Goal: Transaction & Acquisition: Purchase product/service

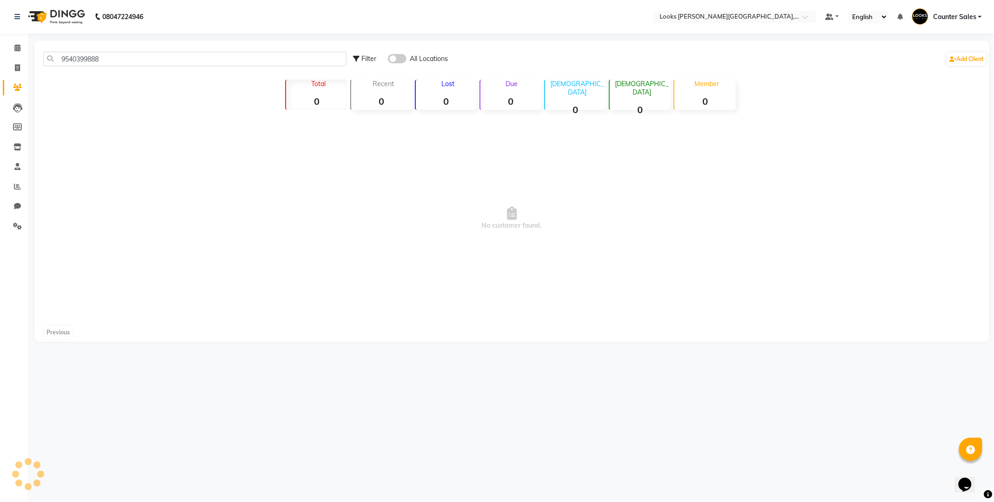
type input "9540399888"
click at [333, 290] on span "No customer found." at bounding box center [511, 218] width 955 height 209
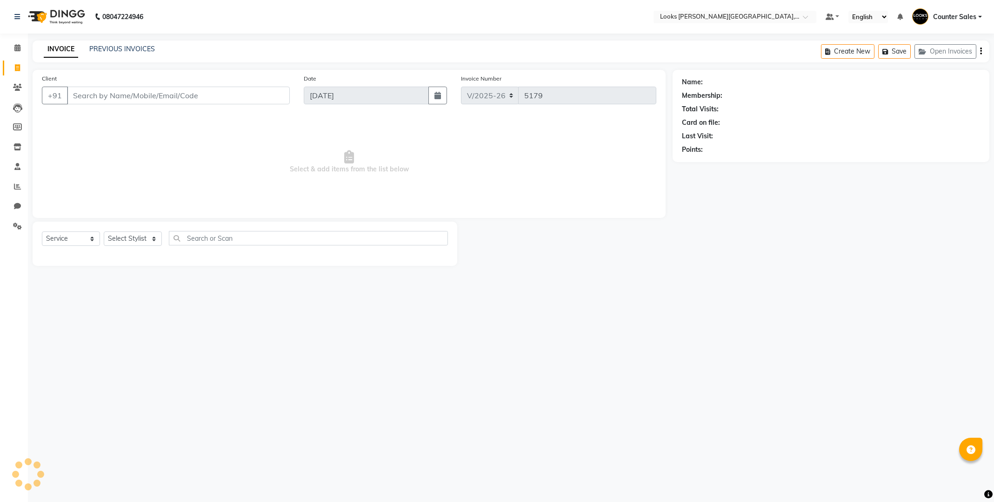
select select "4385"
select select "service"
click at [15, 227] on icon at bounding box center [17, 225] width 9 height 7
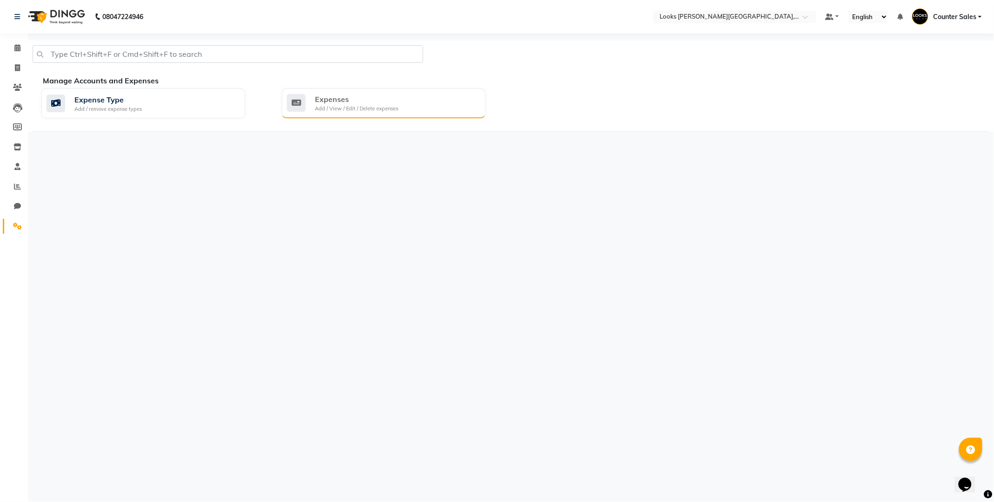
click at [363, 92] on div "Expenses Add / View / Edit / Delete expenses" at bounding box center [384, 103] width 204 height 30
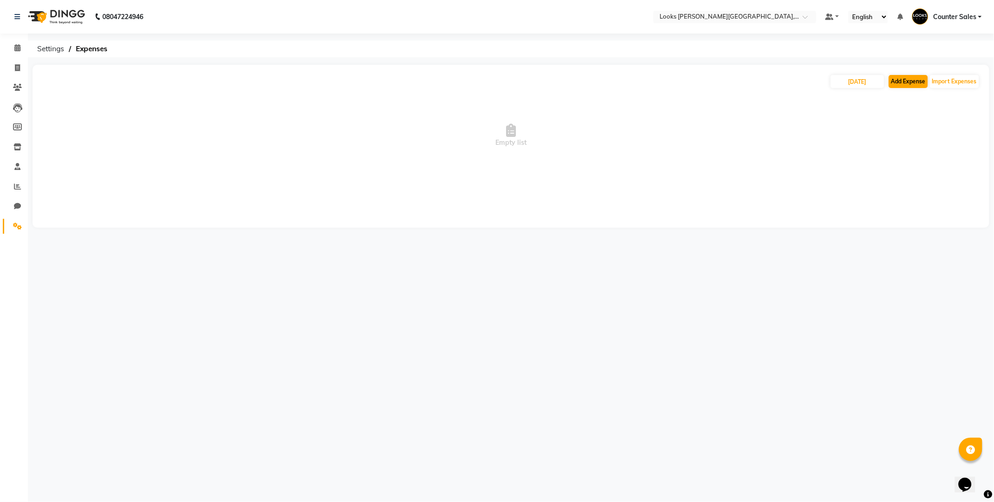
click at [903, 82] on button "Add Expense" at bounding box center [908, 81] width 39 height 13
select select "1"
select select "3192"
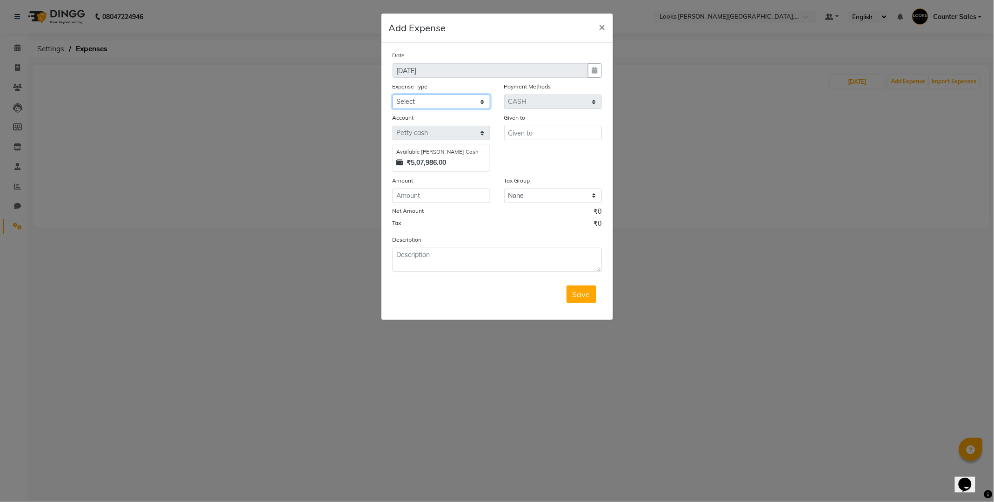
click at [487, 100] on select "Select Bank Deposit Blinkit Cash Handover CLIENT Client ordered food Client Ref…" at bounding box center [442, 101] width 98 height 14
select select "23704"
click at [393, 94] on select "Select Bank Deposit Blinkit Cash Handover CLIENT Client ordered food Client Ref…" at bounding box center [442, 101] width 98 height 14
click at [560, 133] on input "text" at bounding box center [553, 133] width 98 height 14
type input "[PERSON_NAME]"
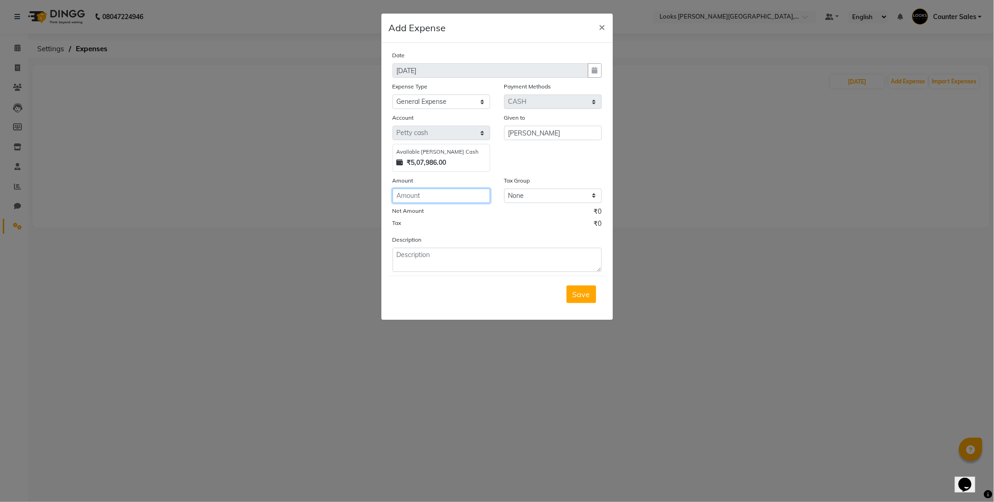
click at [452, 193] on input "number" at bounding box center [442, 195] width 98 height 14
type input "100"
click at [463, 258] on textarea at bounding box center [497, 260] width 209 height 24
type textarea "for [PERSON_NAME]"
click at [576, 286] on button "Save" at bounding box center [582, 294] width 30 height 18
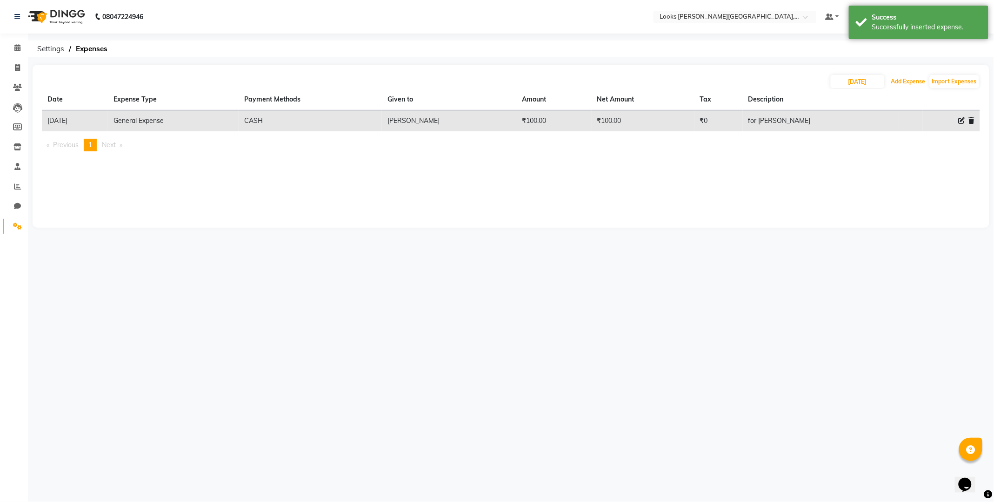
click at [905, 81] on button "Add Expense" at bounding box center [908, 81] width 39 height 13
select select "1"
select select "3192"
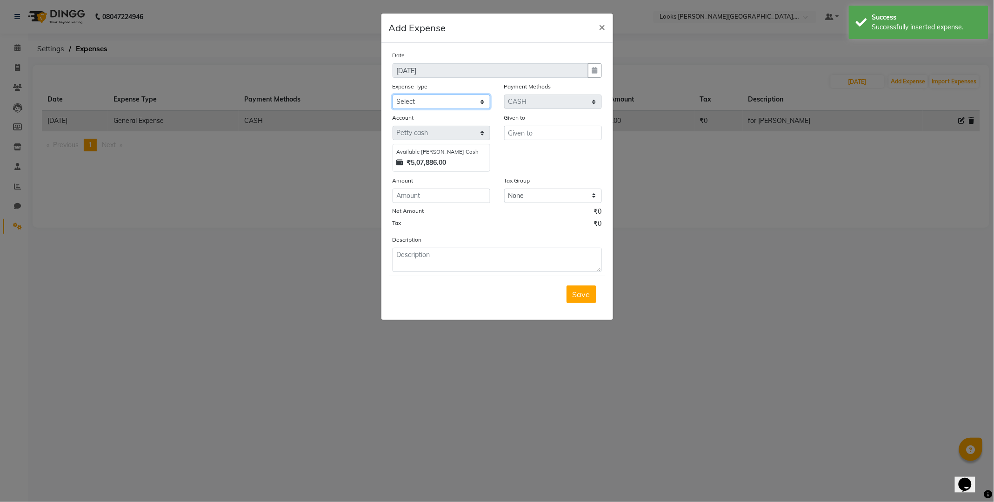
click at [461, 104] on select "Select Bank Deposit Blinkit Cash Handover CLIENT Client ordered food Client Ref…" at bounding box center [442, 101] width 98 height 14
select select "24281"
click at [393, 94] on select "Select Bank Deposit Blinkit Cash Handover CLIENT Client ordered food Client Ref…" at bounding box center [442, 101] width 98 height 14
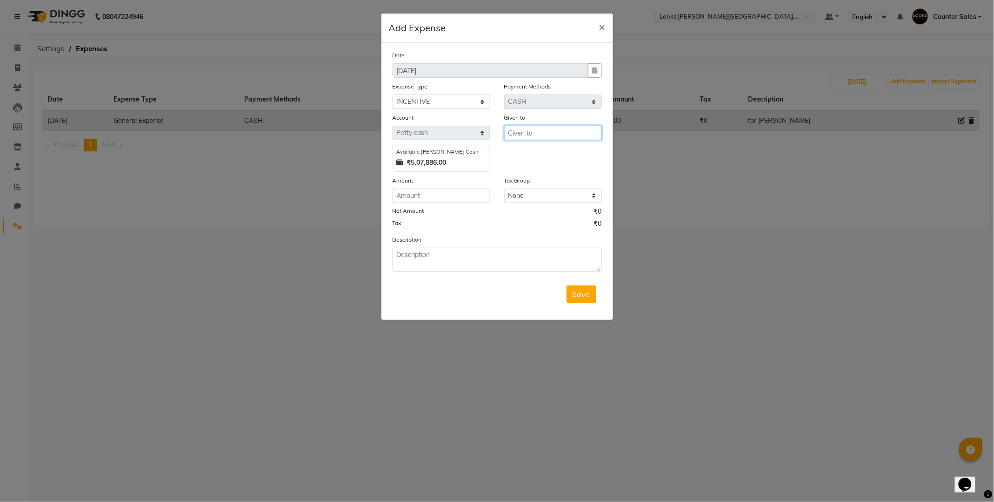
click at [576, 136] on input "text" at bounding box center [553, 133] width 98 height 14
click at [454, 193] on input "number" at bounding box center [442, 195] width 98 height 14
click at [562, 137] on input "[PERSON_NAME]" at bounding box center [553, 133] width 98 height 14
type input "[PERSON_NAME] sir"
click at [457, 196] on input "number" at bounding box center [442, 195] width 98 height 14
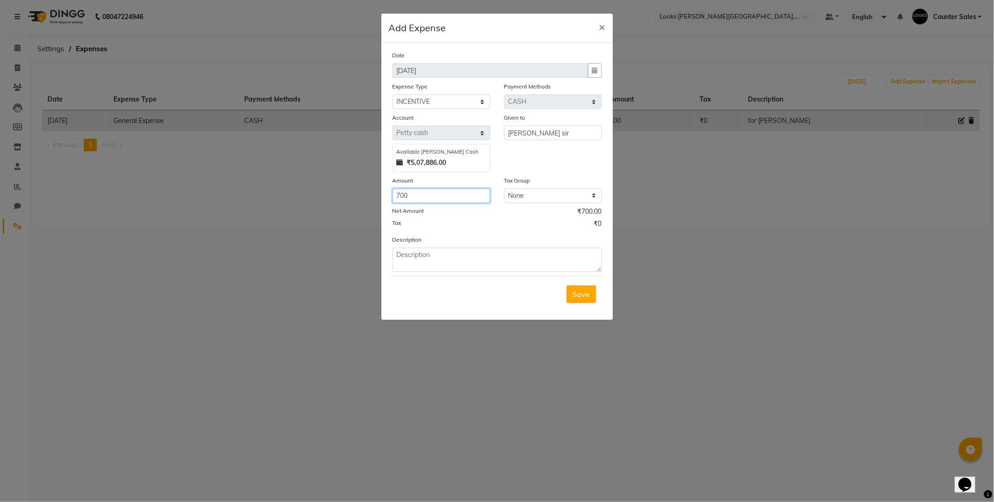
type input "700"
click at [472, 253] on textarea at bounding box center [497, 260] width 209 height 24
type textarea "for pkg inc. 31"
click at [581, 293] on span "Save" at bounding box center [582, 293] width 18 height 9
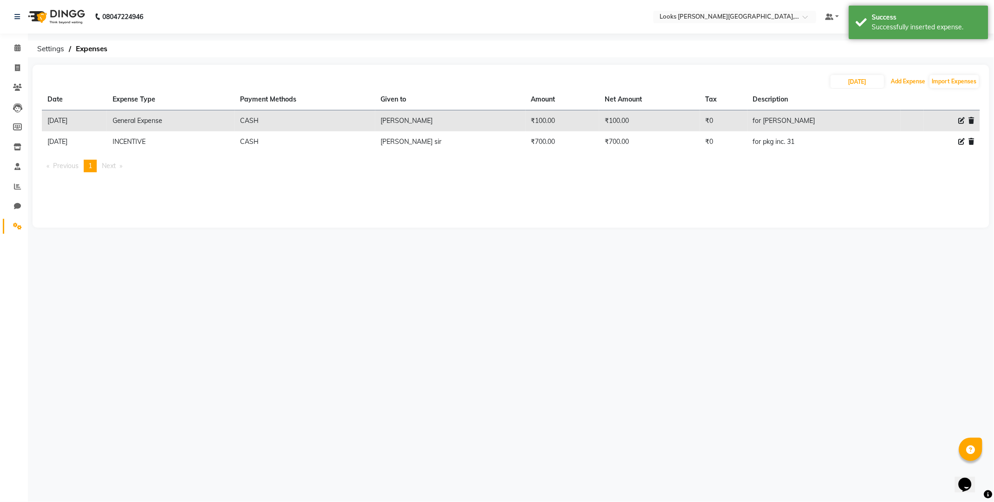
click at [910, 81] on button "Add Expense" at bounding box center [908, 81] width 39 height 13
select select "1"
select select "3192"
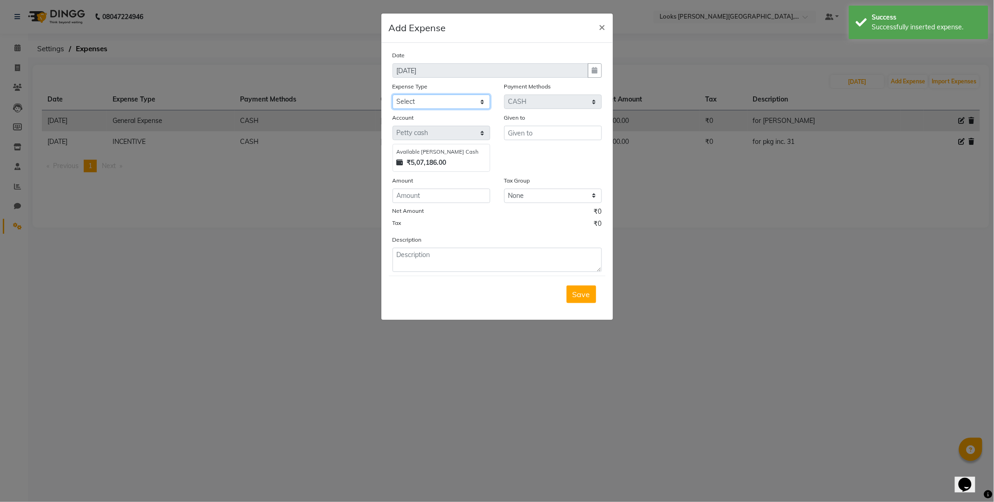
click at [463, 101] on select "Select Bank Deposit Blinkit Cash Handover CLIENT Client ordered food Client Ref…" at bounding box center [442, 101] width 98 height 14
select select "23704"
click at [393, 94] on select "Select Bank Deposit Blinkit Cash Handover CLIENT Client ordered food Client Ref…" at bounding box center [442, 101] width 98 height 14
click at [561, 136] on input "text" at bounding box center [553, 133] width 98 height 14
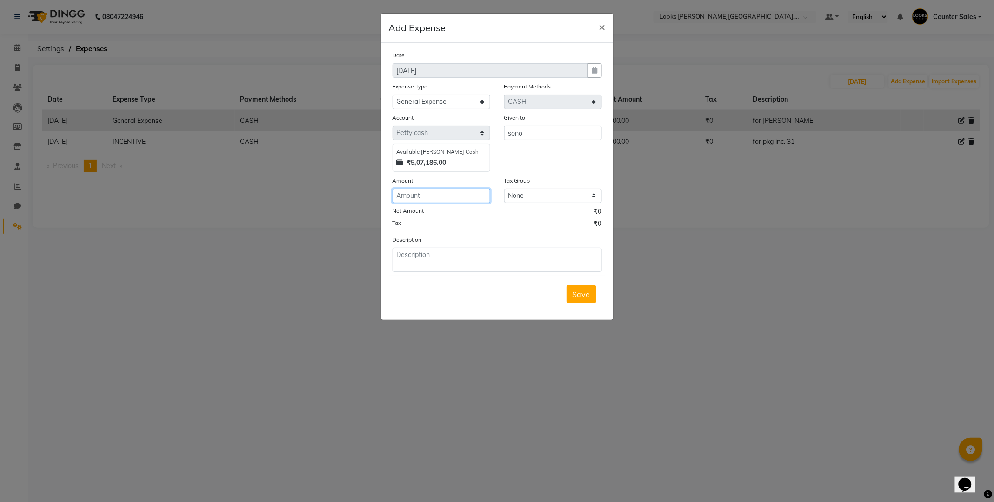
click at [428, 198] on input "number" at bounding box center [442, 195] width 98 height 14
click at [547, 133] on input "sono" at bounding box center [553, 133] width 98 height 14
type input "[PERSON_NAME]"
click at [454, 194] on input "number" at bounding box center [442, 195] width 98 height 14
type input "277"
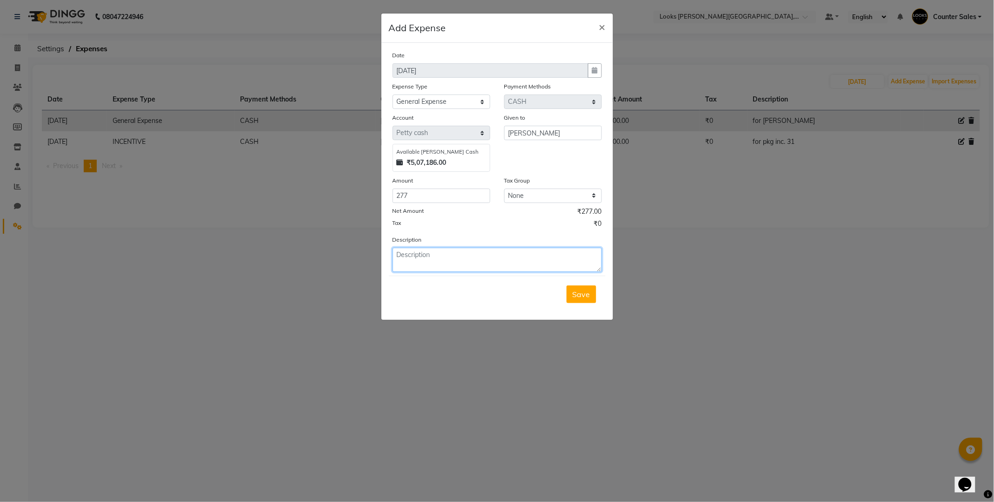
click at [496, 270] on textarea at bounding box center [497, 260] width 209 height 24
type textarea "for medicine"
click at [584, 295] on span "Save" at bounding box center [582, 293] width 18 height 9
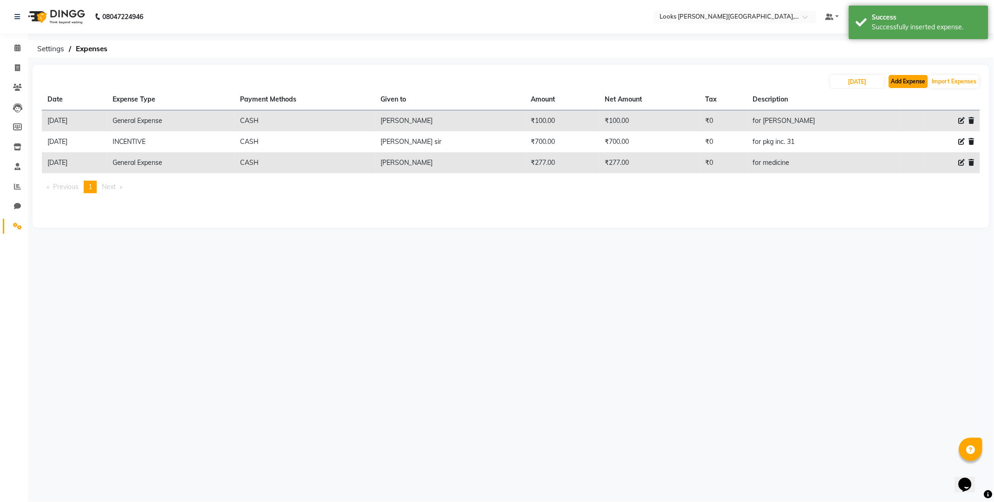
click at [911, 82] on button "Add Expense" at bounding box center [908, 81] width 39 height 13
select select "1"
select select "3192"
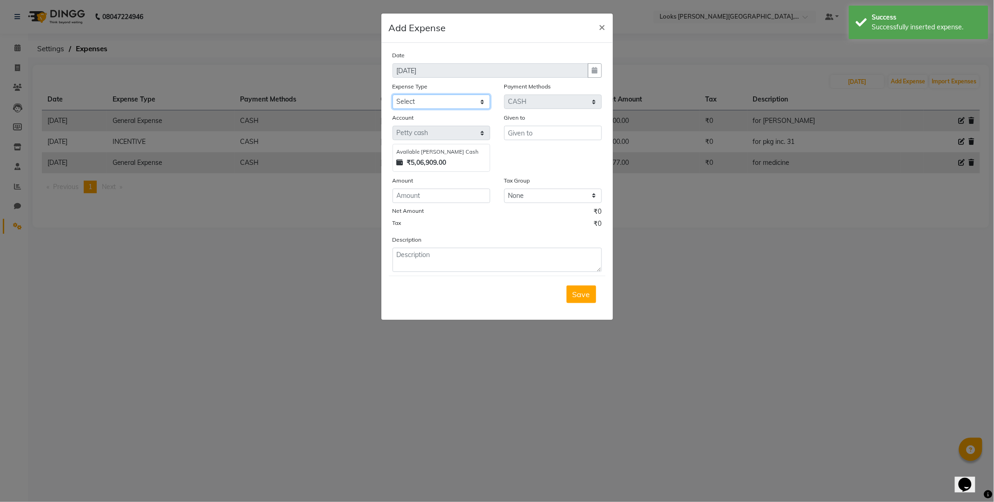
click at [478, 97] on select "Select Bank Deposit Blinkit Cash Handover CLIENT Client ordered food Client Ref…" at bounding box center [442, 101] width 98 height 14
select select "24281"
click at [393, 94] on select "Select Bank Deposit Blinkit Cash Handover CLIENT Client ordered food Client Ref…" at bounding box center [442, 101] width 98 height 14
click at [561, 134] on input "text" at bounding box center [553, 133] width 98 height 14
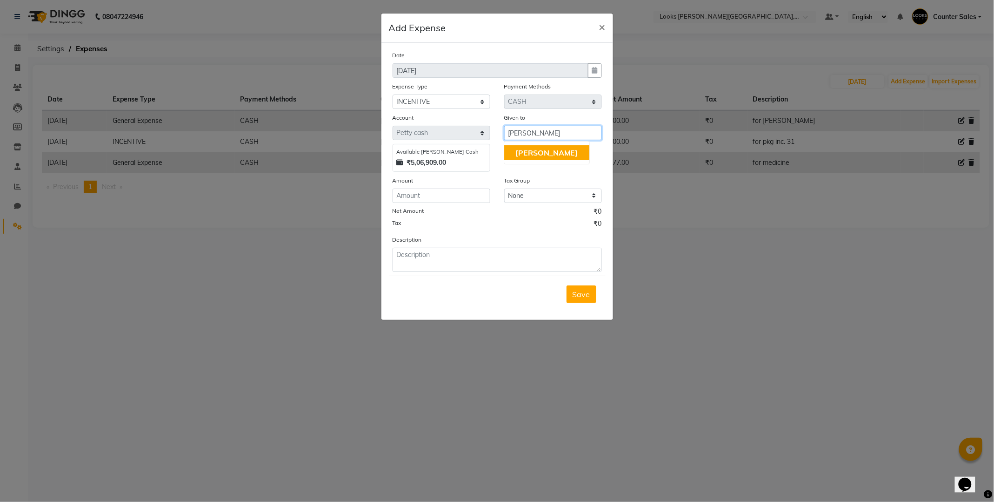
type input "[PERSON_NAME]"
click at [453, 194] on input "number" at bounding box center [442, 195] width 98 height 14
type input "250"
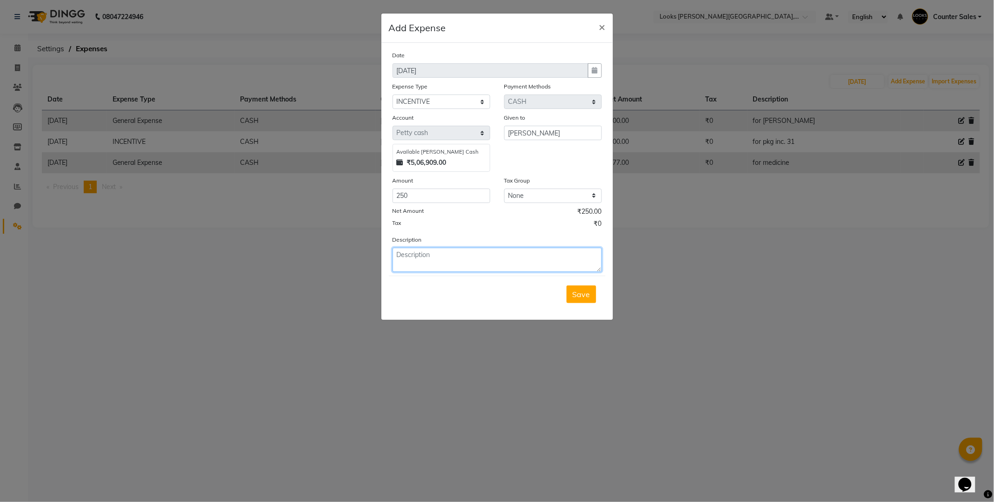
click at [496, 250] on textarea at bounding box center [497, 260] width 209 height 24
type textarea "for service inc. 2"
click at [596, 299] on button "Save" at bounding box center [582, 294] width 30 height 18
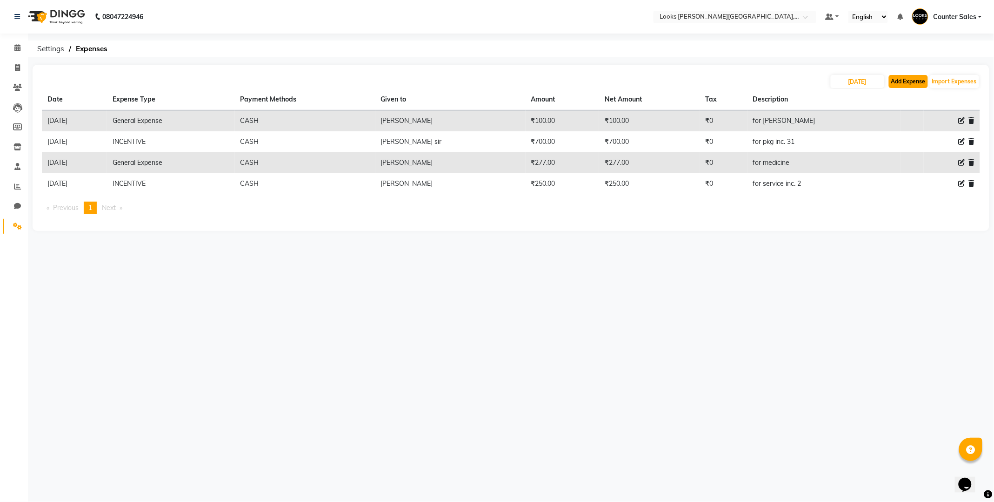
click at [898, 80] on button "Add Expense" at bounding box center [908, 81] width 39 height 13
select select "1"
select select "3192"
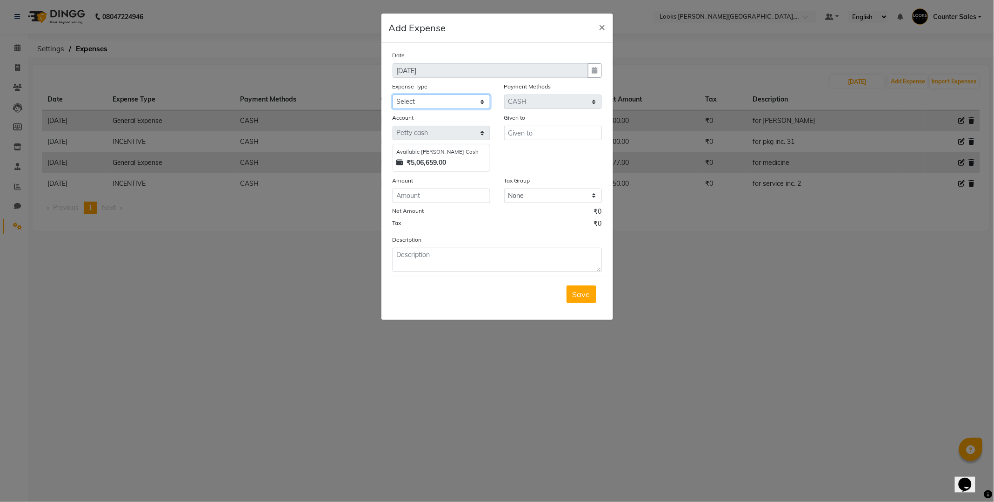
click at [469, 96] on select "Select Bank Deposit Blinkit Cash Handover CLIENT Client ordered food Client Ref…" at bounding box center [442, 101] width 98 height 14
select select "24281"
click at [393, 94] on select "Select Bank Deposit Blinkit Cash Handover CLIENT Client ordered food Client Ref…" at bounding box center [442, 101] width 98 height 14
click at [569, 132] on input "text" at bounding box center [553, 133] width 98 height 14
type input "[PERSON_NAME]"
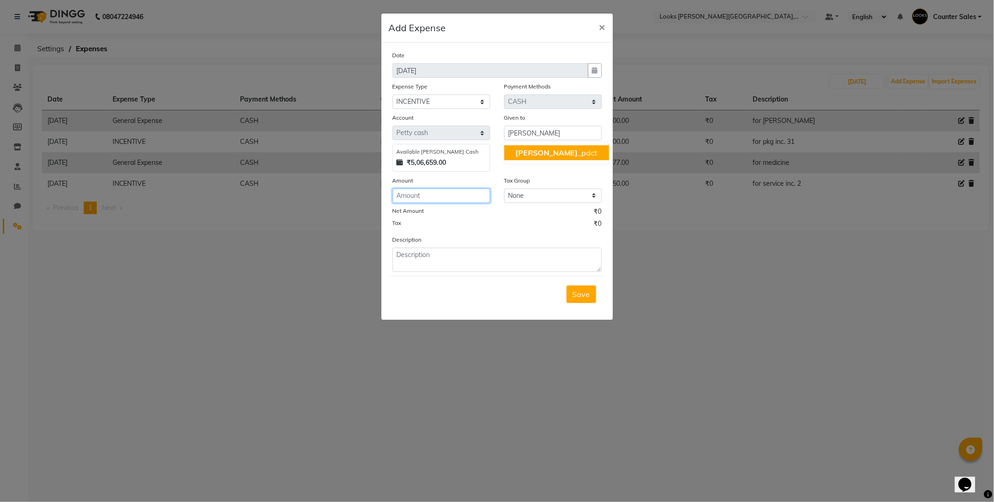
click at [450, 194] on input "number" at bounding box center [442, 195] width 98 height 14
type input "100"
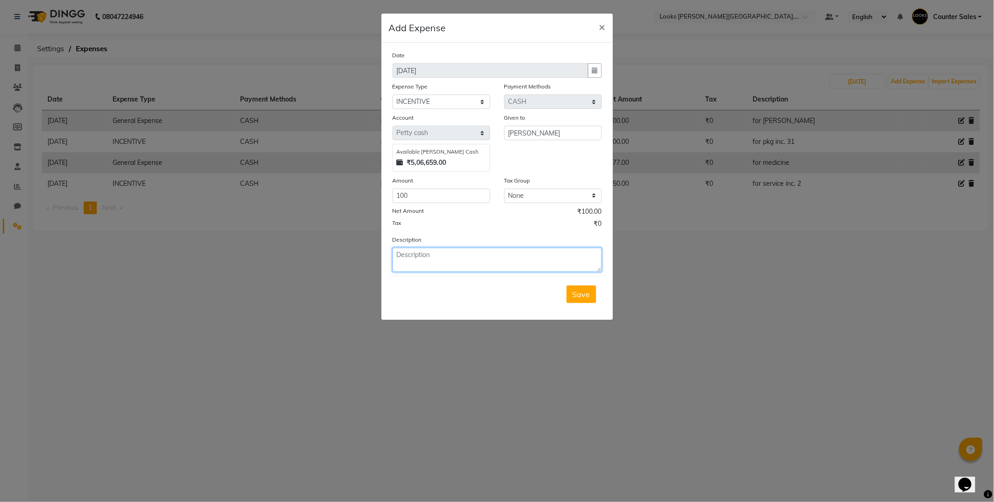
click at [469, 252] on textarea at bounding box center [497, 260] width 209 height 24
type textarea "for service inc.2"
click at [585, 287] on button "Save" at bounding box center [582, 294] width 30 height 18
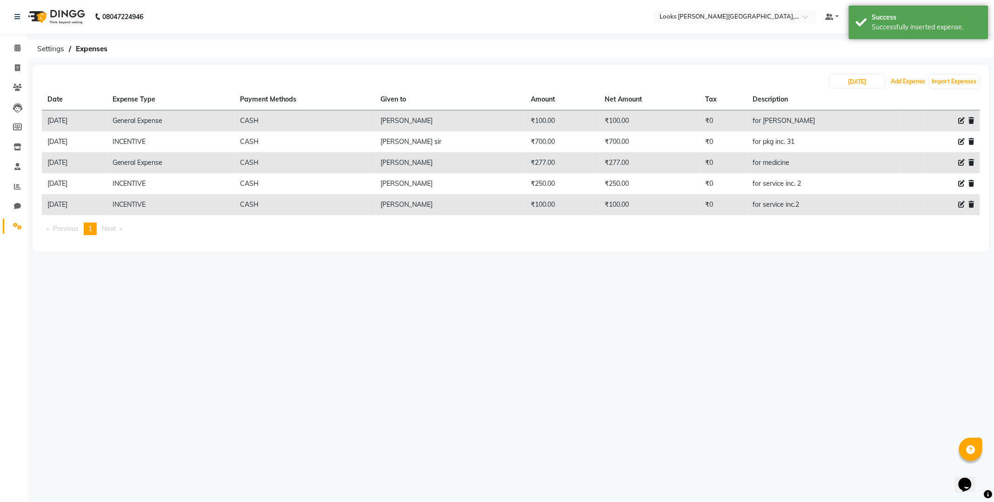
click at [903, 80] on button "Add Expense" at bounding box center [908, 81] width 39 height 13
select select "1"
select select "3192"
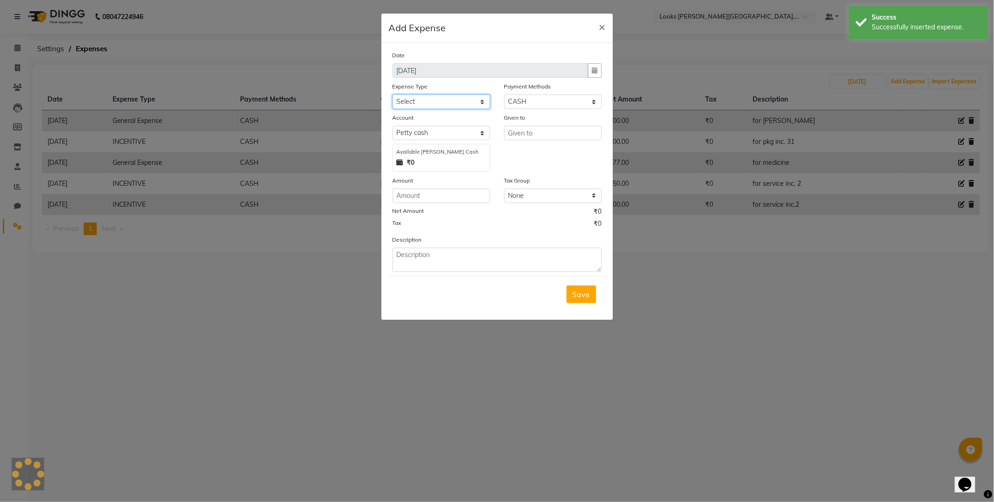
click at [460, 101] on select "Select Bank Deposit Blinkit Cash Handover CLIENT Client ordered food Client Ref…" at bounding box center [442, 101] width 98 height 14
select select "24281"
click at [393, 94] on select "Select Bank Deposit Blinkit Cash Handover CLIENT Client ordered food Client Ref…" at bounding box center [442, 101] width 98 height 14
click at [559, 132] on input "text" at bounding box center [553, 133] width 98 height 14
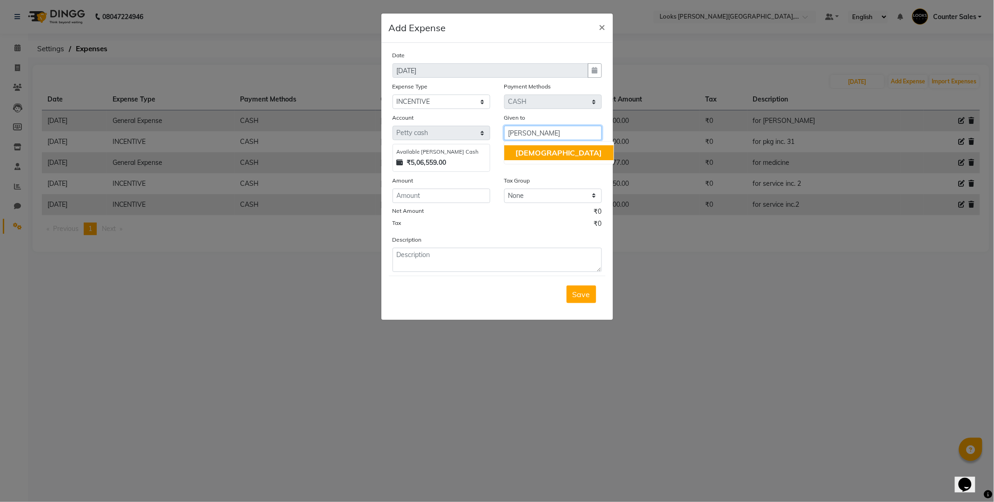
type input "[PERSON_NAME]"
click at [464, 196] on input "number" at bounding box center [442, 195] width 98 height 14
click at [598, 20] on button "×" at bounding box center [602, 26] width 21 height 26
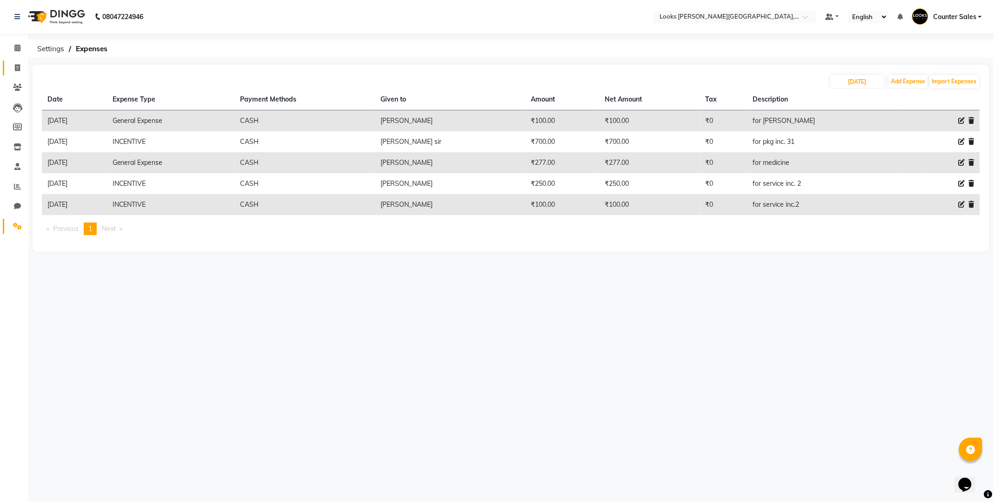
click at [17, 67] on icon at bounding box center [17, 67] width 5 height 7
select select "service"
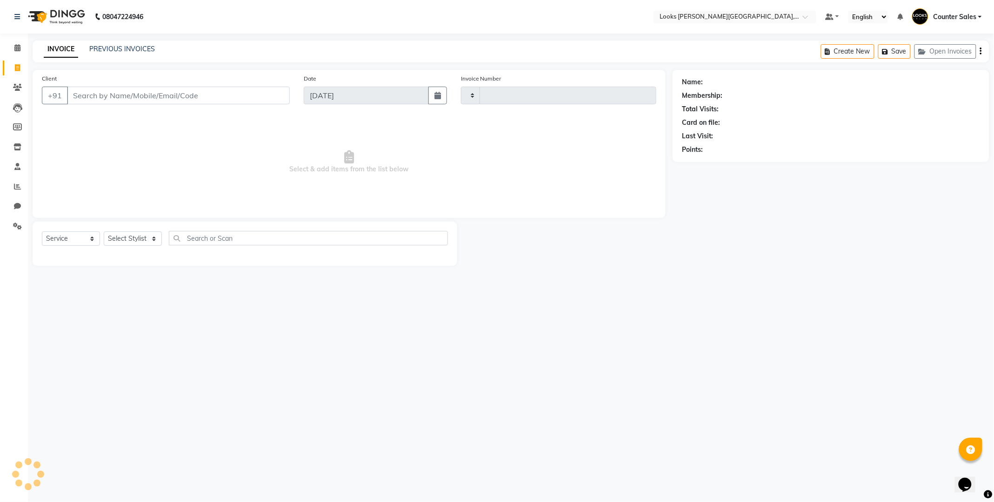
type input "5179"
select select "4385"
click at [149, 90] on input "Client" at bounding box center [178, 96] width 223 height 18
click at [196, 93] on input "Client" at bounding box center [178, 96] width 223 height 18
click at [167, 74] on div "Client +91" at bounding box center [166, 93] width 262 height 38
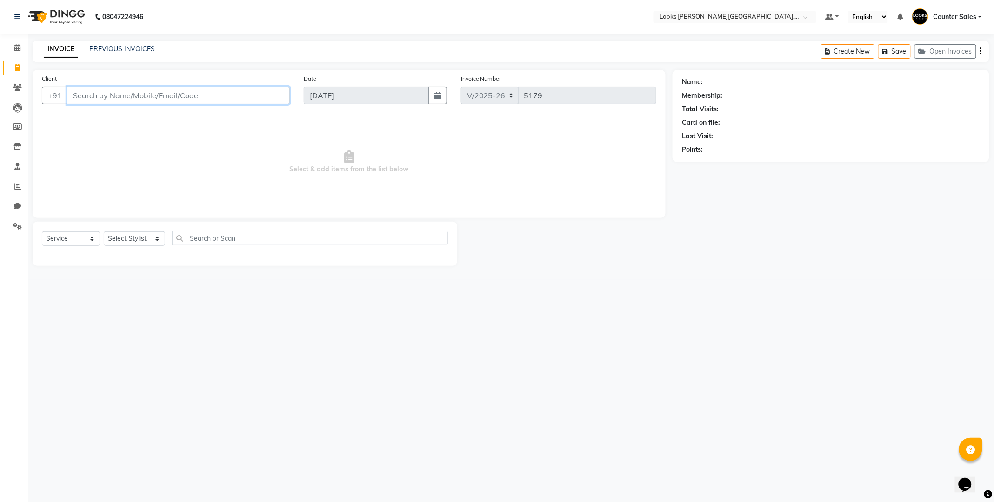
click at [175, 100] on input "Client" at bounding box center [178, 96] width 223 height 18
click at [125, 114] on span "99299035" at bounding box center [129, 116] width 37 height 9
type input "9929903508"
click at [127, 255] on div at bounding box center [245, 255] width 406 height 4
select select "1: Object"
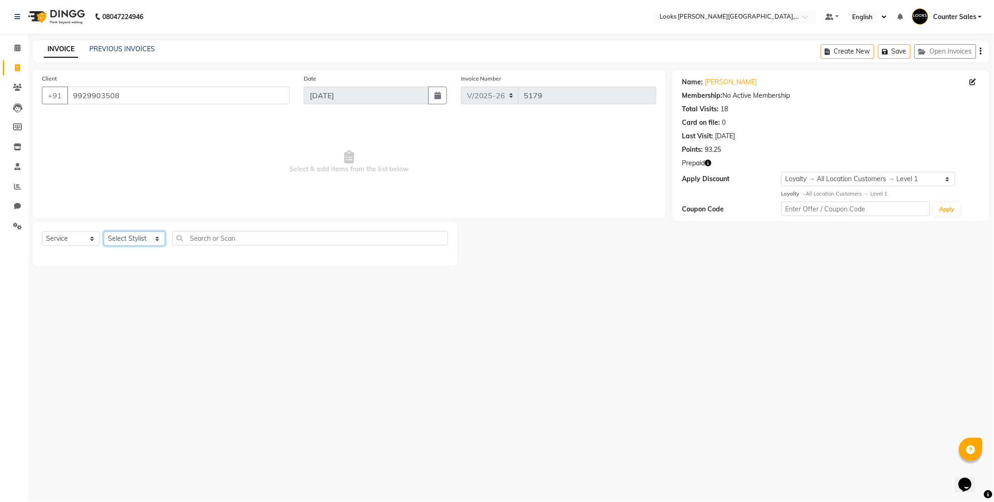
click at [129, 242] on select "Select Stylist Ajay [PERSON_NAME] [PERSON_NAME] Counter Sales [PERSON_NAME] Kri…" at bounding box center [134, 238] width 61 height 14
select select "24204"
click at [104, 232] on select "Select Stylist Ajay [PERSON_NAME] [PERSON_NAME] Counter Sales [PERSON_NAME] Kri…" at bounding box center [134, 238] width 61 height 14
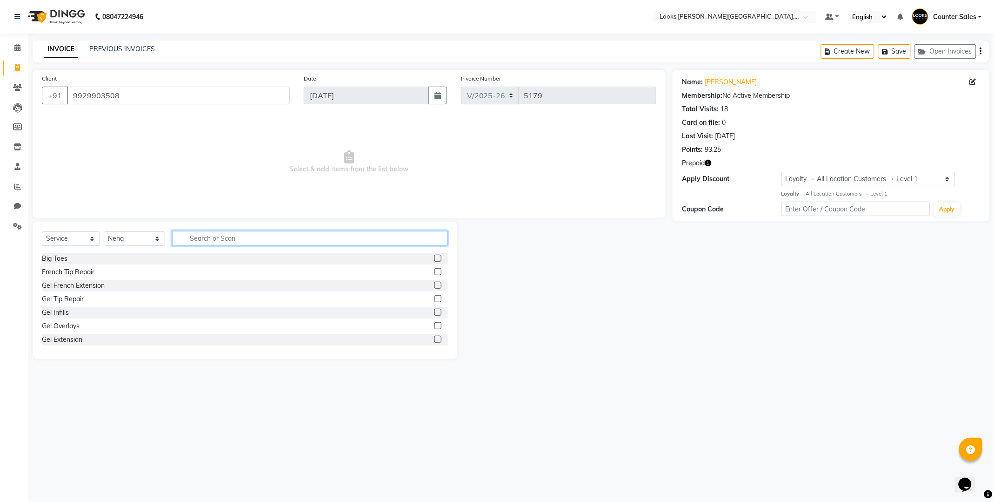
click at [218, 239] on input "text" at bounding box center [310, 238] width 276 height 14
type input "pedi"
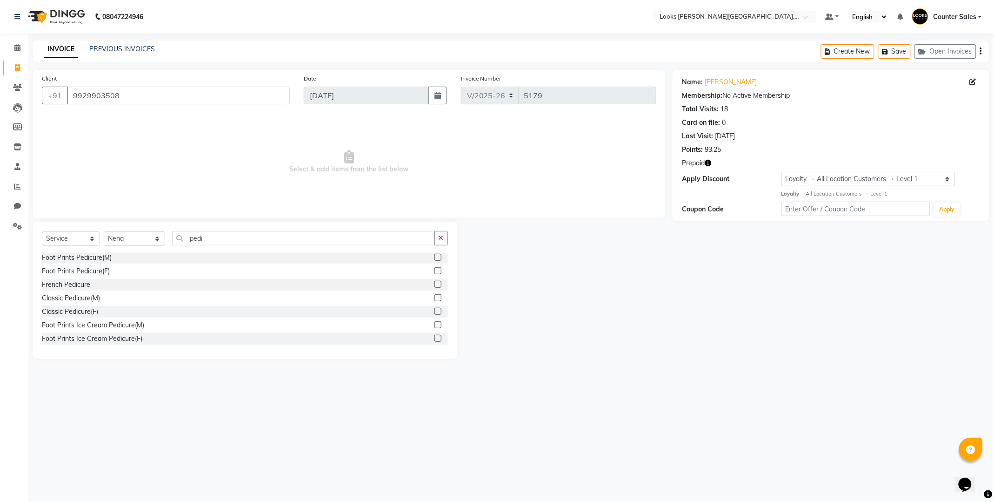
click at [435, 310] on label at bounding box center [438, 311] width 7 height 7
click at [435, 310] on input "checkbox" at bounding box center [438, 312] width 6 height 6
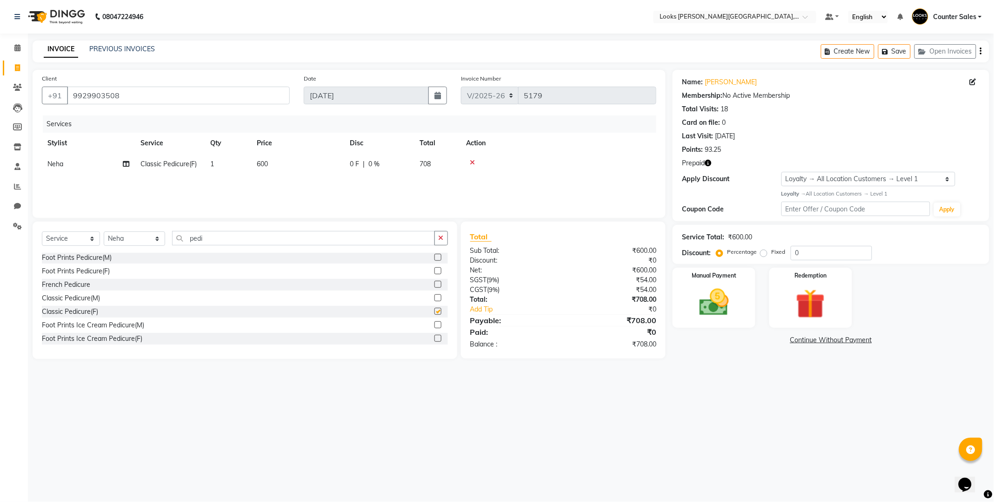
checkbox input "false"
click at [286, 164] on td "600" at bounding box center [297, 164] width 93 height 21
select select "24204"
click at [328, 168] on input "600" at bounding box center [342, 166] width 82 height 14
type input "6"
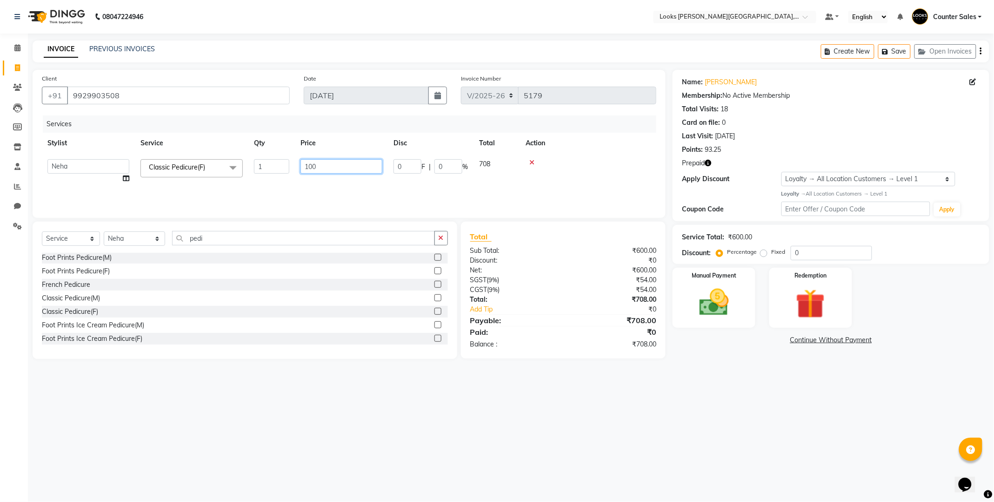
type input "1000"
click at [589, 180] on div "Services Stylist Service Qty Price Disc Total Action Ajay [PERSON_NAME] [PERSON…" at bounding box center [349, 161] width 615 height 93
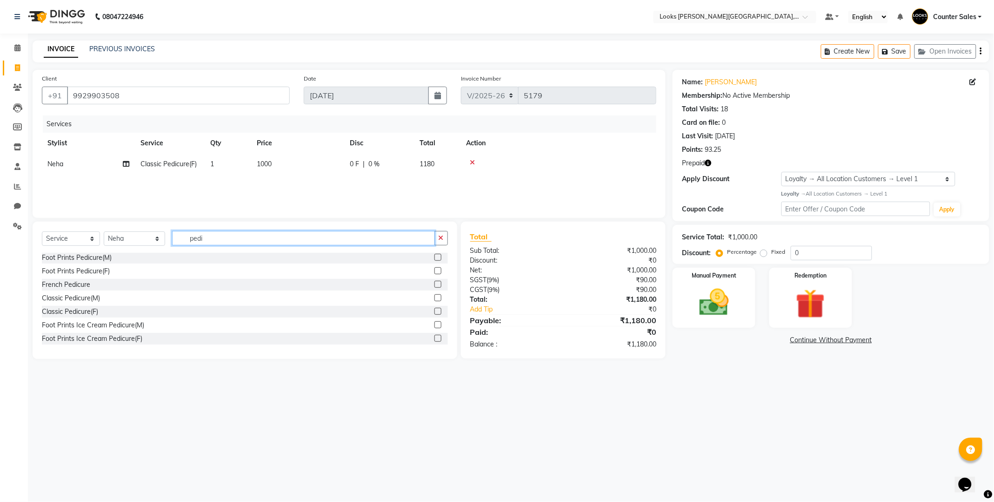
click at [234, 241] on input "pedi" at bounding box center [303, 238] width 263 height 14
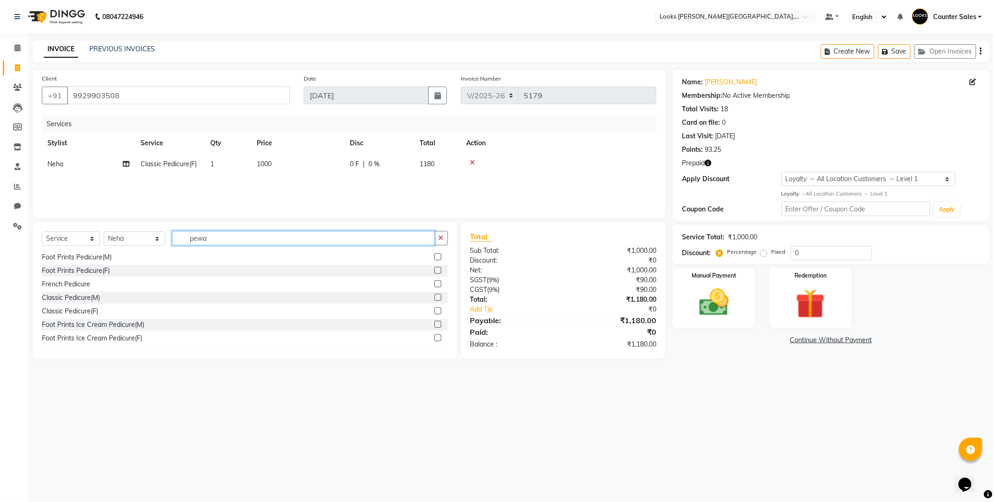
scroll to position [0, 0]
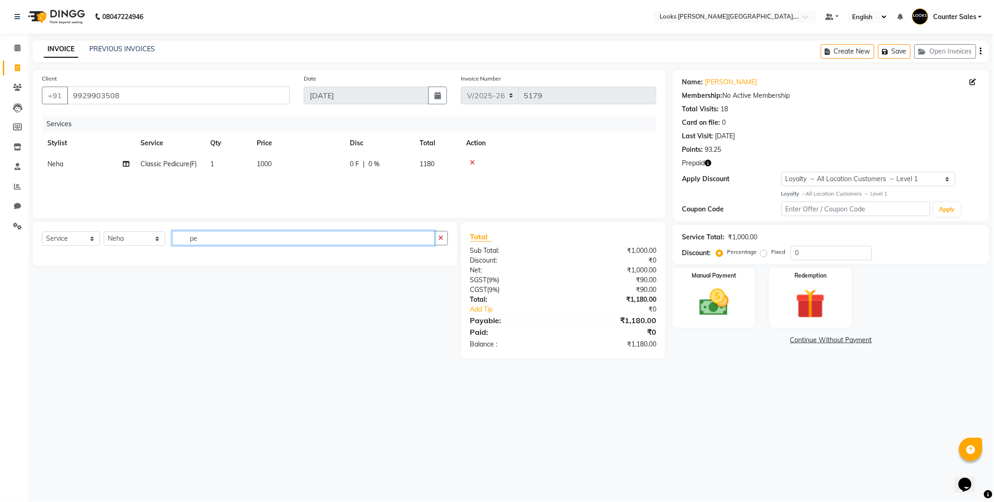
type input "p"
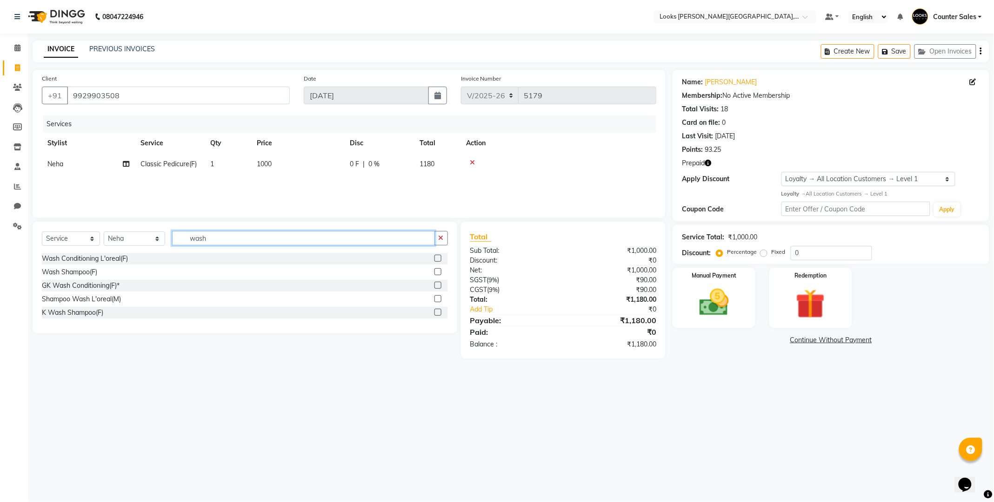
type input "wash"
click at [439, 272] on label at bounding box center [438, 271] width 7 height 7
click at [439, 272] on input "checkbox" at bounding box center [438, 272] width 6 height 6
checkbox input "false"
click at [283, 178] on td "150" at bounding box center [297, 184] width 93 height 21
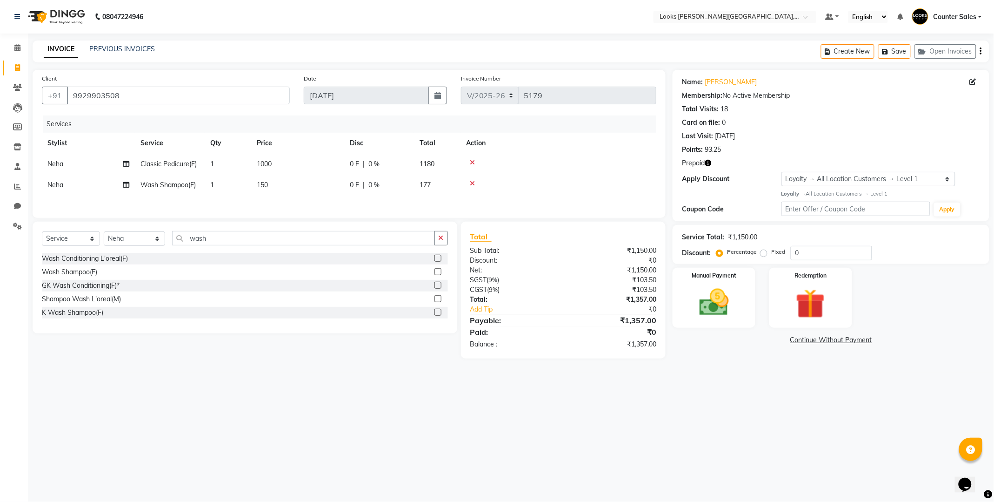
select select "24204"
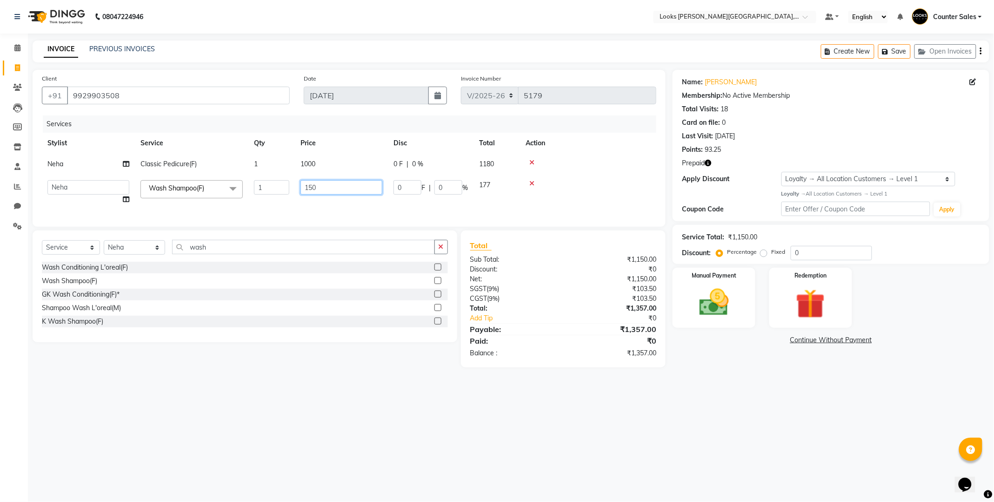
click at [315, 185] on input "150" at bounding box center [342, 187] width 82 height 14
type input "1"
type input "500"
click at [732, 359] on div "Name: Pooja Ji Membership: No Active Membership Total Visits: 18 Card on file: …" at bounding box center [835, 218] width 324 height 297
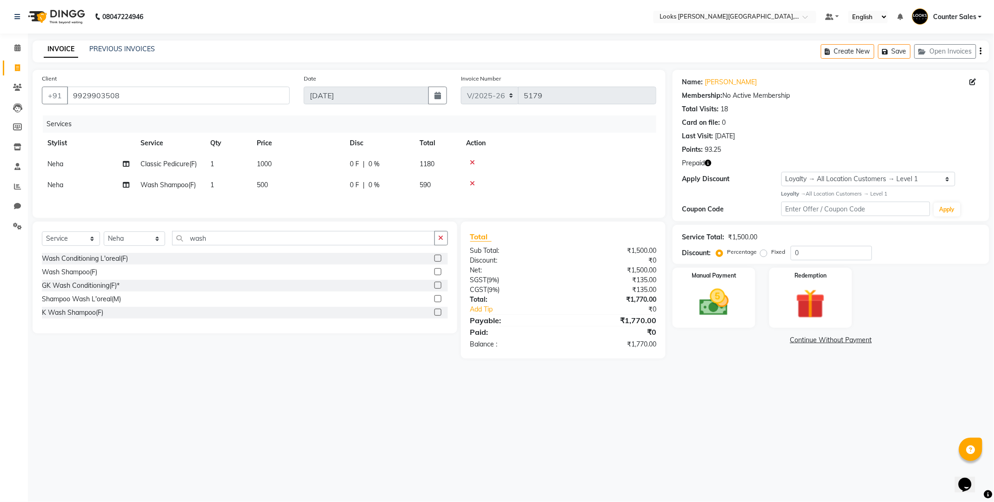
click at [284, 184] on td "500" at bounding box center [297, 184] width 93 height 21
select select "24204"
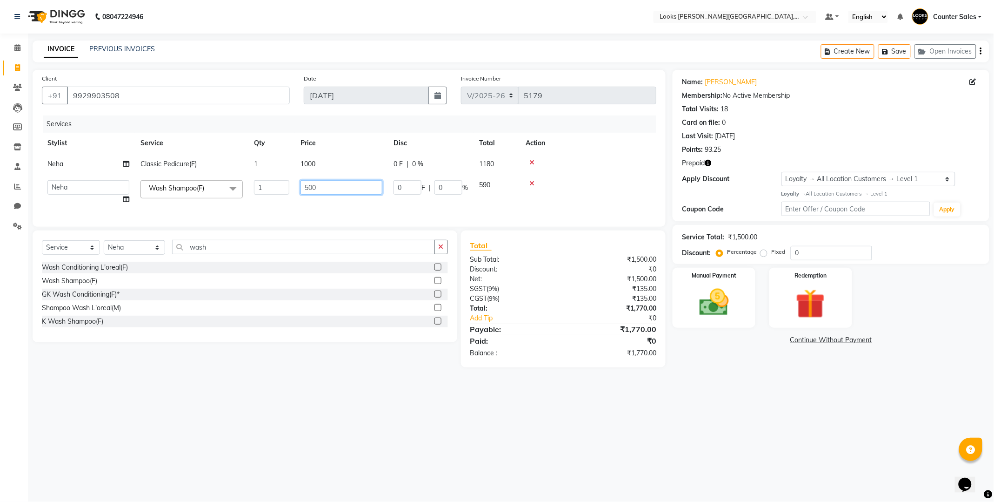
click at [341, 188] on input "500" at bounding box center [342, 187] width 82 height 14
type input "5"
type input "600"
click at [738, 378] on div "08047224946 Select Location × Looks [PERSON_NAME][GEOGRAPHIC_DATA], Jaipur Defa…" at bounding box center [497, 251] width 994 height 502
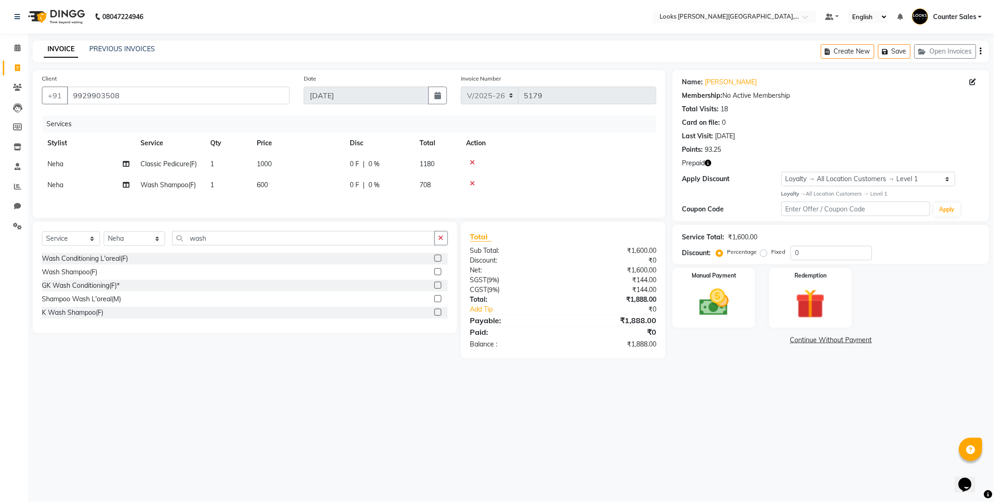
click at [282, 181] on td "600" at bounding box center [297, 184] width 93 height 21
select select "24204"
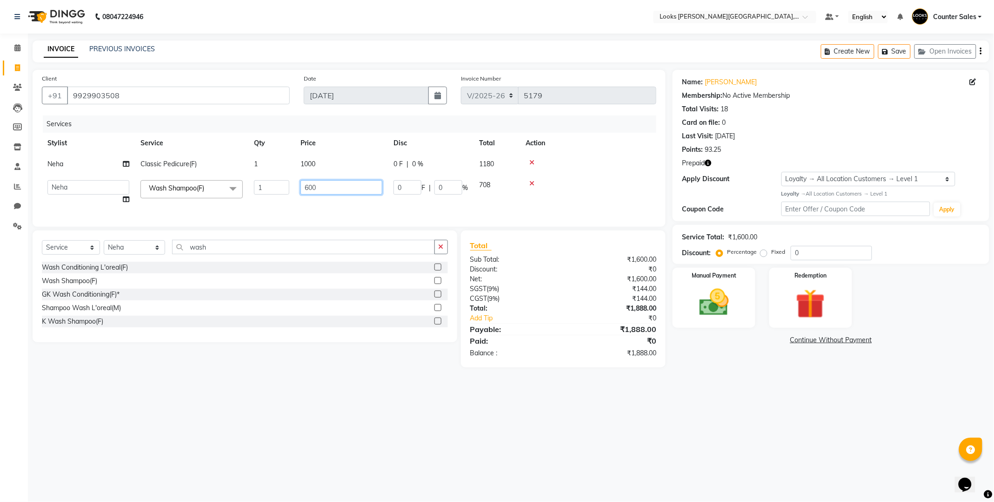
click at [342, 189] on input "600" at bounding box center [342, 187] width 82 height 14
type input "6"
type input "500"
click at [722, 353] on div "Name: Pooja Ji Membership: No Active Membership Total Visits: 18 Card on file: …" at bounding box center [835, 218] width 324 height 297
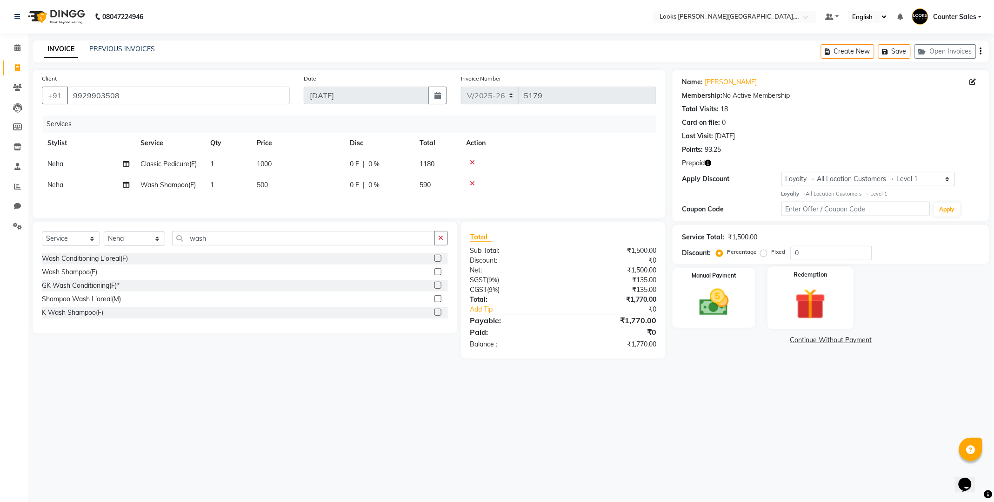
click at [801, 296] on img at bounding box center [811, 304] width 50 height 38
click at [754, 337] on span "Prepaid 1" at bounding box center [755, 340] width 30 height 11
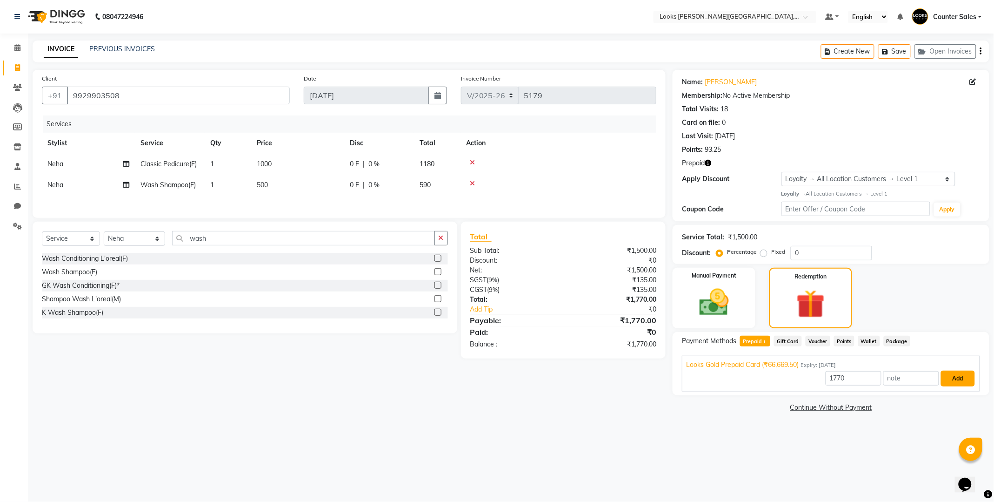
click at [966, 370] on button "Add" at bounding box center [958, 378] width 34 height 16
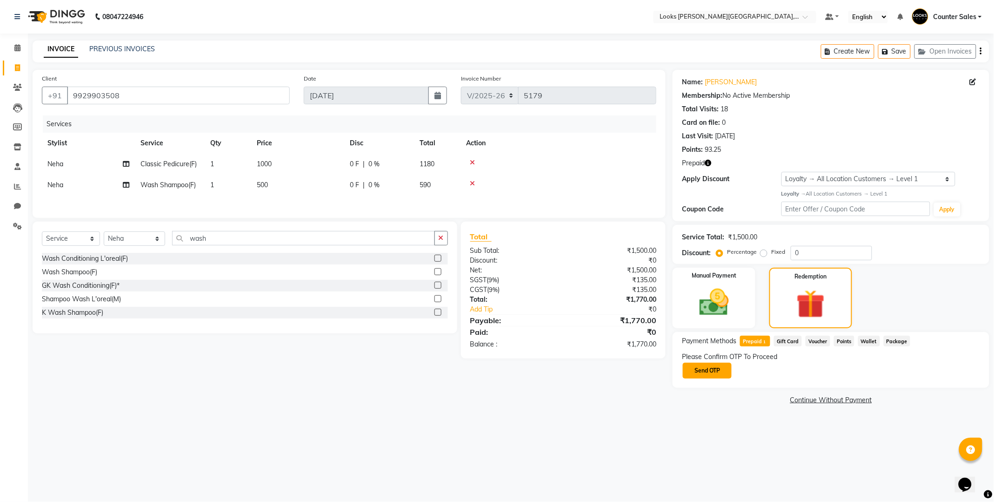
click at [697, 375] on button "Send OTP" at bounding box center [707, 370] width 49 height 16
click at [720, 366] on input "text" at bounding box center [728, 370] width 93 height 14
type input "2051"
click at [802, 370] on button "Confirm OTP" at bounding box center [804, 370] width 57 height 16
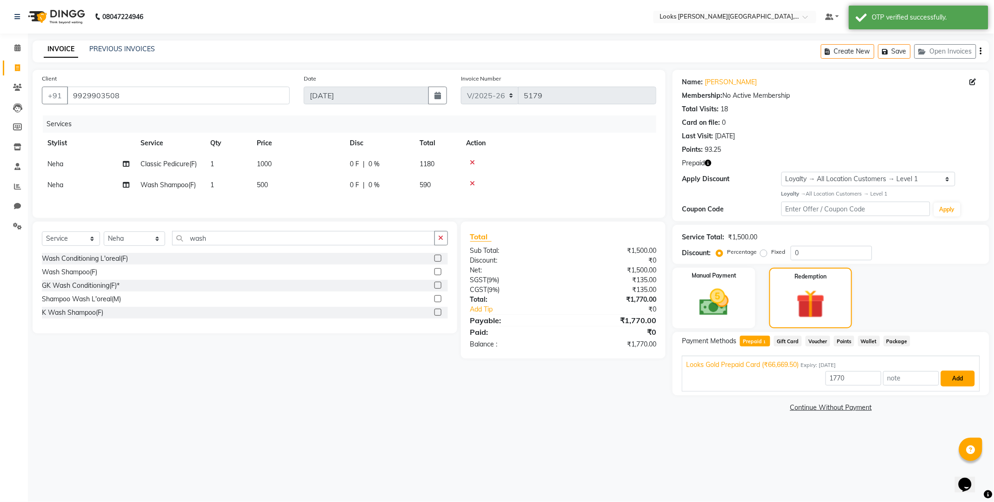
click at [952, 375] on button "Add" at bounding box center [958, 378] width 34 height 16
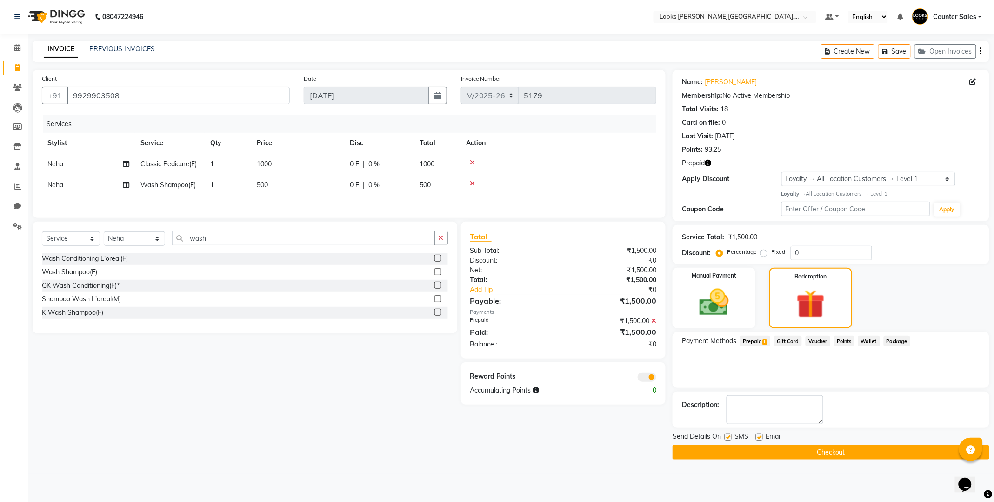
click at [860, 447] on button "Checkout" at bounding box center [831, 452] width 317 height 14
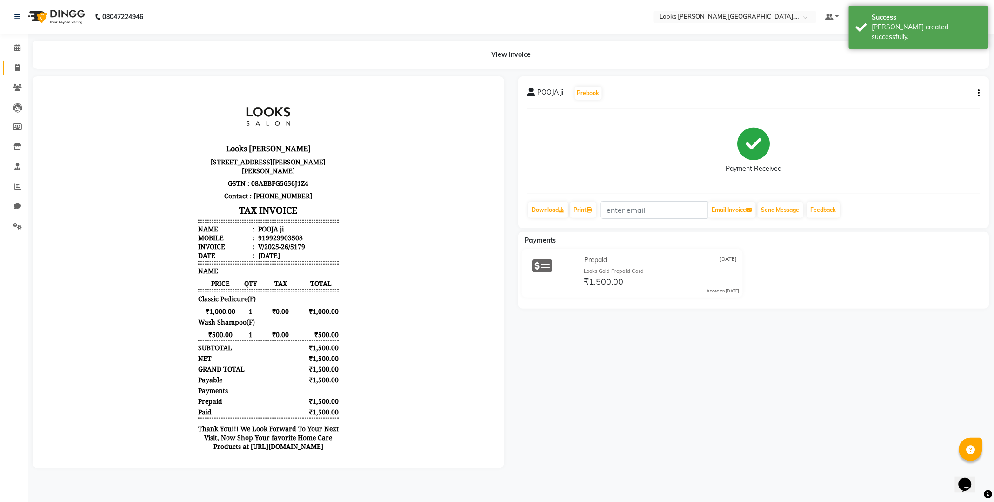
click at [10, 74] on link "Invoice" at bounding box center [14, 67] width 22 height 15
select select "service"
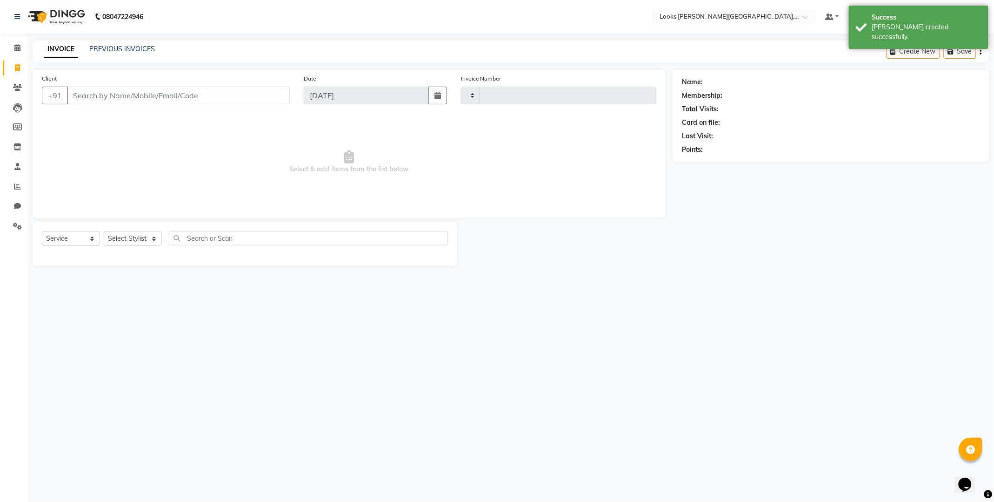
type input "5180"
select select "4385"
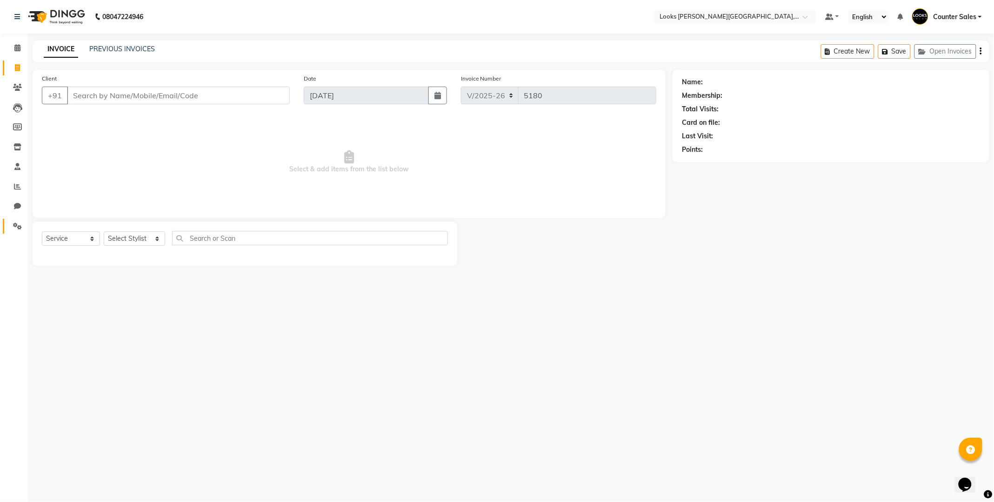
click at [9, 231] on link "Settings" at bounding box center [14, 226] width 22 height 15
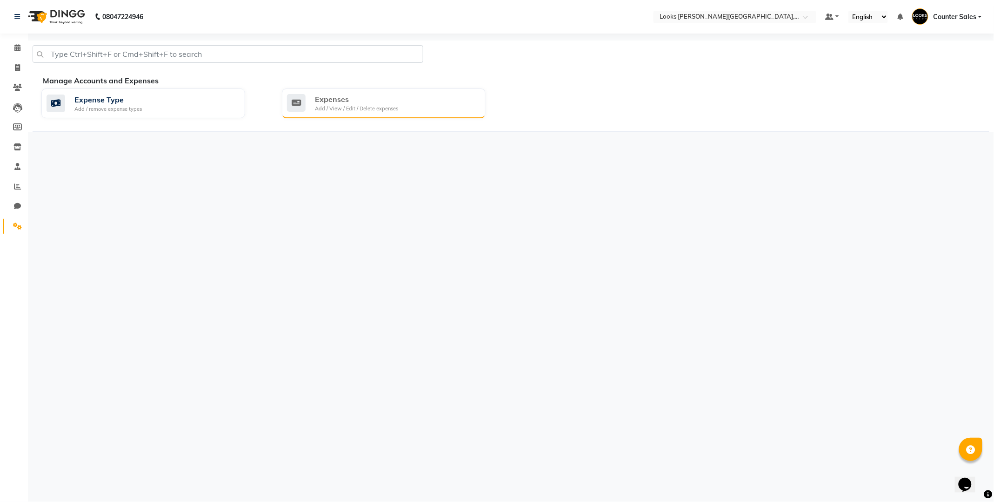
click at [361, 99] on div "Expenses" at bounding box center [356, 99] width 83 height 11
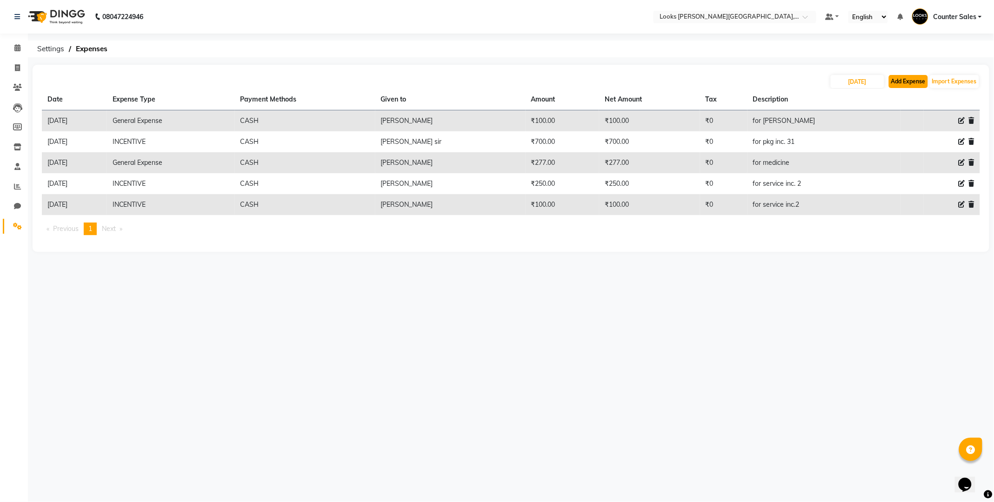
click at [904, 83] on button "Add Expense" at bounding box center [908, 81] width 39 height 13
select select "1"
select select "3192"
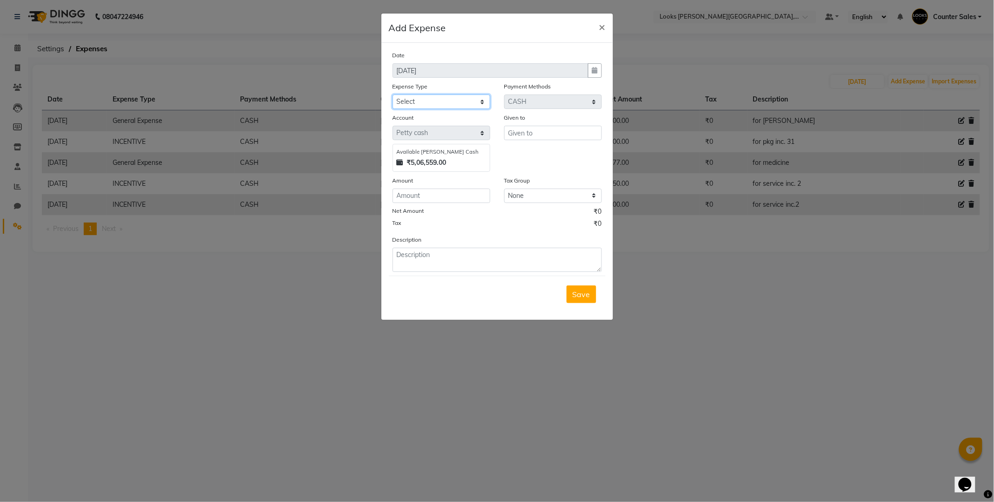
click at [481, 96] on select "Select Bank Deposit Blinkit Cash Handover CLIENT Client ordered food Client Ref…" at bounding box center [442, 101] width 98 height 14
select select "24281"
click at [393, 94] on select "Select Bank Deposit Blinkit Cash Handover CLIENT Client ordered food Client Ref…" at bounding box center [442, 101] width 98 height 14
click at [551, 136] on input "text" at bounding box center [553, 133] width 98 height 14
type input "[PERSON_NAME]"
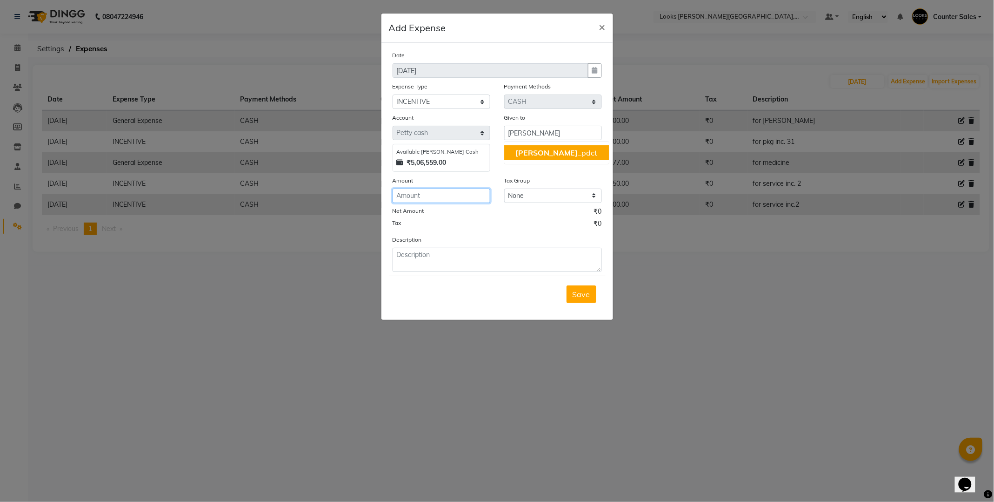
click at [438, 192] on input "number" at bounding box center [442, 195] width 98 height 14
type input "100"
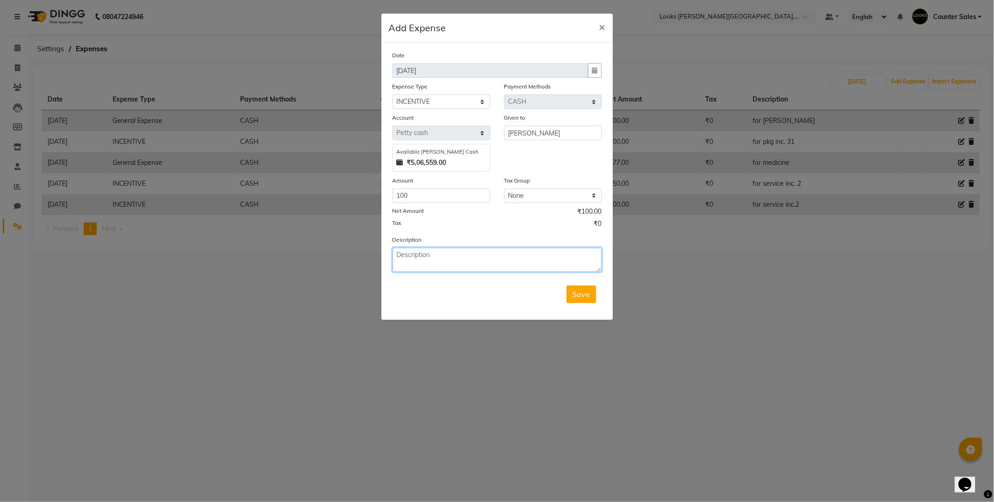
click at [461, 253] on textarea at bounding box center [497, 260] width 209 height 24
type textarea "for service inc. 2"
click at [593, 299] on button "Save" at bounding box center [582, 294] width 30 height 18
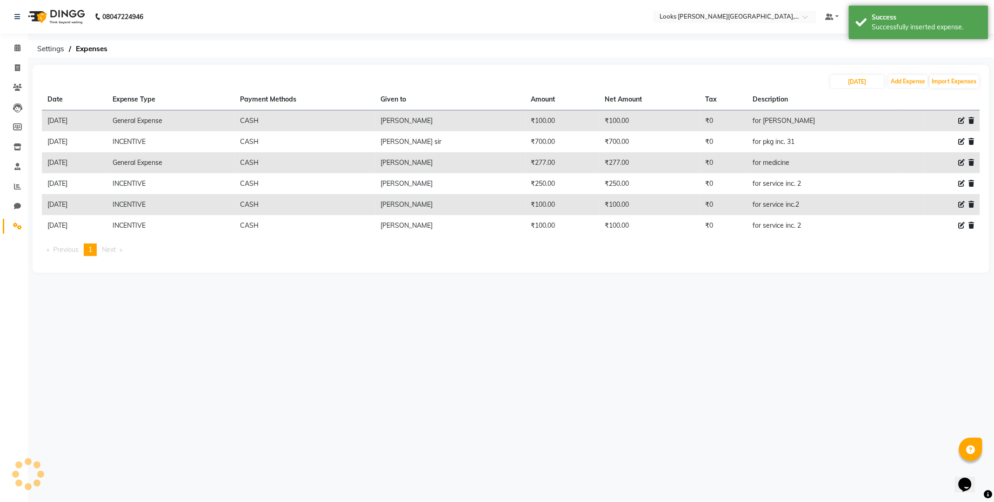
click at [973, 228] on icon at bounding box center [972, 225] width 6 height 7
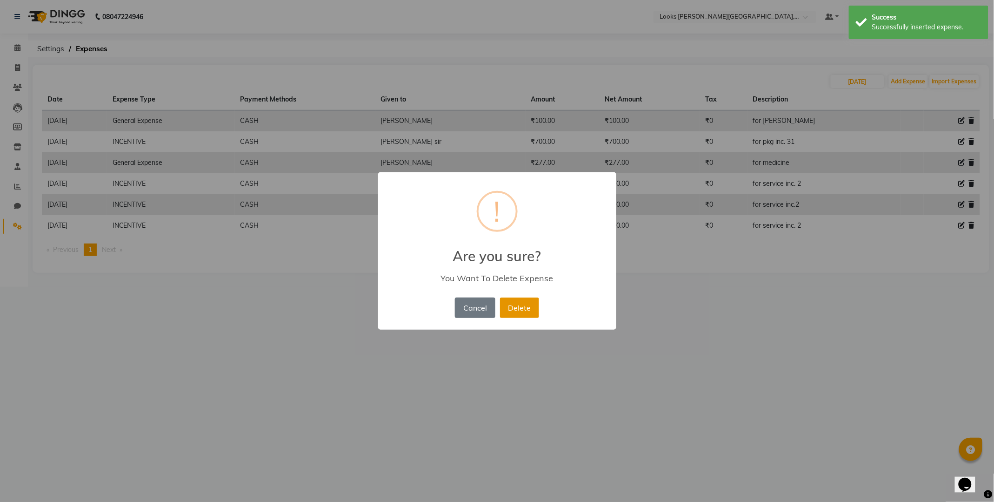
click at [517, 311] on button "Delete" at bounding box center [519, 307] width 39 height 20
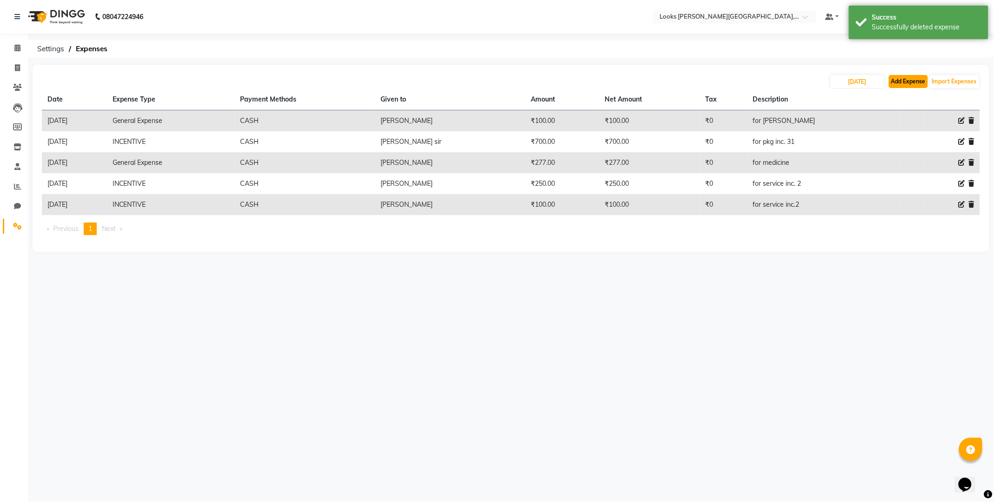
click at [899, 75] on button "Add Expense" at bounding box center [908, 81] width 39 height 13
select select "1"
select select "3192"
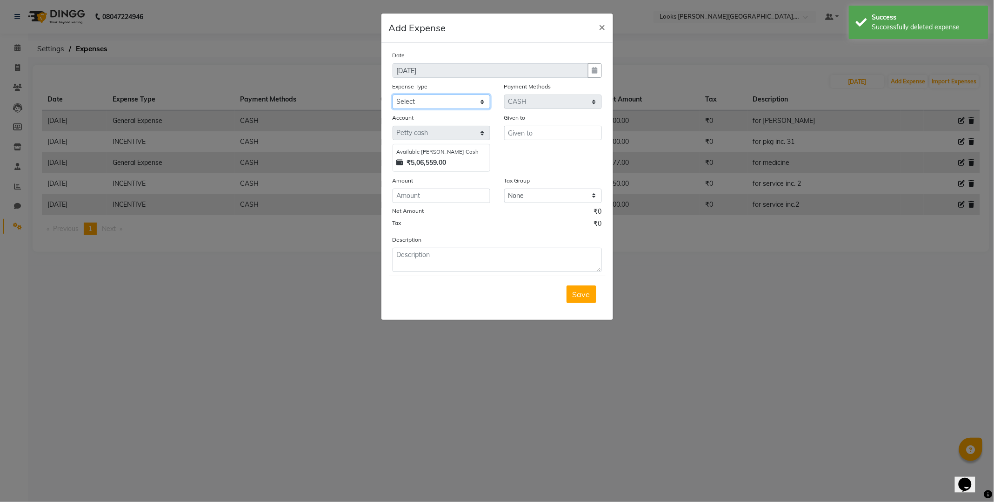
click at [472, 102] on select "Select Bank Deposit Blinkit Cash Handover CLIENT Client ordered food Client Ref…" at bounding box center [442, 101] width 98 height 14
select select "24281"
click at [393, 94] on select "Select Bank Deposit Blinkit Cash Handover CLIENT Client ordered food Client Ref…" at bounding box center [442, 101] width 98 height 14
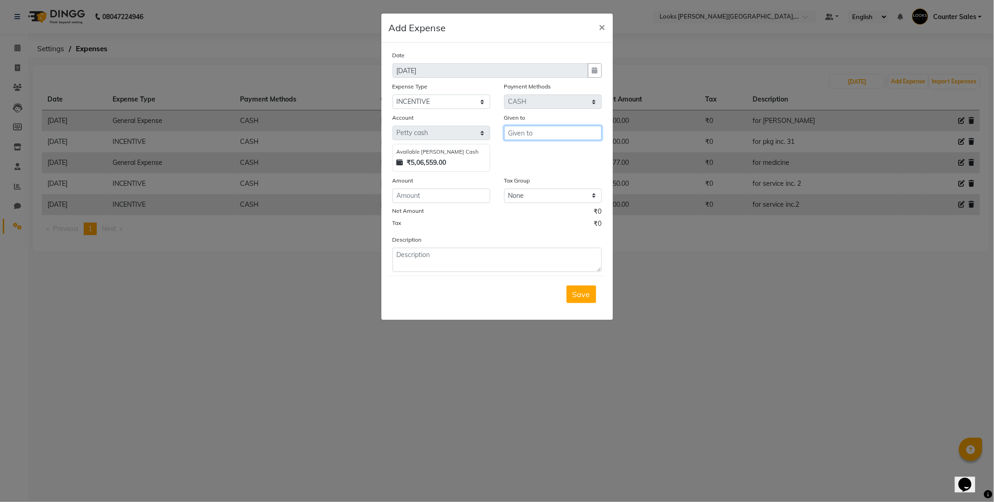
click at [563, 135] on input "text" at bounding box center [553, 133] width 98 height 14
type input "[PERSON_NAME]"
click at [454, 192] on input "number" at bounding box center [442, 195] width 98 height 14
type input "1220"
click at [481, 257] on textarea at bounding box center [497, 260] width 209 height 24
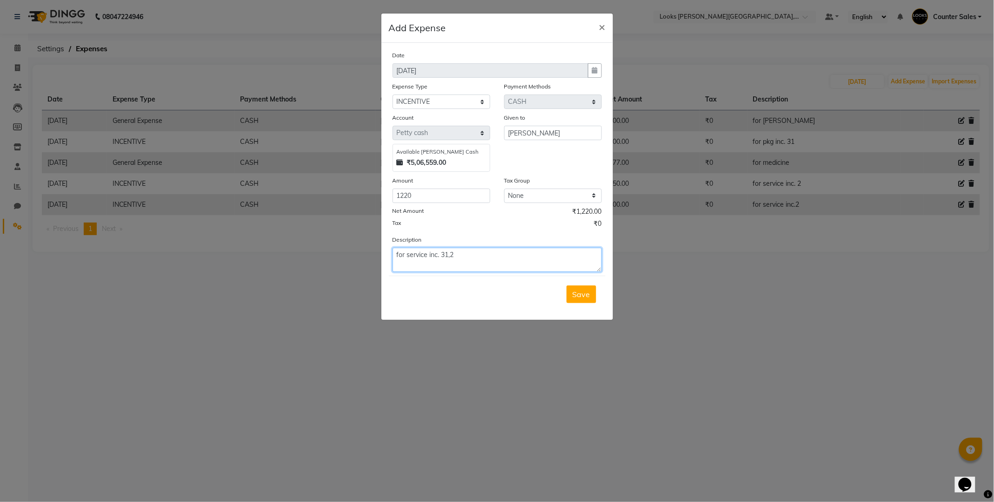
type textarea "for service inc. 31,2"
click at [586, 299] on span "Save" at bounding box center [582, 293] width 18 height 9
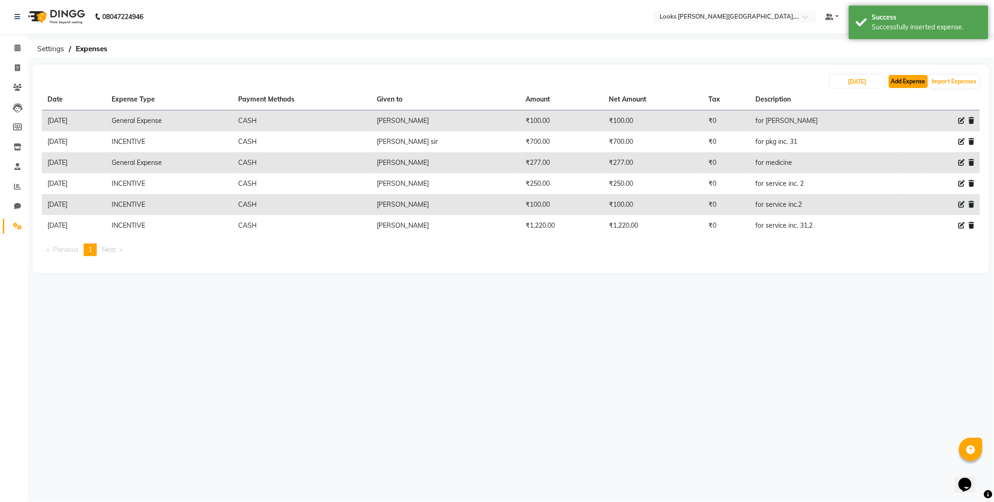
click at [916, 80] on button "Add Expense" at bounding box center [908, 81] width 39 height 13
select select "1"
select select "3192"
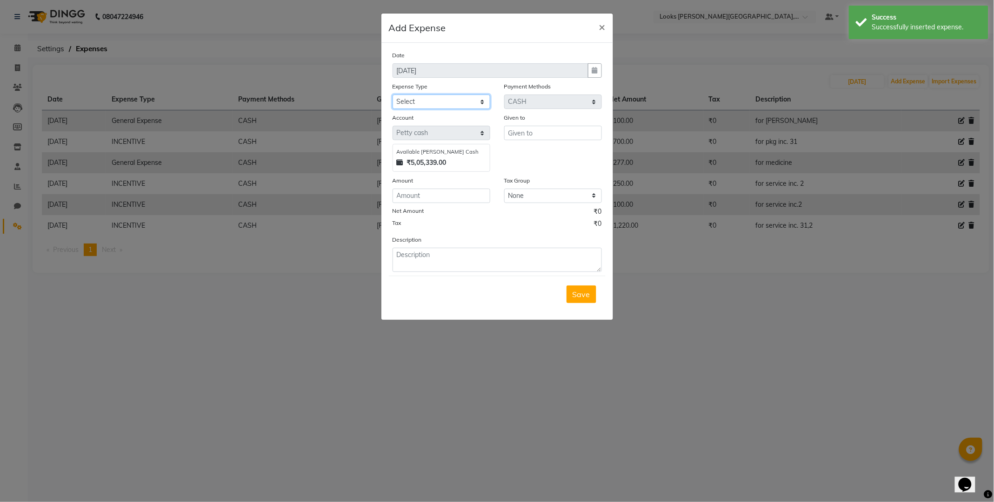
click at [480, 105] on select "Select Bank Deposit Blinkit Cash Handover CLIENT Client ordered food Client Ref…" at bounding box center [442, 101] width 98 height 14
select select "24281"
click at [393, 94] on select "Select Bank Deposit Blinkit Cash Handover CLIENT Client ordered food Client Ref…" at bounding box center [442, 101] width 98 height 14
click at [571, 151] on div "Given to" at bounding box center [553, 142] width 112 height 59
click at [576, 134] on input "text" at bounding box center [553, 133] width 98 height 14
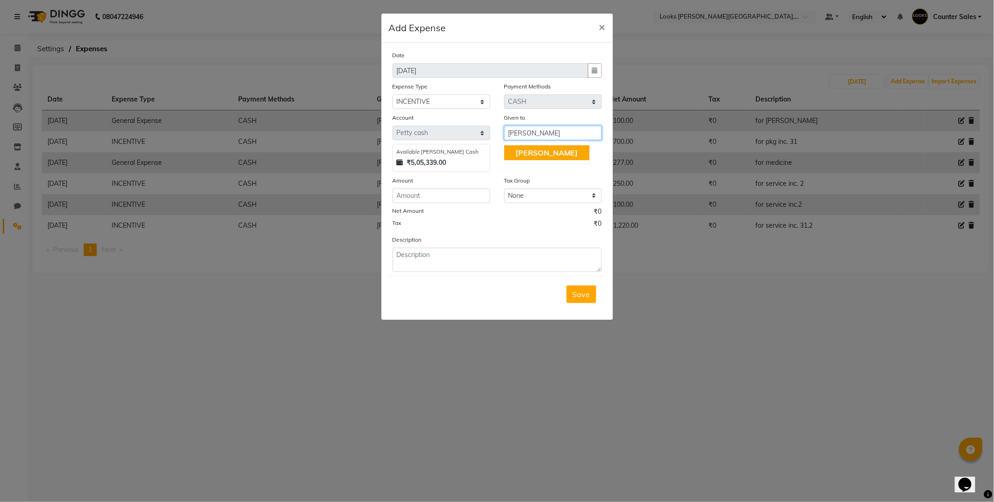
type input "[PERSON_NAME]"
click at [486, 195] on input "number" at bounding box center [442, 195] width 98 height 14
type input "600"
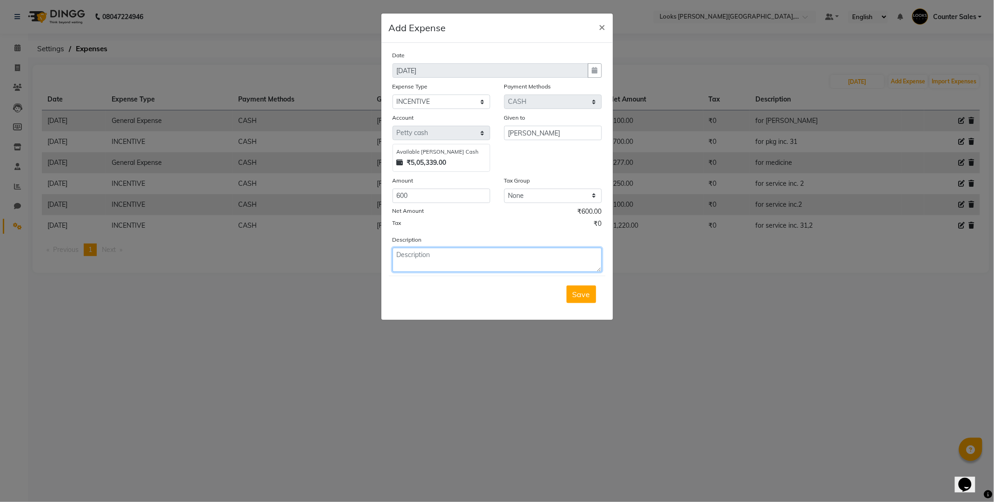
click at [477, 252] on textarea at bounding box center [497, 260] width 209 height 24
type textarea "for service inc. 1,2"
click at [579, 290] on span "Save" at bounding box center [582, 293] width 18 height 9
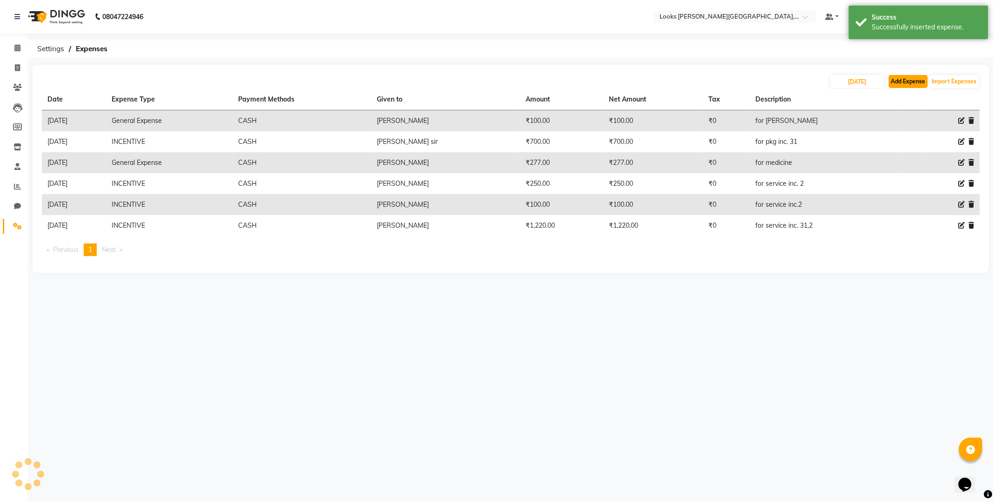
click at [912, 84] on button "Add Expense" at bounding box center [908, 81] width 39 height 13
select select "1"
select select "3192"
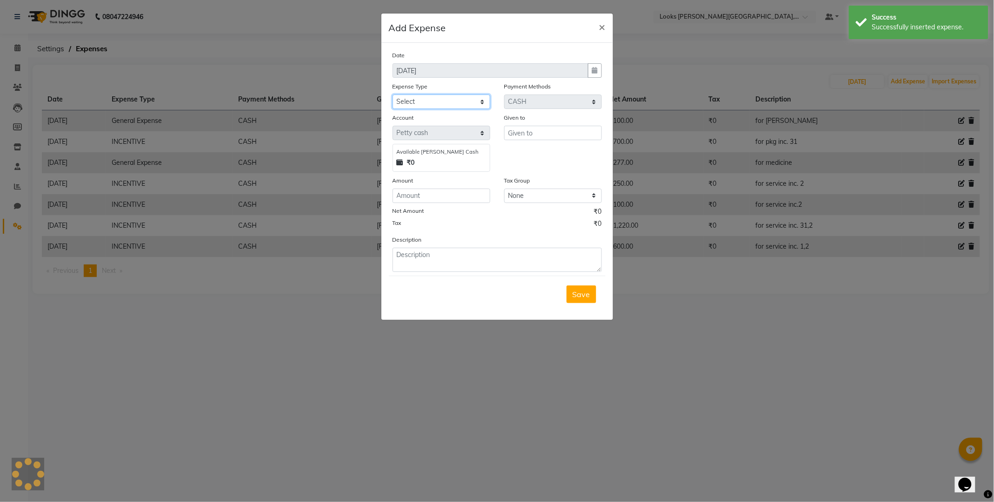
click at [471, 100] on select "Select Bank Deposit Blinkit Cash Handover CLIENT Client ordered food Client Ref…" at bounding box center [442, 101] width 98 height 14
select select "24281"
click at [393, 94] on select "Select Bank Deposit Blinkit Cash Handover CLIENT Client ordered food Client Ref…" at bounding box center [442, 101] width 98 height 14
click at [557, 135] on input "text" at bounding box center [553, 133] width 98 height 14
type input "piyush"
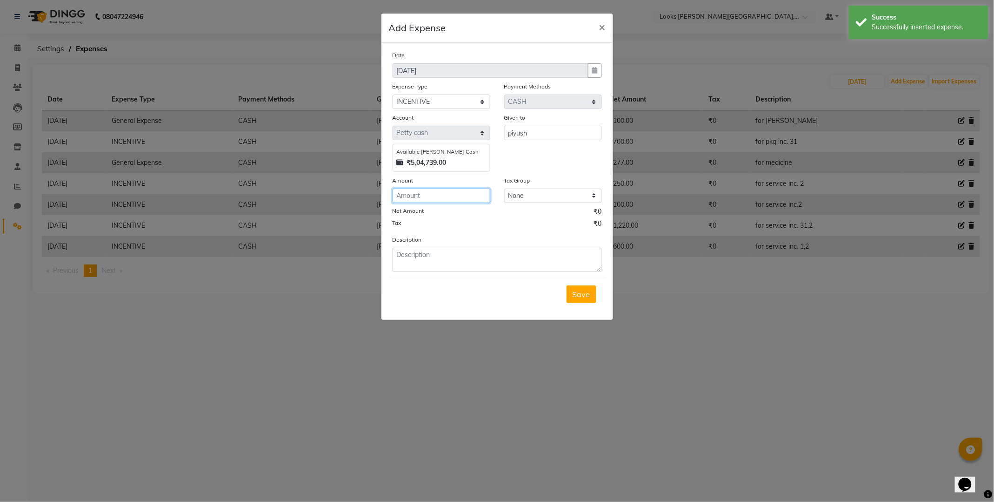
click at [458, 196] on input "number" at bounding box center [442, 195] width 98 height 14
type input "50"
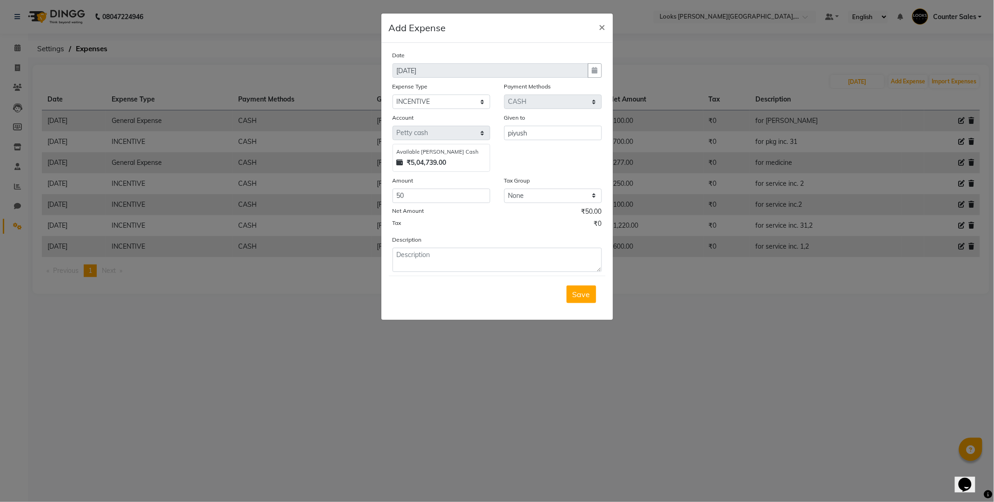
click at [466, 238] on div "Description" at bounding box center [497, 253] width 223 height 37
click at [482, 258] on textarea at bounding box center [497, 260] width 209 height 24
type textarea "for service inc. 2"
click at [590, 298] on button "Save" at bounding box center [582, 294] width 30 height 18
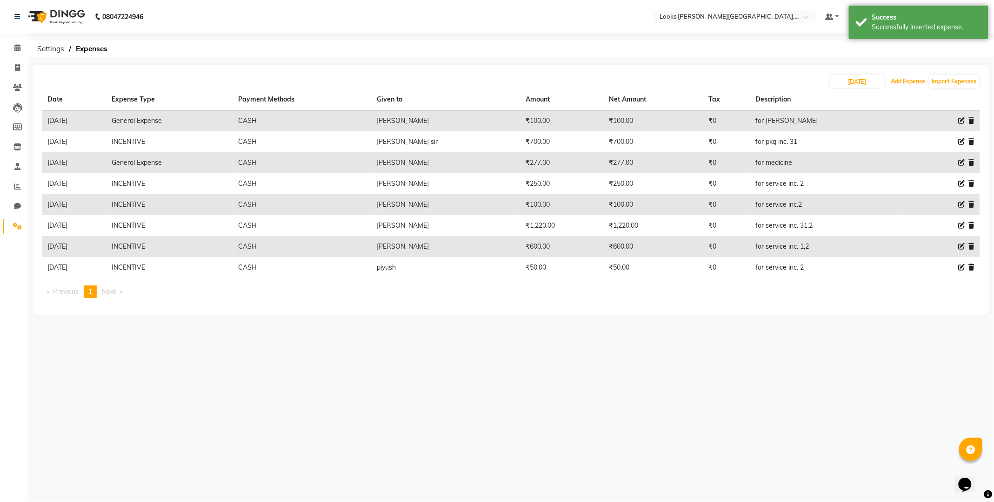
click at [905, 83] on button "Add Expense" at bounding box center [908, 81] width 39 height 13
select select "1"
select select "3192"
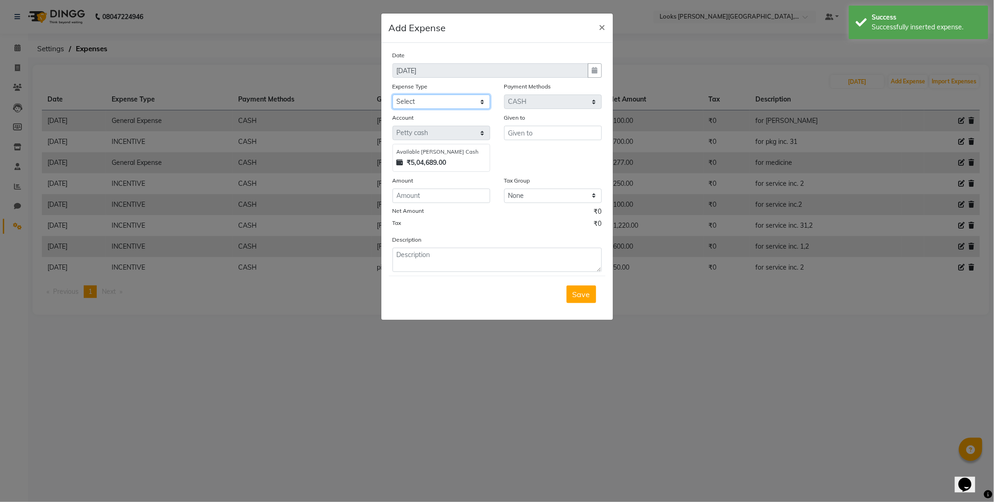
click at [480, 101] on select "Select Bank Deposit Blinkit Cash Handover CLIENT Client ordered food Client Ref…" at bounding box center [442, 101] width 98 height 14
select select "24076"
click at [393, 94] on select "Select Bank Deposit Blinkit Cash Handover CLIENT Client ordered food Client Ref…" at bounding box center [442, 101] width 98 height 14
click at [559, 131] on input "text" at bounding box center [553, 133] width 98 height 14
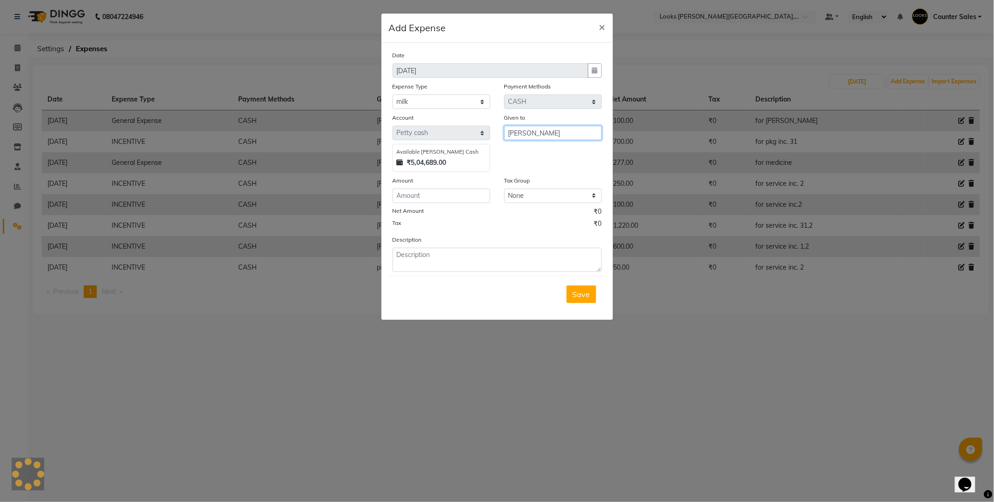
type input "[PERSON_NAME]"
click at [444, 198] on input "number" at bounding box center [442, 195] width 98 height 14
type input "108"
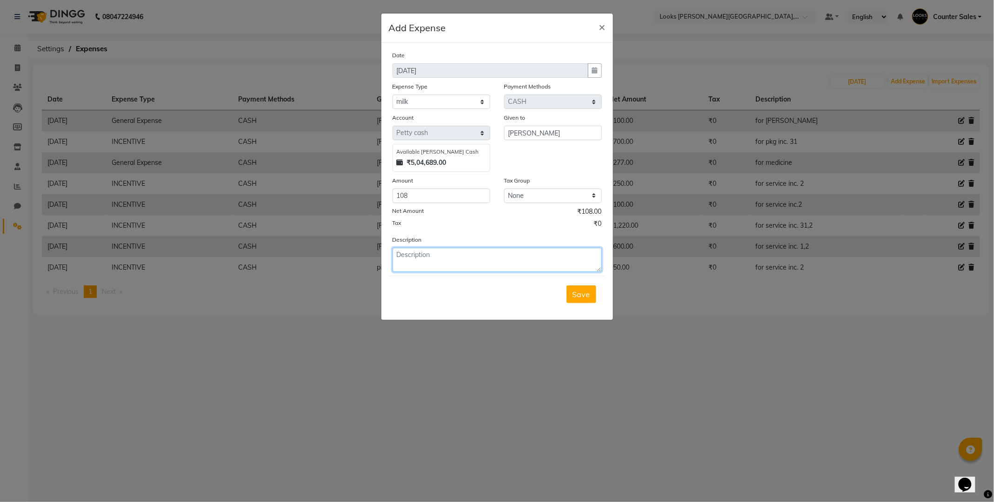
click at [489, 248] on textarea at bounding box center [497, 260] width 209 height 24
type textarea "f"
type textarea "for milk"
click at [586, 291] on span "Save" at bounding box center [582, 293] width 18 height 9
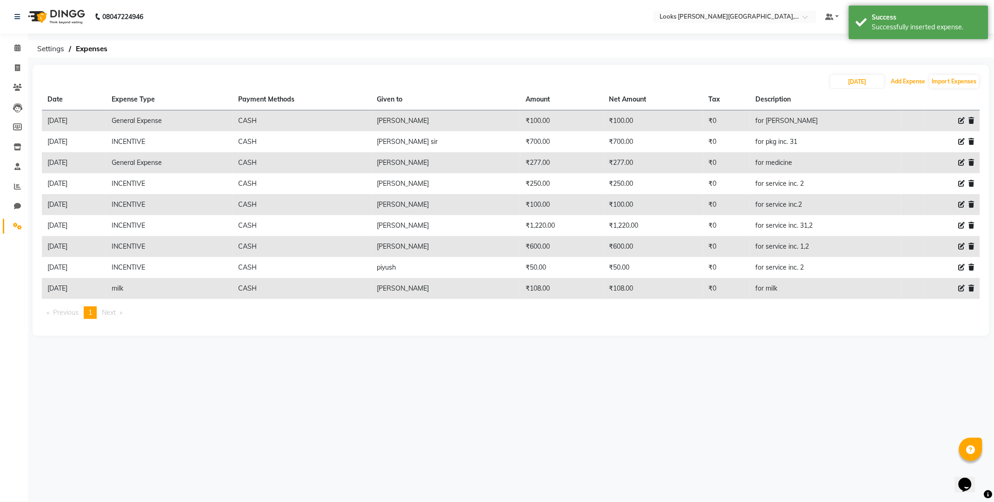
click at [905, 81] on button "Add Expense" at bounding box center [908, 81] width 39 height 13
select select "1"
select select "3192"
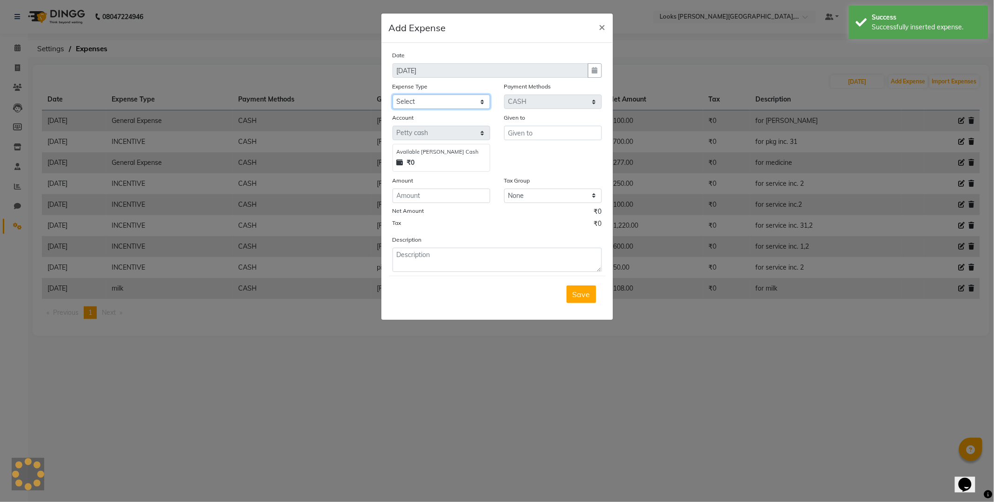
click at [476, 97] on select "Select Bank Deposit Blinkit Cash Handover CLIENT Client ordered food Client Ref…" at bounding box center [442, 101] width 98 height 14
select select "24281"
click at [393, 94] on select "Select Bank Deposit Blinkit Cash Handover CLIENT Client ordered food Client Ref…" at bounding box center [442, 101] width 98 height 14
click at [577, 133] on input "text" at bounding box center [553, 133] width 98 height 14
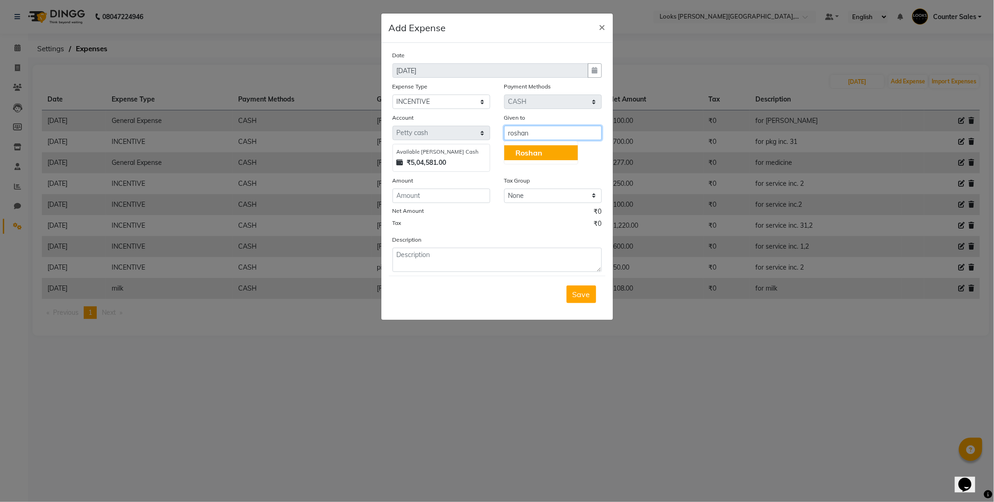
type input "roshan"
click at [462, 197] on input "number" at bounding box center [442, 195] width 98 height 14
type input "310"
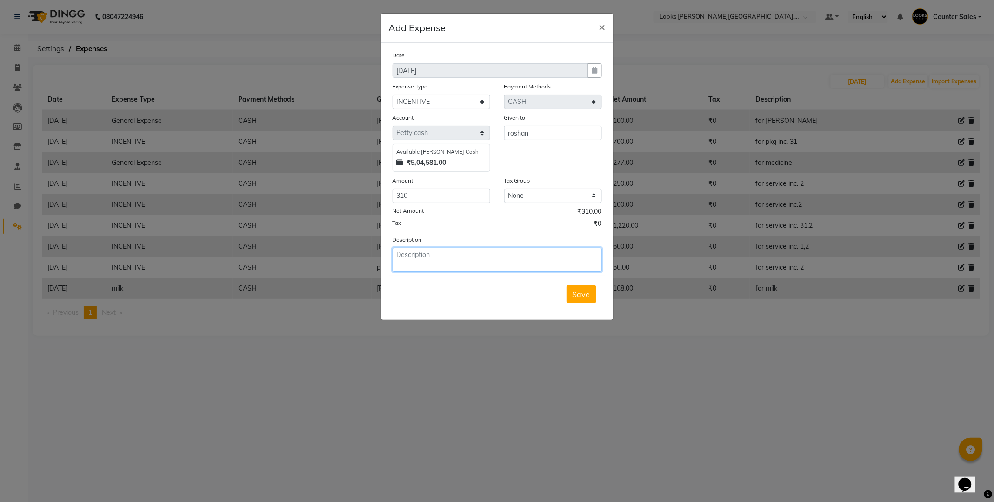
click at [425, 253] on textarea at bounding box center [497, 260] width 209 height 24
type textarea "for service inc. 1,2"
click at [592, 294] on button "Save" at bounding box center [582, 294] width 30 height 18
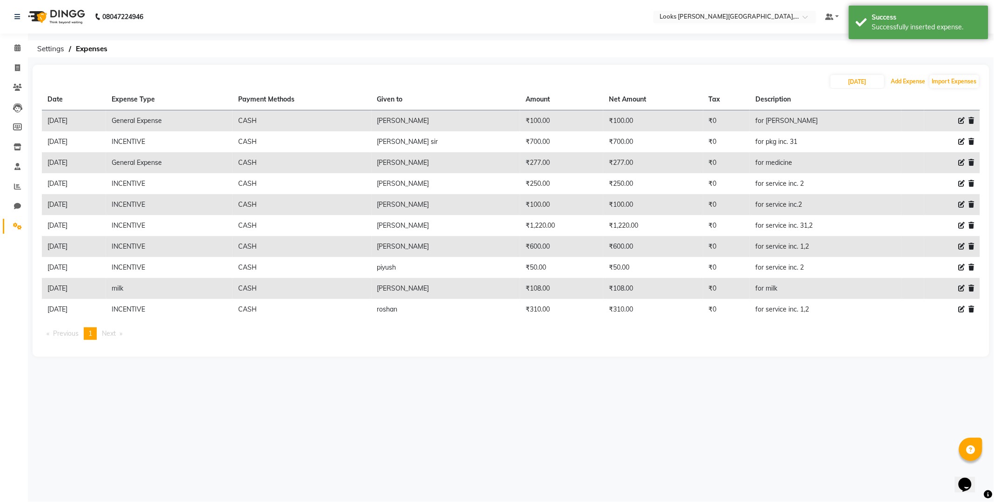
click at [915, 85] on button "Add Expense" at bounding box center [908, 81] width 39 height 13
select select "1"
select select "3192"
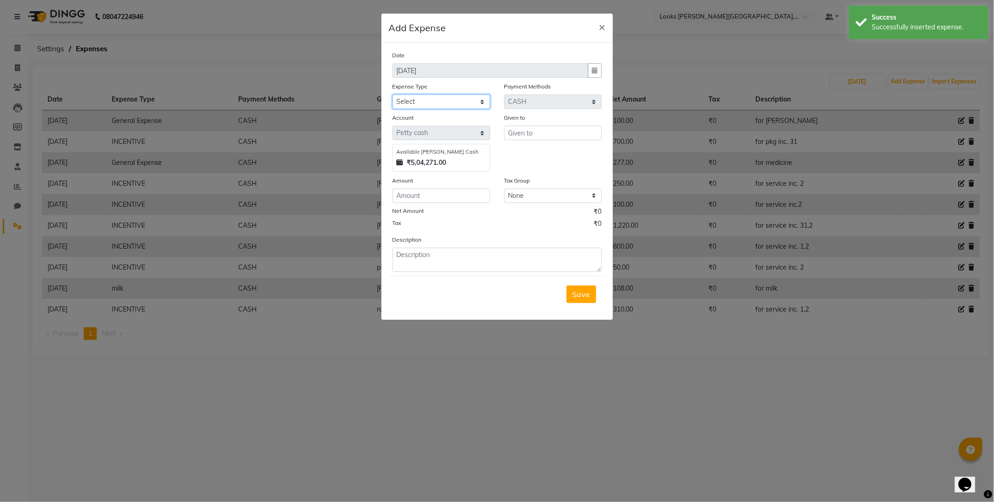
click at [466, 101] on select "Select Bank Deposit Blinkit Cash Handover CLIENT Client ordered food Client Ref…" at bounding box center [442, 101] width 98 height 14
select select "23704"
click at [393, 94] on select "Select Bank Deposit Blinkit Cash Handover CLIENT Client ordered food Client Ref…" at bounding box center [442, 101] width 98 height 14
click at [572, 132] on input "text" at bounding box center [553, 133] width 98 height 14
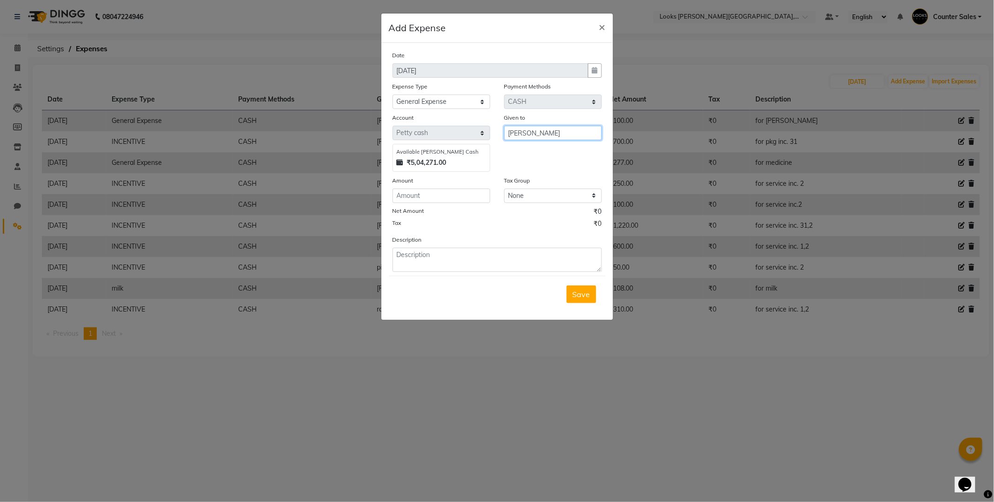
type input "[PERSON_NAME]"
click at [450, 194] on input "number" at bounding box center [442, 195] width 98 height 14
type input "30"
click at [517, 253] on textarea at bounding box center [497, 260] width 209 height 24
type textarea "for ginger"
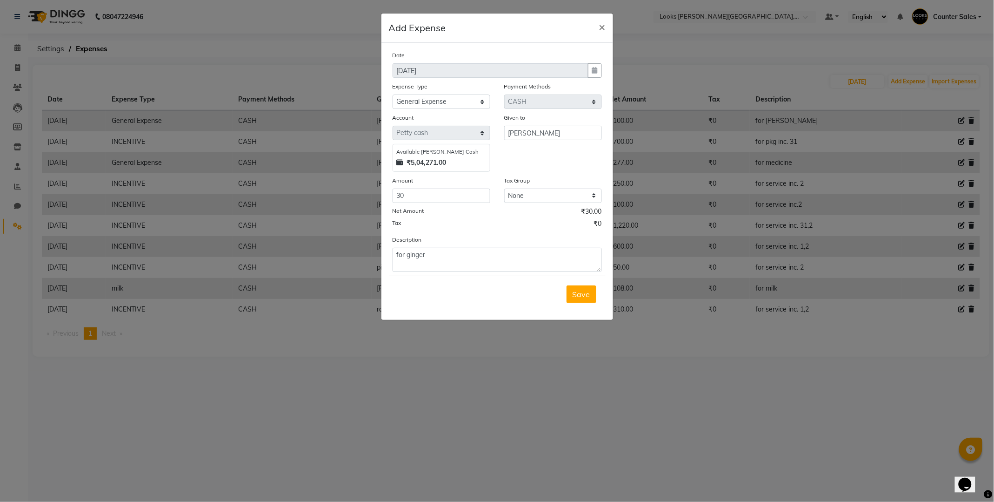
click at [610, 295] on div "Date [DATE] Expense Type Select Bank Deposit Blinkit Cash Handover CLIENT Clien…" at bounding box center [498, 181] width 232 height 277
click at [585, 290] on span "Save" at bounding box center [582, 293] width 18 height 9
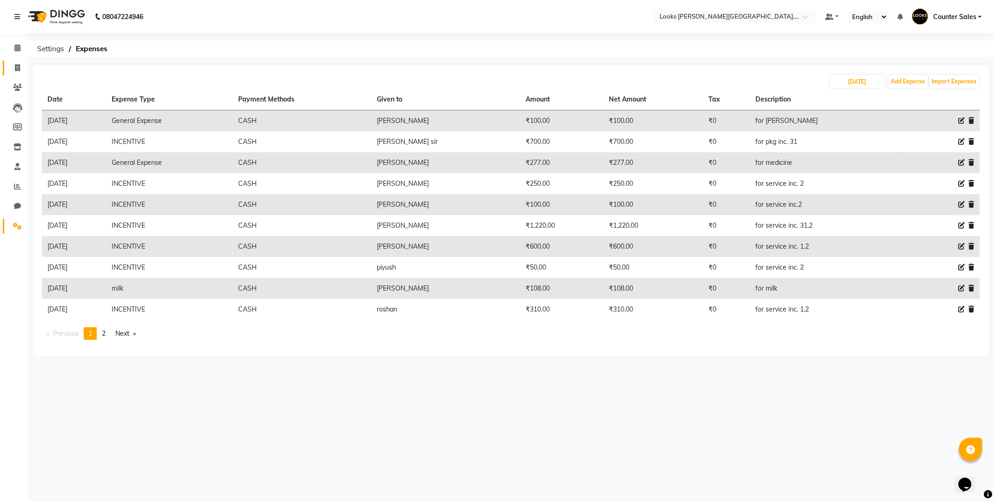
click at [17, 67] on icon at bounding box center [17, 67] width 5 height 7
select select "service"
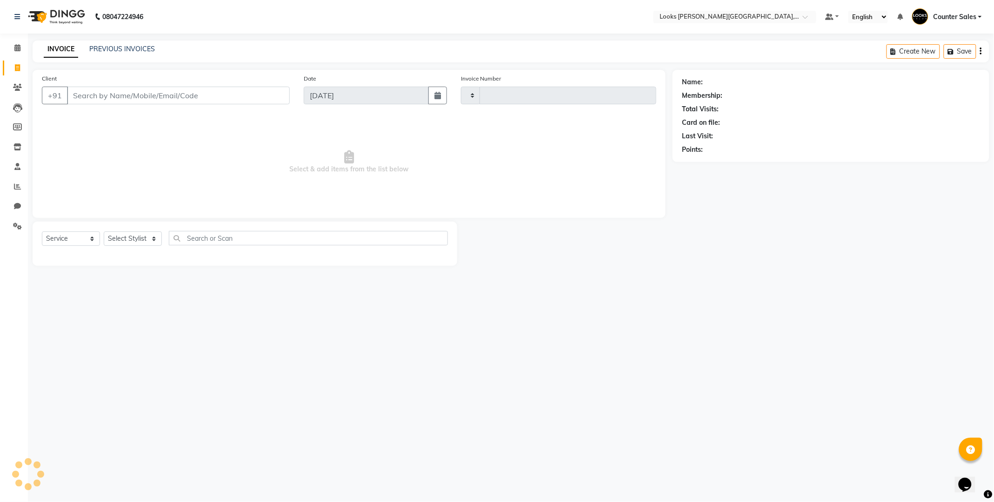
click at [123, 90] on input "Client" at bounding box center [178, 96] width 223 height 18
select select "4385"
type input "5180"
click at [128, 92] on input "Client" at bounding box center [178, 96] width 223 height 18
click at [78, 98] on input "Client" at bounding box center [178, 96] width 223 height 18
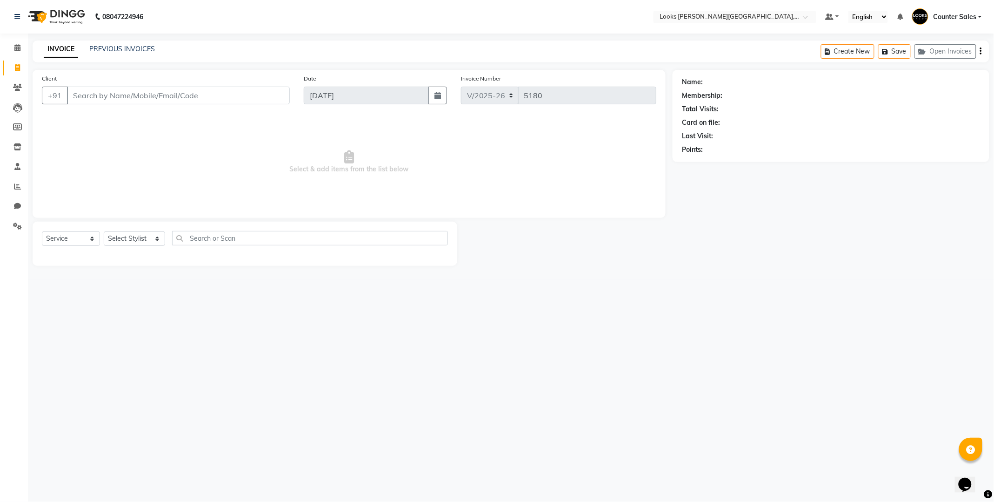
click at [145, 94] on input "Client" at bounding box center [178, 96] width 223 height 18
type input "9323125526"
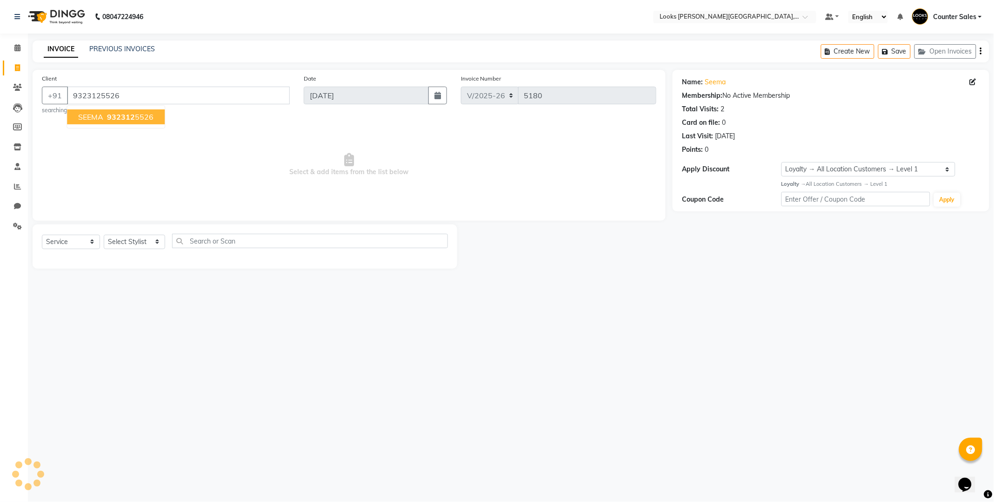
click at [106, 115] on ngb-highlight "932312 5526" at bounding box center [129, 116] width 48 height 9
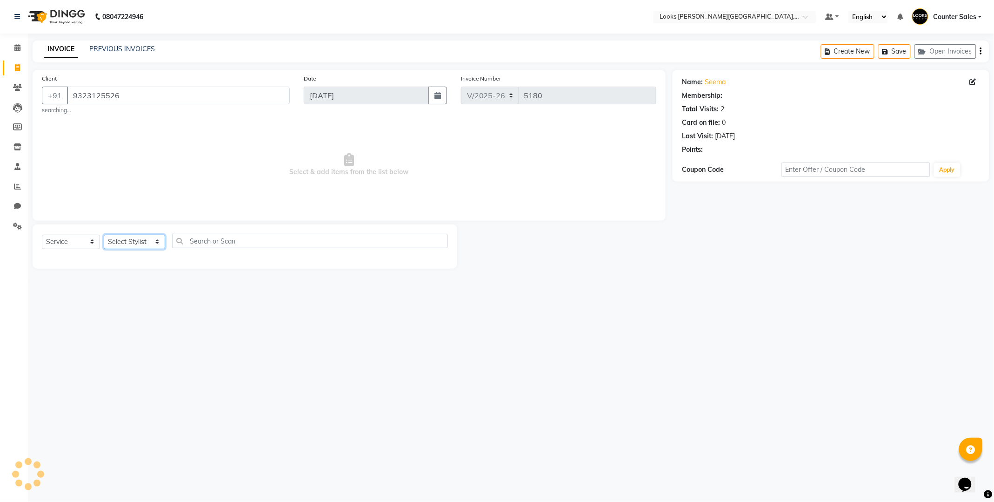
click at [136, 238] on select "Select Stylist Ajay [PERSON_NAME] [PERSON_NAME] Counter Sales [PERSON_NAME] Kri…" at bounding box center [134, 242] width 61 height 14
select select "1: Object"
select select "88120"
click at [104, 235] on select "Select Stylist Ajay [PERSON_NAME] [PERSON_NAME] Counter Sales [PERSON_NAME] Kri…" at bounding box center [134, 242] width 61 height 14
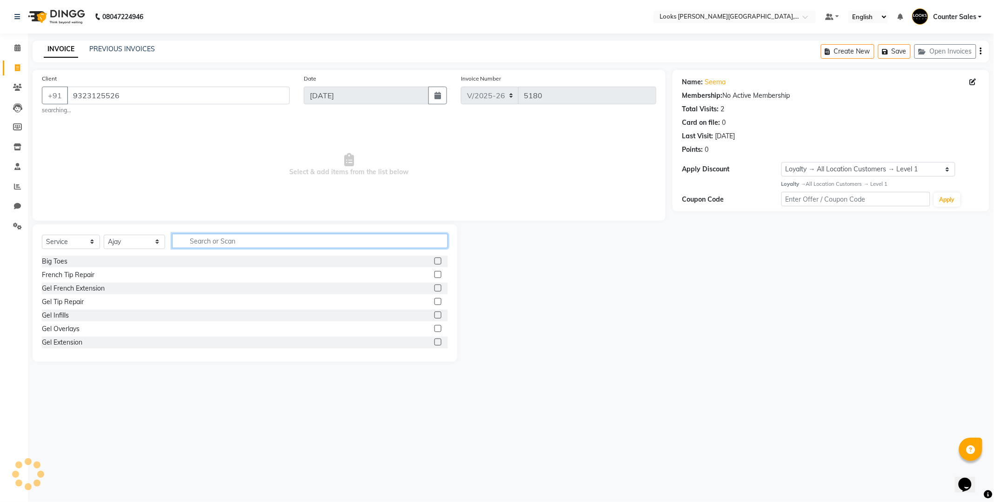
click at [235, 239] on input "text" at bounding box center [310, 241] width 276 height 14
type input "cut"
click at [435, 275] on label at bounding box center [438, 274] width 7 height 7
click at [435, 275] on input "checkbox" at bounding box center [438, 275] width 6 height 6
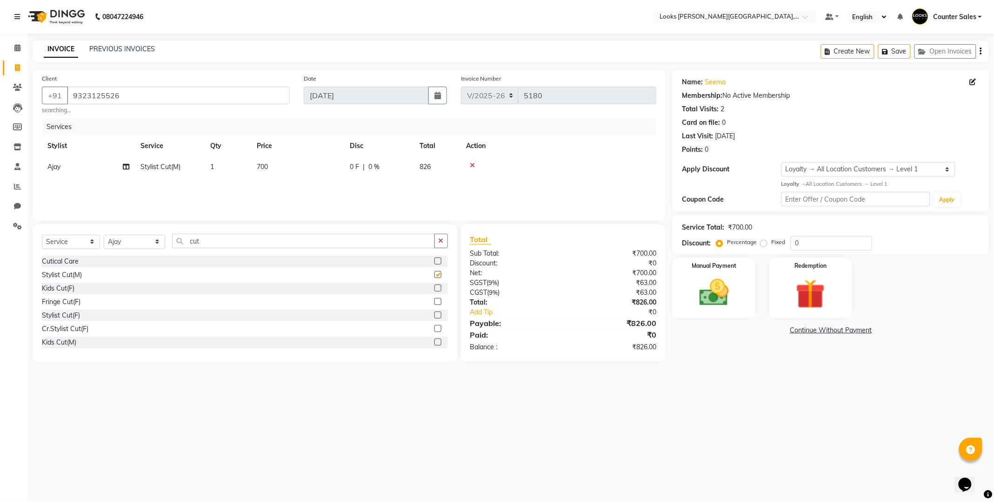
checkbox input "false"
click at [472, 165] on icon at bounding box center [472, 165] width 5 height 7
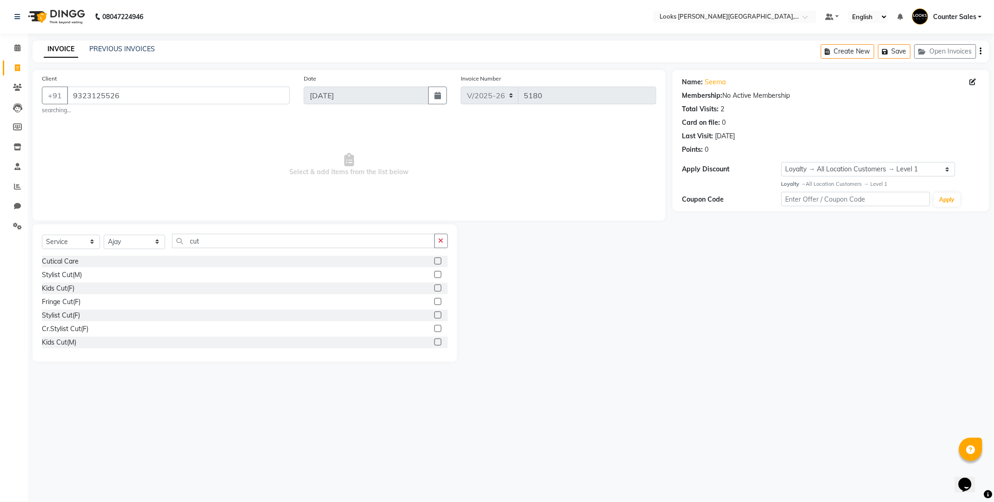
click at [435, 315] on label at bounding box center [438, 314] width 7 height 7
click at [435, 315] on input "checkbox" at bounding box center [438, 315] width 6 height 6
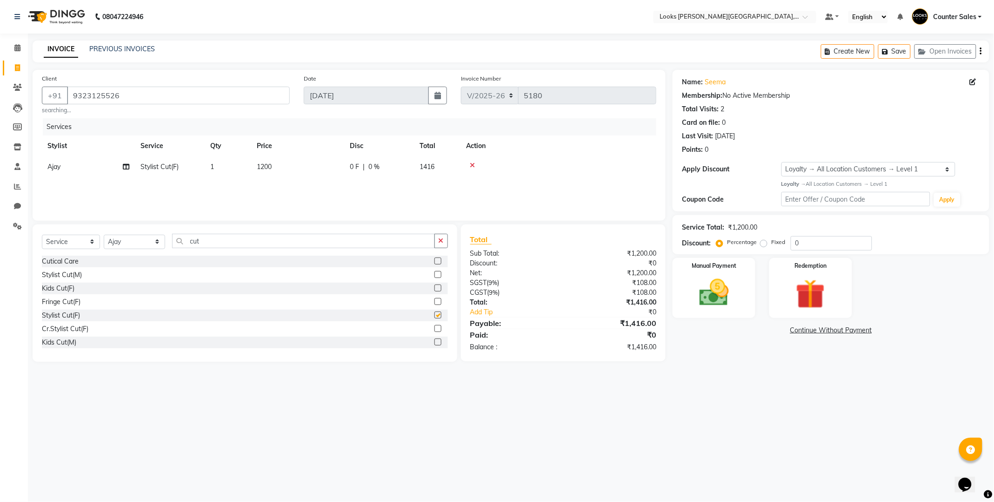
checkbox input "false"
click at [288, 168] on td "1200" at bounding box center [297, 166] width 93 height 21
click at [700, 295] on img at bounding box center [714, 292] width 50 height 35
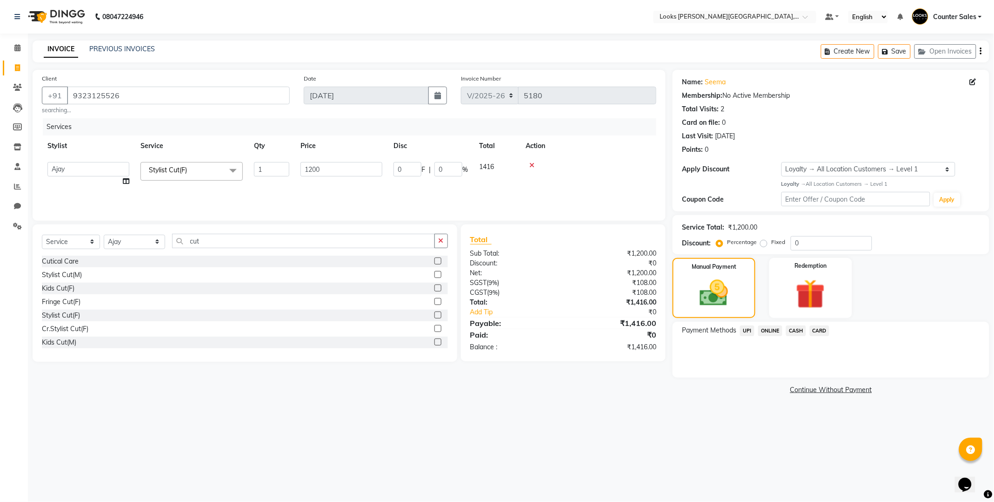
click at [747, 329] on span "UPI" at bounding box center [747, 330] width 14 height 11
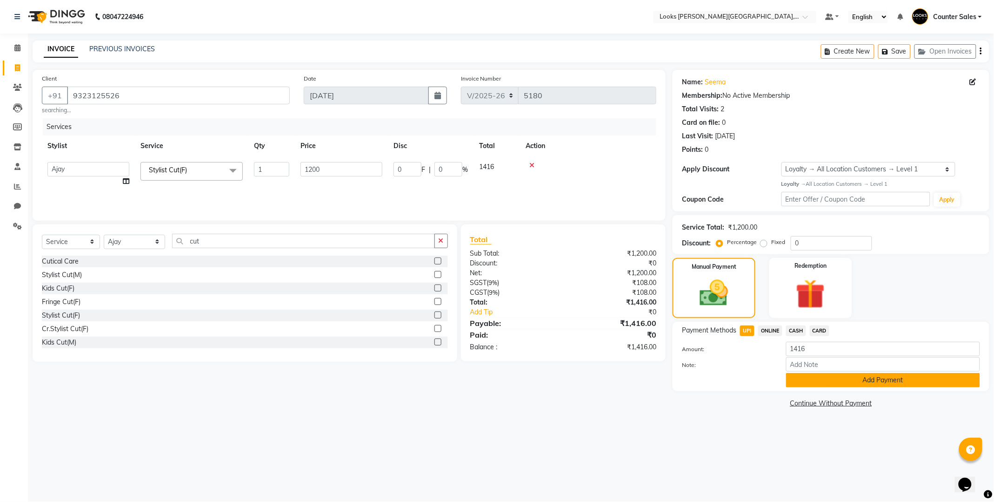
click at [812, 376] on button "Add Payment" at bounding box center [883, 380] width 194 height 14
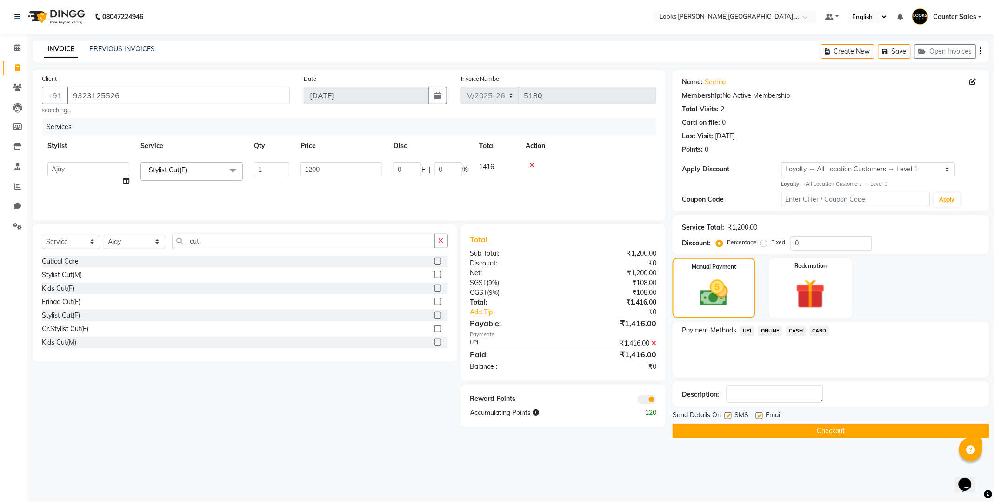
click at [838, 429] on button "Checkout" at bounding box center [831, 430] width 317 height 14
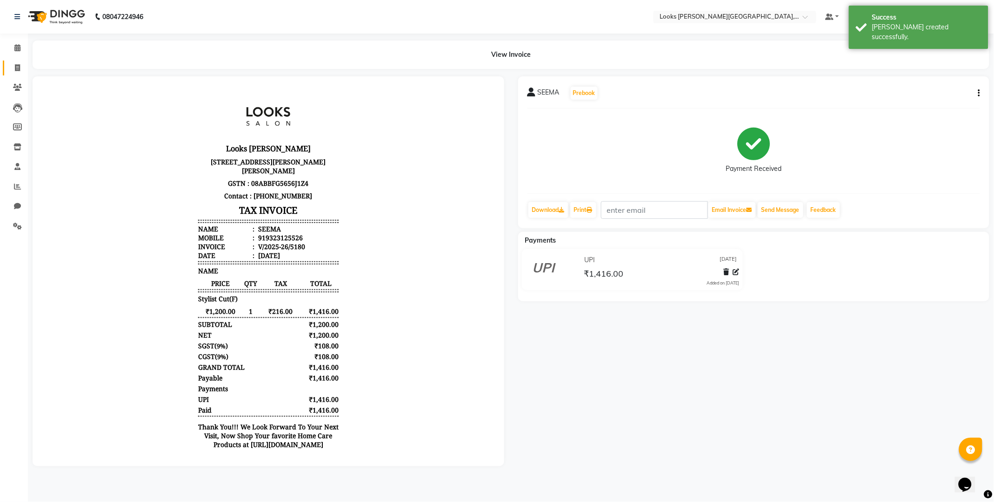
click at [17, 71] on icon at bounding box center [17, 67] width 5 height 7
select select "service"
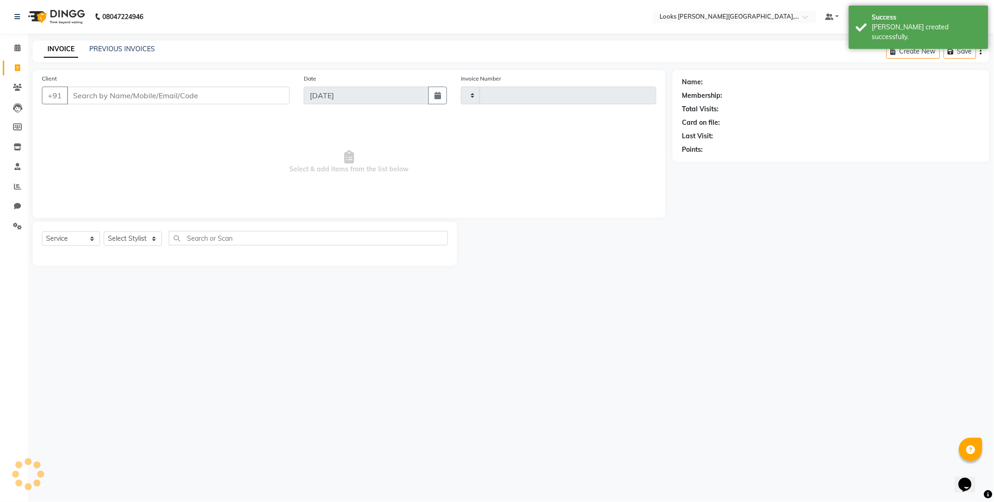
click at [148, 96] on input "Client" at bounding box center [178, 96] width 223 height 18
type input "5181"
select select "4385"
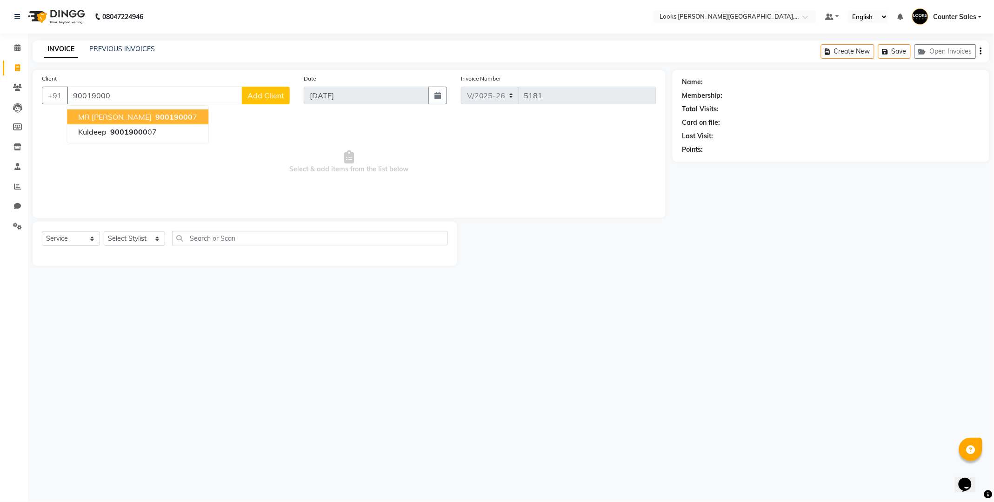
click at [158, 119] on span "90019000" at bounding box center [173, 116] width 37 height 9
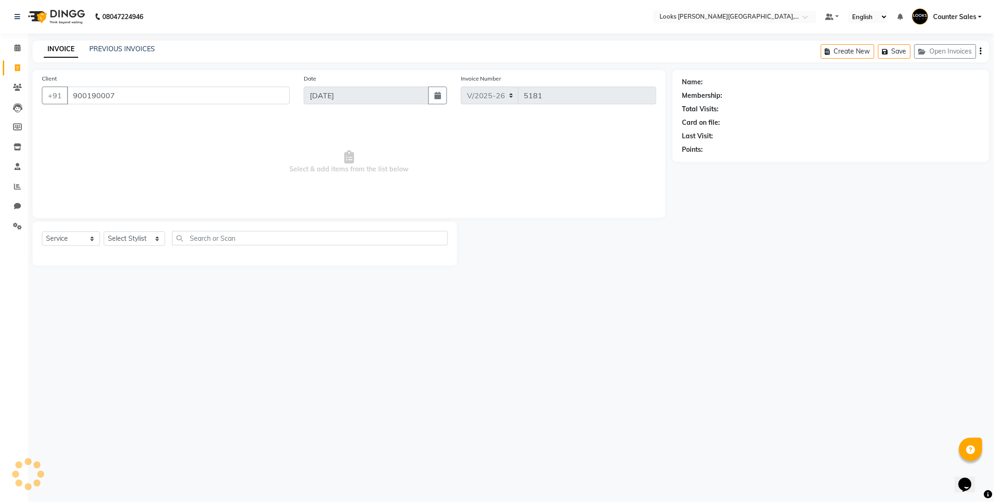
type input "900190007"
select select "1: Object"
click at [129, 241] on select "Select Stylist Ajay [PERSON_NAME] [PERSON_NAME] Counter Sales [PERSON_NAME] Kri…" at bounding box center [134, 238] width 61 height 14
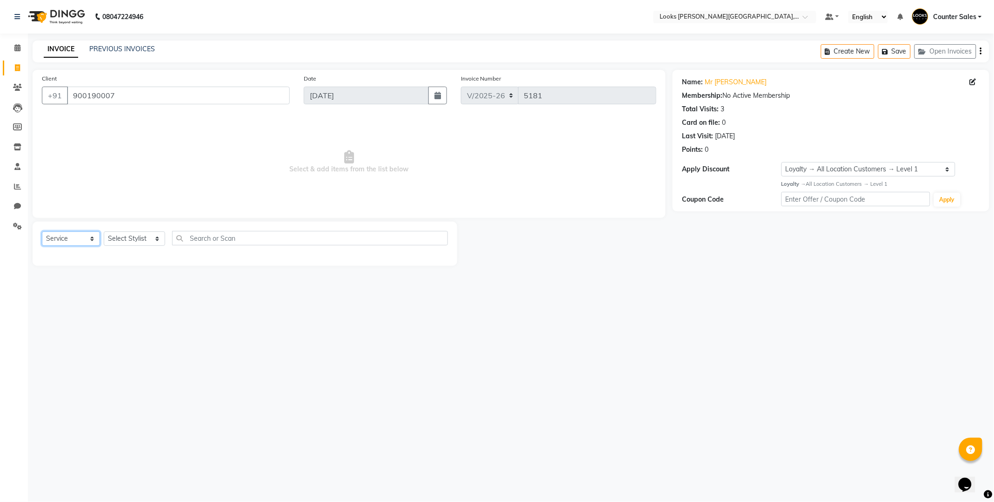
click at [58, 235] on select "Select Service Product Membership Package Voucher Prepaid Gift Card" at bounding box center [71, 238] width 58 height 14
click at [67, 242] on select "Select Service Product Membership Package Voucher Prepaid Gift Card" at bounding box center [71, 238] width 58 height 14
click at [62, 236] on select "Select Service Product Membership Package Voucher Prepaid Gift Card" at bounding box center [71, 238] width 58 height 14
select select "V"
click at [42, 232] on select "Select Service Product Membership Package Voucher Prepaid Gift Card" at bounding box center [71, 238] width 58 height 14
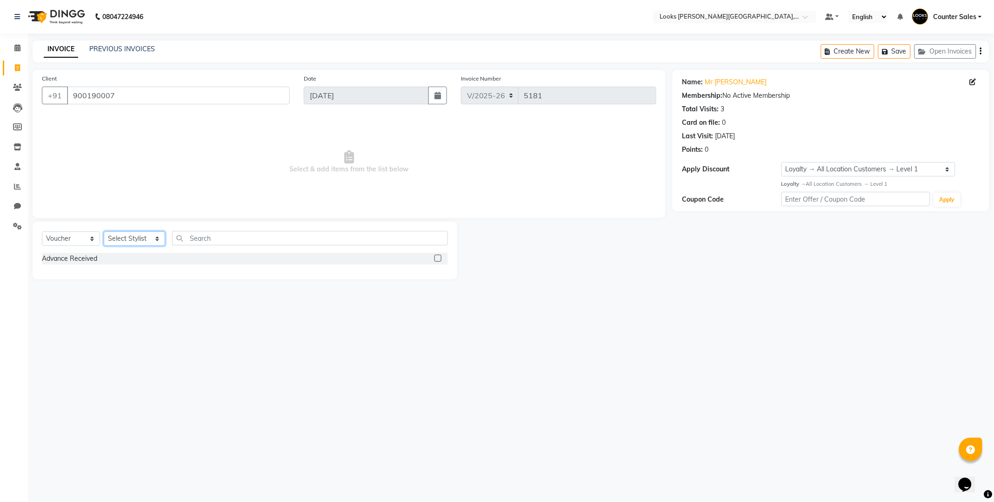
click at [135, 239] on select "Select Stylist Ajay [PERSON_NAME] [PERSON_NAME] Counter Sales [PERSON_NAME] Kri…" at bounding box center [134, 238] width 61 height 14
select select "24148"
click at [104, 232] on select "Select Stylist Ajay [PERSON_NAME] [PERSON_NAME] Counter Sales [PERSON_NAME] Kri…" at bounding box center [134, 238] width 61 height 14
click at [220, 244] on input "text" at bounding box center [310, 238] width 276 height 14
click at [438, 259] on label at bounding box center [438, 258] width 7 height 7
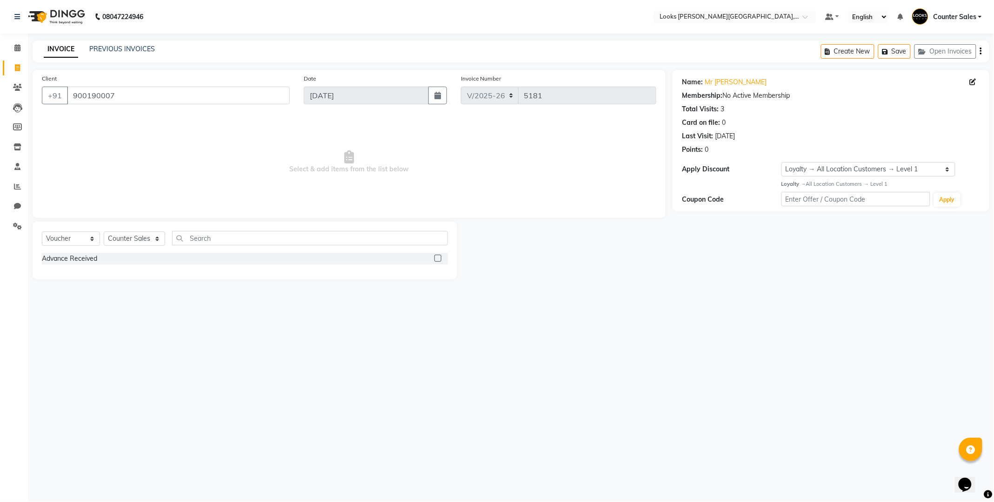
click at [438, 259] on input "checkbox" at bounding box center [438, 258] width 6 height 6
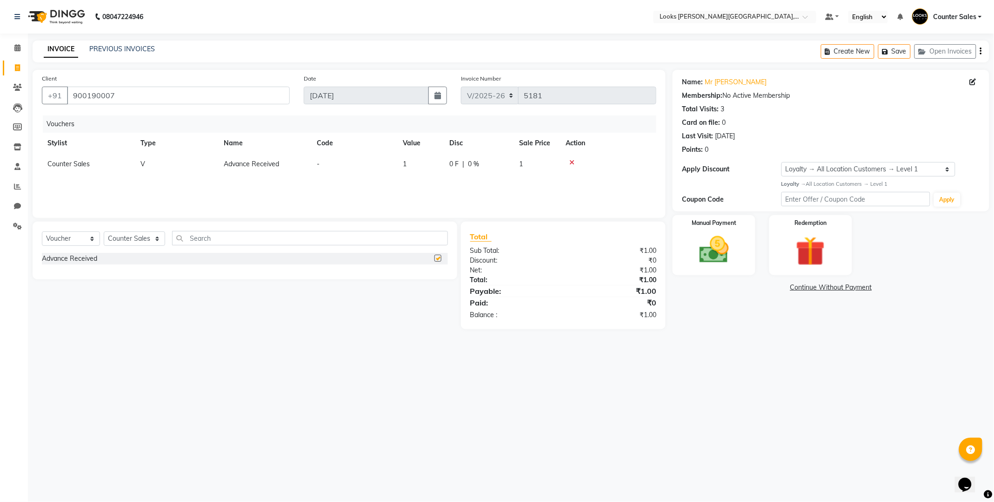
click at [329, 157] on td "-" at bounding box center [354, 164] width 86 height 21
checkbox input "false"
select select "24148"
click at [444, 167] on input "1" at bounding box center [453, 166] width 35 height 14
type input "1"
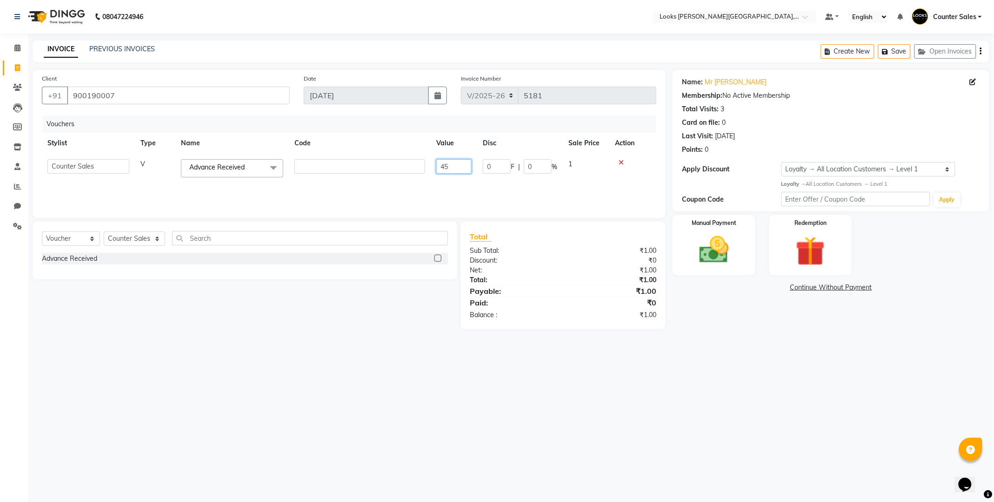
type input "450"
click at [704, 221] on label "Manual Payment" at bounding box center [714, 222] width 47 height 9
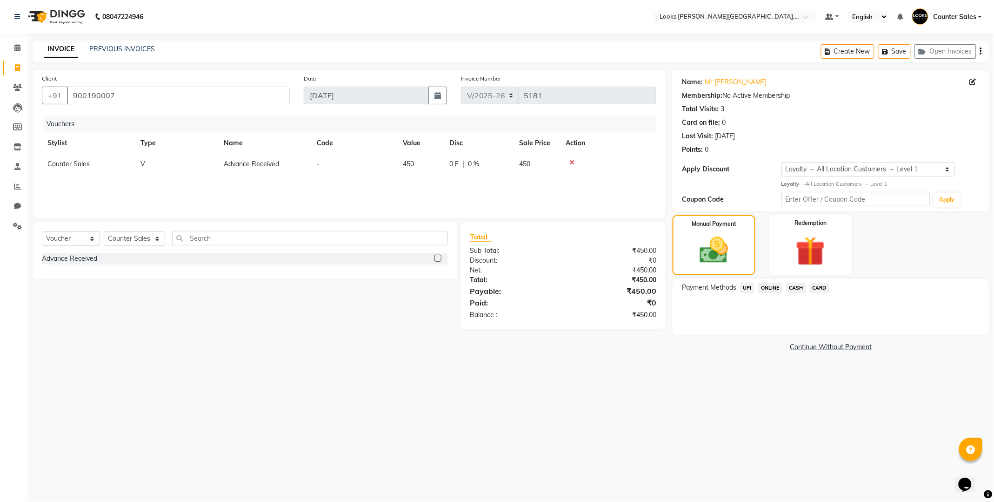
click at [796, 287] on span "CASH" at bounding box center [796, 287] width 20 height 11
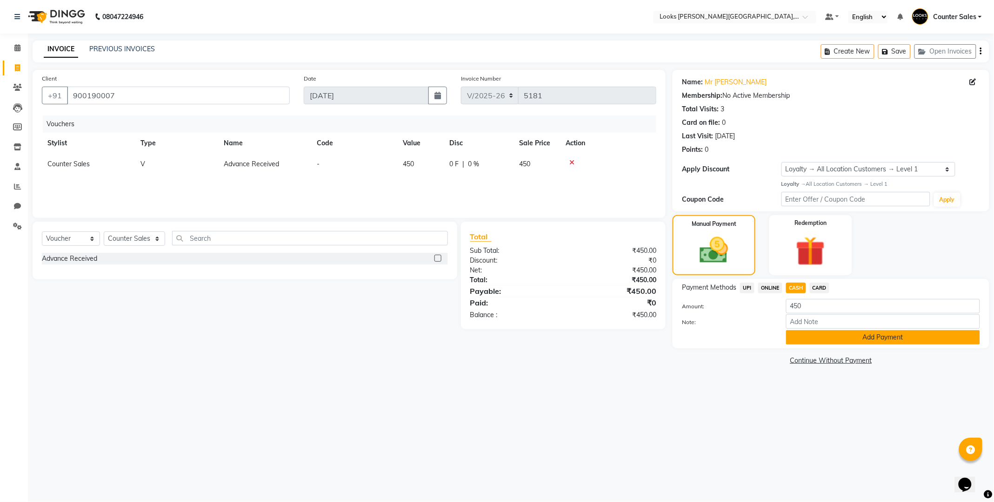
click at [839, 343] on button "Add Payment" at bounding box center [883, 337] width 194 height 14
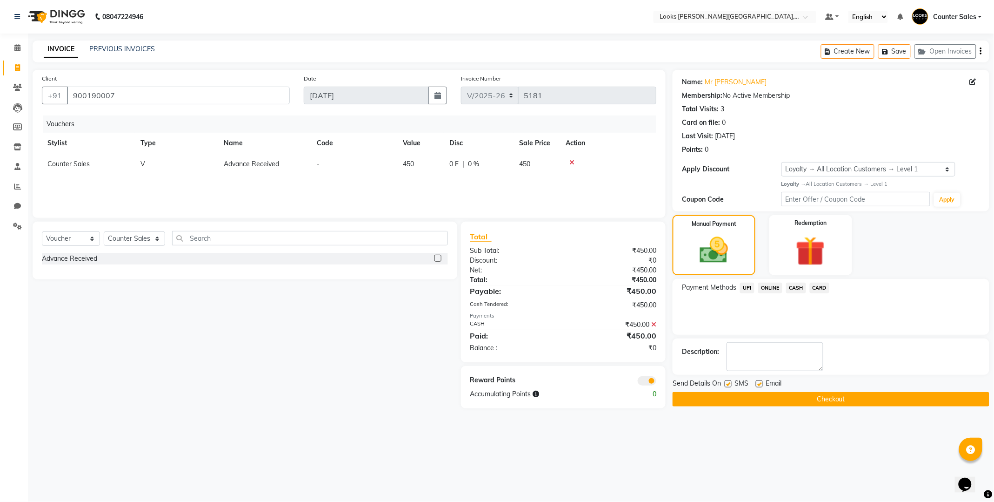
click at [838, 399] on button "Checkout" at bounding box center [831, 399] width 317 height 14
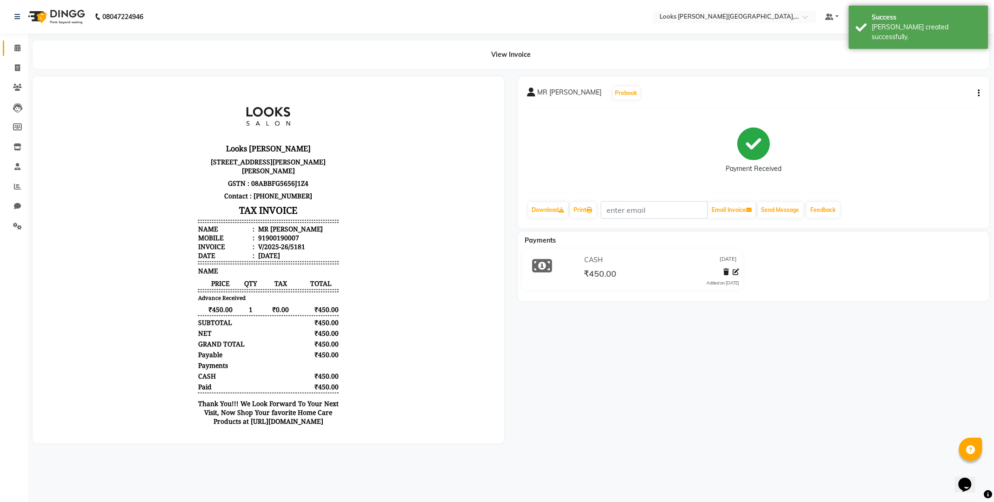
click at [11, 52] on span at bounding box center [17, 48] width 16 height 11
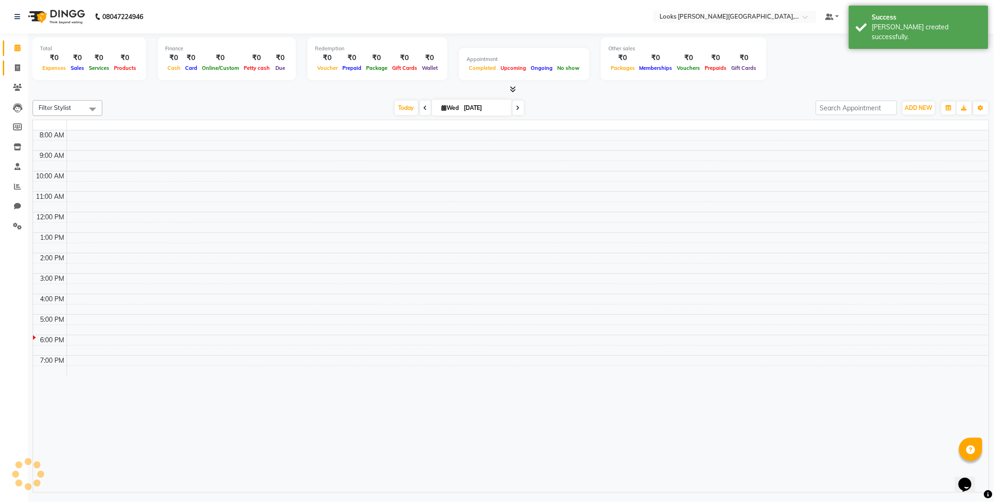
click at [15, 68] on icon at bounding box center [17, 67] width 5 height 7
select select "service"
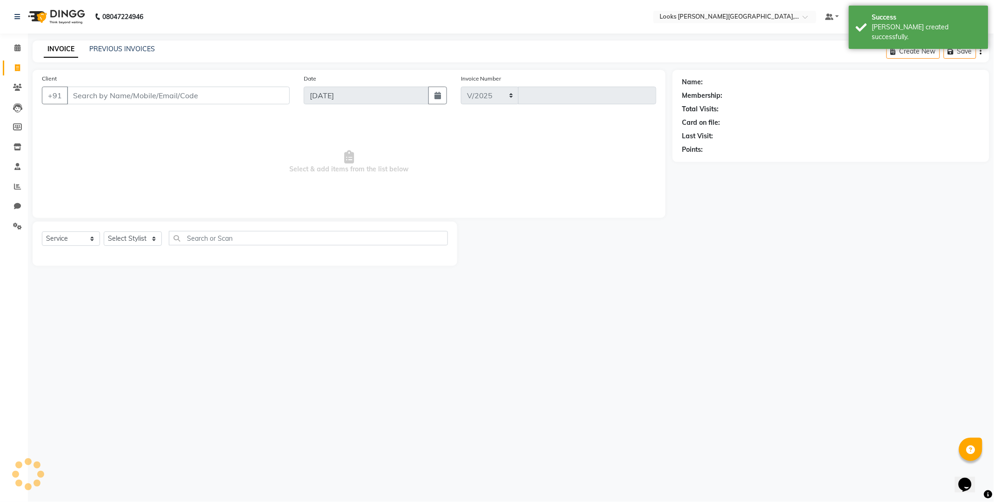
select select "4385"
type input "5182"
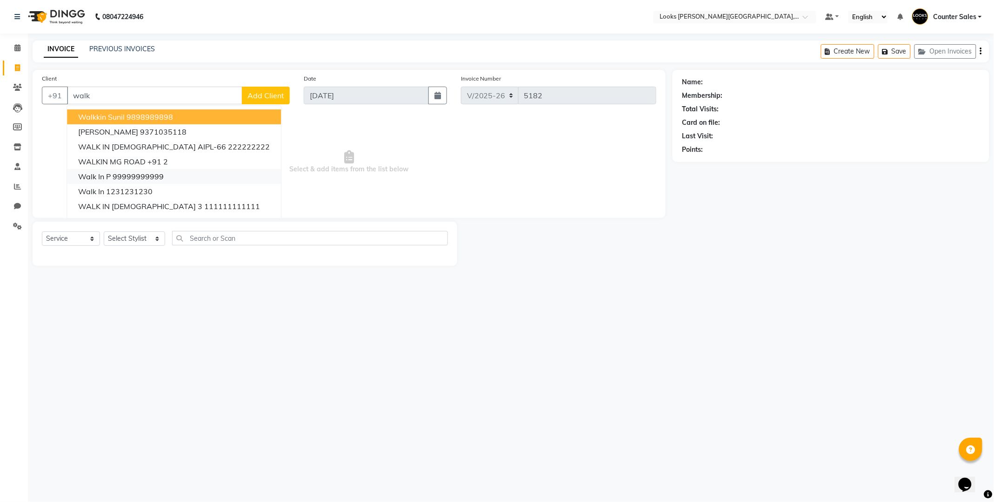
click at [151, 173] on ngb-highlight "99999999999" at bounding box center [138, 176] width 51 height 9
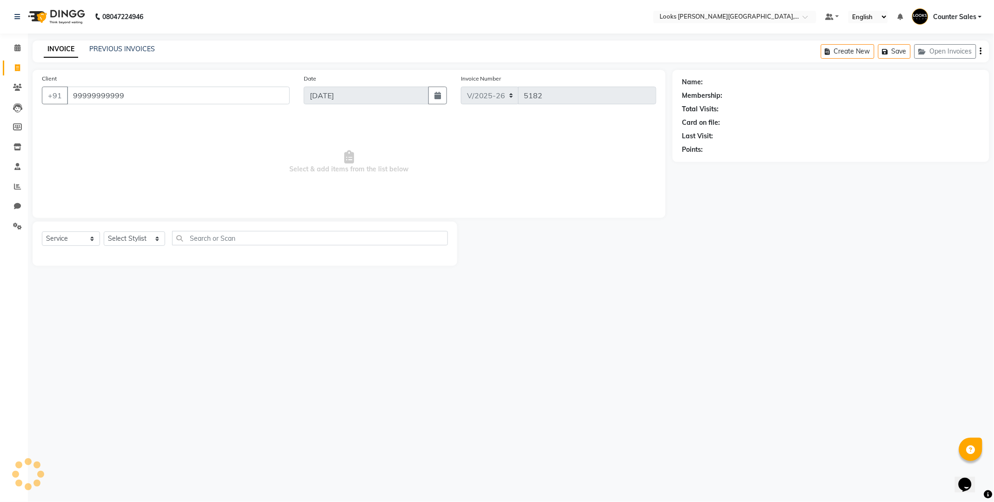
type input "99999999999"
click at [141, 238] on select "Select Stylist Ajay [PERSON_NAME] [PERSON_NAME] Counter Sales [PERSON_NAME] Kri…" at bounding box center [134, 238] width 61 height 14
select select "1: Object"
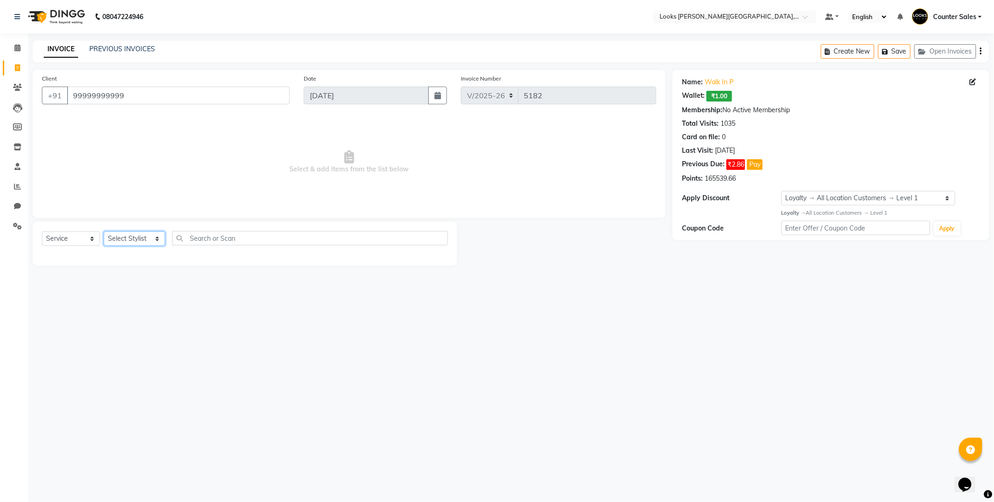
select select "40731"
click at [104, 232] on select "Select Stylist Ajay [PERSON_NAME] [PERSON_NAME] Counter Sales [PERSON_NAME] Kri…" at bounding box center [134, 238] width 61 height 14
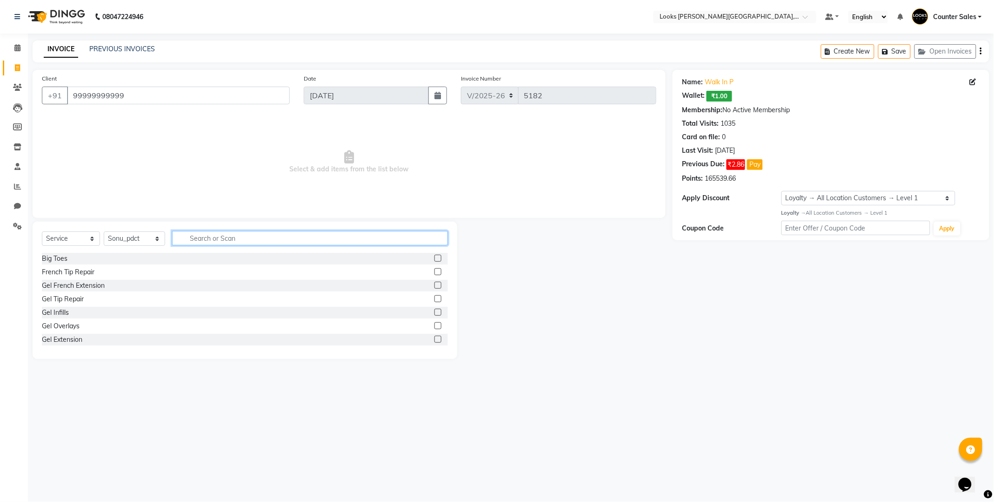
click at [221, 239] on input "text" at bounding box center [310, 238] width 276 height 14
type input "dry"
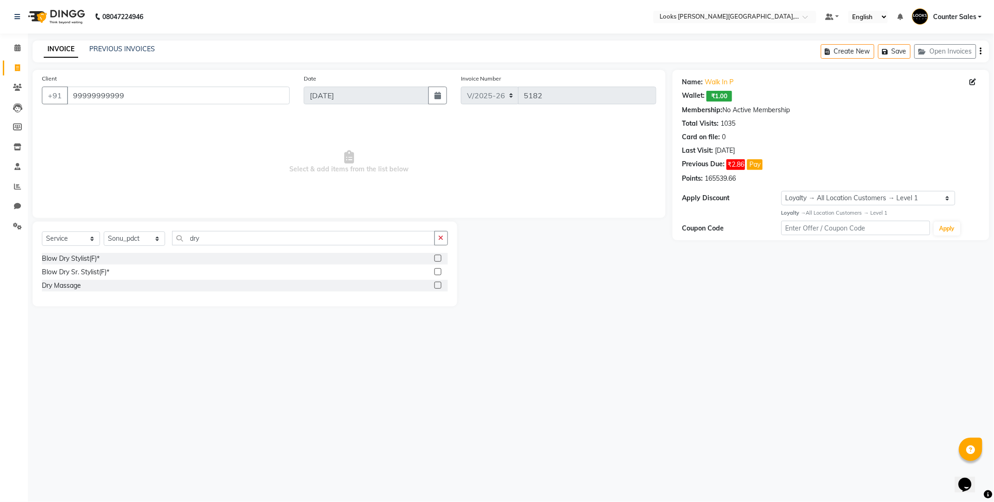
click at [438, 259] on label at bounding box center [438, 258] width 7 height 7
click at [438, 259] on input "checkbox" at bounding box center [438, 258] width 6 height 6
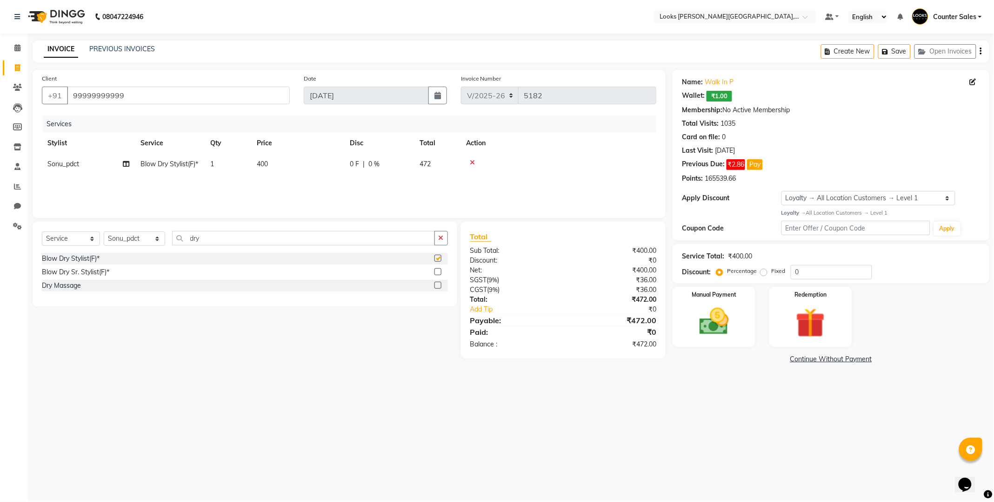
click at [292, 162] on td "400" at bounding box center [297, 164] width 93 height 21
checkbox input "false"
select select "40731"
click at [332, 169] on input "400" at bounding box center [342, 166] width 82 height 14
type input "450"
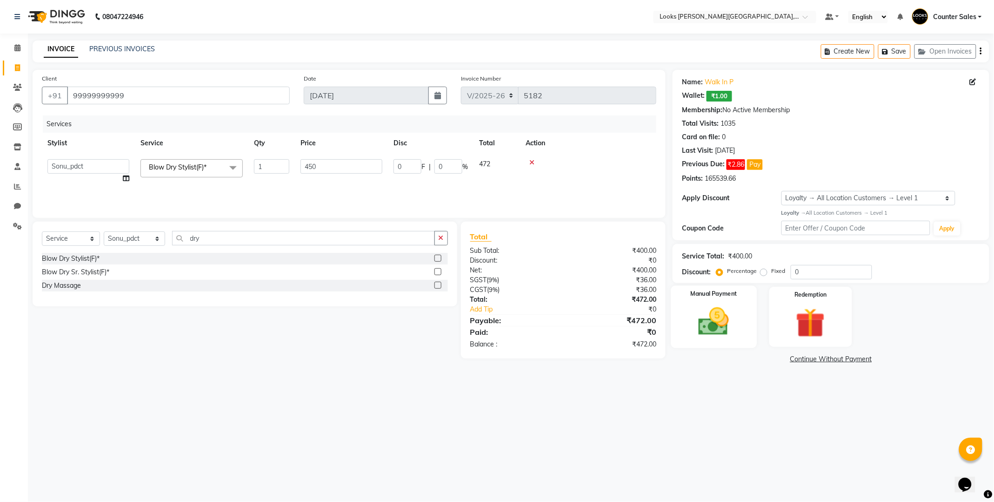
click at [707, 318] on img at bounding box center [714, 321] width 50 height 35
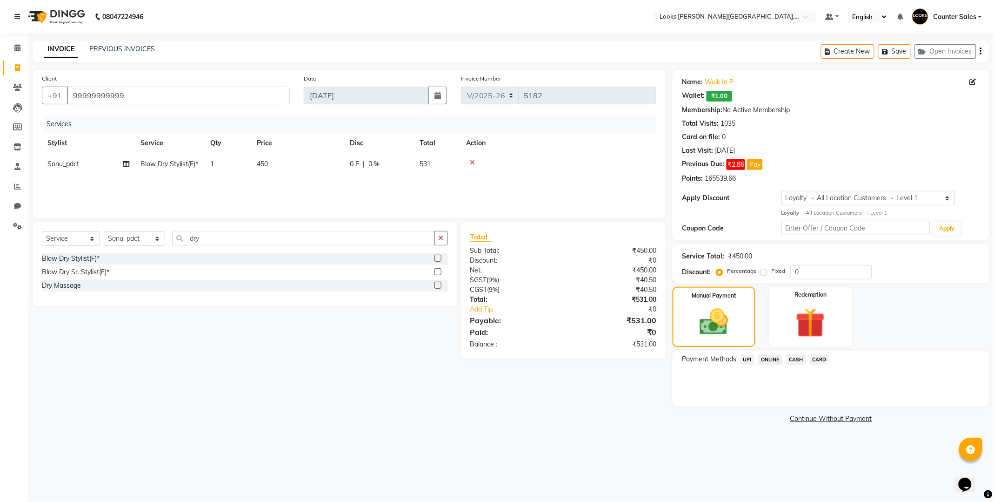
click at [299, 161] on td "450" at bounding box center [297, 164] width 93 height 21
select select "40731"
click at [317, 164] on input "450" at bounding box center [342, 166] width 82 height 14
type input "426"
click at [709, 319] on img at bounding box center [714, 322] width 48 height 34
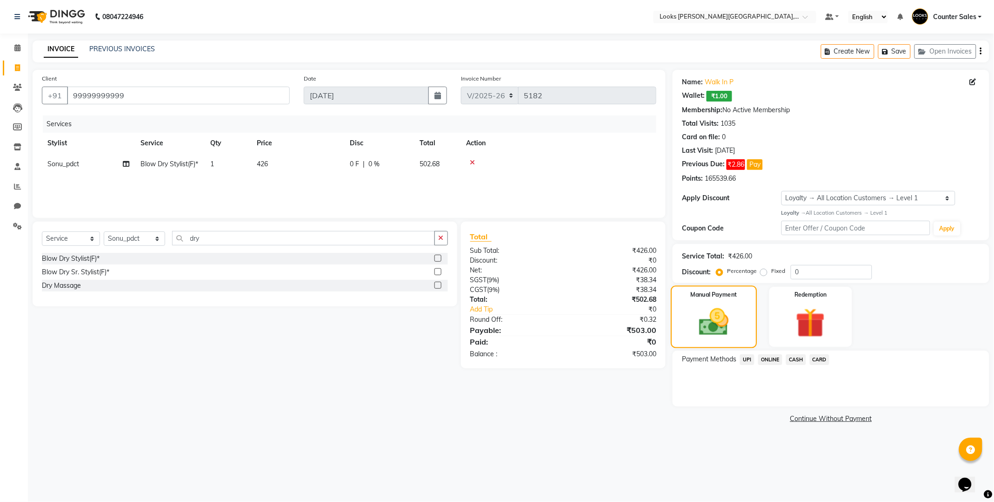
click at [299, 164] on td "426" at bounding box center [297, 164] width 93 height 21
select select "40731"
click at [316, 164] on input "426" at bounding box center [342, 166] width 82 height 14
type input "424"
click at [709, 314] on img at bounding box center [714, 322] width 48 height 34
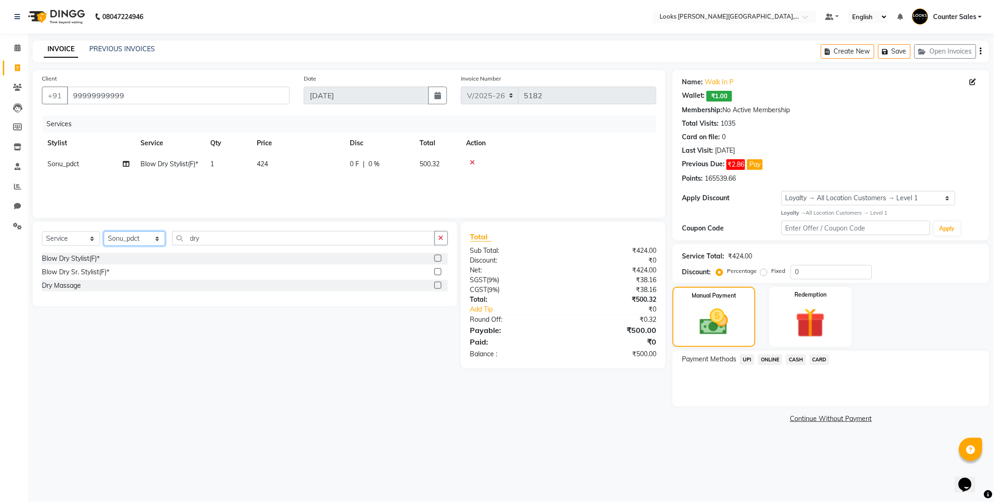
click at [122, 239] on select "Select Stylist Ajay [PERSON_NAME] [PERSON_NAME] Counter Sales [PERSON_NAME] Kri…" at bounding box center [134, 238] width 61 height 14
click at [104, 232] on select "Select Stylist Ajay [PERSON_NAME] [PERSON_NAME] Counter Sales [PERSON_NAME] Kri…" at bounding box center [134, 238] width 61 height 14
click at [119, 236] on select "Select Stylist Ajay [PERSON_NAME] [PERSON_NAME] Counter Sales [PERSON_NAME] Kri…" at bounding box center [134, 238] width 61 height 14
select select "51057"
click at [104, 232] on select "Select Stylist Ajay [PERSON_NAME] [PERSON_NAME] Counter Sales [PERSON_NAME] Kri…" at bounding box center [134, 238] width 61 height 14
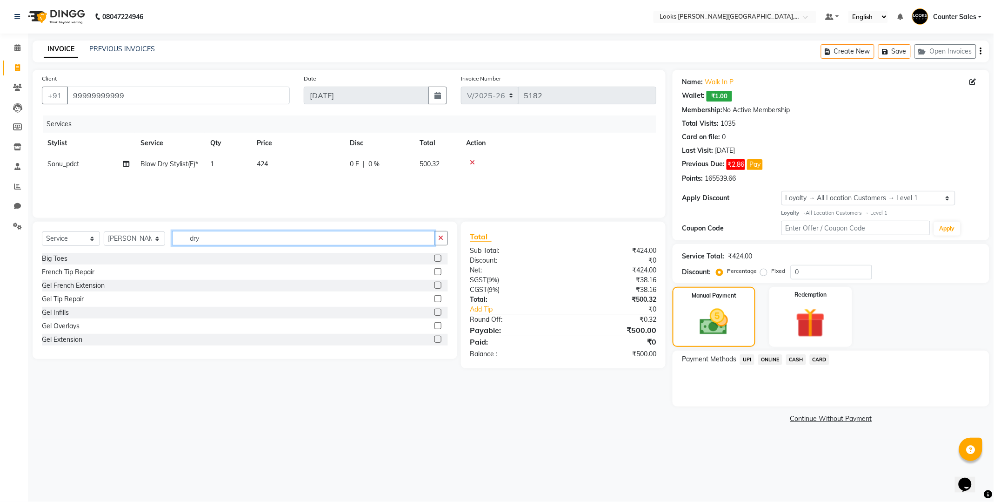
click at [256, 244] on input "dry" at bounding box center [303, 238] width 263 height 14
type input "d"
type input "eye"
click at [435, 286] on label at bounding box center [438, 285] width 7 height 7
click at [435, 286] on input "checkbox" at bounding box center [438, 285] width 6 height 6
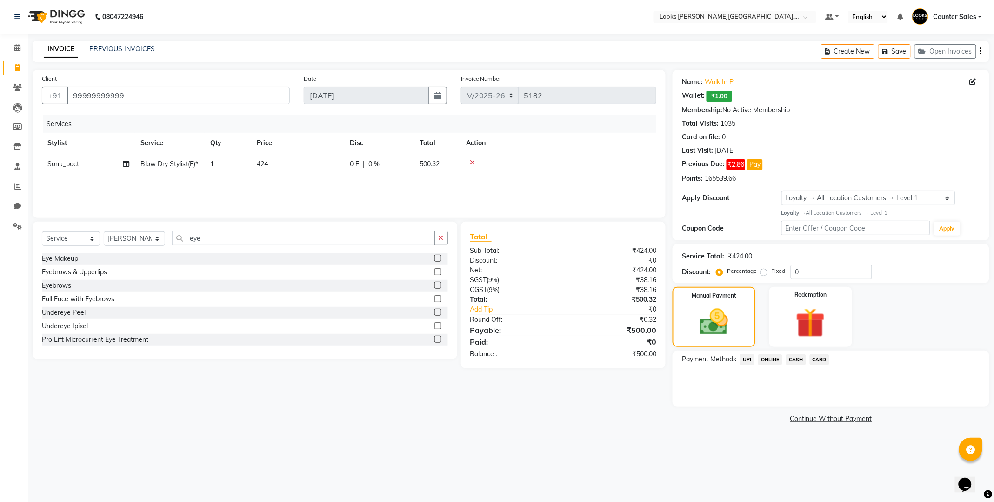
checkbox input "true"
click at [290, 195] on td "200" at bounding box center [297, 184] width 93 height 21
select select "51057"
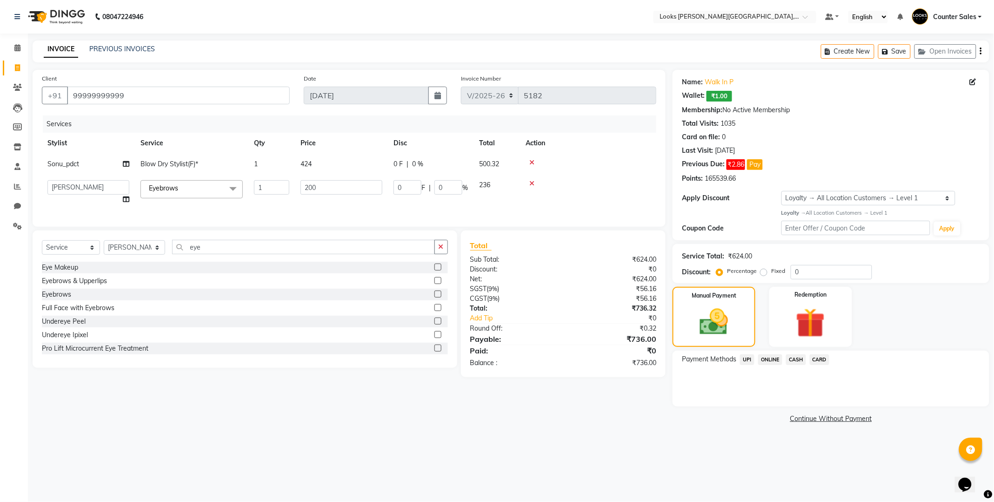
checkbox input "false"
click at [326, 188] on input "200" at bounding box center [342, 187] width 82 height 14
type input "2"
type input "140"
click at [711, 331] on img at bounding box center [714, 322] width 48 height 34
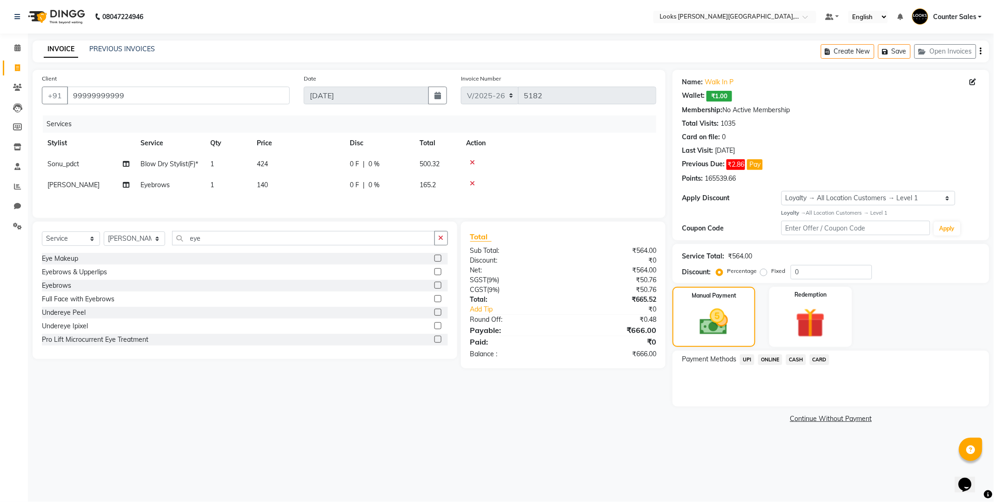
click at [282, 173] on td "424" at bounding box center [297, 164] width 93 height 21
select select "40731"
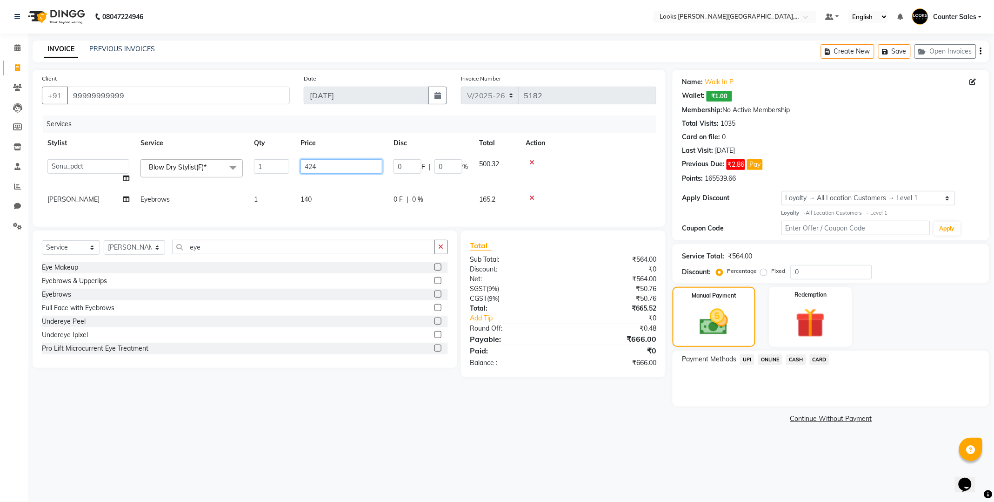
click at [309, 165] on input "424" at bounding box center [342, 166] width 82 height 14
click at [333, 164] on input "424" at bounding box center [342, 166] width 82 height 14
type input "4"
type input "500"
click at [703, 319] on img at bounding box center [714, 322] width 48 height 34
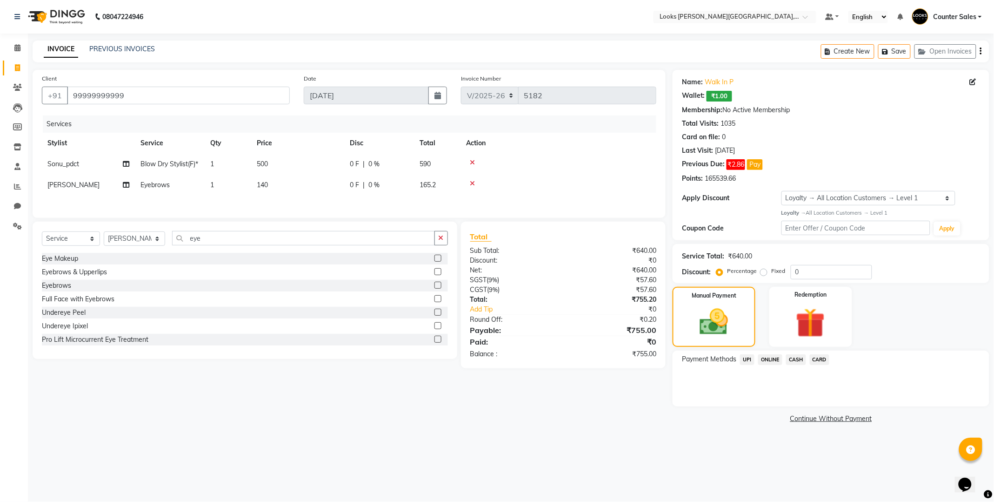
click at [295, 174] on td "500" at bounding box center [297, 164] width 93 height 21
select select "40731"
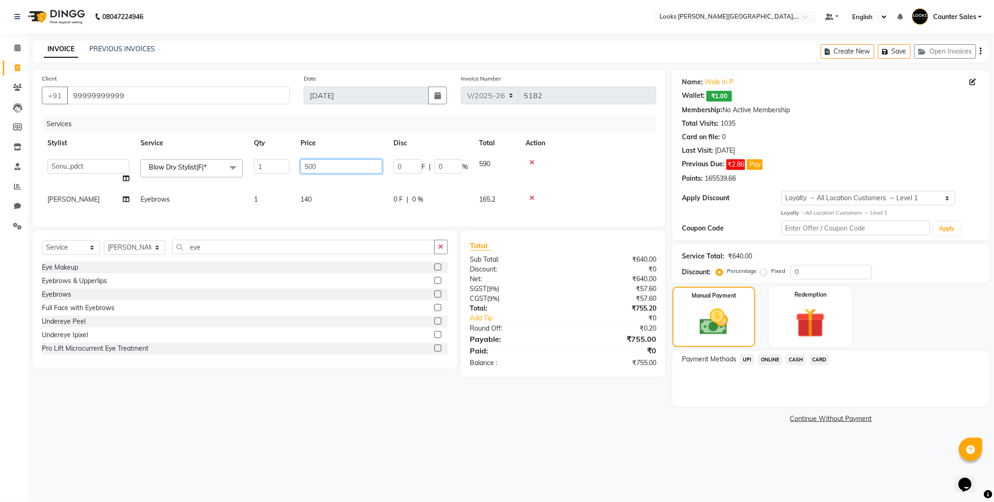
click at [349, 164] on input "500" at bounding box center [342, 166] width 82 height 14
type input "493"
click at [711, 323] on img at bounding box center [714, 322] width 48 height 34
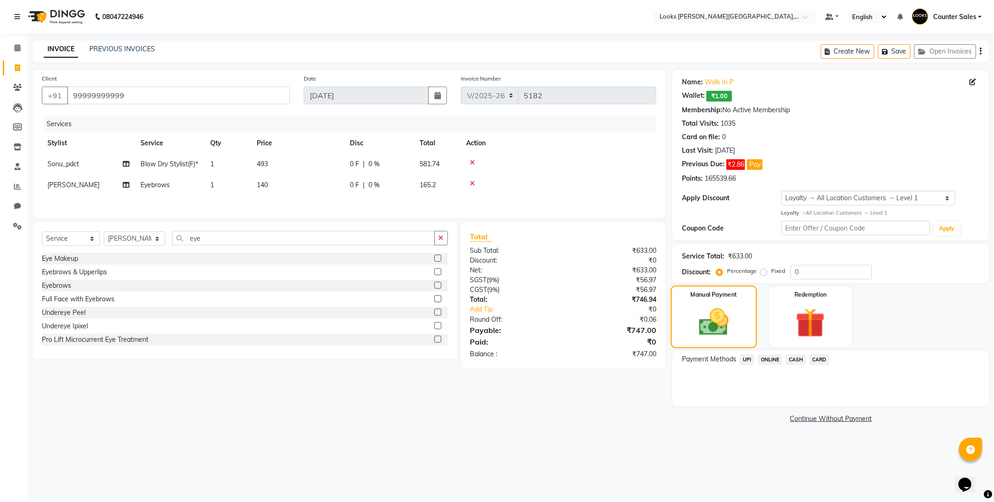
click at [299, 161] on td "493" at bounding box center [297, 164] width 93 height 21
select select "40731"
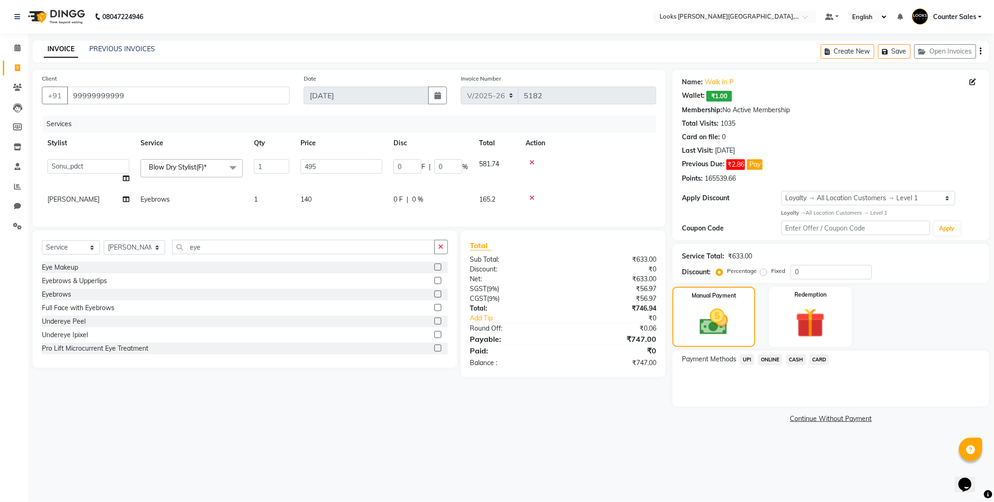
type input "496"
click at [693, 287] on div "Manual Payment" at bounding box center [714, 316] width 86 height 62
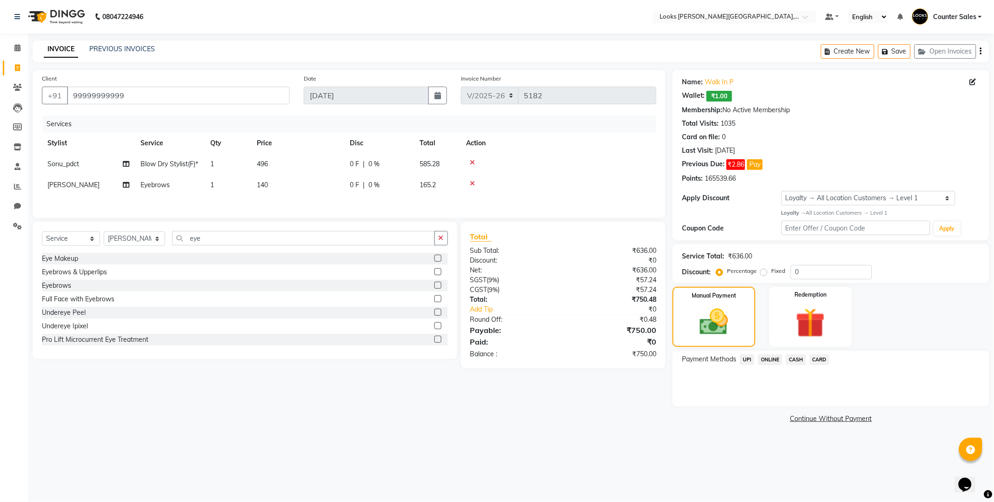
click at [797, 356] on span "CASH" at bounding box center [796, 359] width 20 height 11
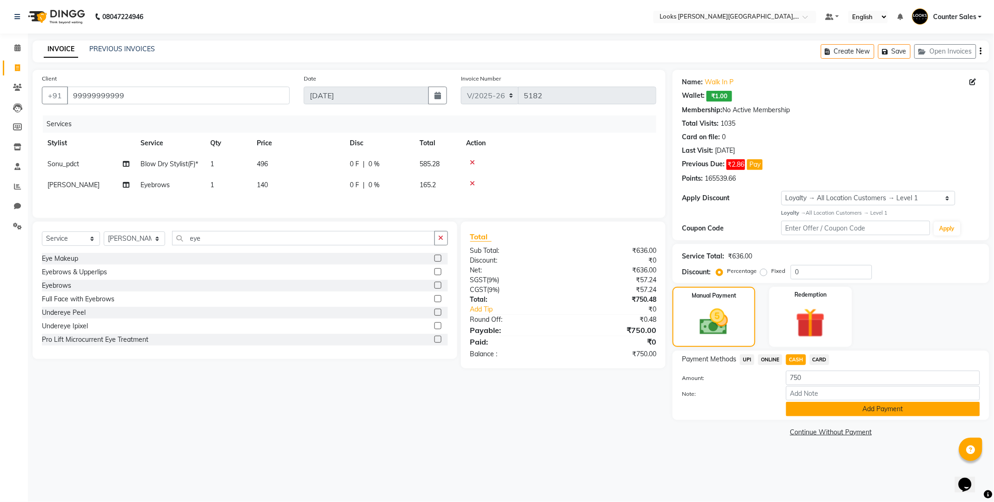
click at [850, 409] on button "Add Payment" at bounding box center [883, 409] width 194 height 14
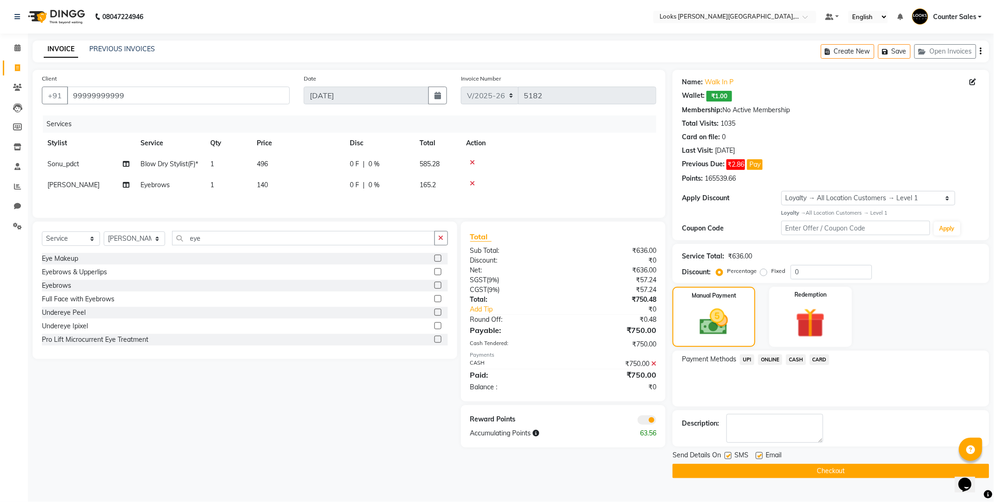
click at [792, 360] on span "CASH" at bounding box center [796, 359] width 20 height 11
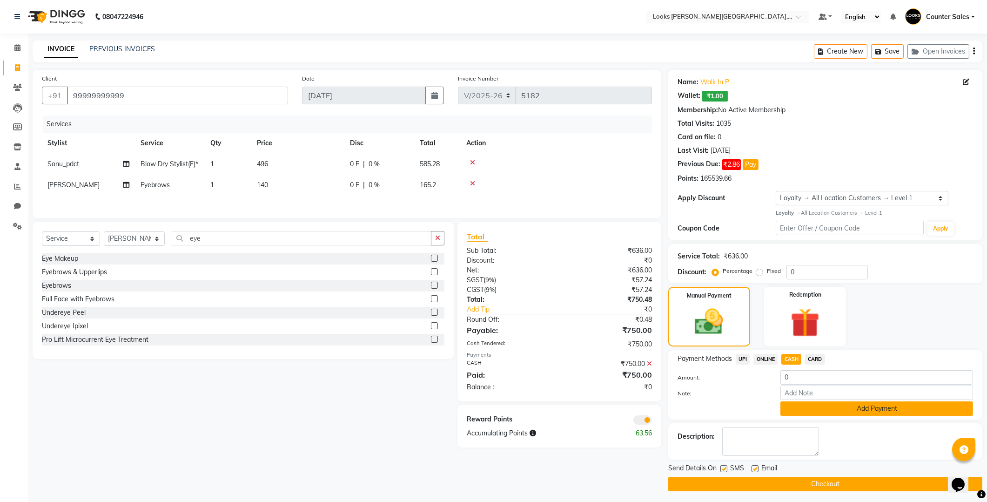
click at [843, 406] on button "Add Payment" at bounding box center [876, 408] width 193 height 14
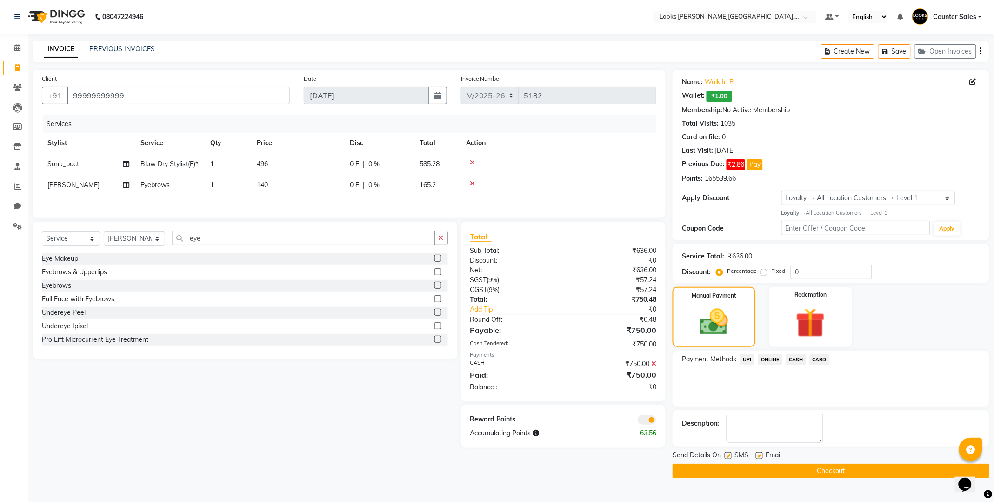
click at [802, 359] on span "CASH" at bounding box center [796, 359] width 20 height 11
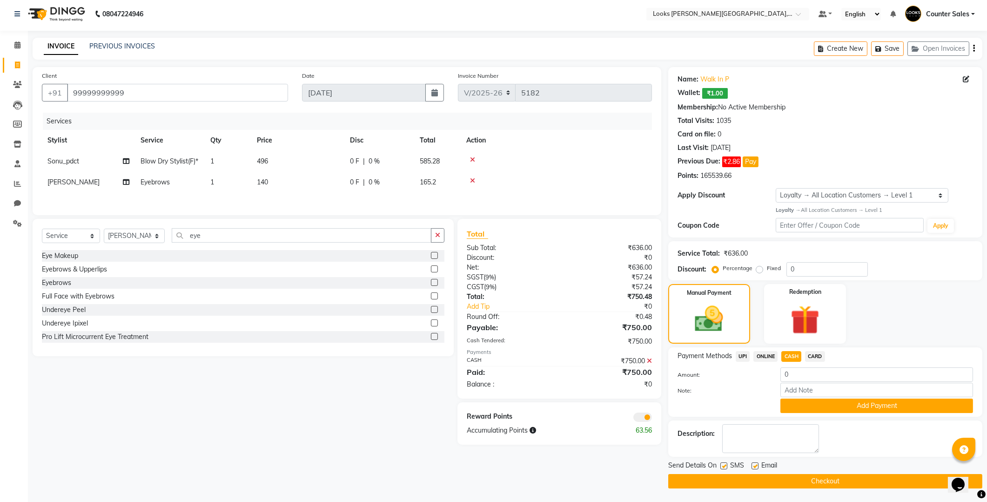
scroll to position [15, 0]
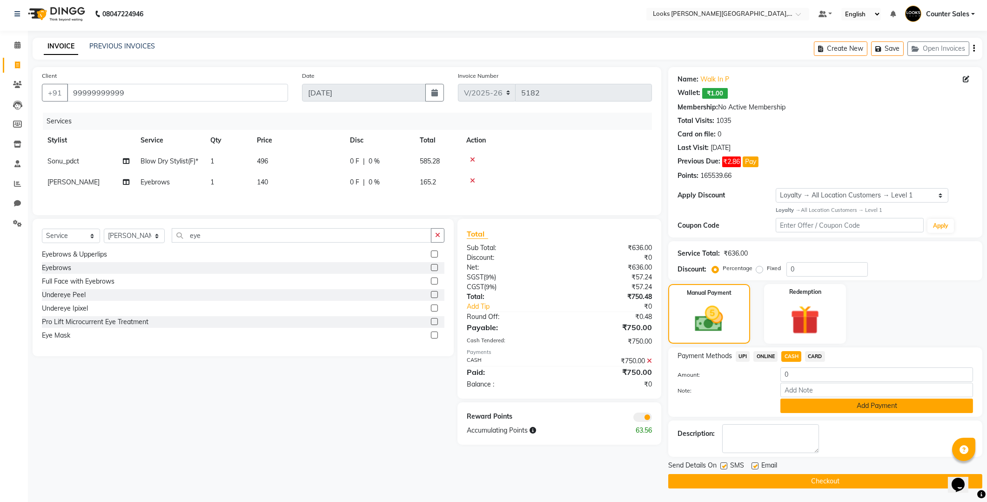
click at [860, 409] on button "Add Payment" at bounding box center [876, 405] width 193 height 14
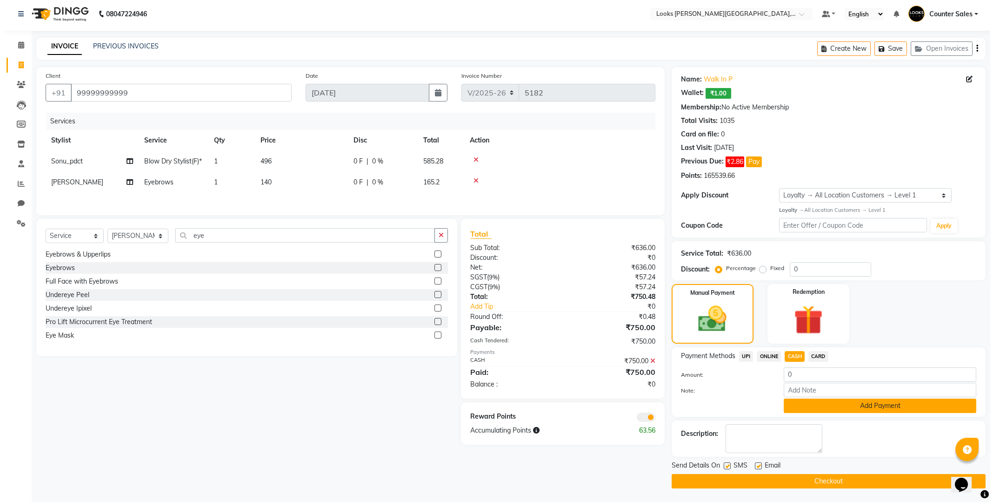
scroll to position [0, 0]
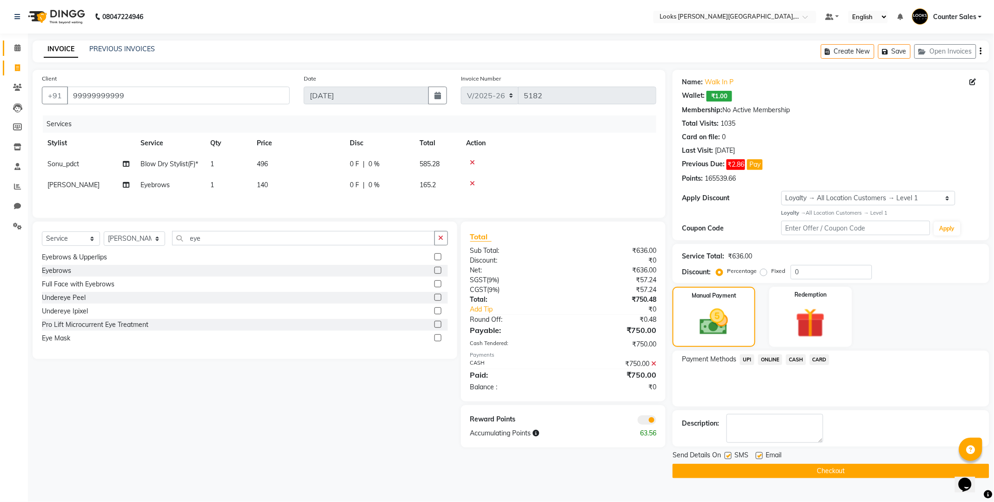
click at [15, 49] on icon at bounding box center [17, 47] width 6 height 7
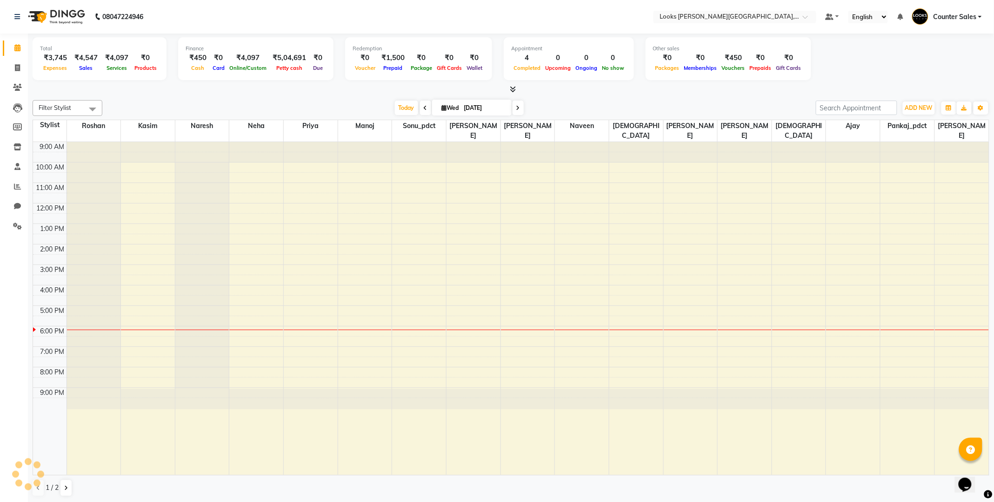
click at [12, 48] on span at bounding box center [17, 48] width 16 height 11
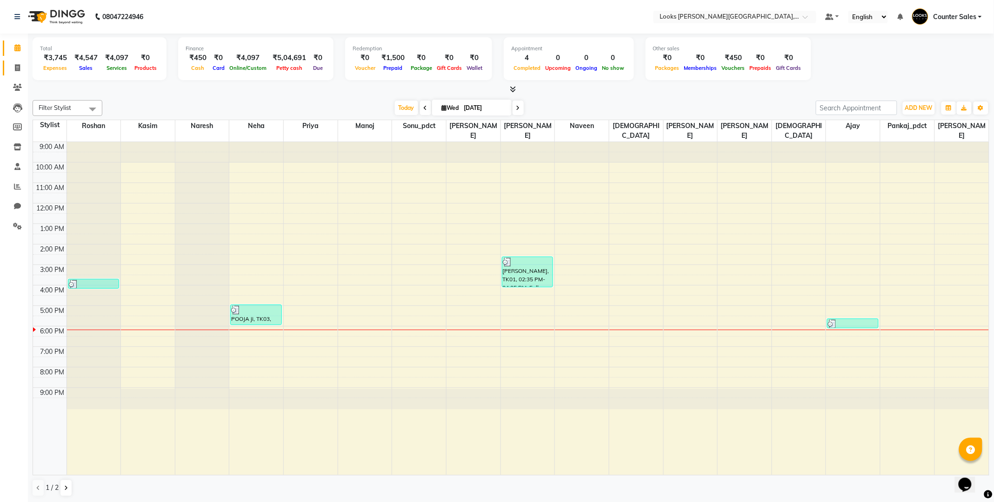
click at [17, 67] on icon at bounding box center [17, 67] width 5 height 7
select select "service"
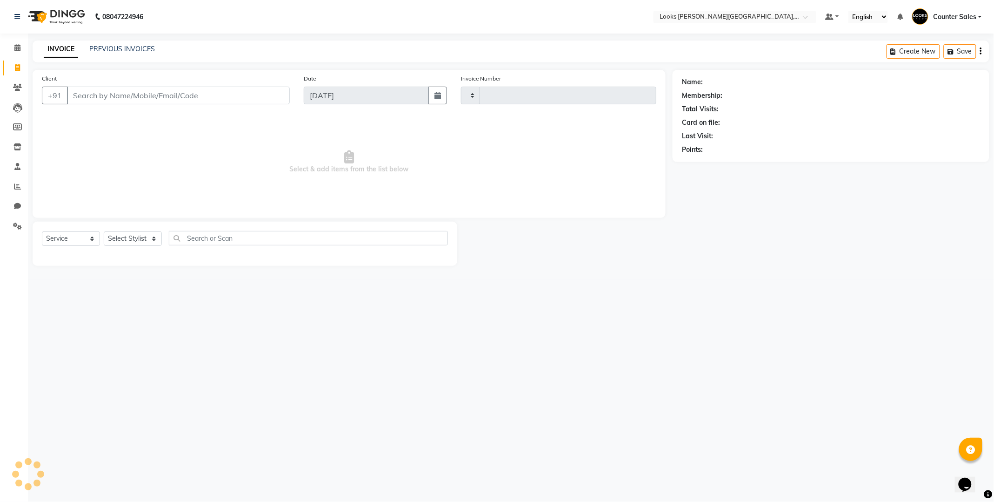
type input "5182"
select select "4385"
click at [118, 50] on link "PREVIOUS INVOICES" at bounding box center [122, 49] width 66 height 8
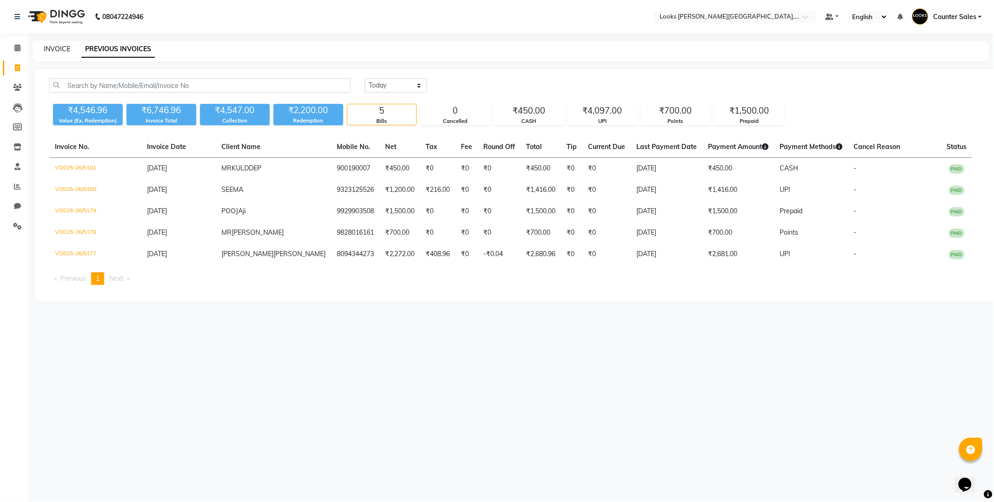
click at [62, 46] on link "INVOICE" at bounding box center [57, 49] width 27 height 8
select select "service"
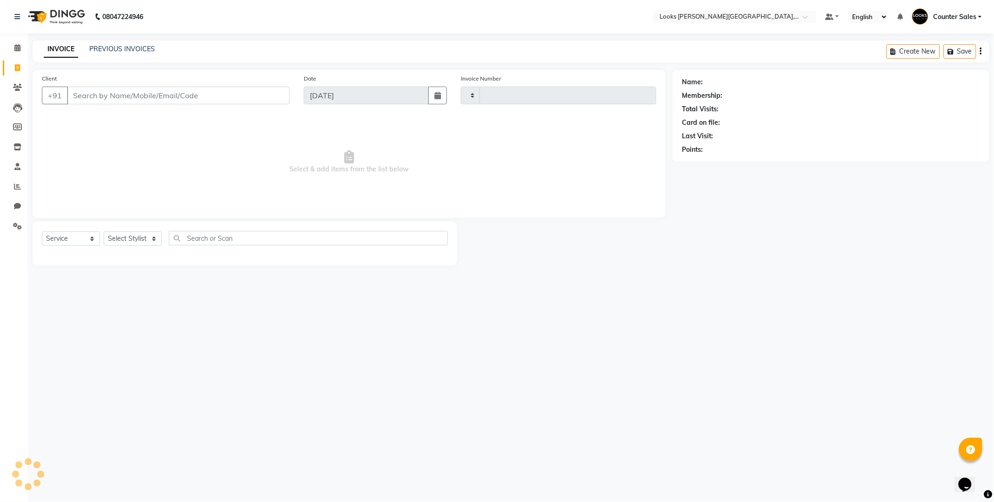
type input "5182"
select select "4385"
click at [146, 96] on input "Client" at bounding box center [178, 96] width 223 height 18
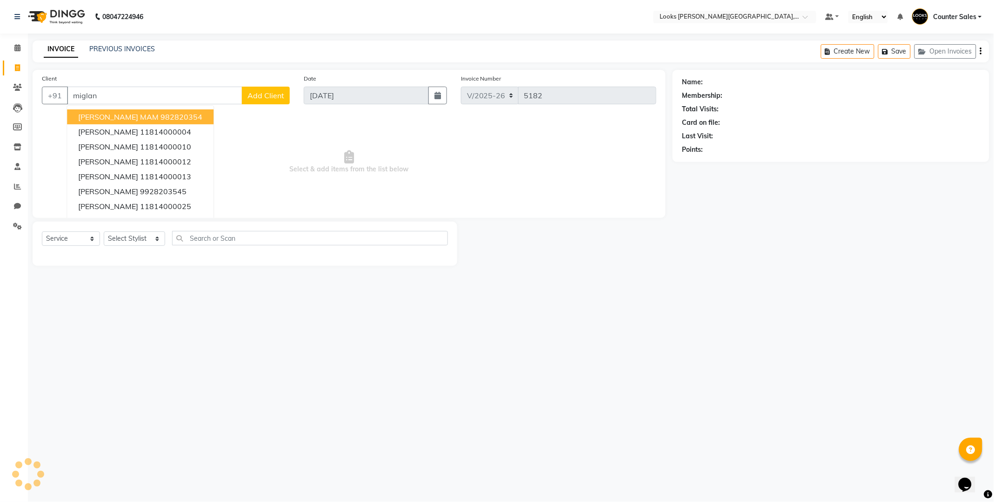
click at [164, 120] on ngb-highlight "982820354" at bounding box center [182, 116] width 42 height 9
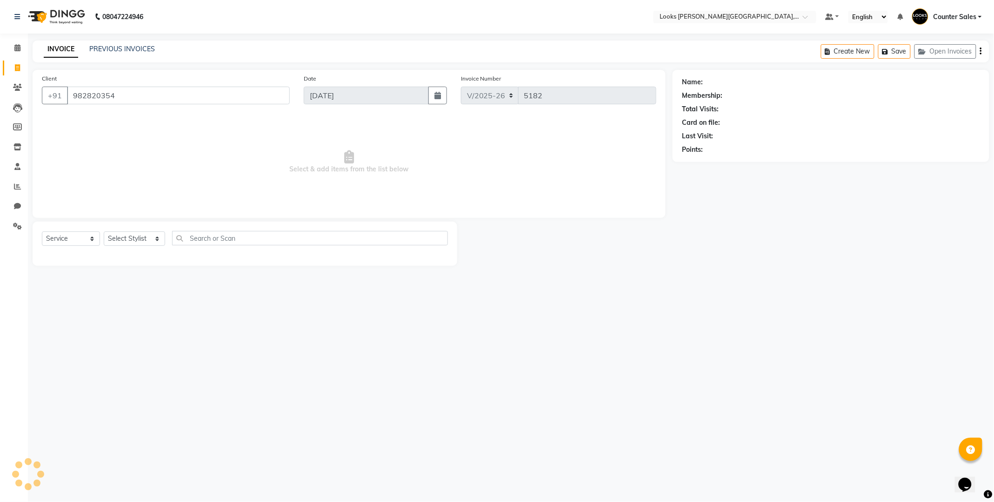
type input "982820354"
click at [122, 235] on select "Select Stylist Ajay [PERSON_NAME] [PERSON_NAME] Counter Sales [PERSON_NAME] Kri…" at bounding box center [134, 238] width 61 height 14
select select "1: Object"
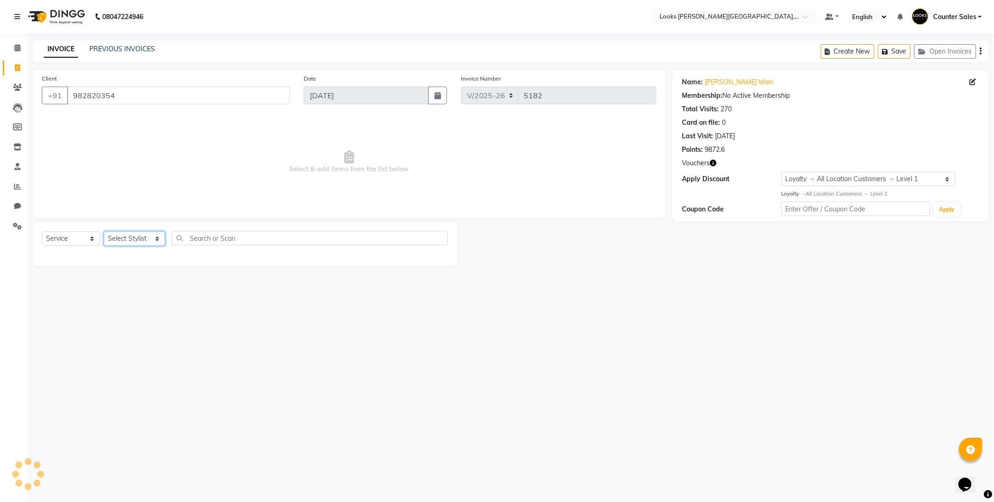
select select "88120"
click at [104, 232] on select "Select Stylist Ajay [PERSON_NAME] [PERSON_NAME] Counter Sales [PERSON_NAME] Kri…" at bounding box center [134, 238] width 61 height 14
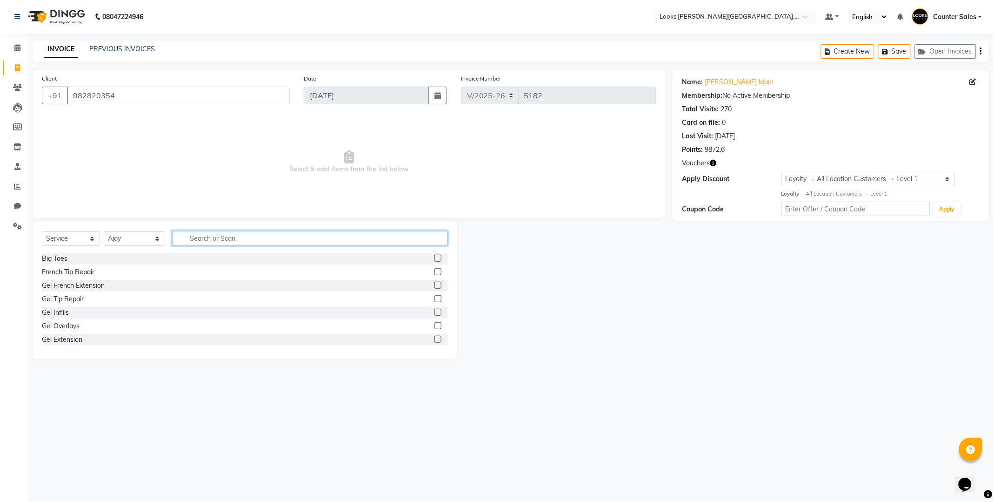
click at [217, 239] on input "text" at bounding box center [310, 238] width 276 height 14
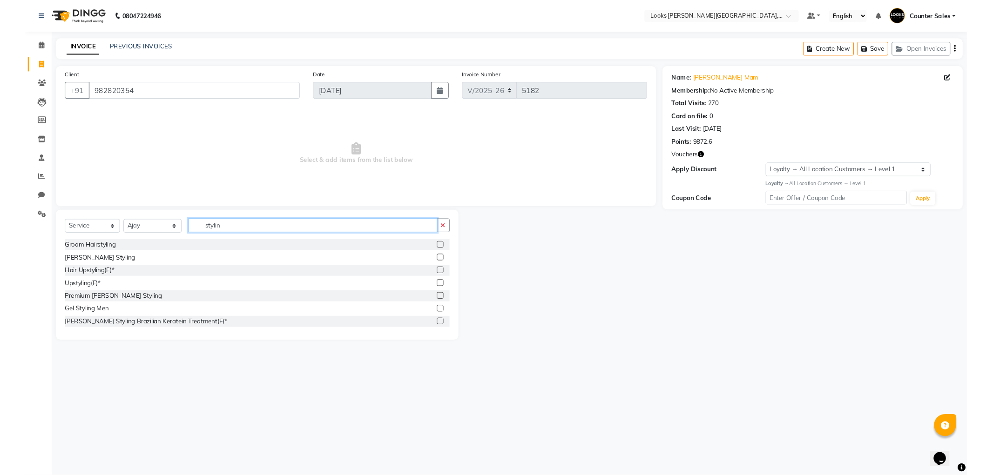
scroll to position [15, 0]
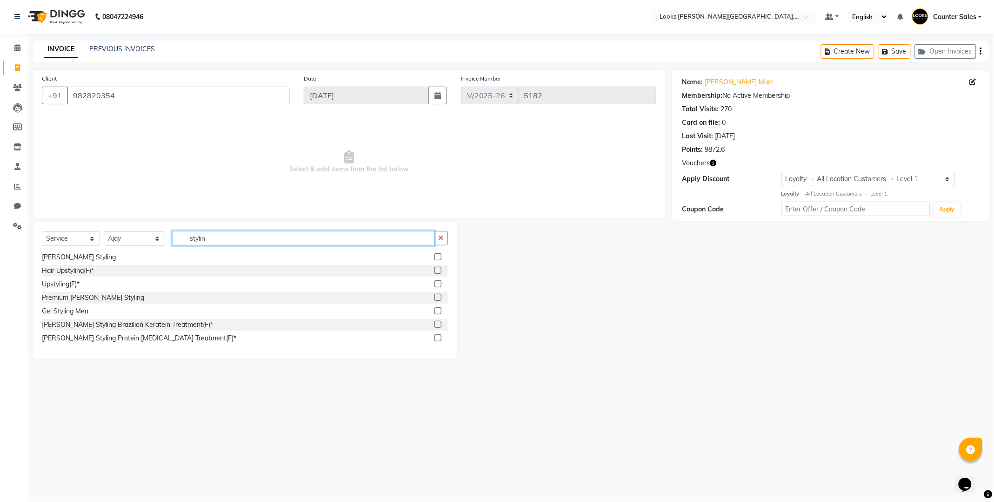
type input "stylin"
click at [435, 313] on label at bounding box center [438, 310] width 7 height 7
click at [435, 313] on input "checkbox" at bounding box center [438, 311] width 6 height 6
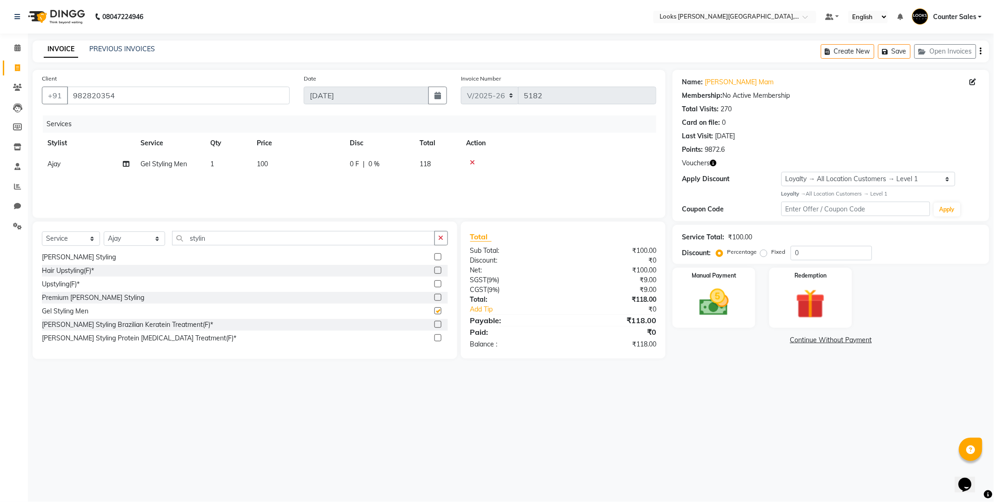
checkbox input "false"
click at [132, 99] on input "982820354" at bounding box center [178, 96] width 223 height 18
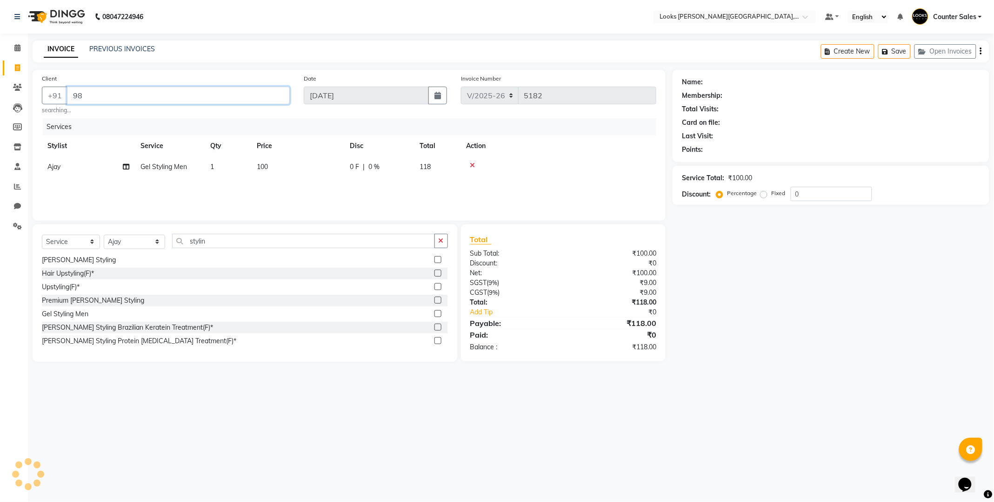
type input "9"
click at [472, 161] on icon at bounding box center [472, 162] width 5 height 7
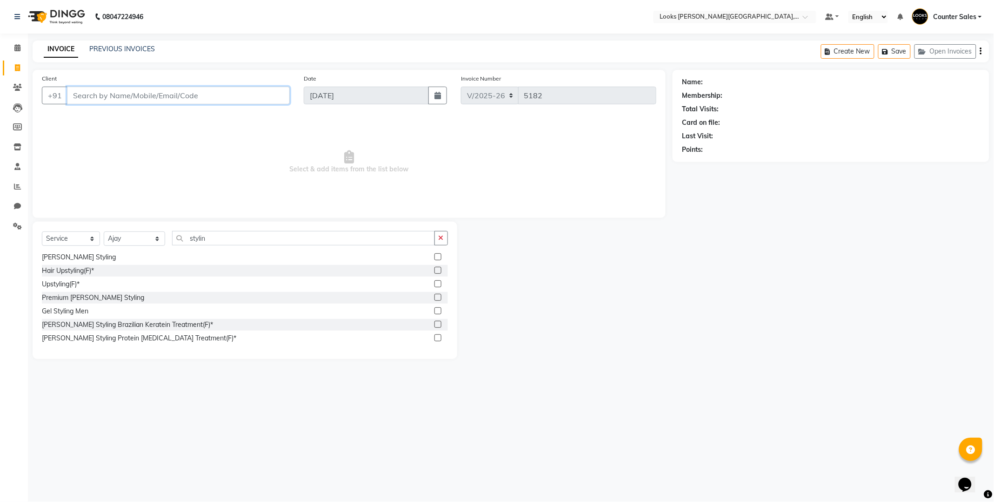
click at [147, 99] on input "Client" at bounding box center [178, 96] width 223 height 18
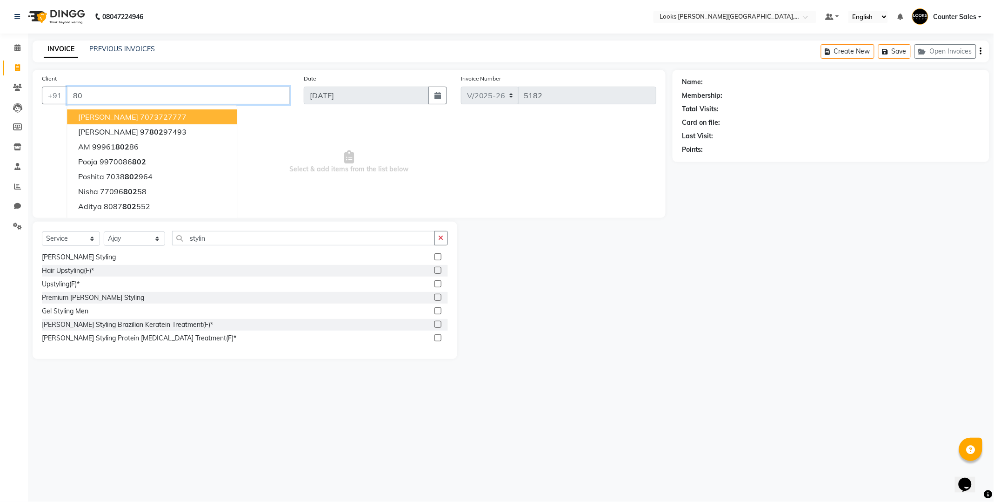
type input "8"
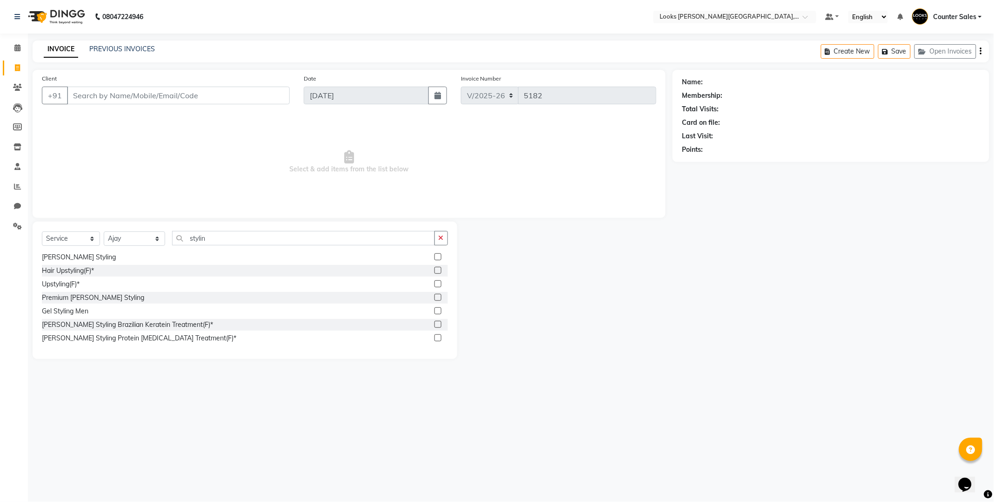
click at [173, 453] on div "08047224946 Select Location × Looks [PERSON_NAME][GEOGRAPHIC_DATA], Jaipur Defa…" at bounding box center [497, 251] width 994 height 502
click at [15, 87] on icon at bounding box center [17, 87] width 9 height 7
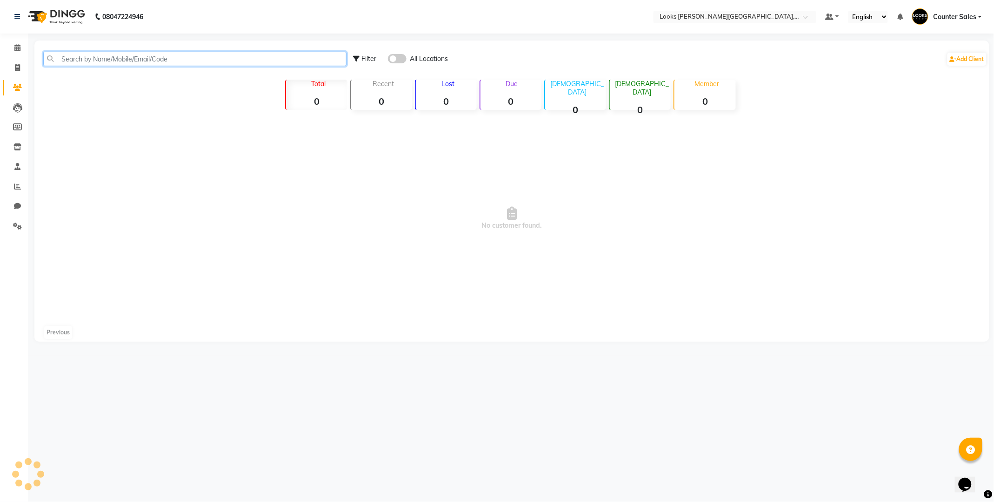
click at [186, 57] on input "text" at bounding box center [194, 59] width 303 height 14
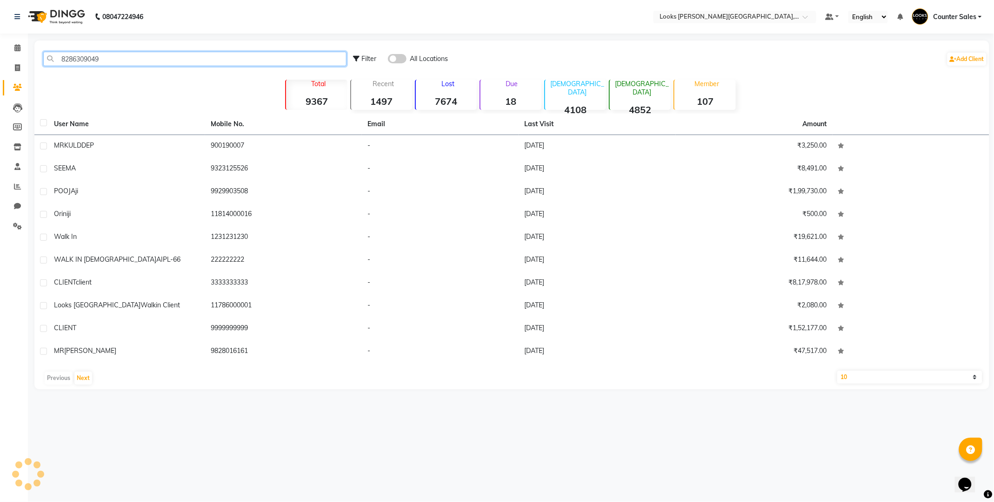
click at [145, 55] on input "8286309049" at bounding box center [194, 59] width 303 height 14
type input "8286309049"
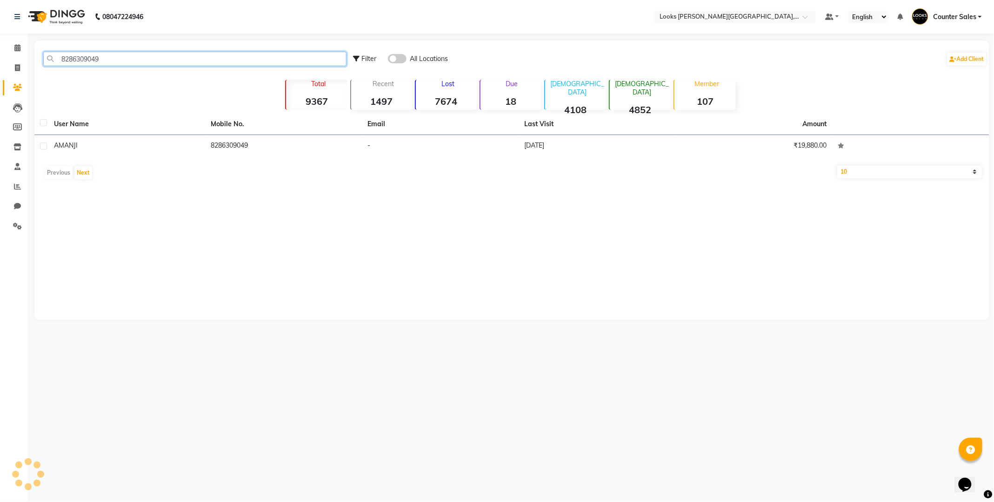
click at [170, 58] on input "8286309049" at bounding box center [194, 59] width 303 height 14
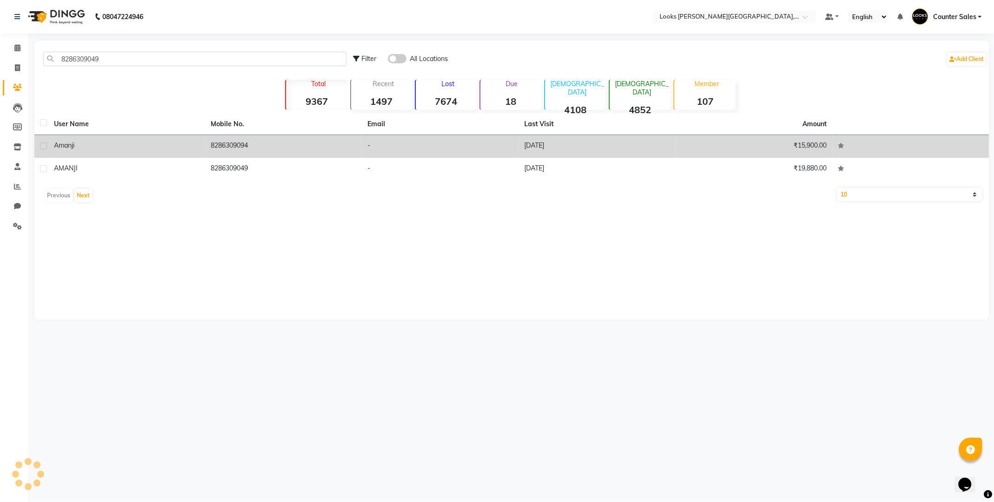
click at [239, 147] on td "8286309094" at bounding box center [283, 146] width 157 height 23
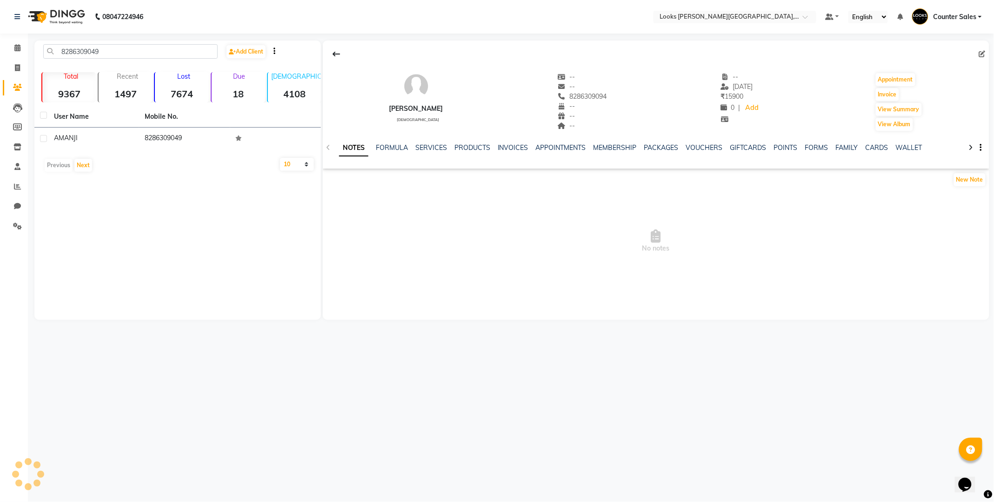
click at [173, 161] on div "Previous Next" at bounding box center [177, 165] width 279 height 15
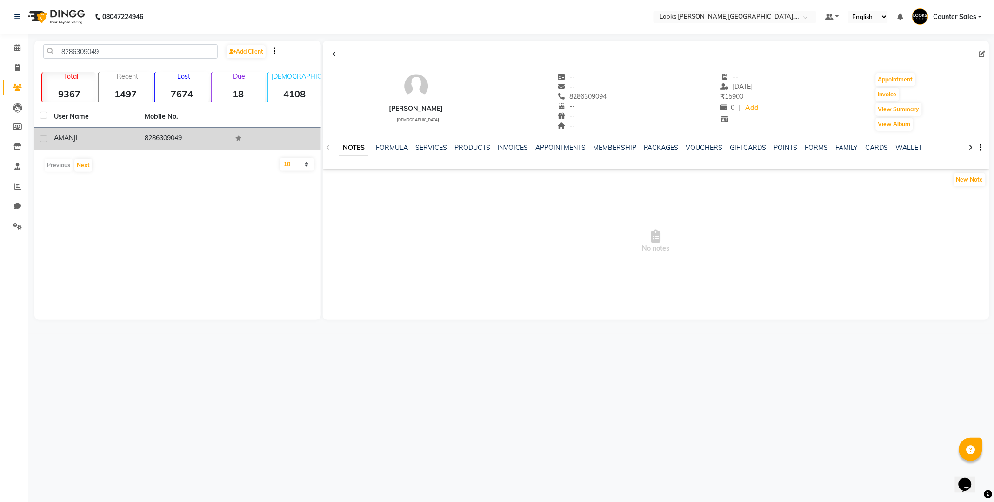
click at [171, 135] on td "8286309049" at bounding box center [184, 138] width 91 height 23
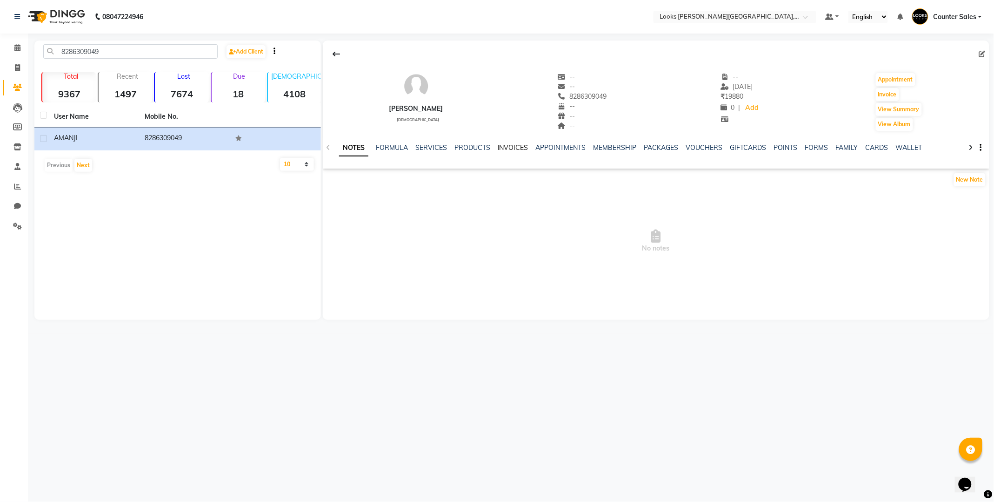
click at [507, 146] on link "INVOICES" at bounding box center [513, 147] width 31 height 8
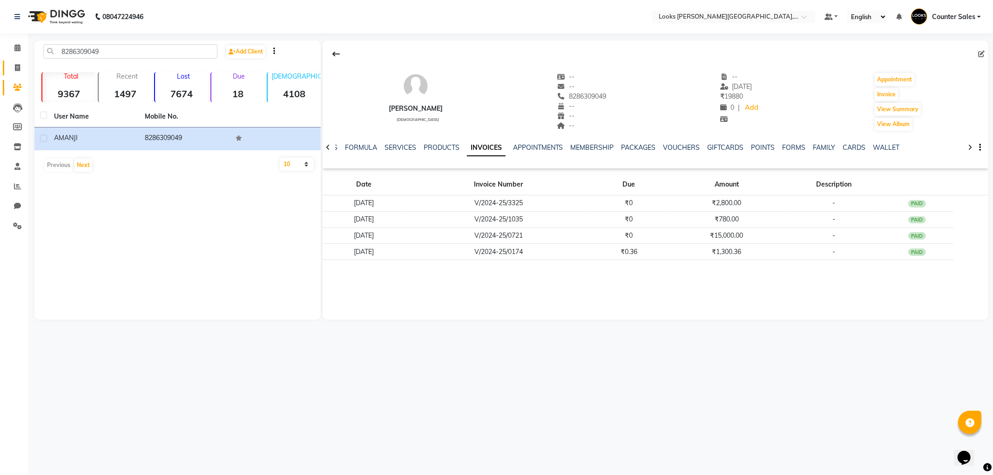
click at [3, 67] on link "Invoice" at bounding box center [14, 67] width 22 height 15
select select "service"
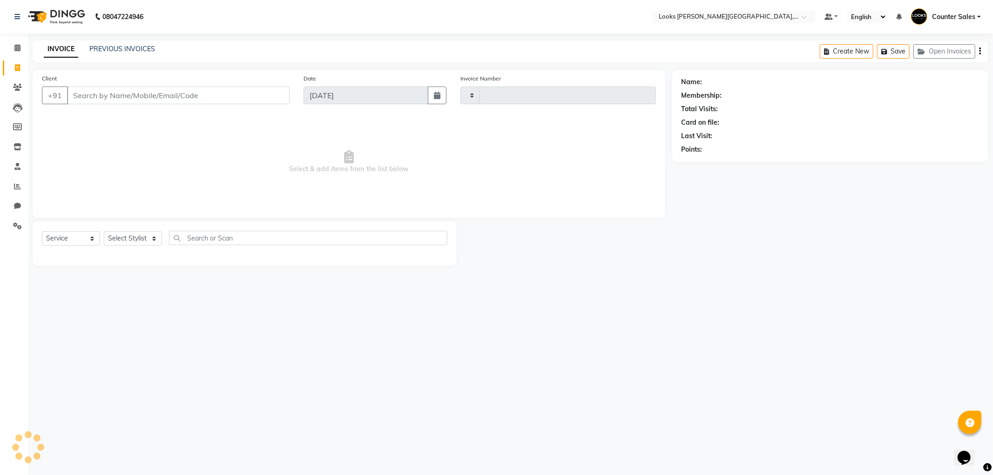
type input "5182"
select select "4385"
click at [124, 94] on input "Client" at bounding box center [178, 96] width 222 height 18
type input "w"
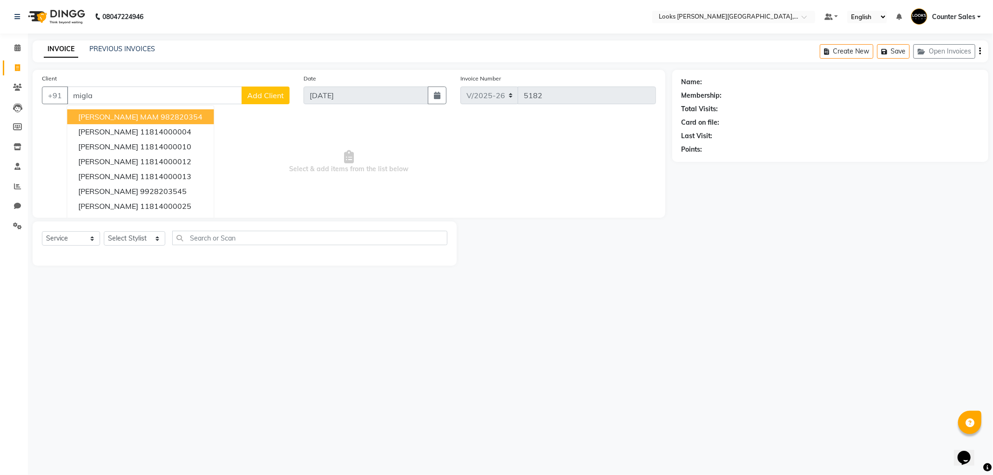
click at [161, 114] on ngb-highlight "982820354" at bounding box center [182, 116] width 42 height 9
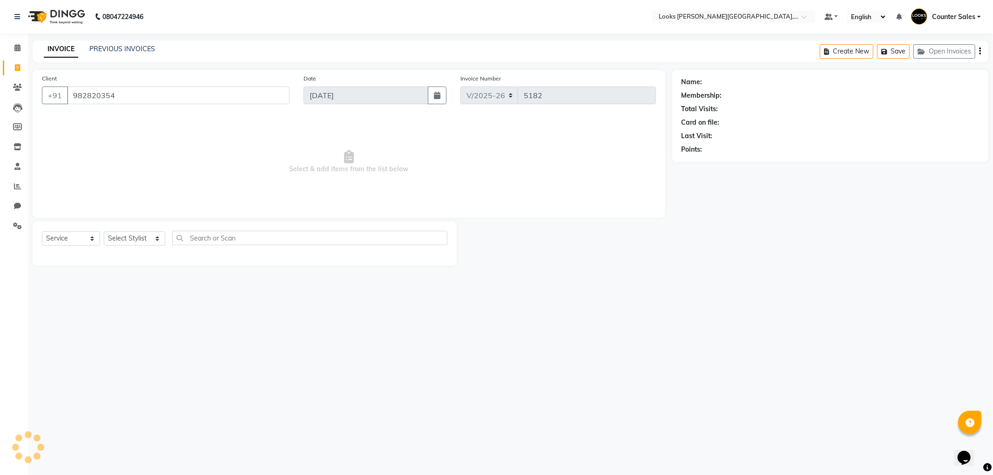
type input "982820354"
click at [125, 241] on select "Select Stylist Ajay [PERSON_NAME] [PERSON_NAME] Counter Sales [PERSON_NAME] Kri…" at bounding box center [134, 238] width 61 height 14
select select "88122"
click at [104, 232] on select "Select Stylist Ajay [PERSON_NAME] [PERSON_NAME] Counter Sales [PERSON_NAME] Kri…" at bounding box center [134, 238] width 61 height 14
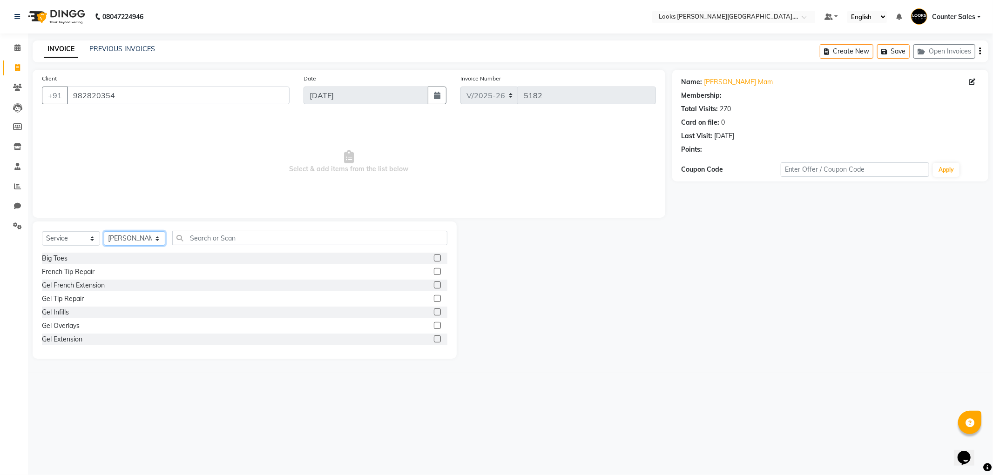
select select "1: Object"
click at [132, 242] on select "Select Stylist Ajay [PERSON_NAME] [PERSON_NAME] Counter Sales [PERSON_NAME] Kri…" at bounding box center [134, 238] width 61 height 14
select select "88120"
click at [104, 232] on select "Select Stylist Ajay [PERSON_NAME] [PERSON_NAME] Counter Sales [PERSON_NAME] Kri…" at bounding box center [134, 238] width 61 height 14
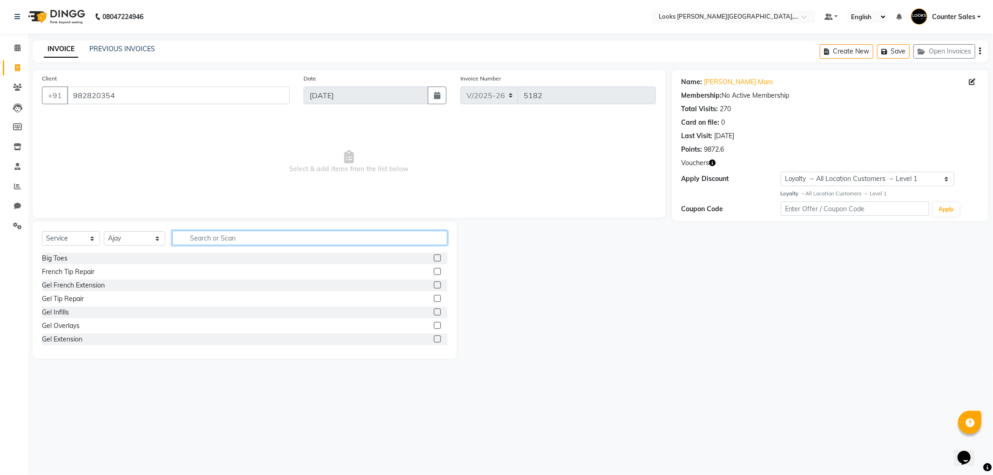
click at [225, 237] on input "text" at bounding box center [309, 238] width 275 height 14
type input "sty"
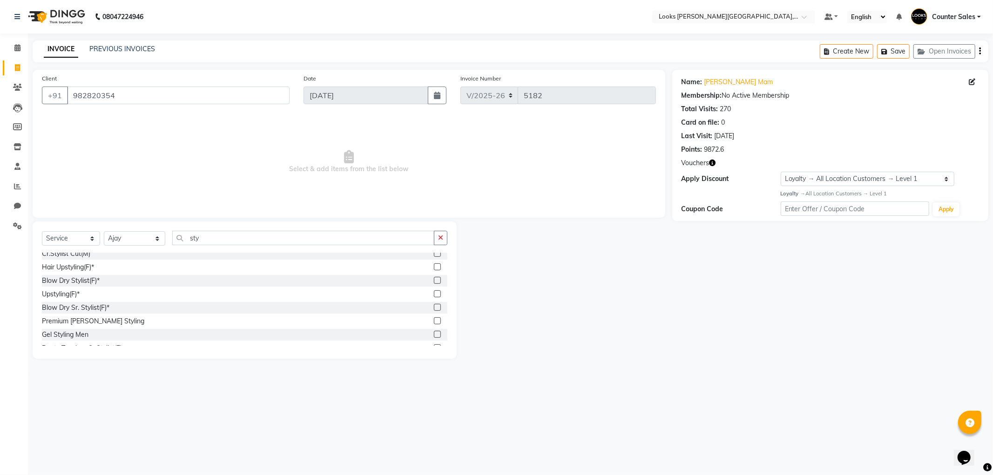
click at [434, 320] on label at bounding box center [437, 320] width 7 height 7
click at [434, 320] on input "checkbox" at bounding box center [437, 321] width 6 height 6
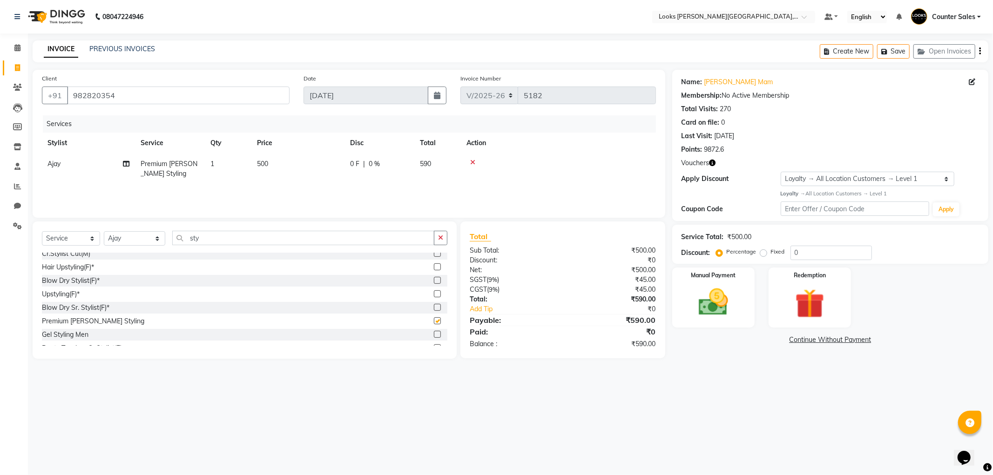
click at [294, 157] on td "500" at bounding box center [297, 169] width 93 height 31
checkbox input "false"
click at [531, 161] on div at bounding box center [588, 162] width 124 height 7
click at [434, 337] on label at bounding box center [437, 334] width 7 height 7
click at [434, 337] on input "checkbox" at bounding box center [437, 335] width 6 height 6
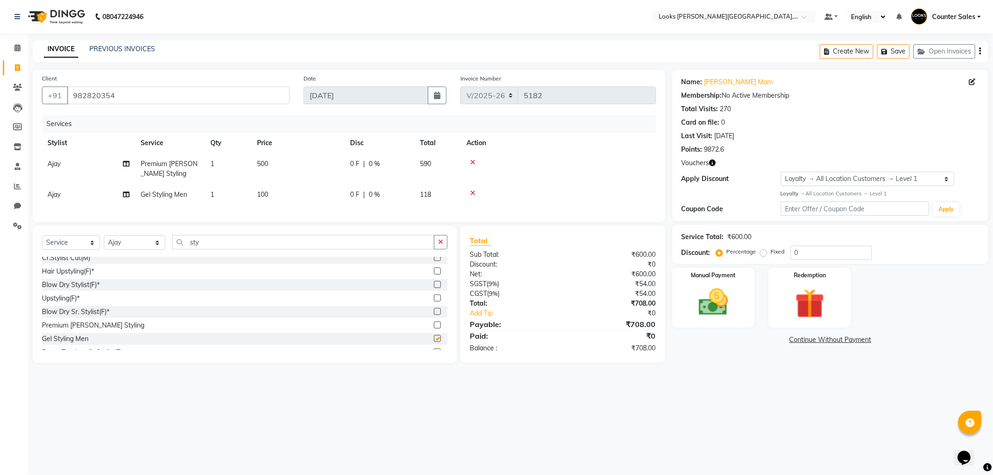
checkbox input "false"
click at [472, 160] on icon at bounding box center [472, 162] width 5 height 7
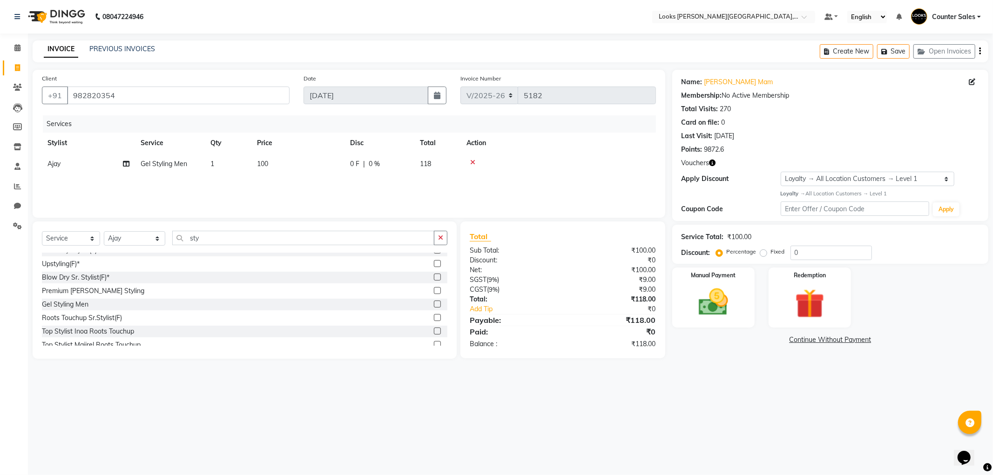
click at [291, 163] on td "100" at bounding box center [297, 164] width 93 height 21
click at [323, 166] on input "100" at bounding box center [342, 166] width 82 height 14
type input "147"
click at [699, 292] on img at bounding box center [713, 302] width 50 height 35
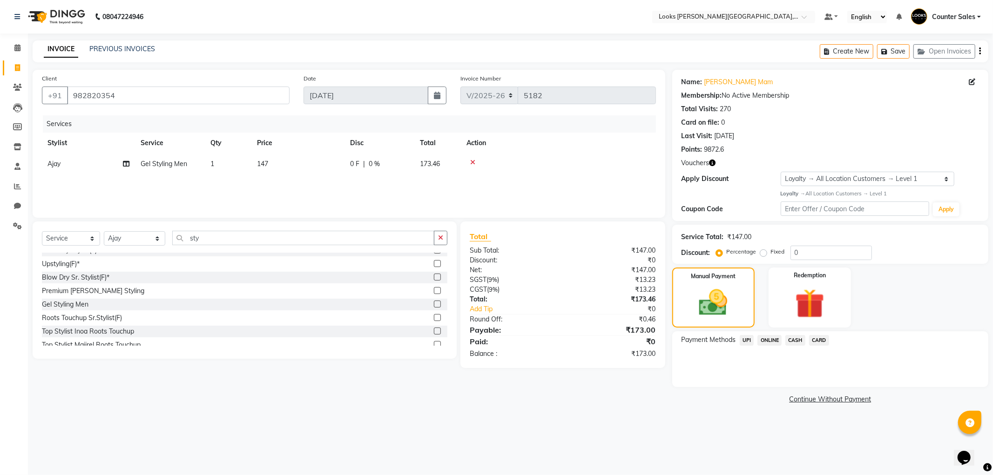
click at [294, 170] on td "147" at bounding box center [297, 164] width 93 height 21
click at [323, 168] on input "147" at bounding box center [342, 166] width 82 height 14
type input "1"
type input "7"
type input "170"
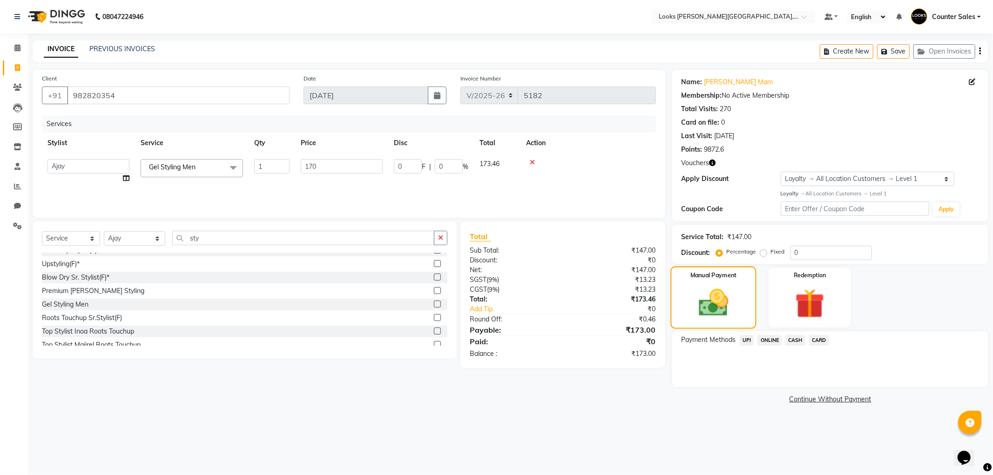
click at [705, 303] on img at bounding box center [713, 303] width 48 height 34
click at [286, 158] on td "170" at bounding box center [297, 164] width 93 height 21
click at [318, 164] on input "170" at bounding box center [342, 166] width 82 height 14
type input "169"
click at [709, 295] on img at bounding box center [713, 303] width 48 height 34
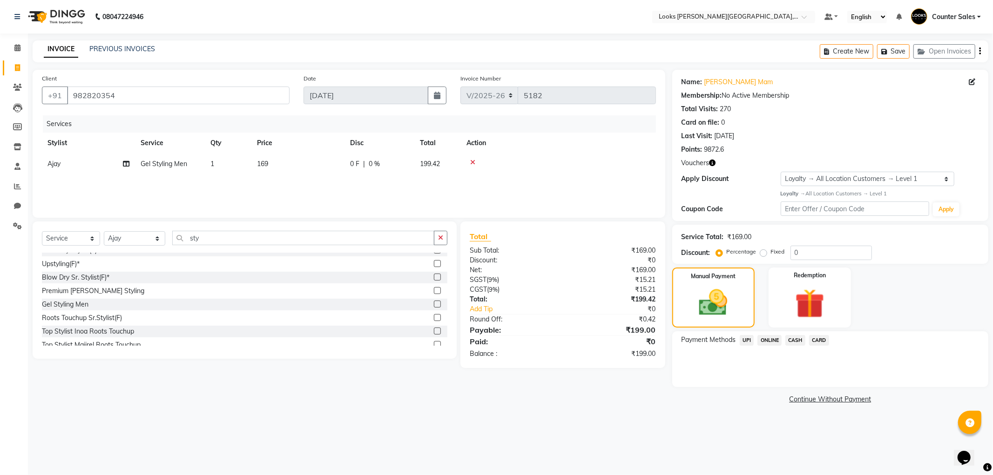
click at [296, 168] on td "169" at bounding box center [297, 164] width 93 height 21
type input "169.5"
click at [724, 304] on img at bounding box center [713, 303] width 48 height 34
click at [794, 340] on span "CASH" at bounding box center [795, 340] width 20 height 11
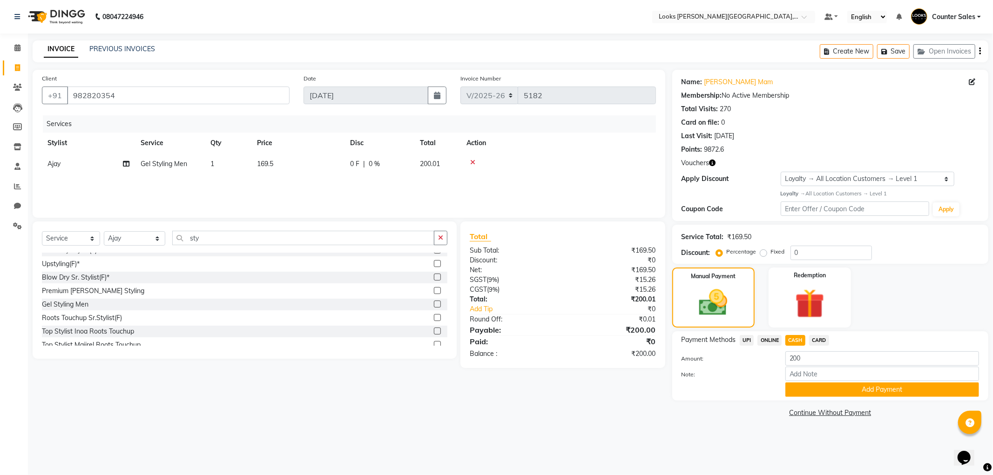
click at [286, 159] on td "169.5" at bounding box center [297, 164] width 93 height 21
click at [333, 164] on input "169.5" at bounding box center [342, 166] width 82 height 14
type input "1"
type input "127"
click at [707, 296] on img at bounding box center [713, 303] width 48 height 34
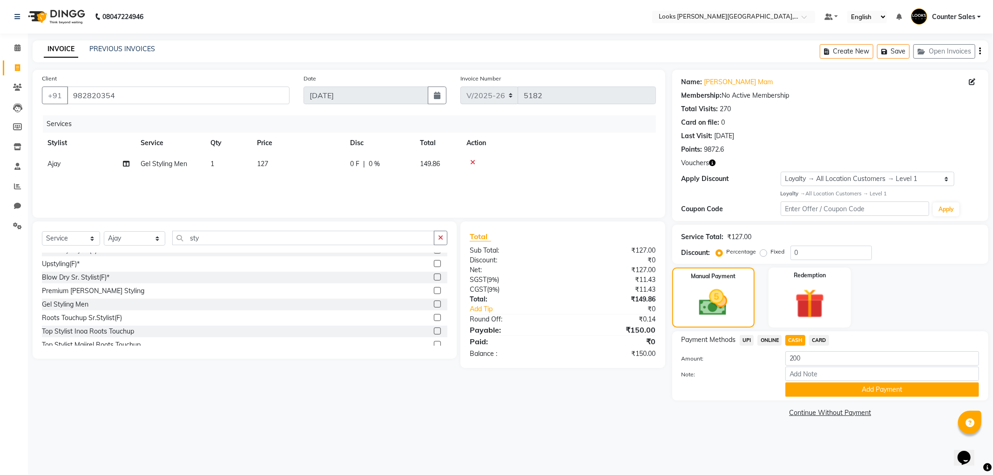
click at [292, 165] on td "127" at bounding box center [297, 164] width 93 height 21
click at [882, 391] on button "Add Payment" at bounding box center [882, 389] width 194 height 14
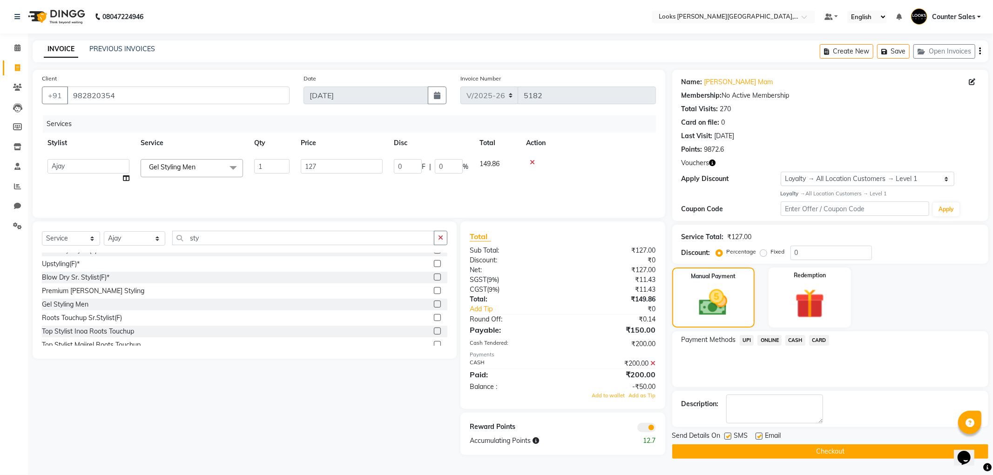
click at [868, 446] on button "Checkout" at bounding box center [830, 451] width 316 height 14
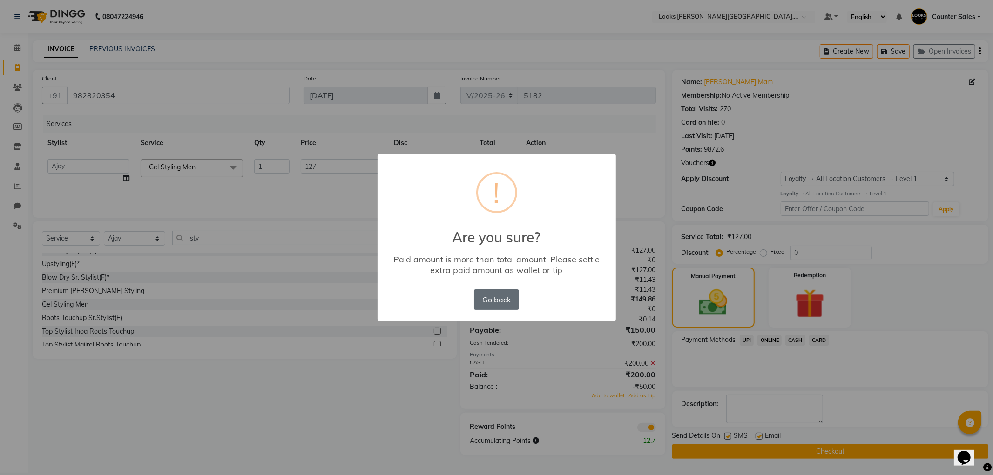
click at [495, 297] on button "Go back" at bounding box center [496, 299] width 45 height 20
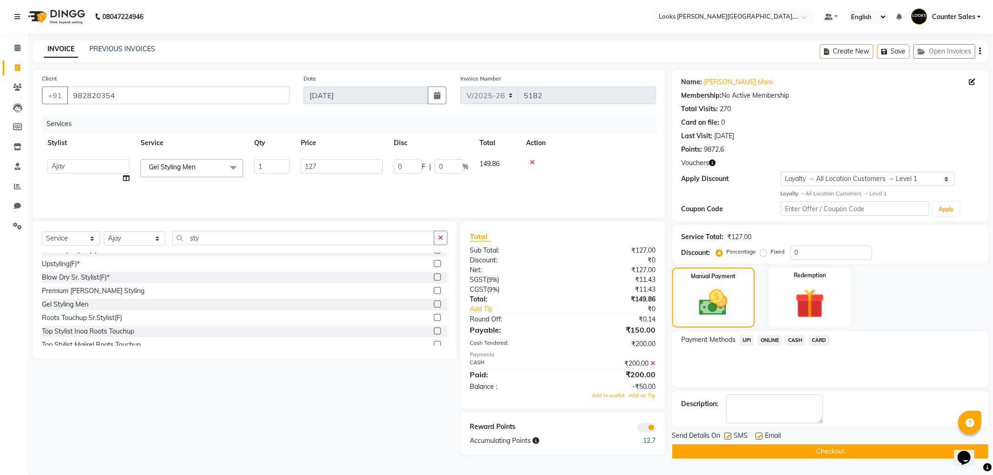
click at [653, 360] on span at bounding box center [653, 363] width 5 height 8
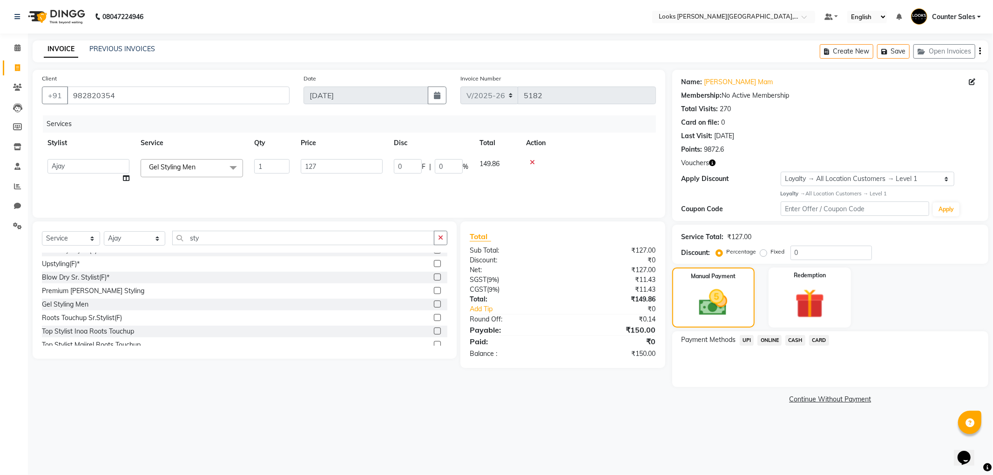
click at [795, 340] on span "CASH" at bounding box center [795, 340] width 20 height 11
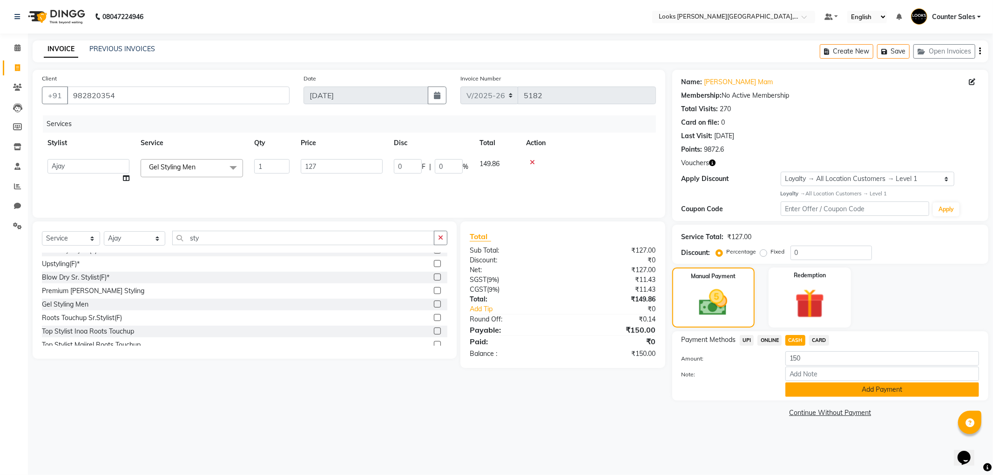
click at [869, 393] on button "Add Payment" at bounding box center [882, 389] width 194 height 14
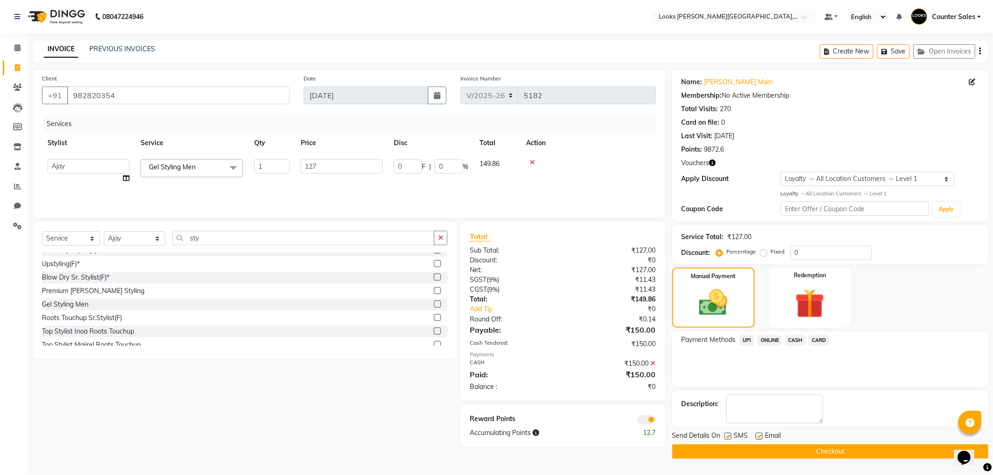
click at [812, 444] on button "Checkout" at bounding box center [830, 451] width 316 height 14
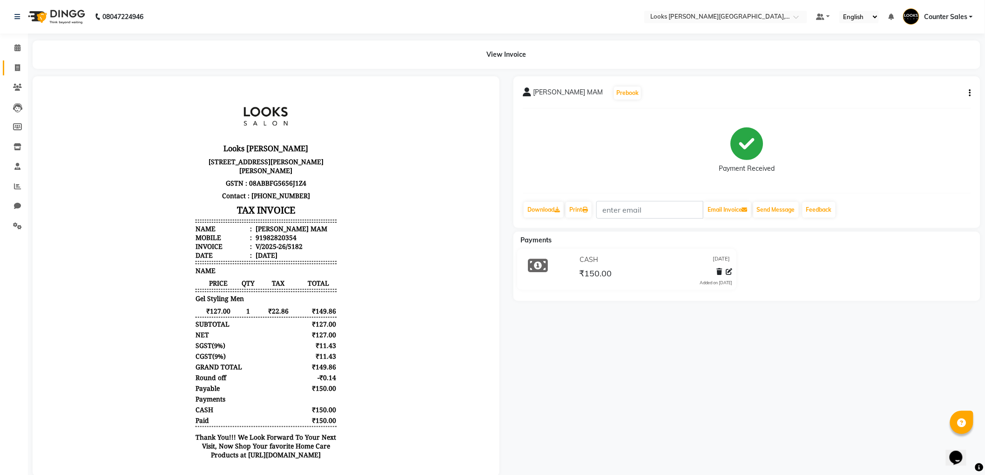
click at [20, 70] on icon at bounding box center [17, 67] width 5 height 7
select select "service"
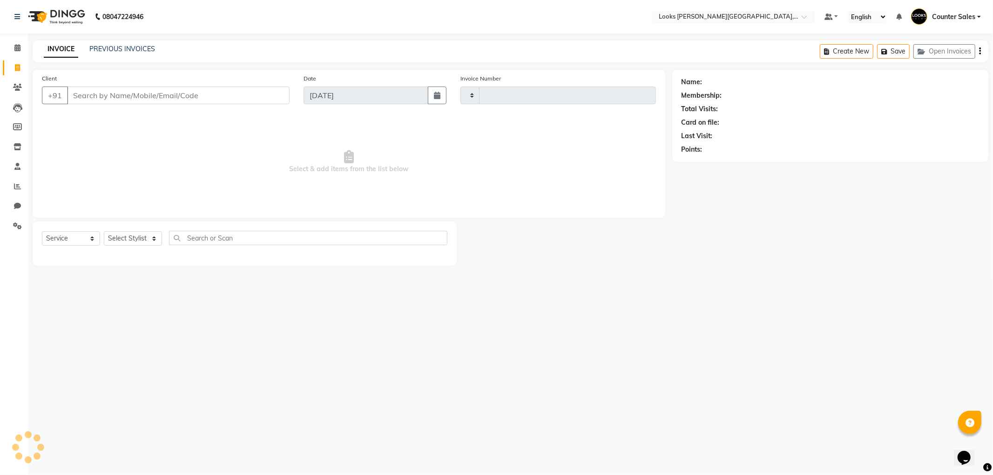
type input "5183"
select select "4385"
type input "8126119192"
click at [272, 91] on span "Add Client" at bounding box center [265, 95] width 37 height 9
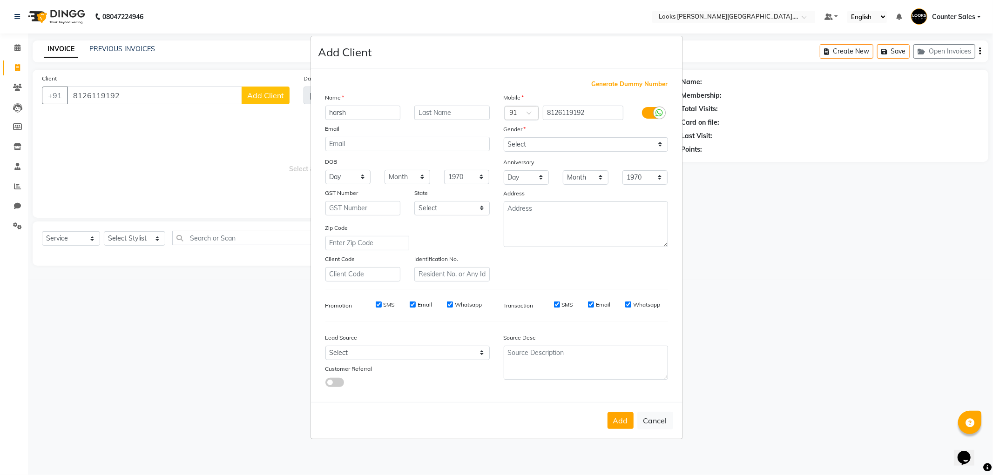
type input "harsh"
click at [523, 140] on select "Select [DEMOGRAPHIC_DATA] [DEMOGRAPHIC_DATA] Other Prefer Not To Say" at bounding box center [585, 144] width 164 height 14
select select "[DEMOGRAPHIC_DATA]"
click at [503, 137] on select "Select [DEMOGRAPHIC_DATA] [DEMOGRAPHIC_DATA] Other Prefer Not To Say" at bounding box center [585, 144] width 164 height 14
click at [613, 414] on button "Add" at bounding box center [620, 420] width 26 height 17
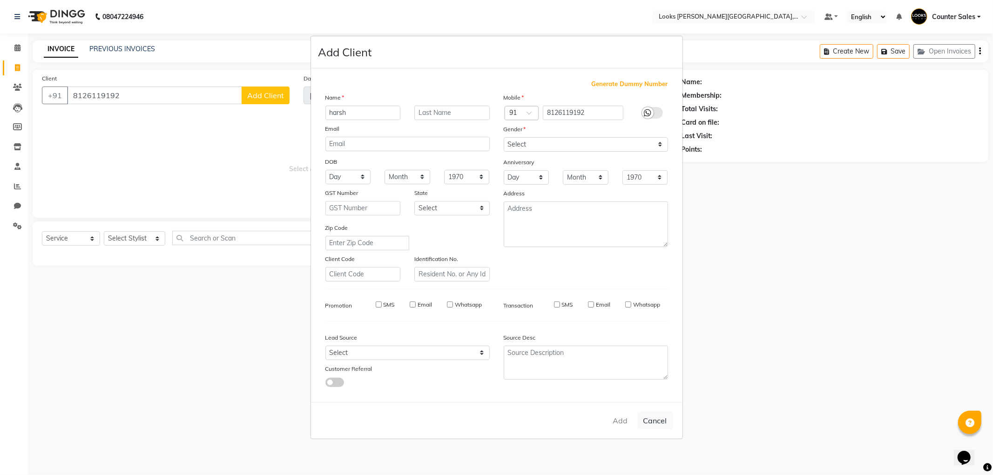
select select
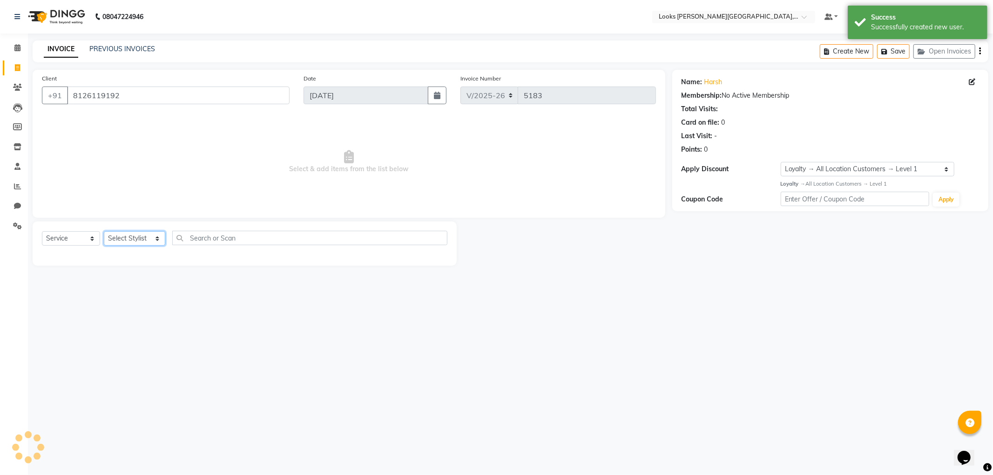
click at [132, 237] on select "Select Stylist Ajay [PERSON_NAME] [PERSON_NAME] Counter Sales [PERSON_NAME] Kri…" at bounding box center [134, 238] width 61 height 14
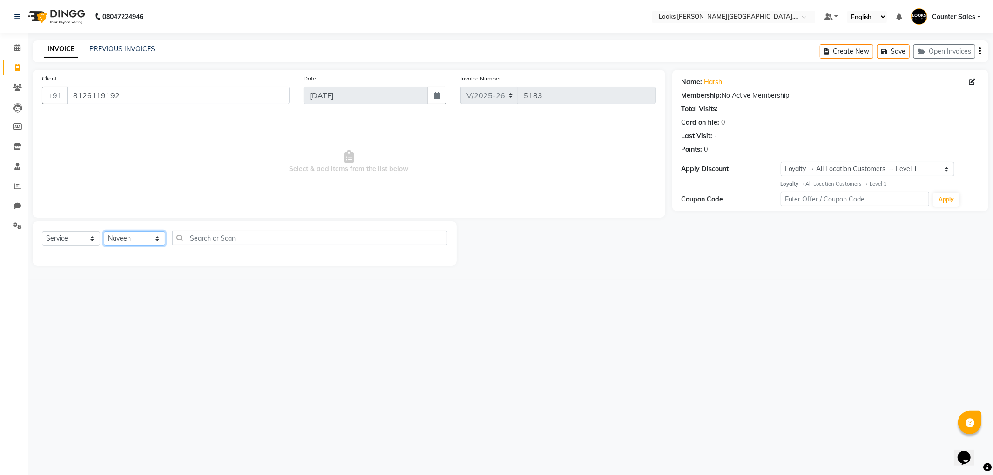
click at [104, 232] on select "Select Stylist Ajay [PERSON_NAME] [PERSON_NAME] Counter Sales [PERSON_NAME] Kri…" at bounding box center [134, 238] width 61 height 14
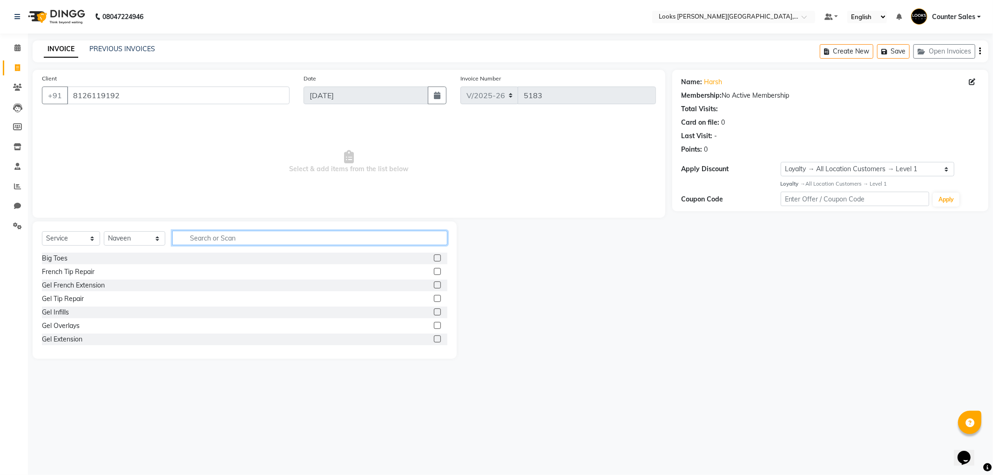
click at [210, 235] on input "text" at bounding box center [309, 238] width 275 height 14
click at [434, 268] on label at bounding box center [437, 271] width 7 height 7
click at [434, 269] on input "checkbox" at bounding box center [437, 272] width 6 height 6
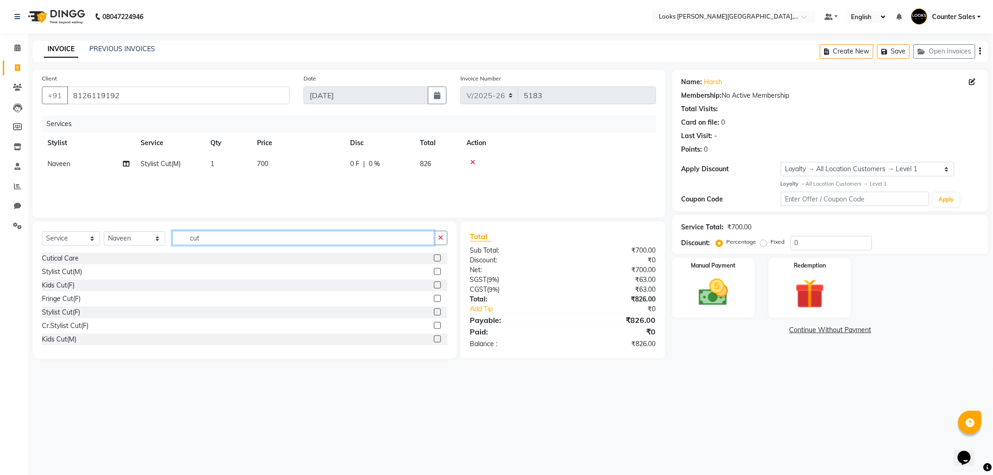
click at [222, 242] on input "cut" at bounding box center [303, 238] width 262 height 14
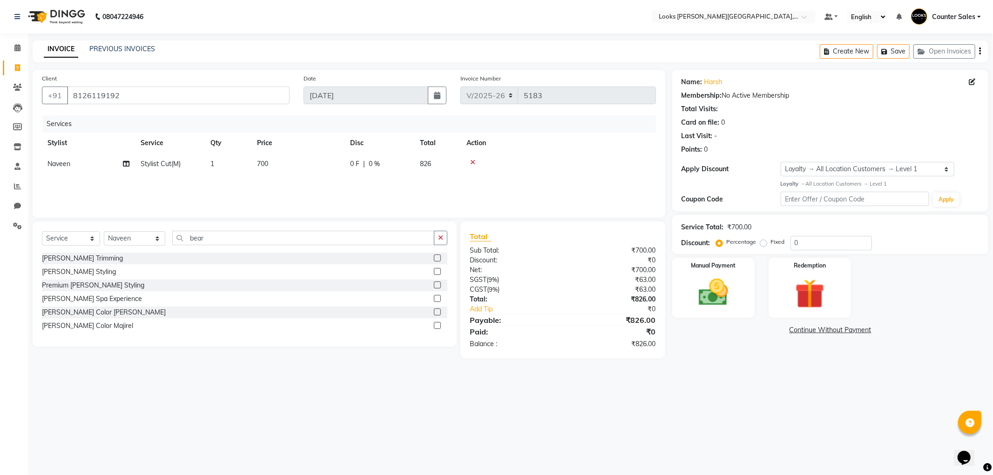
click at [434, 259] on label at bounding box center [437, 258] width 7 height 7
click at [434, 259] on input "checkbox" at bounding box center [437, 258] width 6 height 6
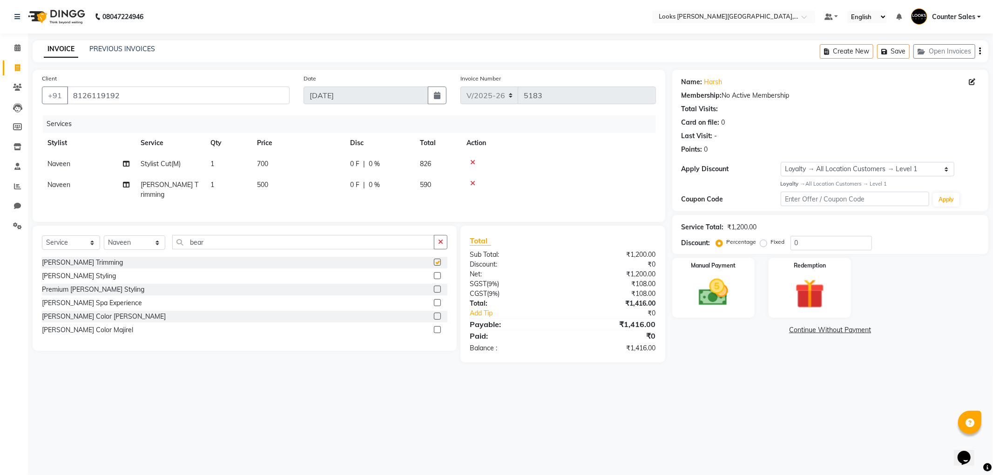
click at [315, 191] on td "500" at bounding box center [297, 189] width 93 height 31
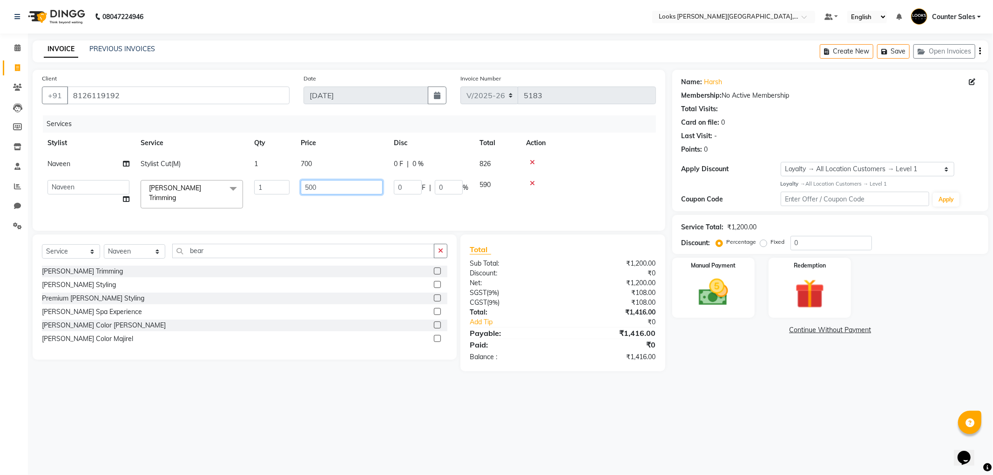
click at [341, 184] on input "500" at bounding box center [342, 187] width 82 height 14
click at [606, 188] on td at bounding box center [587, 194] width 135 height 40
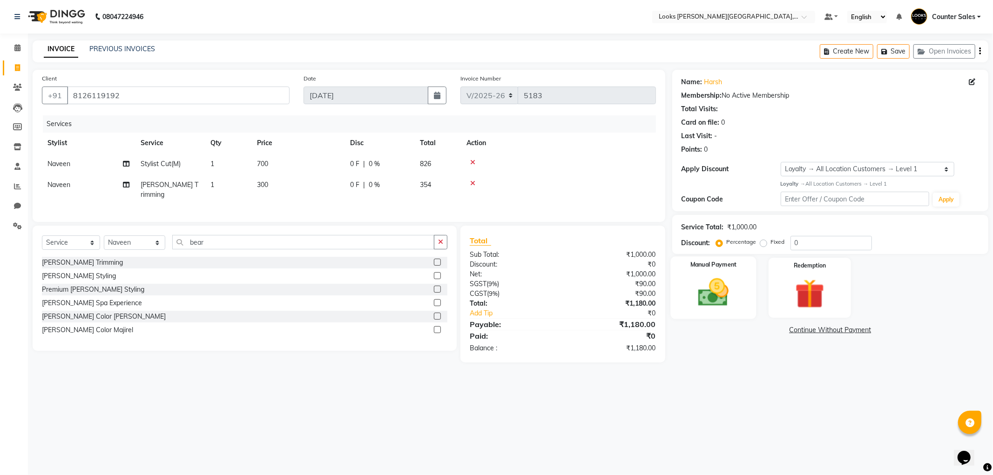
click at [721, 312] on div "Manual Payment" at bounding box center [713, 287] width 86 height 62
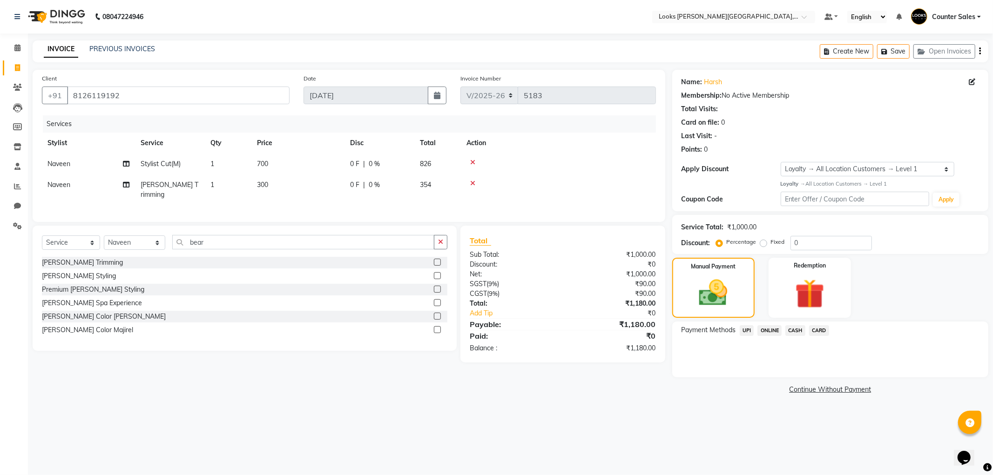
click at [748, 333] on span "UPI" at bounding box center [746, 330] width 14 height 11
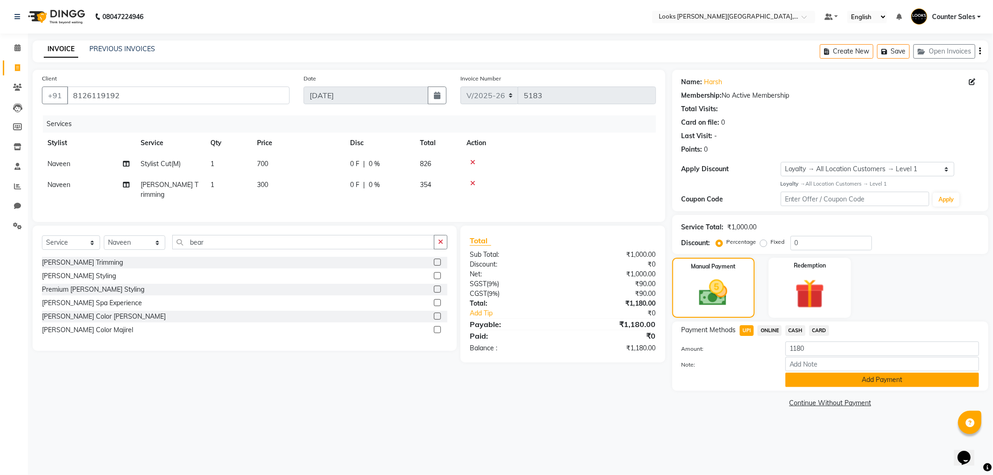
click at [831, 382] on button "Add Payment" at bounding box center [882, 380] width 194 height 14
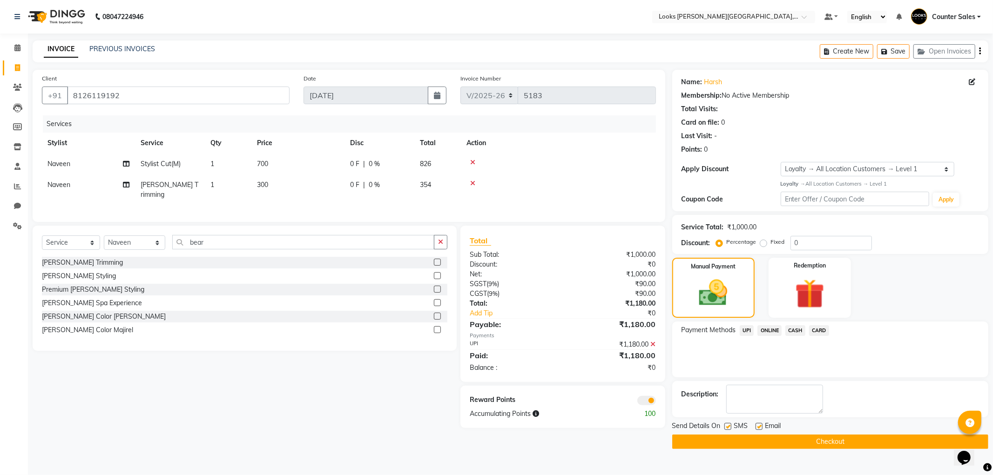
click at [852, 447] on button "Checkout" at bounding box center [830, 442] width 316 height 14
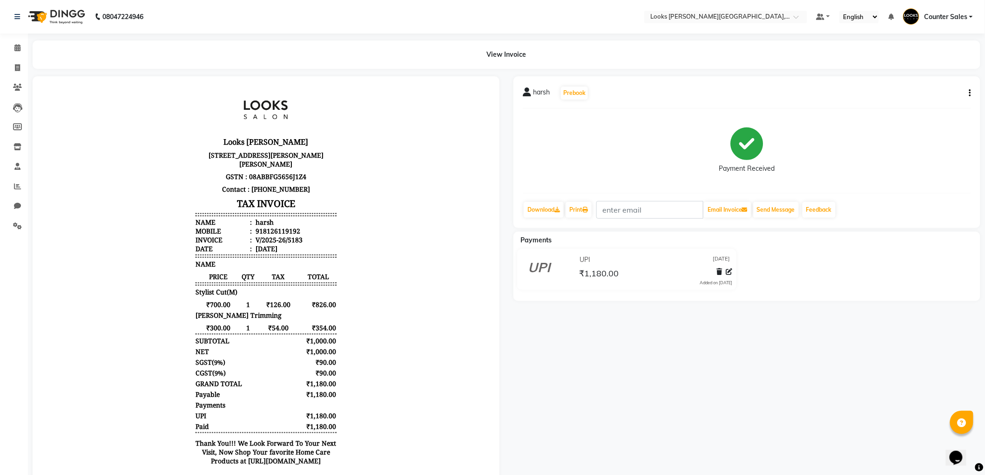
scroll to position [6, 0]
click at [17, 67] on icon at bounding box center [17, 67] width 5 height 7
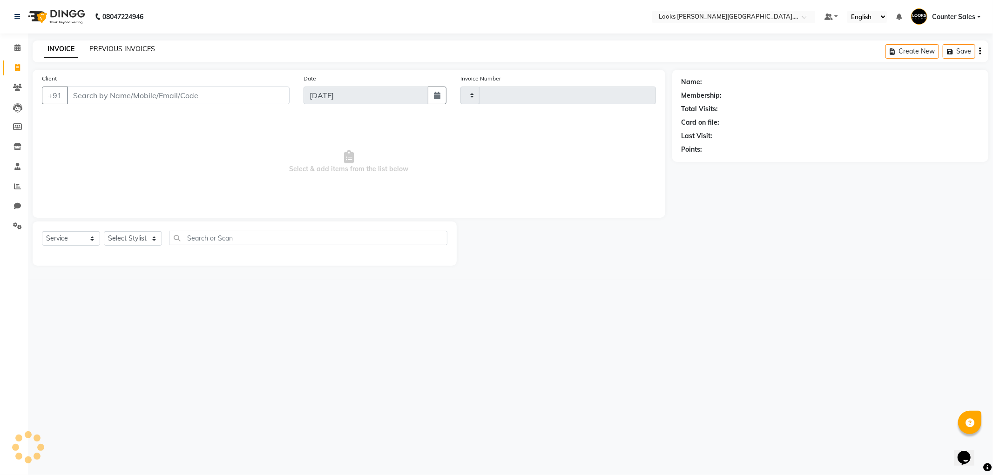
click at [114, 48] on link "PREVIOUS INVOICES" at bounding box center [122, 49] width 66 height 8
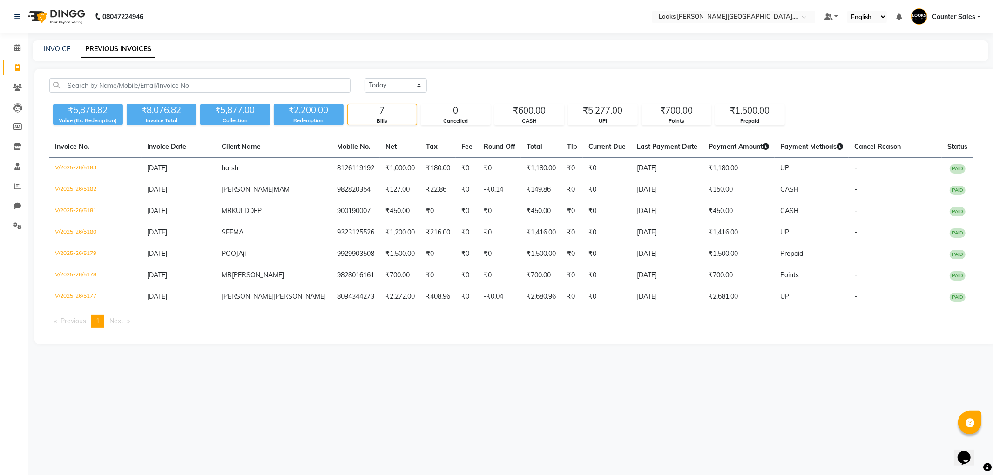
click at [8, 75] on link "Invoice" at bounding box center [14, 67] width 22 height 15
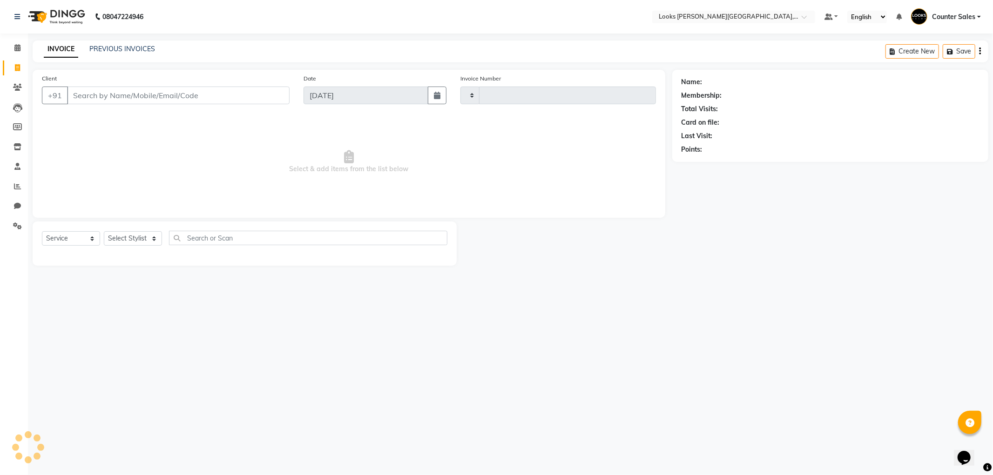
click at [121, 96] on input "Client" at bounding box center [178, 96] width 222 height 18
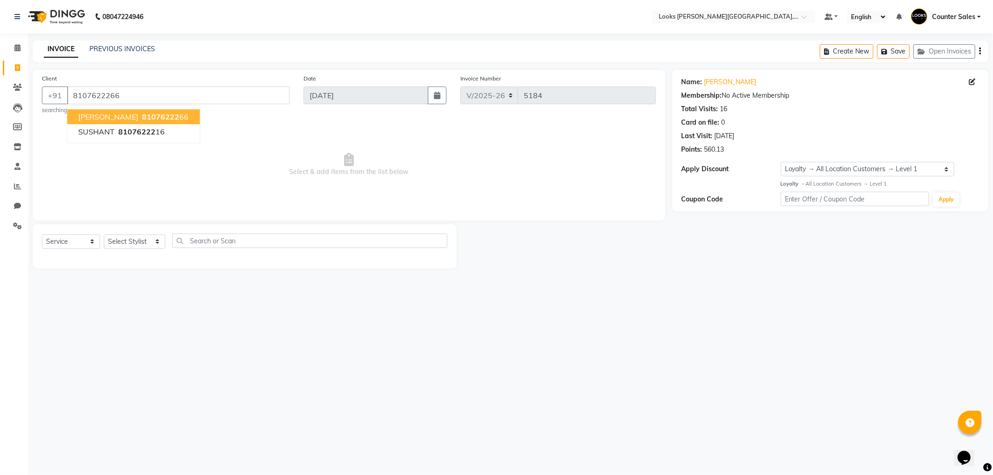
click at [142, 118] on span "81076222" at bounding box center [160, 116] width 37 height 9
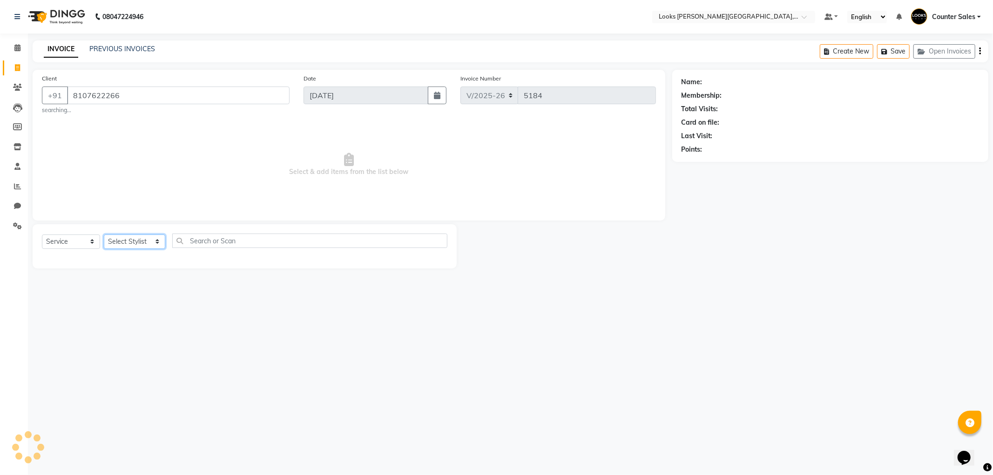
click at [136, 244] on select "Select Stylist Ajay [PERSON_NAME] [PERSON_NAME] Counter Sales [PERSON_NAME] Kri…" at bounding box center [134, 242] width 61 height 14
click at [104, 235] on select "Select Stylist Ajay [PERSON_NAME] [PERSON_NAME] Counter Sales [PERSON_NAME] Kri…" at bounding box center [134, 242] width 61 height 14
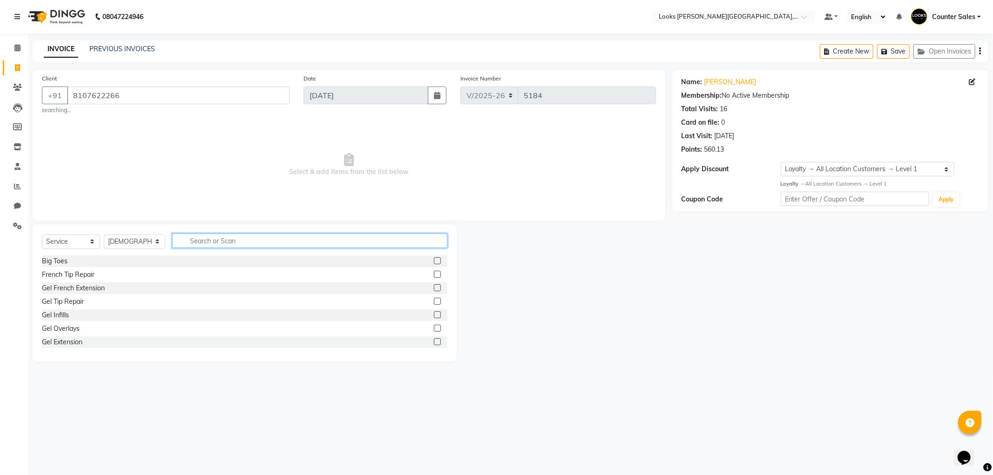
click at [224, 244] on input "text" at bounding box center [309, 241] width 275 height 14
click at [434, 274] on label at bounding box center [437, 274] width 7 height 7
click at [434, 274] on input "checkbox" at bounding box center [437, 275] width 6 height 6
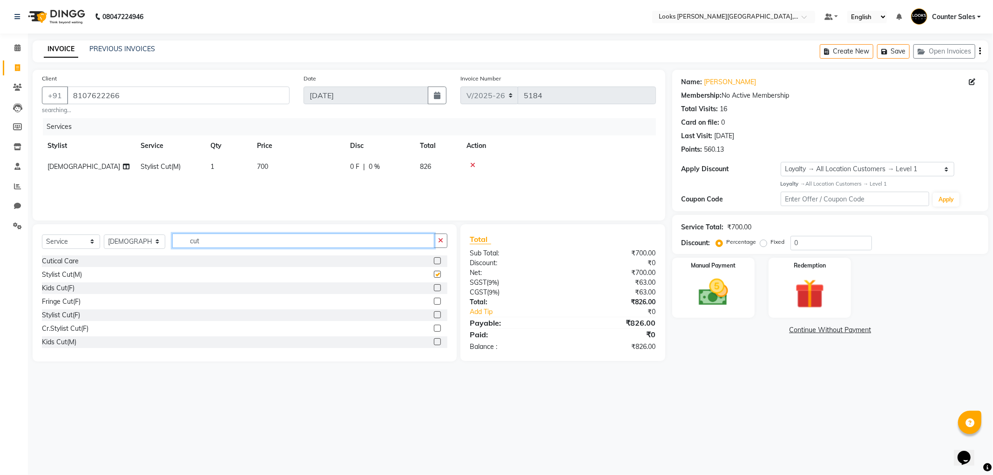
click at [310, 239] on input "cut" at bounding box center [303, 241] width 262 height 14
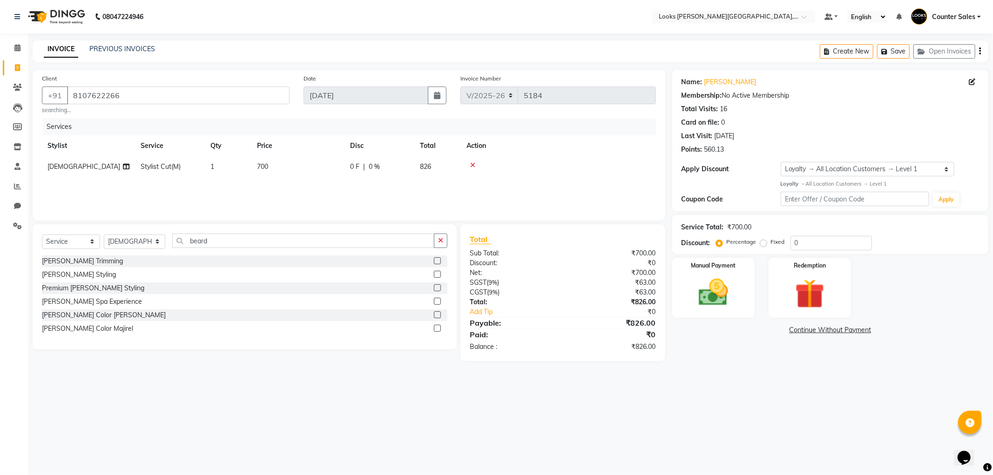
click at [436, 263] on label at bounding box center [437, 260] width 7 height 7
click at [436, 263] on input "checkbox" at bounding box center [437, 261] width 6 height 6
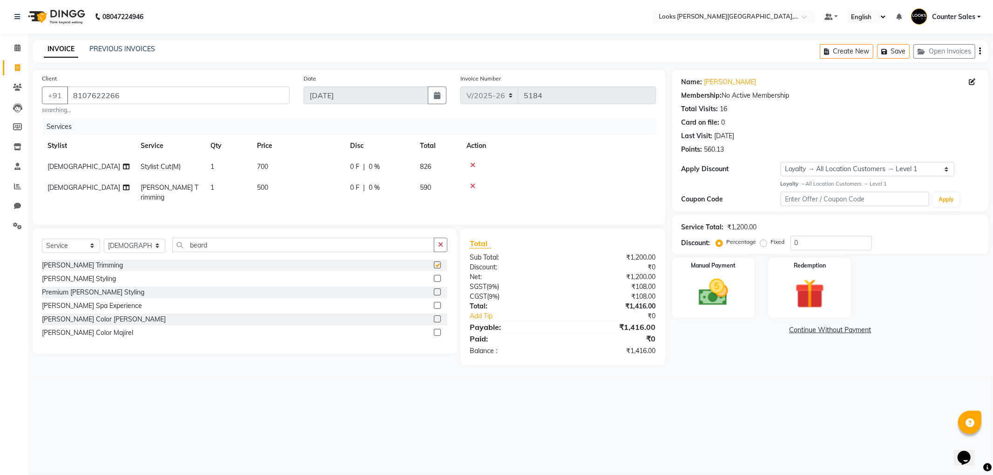
click at [292, 190] on td "500" at bounding box center [297, 192] width 93 height 31
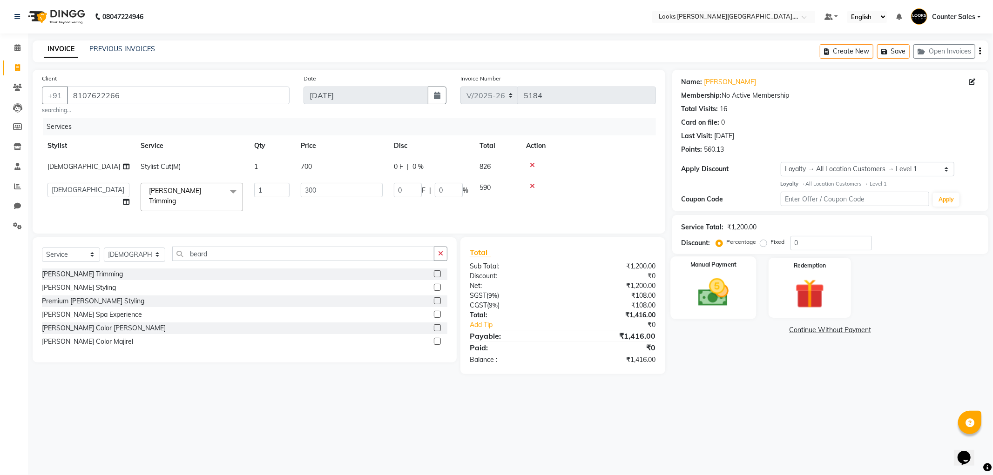
click at [702, 305] on img at bounding box center [713, 292] width 50 height 35
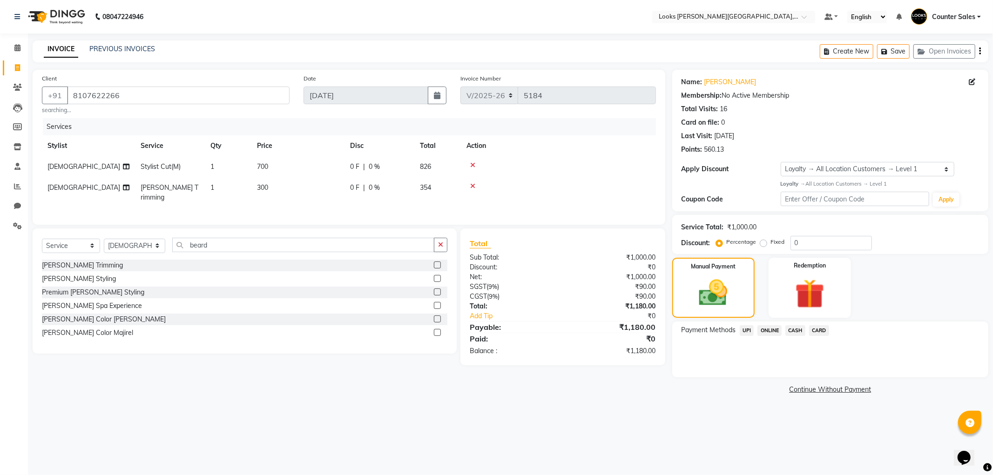
click at [747, 330] on span "UPI" at bounding box center [746, 330] width 14 height 11
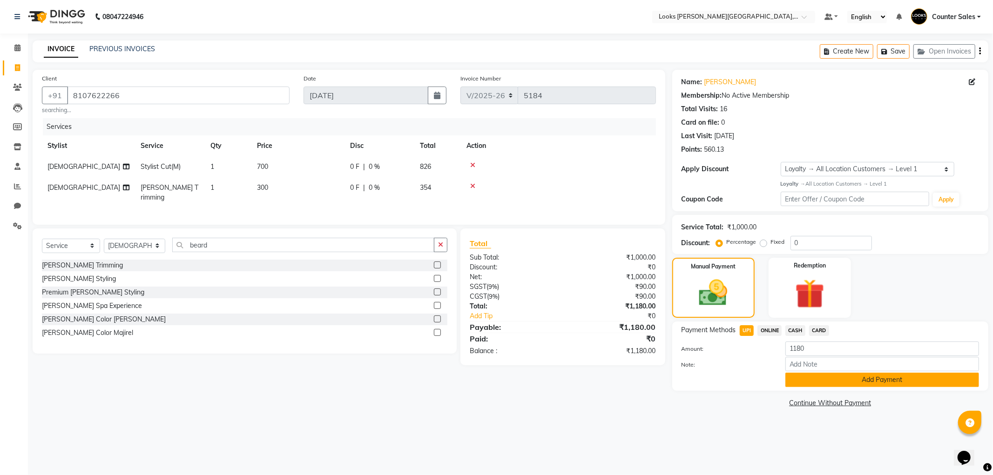
click at [834, 385] on button "Add Payment" at bounding box center [882, 380] width 194 height 14
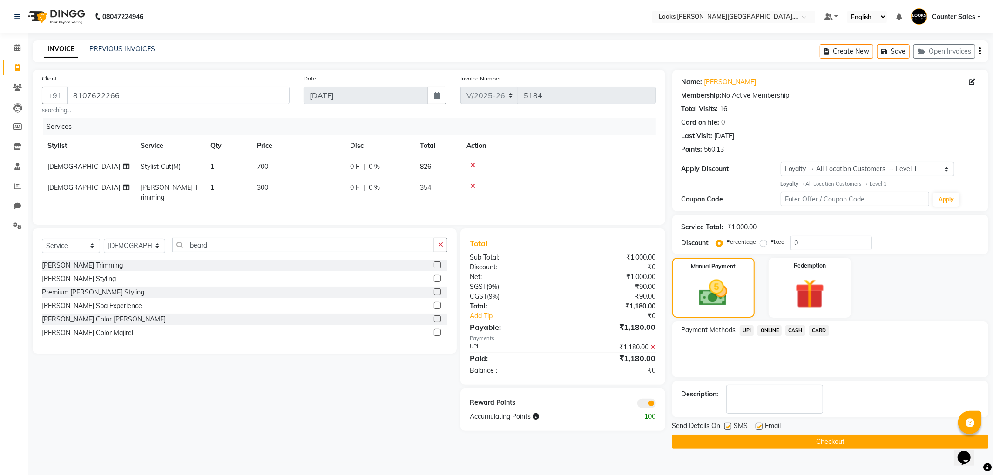
click at [813, 439] on button "Checkout" at bounding box center [830, 442] width 316 height 14
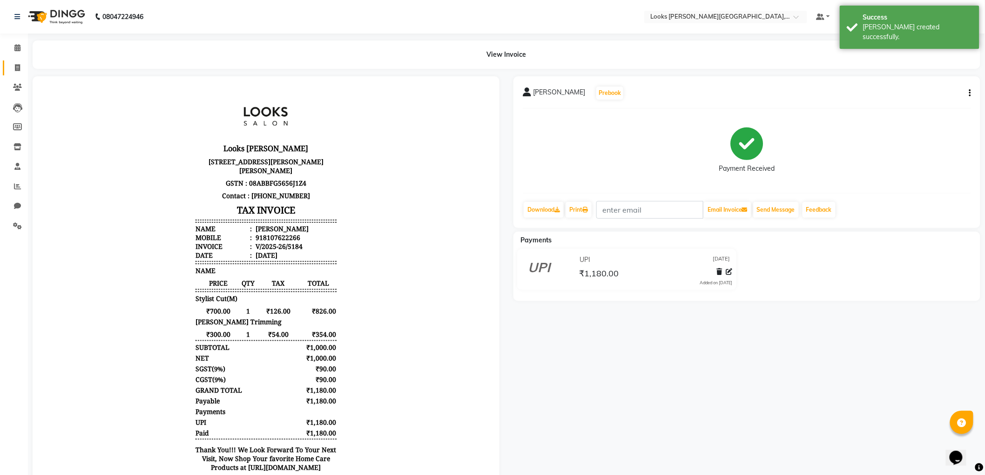
click at [23, 67] on span at bounding box center [17, 68] width 16 height 11
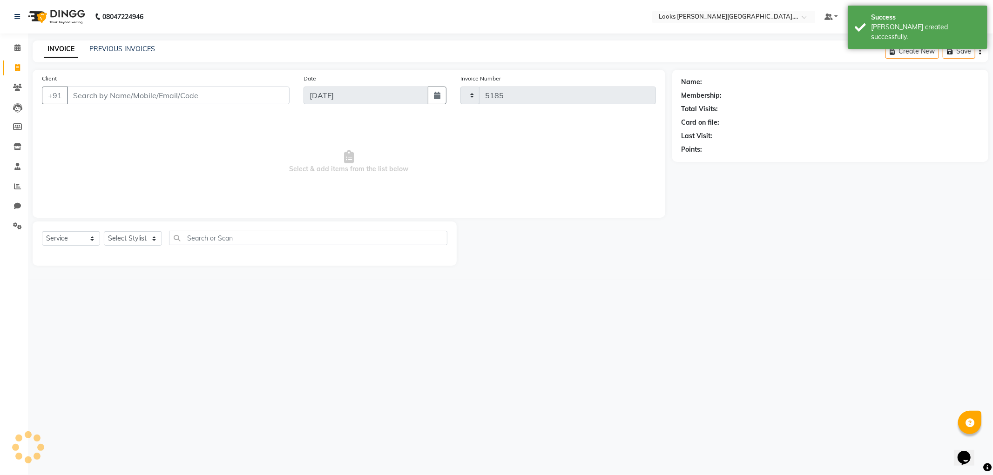
click at [117, 96] on input "Client" at bounding box center [178, 96] width 222 height 18
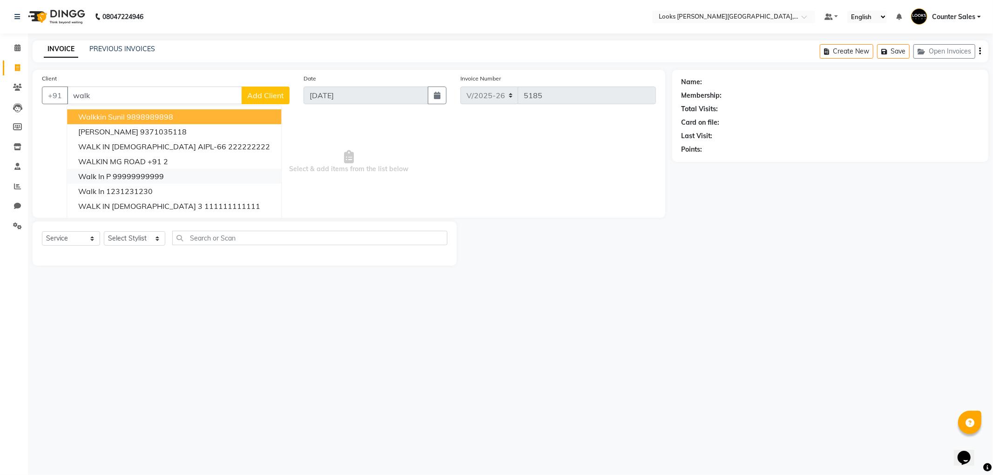
click at [160, 177] on ngb-highlight "99999999999" at bounding box center [138, 176] width 51 height 9
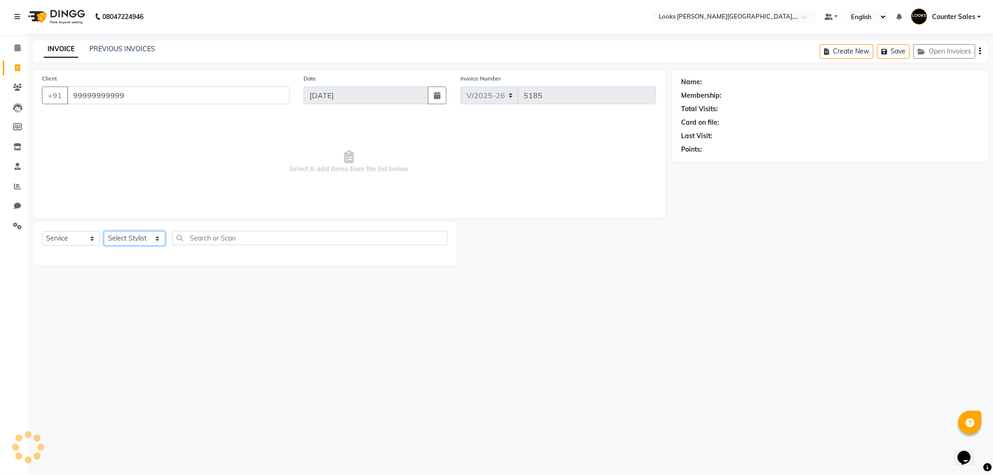
click at [137, 241] on select "Select Stylist Ajay [PERSON_NAME] [PERSON_NAME] Counter Sales [PERSON_NAME] Kri…" at bounding box center [134, 238] width 61 height 14
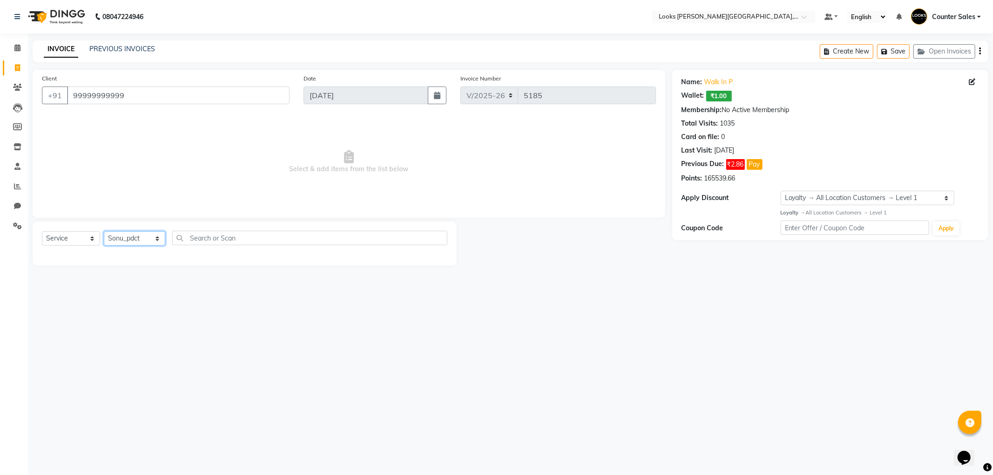
click at [104, 232] on select "Select Stylist Ajay [PERSON_NAME] [PERSON_NAME] Counter Sales [PERSON_NAME] Kri…" at bounding box center [134, 238] width 61 height 14
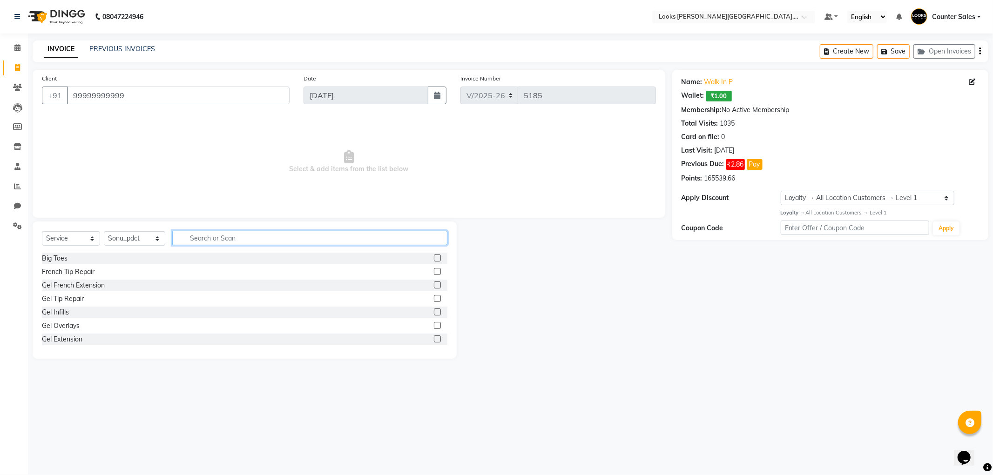
click at [197, 236] on input "text" at bounding box center [309, 238] width 275 height 14
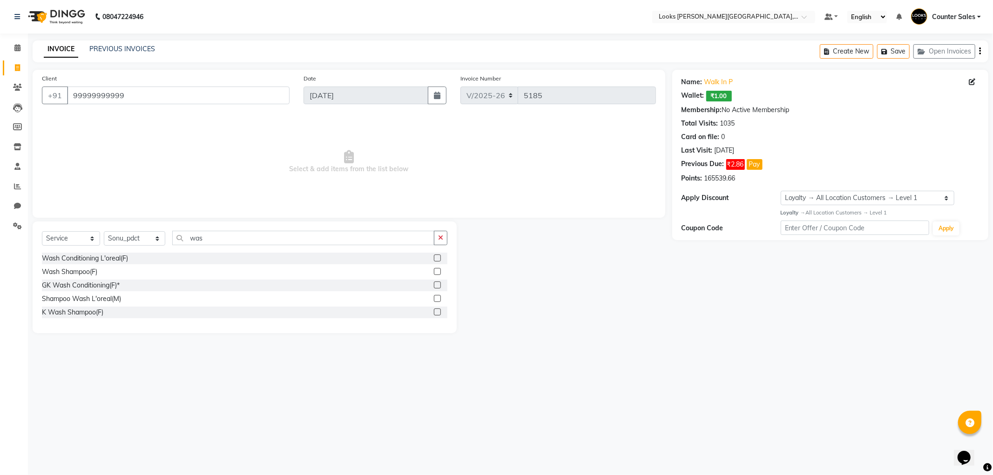
click at [440, 275] on div at bounding box center [440, 272] width 13 height 12
click at [248, 238] on input "was" at bounding box center [303, 238] width 262 height 14
click at [151, 96] on input "99999999999" at bounding box center [178, 96] width 222 height 18
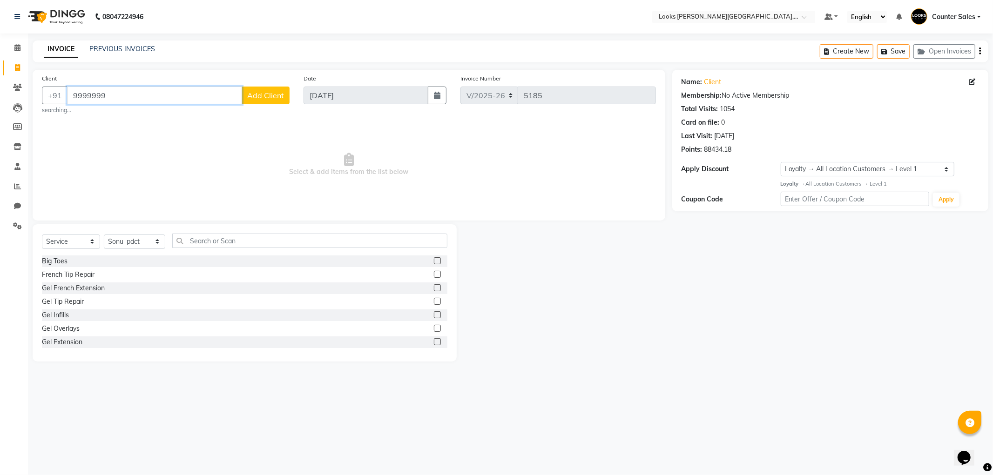
click at [155, 87] on input "9999999" at bounding box center [154, 96] width 175 height 18
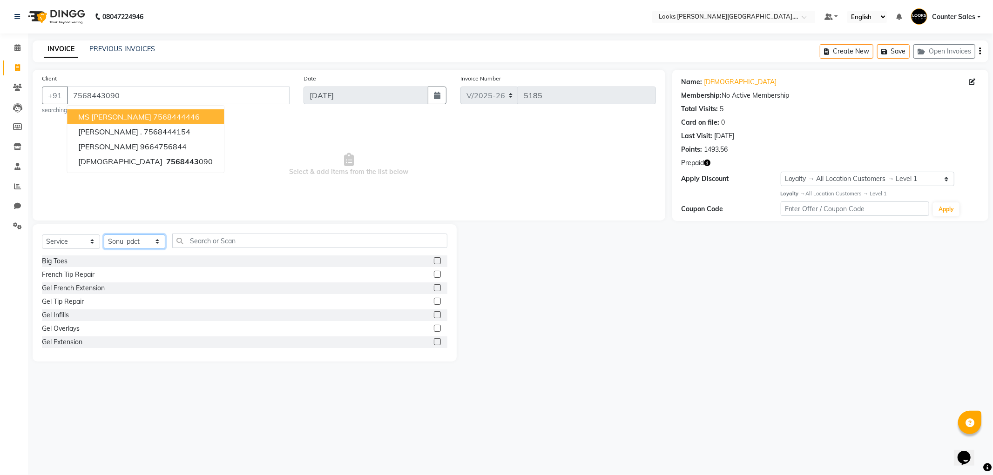
click at [133, 242] on select "Select Stylist Ajay [PERSON_NAME] [PERSON_NAME] Counter Sales [PERSON_NAME] Kri…" at bounding box center [134, 242] width 61 height 14
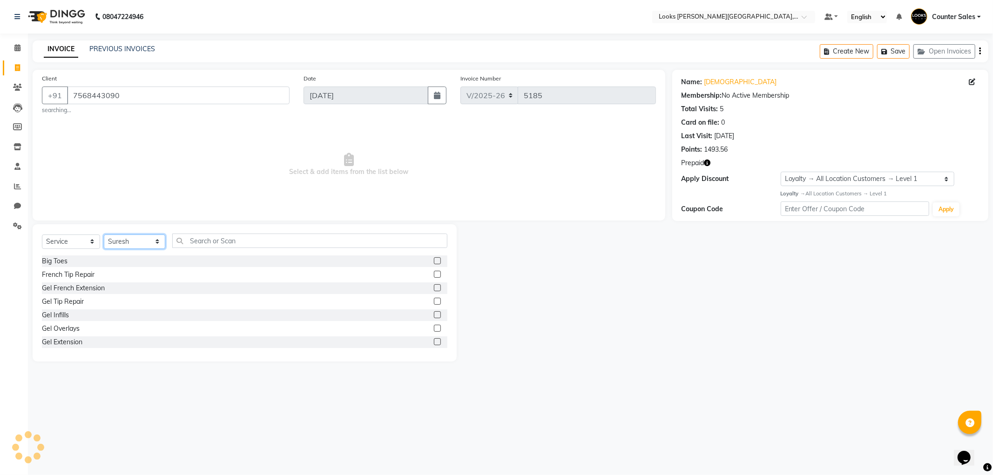
click at [104, 235] on select "Select Stylist Ajay [PERSON_NAME] [PERSON_NAME] Counter Sales [PERSON_NAME] Kri…" at bounding box center [134, 242] width 61 height 14
click at [245, 242] on input "text" at bounding box center [309, 241] width 275 height 14
click at [132, 238] on select "Select Stylist Ajay [PERSON_NAME] [PERSON_NAME] Counter Sales [PERSON_NAME] Kri…" at bounding box center [134, 242] width 61 height 14
click at [104, 235] on select "Select Stylist Ajay [PERSON_NAME] [PERSON_NAME] Counter Sales [PERSON_NAME] Kri…" at bounding box center [134, 242] width 61 height 14
click at [235, 240] on input "text" at bounding box center [309, 241] width 275 height 14
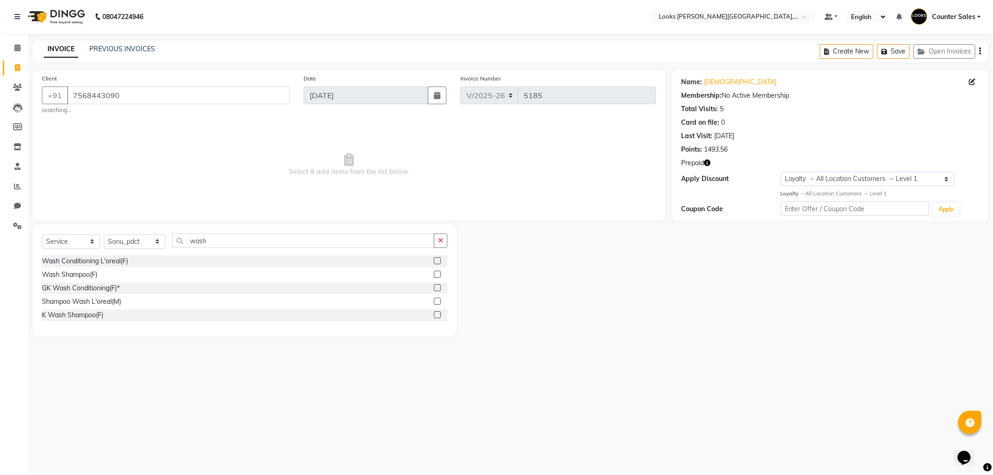
click at [435, 312] on label at bounding box center [437, 314] width 7 height 7
click at [435, 312] on input "checkbox" at bounding box center [437, 315] width 6 height 6
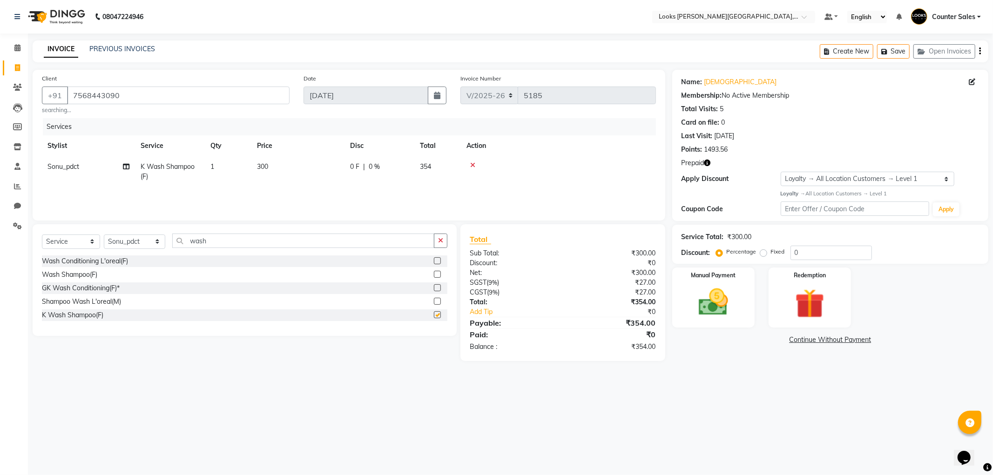
click at [309, 171] on td "300" at bounding box center [297, 171] width 93 height 31
click at [335, 169] on input "300" at bounding box center [342, 169] width 82 height 14
click at [707, 284] on div "Manual Payment" at bounding box center [713, 297] width 86 height 62
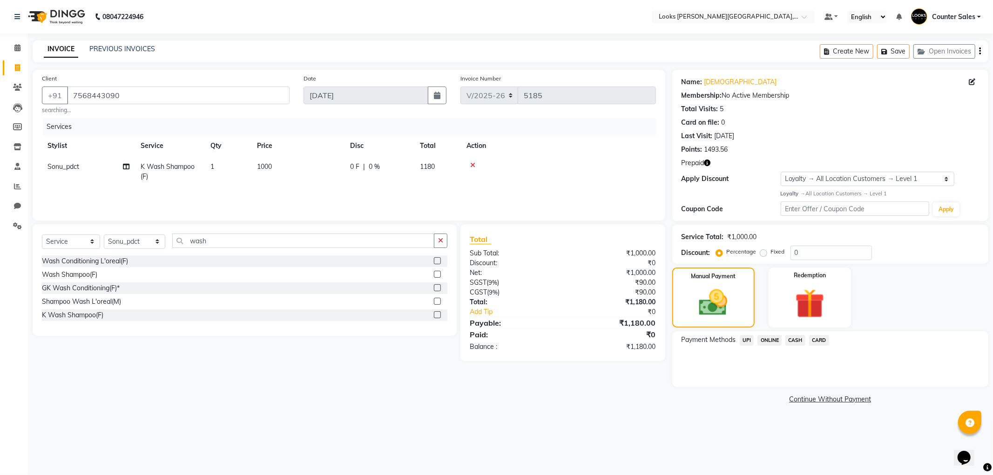
click at [298, 168] on td "1000" at bounding box center [297, 171] width 93 height 31
click at [821, 292] on img at bounding box center [810, 304] width 50 height 38
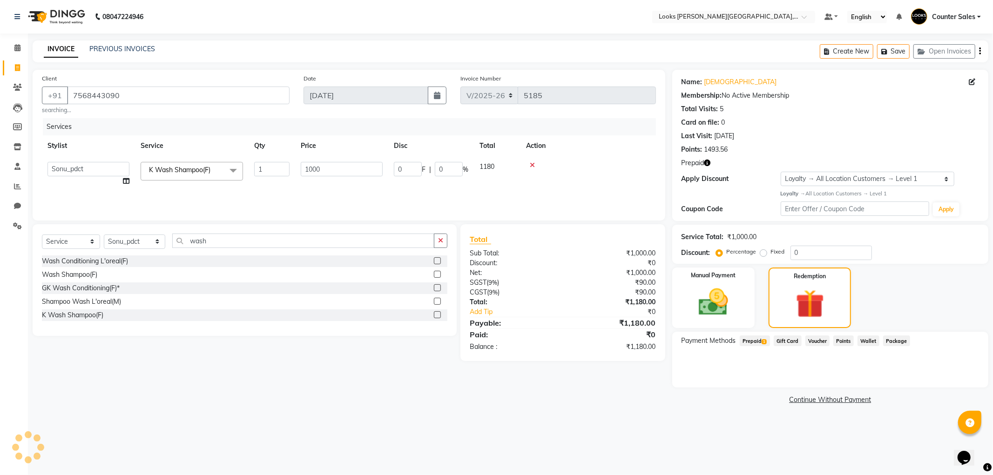
click at [755, 340] on span "Prepaid 1" at bounding box center [754, 340] width 30 height 11
click at [958, 377] on button "Add" at bounding box center [956, 378] width 34 height 16
click at [698, 369] on button "Send OTP" at bounding box center [706, 370] width 49 height 16
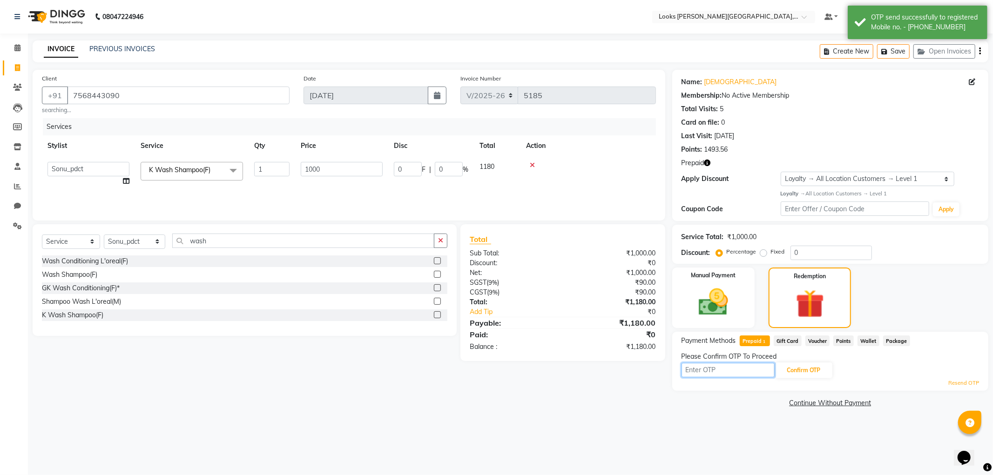
click at [711, 366] on input "text" at bounding box center [727, 370] width 93 height 14
click at [803, 369] on button "Confirm OTP" at bounding box center [803, 370] width 57 height 16
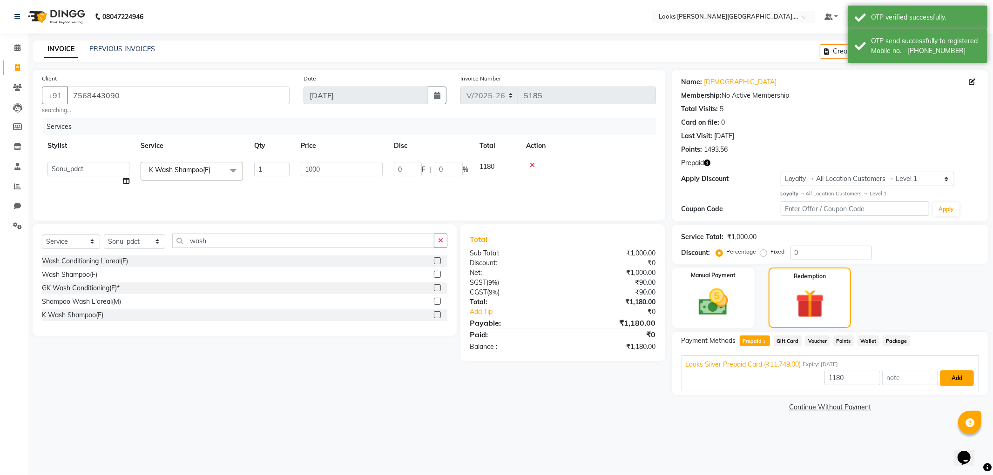
click at [955, 376] on button "Add" at bounding box center [956, 378] width 34 height 16
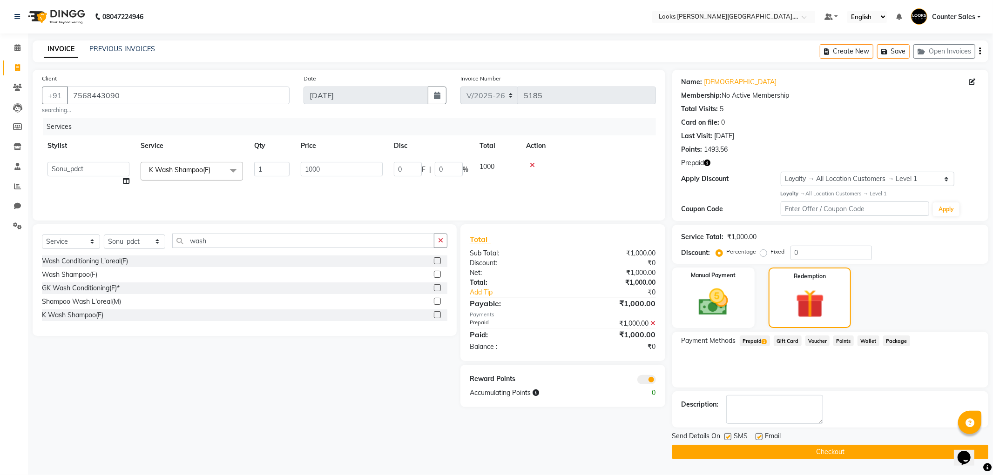
click at [837, 452] on button "Checkout" at bounding box center [830, 452] width 316 height 14
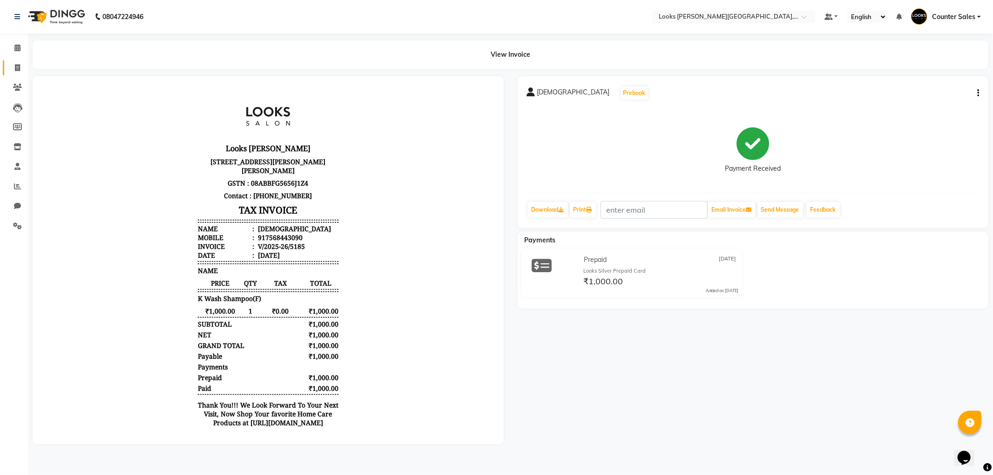
click at [6, 68] on link "Invoice" at bounding box center [14, 67] width 22 height 15
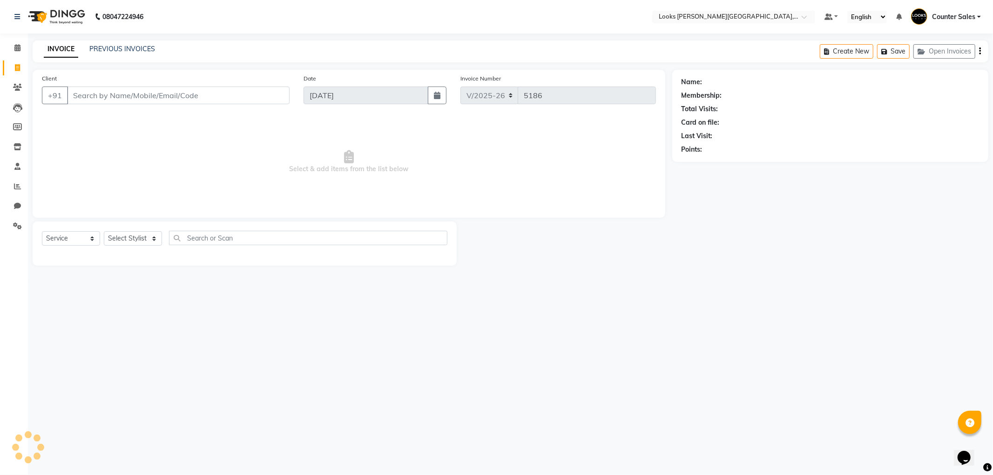
click at [143, 96] on input "Client" at bounding box center [178, 96] width 222 height 18
click at [122, 45] on link "PREVIOUS INVOICES" at bounding box center [122, 49] width 66 height 8
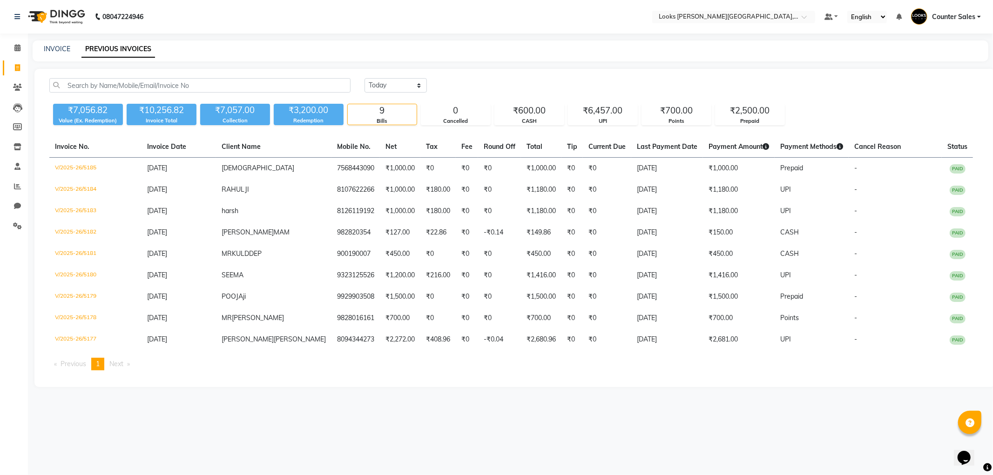
click at [8, 61] on link "Invoice" at bounding box center [14, 67] width 22 height 15
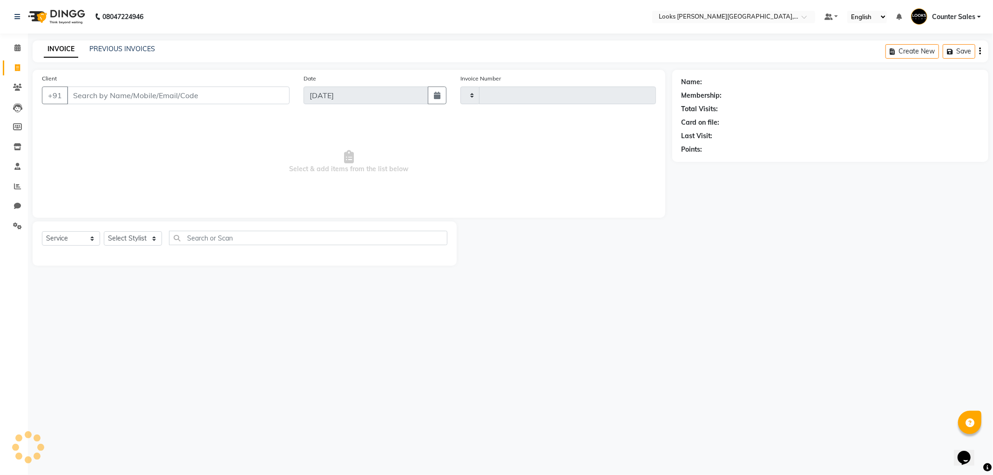
click at [58, 48] on link "INVOICE" at bounding box center [61, 49] width 34 height 17
click at [118, 95] on input "Client" at bounding box center [178, 96] width 222 height 18
click at [114, 46] on link "PREVIOUS INVOICES" at bounding box center [122, 49] width 66 height 8
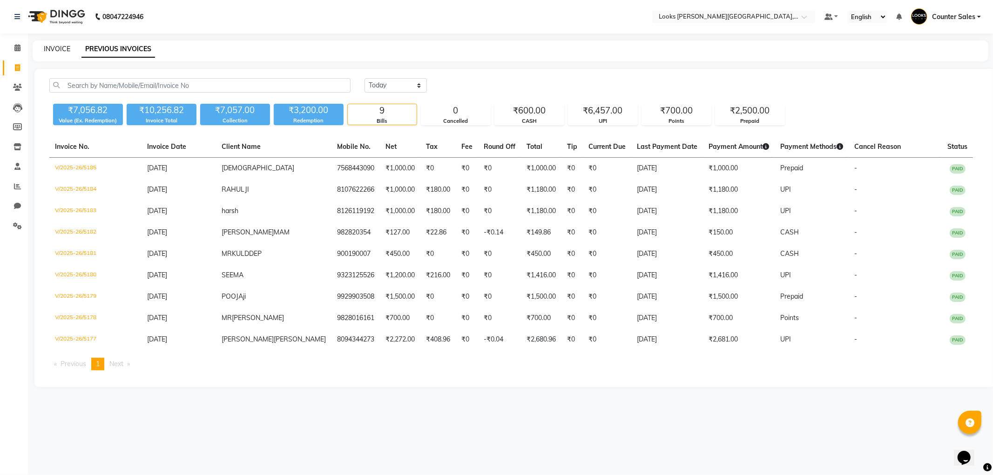
click at [46, 52] on link "INVOICE" at bounding box center [57, 49] width 27 height 8
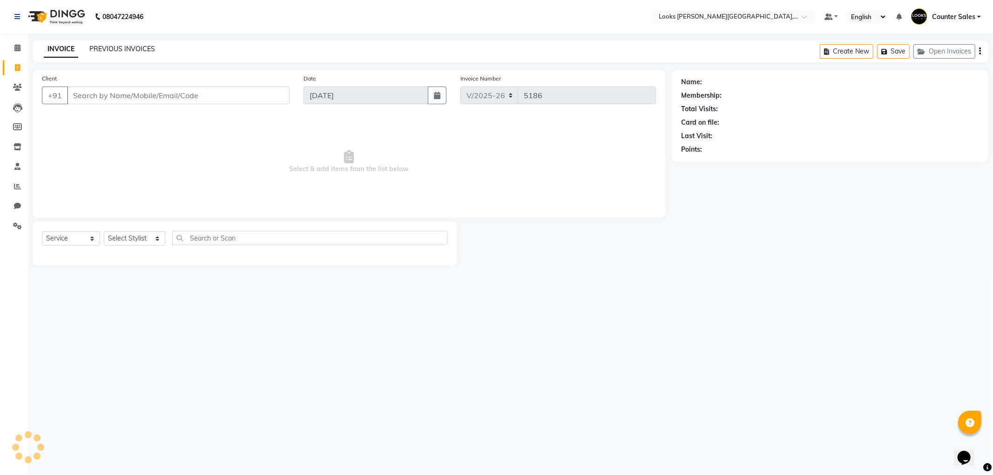
click at [121, 49] on link "PREVIOUS INVOICES" at bounding box center [122, 49] width 66 height 8
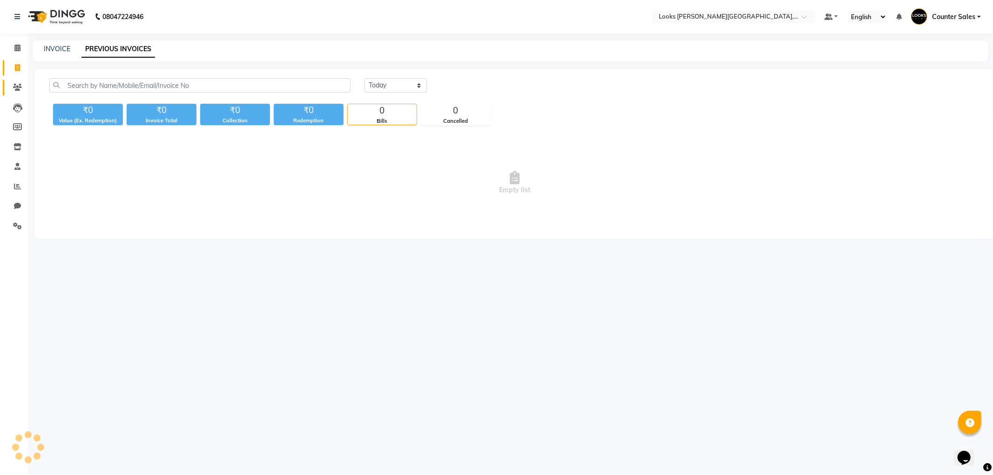
click at [14, 85] on icon at bounding box center [17, 87] width 9 height 7
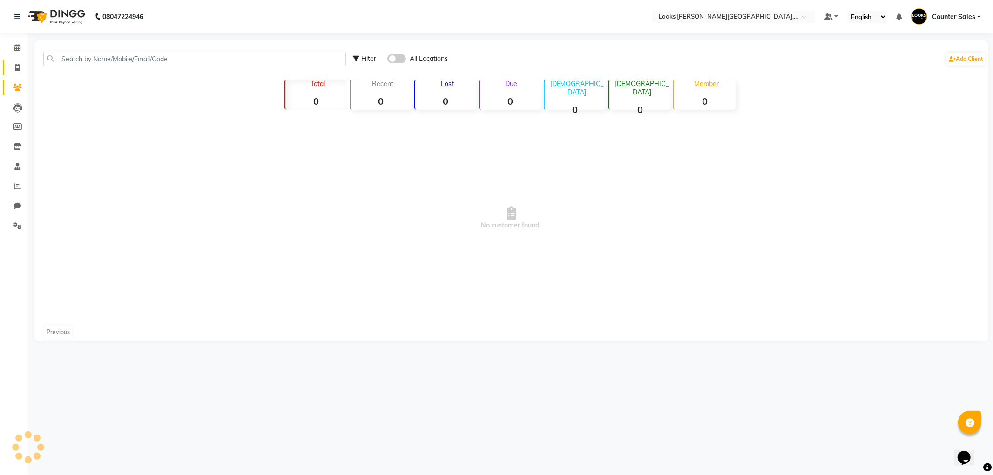
click at [17, 67] on icon at bounding box center [17, 67] width 5 height 7
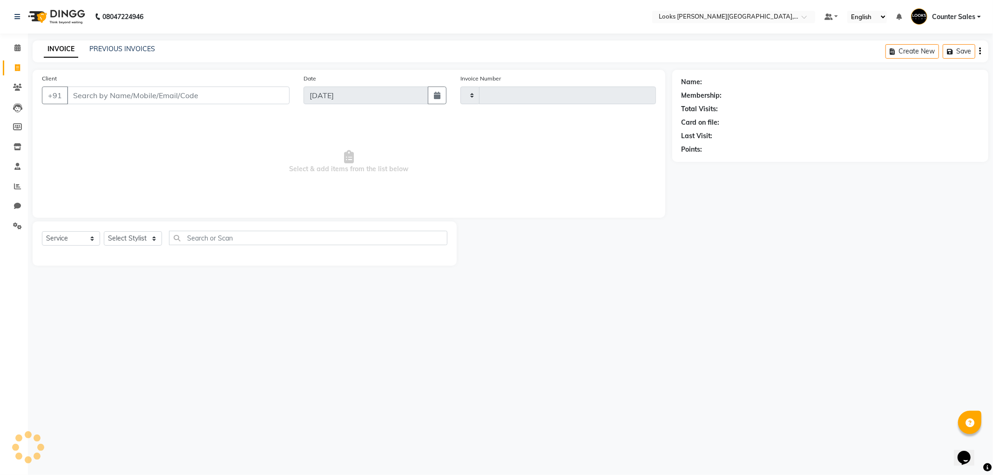
click at [117, 68] on main "INVOICE PREVIOUS INVOICES Create New Save Client +91 Date [DATE] Invoice Number…" at bounding box center [510, 159] width 965 height 239
click at [108, 104] on input "Client" at bounding box center [178, 96] width 222 height 18
click at [103, 94] on input "Client" at bounding box center [178, 96] width 222 height 18
click at [112, 47] on link "PREVIOUS INVOICES" at bounding box center [122, 49] width 66 height 8
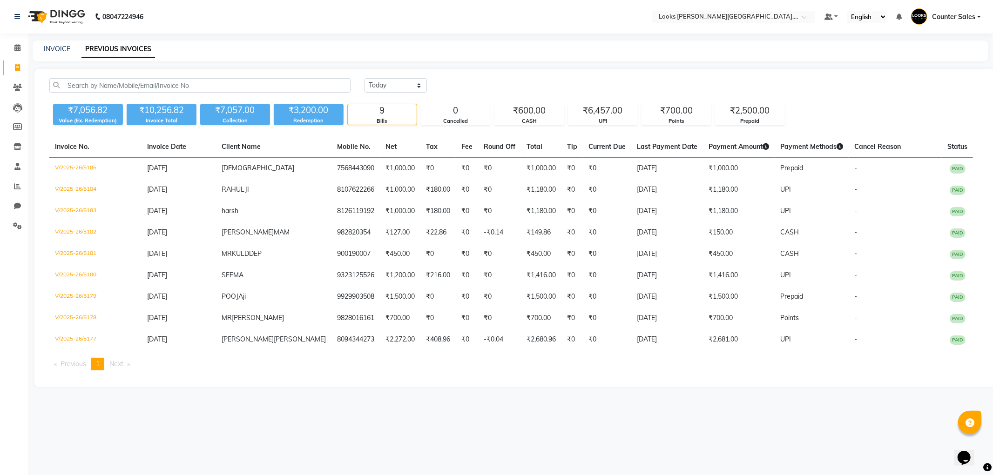
click at [9, 64] on span at bounding box center [17, 68] width 16 height 11
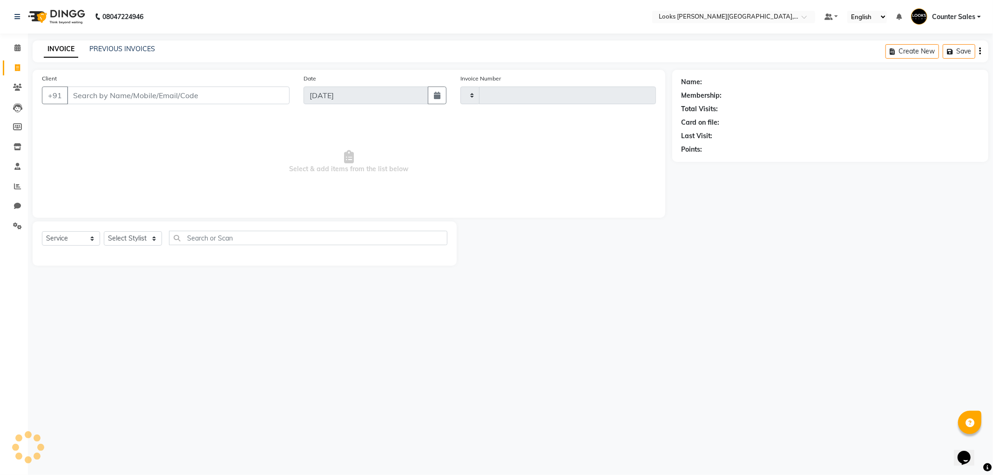
click at [56, 46] on link "INVOICE" at bounding box center [61, 49] width 34 height 17
click at [126, 99] on input "Client" at bounding box center [178, 96] width 222 height 18
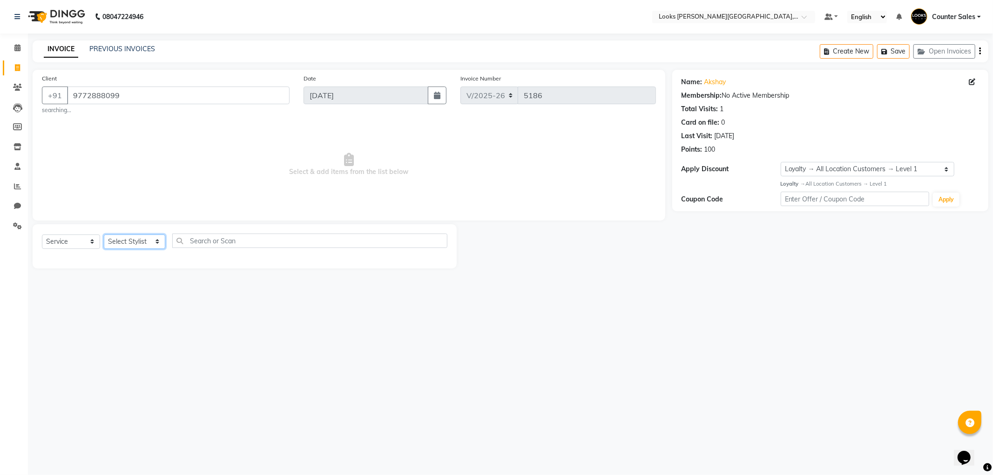
click at [117, 245] on select "Select Stylist Ajay [PERSON_NAME] [PERSON_NAME] Counter Sales [PERSON_NAME] Kri…" at bounding box center [134, 242] width 61 height 14
click at [104, 235] on select "Select Stylist Ajay [PERSON_NAME] [PERSON_NAME] Counter Sales [PERSON_NAME] Kri…" at bounding box center [134, 242] width 61 height 14
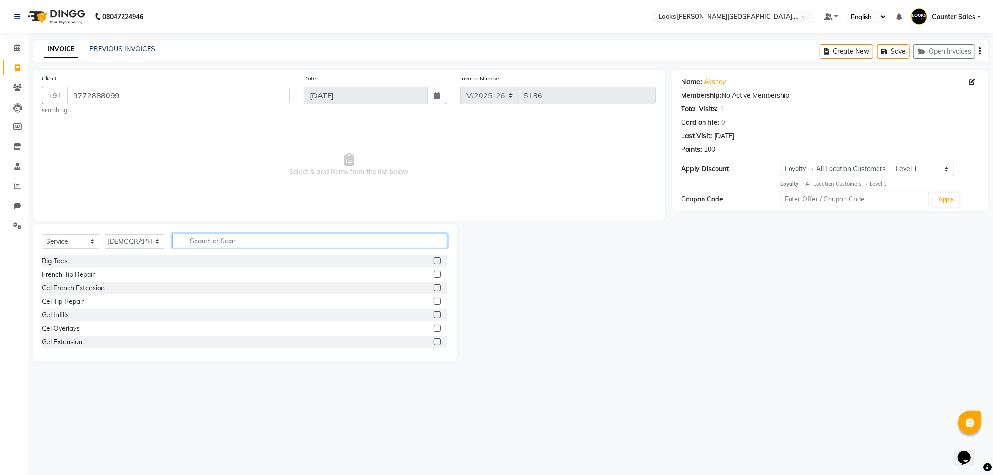
click at [208, 244] on input "text" at bounding box center [309, 241] width 275 height 14
click at [434, 275] on label at bounding box center [437, 274] width 7 height 7
click at [434, 275] on input "checkbox" at bounding box center [437, 275] width 6 height 6
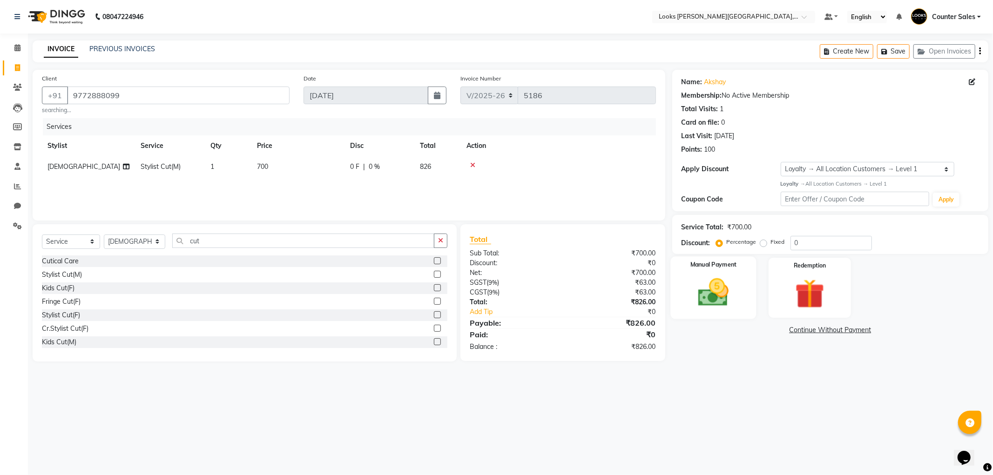
click at [706, 281] on img at bounding box center [713, 292] width 50 height 35
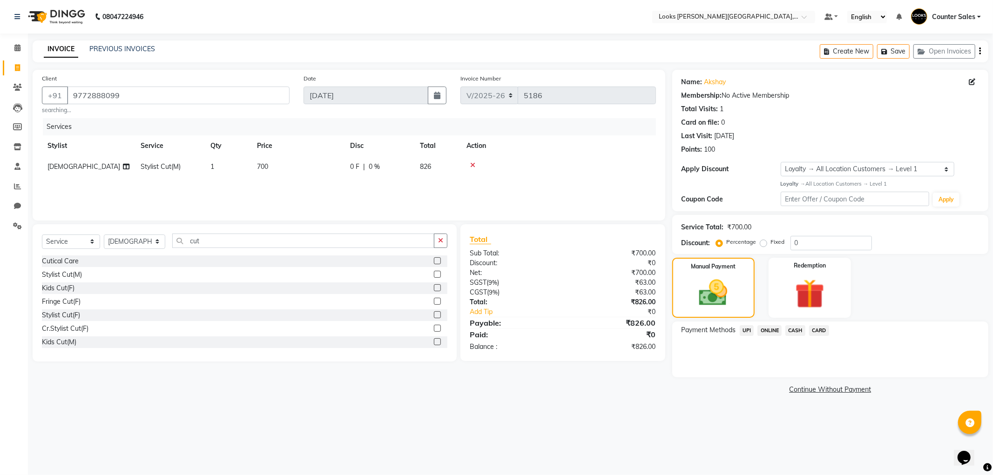
click at [746, 328] on span "UPI" at bounding box center [746, 330] width 14 height 11
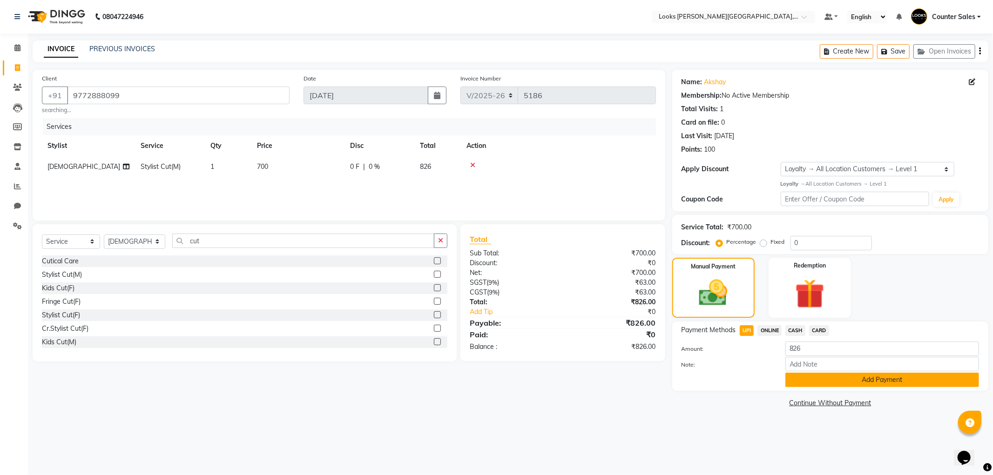
click at [853, 375] on button "Add Payment" at bounding box center [882, 380] width 194 height 14
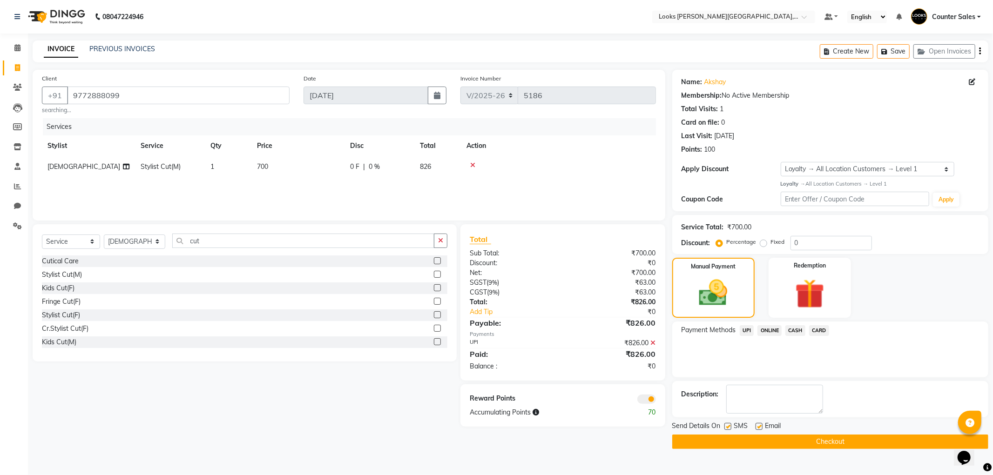
click at [742, 328] on span "UPI" at bounding box center [746, 330] width 14 height 11
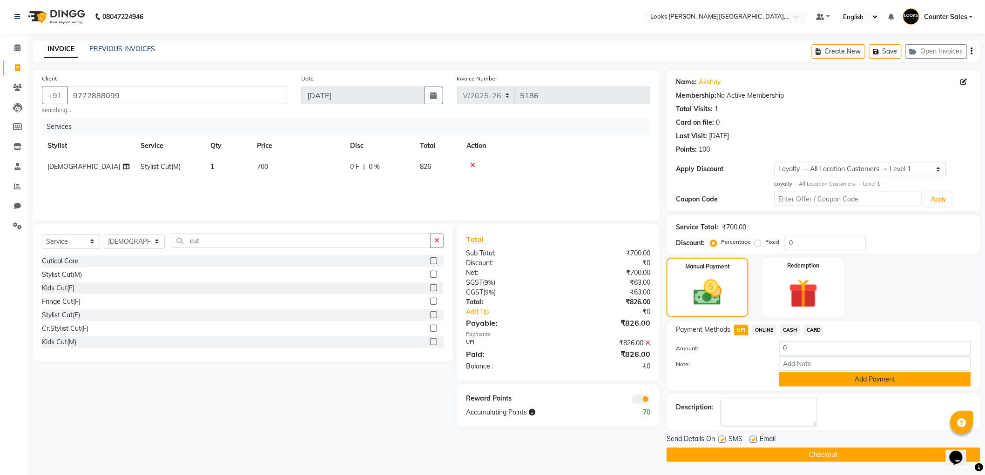
click at [848, 384] on button "Add Payment" at bounding box center [875, 379] width 192 height 14
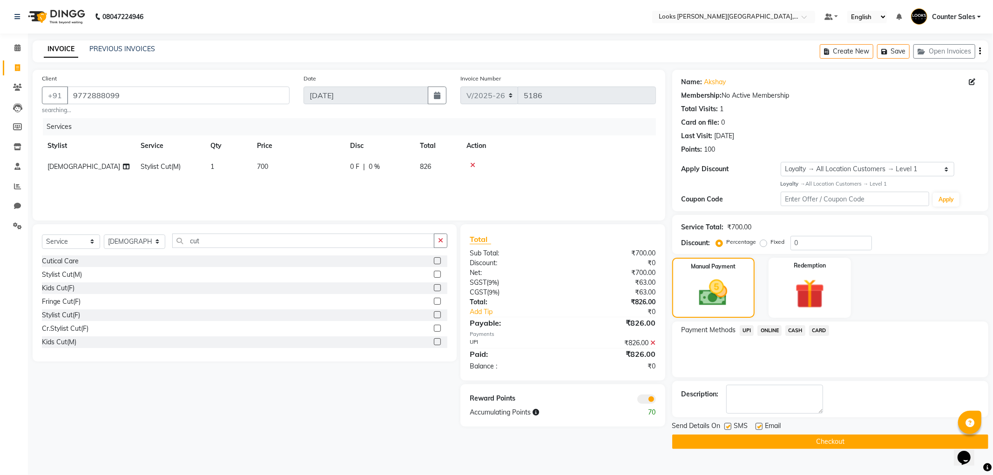
click at [839, 439] on button "Checkout" at bounding box center [830, 442] width 316 height 14
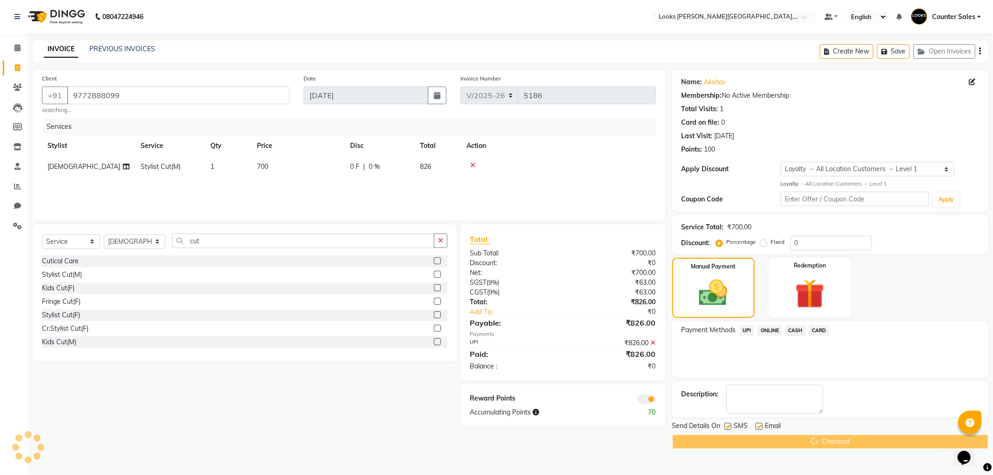
click at [653, 342] on icon at bounding box center [653, 343] width 5 height 7
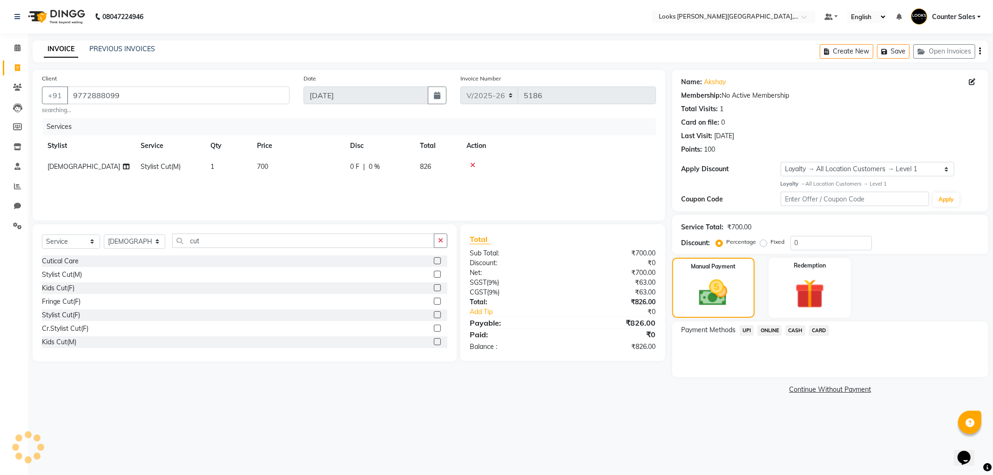
click at [746, 331] on span "UPI" at bounding box center [746, 330] width 14 height 11
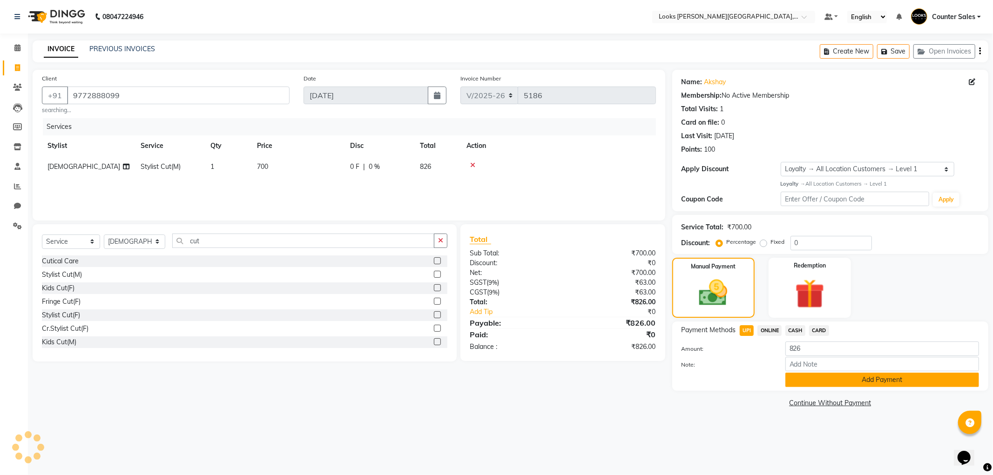
click at [828, 376] on button "Add Payment" at bounding box center [882, 380] width 194 height 14
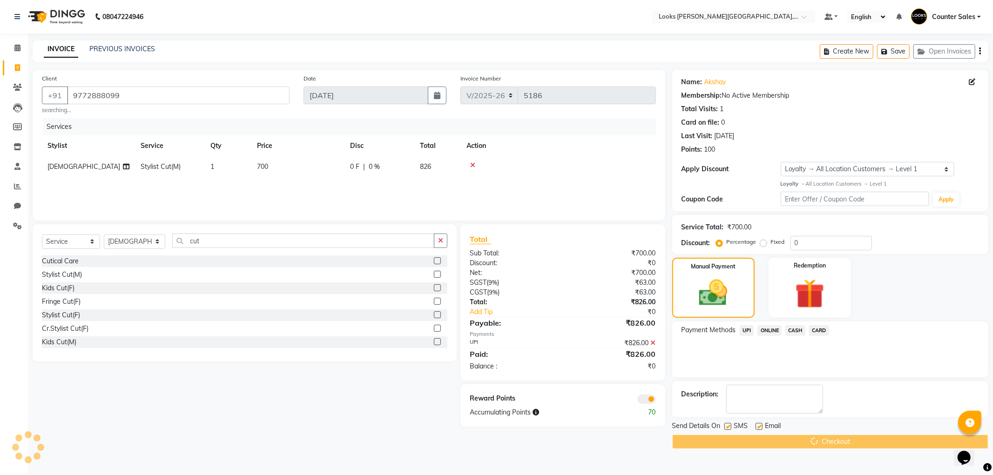
click at [800, 439] on div "Checkout" at bounding box center [830, 442] width 316 height 14
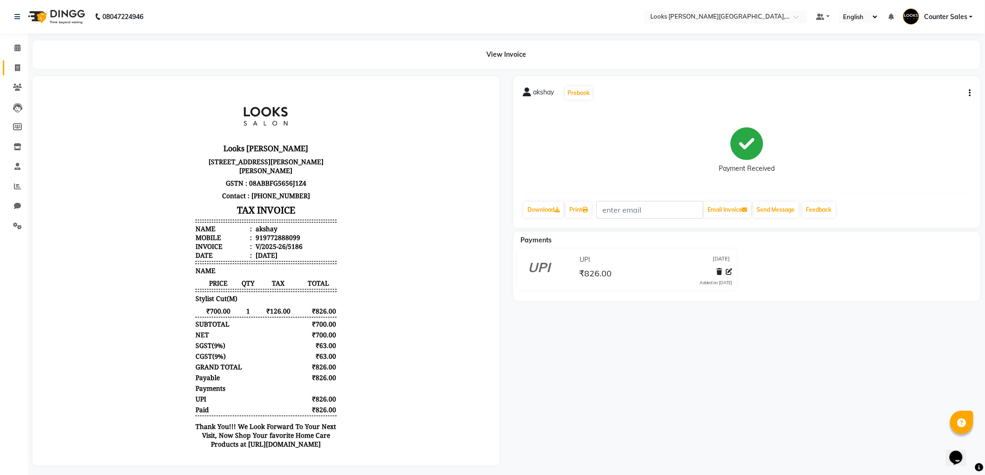
click at [9, 72] on span at bounding box center [17, 68] width 16 height 11
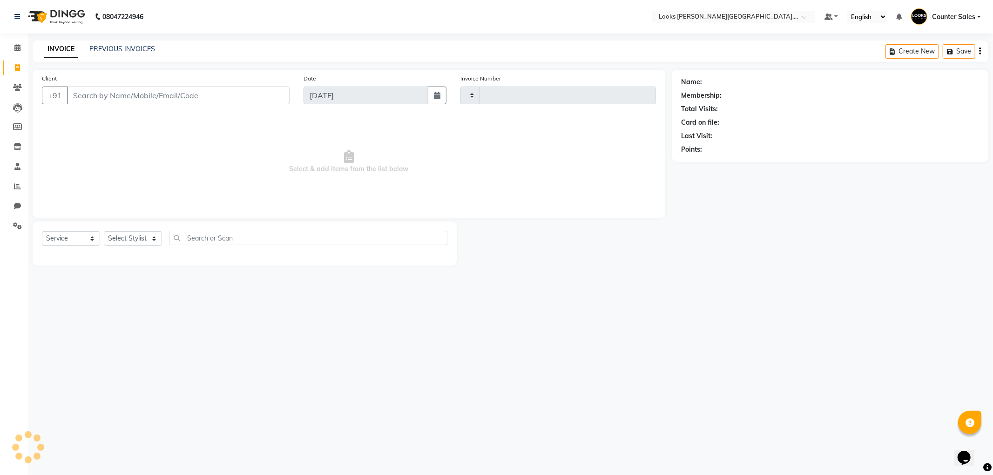
click at [89, 99] on input "Client" at bounding box center [178, 96] width 222 height 18
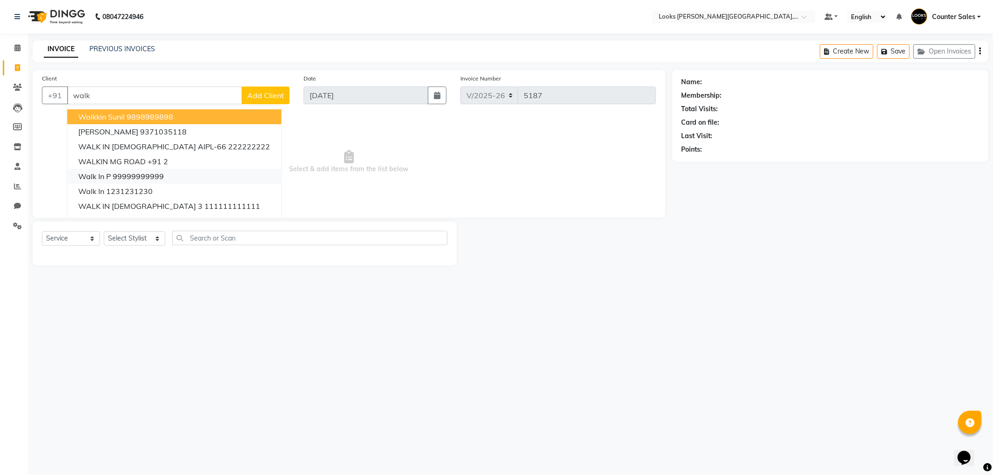
click at [161, 169] on button "walk in p 99999999999" at bounding box center [174, 176] width 214 height 15
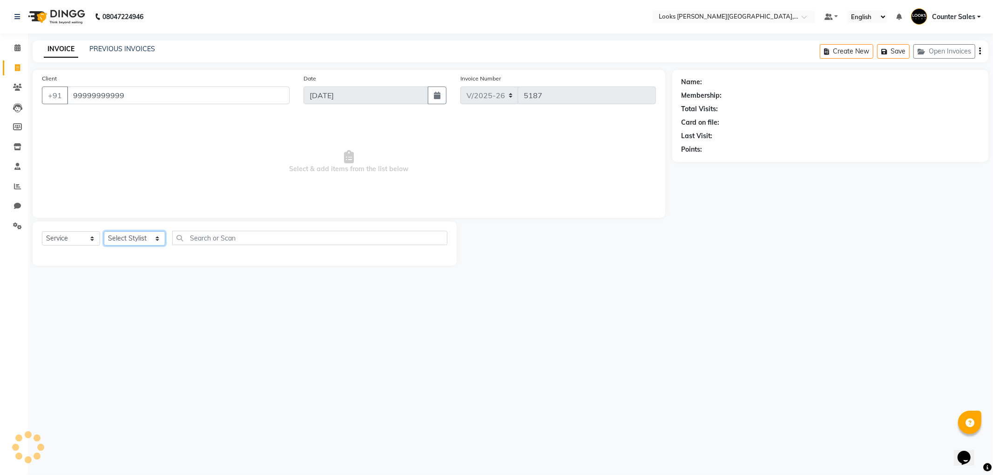
click at [131, 238] on select "Select Stylist Ajay [PERSON_NAME] [PERSON_NAME] Counter Sales [PERSON_NAME] Kri…" at bounding box center [134, 238] width 61 height 14
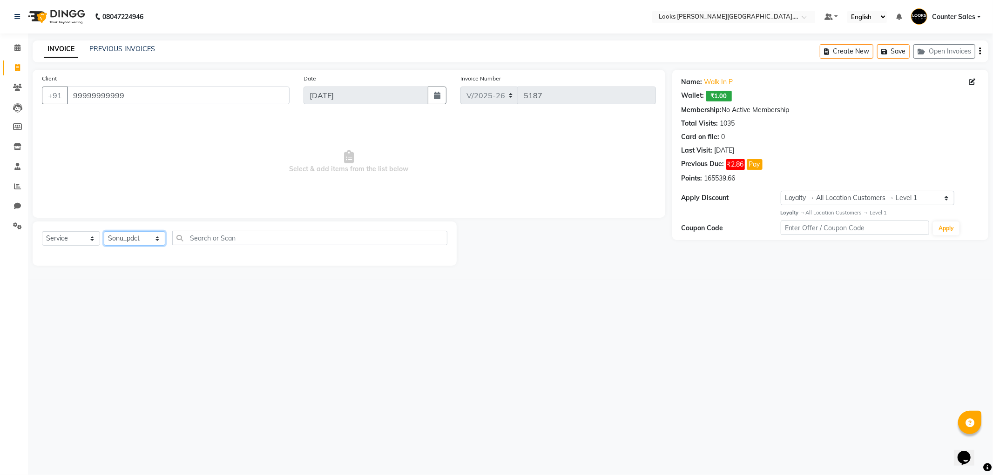
click at [104, 232] on select "Select Stylist Ajay [PERSON_NAME] [PERSON_NAME] Counter Sales [PERSON_NAME] Kri…" at bounding box center [134, 238] width 61 height 14
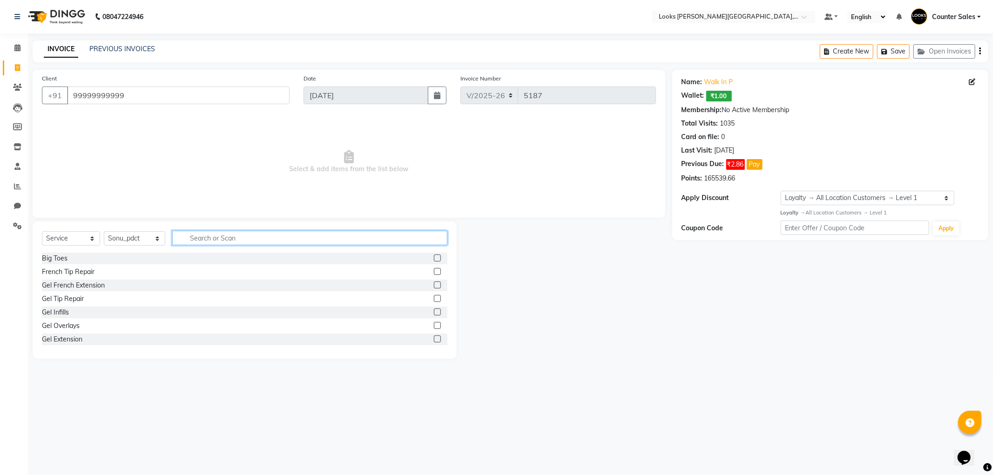
click at [215, 237] on input "text" at bounding box center [309, 238] width 275 height 14
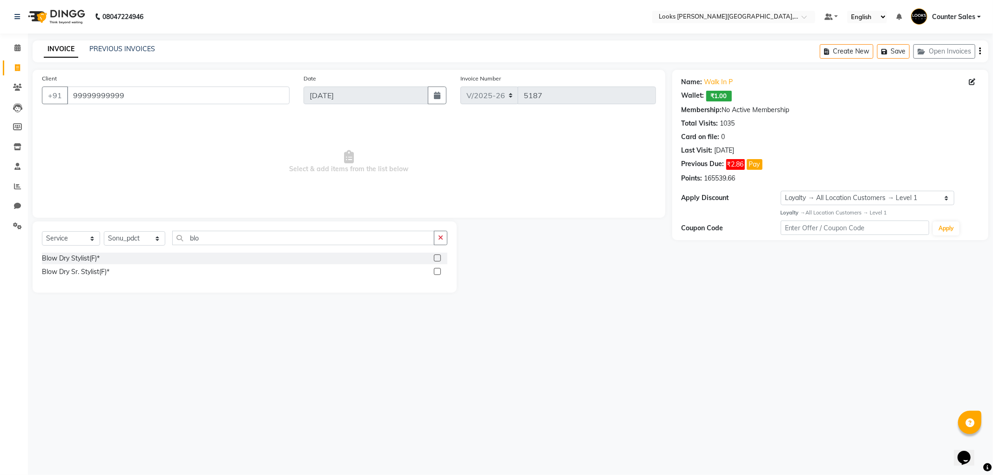
click at [438, 256] on label at bounding box center [437, 258] width 7 height 7
click at [438, 256] on input "checkbox" at bounding box center [437, 258] width 6 height 6
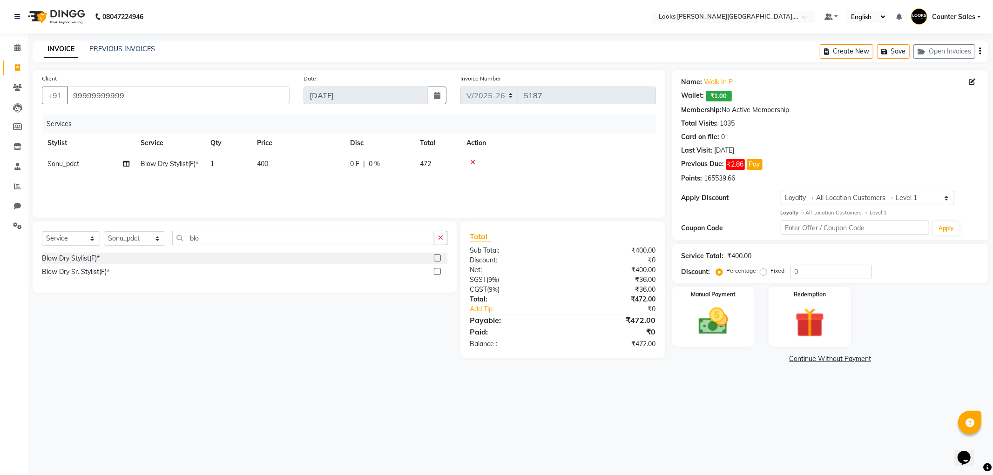
click at [290, 163] on td "400" at bounding box center [297, 164] width 93 height 21
click at [319, 164] on input "400" at bounding box center [342, 166] width 82 height 14
click at [566, 187] on div "Services Stylist Service Qty Price Disc Total Action Ajay [PERSON_NAME] [PERSON…" at bounding box center [349, 161] width 614 height 93
click at [135, 238] on select "Select Stylist Ajay [PERSON_NAME] [PERSON_NAME] Counter Sales [PERSON_NAME] Kri…" at bounding box center [134, 238] width 61 height 14
click at [104, 232] on select "Select Stylist Ajay [PERSON_NAME] [PERSON_NAME] Counter Sales [PERSON_NAME] Kri…" at bounding box center [134, 238] width 61 height 14
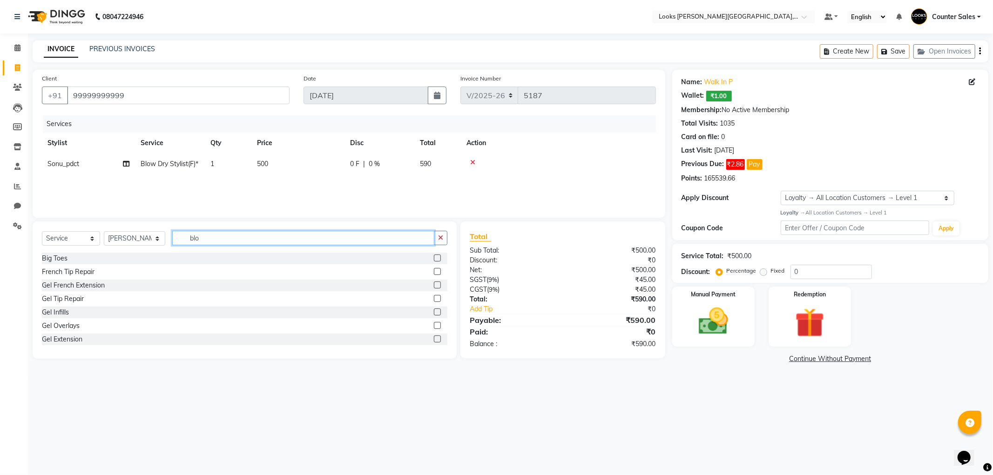
click at [260, 241] on input "blo" at bounding box center [303, 238] width 262 height 14
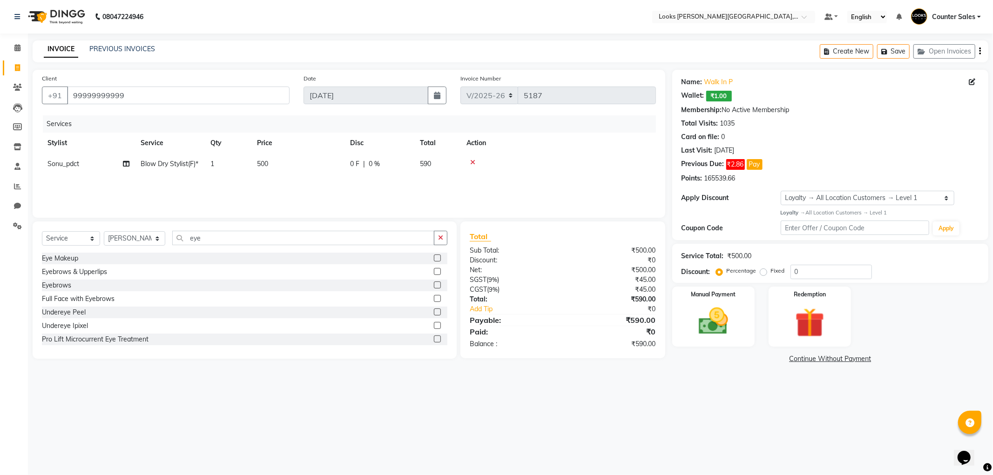
click at [434, 283] on label at bounding box center [437, 285] width 7 height 7
click at [434, 283] on input "checkbox" at bounding box center [437, 285] width 6 height 6
click at [281, 190] on td "200" at bounding box center [297, 184] width 93 height 21
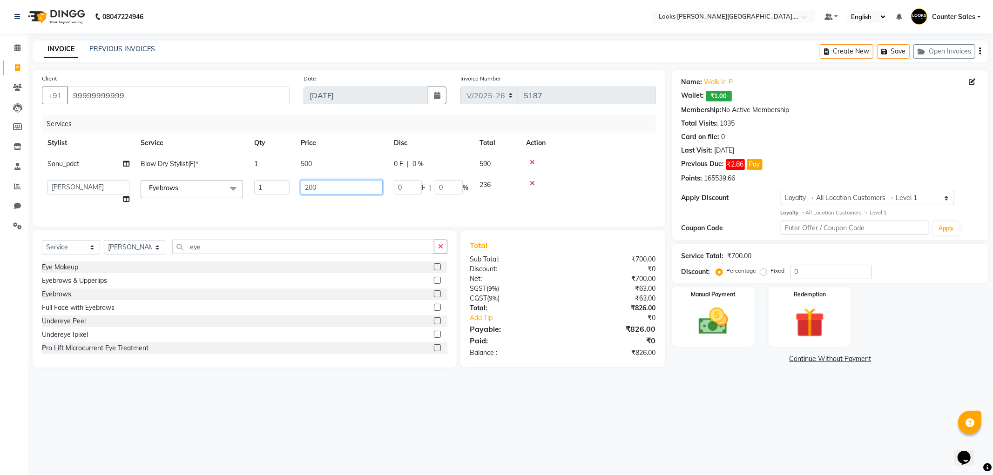
click at [329, 188] on input "200" at bounding box center [342, 187] width 82 height 14
click at [724, 312] on img at bounding box center [713, 321] width 50 height 35
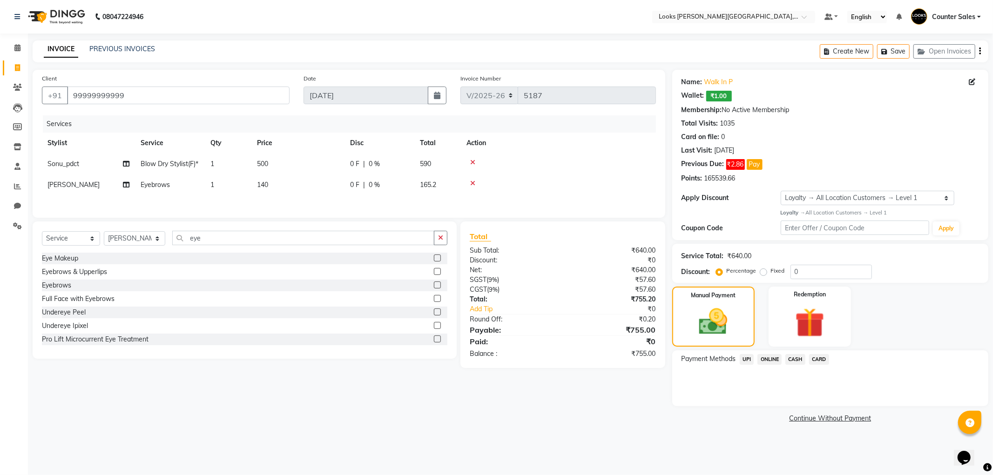
click at [282, 185] on td "140" at bounding box center [297, 184] width 93 height 21
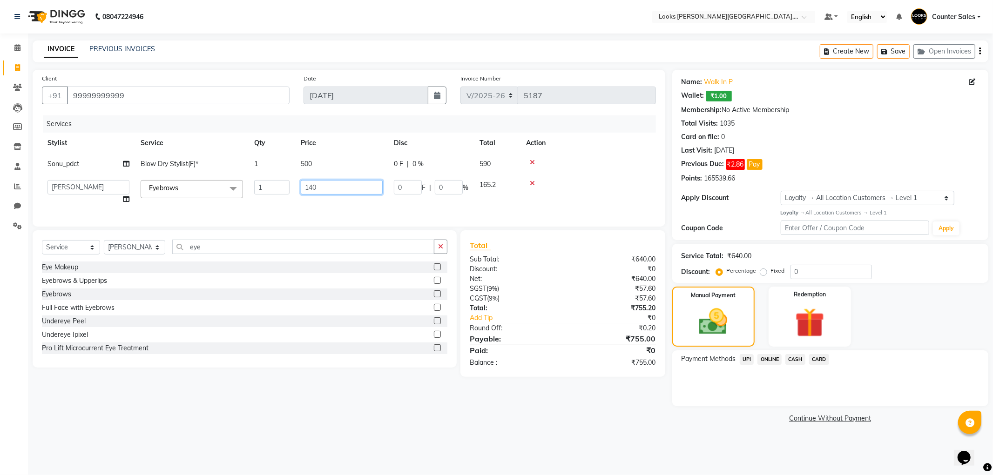
click at [315, 189] on input "140" at bounding box center [342, 187] width 82 height 14
click at [726, 315] on img at bounding box center [713, 322] width 48 height 34
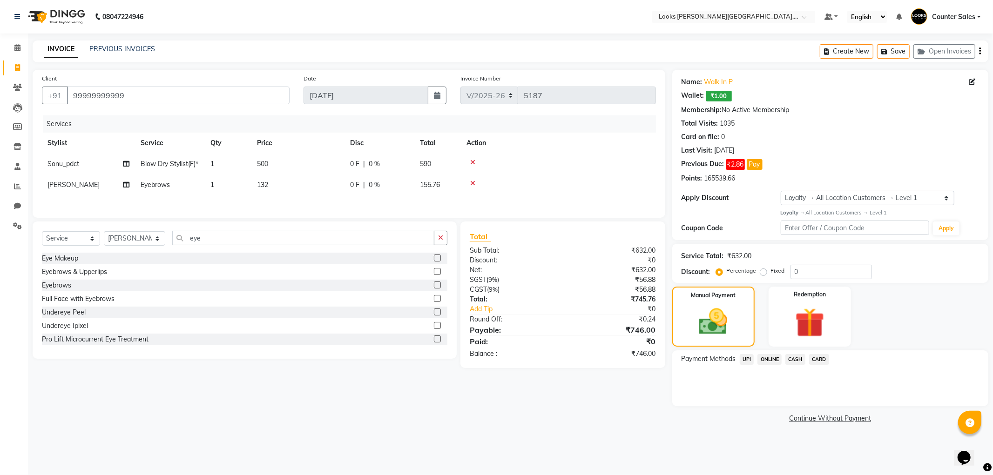
click at [285, 185] on td "132" at bounding box center [297, 184] width 93 height 21
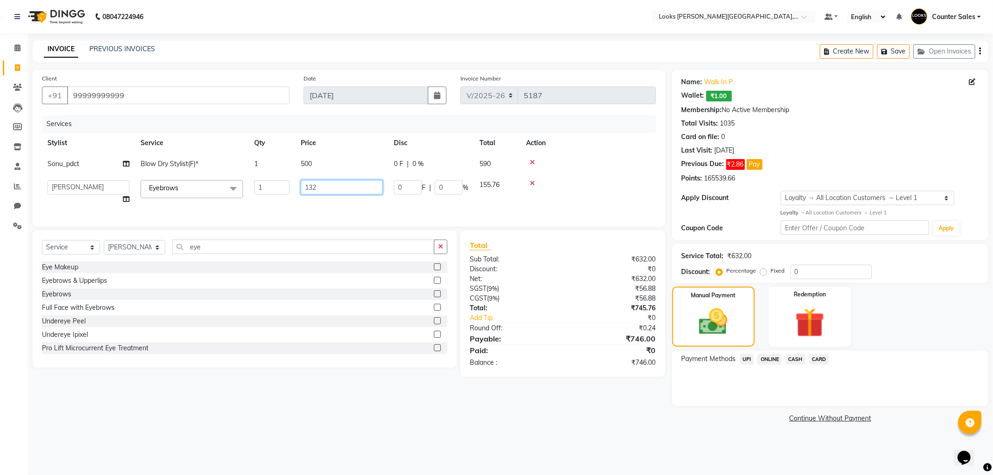
click at [331, 188] on input "132" at bounding box center [342, 187] width 82 height 14
click at [714, 330] on img at bounding box center [713, 322] width 48 height 34
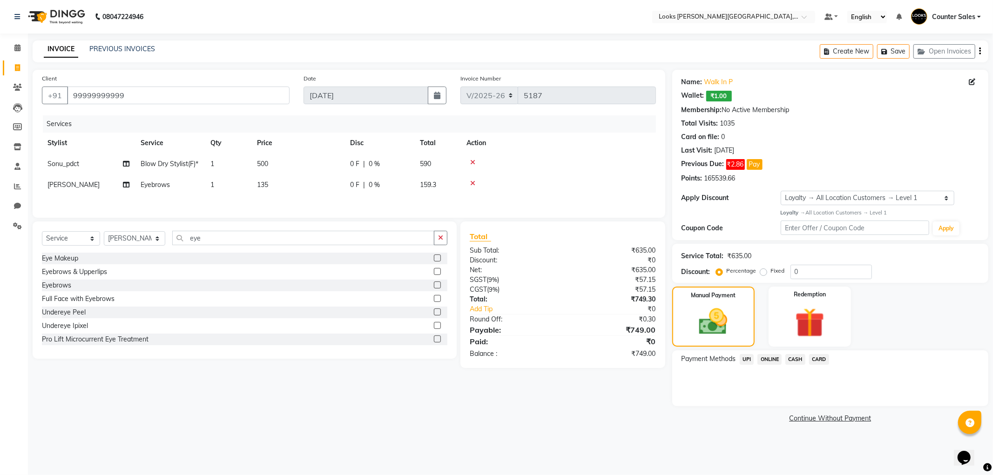
click at [291, 185] on td "135" at bounding box center [297, 184] width 93 height 21
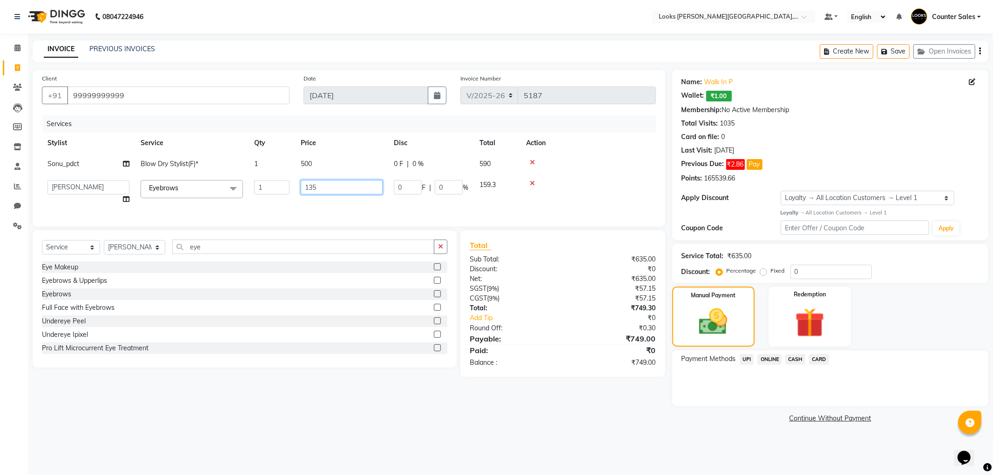
click at [318, 188] on input "135" at bounding box center [342, 187] width 82 height 14
click at [718, 313] on img at bounding box center [713, 322] width 48 height 34
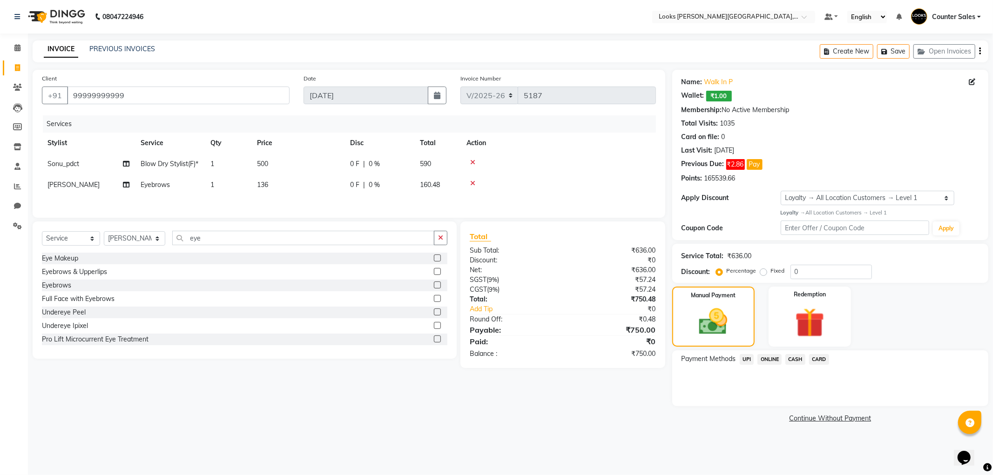
click at [799, 358] on span "CASH" at bounding box center [795, 359] width 20 height 11
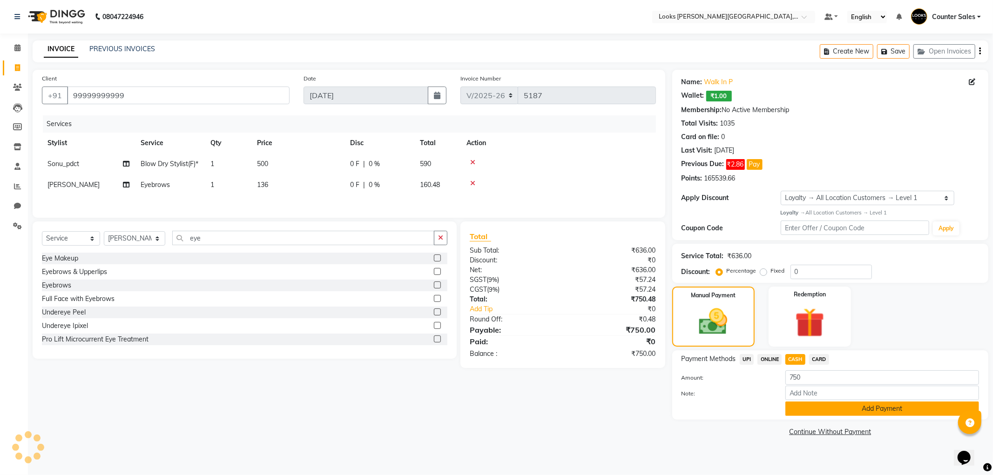
click at [854, 407] on button "Add Payment" at bounding box center [882, 409] width 194 height 14
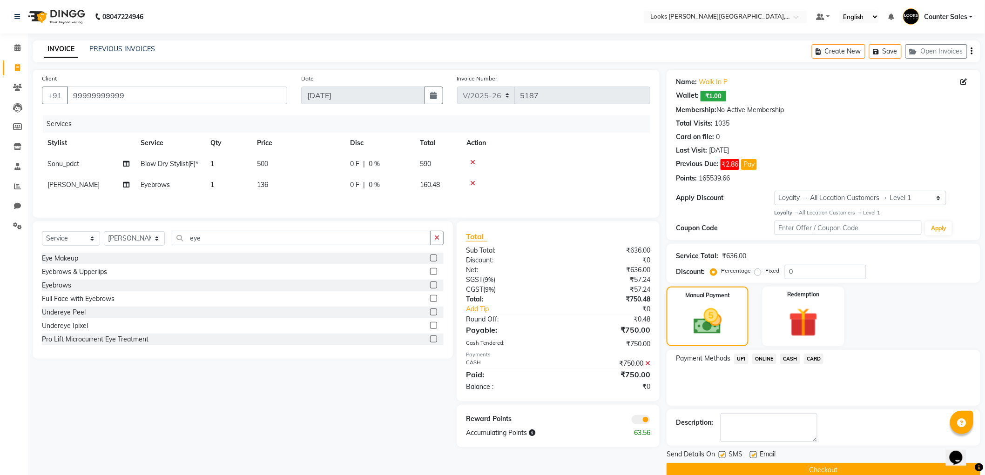
scroll to position [16, 0]
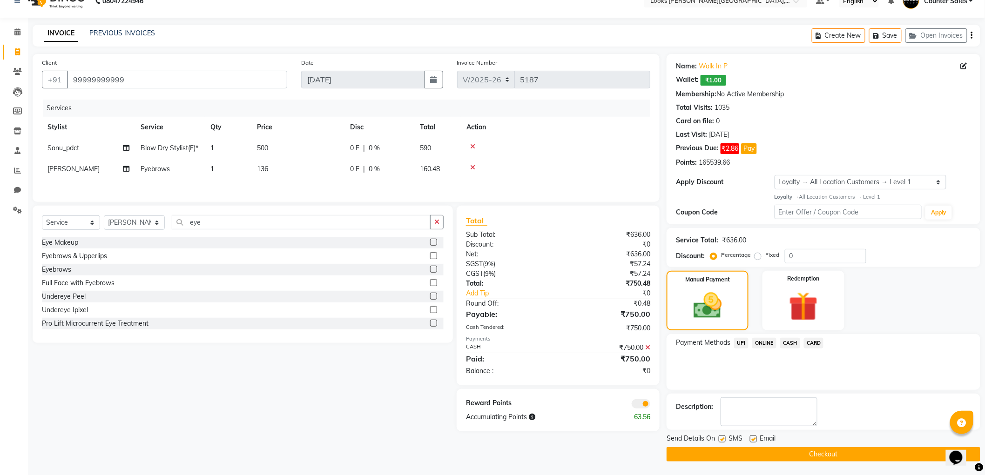
click at [822, 449] on button "Checkout" at bounding box center [823, 454] width 314 height 14
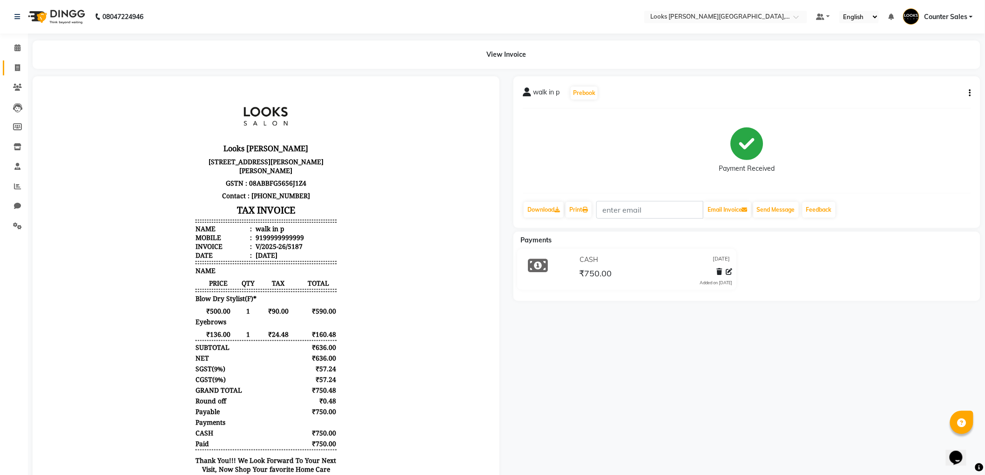
click at [15, 71] on icon at bounding box center [17, 67] width 5 height 7
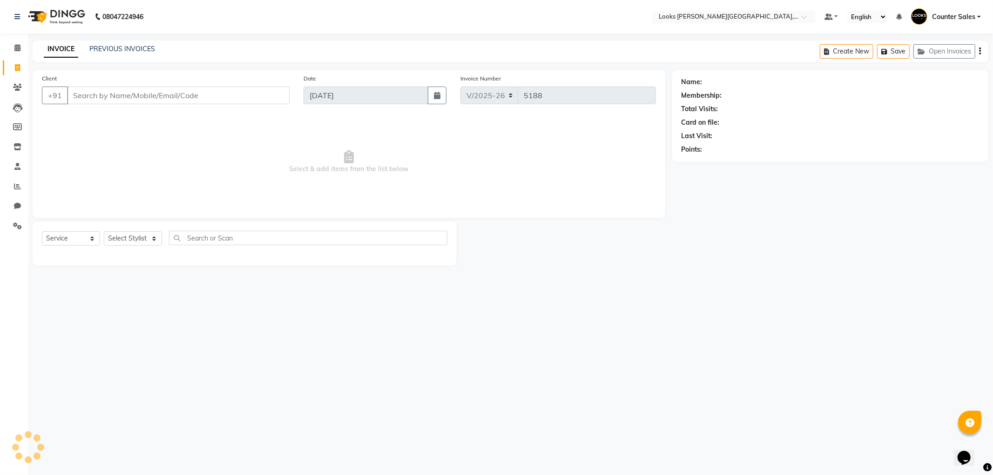
click at [152, 90] on input "Client" at bounding box center [178, 96] width 222 height 18
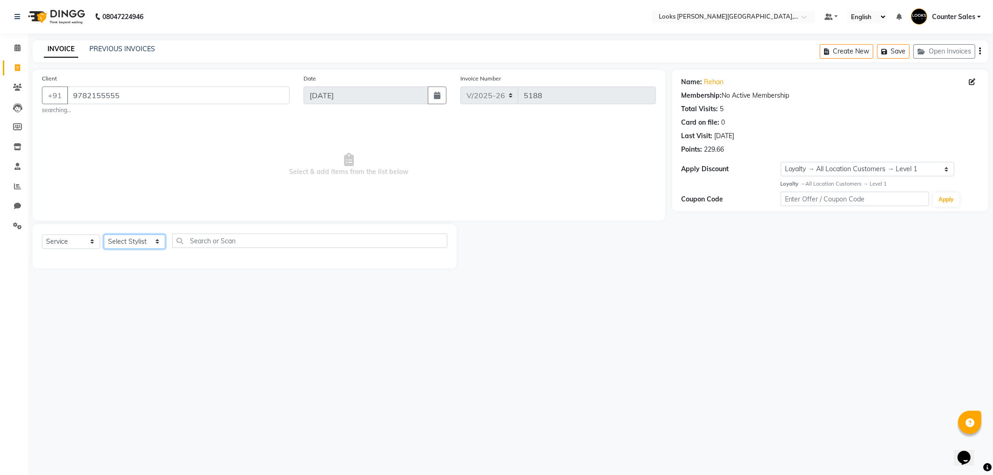
click at [127, 243] on select "Select Stylist Ajay [PERSON_NAME] [PERSON_NAME] Counter Sales [PERSON_NAME] Kri…" at bounding box center [134, 242] width 61 height 14
click at [104, 235] on select "Select Stylist Ajay [PERSON_NAME] [PERSON_NAME] Counter Sales [PERSON_NAME] Kri…" at bounding box center [134, 242] width 61 height 14
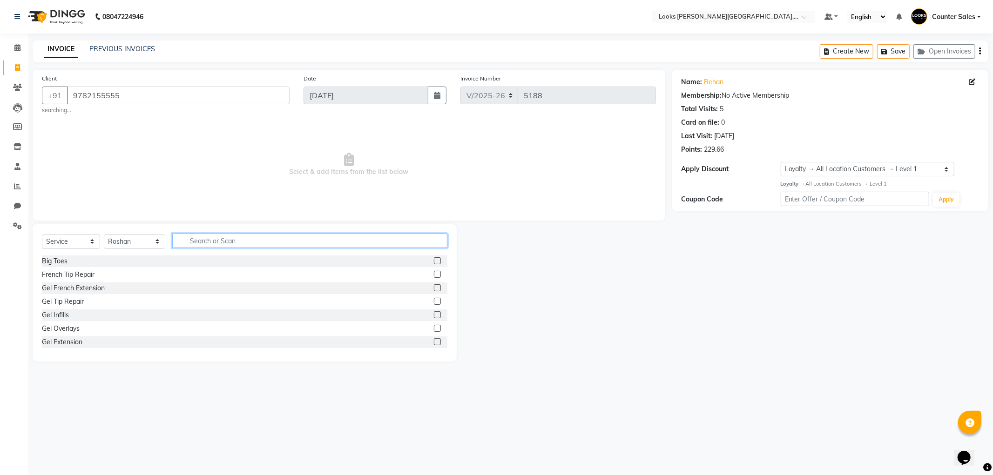
click at [229, 241] on input "text" at bounding box center [309, 241] width 275 height 14
click at [440, 318] on div at bounding box center [440, 315] width 13 height 12
click at [436, 301] on label at bounding box center [437, 301] width 7 height 7
click at [436, 301] on input "checkbox" at bounding box center [437, 302] width 6 height 6
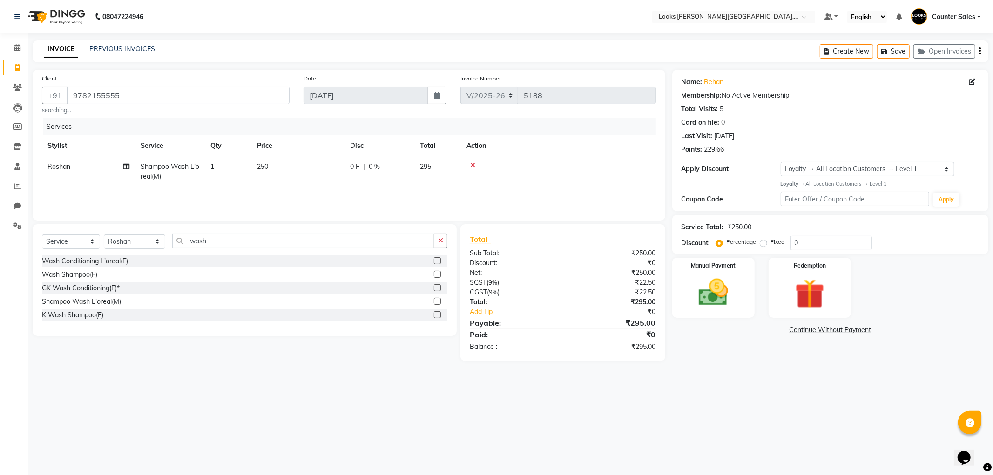
click at [471, 161] on td at bounding box center [558, 171] width 195 height 31
click at [471, 166] on icon at bounding box center [472, 165] width 5 height 7
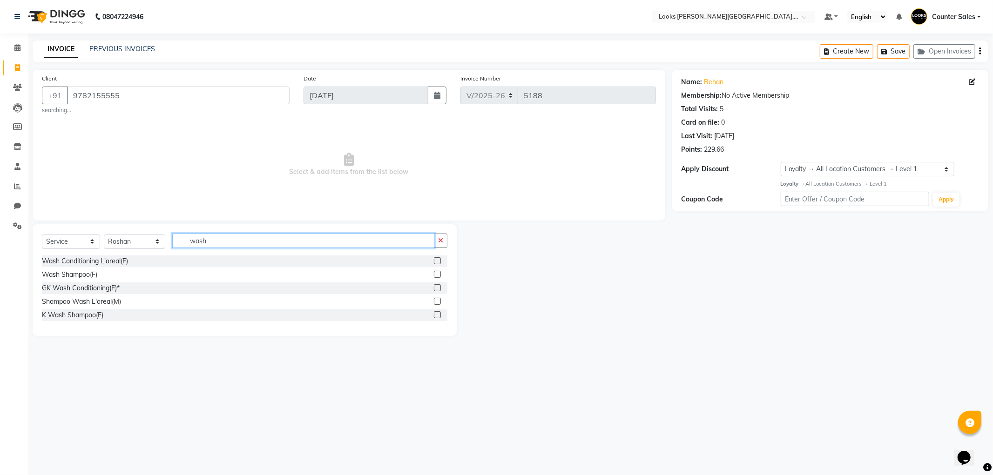
click at [254, 242] on input "wash" at bounding box center [303, 241] width 262 height 14
click at [438, 313] on label at bounding box center [437, 314] width 7 height 7
click at [438, 313] on input "checkbox" at bounding box center [437, 315] width 6 height 6
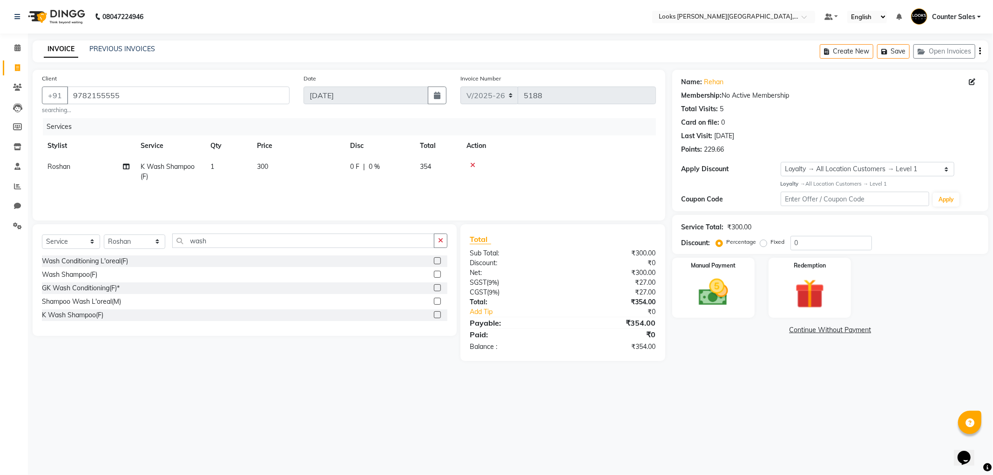
click at [148, 179] on span "K Wash Shampoo(F)" at bounding box center [168, 171] width 54 height 18
click at [215, 170] on link "x" at bounding box center [212, 170] width 4 height 8
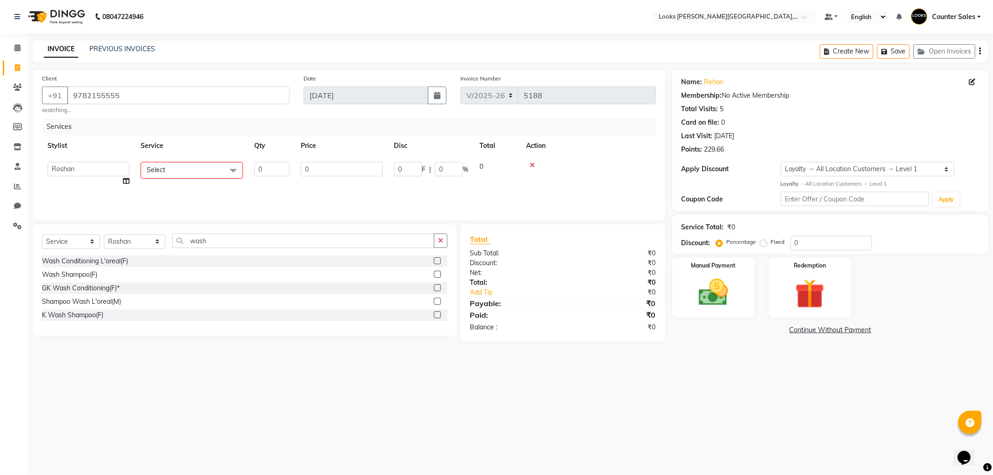
click at [225, 171] on span at bounding box center [233, 171] width 19 height 18
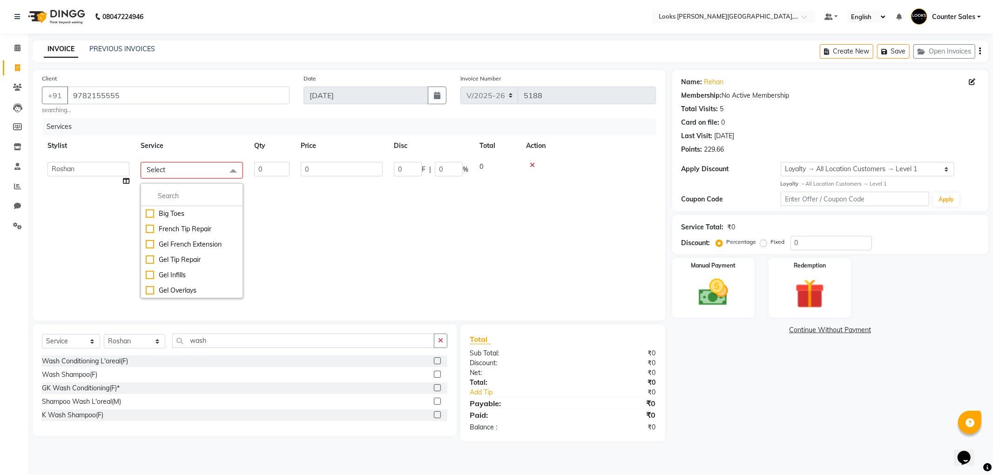
click at [346, 233] on td "0" at bounding box center [341, 229] width 93 height 147
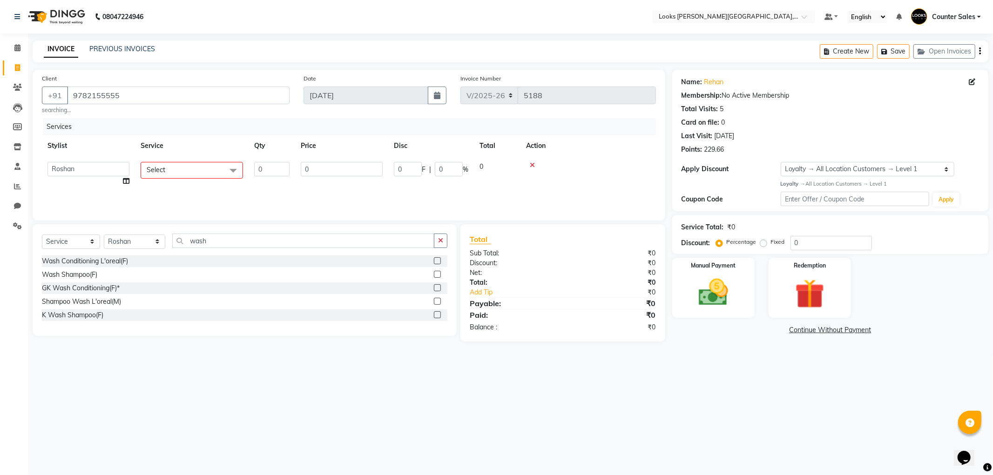
click at [217, 169] on span "Select" at bounding box center [192, 170] width 102 height 16
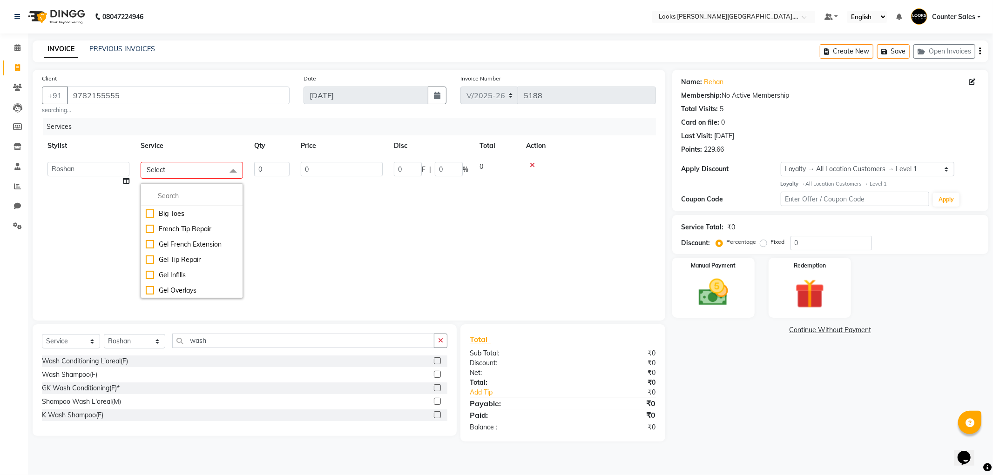
click at [327, 238] on td "0" at bounding box center [341, 229] width 93 height 147
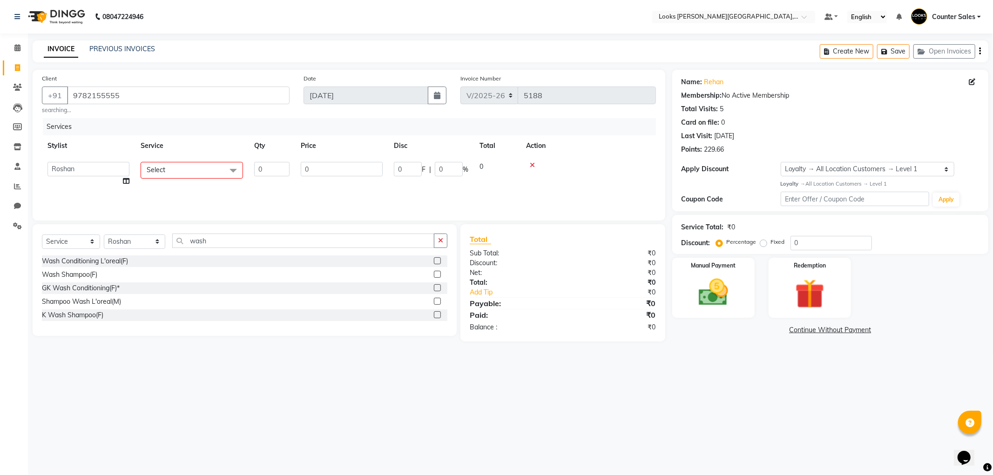
click at [530, 165] on icon at bounding box center [532, 165] width 5 height 7
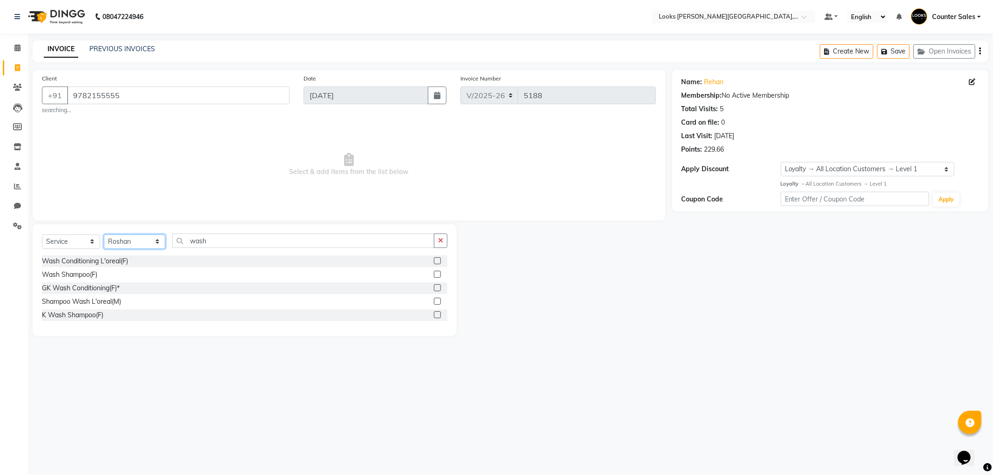
click at [126, 243] on select "Select Stylist Ajay [PERSON_NAME] [PERSON_NAME] Counter Sales [PERSON_NAME] Kri…" at bounding box center [134, 242] width 61 height 14
click at [234, 242] on input "wash" at bounding box center [303, 241] width 262 height 14
click at [439, 314] on label at bounding box center [437, 314] width 7 height 7
click at [439, 314] on input "checkbox" at bounding box center [437, 315] width 6 height 6
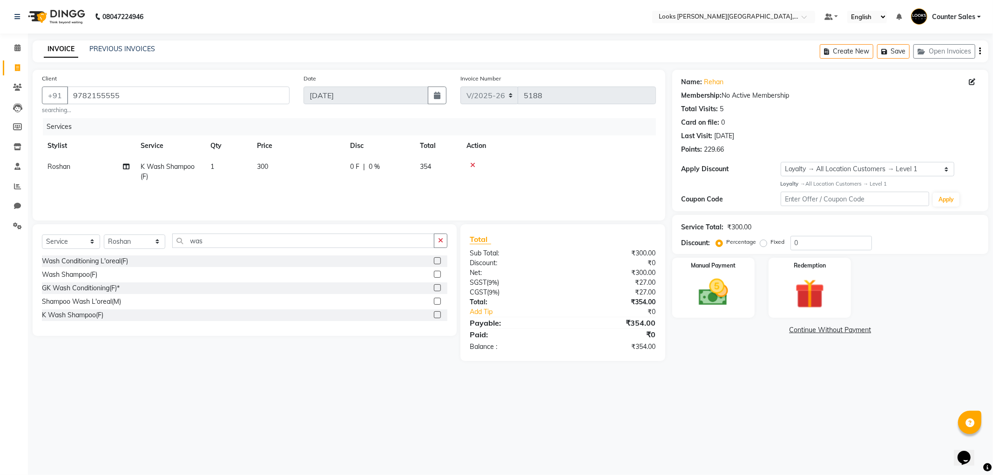
click at [279, 160] on td "300" at bounding box center [297, 171] width 93 height 31
click at [319, 168] on input "300" at bounding box center [342, 169] width 82 height 14
click at [710, 296] on img at bounding box center [713, 292] width 50 height 35
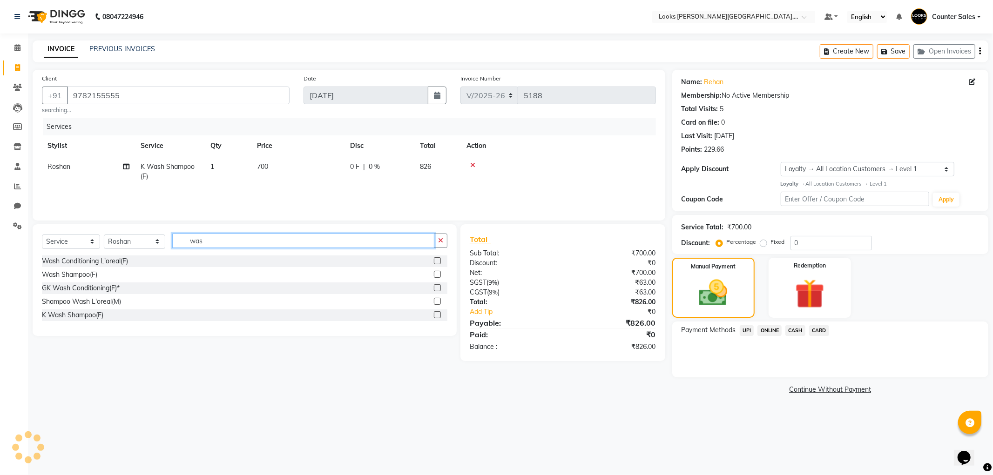
click at [240, 240] on input "was" at bounding box center [303, 241] width 262 height 14
click at [242, 244] on input "was" at bounding box center [303, 241] width 262 height 14
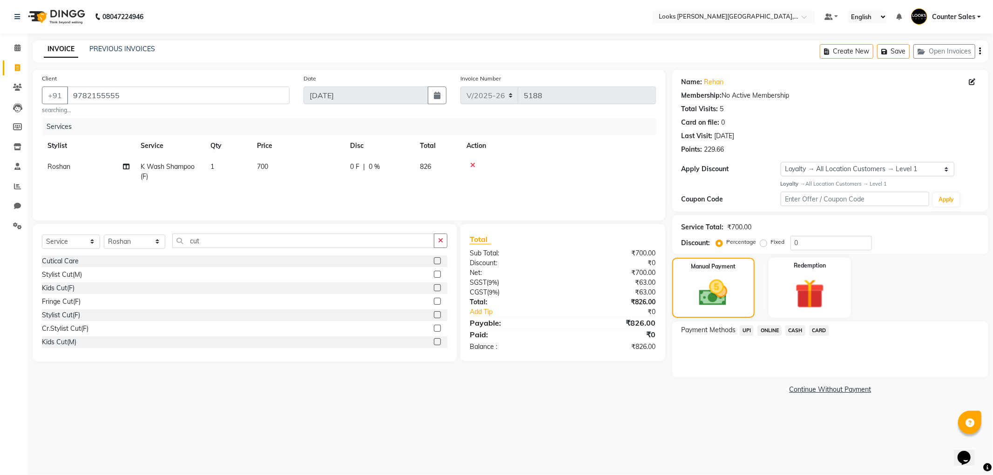
click at [434, 288] on label at bounding box center [437, 287] width 7 height 7
click at [434, 288] on input "checkbox" at bounding box center [437, 288] width 6 height 6
click at [287, 199] on td "600" at bounding box center [297, 197] width 93 height 21
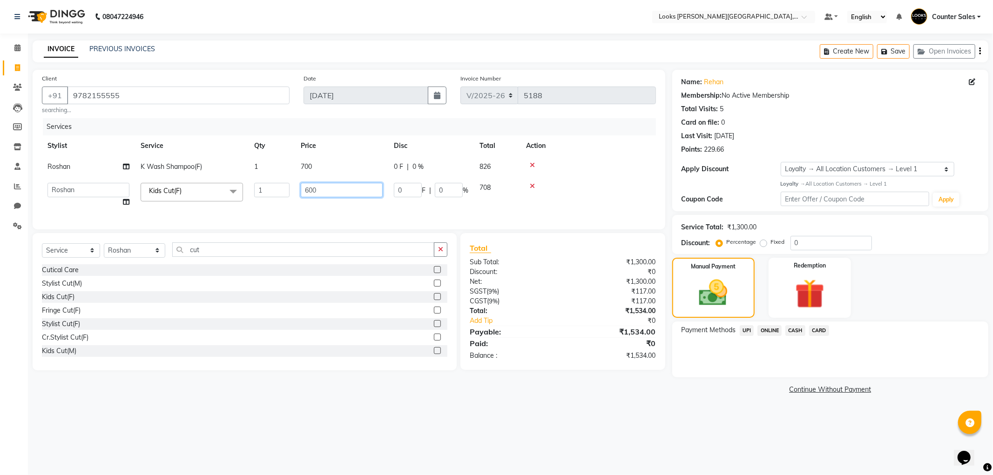
click at [337, 191] on input "600" at bounding box center [342, 190] width 82 height 14
click at [714, 291] on img at bounding box center [713, 293] width 48 height 34
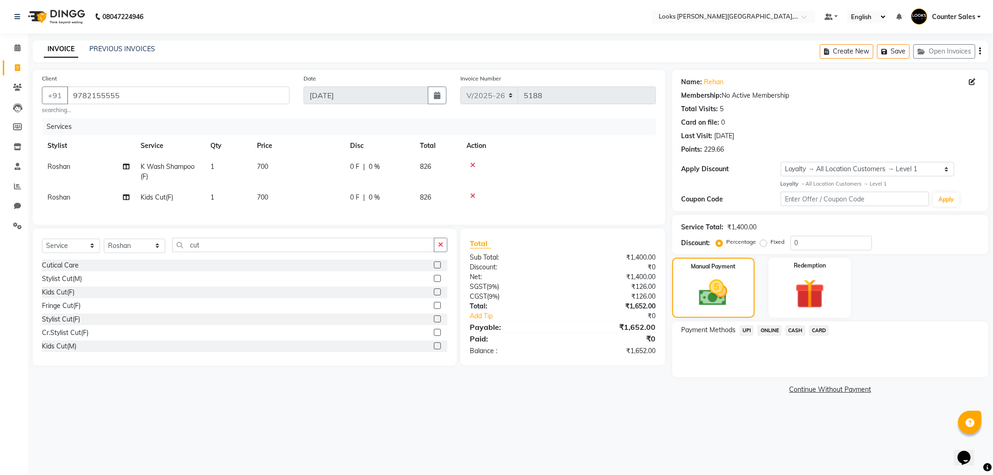
click at [819, 327] on span "CARD" at bounding box center [819, 330] width 20 height 11
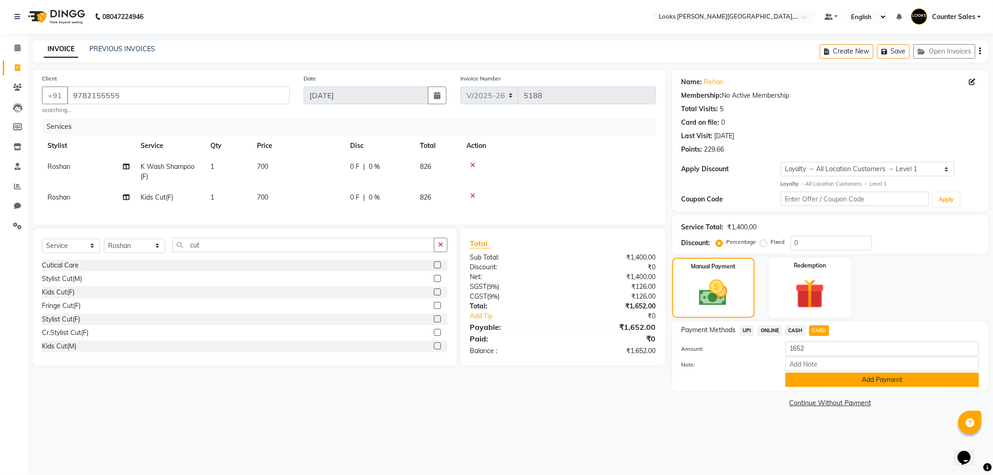
click at [846, 375] on button "Add Payment" at bounding box center [882, 380] width 194 height 14
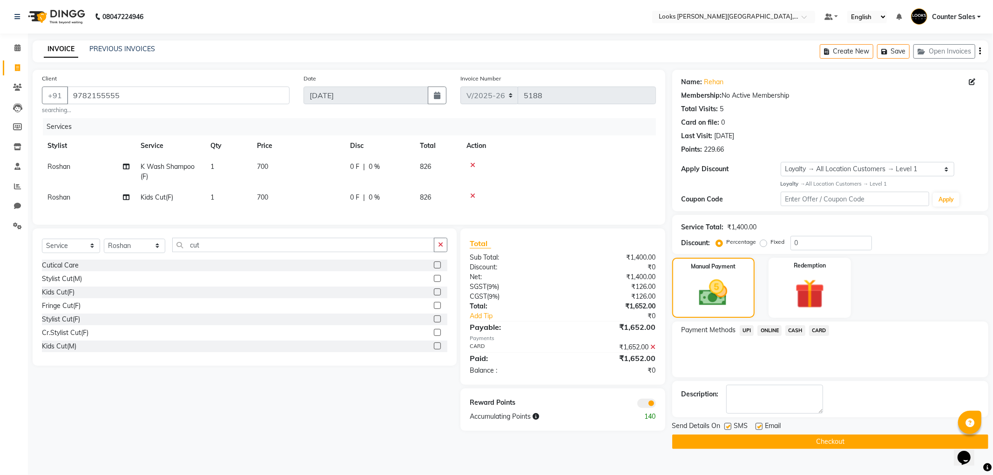
click at [812, 444] on button "Checkout" at bounding box center [830, 442] width 316 height 14
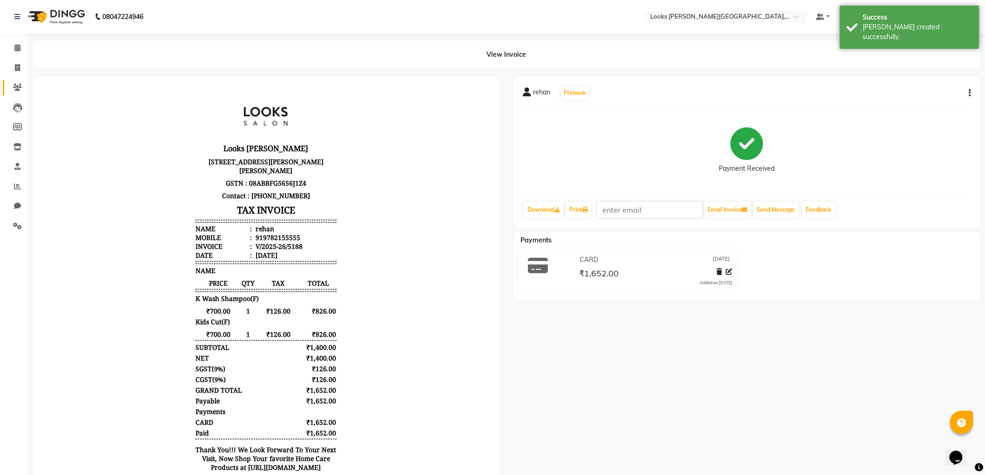
click at [3, 80] on link "Clients" at bounding box center [14, 87] width 22 height 15
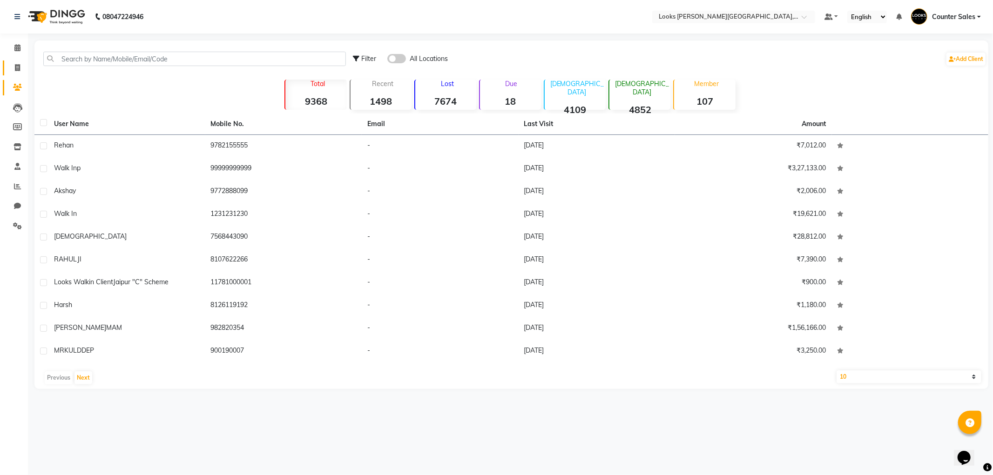
click at [17, 67] on icon at bounding box center [17, 67] width 5 height 7
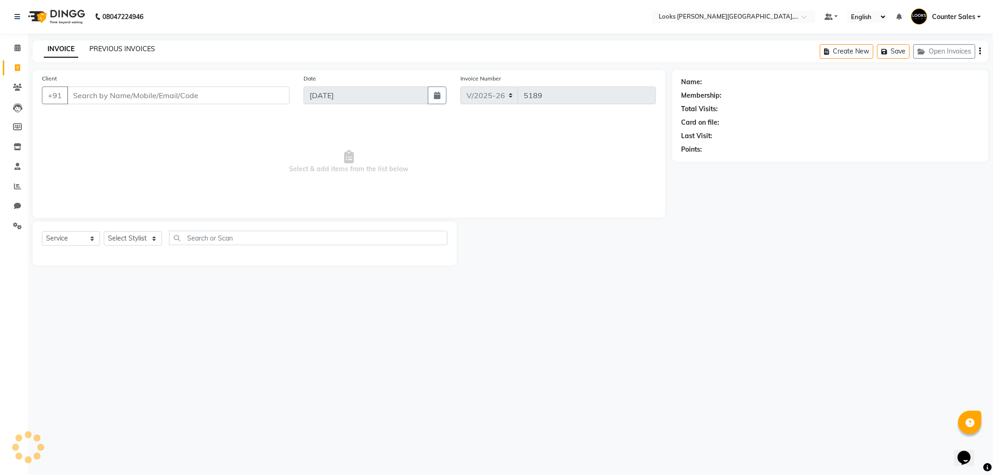
click at [116, 49] on link "PREVIOUS INVOICES" at bounding box center [122, 49] width 66 height 8
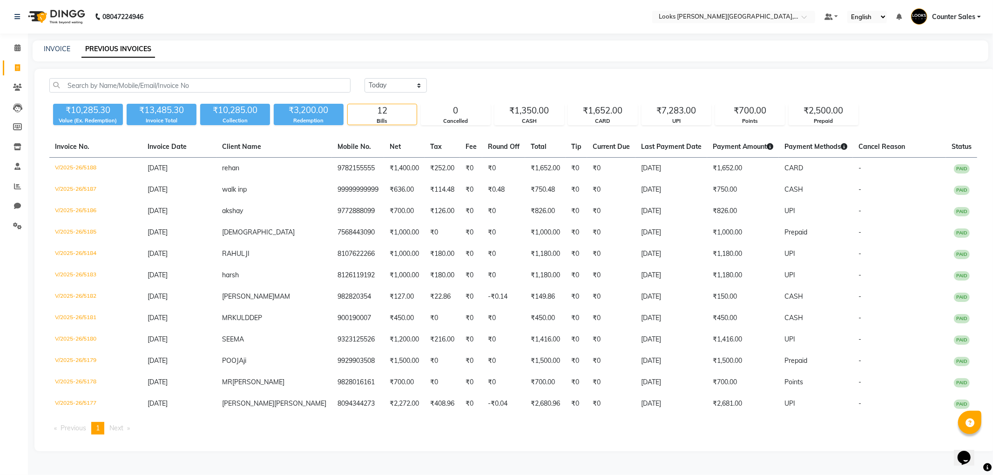
click at [17, 67] on icon at bounding box center [17, 67] width 5 height 7
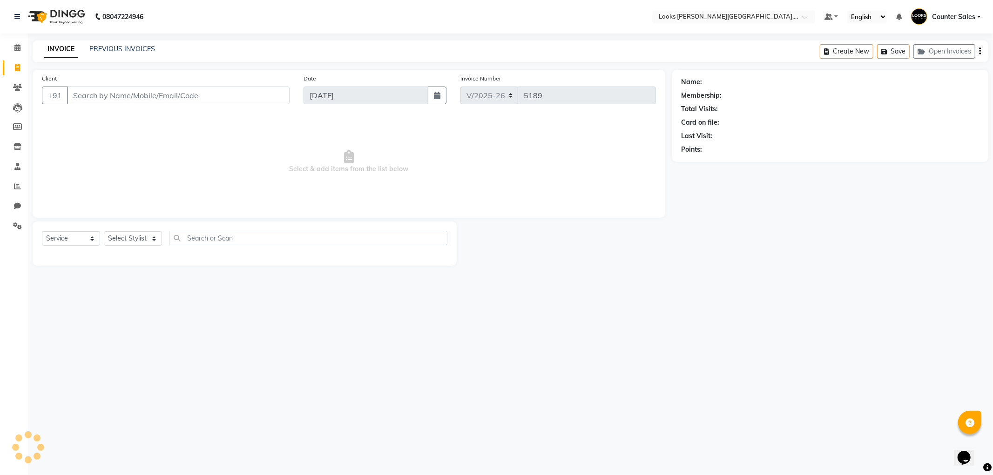
click at [124, 94] on input "Client" at bounding box center [178, 96] width 222 height 18
click at [100, 115] on ngb-highlight "9009788 665" at bounding box center [124, 116] width 48 height 9
click at [132, 241] on select "Select Stylist Ajay [PERSON_NAME] [PERSON_NAME] Counter Sales [PERSON_NAME] Kri…" at bounding box center [134, 242] width 61 height 14
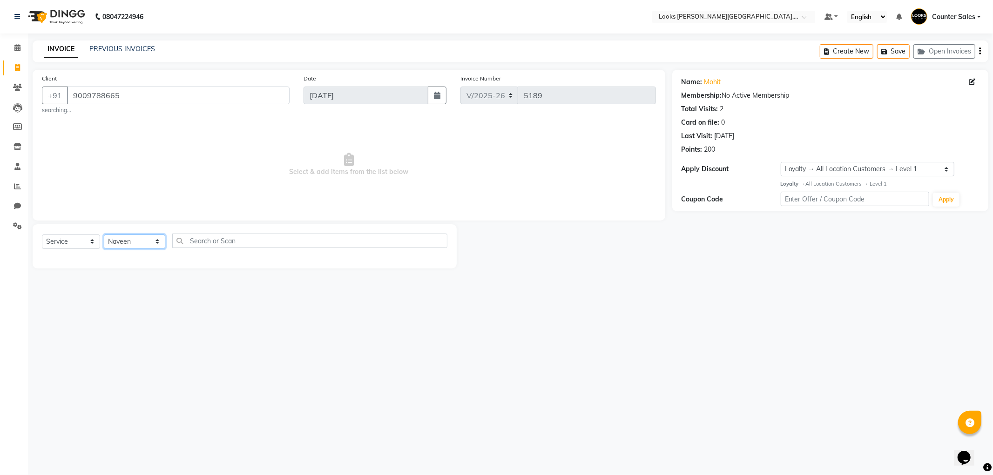
click at [104, 235] on select "Select Stylist Ajay [PERSON_NAME] [PERSON_NAME] Counter Sales [PERSON_NAME] Kri…" at bounding box center [134, 242] width 61 height 14
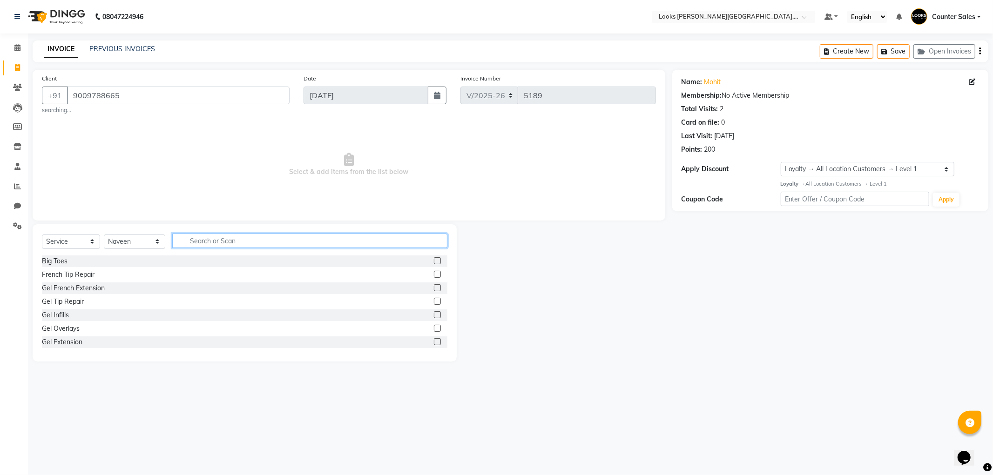
click at [213, 242] on input "text" at bounding box center [309, 241] width 275 height 14
click at [434, 275] on label at bounding box center [437, 274] width 7 height 7
click at [434, 275] on input "checkbox" at bounding box center [437, 275] width 6 height 6
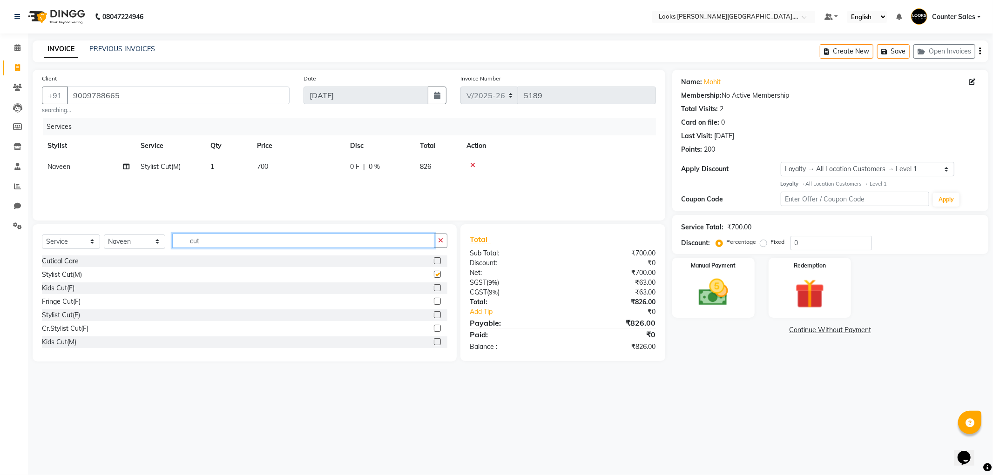
click at [282, 243] on input "cut" at bounding box center [303, 241] width 262 height 14
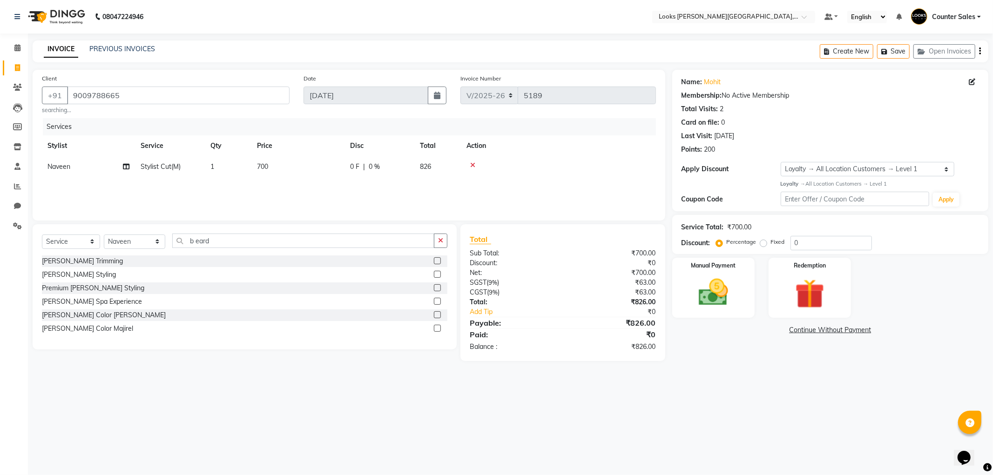
click at [438, 262] on label at bounding box center [437, 260] width 7 height 7
click at [438, 262] on input "checkbox" at bounding box center [437, 261] width 6 height 6
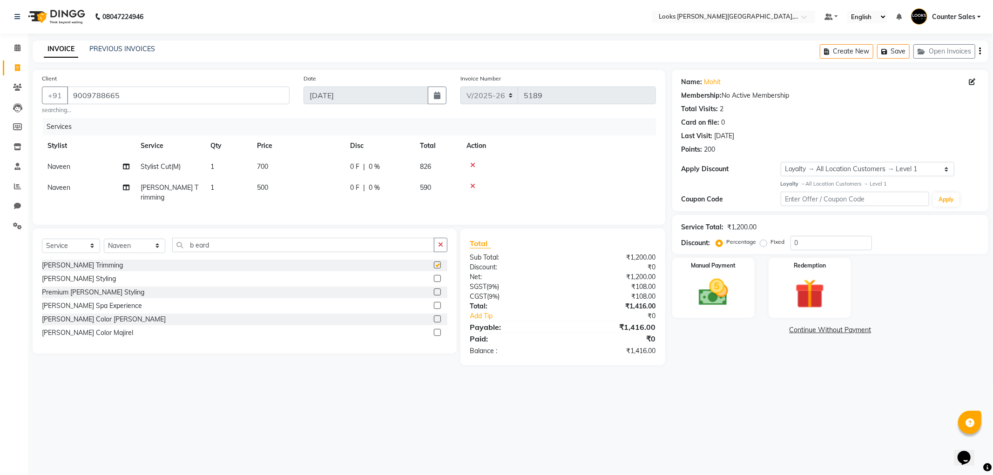
click at [290, 190] on td "500" at bounding box center [297, 192] width 93 height 31
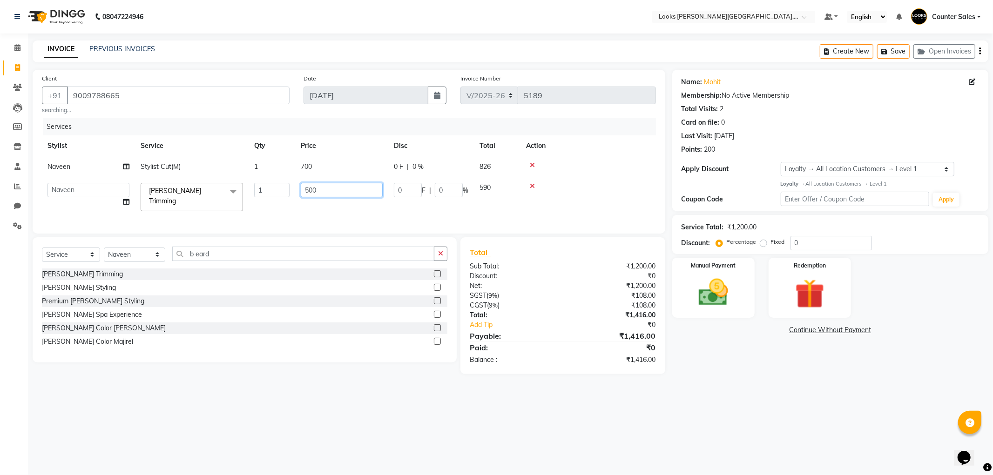
click at [326, 188] on input "500" at bounding box center [342, 190] width 82 height 14
click at [697, 295] on img at bounding box center [713, 292] width 50 height 35
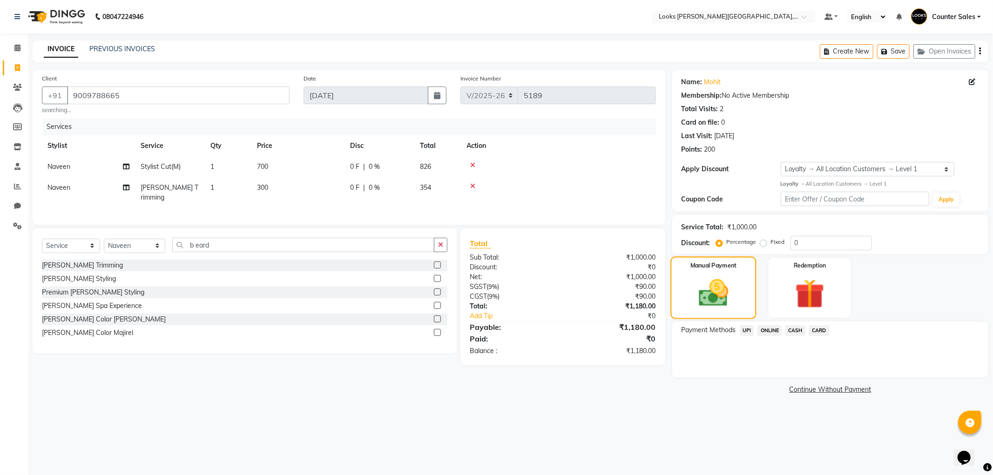
click at [737, 315] on div "Manual Payment" at bounding box center [713, 287] width 86 height 62
click at [747, 330] on span "UPI" at bounding box center [746, 330] width 14 height 11
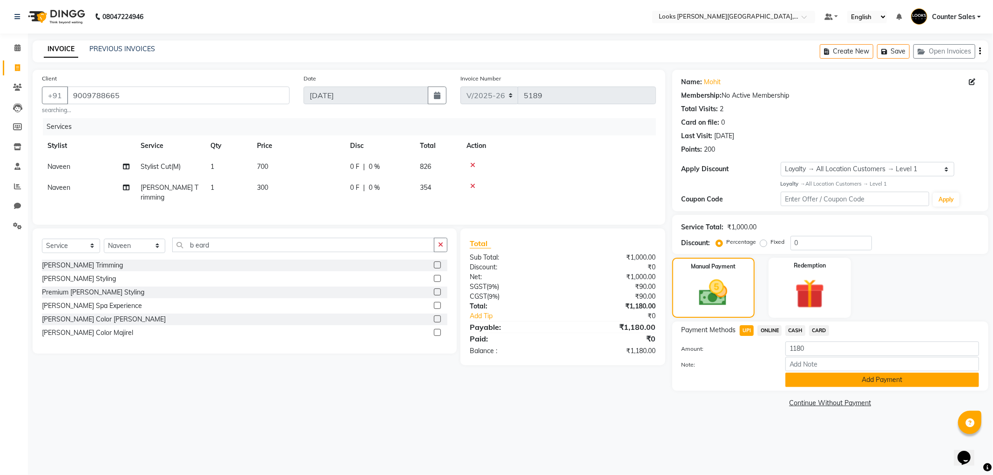
click at [836, 382] on button "Add Payment" at bounding box center [882, 380] width 194 height 14
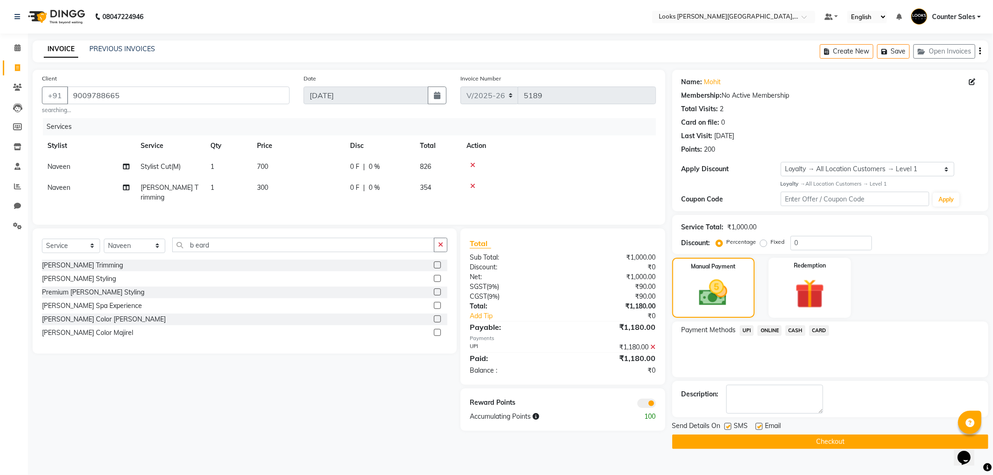
click at [838, 439] on button "Checkout" at bounding box center [830, 442] width 316 height 14
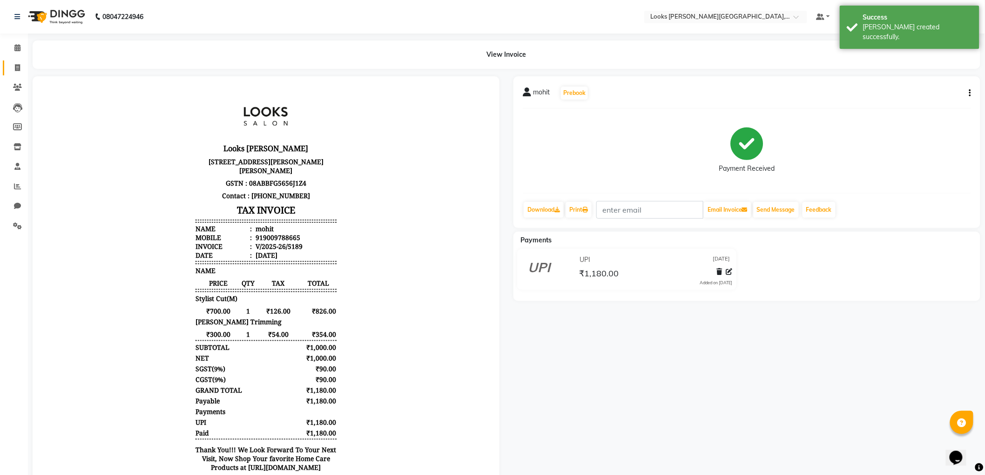
click at [16, 66] on icon at bounding box center [17, 67] width 5 height 7
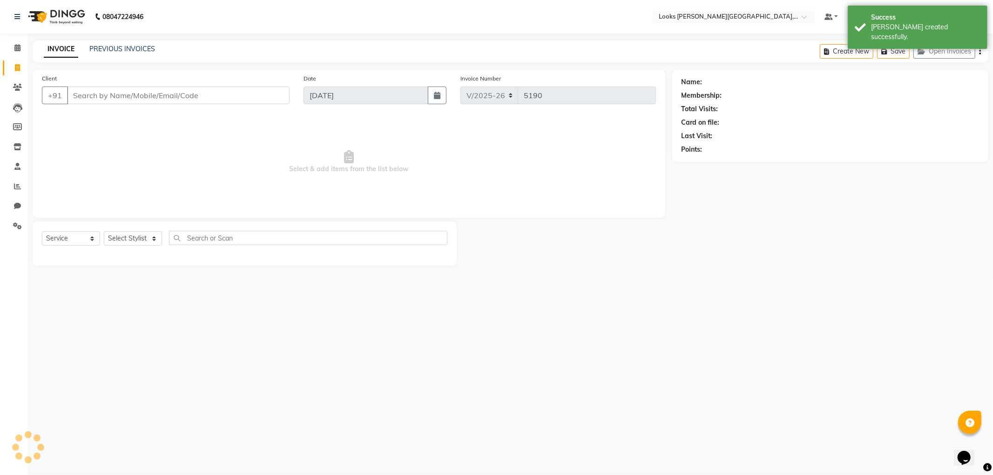
click at [122, 96] on input "Client" at bounding box center [178, 96] width 222 height 18
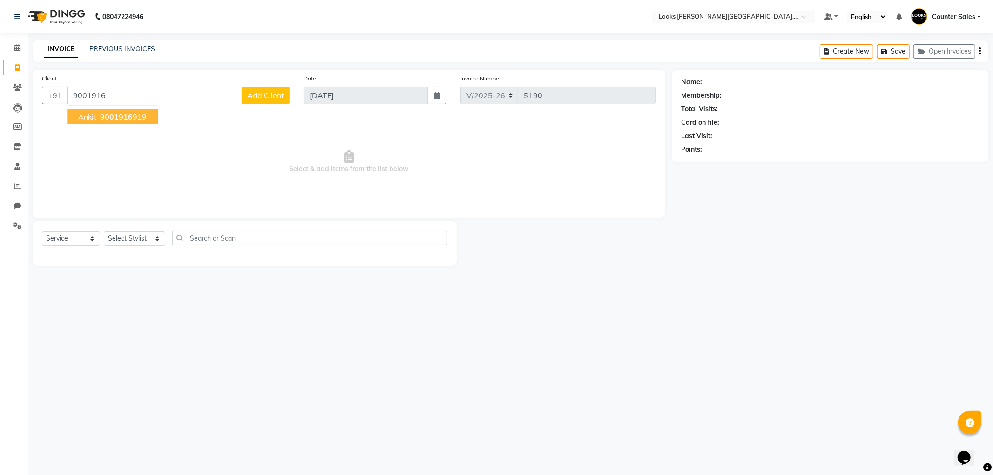
click at [115, 117] on span "9001916" at bounding box center [116, 116] width 33 height 9
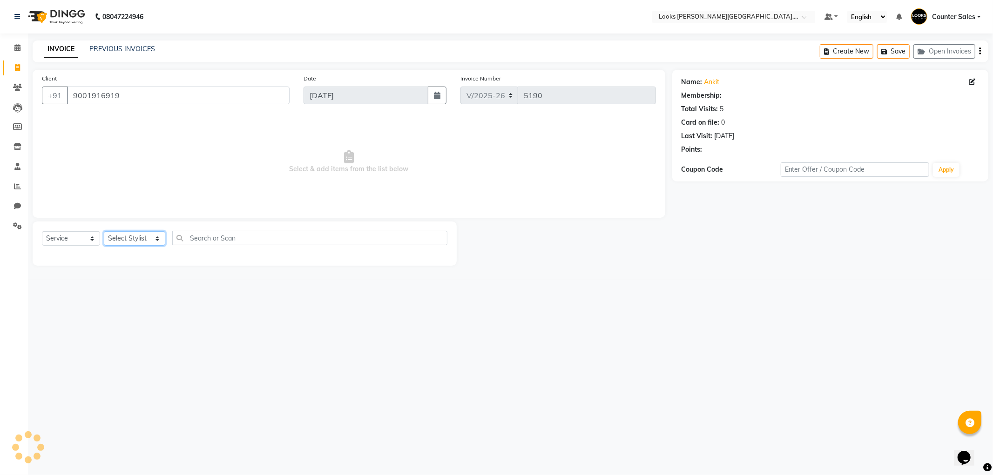
click at [119, 237] on select "Select Stylist Ajay [PERSON_NAME] [PERSON_NAME] Counter Sales [PERSON_NAME] Kri…" at bounding box center [134, 238] width 61 height 14
click at [104, 232] on select "Select Stylist Ajay [PERSON_NAME] [PERSON_NAME] Counter Sales [PERSON_NAME] Kri…" at bounding box center [134, 238] width 61 height 14
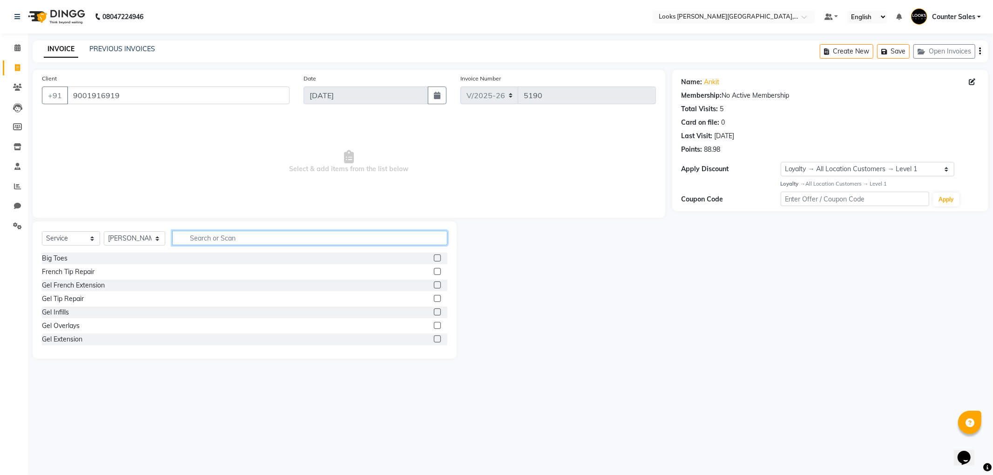
click at [216, 239] on input "text" at bounding box center [309, 238] width 275 height 14
click at [434, 272] on label at bounding box center [437, 271] width 7 height 7
click at [434, 272] on input "checkbox" at bounding box center [437, 272] width 6 height 6
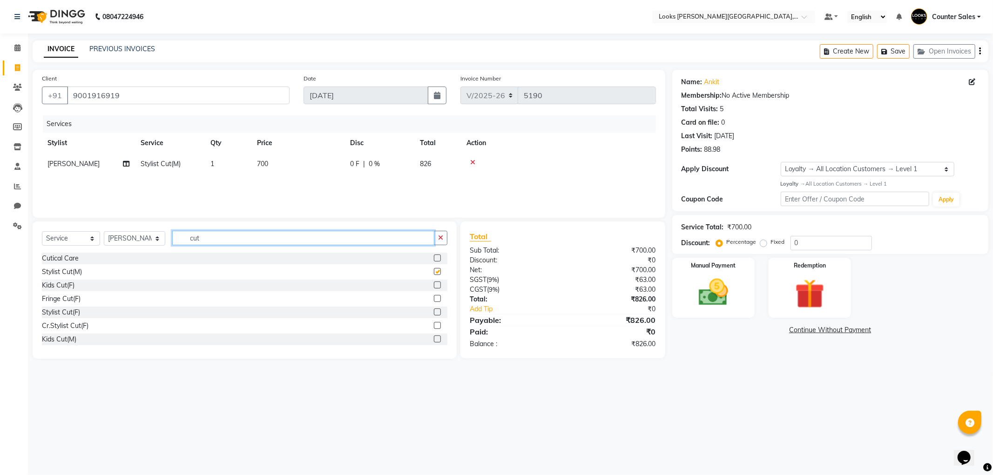
click at [261, 240] on input "cut" at bounding box center [303, 238] width 262 height 14
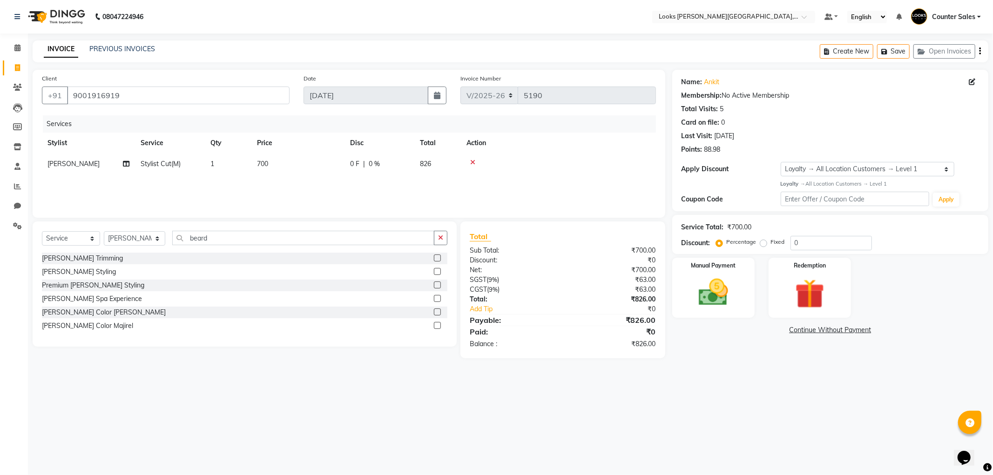
click at [438, 258] on label at bounding box center [437, 258] width 7 height 7
click at [438, 258] on input "checkbox" at bounding box center [437, 258] width 6 height 6
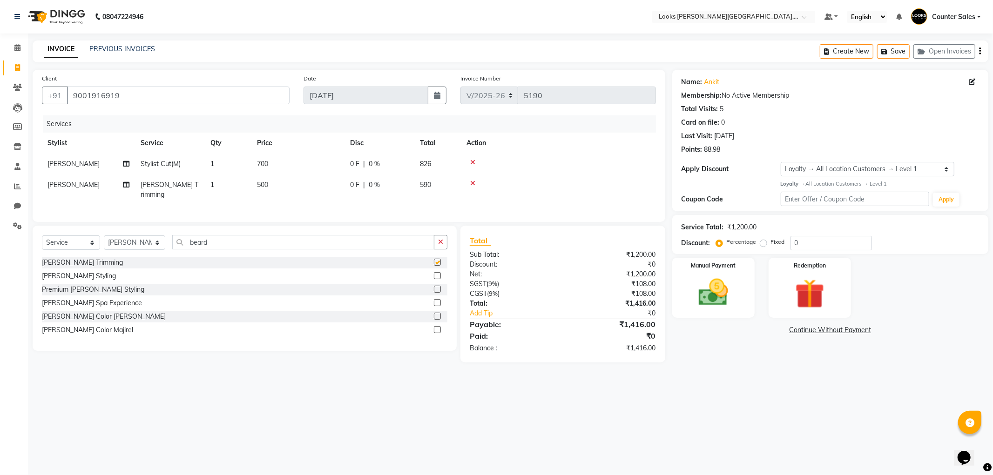
click at [309, 188] on td "500" at bounding box center [297, 189] width 93 height 31
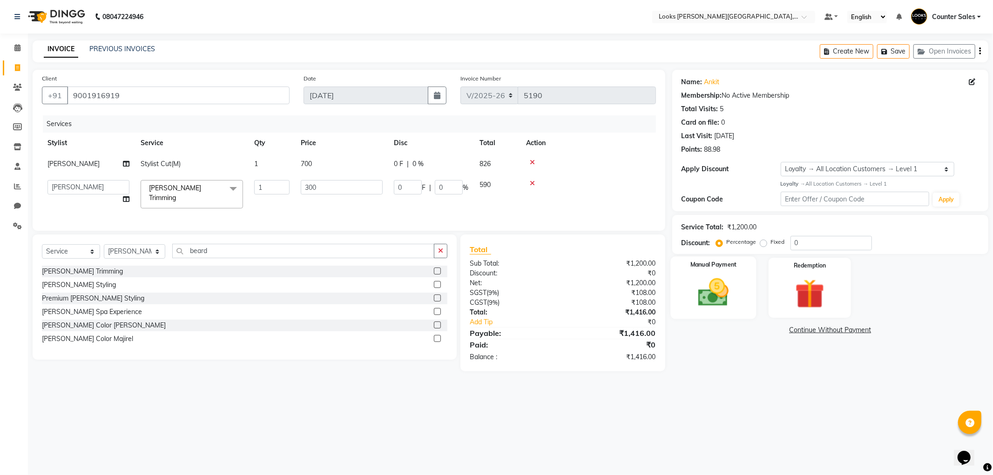
click at [694, 282] on img at bounding box center [713, 292] width 50 height 35
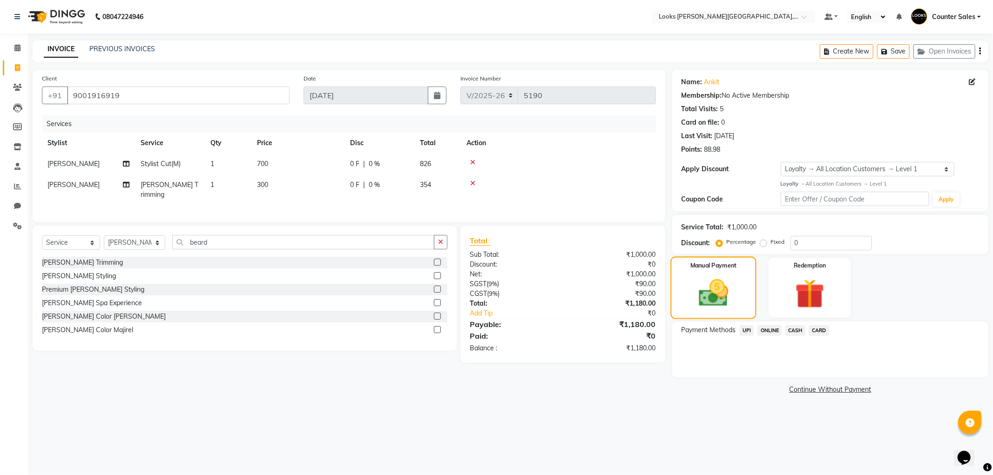
click at [750, 315] on div "Manual Payment" at bounding box center [713, 287] width 86 height 62
click at [749, 329] on span "UPI" at bounding box center [746, 330] width 14 height 11
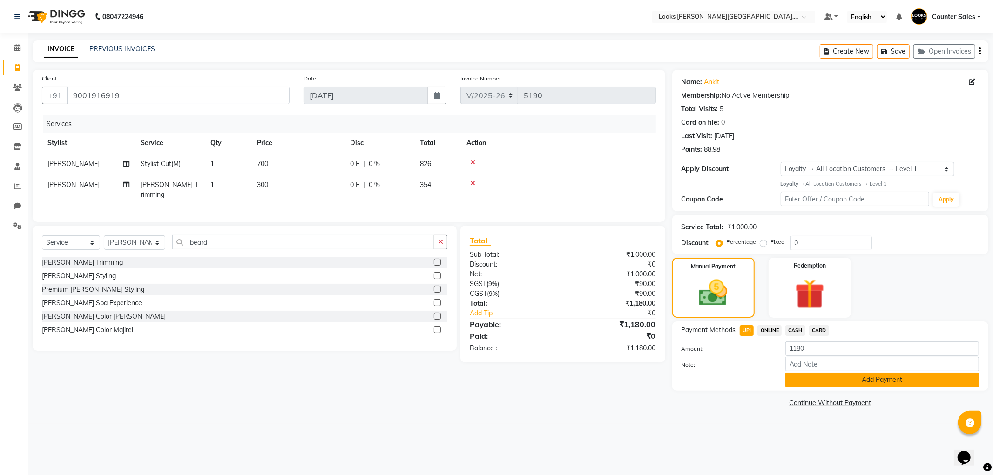
click at [845, 380] on button "Add Payment" at bounding box center [882, 380] width 194 height 14
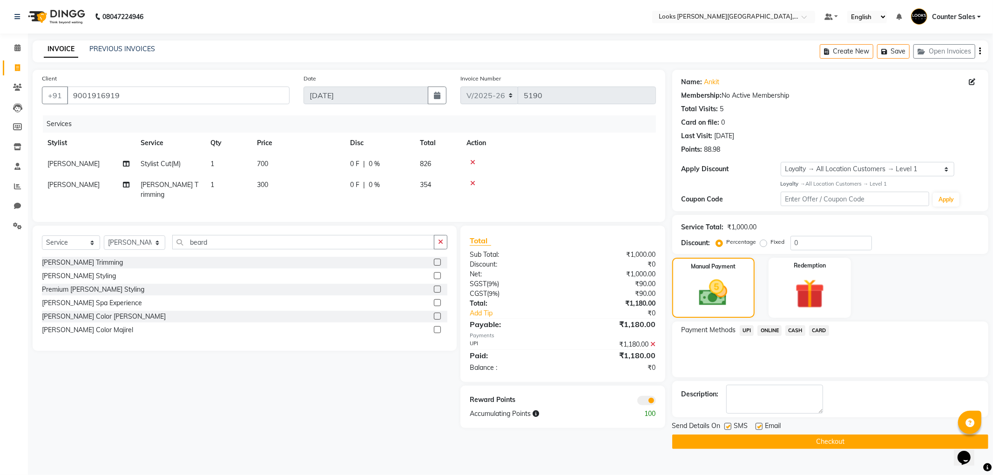
click at [827, 438] on button "Checkout" at bounding box center [830, 442] width 316 height 14
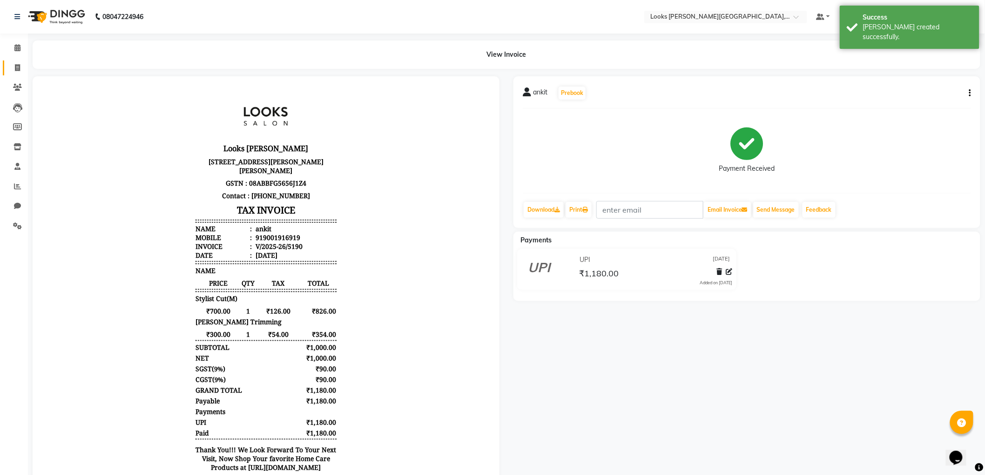
click at [17, 67] on icon at bounding box center [17, 67] width 5 height 7
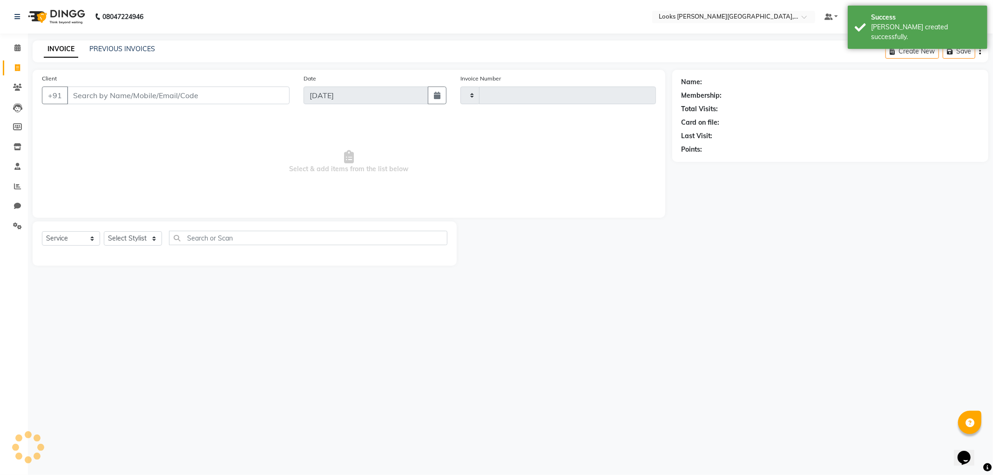
click at [143, 98] on input "Client" at bounding box center [178, 96] width 222 height 18
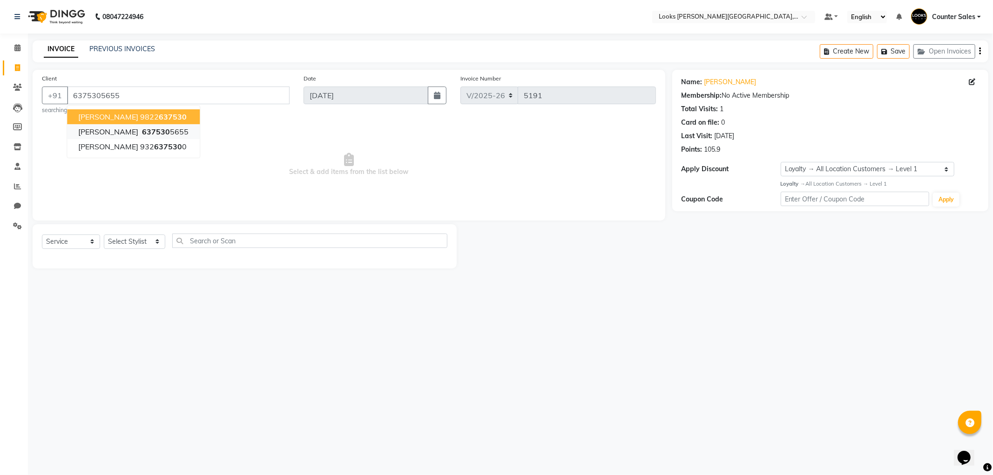
click at [142, 129] on span "637530" at bounding box center [156, 131] width 28 height 9
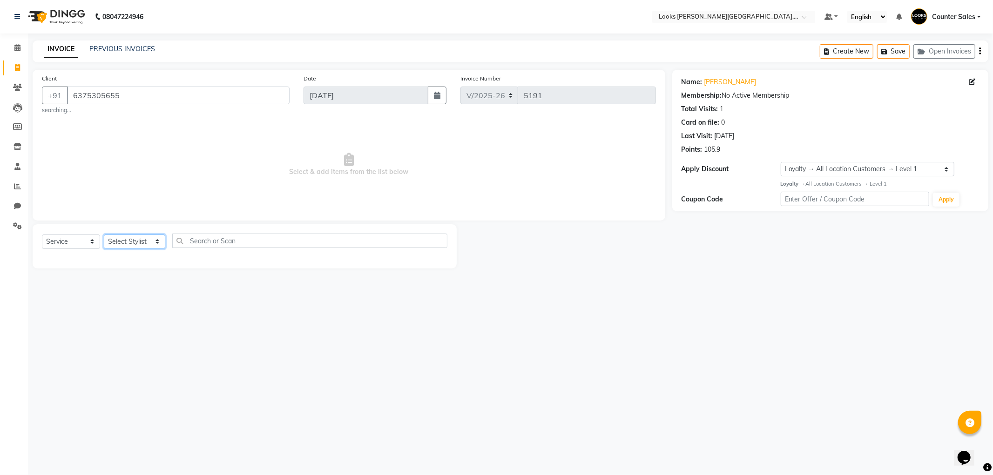
click at [127, 242] on select "Select Stylist Ajay [PERSON_NAME] [PERSON_NAME] Counter Sales [PERSON_NAME] Kri…" at bounding box center [134, 242] width 61 height 14
click at [104, 235] on select "Select Stylist Ajay [PERSON_NAME] [PERSON_NAME] Counter Sales [PERSON_NAME] Kri…" at bounding box center [134, 242] width 61 height 14
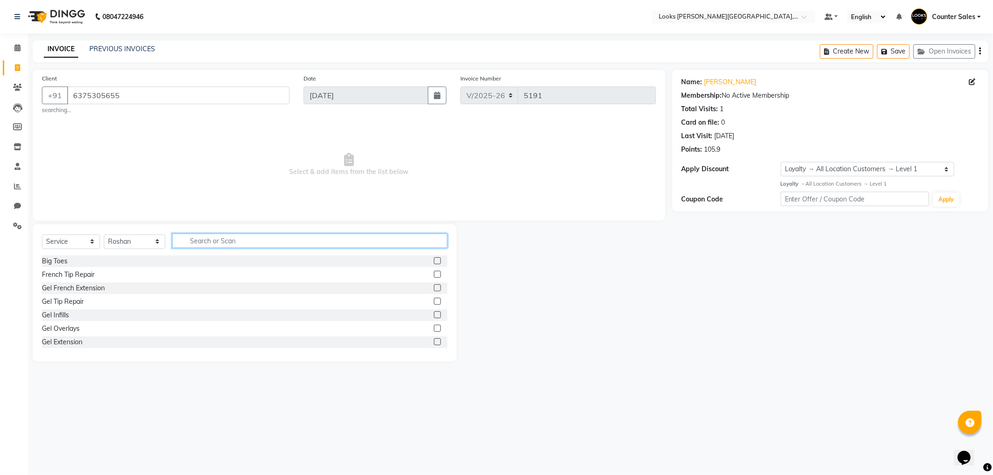
click at [212, 240] on input "text" at bounding box center [309, 241] width 275 height 14
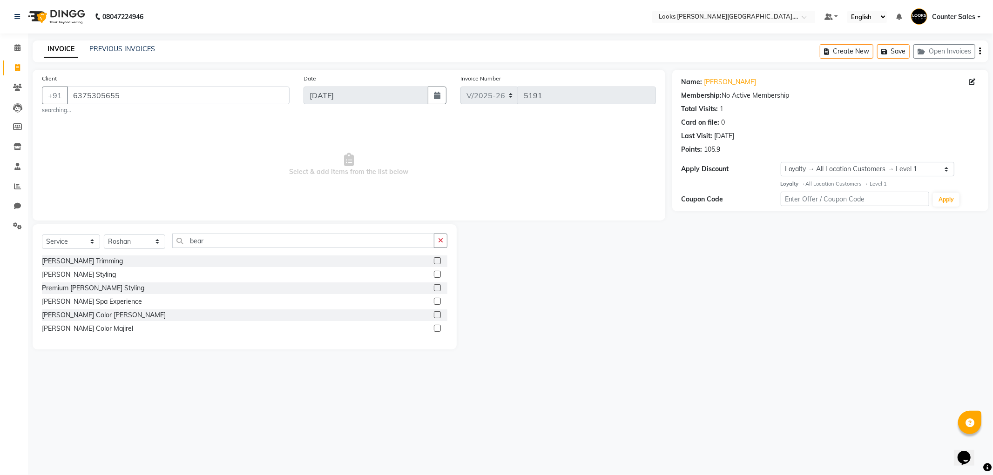
click at [438, 275] on label at bounding box center [437, 274] width 7 height 7
click at [438, 275] on input "checkbox" at bounding box center [437, 275] width 6 height 6
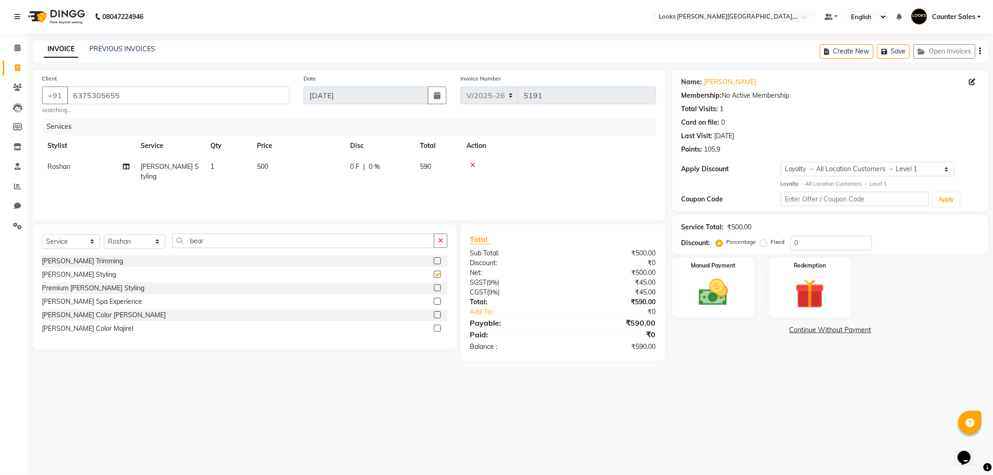
click at [288, 164] on td "500" at bounding box center [297, 171] width 93 height 31
click at [315, 166] on input "500" at bounding box center [342, 169] width 82 height 14
click at [709, 300] on img at bounding box center [713, 292] width 50 height 35
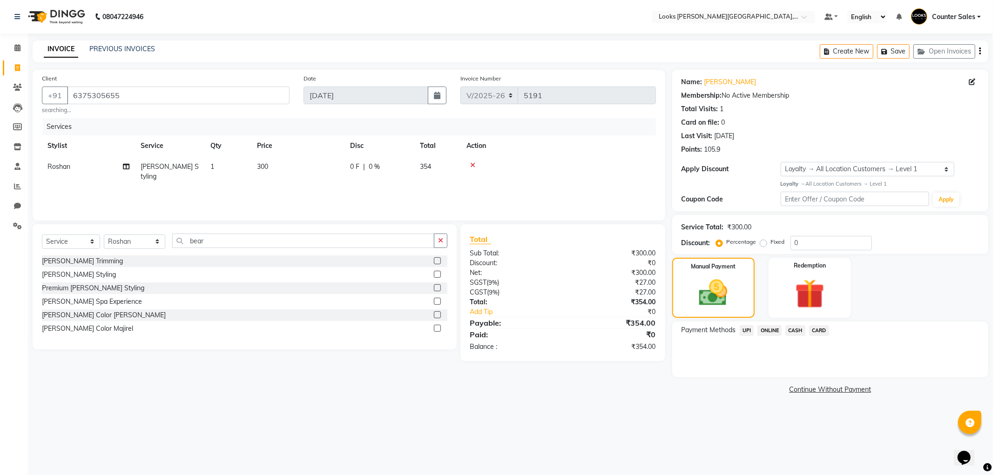
click at [746, 328] on span "UPI" at bounding box center [746, 330] width 14 height 11
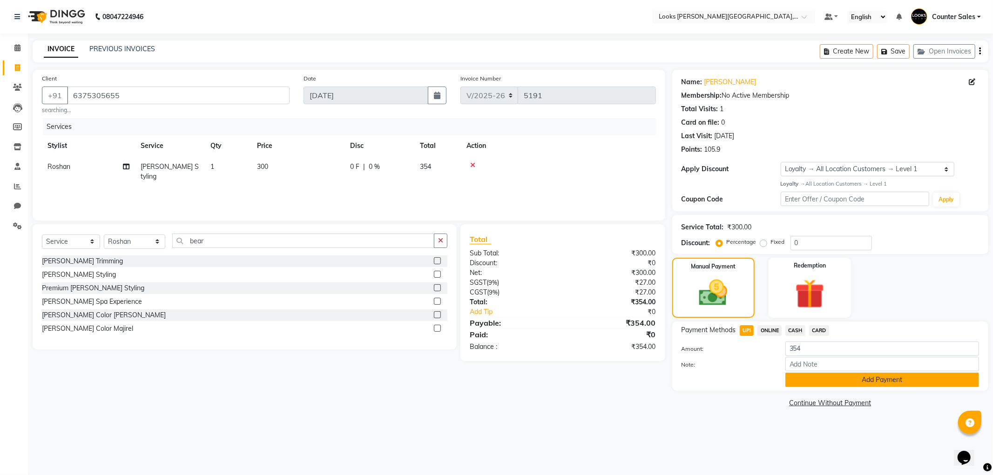
click at [839, 377] on button "Add Payment" at bounding box center [882, 380] width 194 height 14
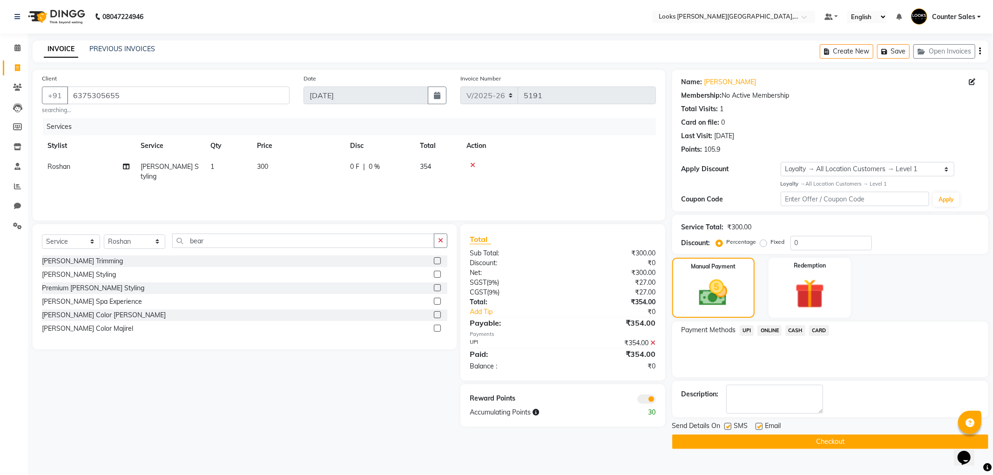
click at [835, 440] on button "Checkout" at bounding box center [830, 442] width 316 height 14
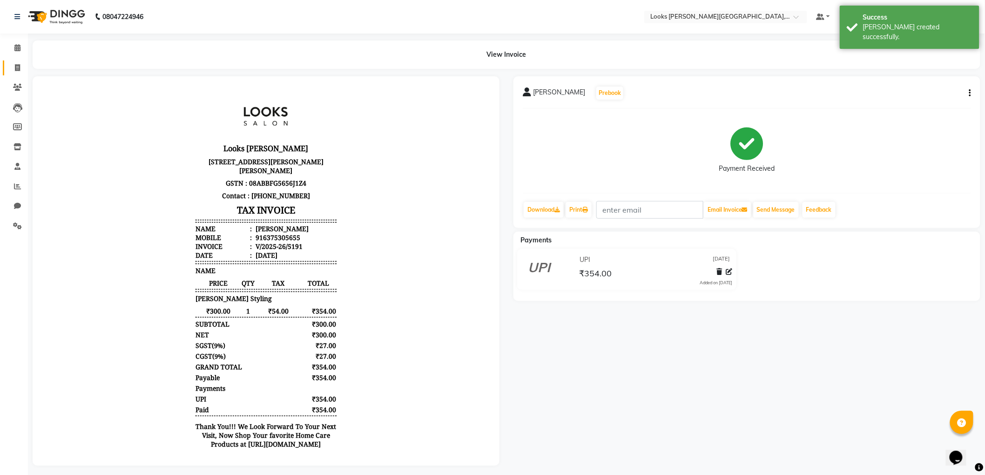
click at [19, 67] on icon at bounding box center [17, 67] width 5 height 7
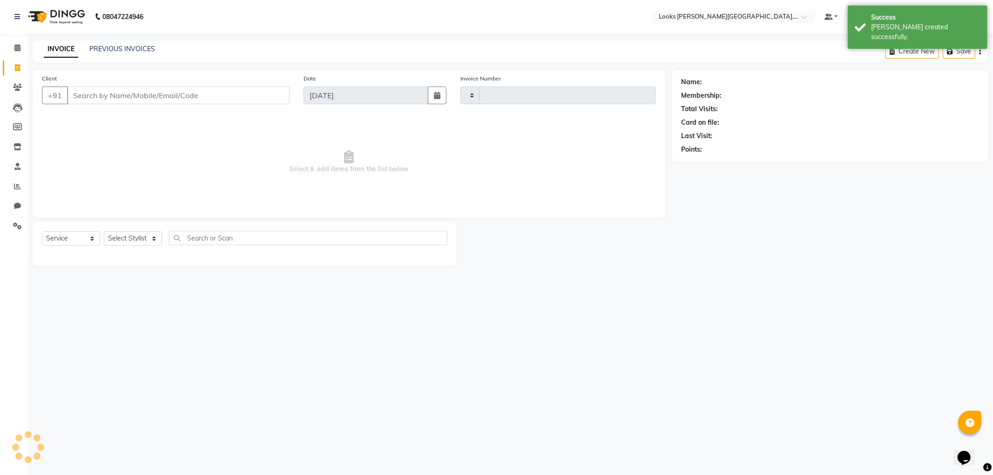
click at [108, 78] on div "Client +91" at bounding box center [166, 93] width 262 height 38
click at [110, 98] on input "Client" at bounding box center [178, 96] width 222 height 18
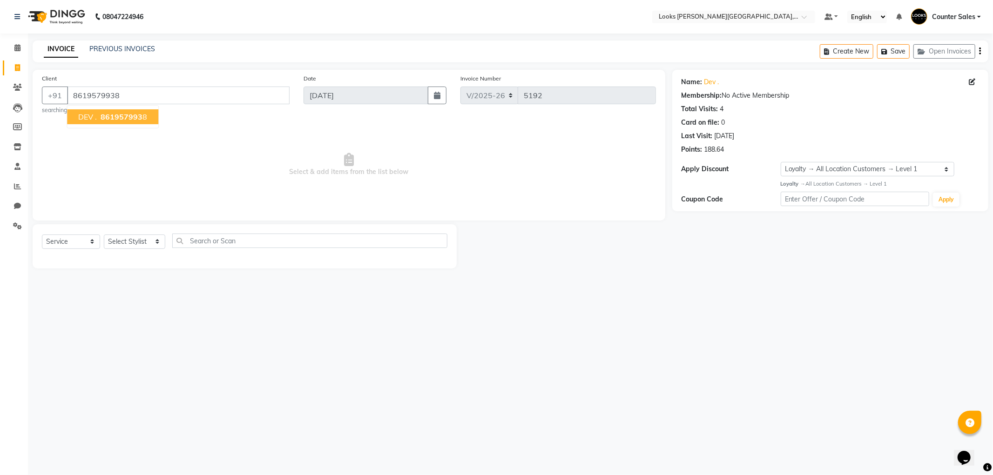
click at [99, 115] on ngb-highlight "861957993 8" at bounding box center [123, 116] width 48 height 9
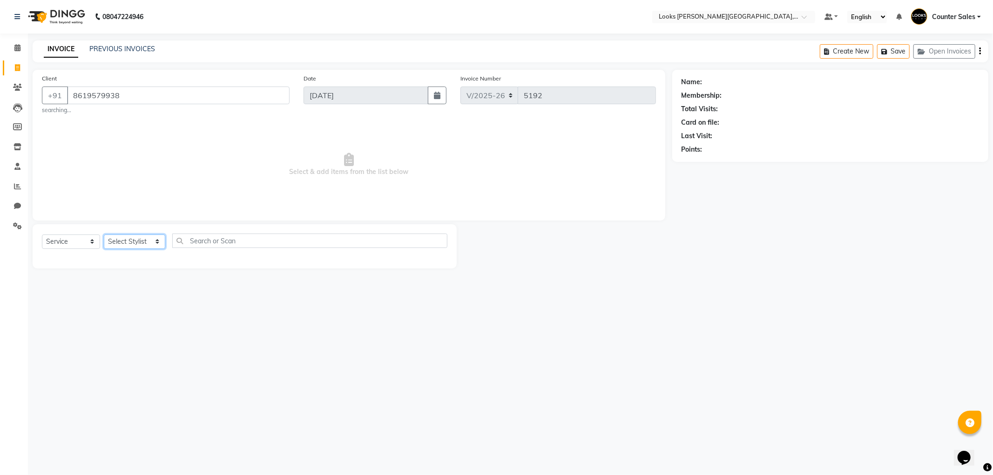
click at [126, 240] on select "Select Stylist Ajay [PERSON_NAME] [PERSON_NAME] Counter Sales [PERSON_NAME] Kri…" at bounding box center [134, 242] width 61 height 14
click at [104, 235] on select "Select Stylist Ajay [PERSON_NAME] [PERSON_NAME] Counter Sales [PERSON_NAME] Kri…" at bounding box center [134, 242] width 61 height 14
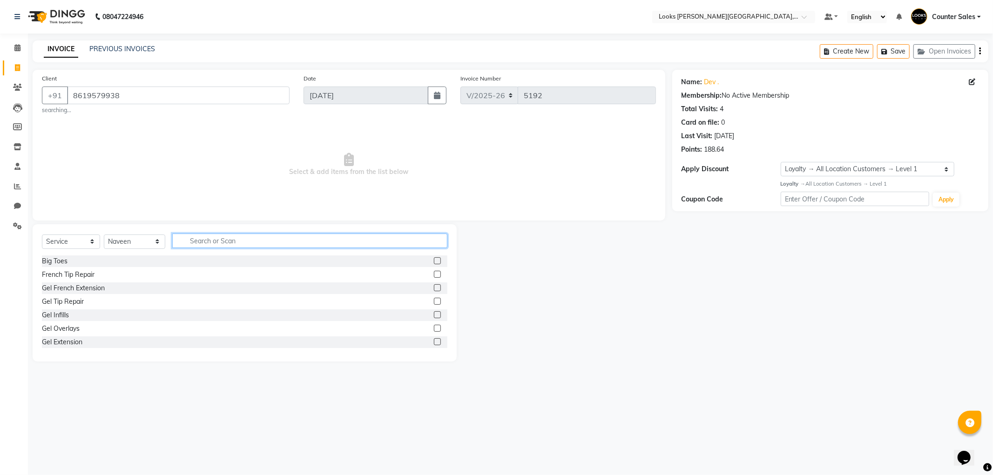
click at [203, 242] on input "text" at bounding box center [309, 241] width 275 height 14
click at [434, 275] on label at bounding box center [437, 274] width 7 height 7
click at [434, 275] on input "checkbox" at bounding box center [437, 275] width 6 height 6
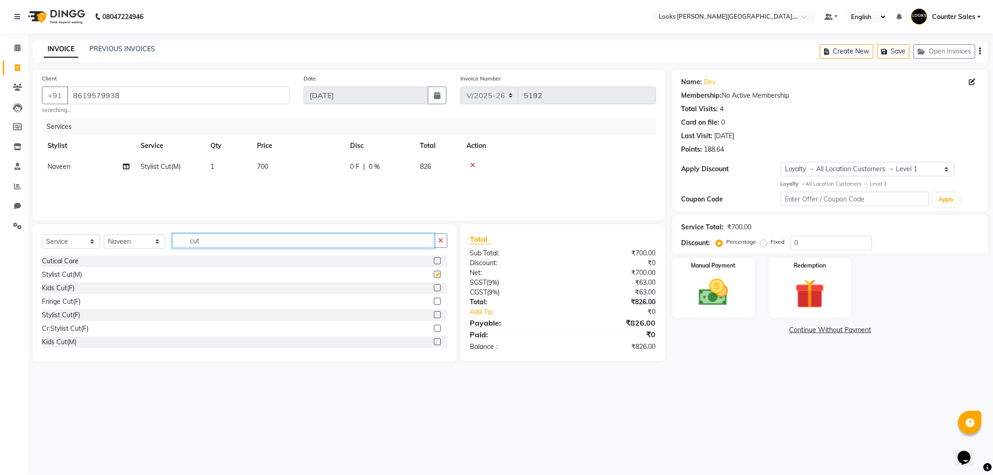
click at [270, 244] on input "cut" at bounding box center [303, 241] width 262 height 14
click at [120, 240] on select "Select Stylist Ajay [PERSON_NAME] [PERSON_NAME] Counter Sales [PERSON_NAME] Kri…" at bounding box center [134, 242] width 61 height 14
click at [104, 235] on select "Select Stylist Ajay [PERSON_NAME] [PERSON_NAME] Counter Sales [PERSON_NAME] Kri…" at bounding box center [134, 242] width 61 height 14
click at [246, 242] on input "c" at bounding box center [303, 241] width 262 height 14
click at [434, 262] on label at bounding box center [437, 260] width 7 height 7
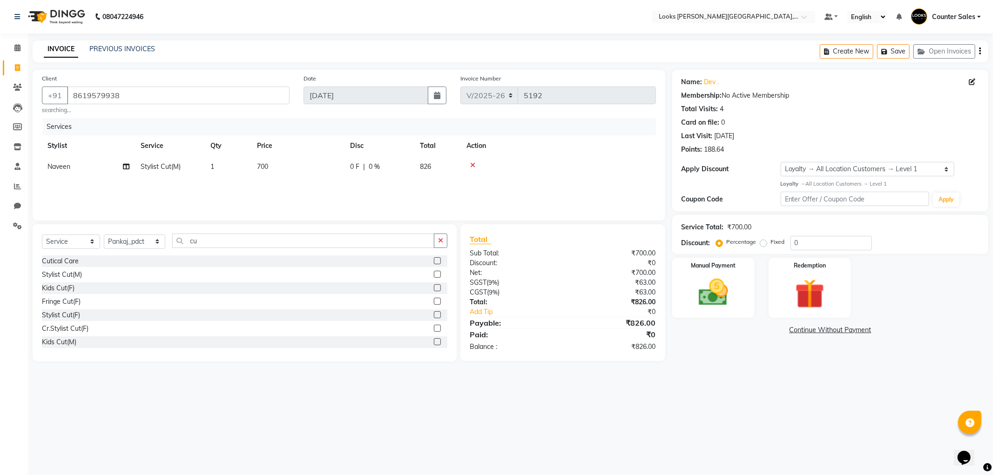
click at [434, 262] on input "checkbox" at bounding box center [437, 261] width 6 height 6
click at [300, 188] on td "250" at bounding box center [297, 187] width 93 height 21
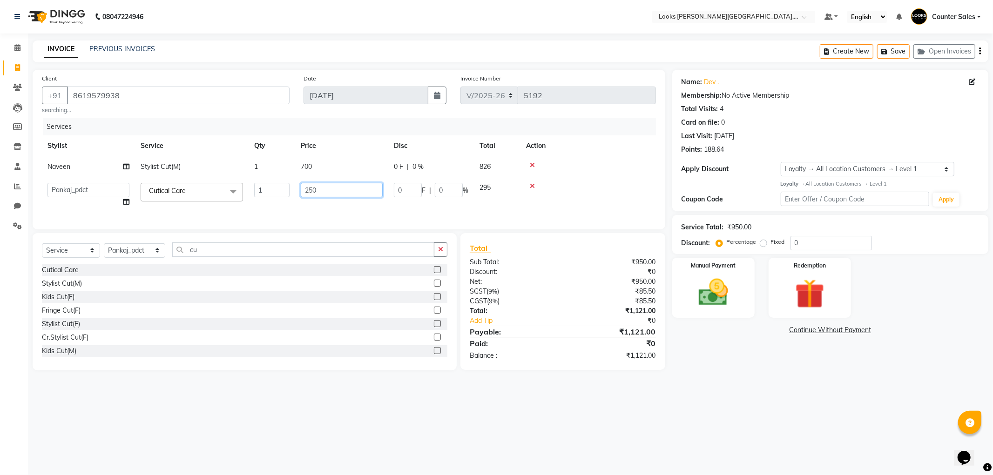
click at [329, 189] on input "250" at bounding box center [342, 190] width 82 height 14
click at [712, 292] on img at bounding box center [713, 292] width 50 height 35
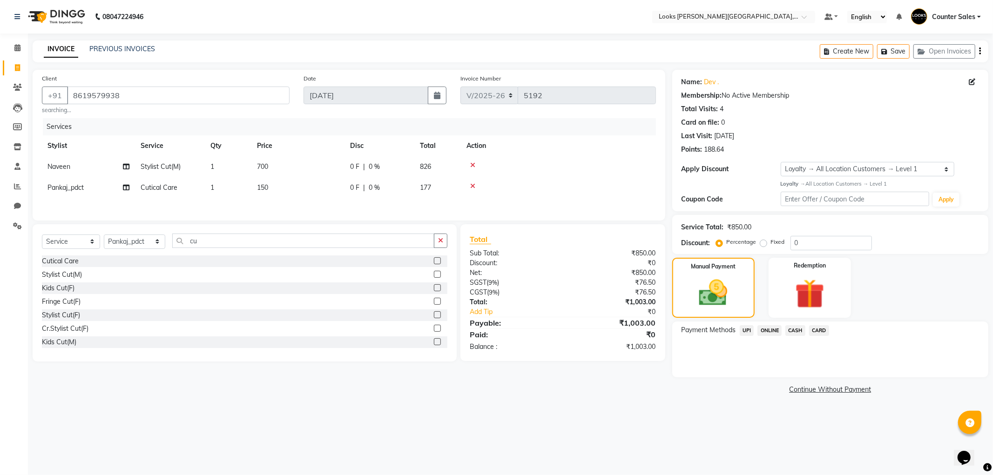
click at [291, 183] on td "150" at bounding box center [297, 187] width 93 height 21
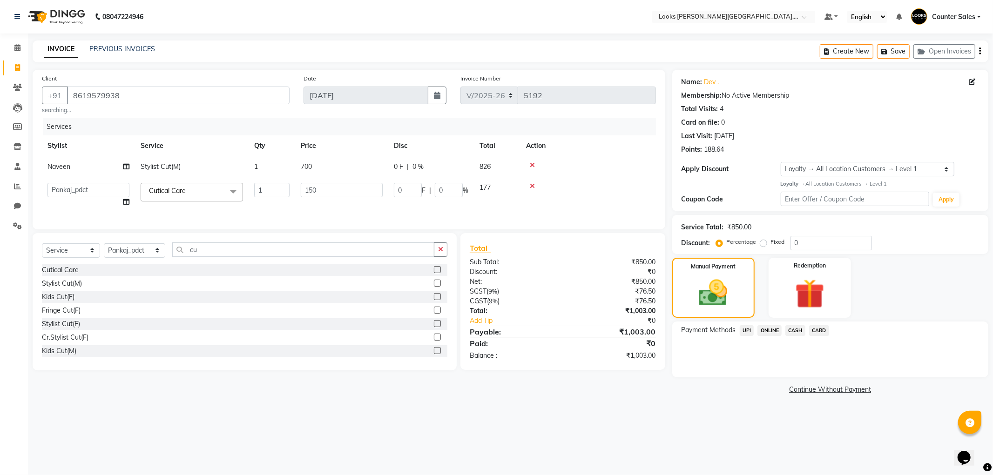
click at [326, 177] on td "700" at bounding box center [341, 166] width 93 height 21
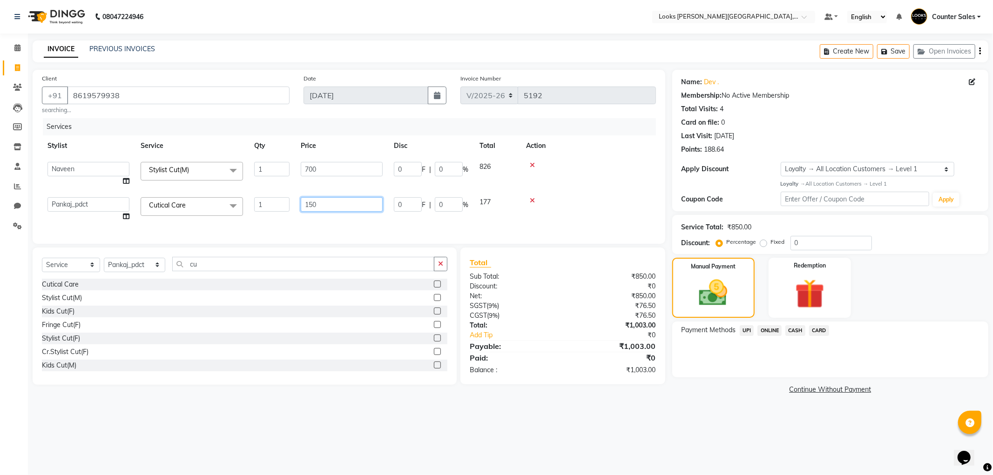
click at [327, 203] on input "150" at bounding box center [342, 204] width 82 height 14
click at [698, 313] on div "Manual Payment" at bounding box center [713, 287] width 86 height 62
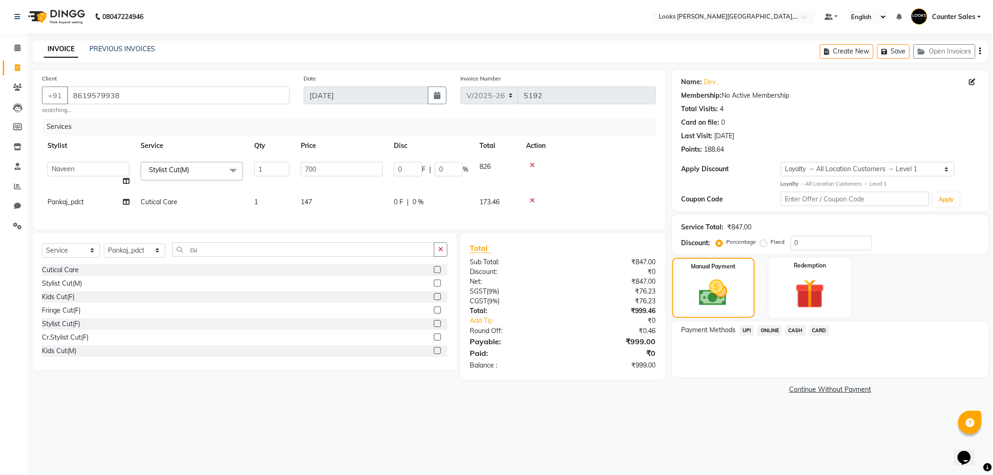
click at [340, 199] on td "147" at bounding box center [341, 202] width 93 height 21
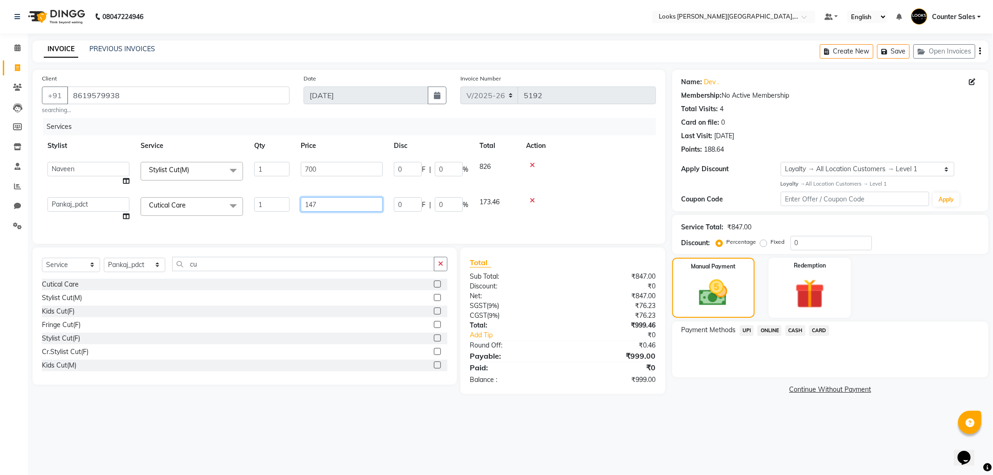
click at [359, 203] on input "147" at bounding box center [342, 204] width 82 height 14
click at [708, 298] on img at bounding box center [713, 293] width 48 height 34
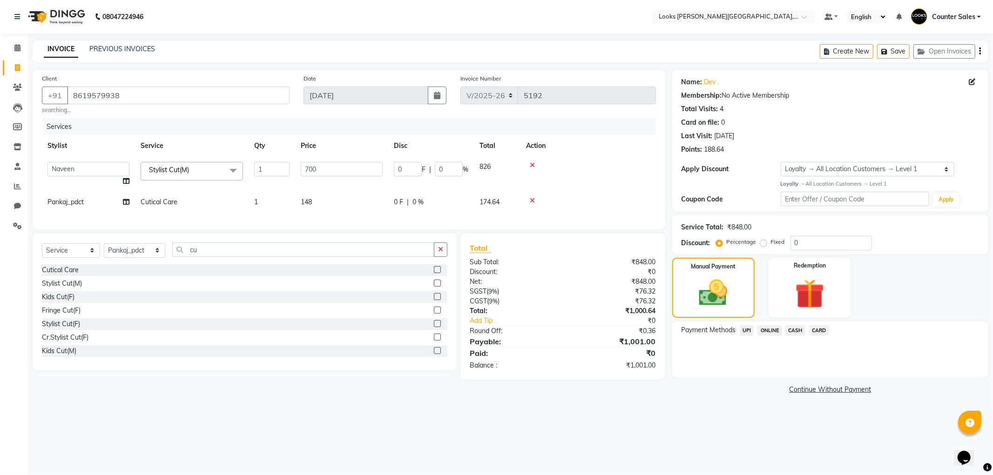
click at [343, 206] on td "148" at bounding box center [341, 202] width 93 height 21
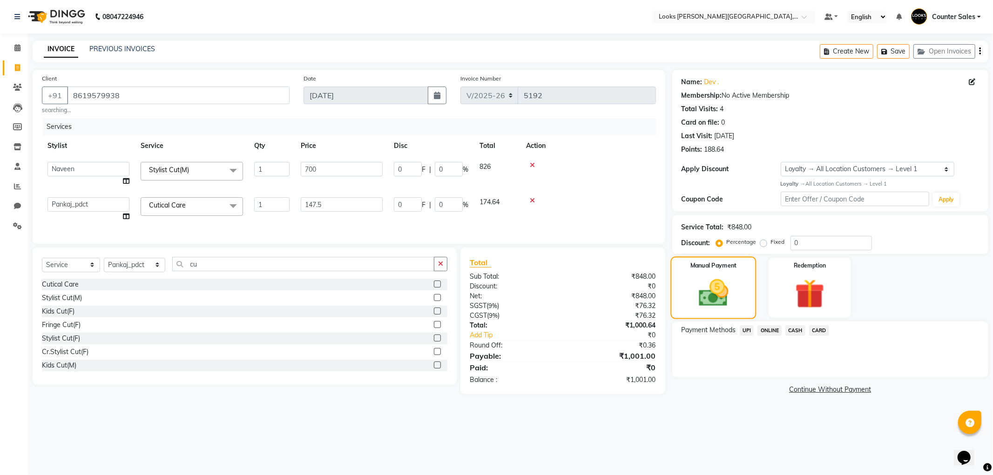
click at [711, 296] on img at bounding box center [713, 293] width 48 height 34
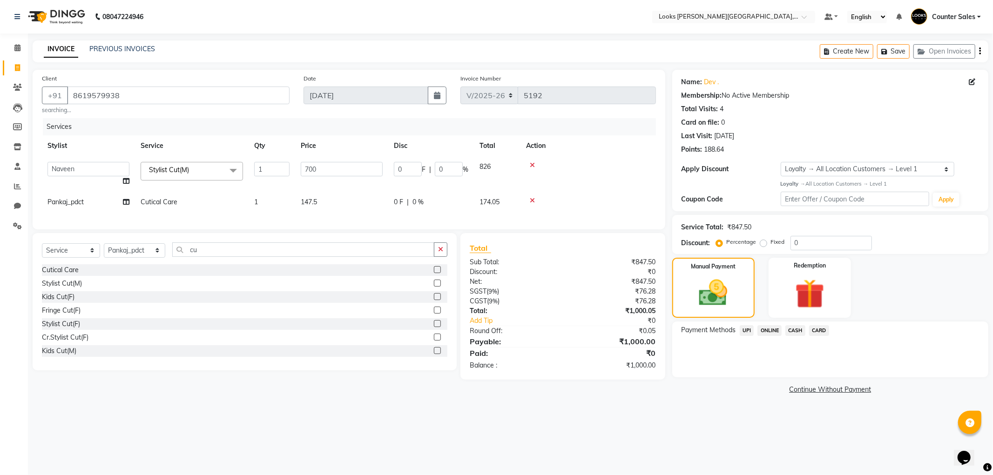
click at [746, 330] on span "UPI" at bounding box center [746, 330] width 14 height 11
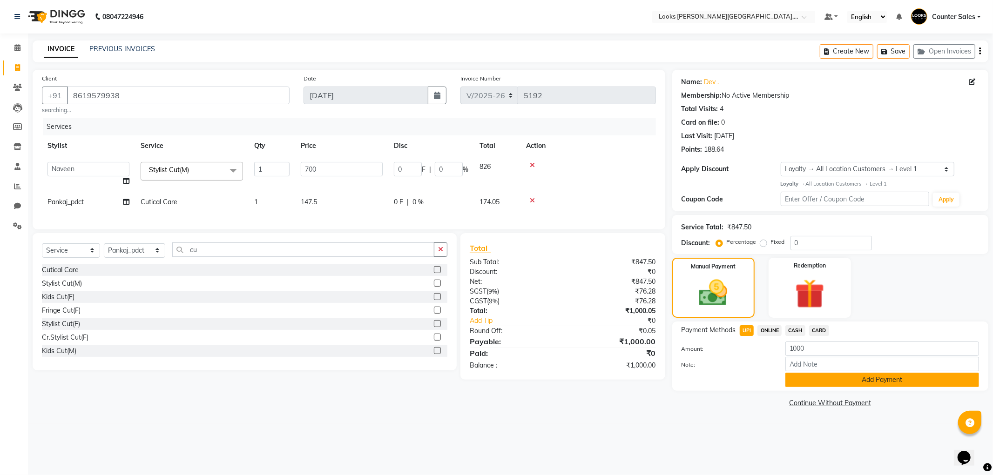
click at [849, 377] on button "Add Payment" at bounding box center [882, 380] width 194 height 14
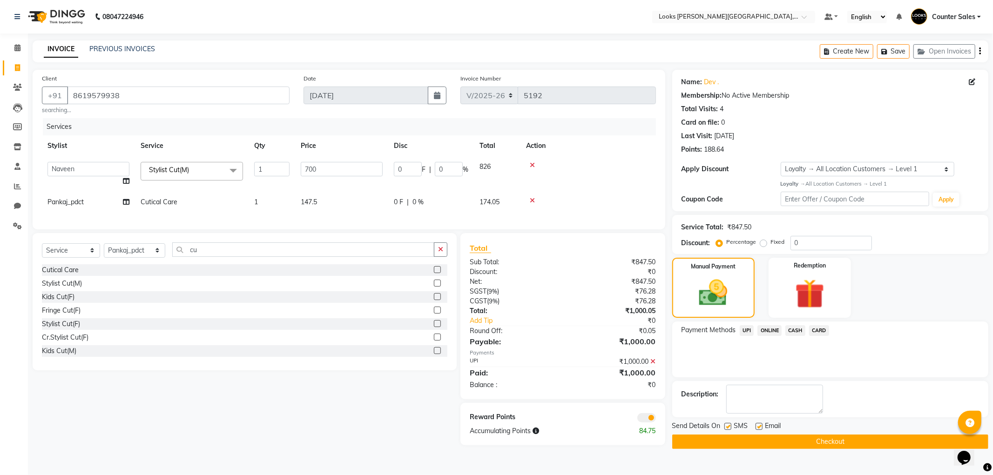
click at [837, 443] on button "Checkout" at bounding box center [830, 442] width 316 height 14
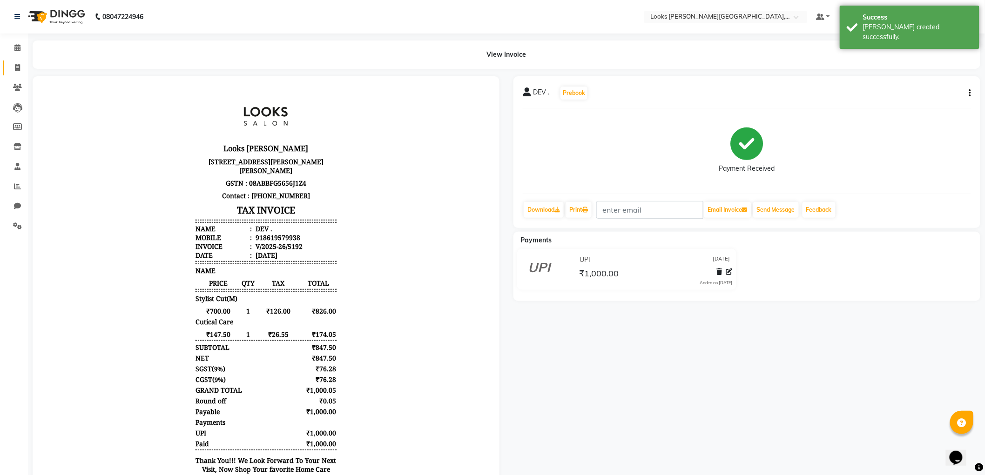
click at [15, 68] on icon at bounding box center [17, 67] width 5 height 7
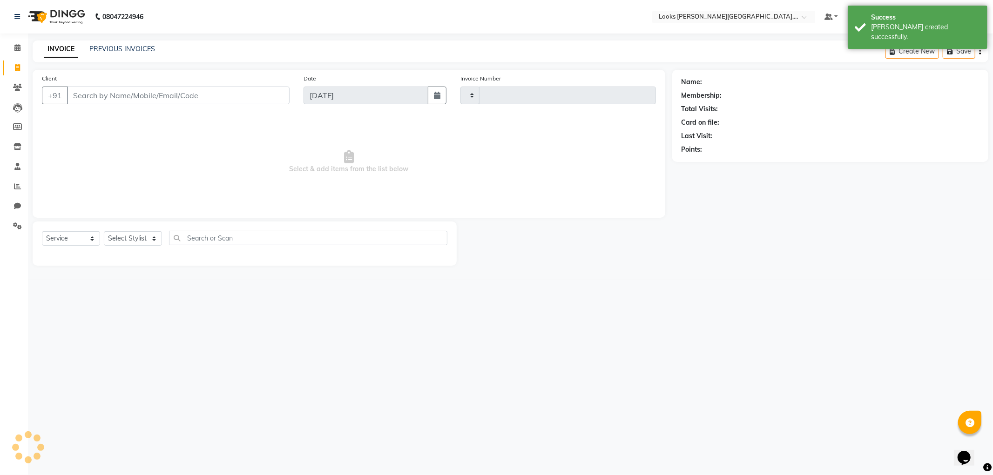
click at [128, 121] on span "Select & add items from the list below" at bounding box center [349, 161] width 614 height 93
click at [132, 91] on input "Client" at bounding box center [178, 96] width 222 height 18
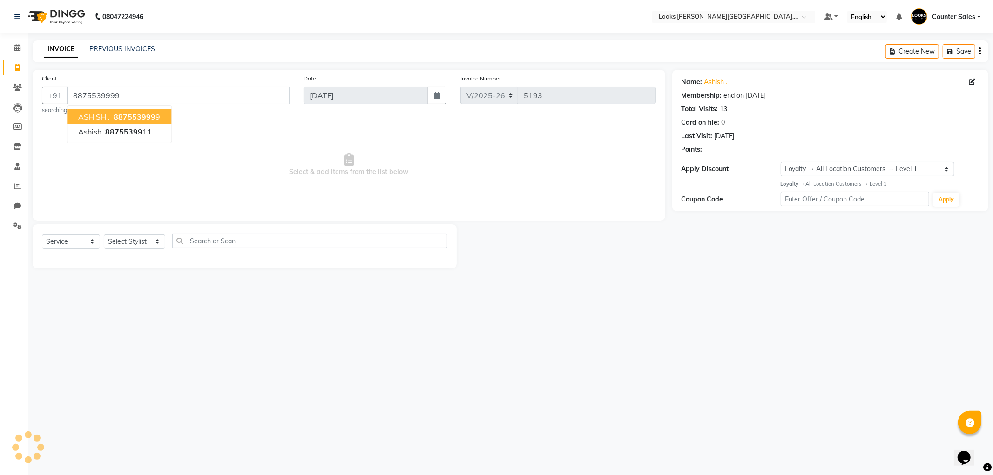
click at [122, 112] on span "88755399" at bounding box center [132, 116] width 37 height 9
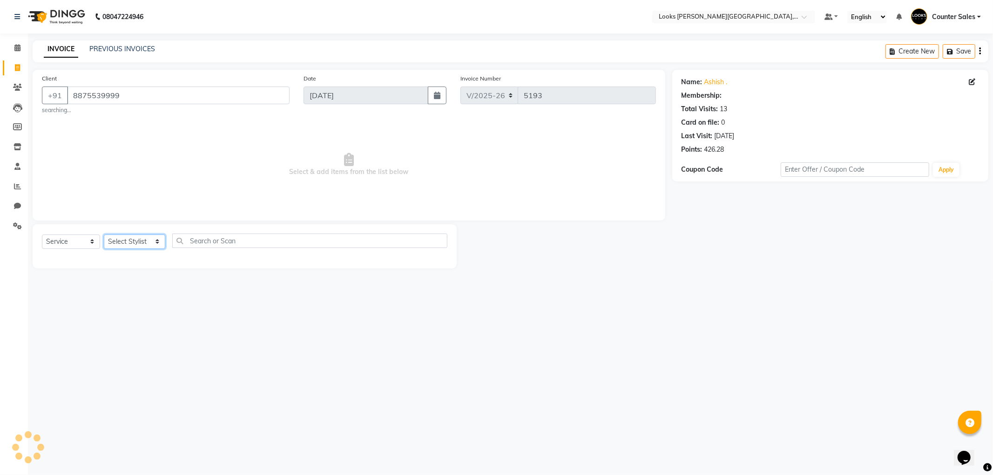
click at [126, 240] on select "Select Stylist Ajay [PERSON_NAME] [PERSON_NAME] Counter Sales [PERSON_NAME] Kri…" at bounding box center [134, 242] width 61 height 14
click at [104, 235] on select "Select Stylist Ajay [PERSON_NAME] [PERSON_NAME] Counter Sales [PERSON_NAME] Kri…" at bounding box center [134, 242] width 61 height 14
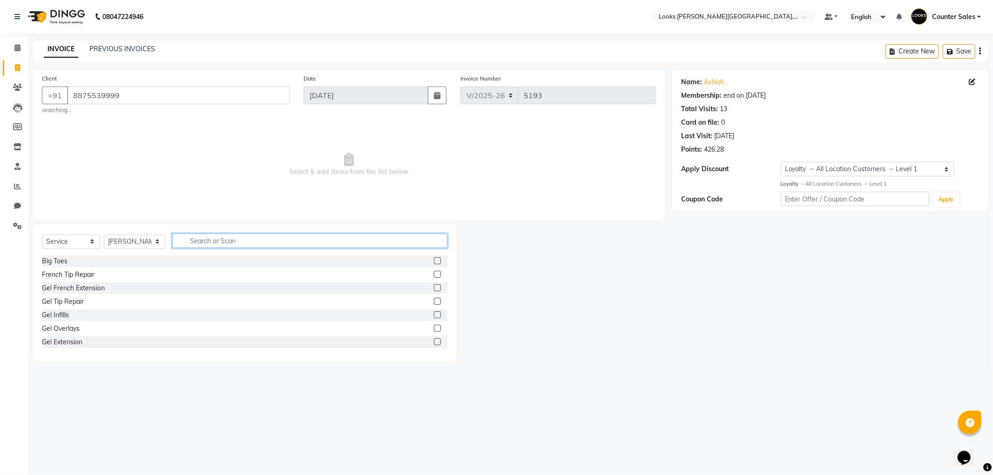
click at [215, 245] on input "text" at bounding box center [309, 241] width 275 height 14
click at [434, 275] on label at bounding box center [437, 274] width 7 height 7
click at [434, 275] on input "checkbox" at bounding box center [437, 275] width 6 height 6
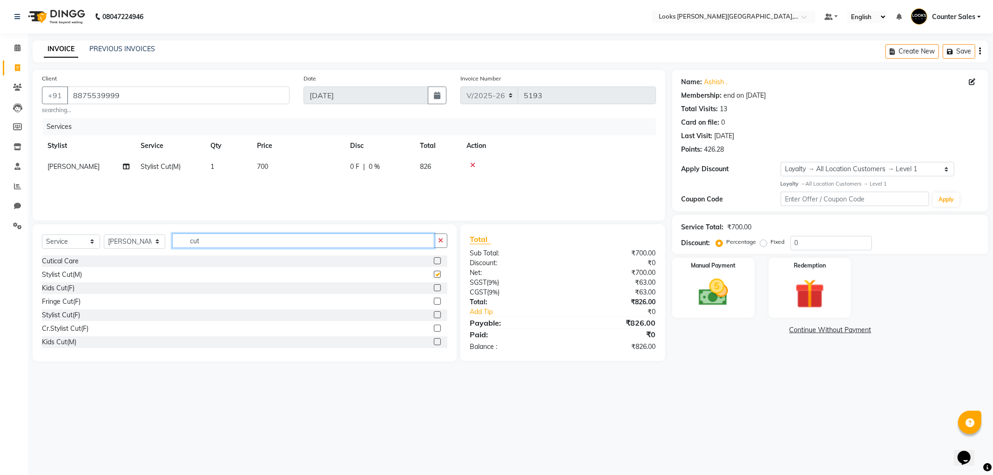
click at [256, 238] on input "cut" at bounding box center [303, 241] width 262 height 14
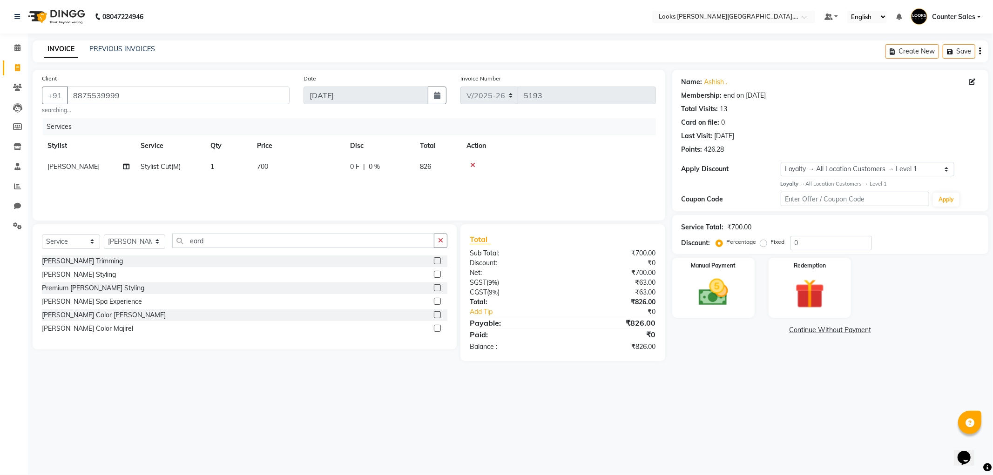
click at [438, 262] on label at bounding box center [437, 260] width 7 height 7
click at [438, 262] on input "checkbox" at bounding box center [437, 261] width 6 height 6
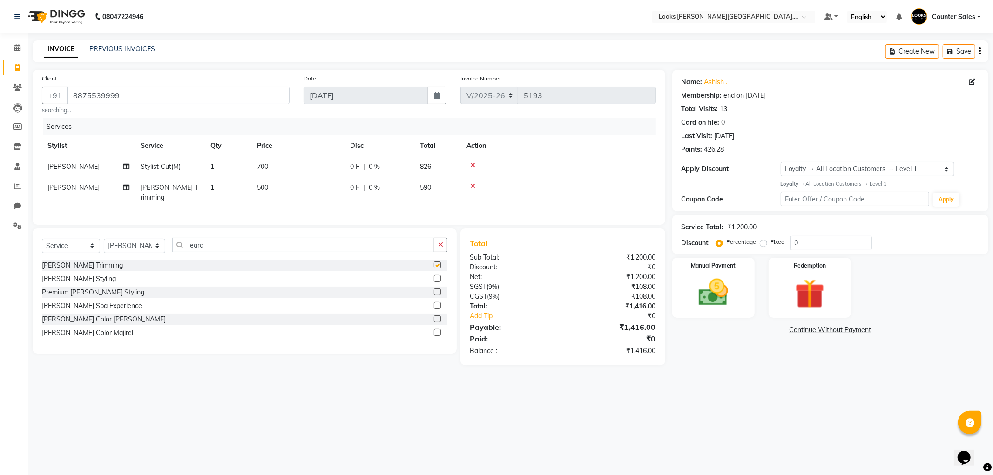
click at [293, 185] on td "500" at bounding box center [297, 192] width 93 height 31
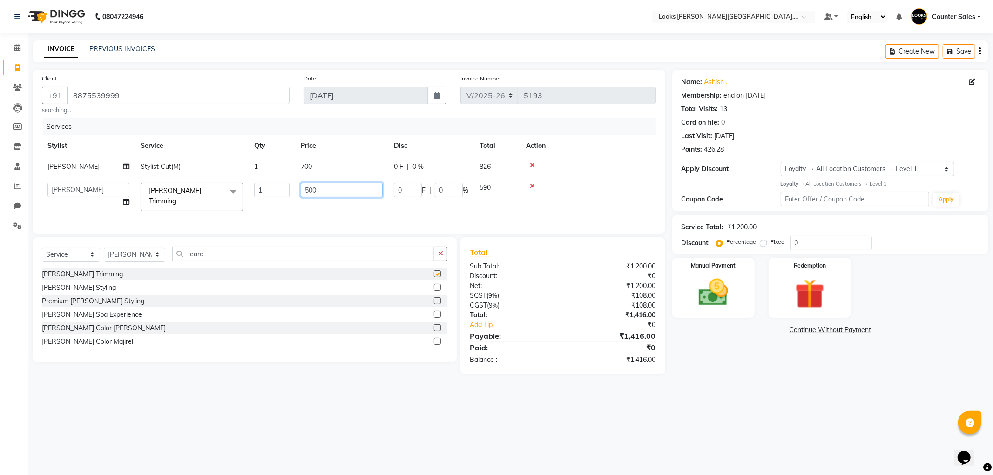
click at [312, 188] on input "500" at bounding box center [342, 190] width 82 height 14
click at [685, 288] on div "Manual Payment" at bounding box center [713, 287] width 86 height 62
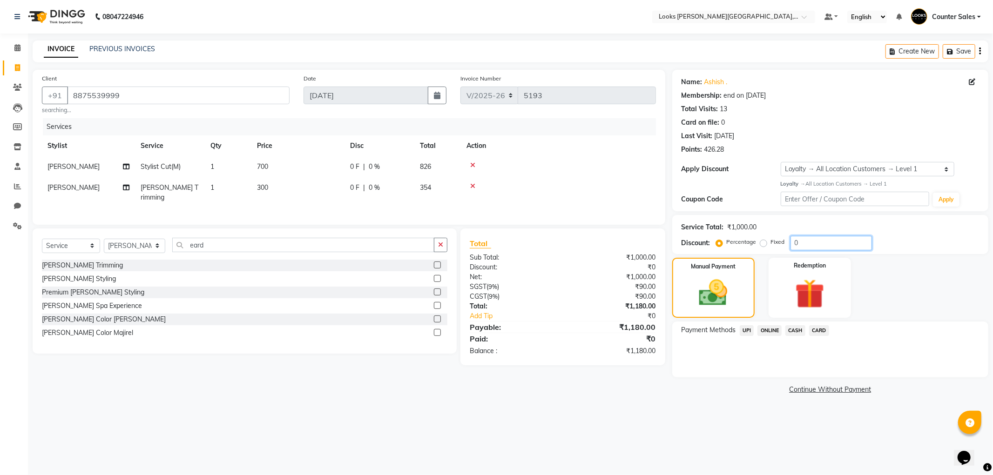
click at [830, 242] on input "0" at bounding box center [830, 243] width 81 height 14
click at [710, 288] on img at bounding box center [713, 293] width 48 height 34
click at [750, 329] on span "UPI" at bounding box center [746, 330] width 14 height 11
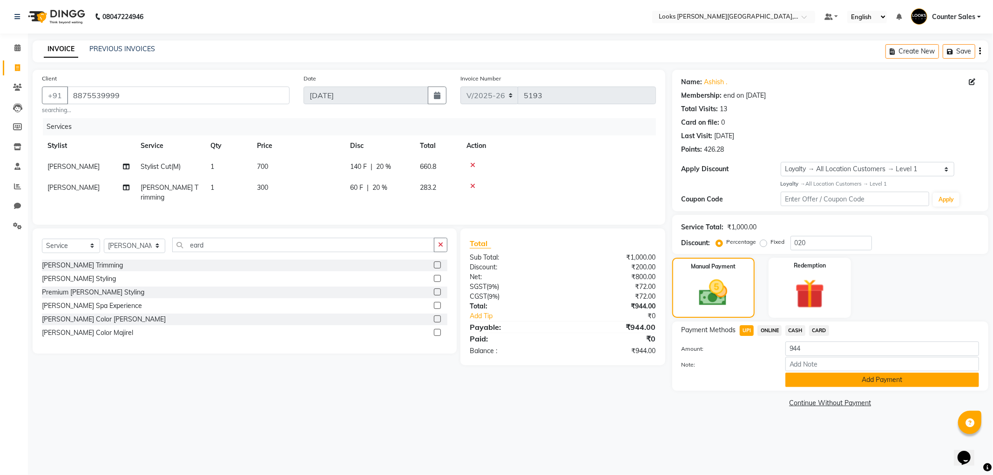
click at [832, 383] on button "Add Payment" at bounding box center [882, 380] width 194 height 14
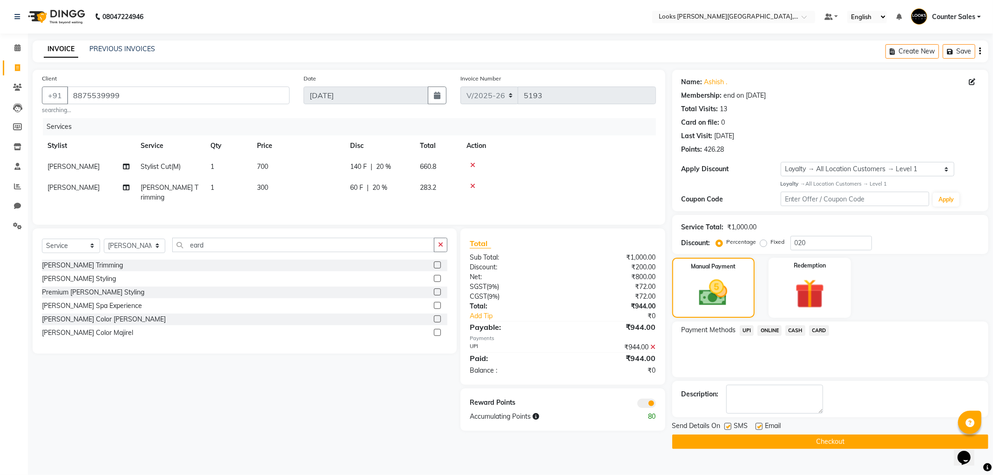
click at [857, 437] on button "Checkout" at bounding box center [830, 442] width 316 height 14
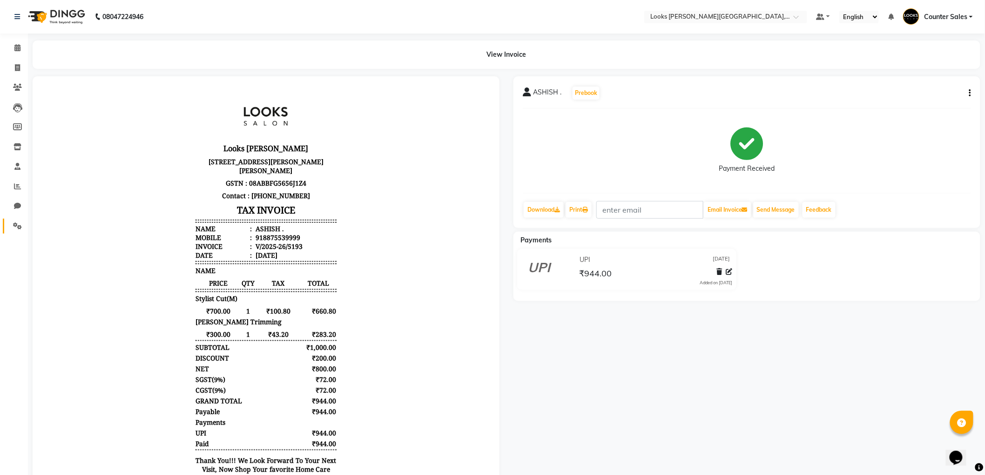
click at [17, 226] on icon at bounding box center [17, 225] width 9 height 7
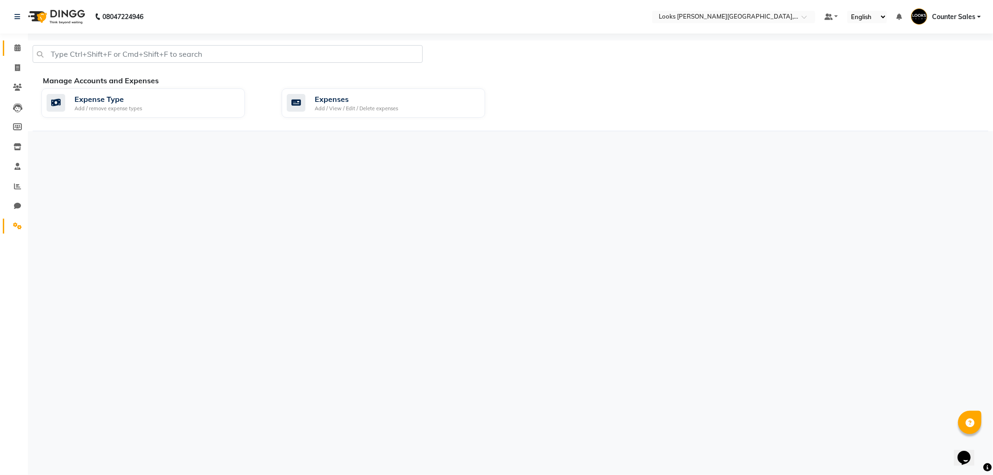
click at [17, 48] on icon at bounding box center [17, 47] width 6 height 7
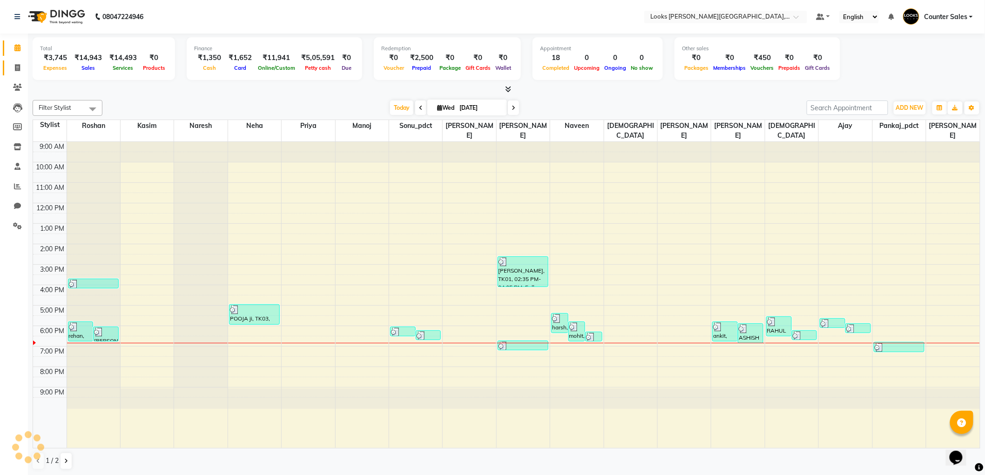
click at [19, 68] on icon at bounding box center [17, 67] width 5 height 7
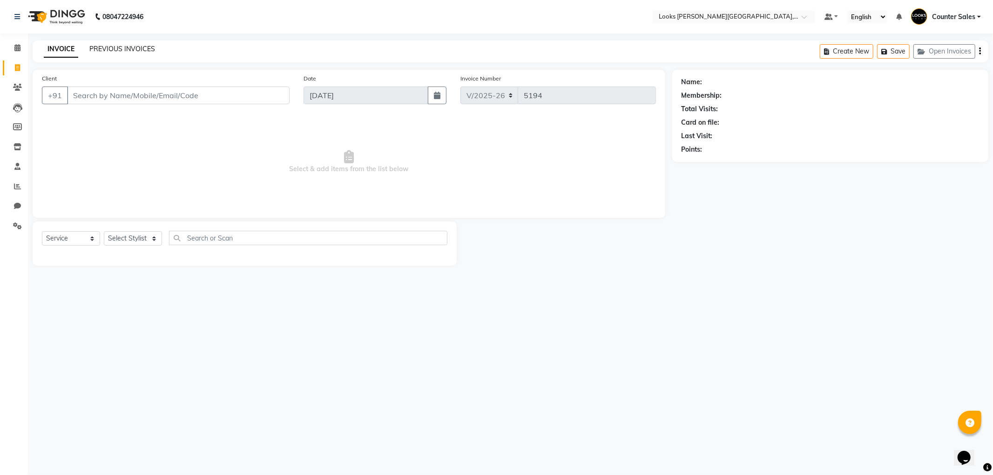
click at [112, 51] on link "PREVIOUS INVOICES" at bounding box center [122, 49] width 66 height 8
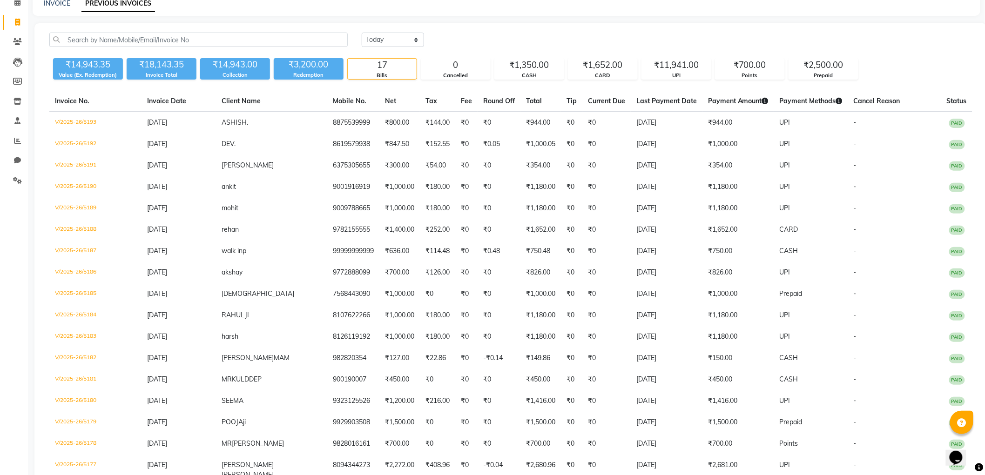
scroll to position [94, 0]
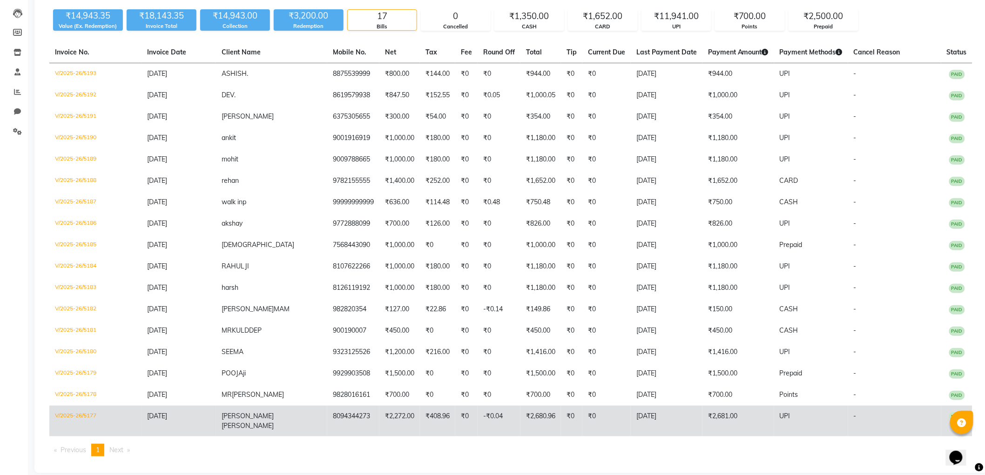
click at [702, 410] on td "₹2,681.00" at bounding box center [738, 421] width 72 height 31
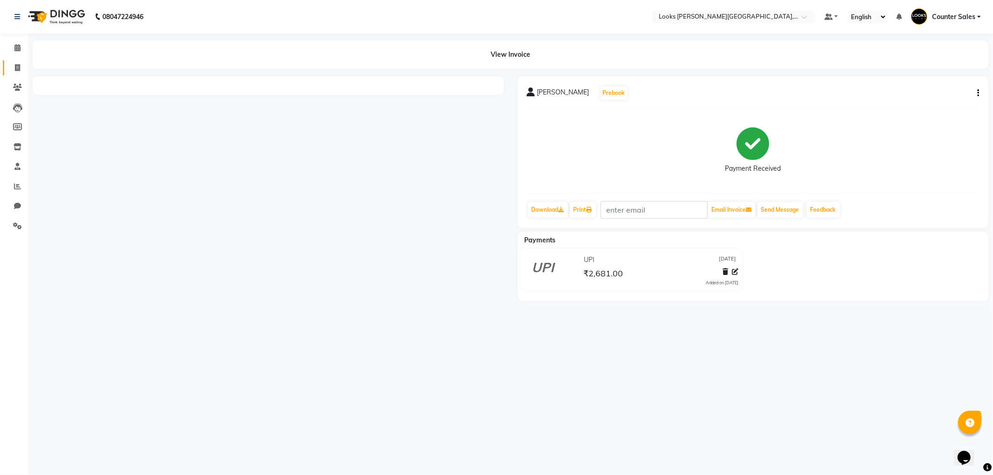
click at [7, 70] on link "Invoice" at bounding box center [14, 67] width 22 height 15
click at [17, 67] on icon at bounding box center [17, 67] width 5 height 7
select select "service"
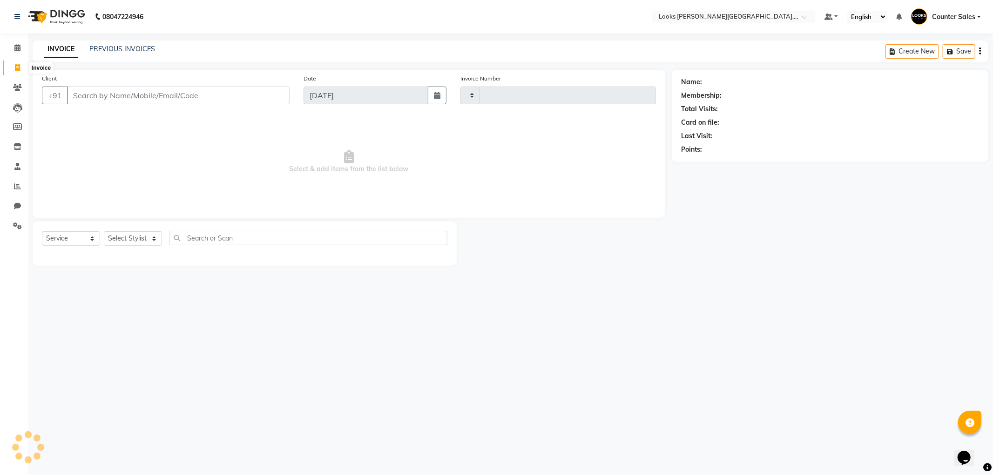
click at [118, 96] on input "Client" at bounding box center [178, 96] width 222 height 18
type input "5194"
select select "4385"
click at [124, 48] on link "PREVIOUS INVOICES" at bounding box center [122, 49] width 66 height 8
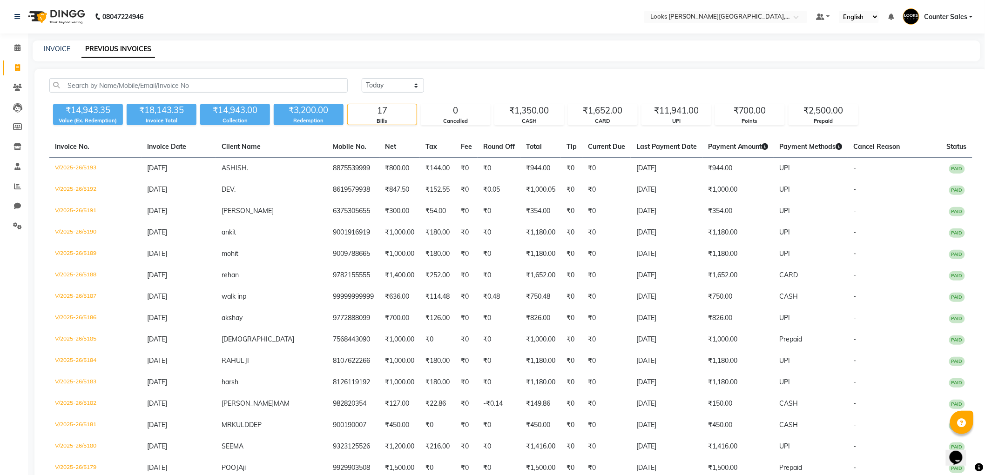
click at [21, 64] on span at bounding box center [17, 68] width 16 height 11
select select "service"
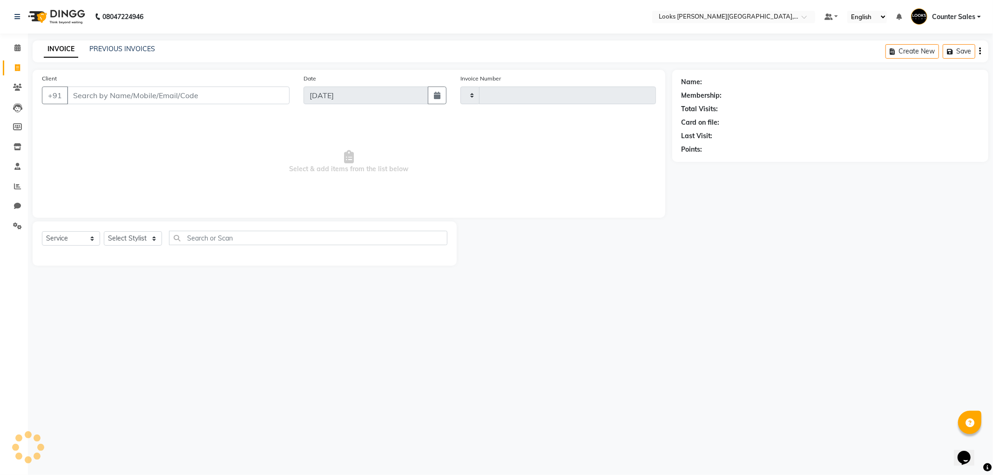
click at [112, 96] on input "Client" at bounding box center [178, 96] width 222 height 18
type input "w"
type input "5194"
type input "wa"
select select "4385"
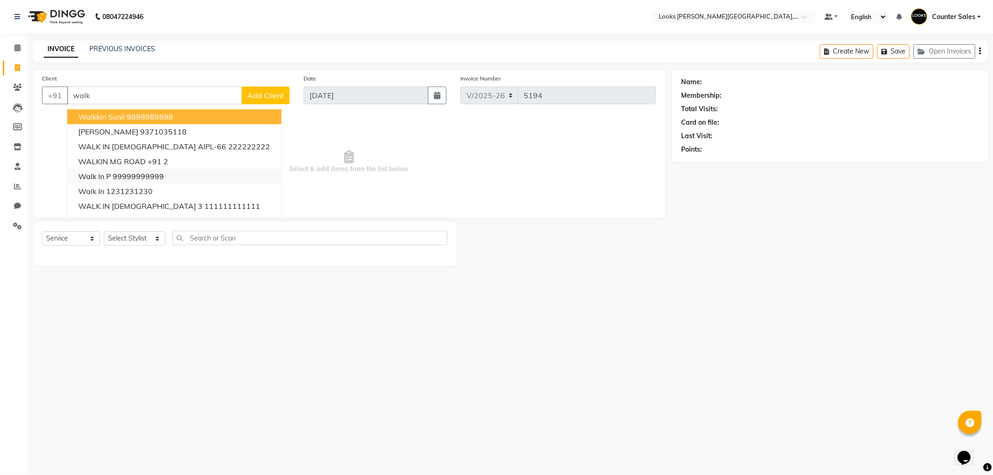
click at [161, 175] on ngb-highlight "99999999999" at bounding box center [138, 176] width 51 height 9
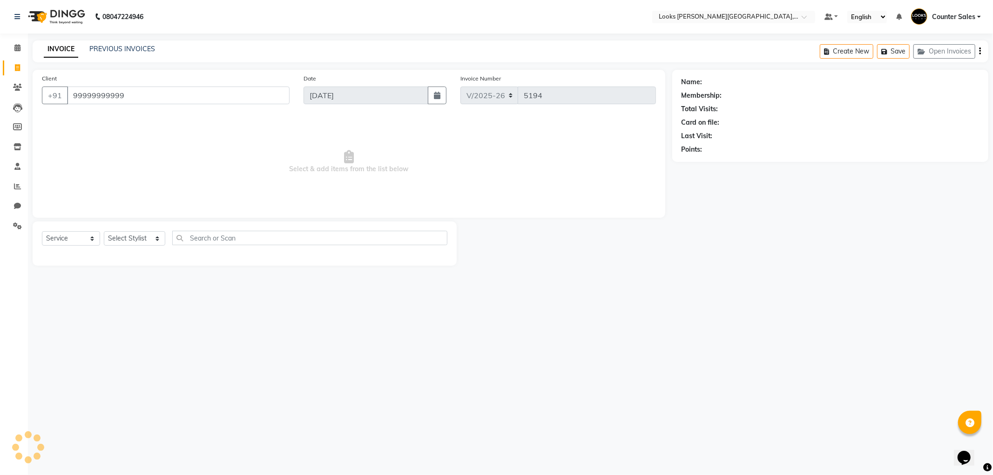
type input "99999999999"
click at [134, 235] on select "Select Stylist Ajay [PERSON_NAME] [PERSON_NAME] Counter Sales [PERSON_NAME] Kri…" at bounding box center [134, 238] width 61 height 14
select select "1: Object"
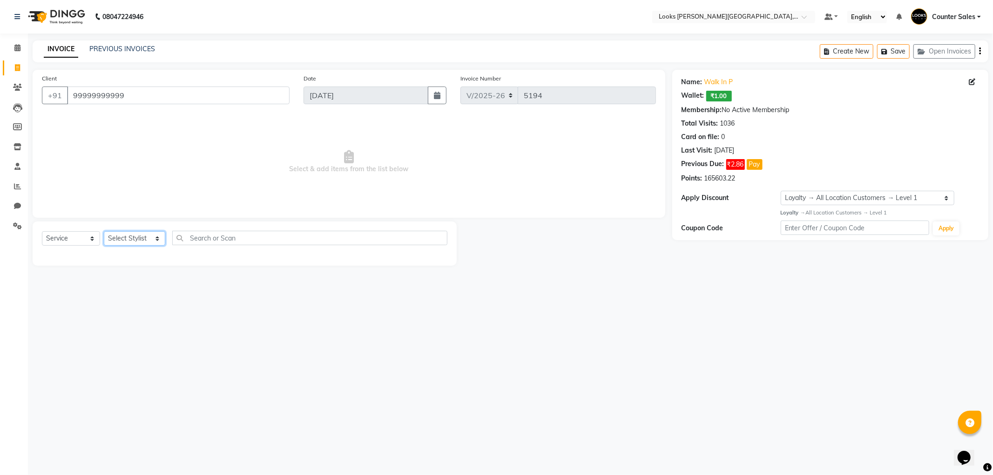
select select "88118"
click at [104, 232] on select "Select Stylist Ajay [PERSON_NAME] [PERSON_NAME] Counter Sales [PERSON_NAME] Kri…" at bounding box center [134, 238] width 61 height 14
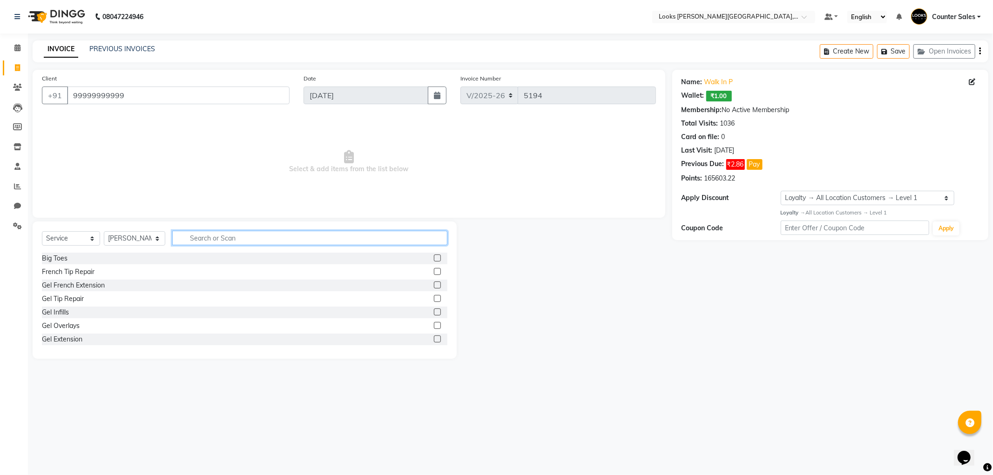
click at [225, 239] on input "text" at bounding box center [309, 238] width 275 height 14
type input "cut"
click at [434, 339] on label at bounding box center [437, 338] width 7 height 7
click at [434, 339] on input "checkbox" at bounding box center [437, 339] width 6 height 6
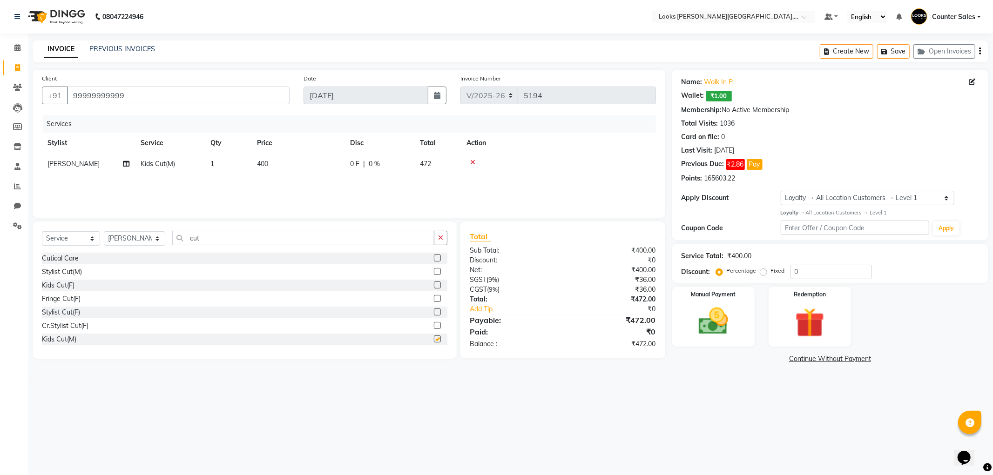
checkbox input "false"
click at [290, 161] on td "400" at bounding box center [297, 164] width 93 height 21
select select "88118"
type input "600"
click at [702, 322] on img at bounding box center [713, 321] width 50 height 35
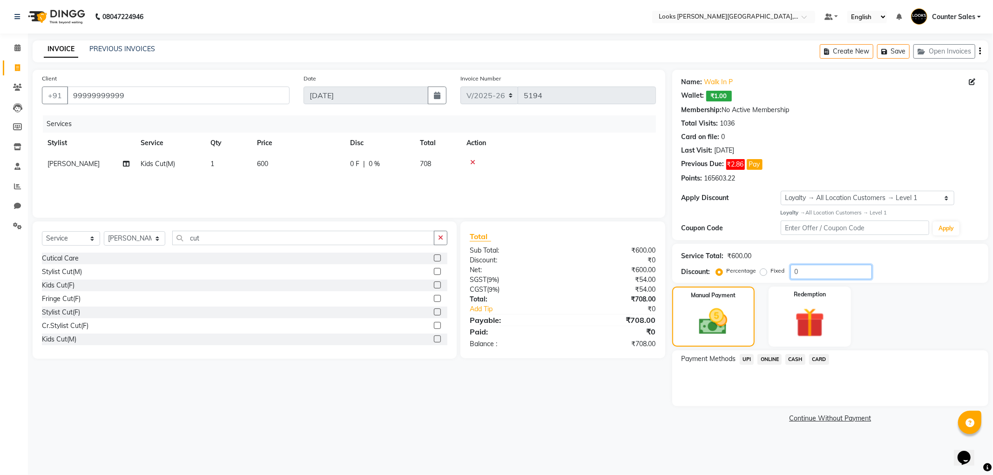
click at [815, 268] on input "0" at bounding box center [830, 272] width 81 height 14
type input "020"
click at [707, 315] on img at bounding box center [713, 322] width 48 height 34
click at [747, 359] on span "UPI" at bounding box center [746, 359] width 14 height 11
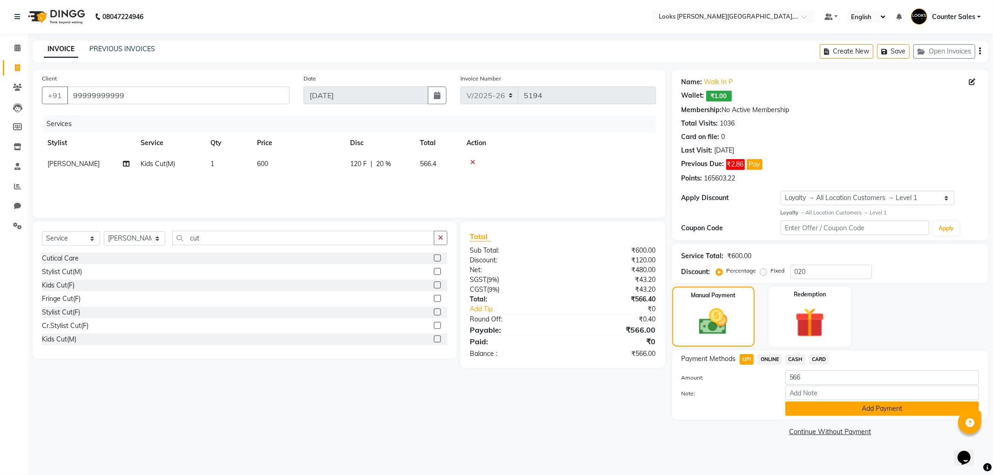
click at [850, 411] on button "Add Payment" at bounding box center [882, 409] width 194 height 14
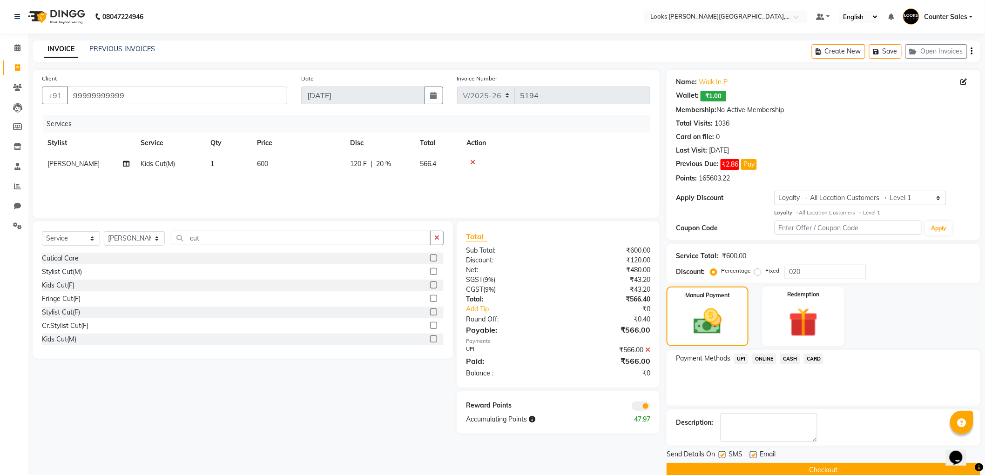
click at [813, 467] on button "Checkout" at bounding box center [823, 470] width 314 height 14
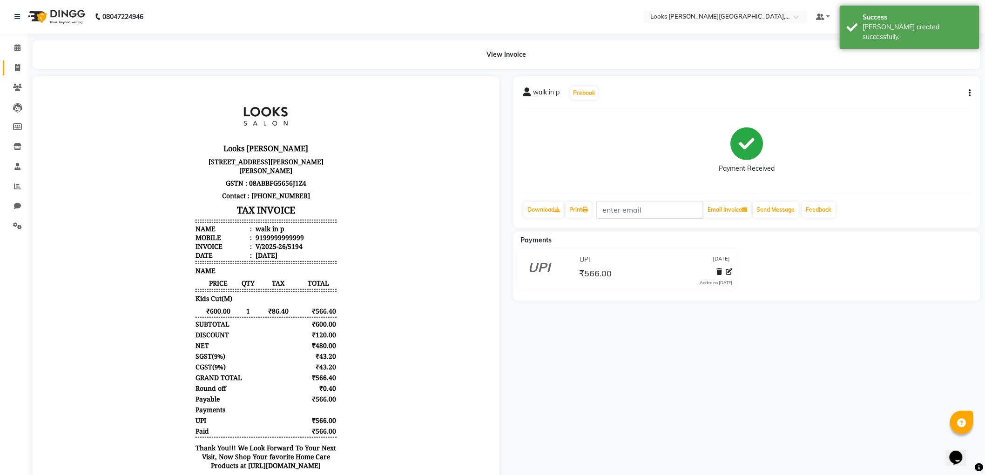
click at [14, 72] on span at bounding box center [17, 68] width 16 height 11
select select "service"
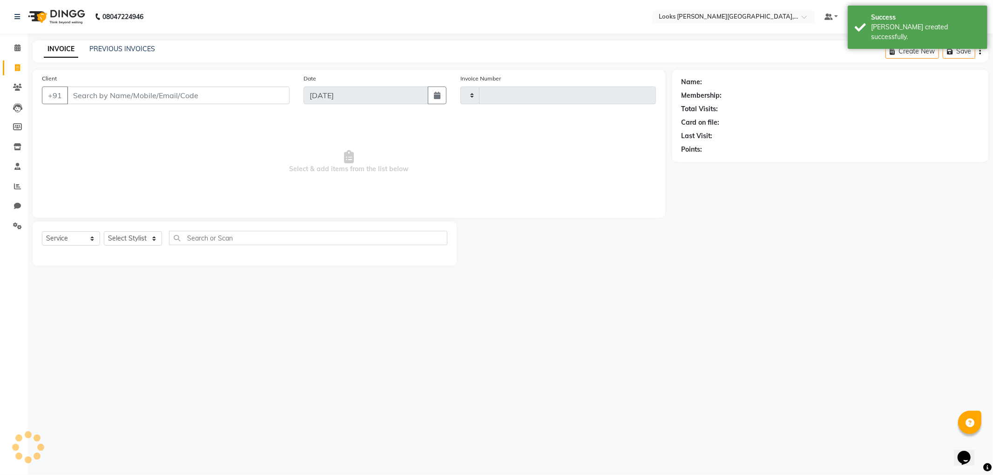
type input "5195"
click at [101, 94] on input "Client" at bounding box center [178, 96] width 222 height 18
select select "4385"
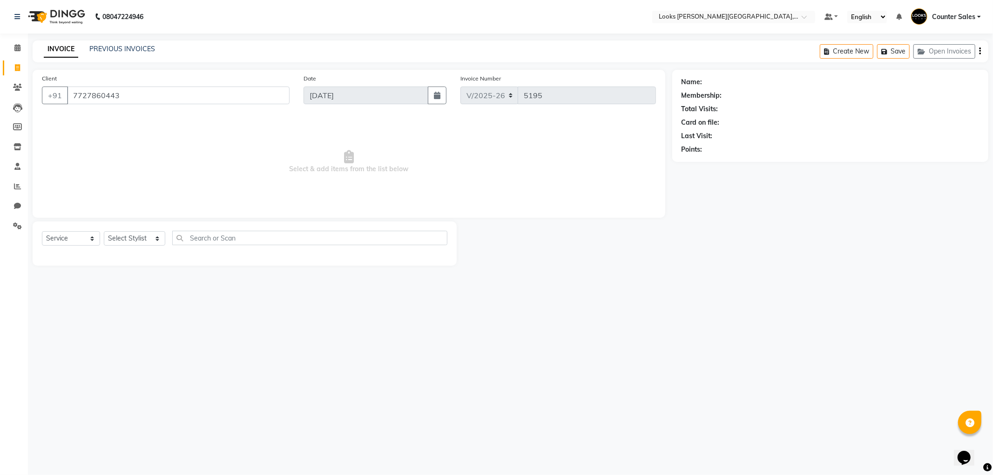
type input "7727860443"
select select "1: Object"
click at [127, 239] on select "Select Stylist Ajay [PERSON_NAME] [PERSON_NAME] Counter Sales [PERSON_NAME] Kri…" at bounding box center [134, 238] width 61 height 14
select select "88118"
click at [104, 232] on select "Select Stylist Ajay [PERSON_NAME] [PERSON_NAME] Counter Sales [PERSON_NAME] Kri…" at bounding box center [134, 238] width 61 height 14
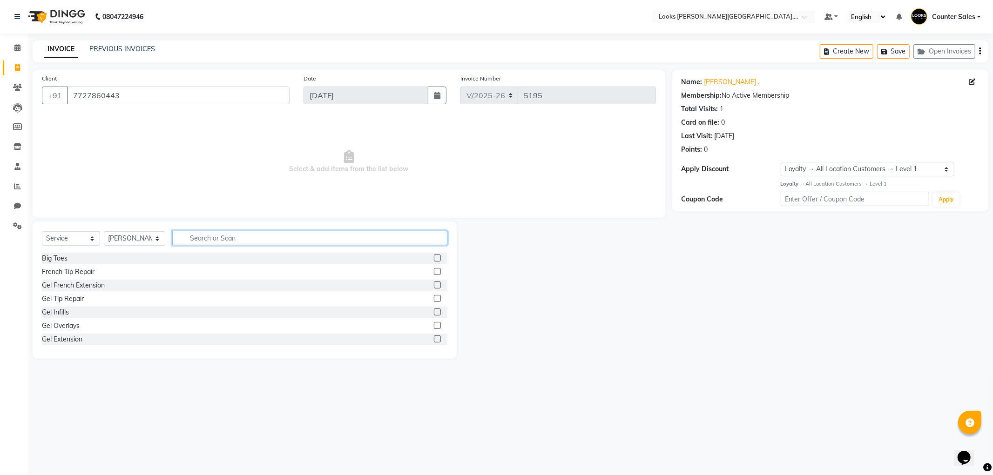
click at [229, 239] on input "text" at bounding box center [309, 238] width 275 height 14
type input "cut"
click at [434, 271] on label at bounding box center [437, 271] width 7 height 7
click at [434, 271] on input "checkbox" at bounding box center [437, 272] width 6 height 6
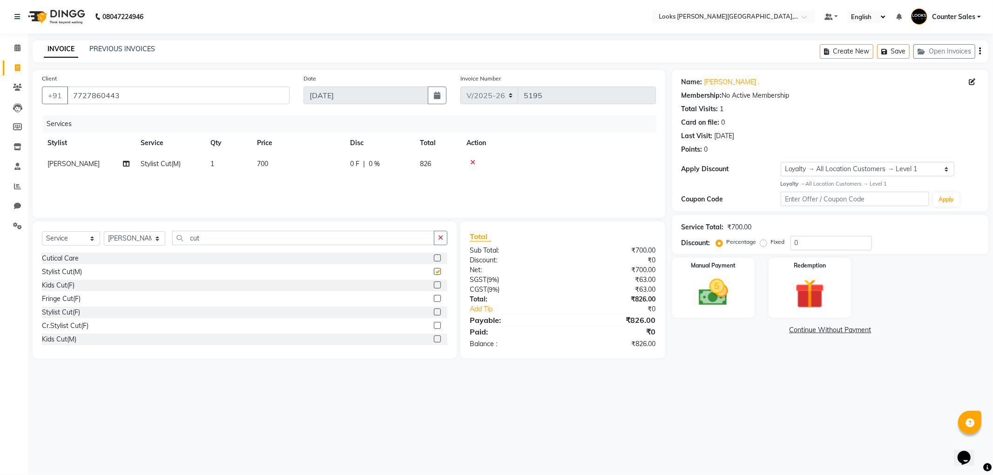
checkbox input "false"
click at [281, 237] on input "cut" at bounding box center [303, 238] width 262 height 14
type input "c"
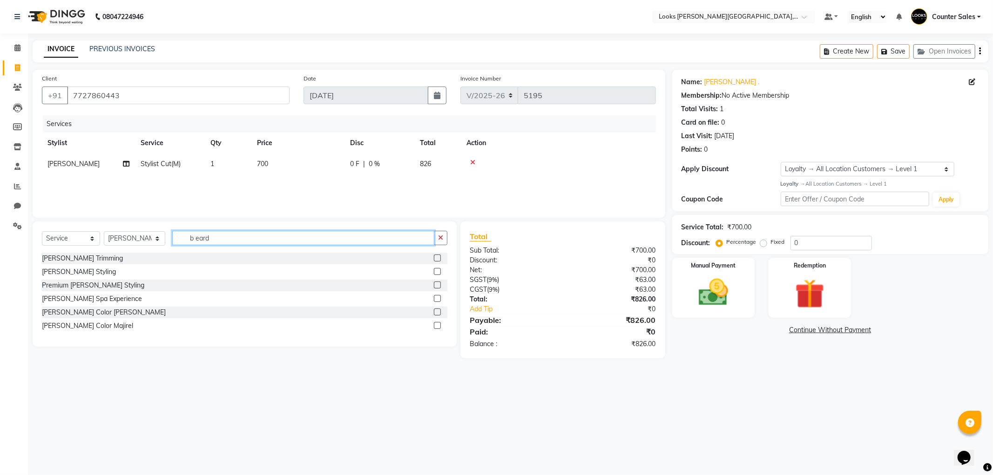
type input "b eard"
click at [436, 271] on label at bounding box center [437, 271] width 7 height 7
click at [436, 271] on input "checkbox" at bounding box center [437, 272] width 6 height 6
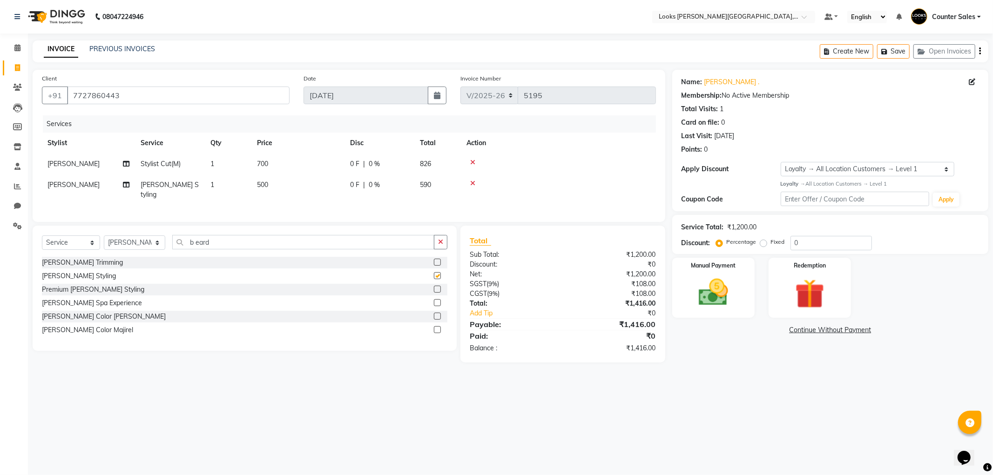
click at [287, 191] on td "500" at bounding box center [297, 189] width 93 height 31
checkbox input "false"
select select "88118"
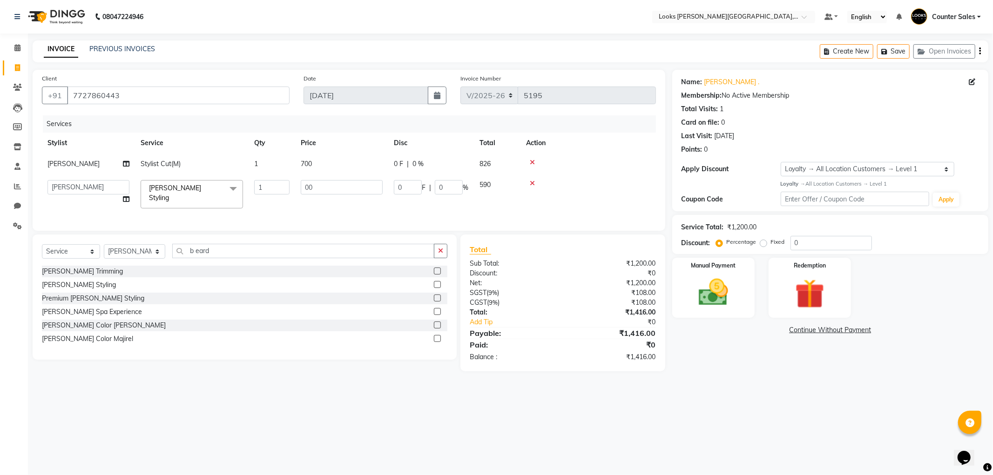
type input "300"
click at [731, 292] on img at bounding box center [713, 292] width 50 height 35
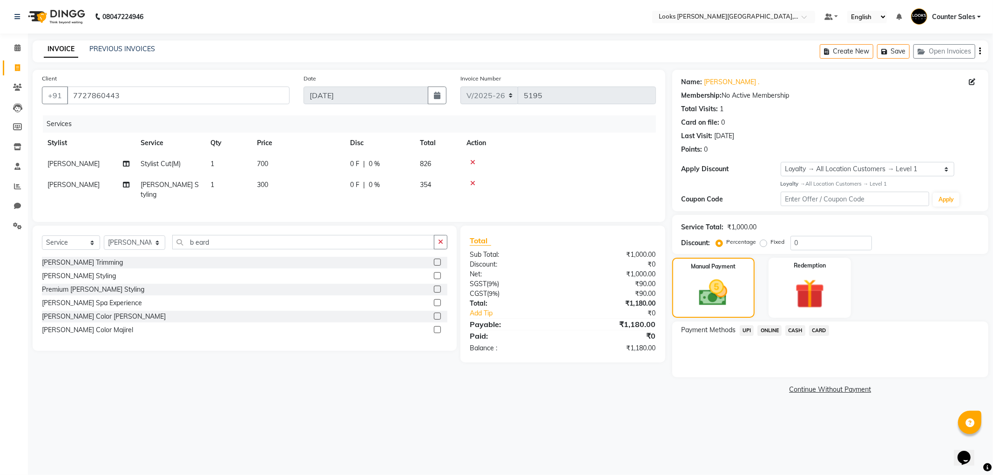
click at [746, 330] on span "UPI" at bounding box center [746, 330] width 14 height 11
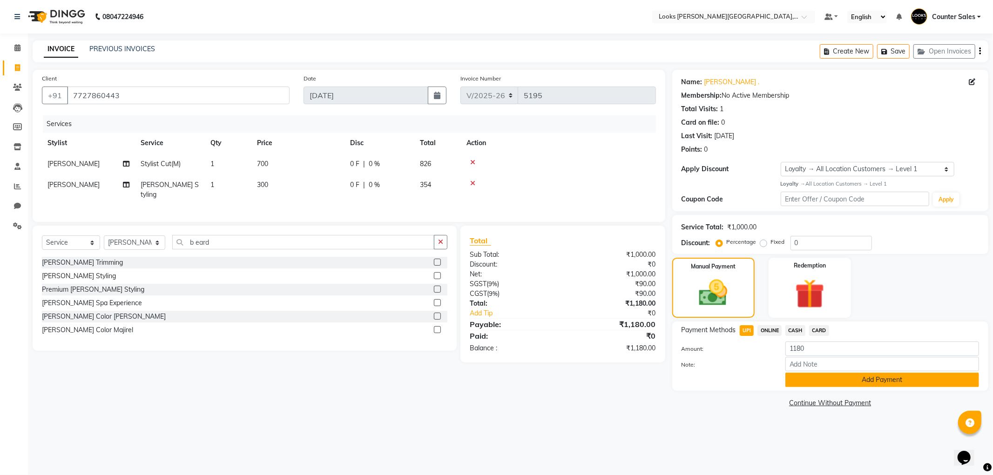
click at [849, 378] on button "Add Payment" at bounding box center [882, 380] width 194 height 14
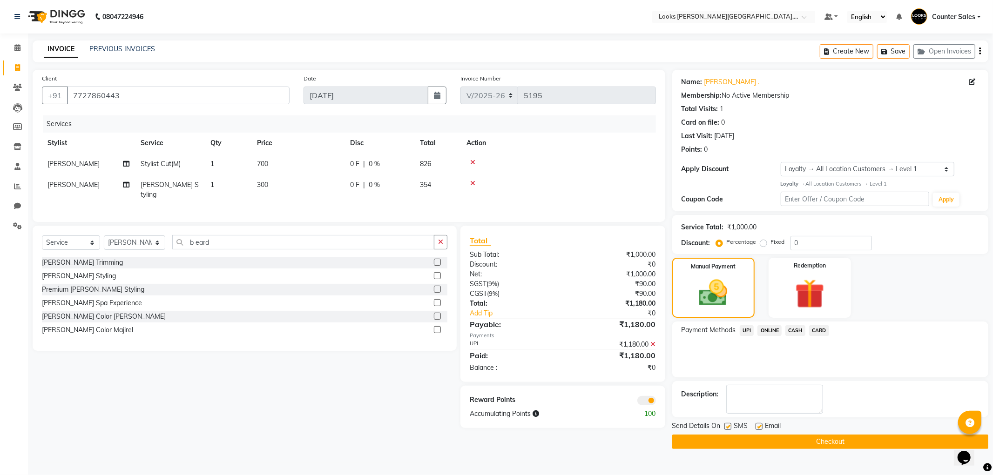
click at [864, 438] on button "Checkout" at bounding box center [830, 442] width 316 height 14
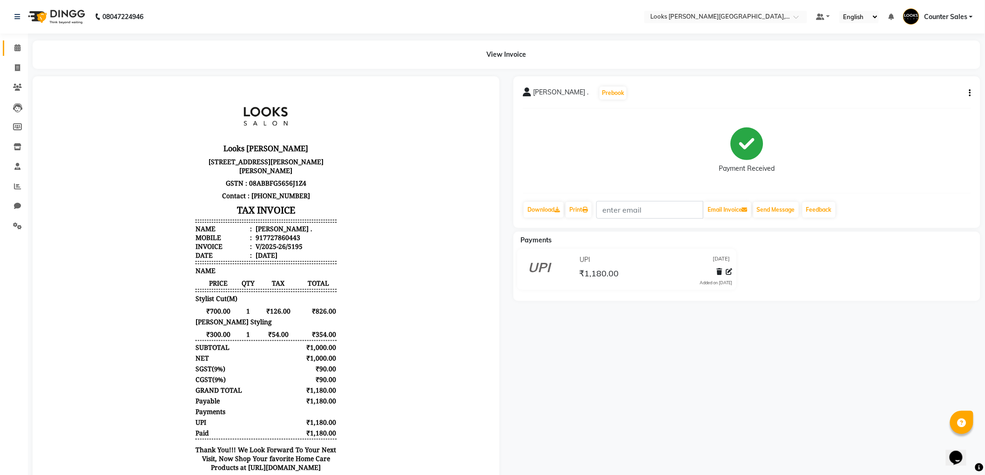
click at [17, 52] on span at bounding box center [17, 48] width 16 height 11
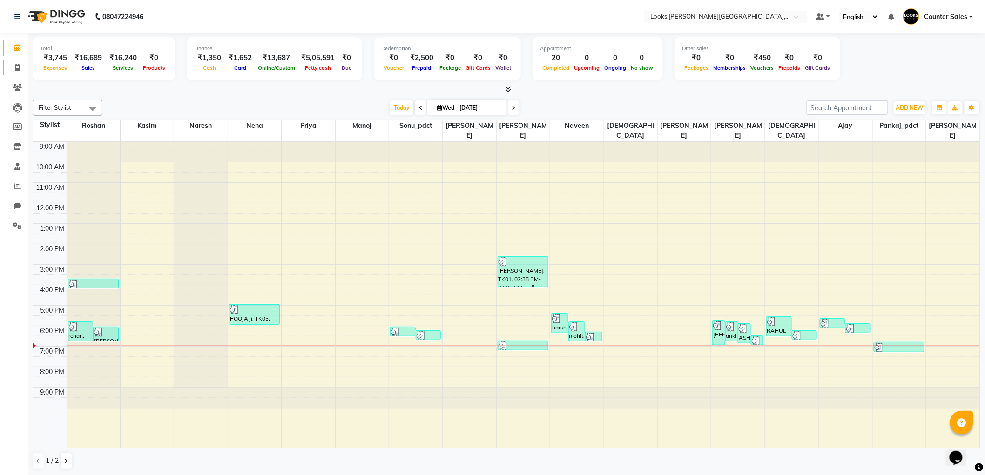
click at [15, 70] on icon at bounding box center [17, 67] width 5 height 7
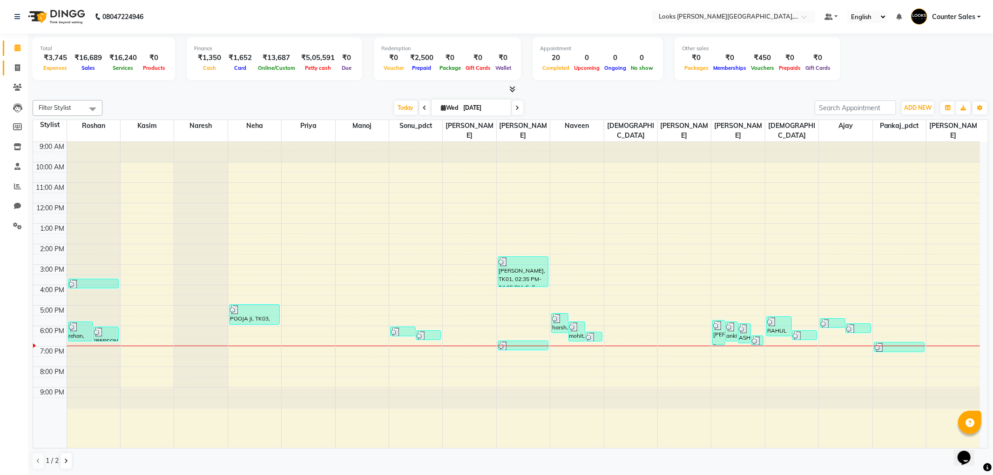
select select "service"
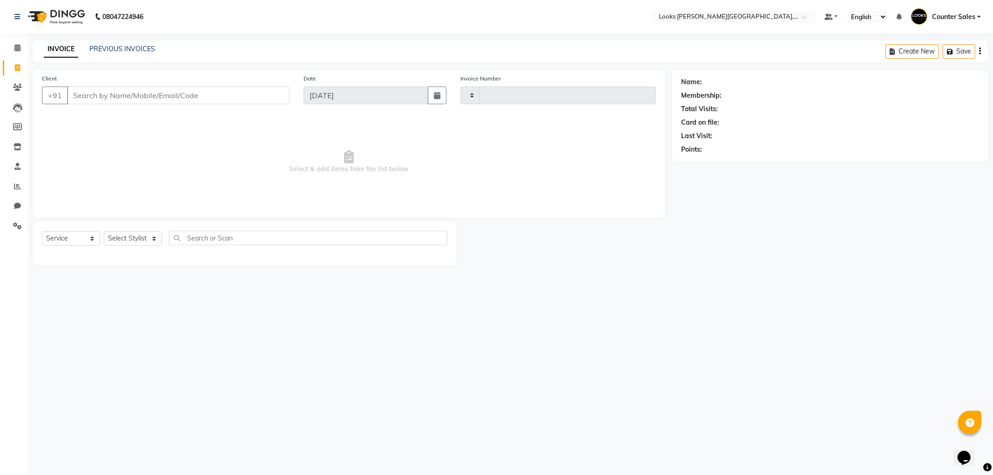
type input "5196"
select select "4385"
click at [106, 96] on input "Client" at bounding box center [178, 96] width 222 height 18
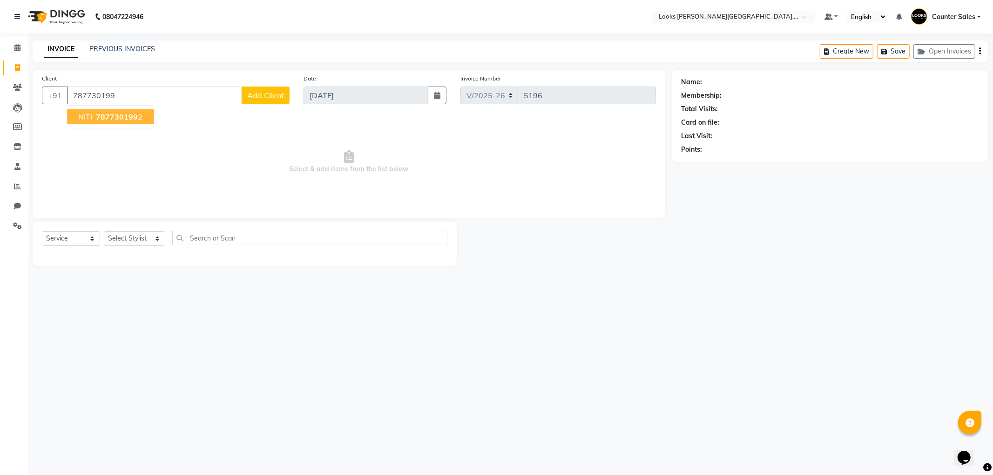
click at [114, 121] on span "787730199" at bounding box center [117, 116] width 42 height 9
type input "7877301992"
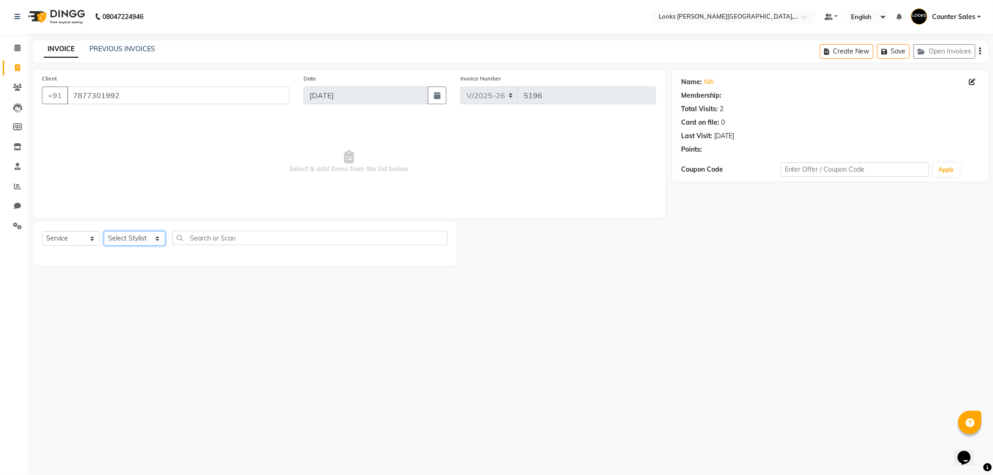
click at [132, 243] on select "Select Stylist Ajay [PERSON_NAME] [PERSON_NAME] Counter Sales [PERSON_NAME] Kri…" at bounding box center [134, 238] width 61 height 14
select select "1: Object"
select select "88120"
click at [104, 232] on select "Select Stylist Ajay [PERSON_NAME] [PERSON_NAME] Counter Sales [PERSON_NAME] Kri…" at bounding box center [134, 238] width 61 height 14
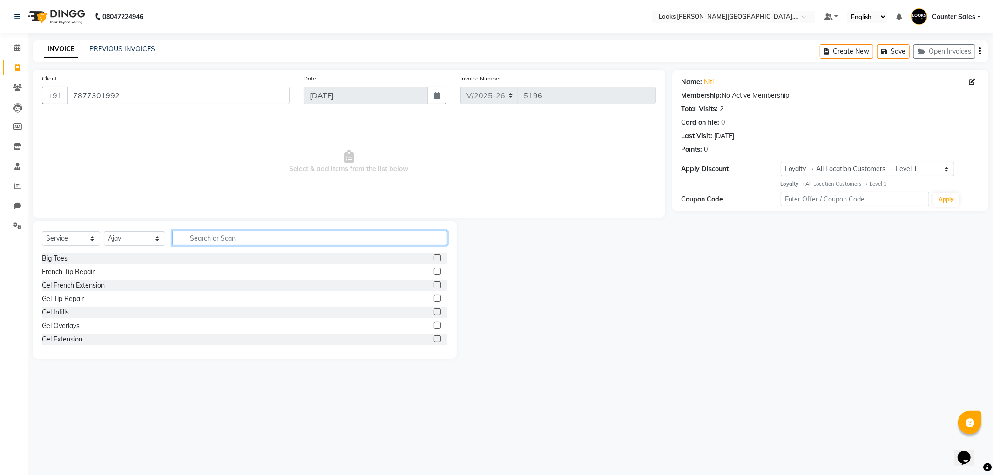
click at [227, 235] on input "text" at bounding box center [309, 238] width 275 height 14
type input "cut"
click at [434, 312] on label at bounding box center [437, 312] width 7 height 7
click at [434, 312] on input "checkbox" at bounding box center [437, 312] width 6 height 6
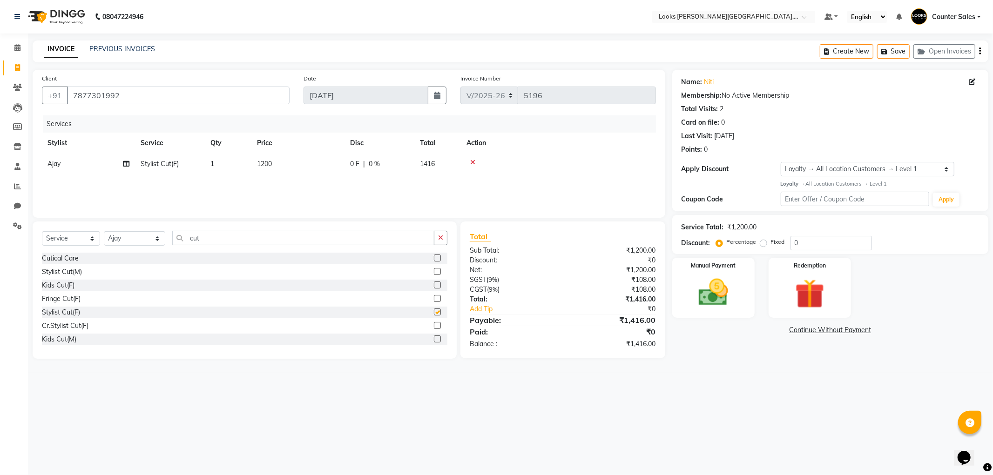
checkbox input "false"
click at [299, 167] on td "1200" at bounding box center [297, 164] width 93 height 21
click at [333, 166] on input "1200" at bounding box center [342, 166] width 82 height 14
type input "1189"
click at [695, 279] on img at bounding box center [713, 292] width 50 height 35
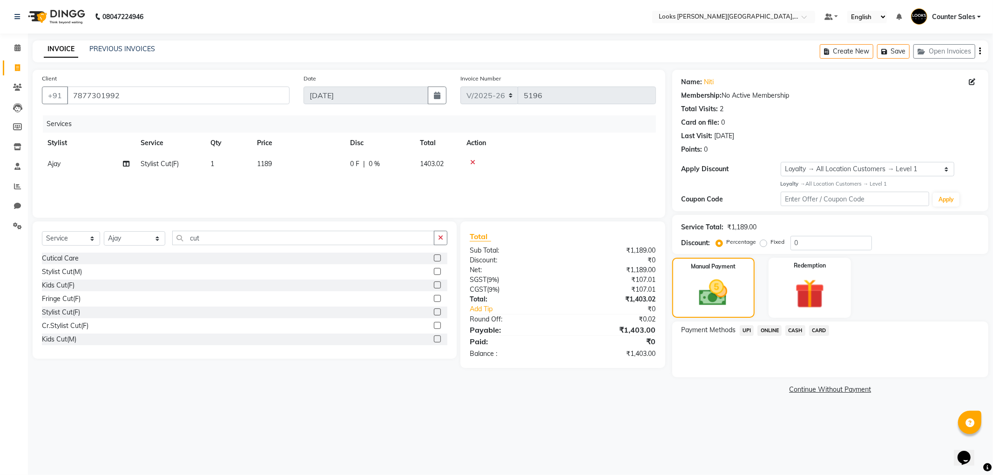
click at [295, 165] on td "1189" at bounding box center [297, 164] width 93 height 21
click at [322, 163] on input "1189" at bounding box center [342, 166] width 82 height 14
type input "1187"
click at [710, 289] on img at bounding box center [713, 293] width 48 height 34
click at [284, 167] on td "1187" at bounding box center [297, 164] width 93 height 21
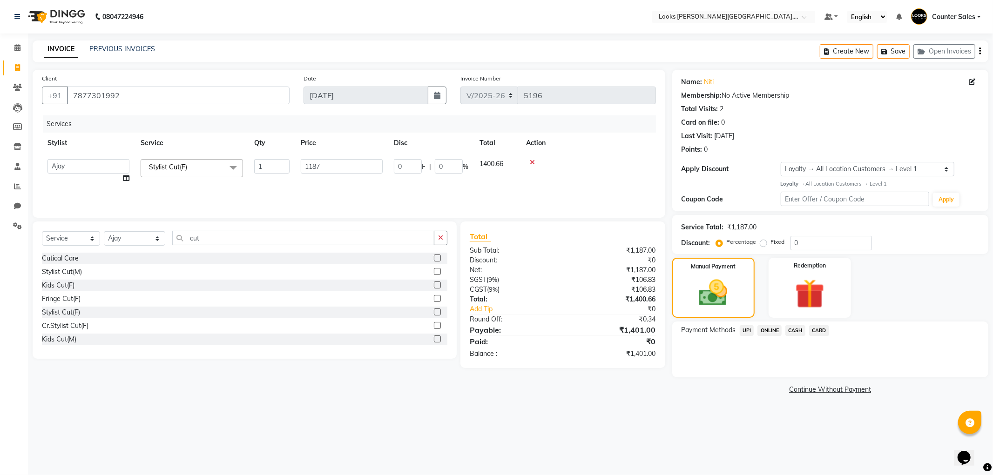
type input "1186"
click at [705, 298] on img at bounding box center [713, 293] width 48 height 34
click at [296, 165] on td "1186" at bounding box center [297, 164] width 93 height 21
type input "1186.5"
click at [701, 282] on img at bounding box center [713, 293] width 48 height 34
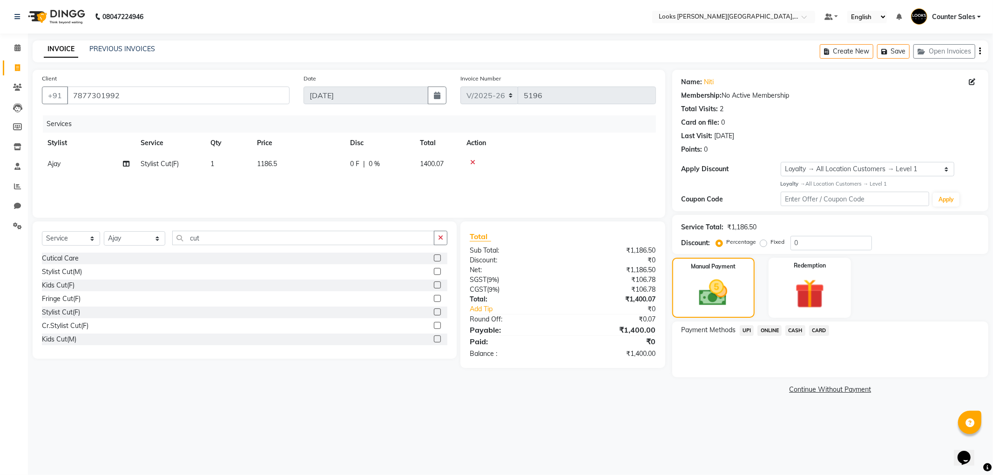
click at [785, 327] on span "CASH" at bounding box center [795, 330] width 20 height 11
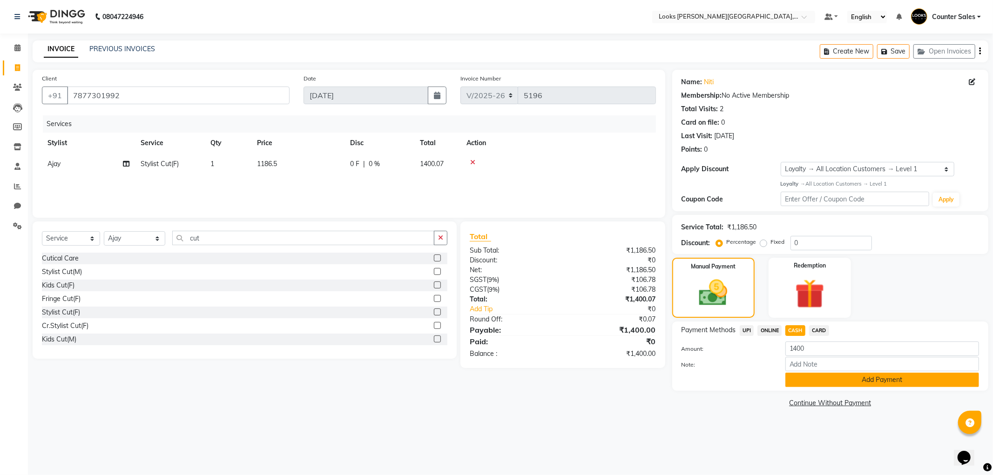
click at [833, 379] on button "Add Payment" at bounding box center [882, 380] width 194 height 14
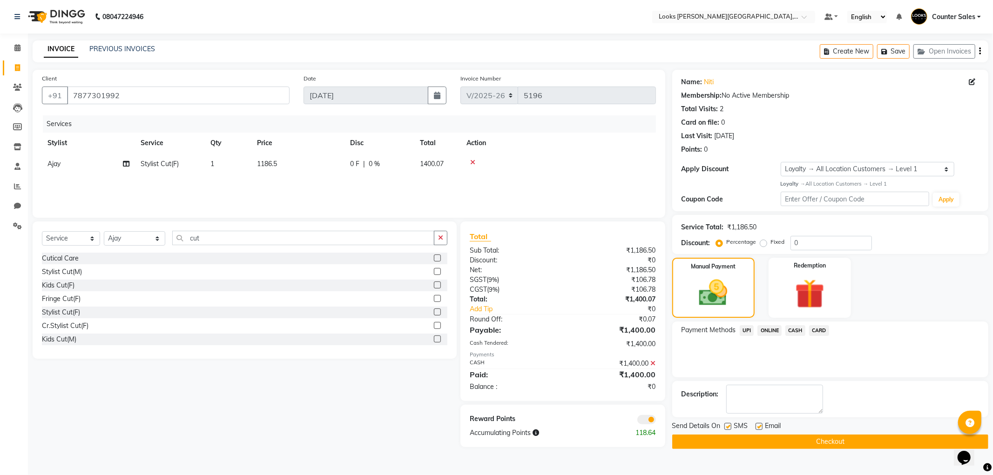
click at [848, 435] on button "Checkout" at bounding box center [830, 442] width 316 height 14
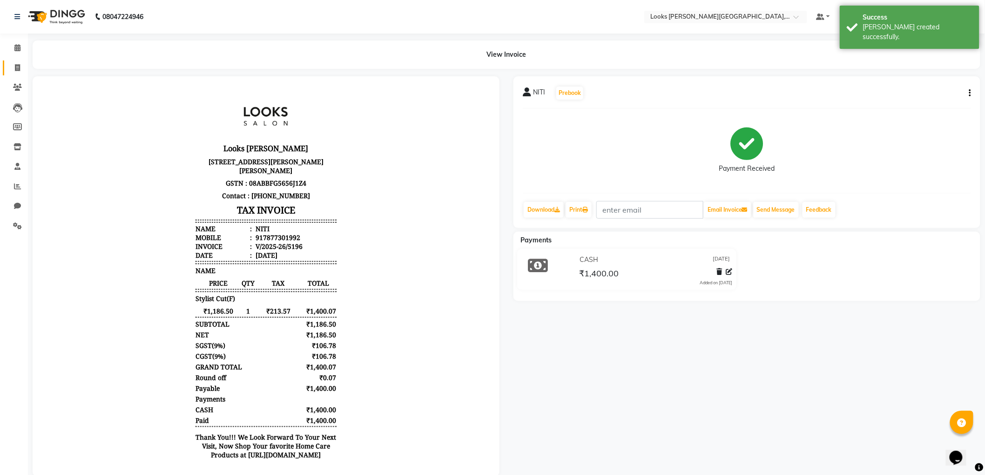
click at [17, 67] on icon at bounding box center [17, 67] width 5 height 7
select select "service"
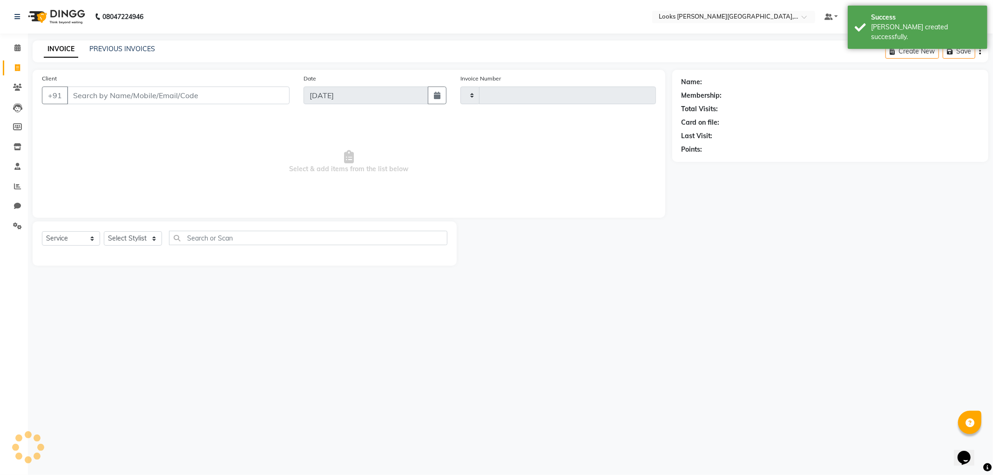
type input "5197"
select select "4385"
click at [137, 96] on input "Client" at bounding box center [178, 96] width 222 height 18
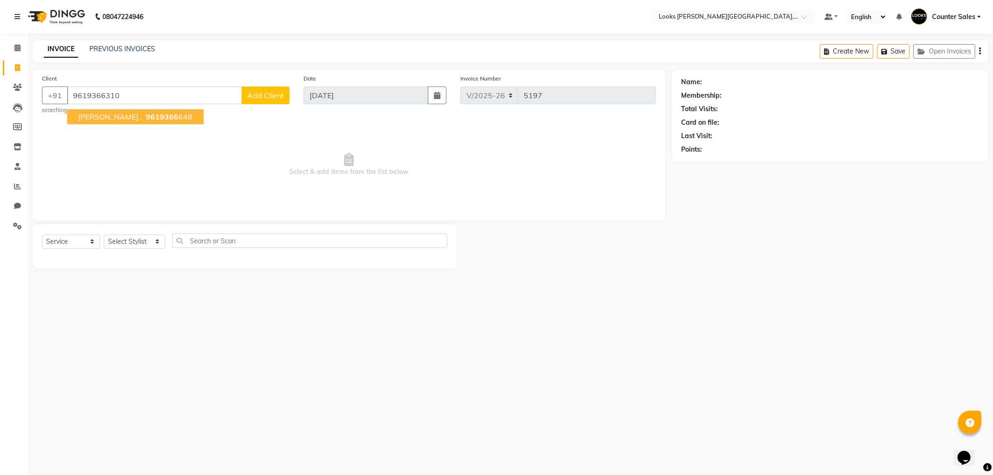
click at [144, 115] on ngb-highlight "9619366 648" at bounding box center [168, 116] width 48 height 9
type input "9619366648"
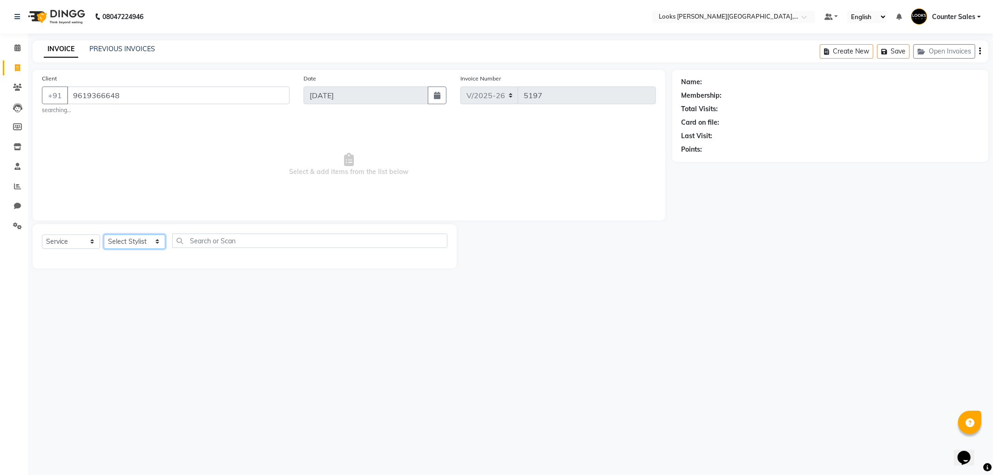
click at [132, 240] on select "Select Stylist Ajay [PERSON_NAME] [PERSON_NAME] Counter Sales [PERSON_NAME] Kri…" at bounding box center [134, 242] width 61 height 14
select select "1: Object"
click at [104, 235] on select "Select Stylist Ajay [PERSON_NAME] [PERSON_NAME] Counter Sales [PERSON_NAME] Kri…" at bounding box center [134, 242] width 61 height 14
click at [127, 242] on select "Select Stylist Ajay [PERSON_NAME] [PERSON_NAME] Counter Sales [PERSON_NAME] Kri…" at bounding box center [134, 242] width 61 height 14
click at [104, 235] on select "Select Stylist Ajay [PERSON_NAME] [PERSON_NAME] Counter Sales [PERSON_NAME] Kri…" at bounding box center [134, 242] width 61 height 14
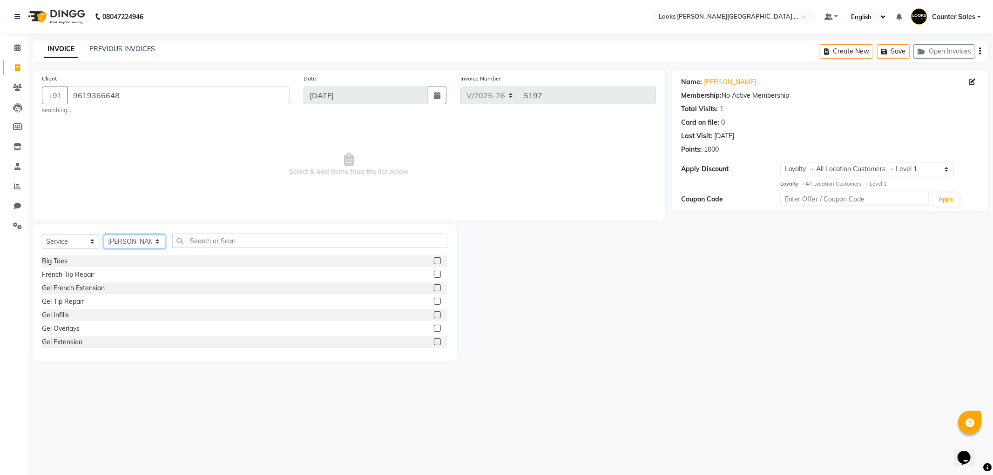
click at [137, 247] on select "Select Stylist Ajay [PERSON_NAME] [PERSON_NAME] Counter Sales [PERSON_NAME] Kri…" at bounding box center [134, 242] width 61 height 14
select select "88119"
click at [104, 235] on select "Select Stylist Ajay [PERSON_NAME] [PERSON_NAME] Counter Sales [PERSON_NAME] Kri…" at bounding box center [134, 242] width 61 height 14
click at [206, 240] on input "text" at bounding box center [309, 241] width 275 height 14
type input "cut"
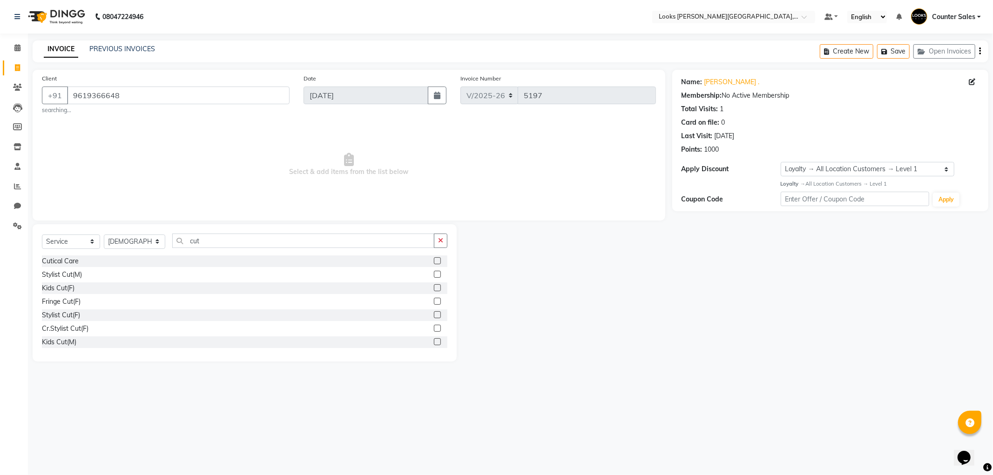
click at [434, 275] on label at bounding box center [437, 274] width 7 height 7
click at [434, 275] on input "checkbox" at bounding box center [437, 275] width 6 height 6
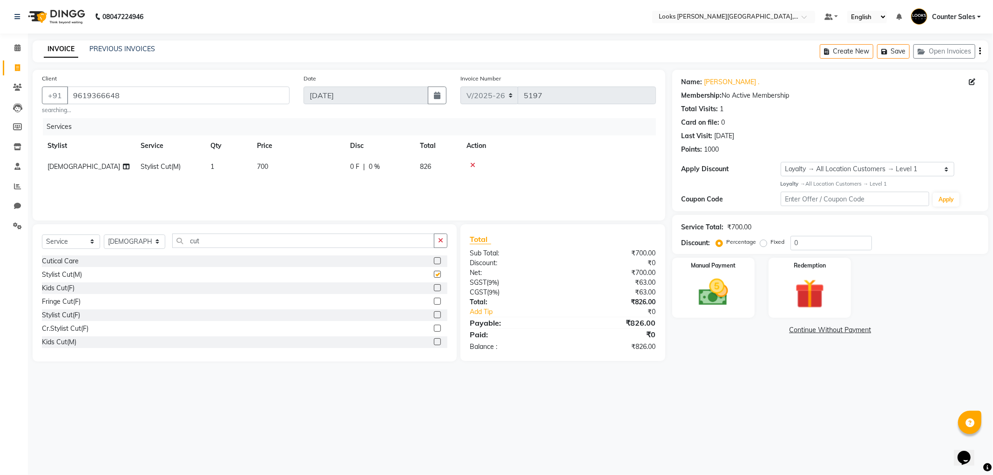
click at [306, 168] on td "700" at bounding box center [297, 166] width 93 height 21
checkbox input "false"
select select "88119"
click at [340, 169] on input "700" at bounding box center [342, 169] width 82 height 14
click at [352, 165] on input "700" at bounding box center [342, 169] width 82 height 14
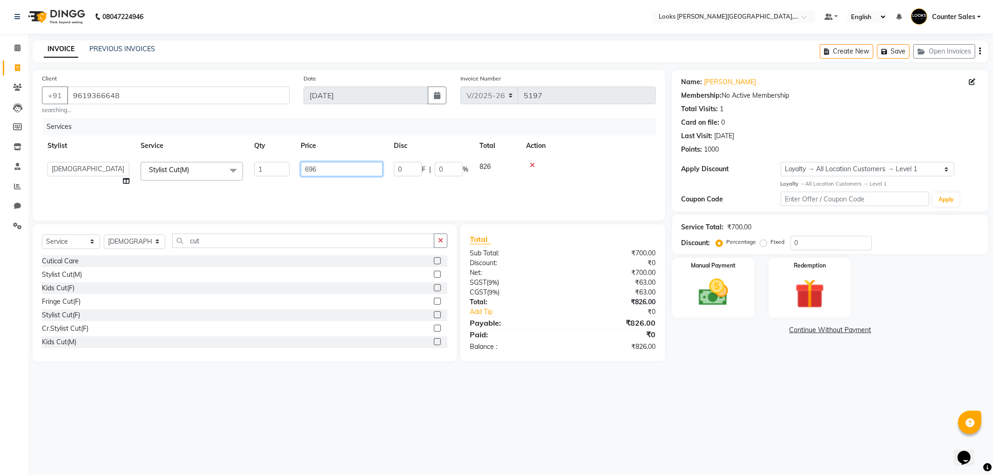
type input "695"
click at [705, 295] on img at bounding box center [713, 292] width 50 height 35
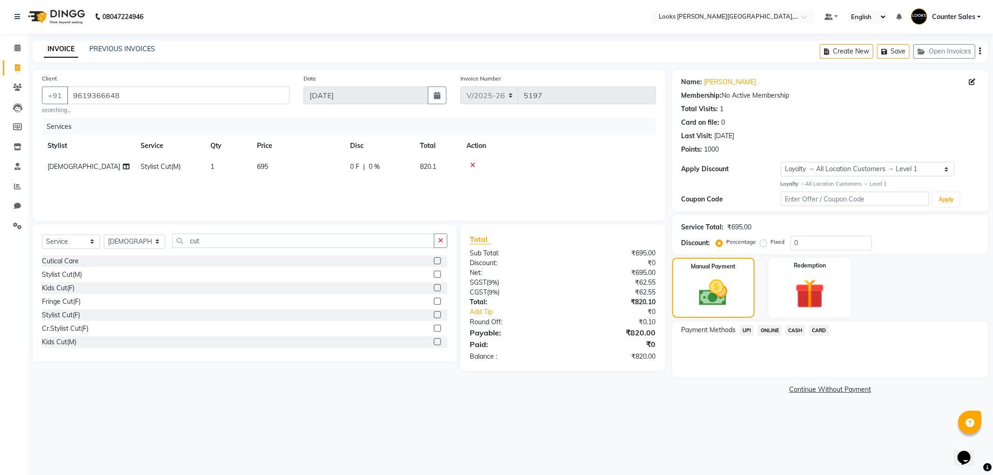
click at [796, 330] on span "CASH" at bounding box center [795, 330] width 20 height 11
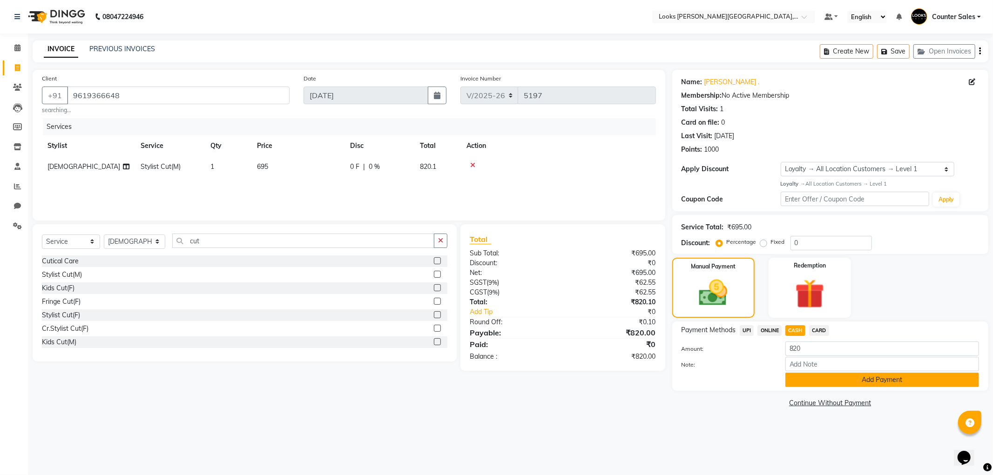
click at [852, 378] on button "Add Payment" at bounding box center [882, 380] width 194 height 14
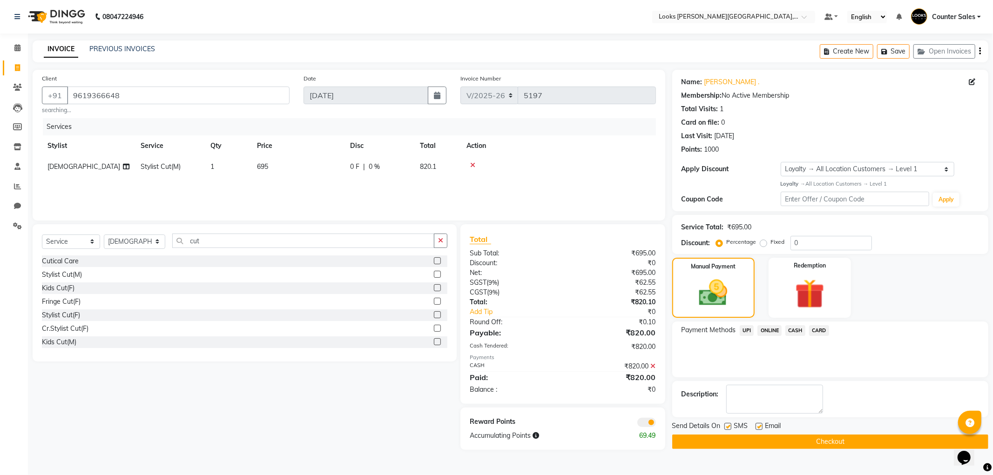
click at [825, 440] on button "Checkout" at bounding box center [830, 442] width 316 height 14
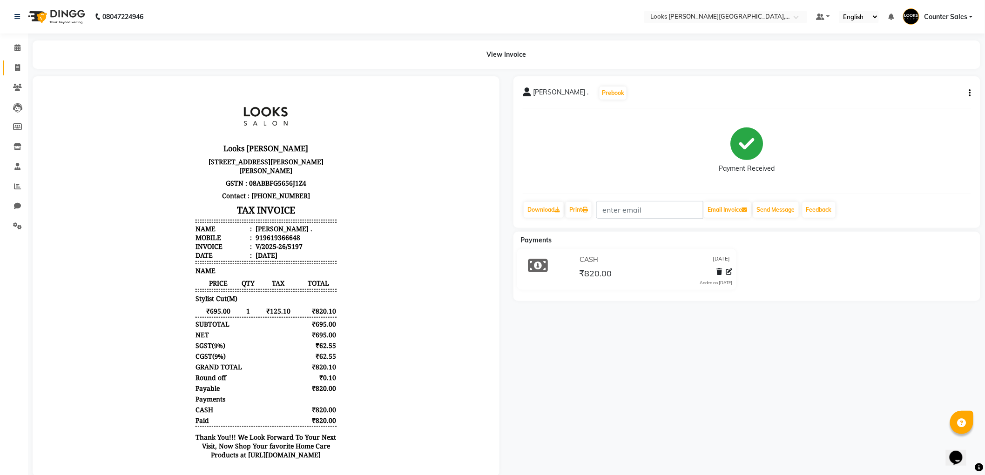
click at [9, 68] on span at bounding box center [17, 68] width 16 height 11
select select "service"
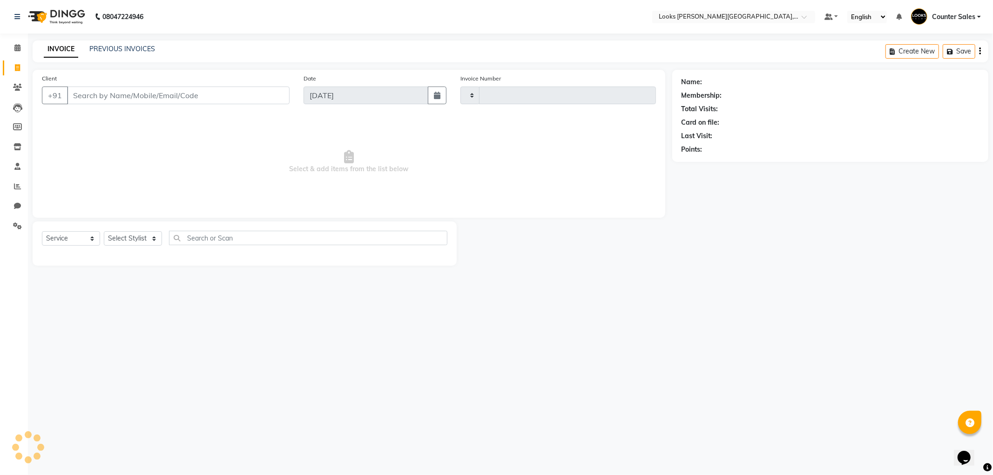
type input "5198"
select select "4385"
click at [119, 96] on input "Client" at bounding box center [178, 96] width 222 height 18
click at [123, 96] on input "Client" at bounding box center [178, 96] width 222 height 18
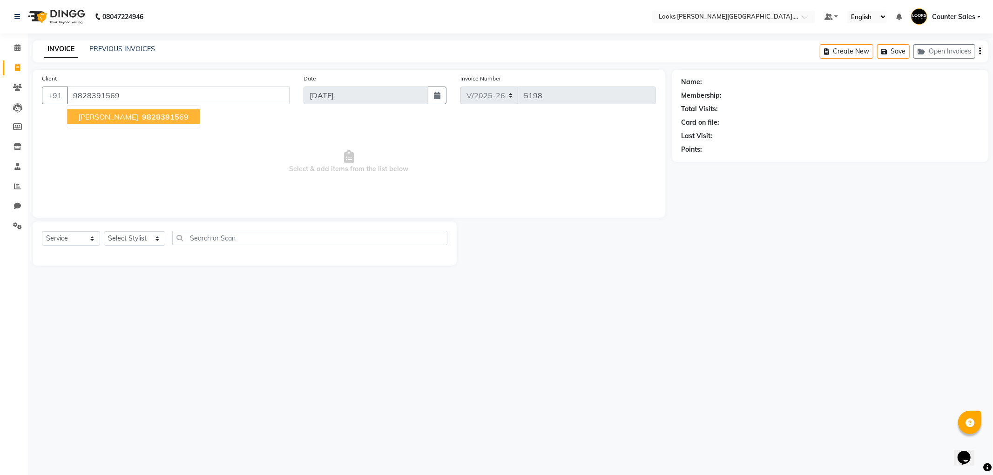
type input "9828391569"
select select "1: Object"
click at [140, 112] on ngb-highlight "98283915 69" at bounding box center [164, 116] width 48 height 9
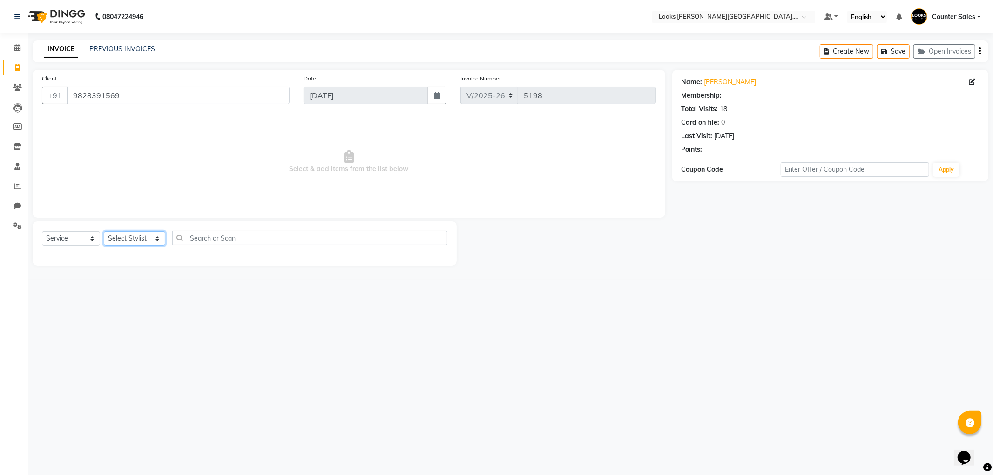
click at [136, 236] on select "Select Stylist Ajay [PERSON_NAME] [PERSON_NAME] Counter Sales [PERSON_NAME] Kri…" at bounding box center [134, 238] width 61 height 14
select select "1: Object"
select select "51057"
click at [104, 232] on select "Select Stylist Ajay [PERSON_NAME] [PERSON_NAME] Counter Sales [PERSON_NAME] Kri…" at bounding box center [134, 238] width 61 height 14
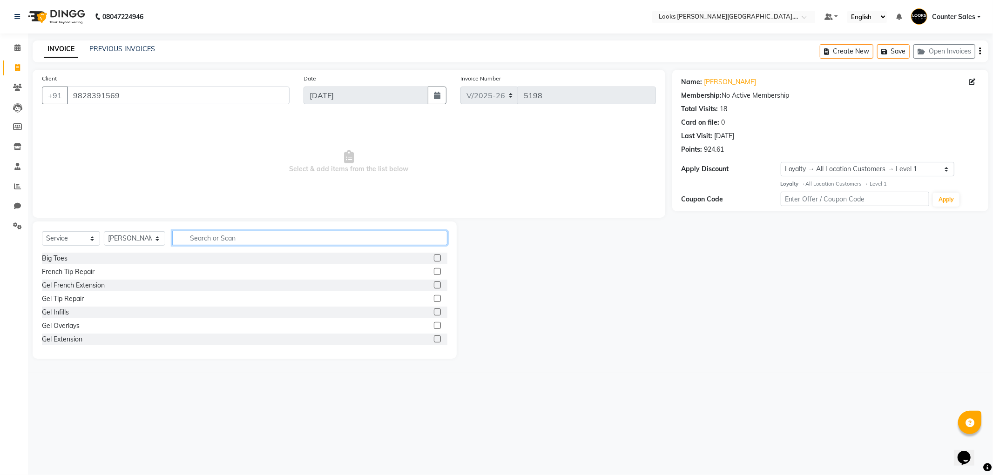
click at [226, 235] on input "text" at bounding box center [309, 238] width 275 height 14
type input "eye"
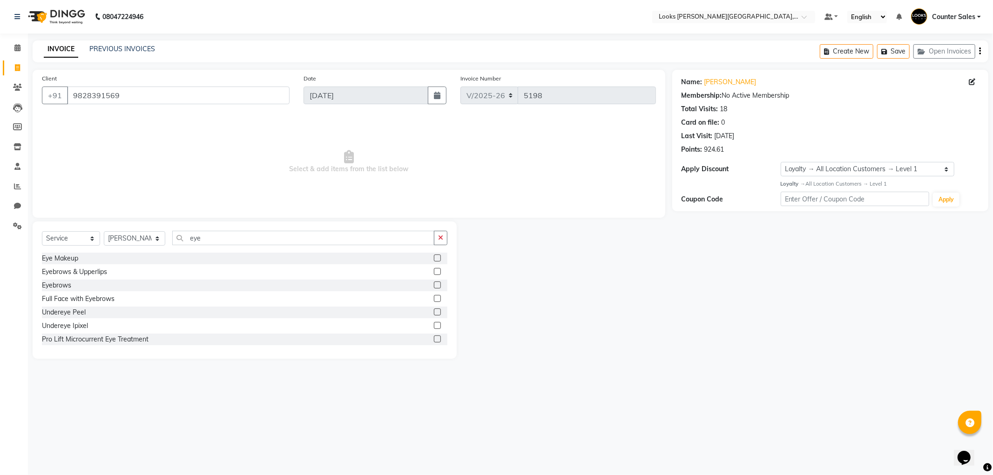
click at [434, 285] on label at bounding box center [437, 285] width 7 height 7
click at [434, 285] on input "checkbox" at bounding box center [437, 285] width 6 height 6
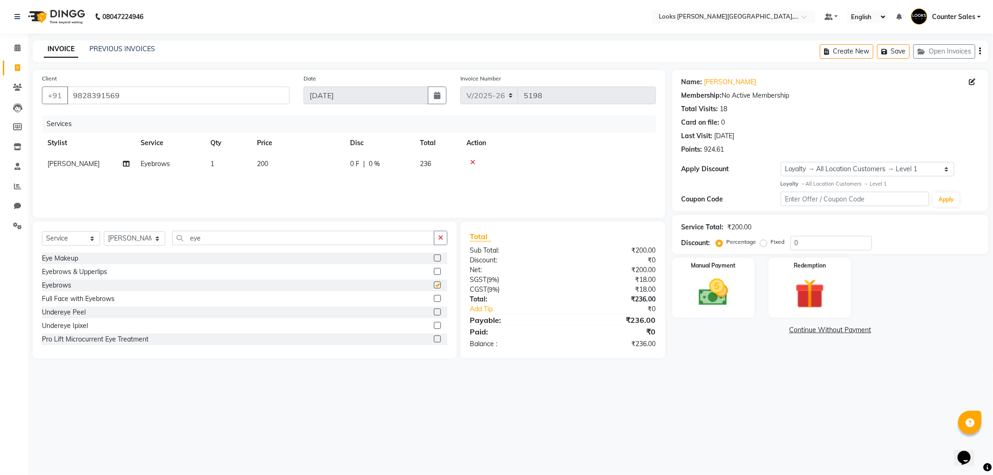
checkbox input "false"
click at [283, 163] on td "200" at bounding box center [297, 164] width 93 height 21
select select "51057"
click at [319, 168] on input "200" at bounding box center [342, 166] width 82 height 14
type input "2"
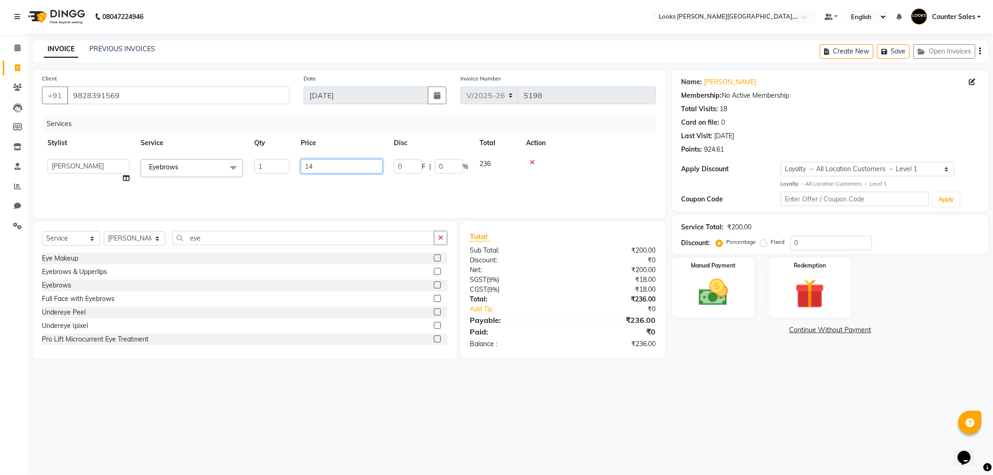
type input "140"
click at [700, 292] on img at bounding box center [713, 292] width 50 height 35
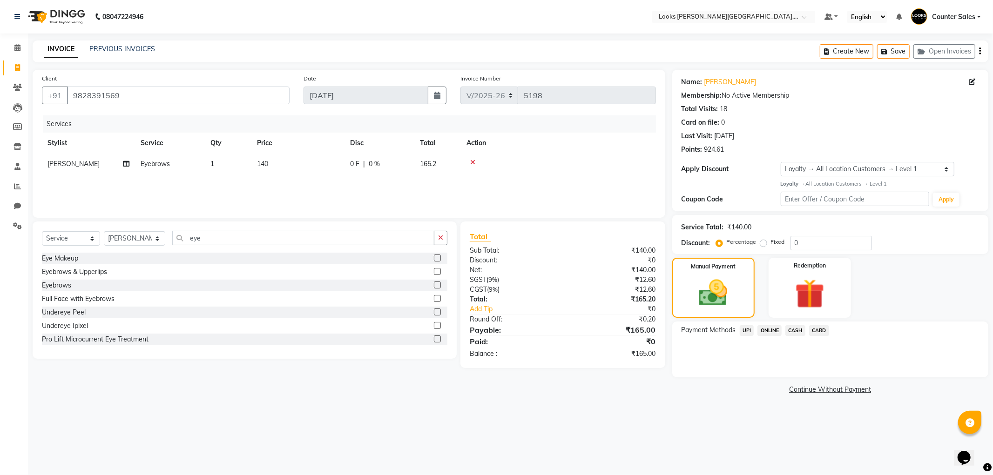
click at [746, 330] on span "UPI" at bounding box center [746, 330] width 14 height 11
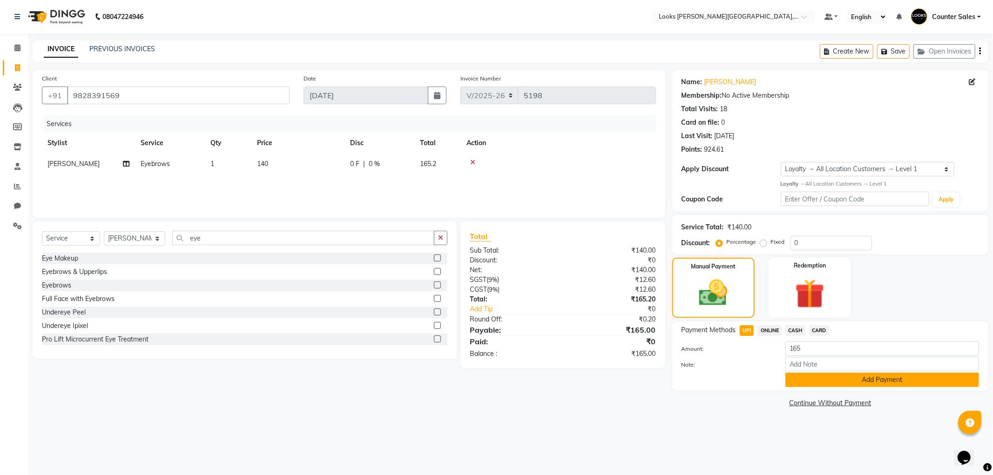
click at [841, 378] on button "Add Payment" at bounding box center [882, 380] width 194 height 14
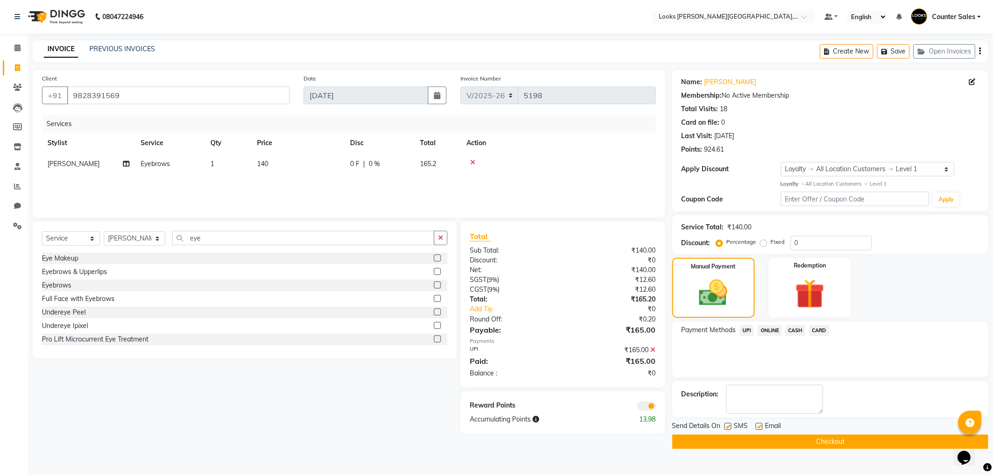
click at [853, 444] on button "Checkout" at bounding box center [830, 442] width 316 height 14
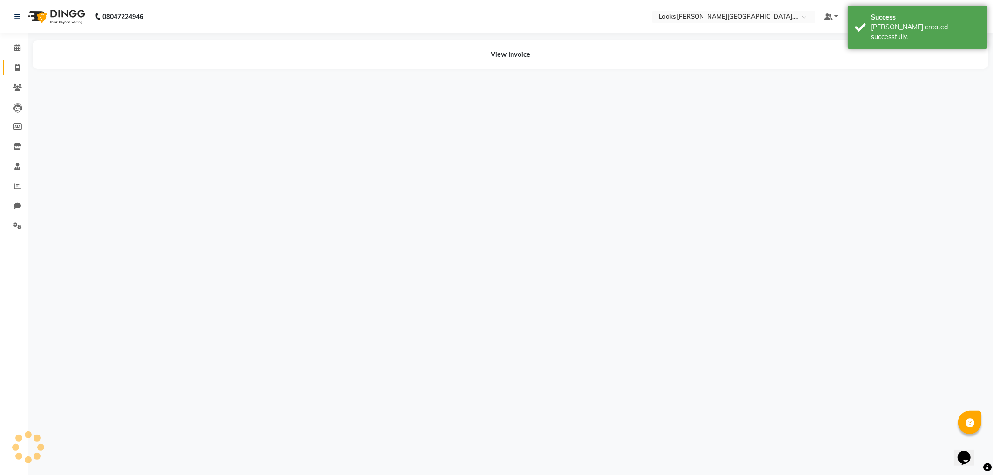
click at [11, 66] on span at bounding box center [17, 68] width 16 height 11
select select "service"
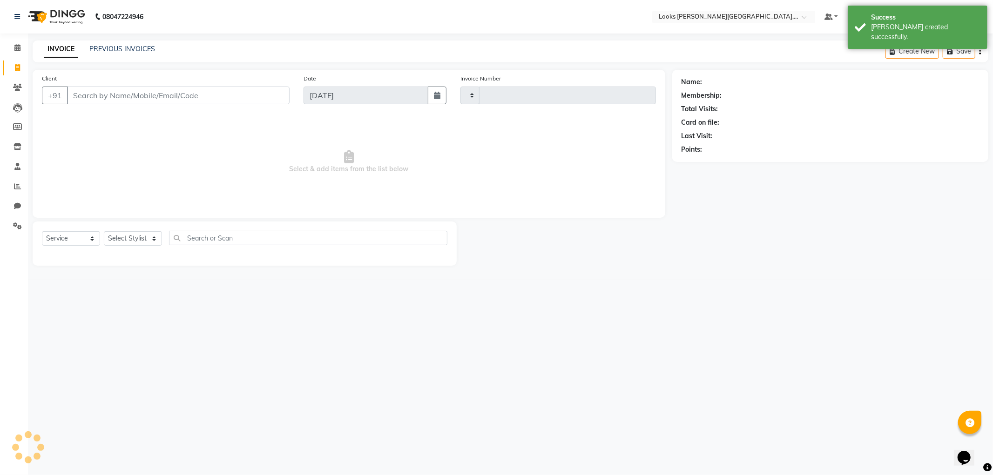
click at [99, 92] on input "Client" at bounding box center [178, 96] width 222 height 18
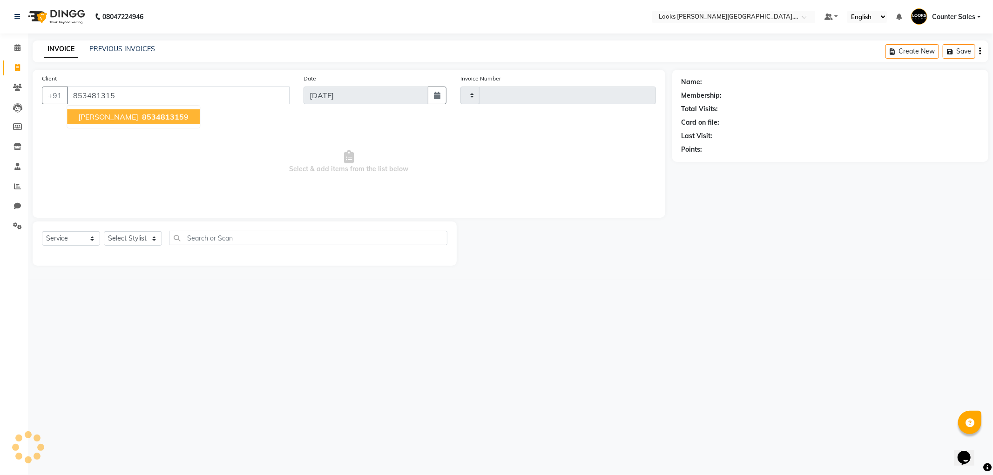
type input "8534813159"
type input "5199"
select select "4385"
type input "8534813159"
click at [140, 114] on ngb-highlight "853481315 9" at bounding box center [164, 116] width 48 height 9
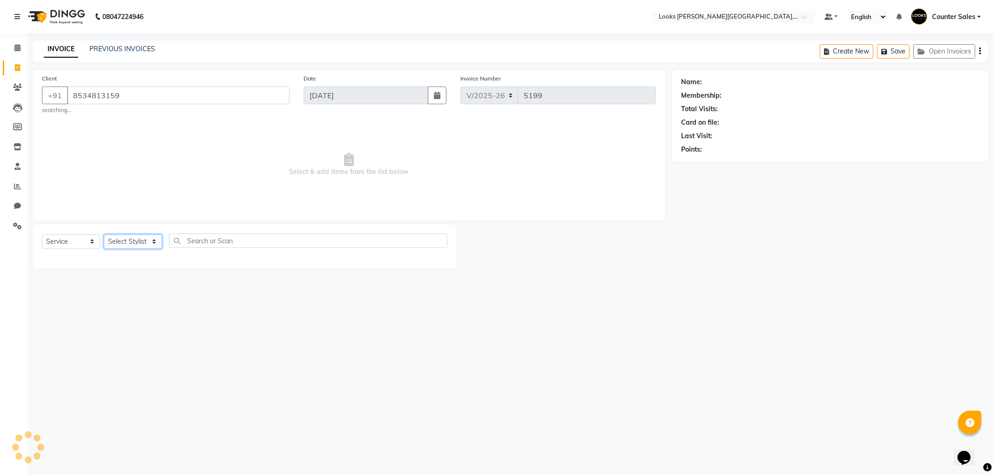
click at [119, 240] on select "Select Stylist" at bounding box center [133, 242] width 58 height 14
select select "1: Object"
select select "88120"
click at [104, 235] on select "Select Stylist Ajay [PERSON_NAME] [PERSON_NAME] Counter Sales [PERSON_NAME] Kri…" at bounding box center [134, 242] width 61 height 14
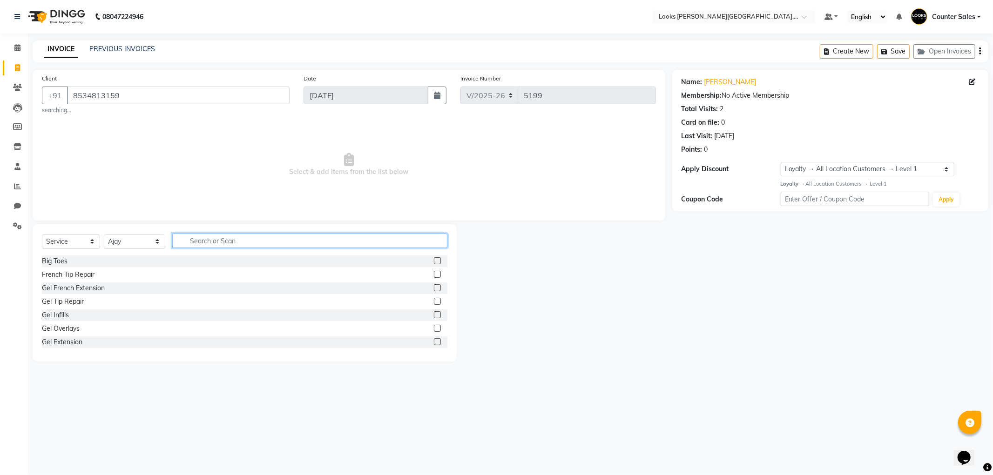
click at [203, 242] on input "text" at bounding box center [309, 241] width 275 height 14
type input "h"
type input "sp"
click at [434, 262] on label at bounding box center [437, 260] width 7 height 7
click at [434, 262] on input "checkbox" at bounding box center [437, 261] width 6 height 6
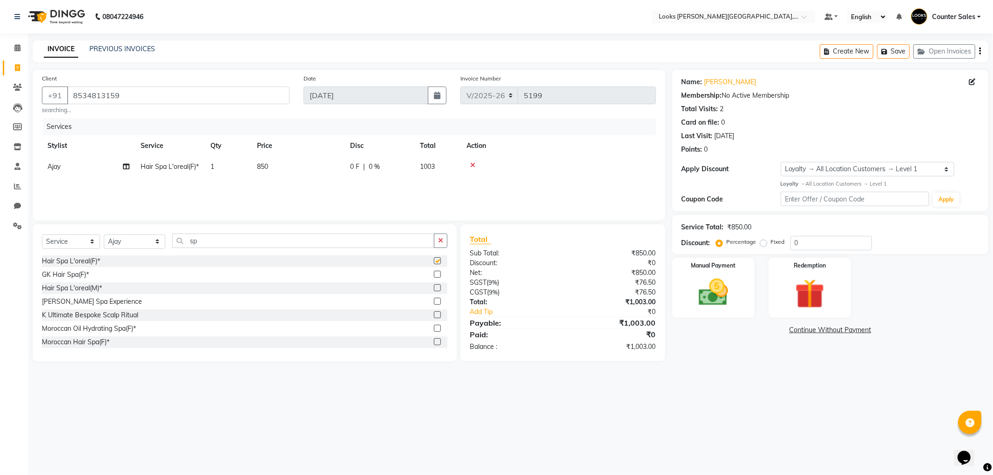
checkbox input "false"
click at [295, 165] on td "850" at bounding box center [297, 166] width 93 height 21
click at [320, 168] on input "850" at bounding box center [342, 169] width 82 height 14
type input "8"
type input "1800"
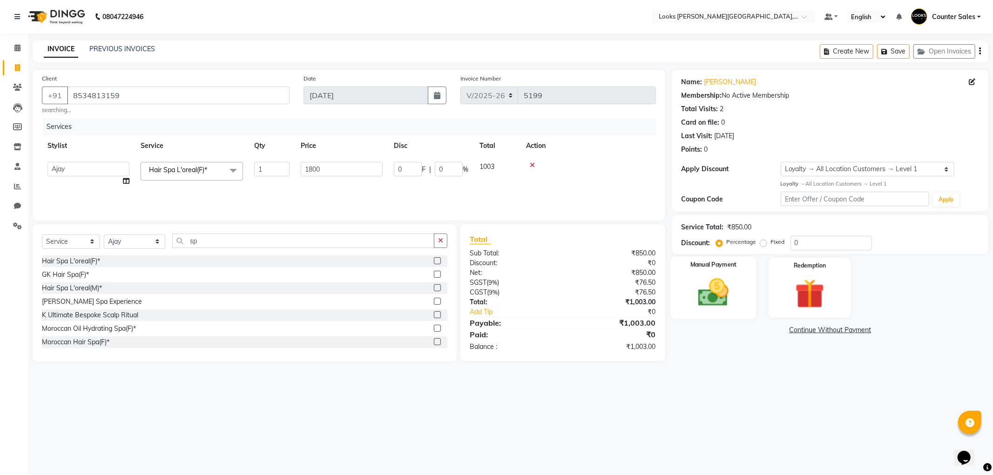
click at [711, 297] on img at bounding box center [713, 292] width 50 height 35
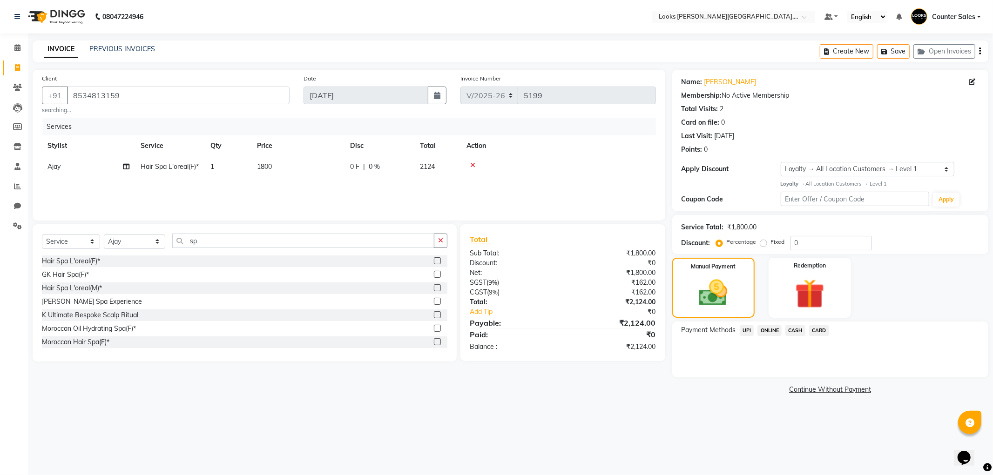
click at [746, 330] on span "UPI" at bounding box center [746, 330] width 14 height 11
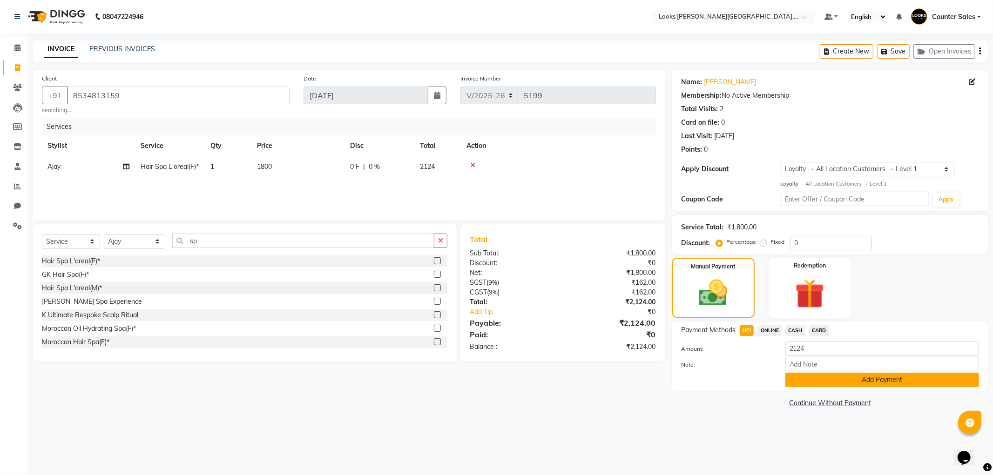
click at [841, 380] on button "Add Payment" at bounding box center [882, 380] width 194 height 14
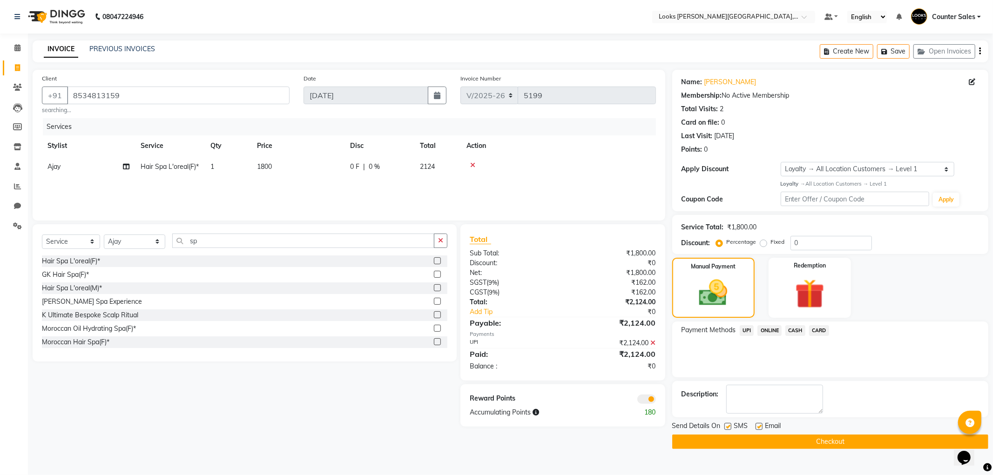
click at [861, 444] on button "Checkout" at bounding box center [830, 442] width 316 height 14
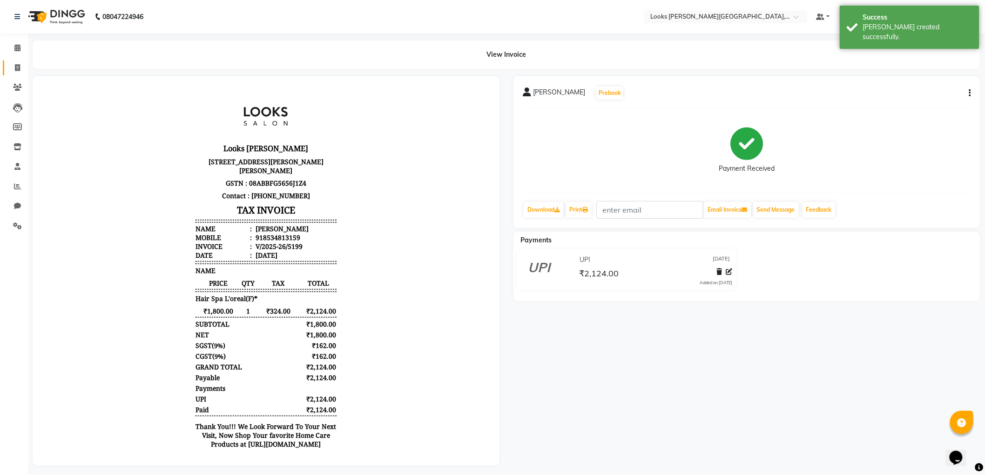
click at [7, 63] on link "Invoice" at bounding box center [14, 67] width 22 height 15
select select "service"
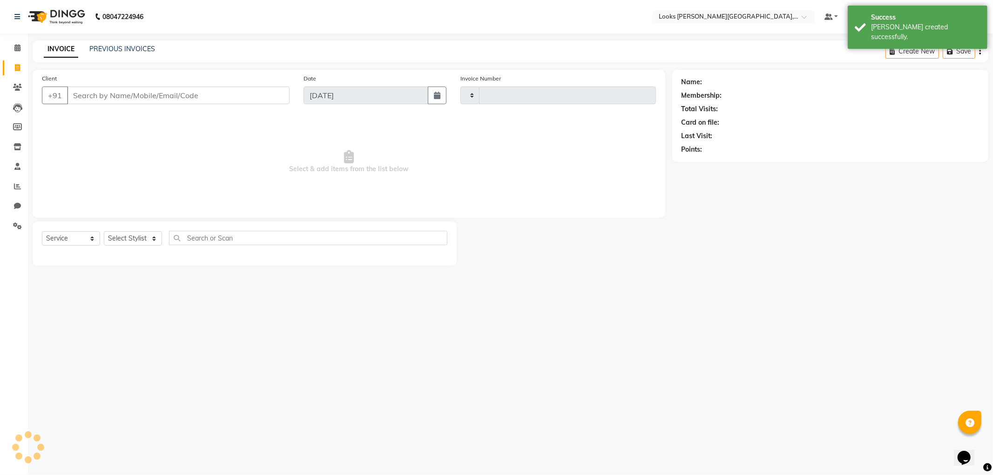
click at [99, 98] on input "Client" at bounding box center [178, 96] width 222 height 18
type input "5200"
select select "4385"
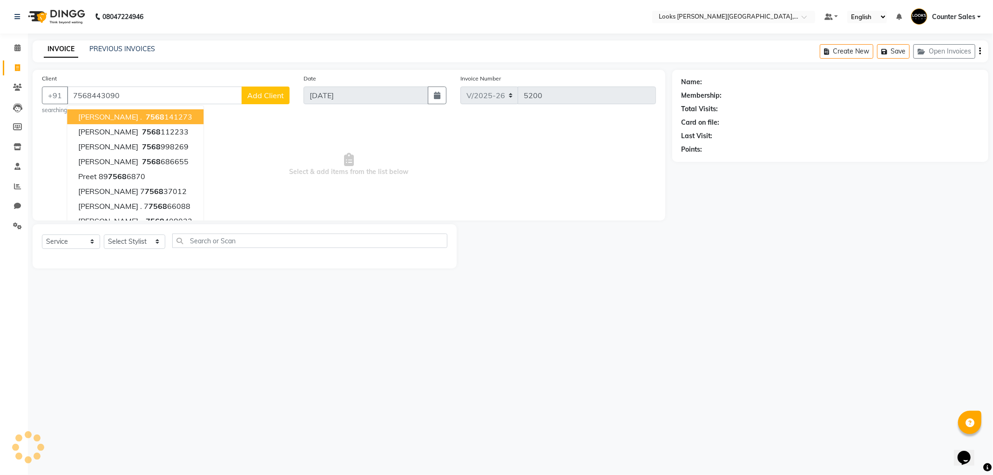
click at [144, 120] on ngb-highlight "7568 141273" at bounding box center [168, 116] width 48 height 9
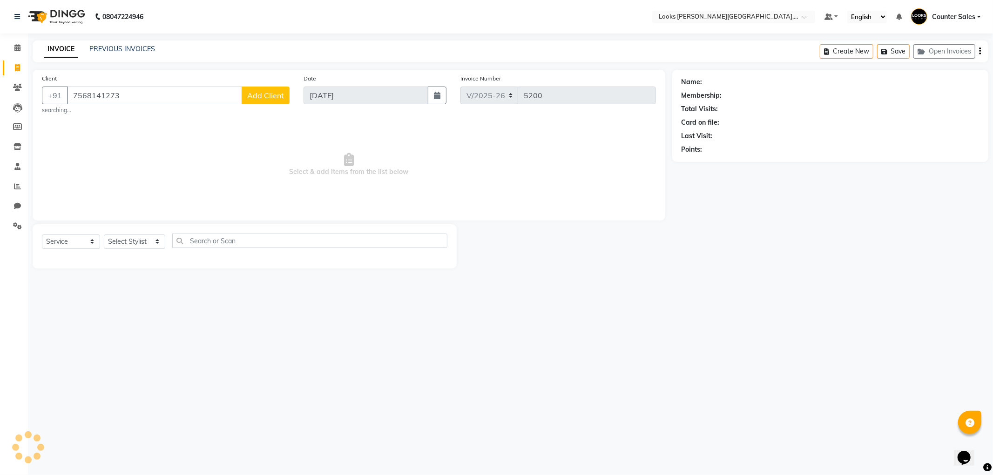
type input "7568141273"
click at [141, 90] on input "7568141273" at bounding box center [178, 96] width 222 height 18
select select "1: Object"
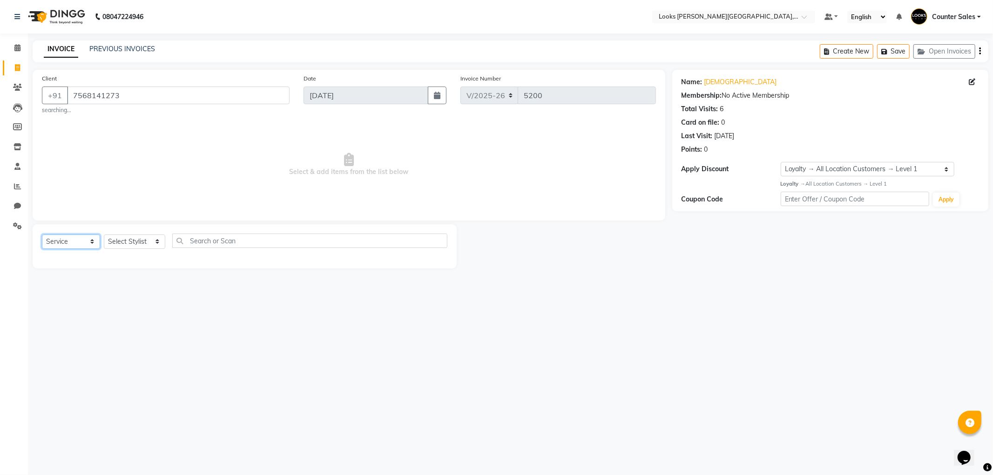
click at [72, 244] on select "Select Service Product Membership Package Voucher Prepaid Gift Card" at bounding box center [71, 242] width 58 height 14
select select "product"
click at [42, 235] on select "Select Service Product Membership Package Voucher Prepaid Gift Card" at bounding box center [71, 242] width 58 height 14
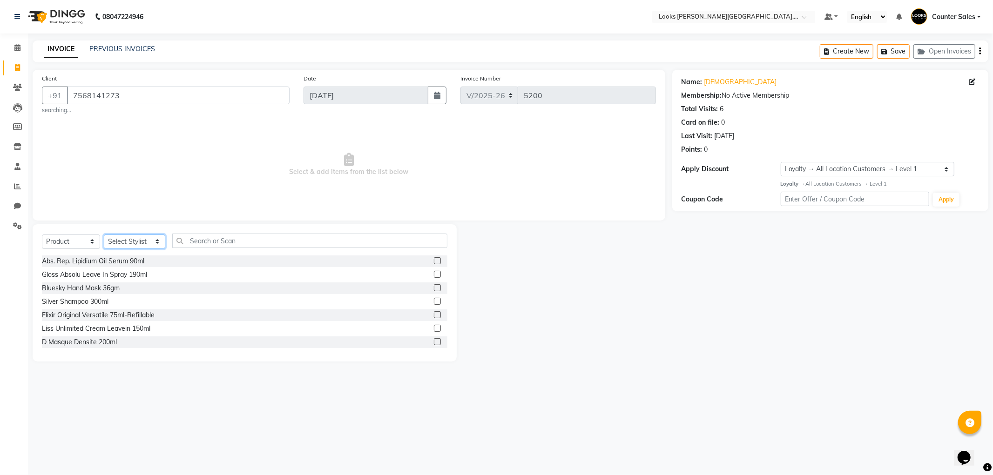
click at [152, 245] on select "Select Stylist Ajay [PERSON_NAME] [PERSON_NAME] Counter Sales [PERSON_NAME] Kri…" at bounding box center [134, 242] width 61 height 14
select select "40731"
click at [104, 235] on select "Select Stylist Ajay [PERSON_NAME] [PERSON_NAME] Counter Sales [PERSON_NAME] Kri…" at bounding box center [134, 242] width 61 height 14
click at [217, 241] on input "text" at bounding box center [309, 241] width 275 height 14
type input "k"
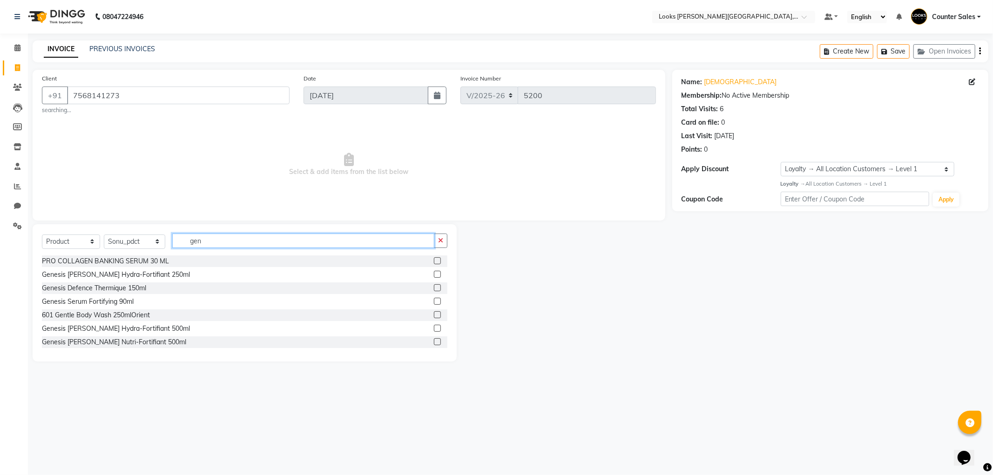
type input "gen"
click at [434, 275] on label at bounding box center [437, 274] width 7 height 7
click at [434, 275] on input "checkbox" at bounding box center [437, 275] width 6 height 6
checkbox input "true"
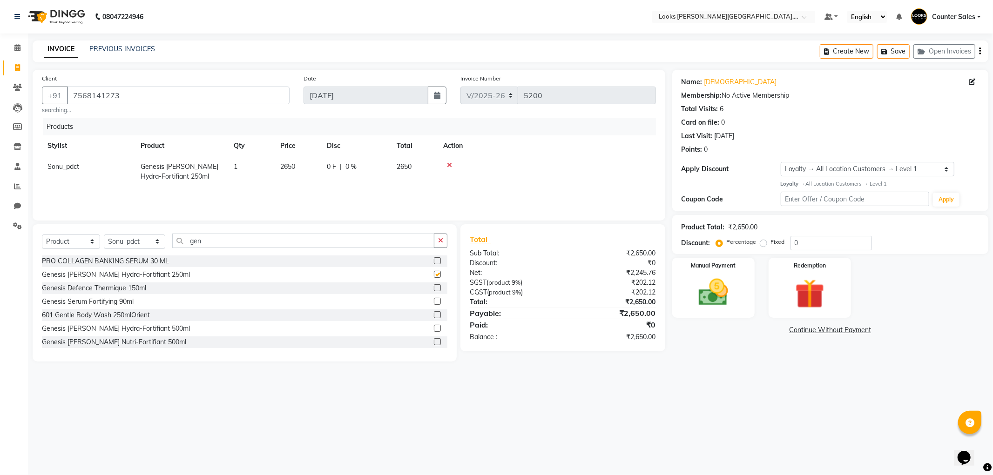
click at [307, 168] on td "2650" at bounding box center [298, 171] width 47 height 31
select select "40731"
checkbox input "false"
type input "2950"
click at [698, 298] on img at bounding box center [713, 292] width 50 height 35
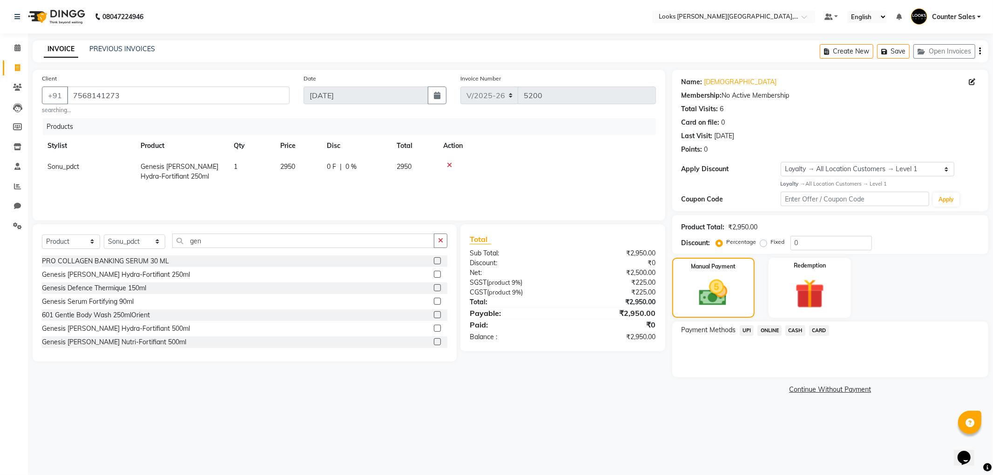
click at [747, 327] on span "UPI" at bounding box center [746, 330] width 14 height 11
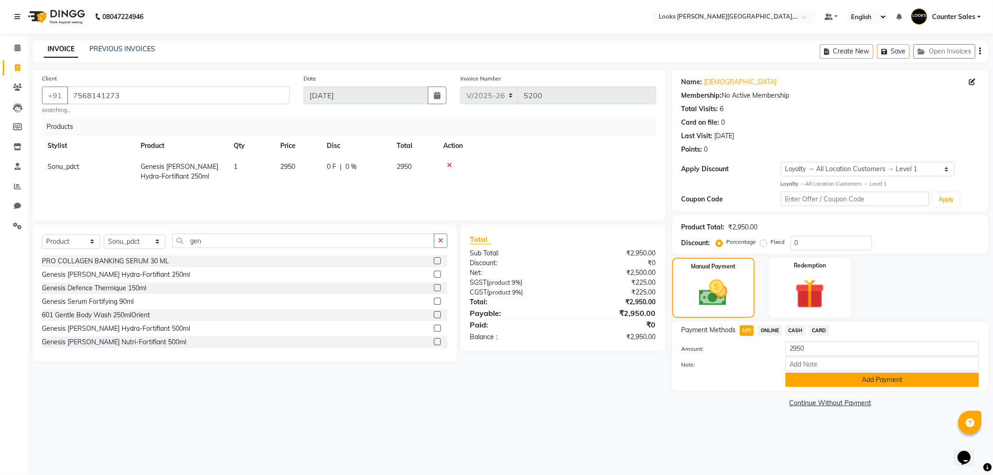
click at [851, 379] on button "Add Payment" at bounding box center [882, 380] width 194 height 14
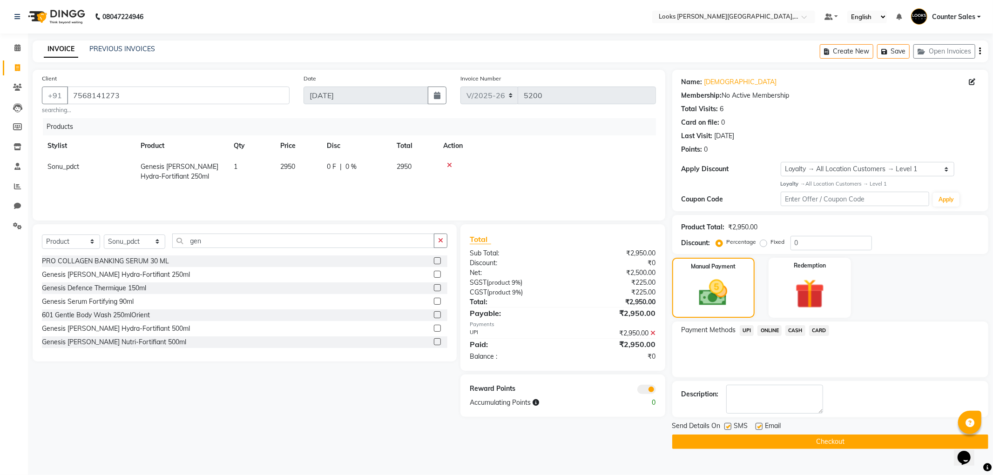
click at [875, 439] on button "Checkout" at bounding box center [830, 442] width 316 height 14
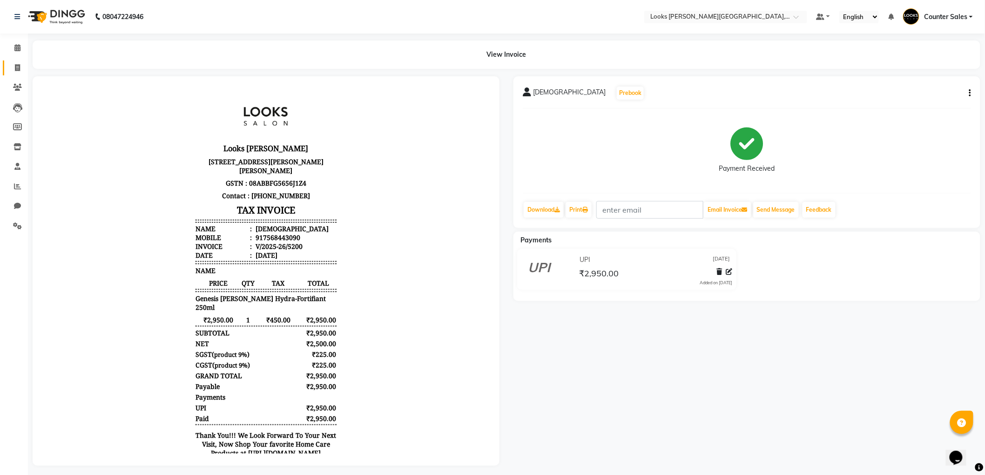
click at [17, 64] on icon at bounding box center [17, 67] width 5 height 7
select select "service"
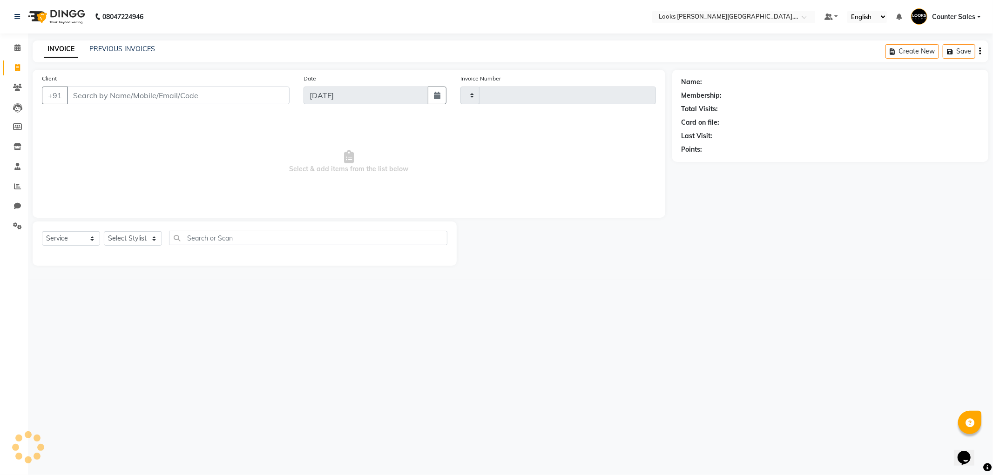
click at [127, 91] on input "Client" at bounding box center [178, 96] width 222 height 18
type input "wa"
type input "5201"
select select "4385"
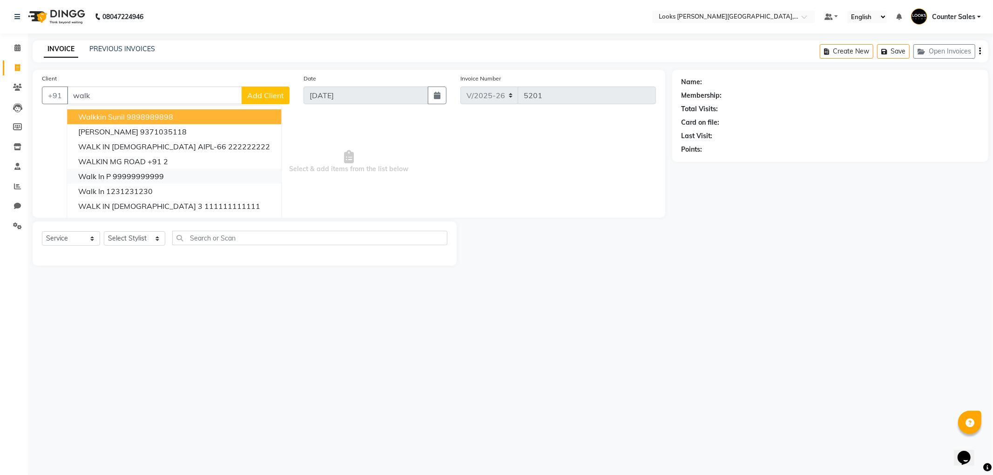
click at [164, 175] on button "walk in p 99999999999" at bounding box center [174, 176] width 214 height 15
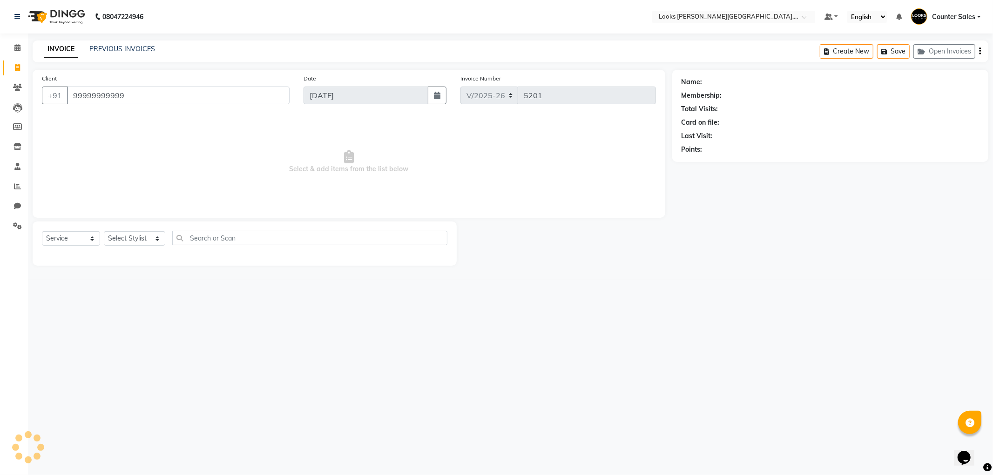
type input "99999999999"
click at [141, 242] on select "Select Stylist Ajay [PERSON_NAME] [PERSON_NAME] Counter Sales [PERSON_NAME] Kri…" at bounding box center [134, 238] width 61 height 14
select select "1: Object"
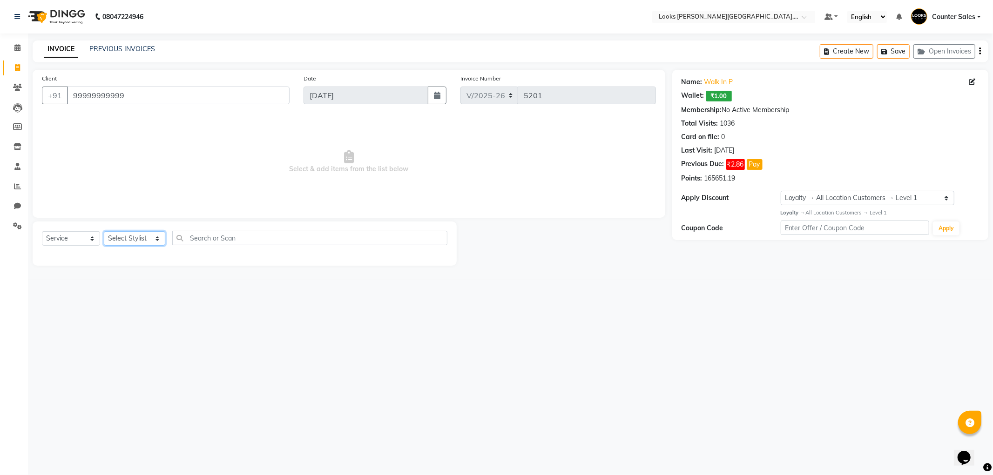
select select "51057"
click at [104, 232] on select "Select Stylist Ajay [PERSON_NAME] [PERSON_NAME] Counter Sales [PERSON_NAME] Kri…" at bounding box center [134, 238] width 61 height 14
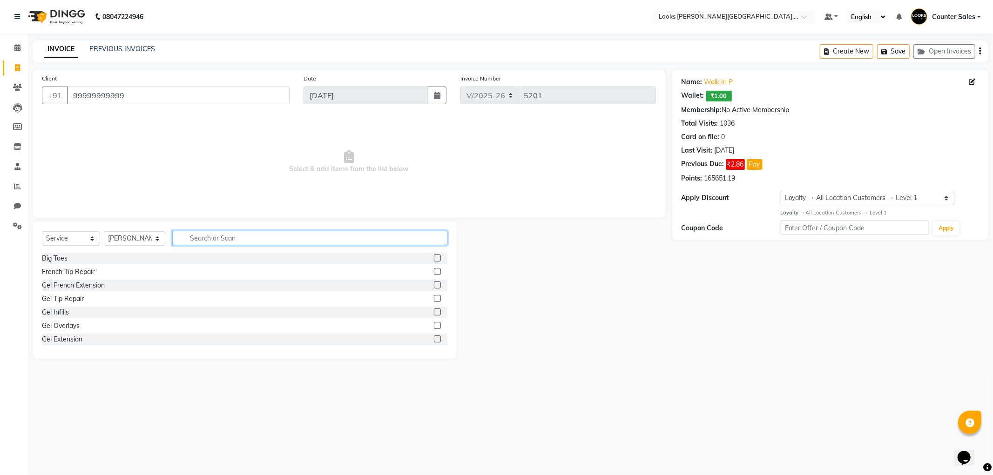
click at [230, 241] on input "text" at bounding box center [309, 238] width 275 height 14
type input "eye"
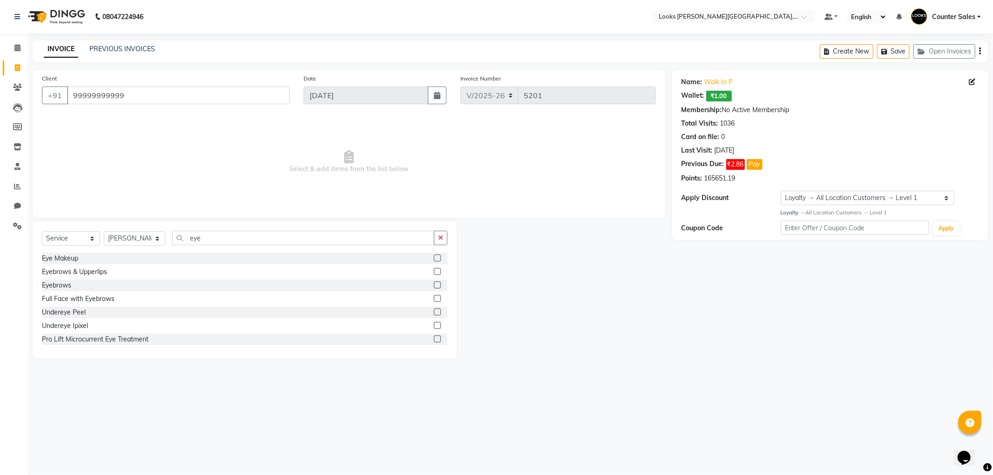
click at [434, 285] on label at bounding box center [437, 285] width 7 height 7
click at [434, 285] on input "checkbox" at bounding box center [437, 285] width 6 height 6
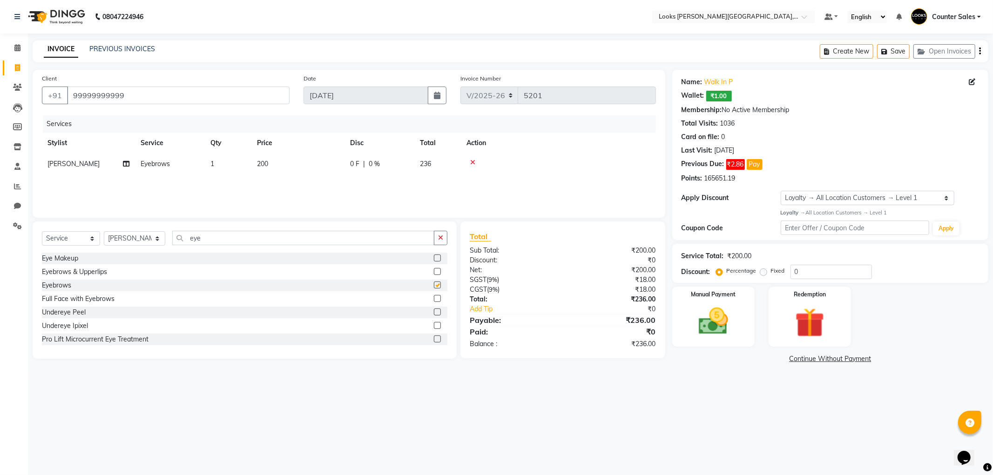
click at [277, 161] on td "200" at bounding box center [297, 164] width 93 height 21
checkbox input "false"
select select "51057"
click at [289, 164] on input "1" at bounding box center [271, 166] width 35 height 14
click at [281, 174] on td "200" at bounding box center [297, 164] width 93 height 21
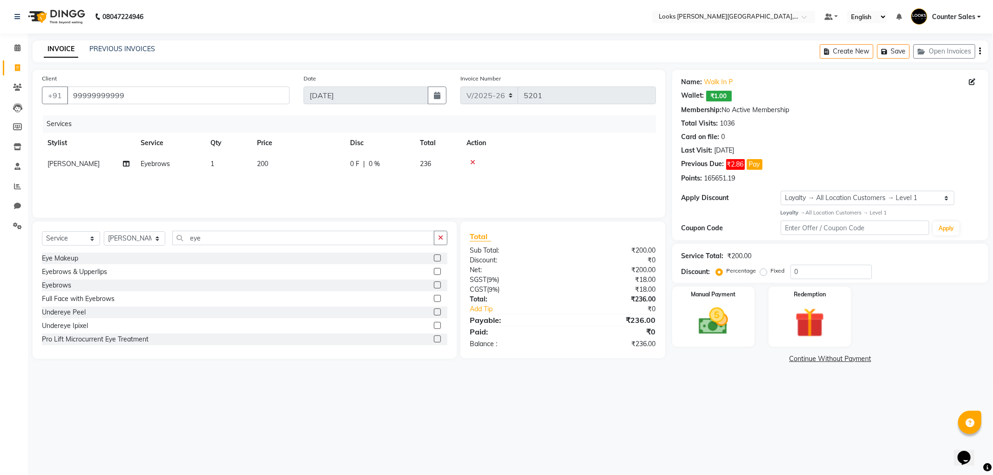
select select "51057"
click at [331, 166] on input "200" at bounding box center [342, 166] width 82 height 14
type input "210"
click at [698, 314] on img at bounding box center [713, 321] width 50 height 35
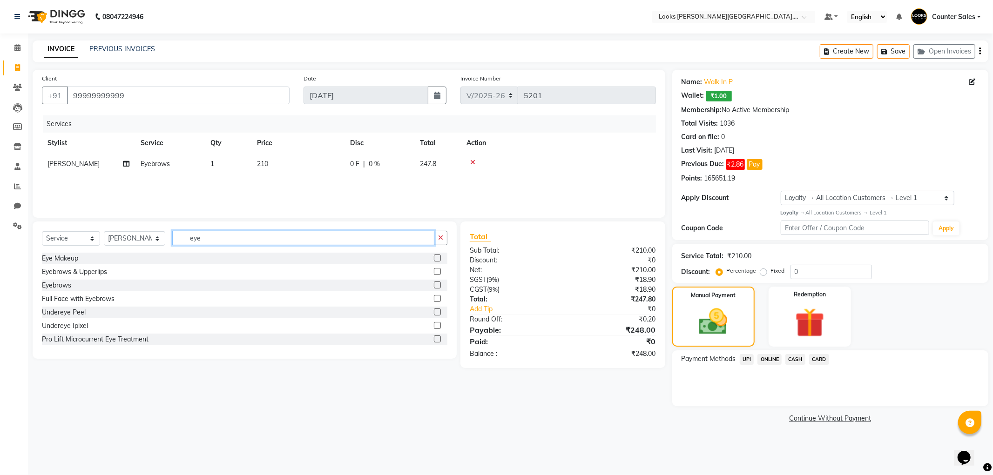
click at [215, 242] on input "eye" at bounding box center [303, 238] width 262 height 14
click at [126, 241] on select "Select Stylist Ajay [PERSON_NAME] [PERSON_NAME] Counter Sales [PERSON_NAME] Kri…" at bounding box center [134, 238] width 61 height 14
select select "24205"
click at [104, 232] on select "Select Stylist Ajay [PERSON_NAME] [PERSON_NAME] Counter Sales [PERSON_NAME] Kri…" at bounding box center [134, 238] width 61 height 14
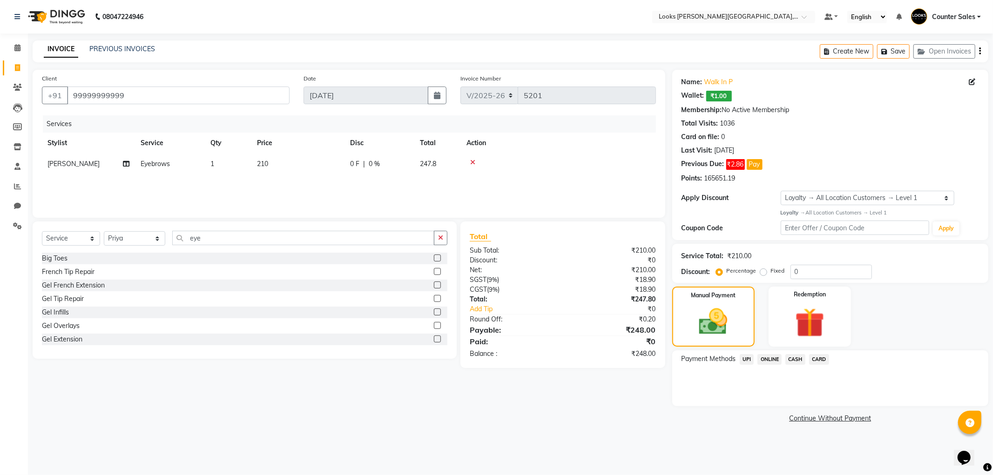
click at [249, 219] on div "Client +91 99999999999 Date 03-09-2025 Invoice Number V/2025 V/2025-26 5201 Ser…" at bounding box center [349, 248] width 646 height 356
click at [250, 238] on input "eye" at bounding box center [303, 238] width 262 height 14
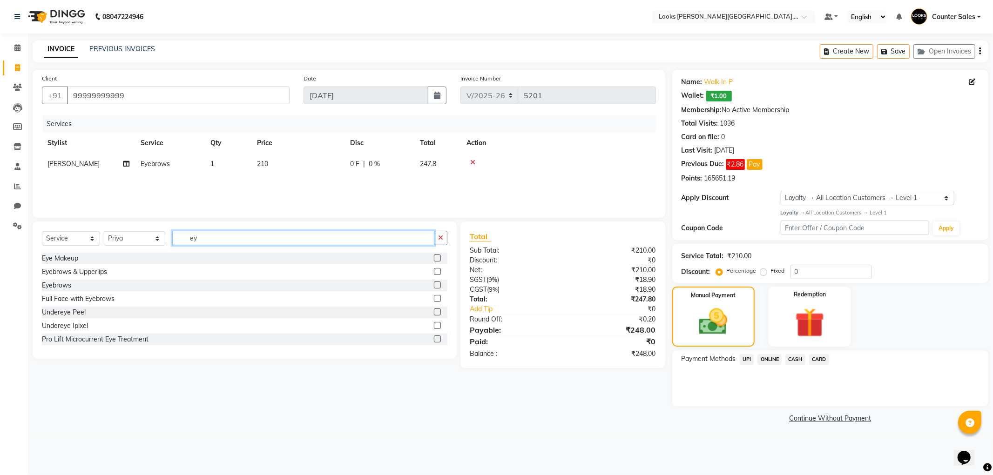
type input "eye"
click at [434, 272] on label at bounding box center [437, 271] width 7 height 7
click at [434, 272] on input "checkbox" at bounding box center [437, 272] width 6 height 6
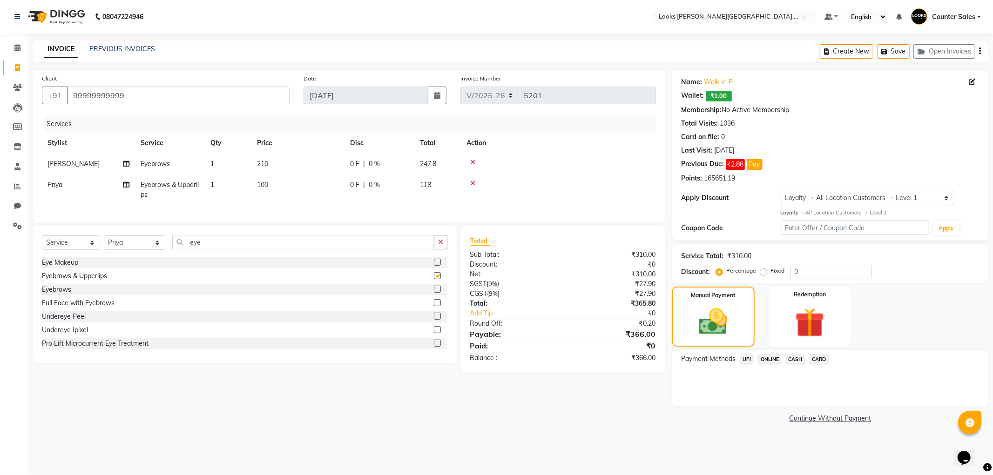
click at [281, 180] on td "100" at bounding box center [297, 189] width 93 height 31
checkbox input "false"
select select "24205"
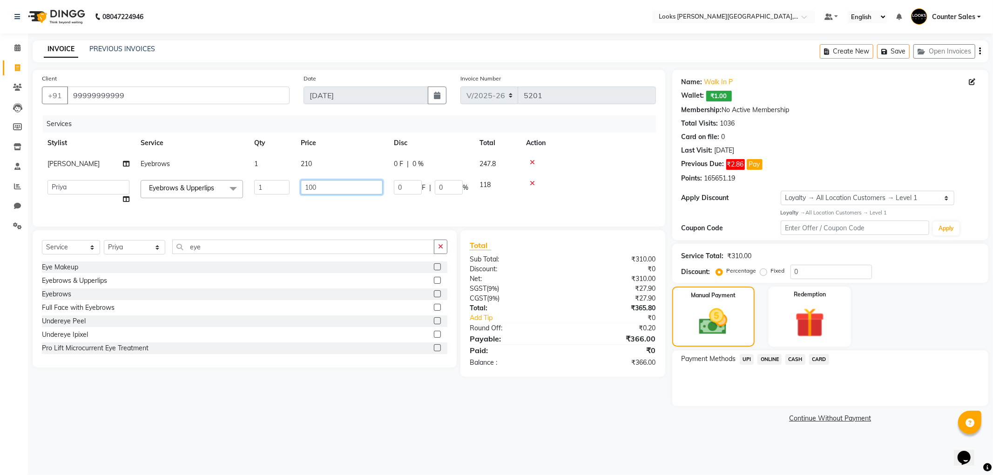
click at [331, 188] on input "100" at bounding box center [342, 187] width 82 height 14
type input "140"
click at [701, 321] on img at bounding box center [713, 322] width 48 height 34
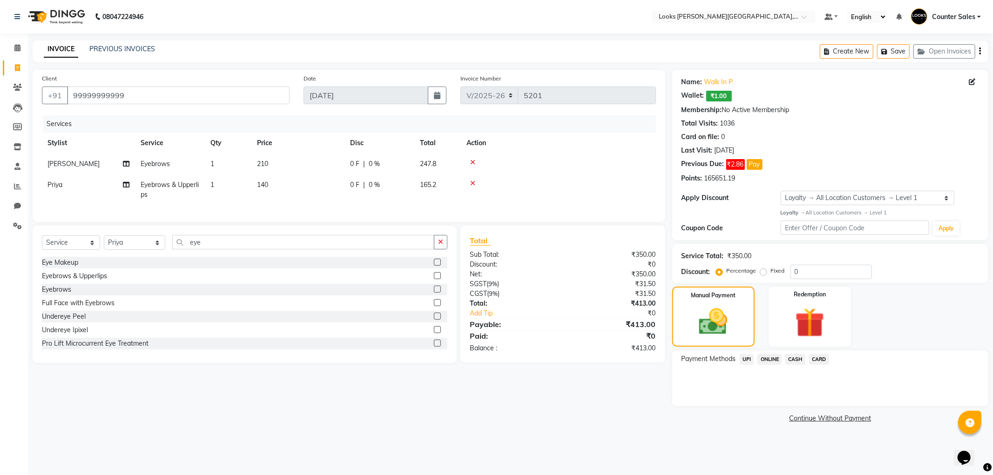
click at [742, 362] on span "UPI" at bounding box center [746, 359] width 14 height 11
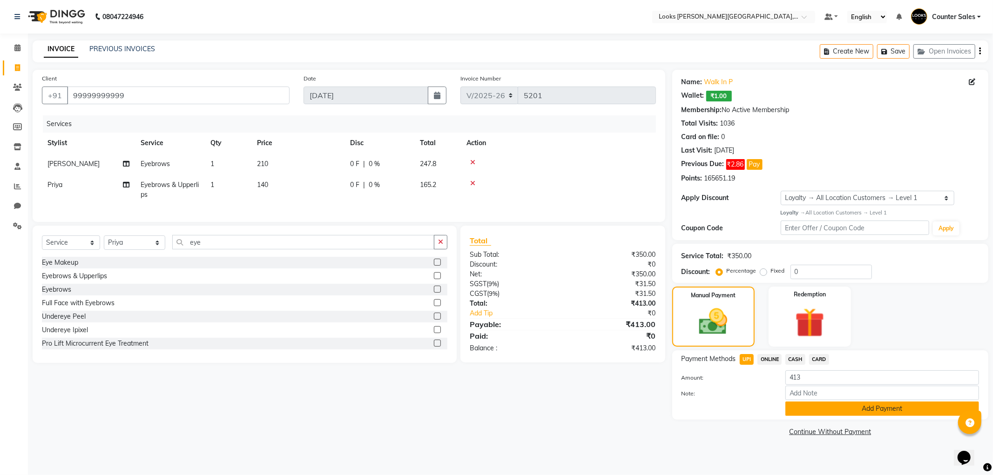
click at [823, 407] on button "Add Payment" at bounding box center [882, 409] width 194 height 14
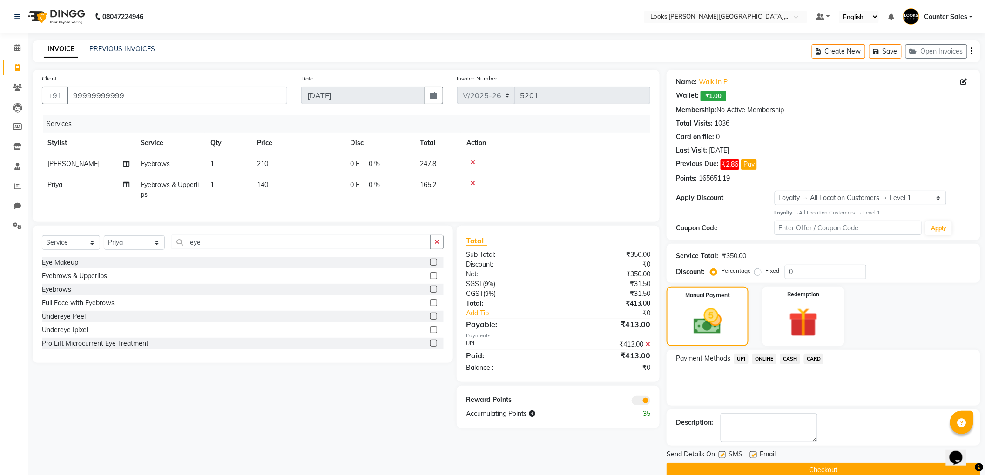
click at [812, 468] on button "Checkout" at bounding box center [823, 470] width 314 height 14
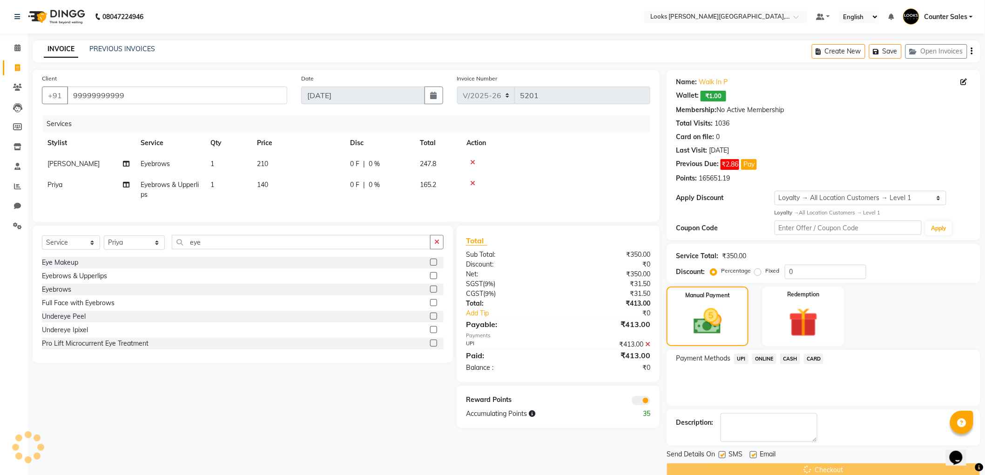
scroll to position [16, 0]
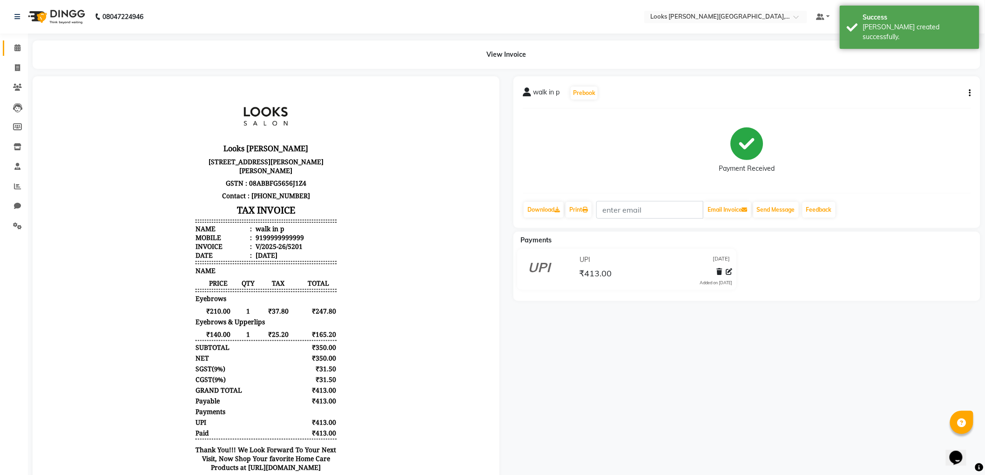
click at [17, 48] on icon at bounding box center [17, 47] width 6 height 7
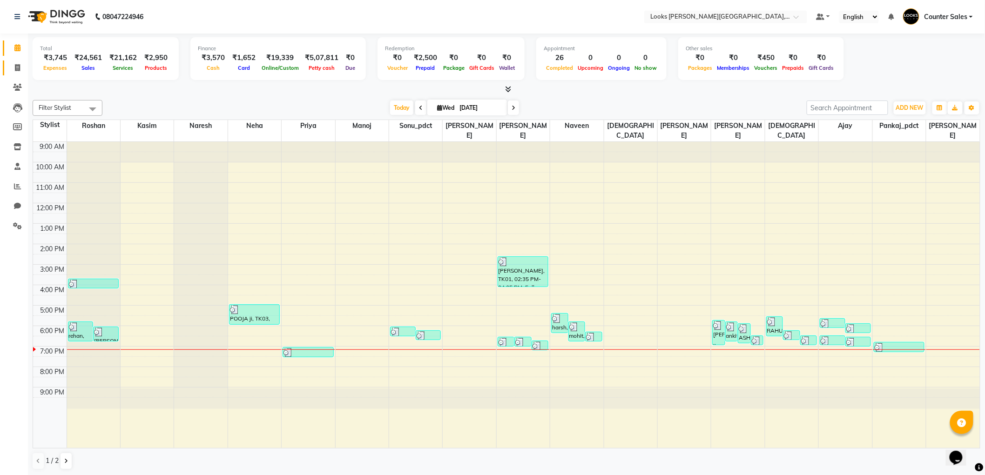
click at [11, 67] on span at bounding box center [17, 68] width 16 height 11
select select "service"
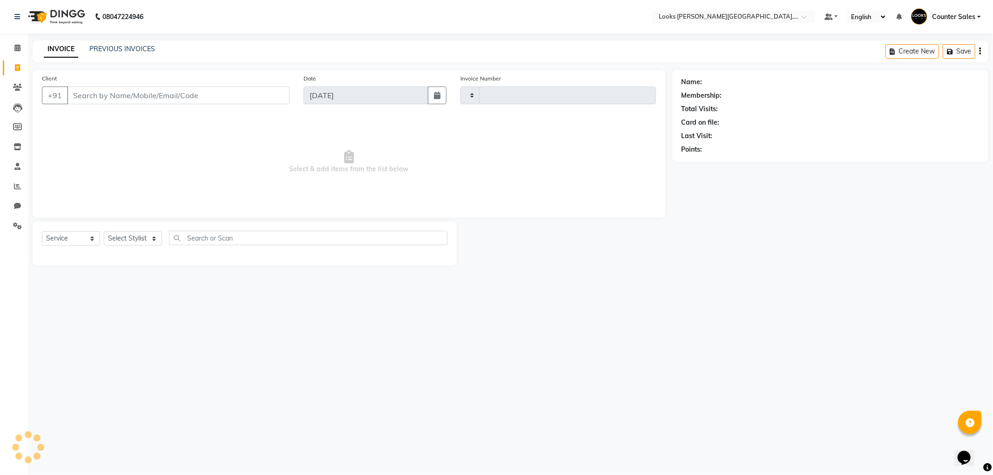
type input "5202"
select select "4385"
click at [111, 91] on input "Client" at bounding box center [178, 96] width 222 height 18
click at [126, 99] on input "Client" at bounding box center [178, 96] width 222 height 18
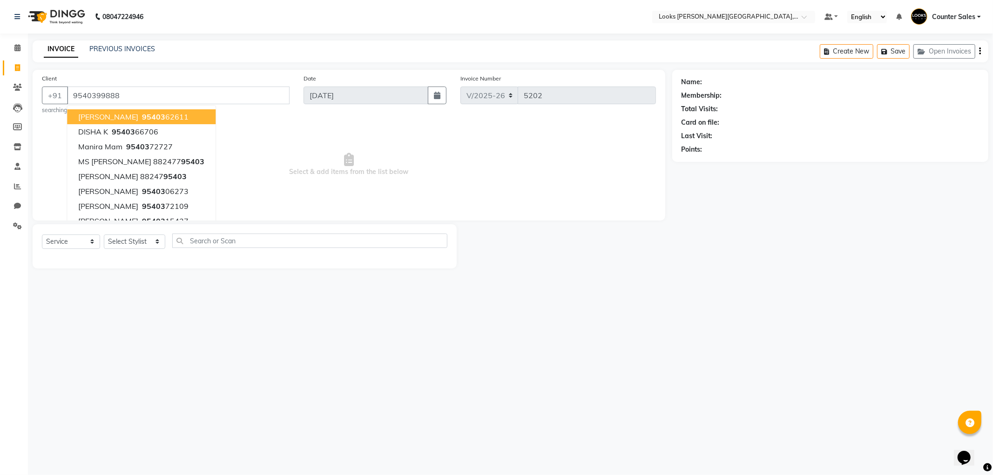
type input "9540399888"
select select "1: Object"
click at [124, 241] on select "Select Stylist Ajay [PERSON_NAME] [PERSON_NAME] Counter Sales [PERSON_NAME] Kri…" at bounding box center [134, 242] width 61 height 14
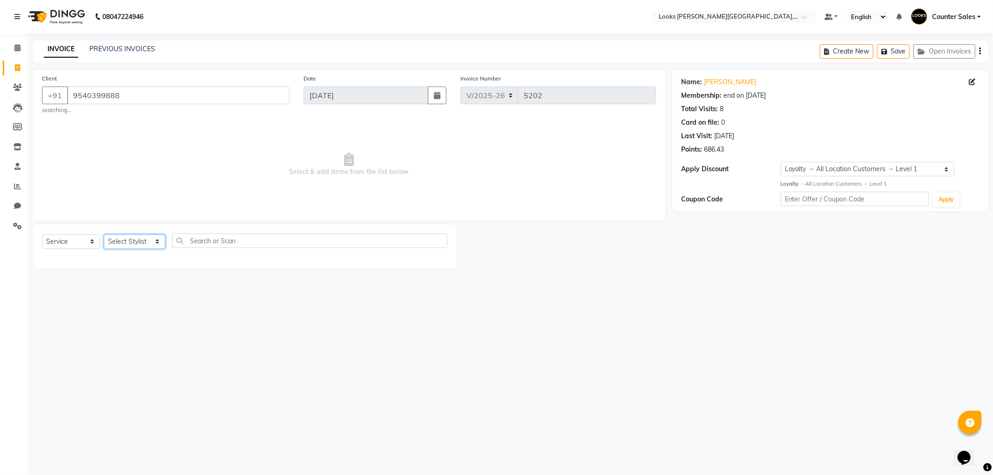
select select "88119"
click at [104, 235] on select "Select Stylist Ajay [PERSON_NAME] [PERSON_NAME] Counter Sales [PERSON_NAME] Kri…" at bounding box center [134, 242] width 61 height 14
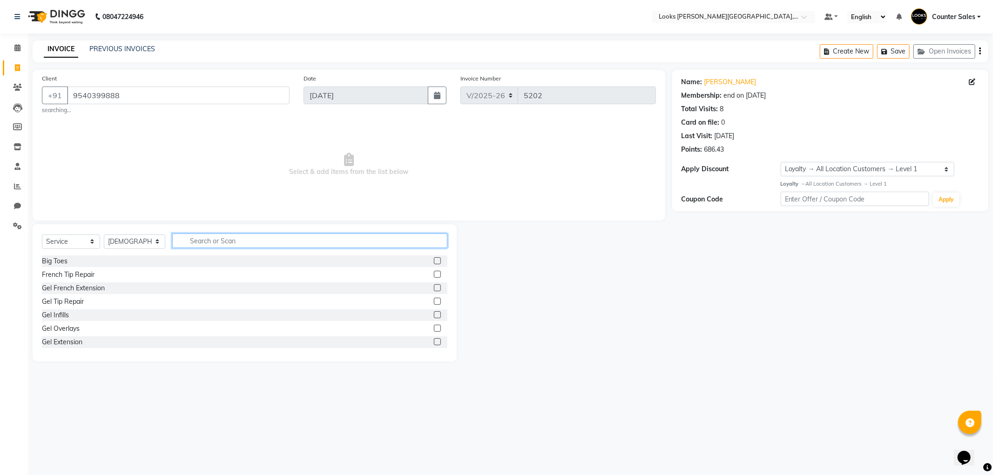
click at [223, 239] on input "text" at bounding box center [309, 241] width 275 height 14
type input "cut"
click at [434, 275] on label at bounding box center [437, 274] width 7 height 7
click at [434, 275] on input "checkbox" at bounding box center [437, 275] width 6 height 6
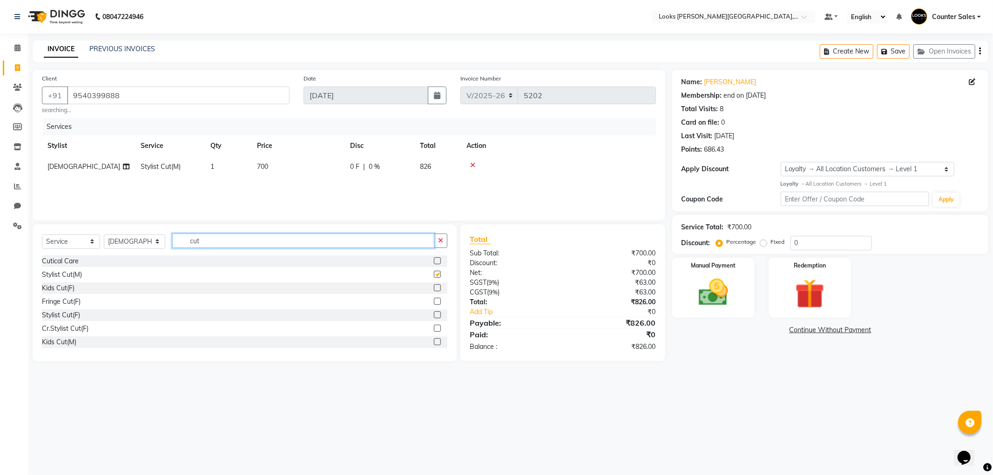
click at [280, 242] on input "cut" at bounding box center [303, 241] width 262 height 14
checkbox input "false"
type input "c"
type input "col"
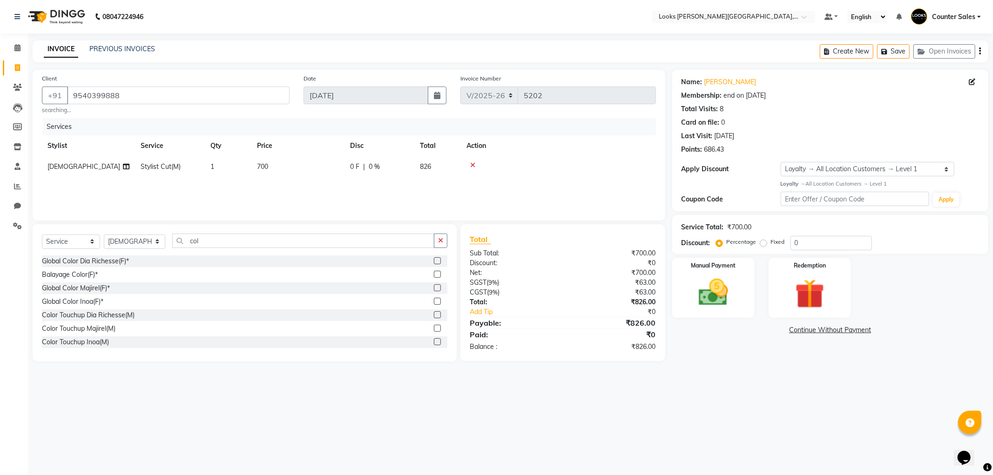
click at [434, 329] on label at bounding box center [437, 328] width 7 height 7
click at [434, 329] on input "checkbox" at bounding box center [437, 329] width 6 height 6
click at [292, 184] on td "1800" at bounding box center [297, 192] width 93 height 31
checkbox input "false"
select select "88119"
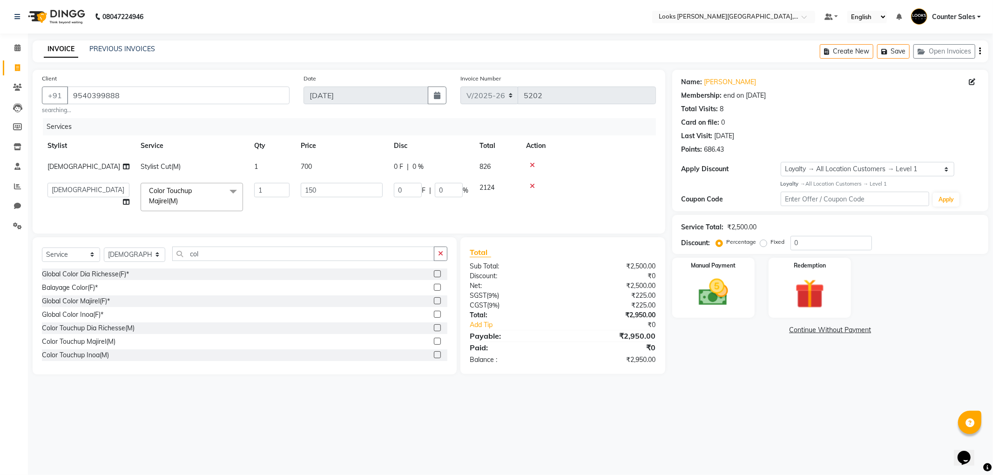
type input "1500"
click at [722, 278] on img at bounding box center [713, 292] width 50 height 35
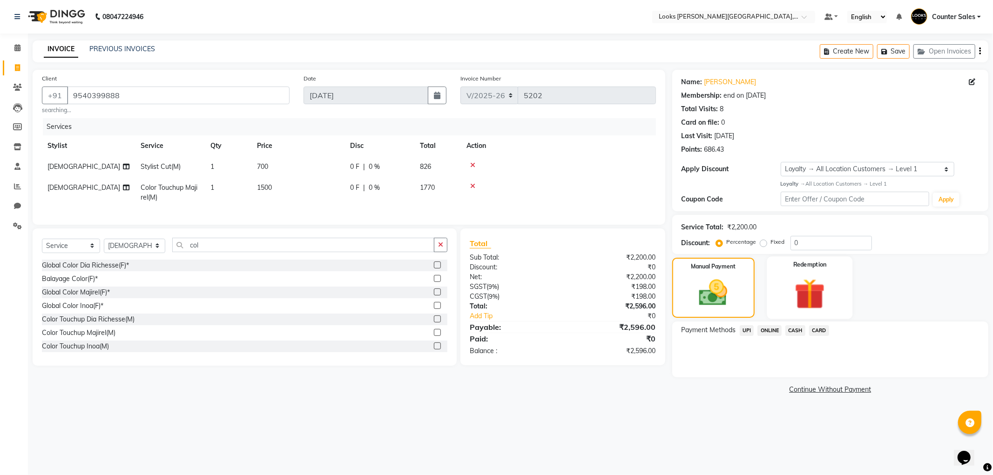
click at [804, 286] on img at bounding box center [810, 294] width 50 height 38
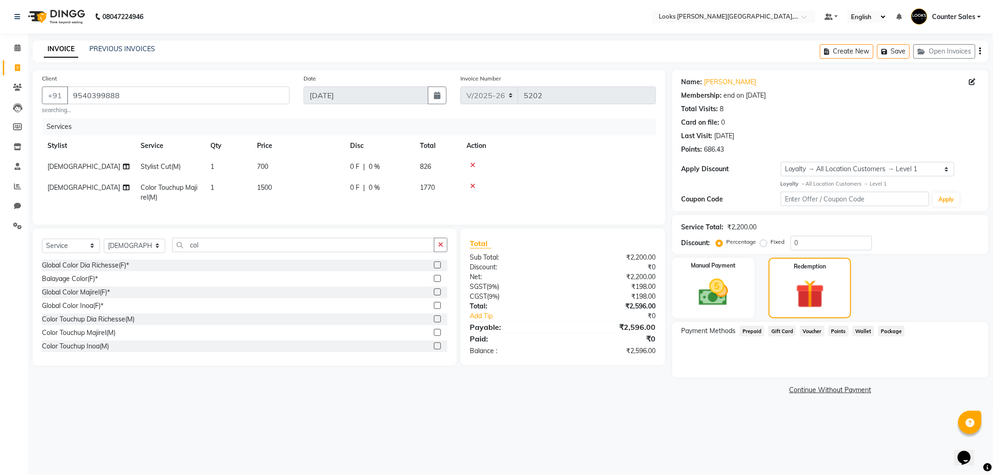
click at [703, 333] on span "Payment Methods" at bounding box center [708, 331] width 54 height 10
click at [808, 278] on img at bounding box center [809, 293] width 47 height 35
click at [927, 166] on select "Select Membership → LSPL Membership@20% Loyalty → All Location Customers → Leve…" at bounding box center [867, 169] width 174 height 14
select select "2: Object"
click at [780, 162] on select "Select Membership → LSPL Membership@20% Loyalty → All Location Customers → Leve…" at bounding box center [867, 169] width 174 height 14
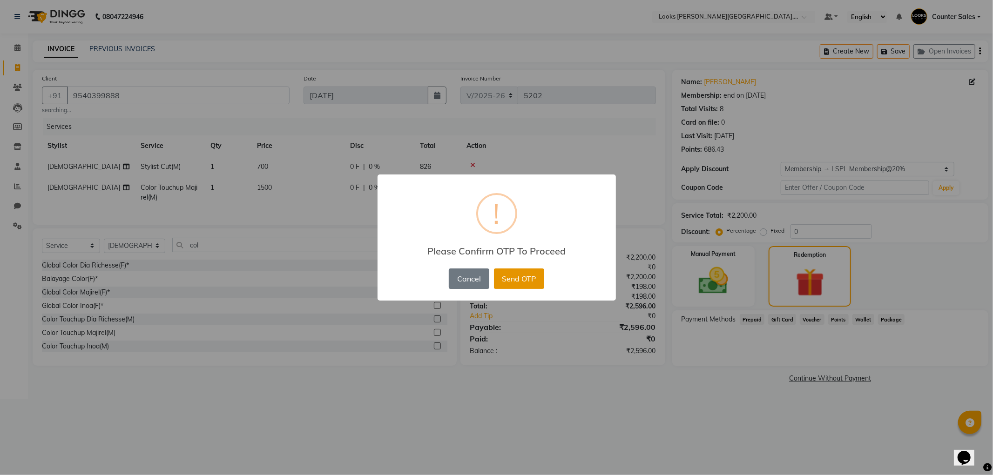
click at [526, 278] on button "Send OTP" at bounding box center [519, 278] width 50 height 20
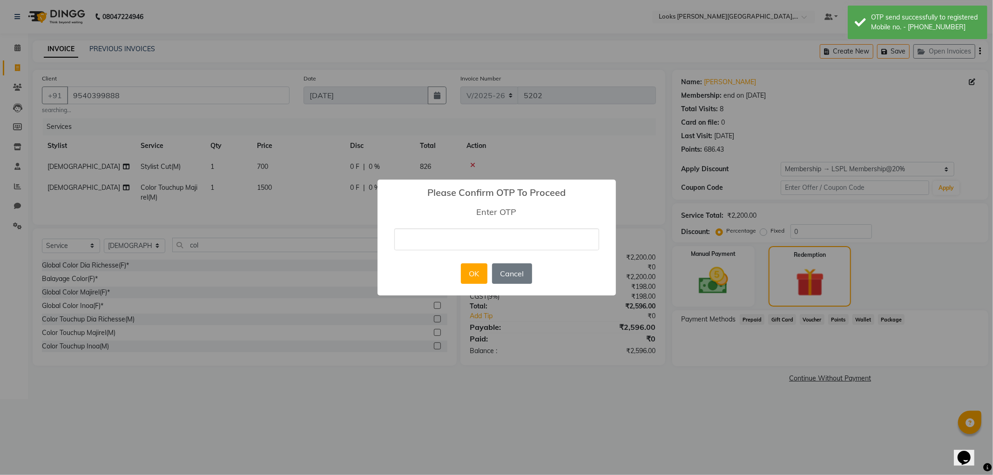
click at [416, 238] on input "text" at bounding box center [496, 239] width 205 height 22
type input "3228"
click at [465, 271] on button "OK" at bounding box center [474, 273] width 27 height 20
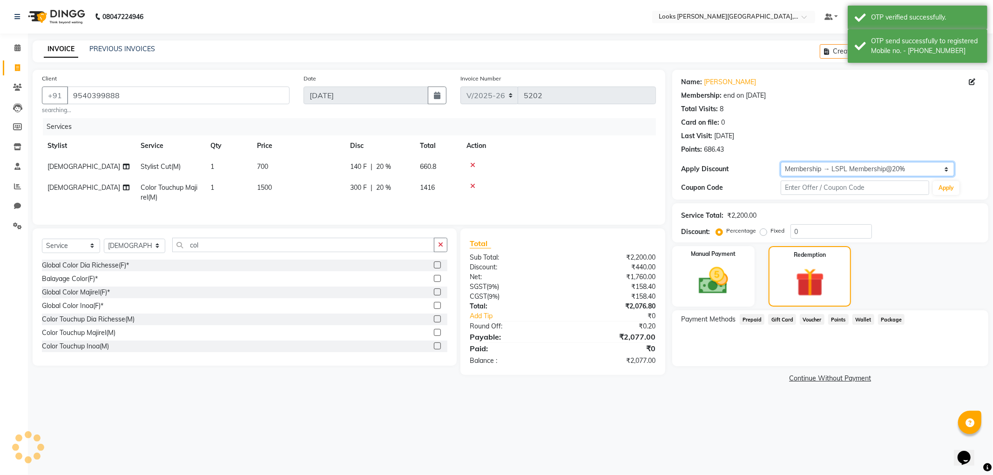
type input "20"
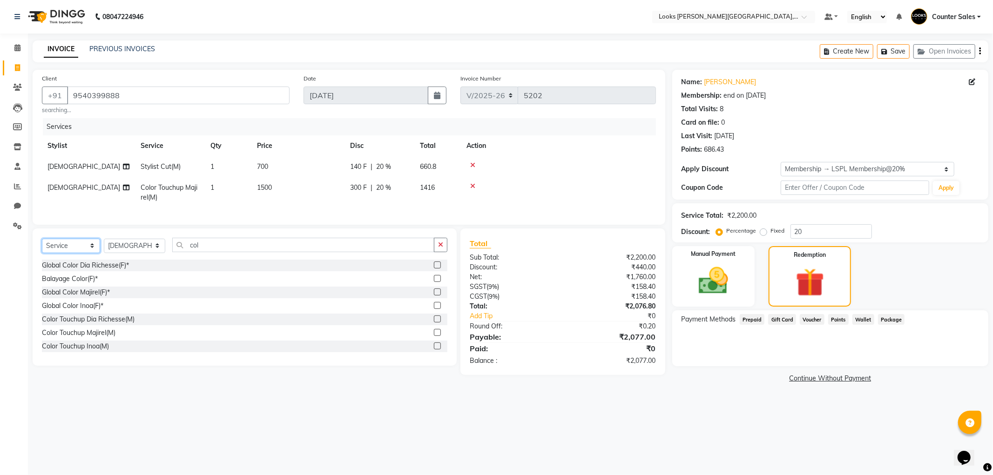
click at [64, 253] on select "Select Service Product Membership Package Voucher Prepaid Gift Card" at bounding box center [71, 246] width 58 height 14
select select "product"
click at [42, 247] on select "Select Service Product Membership Package Voucher Prepaid Gift Card" at bounding box center [71, 246] width 58 height 14
click at [207, 252] on input "col" at bounding box center [303, 245] width 262 height 14
type input "c"
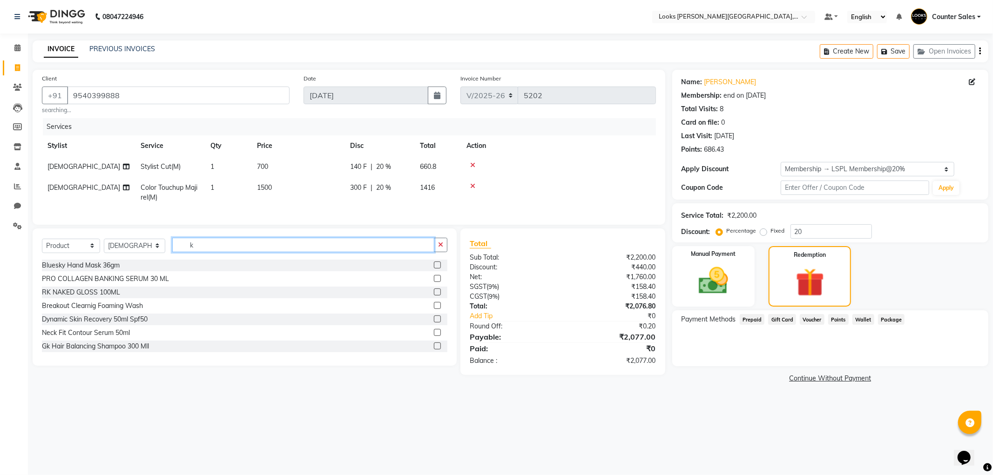
type input "k"
type input "s"
type input "shine"
click at [434, 322] on label at bounding box center [437, 318] width 7 height 7
click at [434, 322] on input "checkbox" at bounding box center [437, 319] width 6 height 6
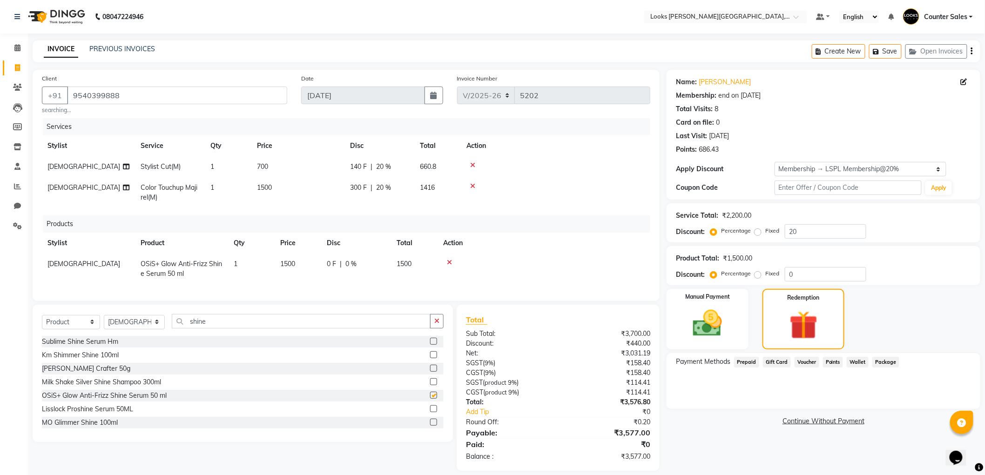
checkbox input "false"
click at [430, 385] on label at bounding box center [433, 381] width 7 height 7
click at [430, 385] on input "checkbox" at bounding box center [433, 382] width 6 height 6
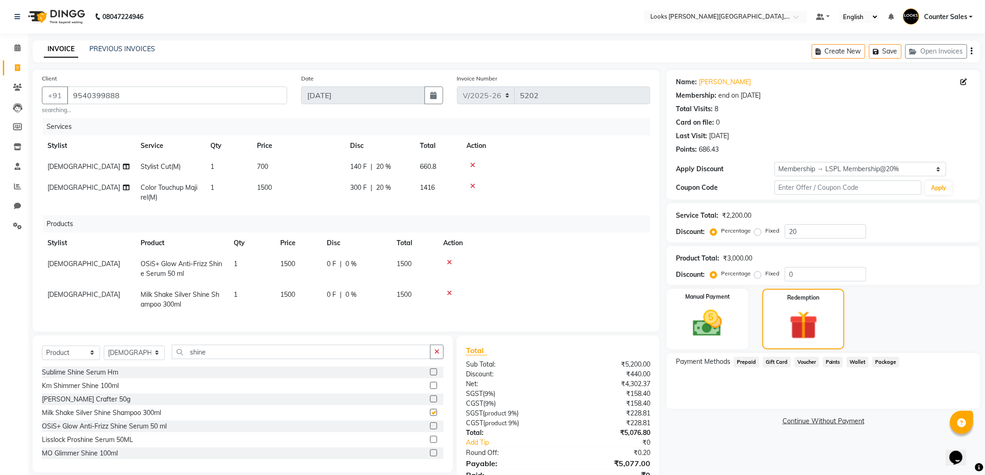
checkbox input "false"
click at [302, 300] on td "1500" at bounding box center [298, 299] width 47 height 31
select select "88119"
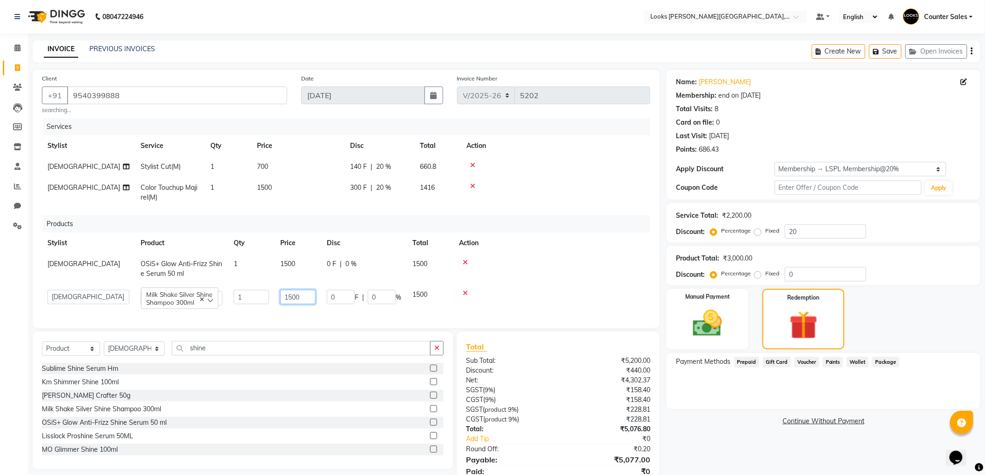
click at [301, 298] on input "1500" at bounding box center [297, 297] width 35 height 14
type input "1"
type input "850"
click at [298, 258] on td "1500" at bounding box center [298, 269] width 47 height 31
select select "88119"
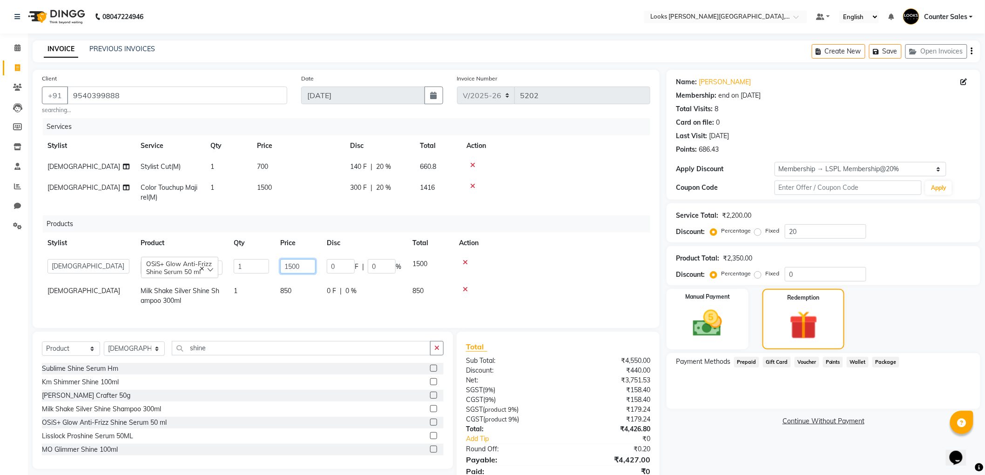
click at [306, 266] on input "1500" at bounding box center [297, 266] width 35 height 14
type input "1"
type input "1150"
click at [726, 423] on link "Continue Without Payment" at bounding box center [823, 421] width 310 height 10
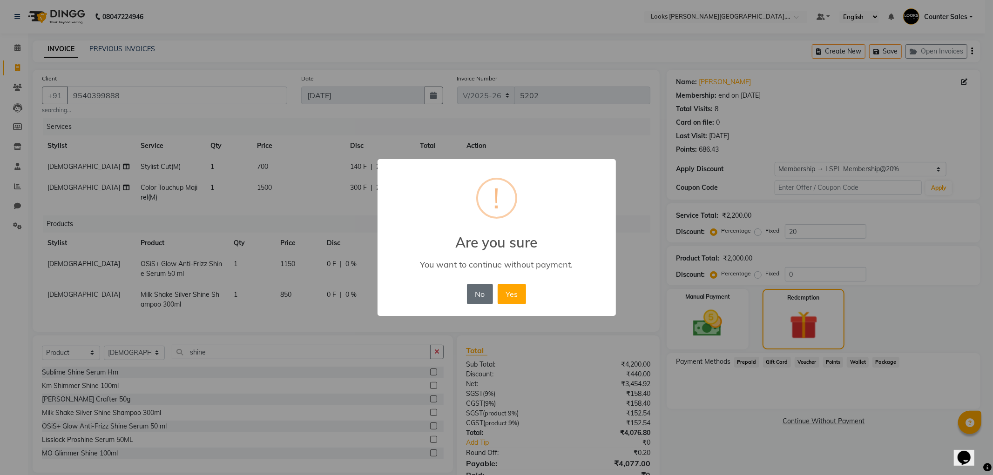
click at [469, 289] on button "No" at bounding box center [480, 294] width 26 height 20
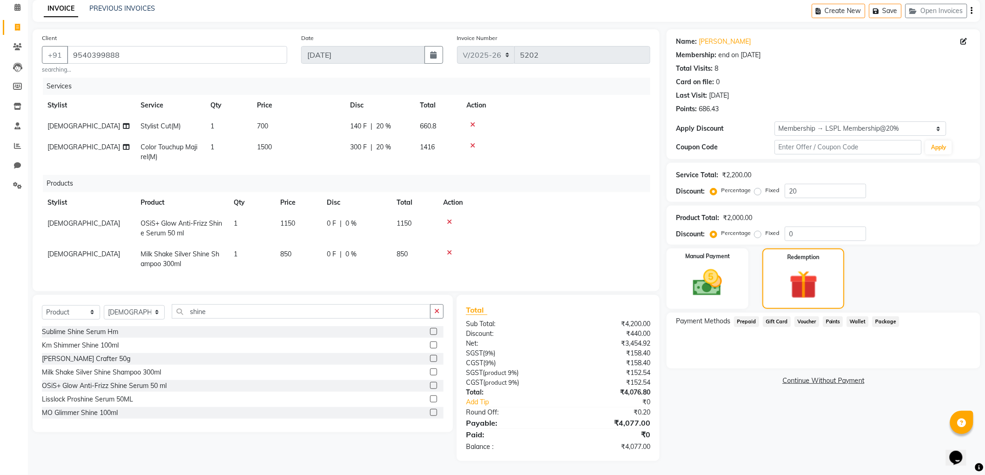
scroll to position [48, 0]
click at [295, 221] on td "1150" at bounding box center [298, 228] width 47 height 31
select select "88119"
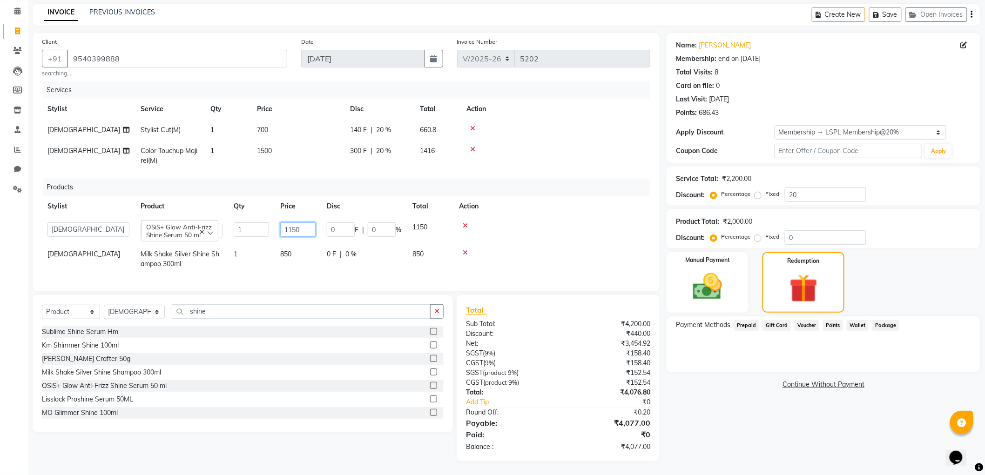
click at [306, 223] on input "1150" at bounding box center [297, 229] width 35 height 14
type input "1"
type input "1250"
click at [733, 463] on main "INVOICE PREVIOUS INVOICES Create New Save Open Invoices Client +91 9540399888 s…" at bounding box center [506, 239] width 957 height 471
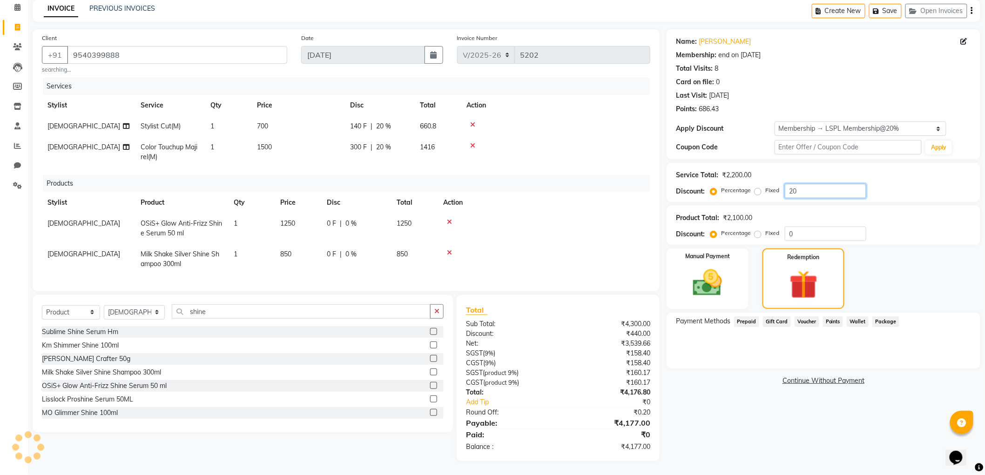
click at [812, 187] on input "20" at bounding box center [825, 191] width 81 height 14
type input "2"
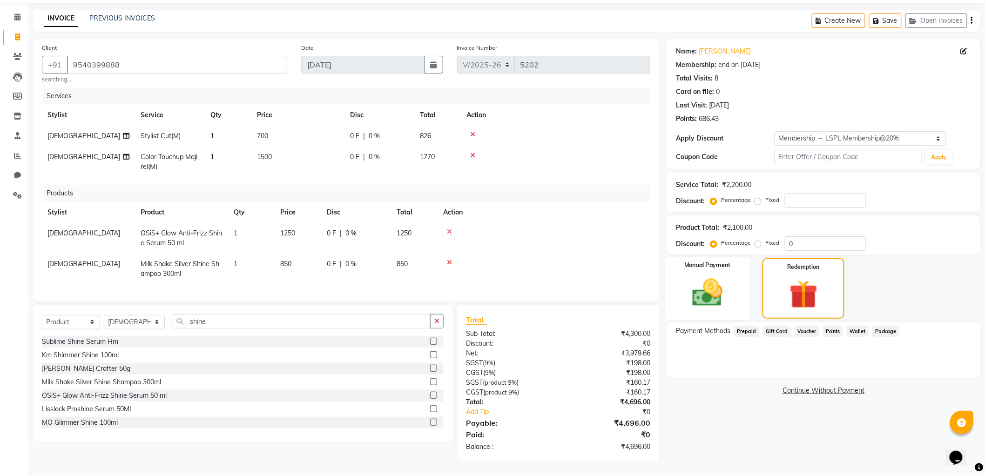
click at [717, 280] on img at bounding box center [707, 292] width 49 height 35
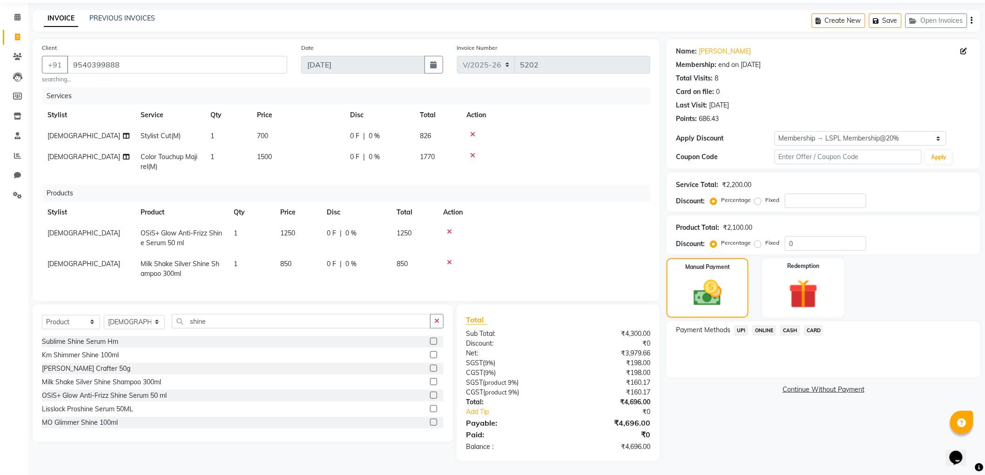
click at [738, 325] on span "UPI" at bounding box center [741, 330] width 14 height 11
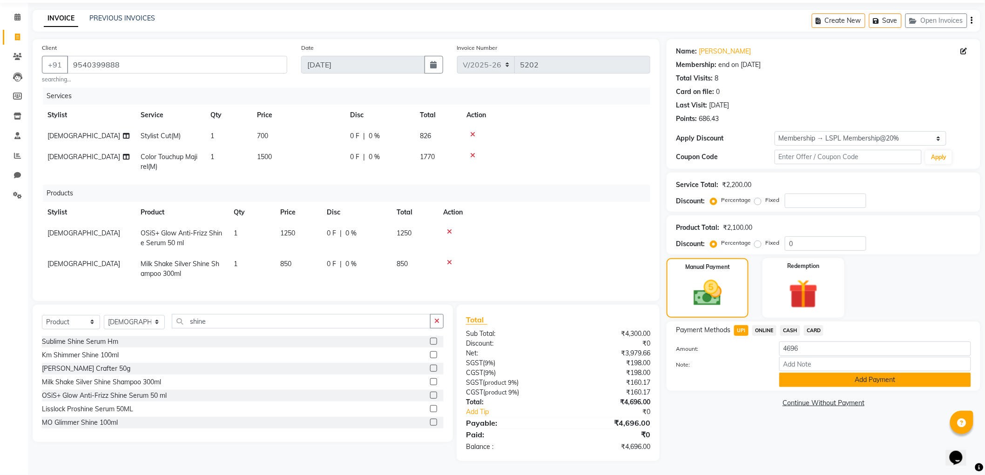
click at [817, 373] on button "Add Payment" at bounding box center [875, 380] width 192 height 14
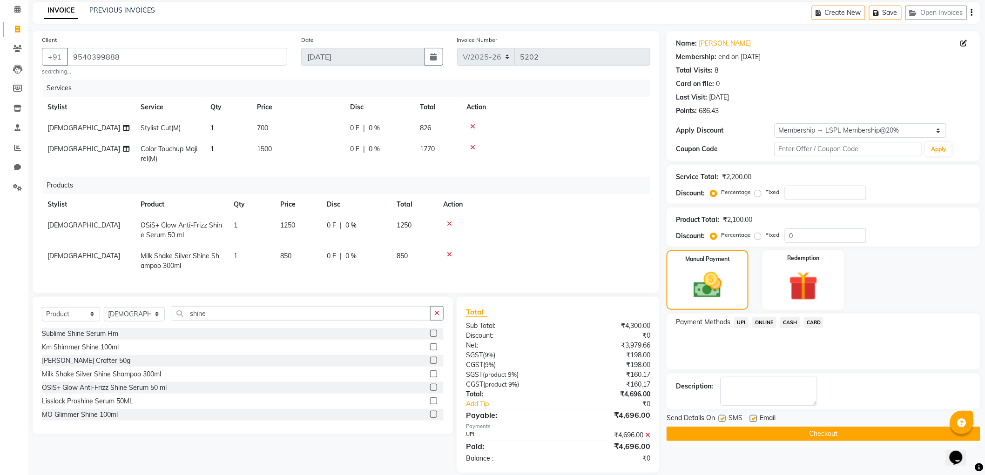
click at [848, 432] on button "Checkout" at bounding box center [823, 434] width 314 height 14
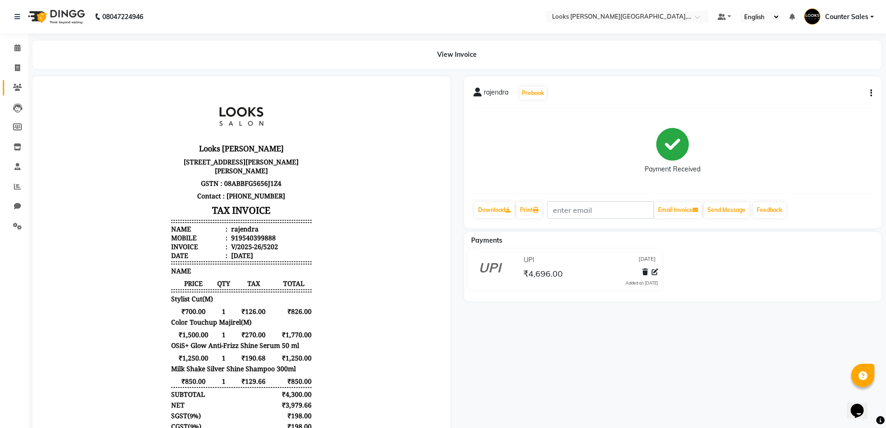
click at [13, 85] on icon at bounding box center [17, 87] width 9 height 7
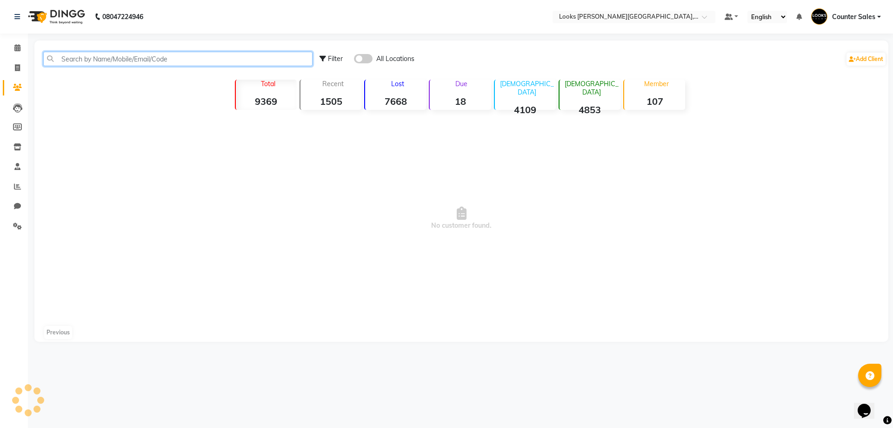
click at [129, 58] on input "text" at bounding box center [177, 59] width 269 height 14
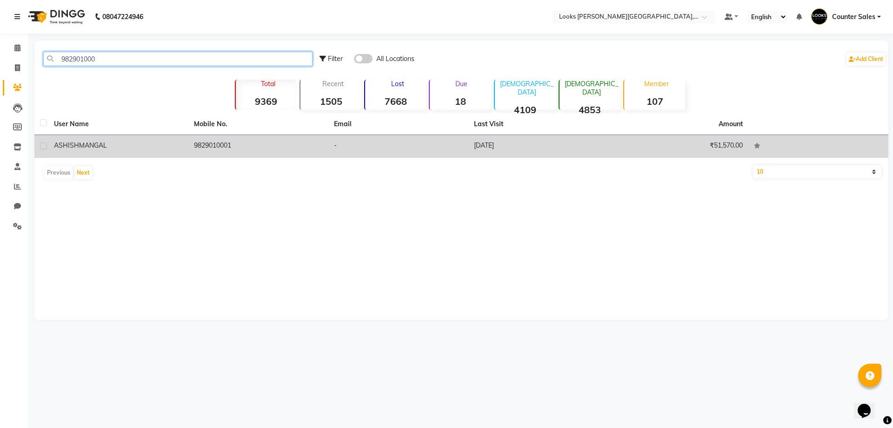
type input "982901000"
click at [209, 136] on td "9829010001" at bounding box center [258, 146] width 140 height 23
click at [749, 140] on td at bounding box center [819, 146] width 140 height 23
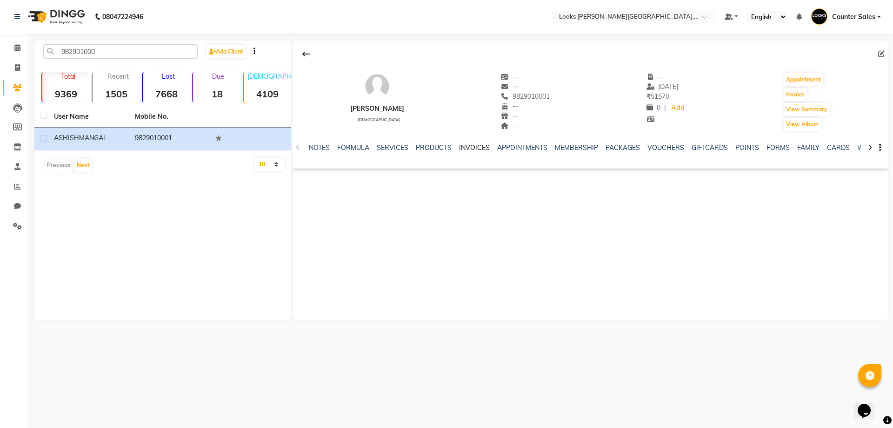
click at [464, 149] on link "INVOICES" at bounding box center [474, 147] width 31 height 8
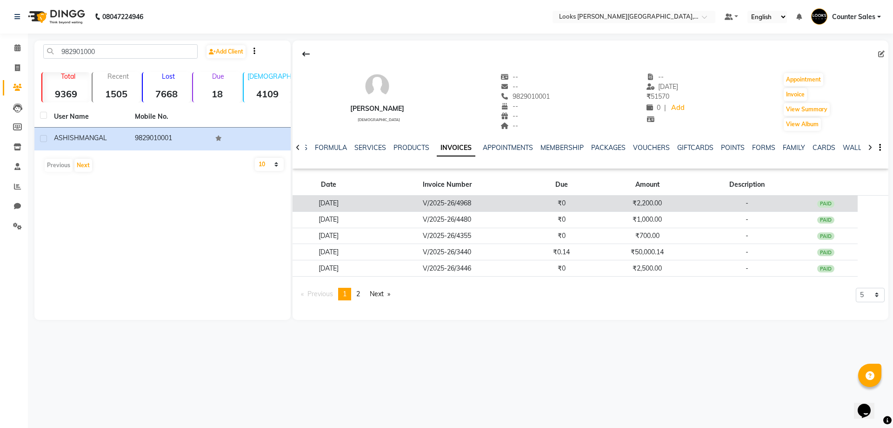
click at [669, 199] on td "₹2,200.00" at bounding box center [647, 203] width 107 height 16
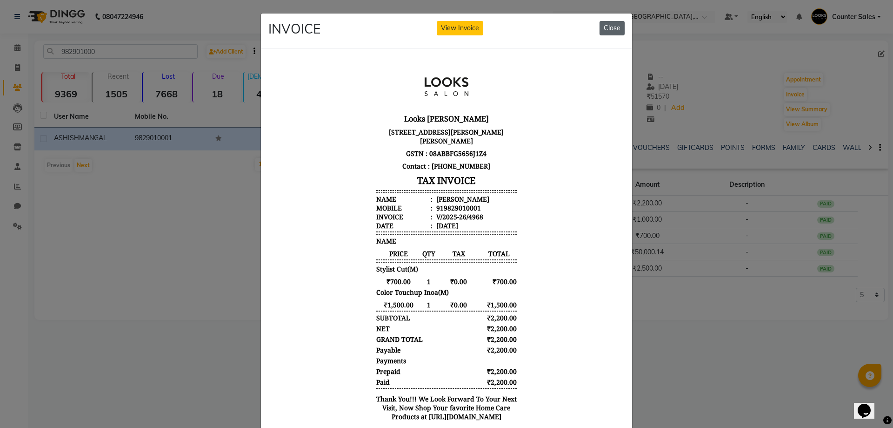
click at [612, 28] on button "Close" at bounding box center [612, 28] width 25 height 14
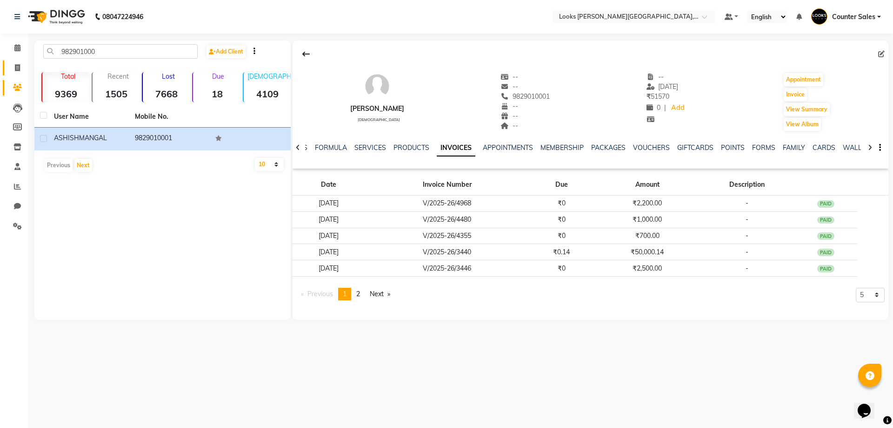
click at [18, 72] on span at bounding box center [17, 68] width 16 height 11
select select "service"
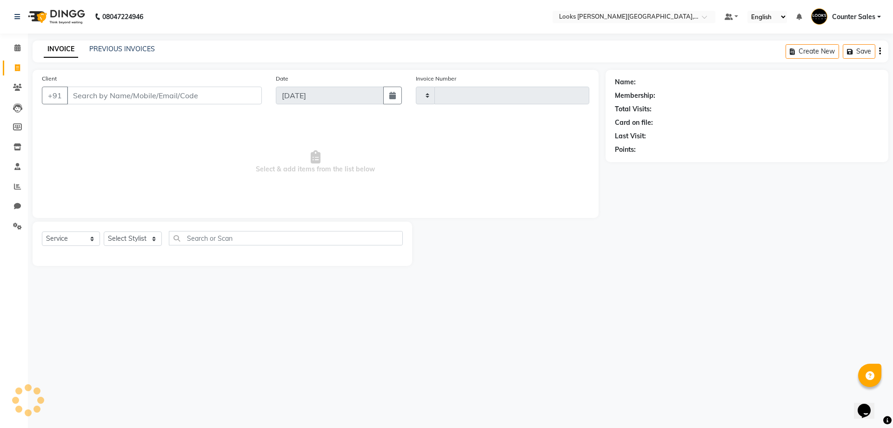
click at [117, 96] on input "Client" at bounding box center [164, 96] width 195 height 18
type input "5203"
select select "4385"
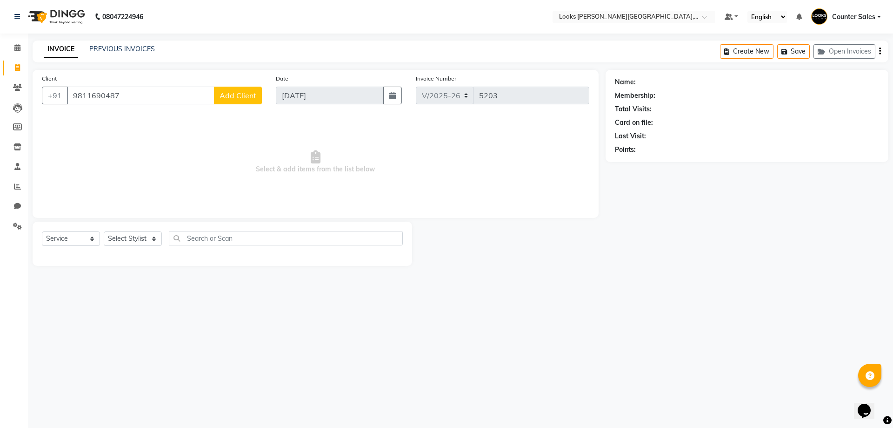
type input "9811690487"
click at [237, 104] on button "Add Client" at bounding box center [238, 96] width 48 height 18
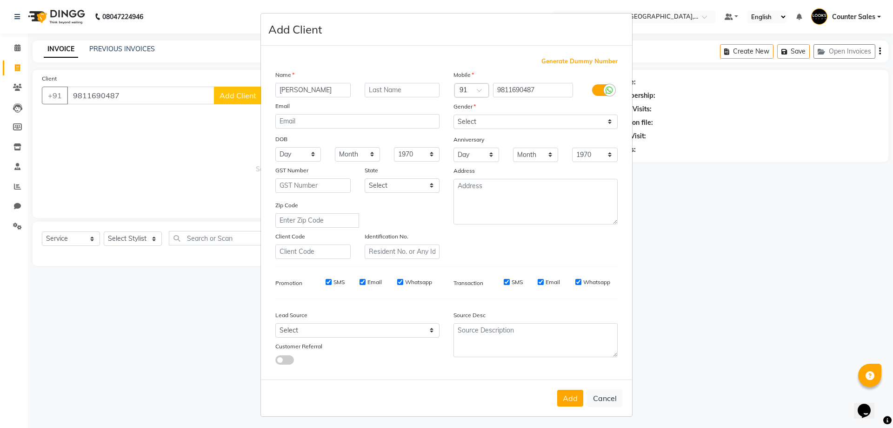
type input "[PERSON_NAME]"
click at [402, 89] on input "text" at bounding box center [402, 90] width 75 height 14
type input "tomar"
click at [498, 120] on select "Select [DEMOGRAPHIC_DATA] [DEMOGRAPHIC_DATA] Other Prefer Not To Say" at bounding box center [536, 121] width 164 height 14
click at [491, 126] on select "Select [DEMOGRAPHIC_DATA] [DEMOGRAPHIC_DATA] Other Prefer Not To Say" at bounding box center [536, 121] width 164 height 14
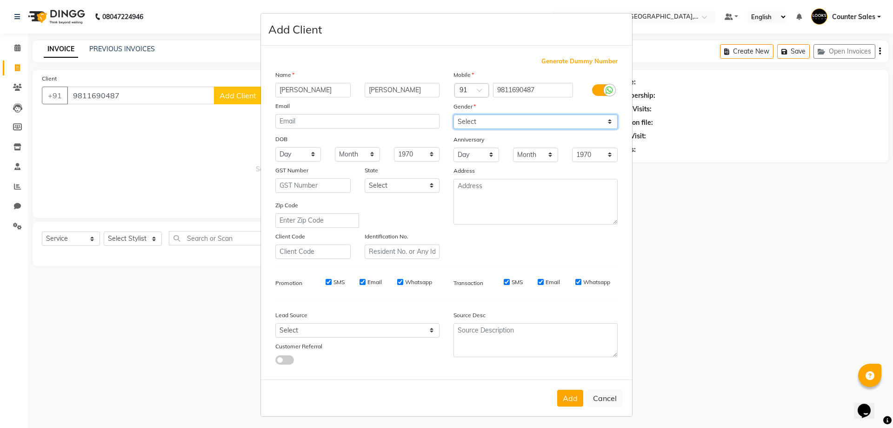
click at [489, 123] on select "Select [DEMOGRAPHIC_DATA] [DEMOGRAPHIC_DATA] Other Prefer Not To Say" at bounding box center [536, 121] width 164 height 14
select select "female"
click at [454, 114] on select "Select [DEMOGRAPHIC_DATA] [DEMOGRAPHIC_DATA] Other Prefer Not To Say" at bounding box center [536, 121] width 164 height 14
click at [560, 393] on button "Add" at bounding box center [570, 397] width 26 height 17
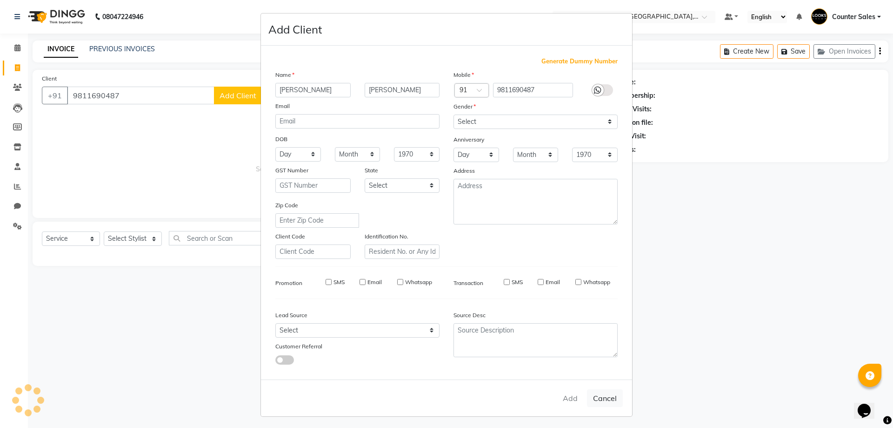
select select
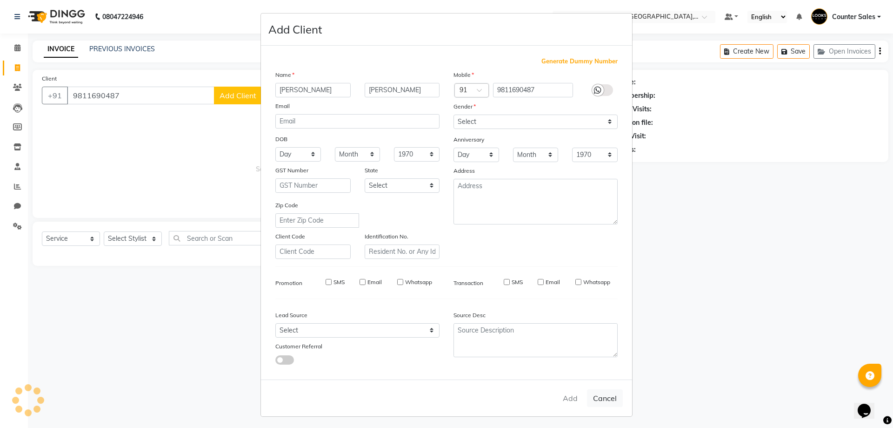
select select
checkbox input "false"
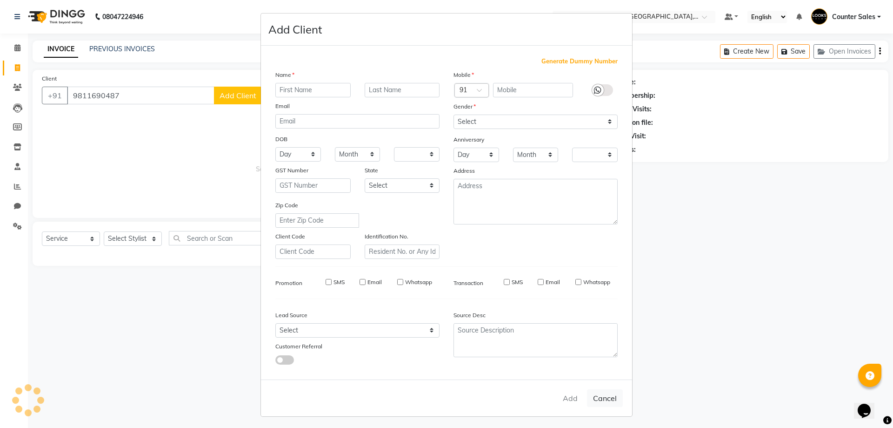
checkbox input "false"
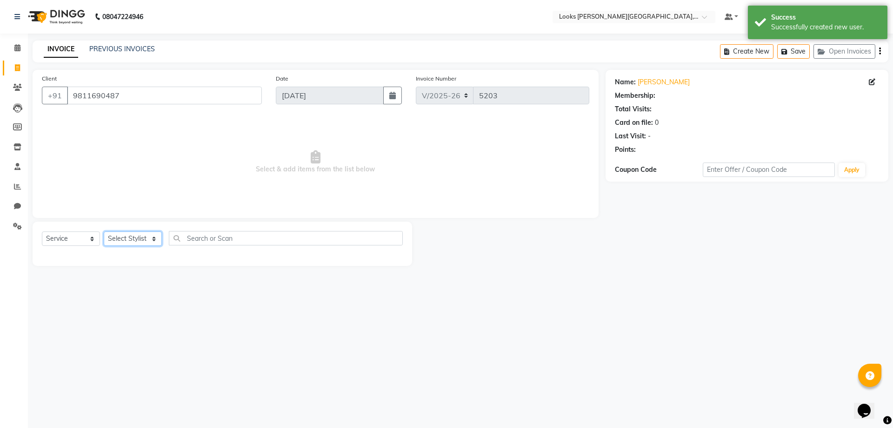
click at [142, 237] on select "Select Stylist Ajay [PERSON_NAME] [PERSON_NAME] Counter Sales [PERSON_NAME] Kri…" at bounding box center [133, 238] width 58 height 14
select select "1: Object"
select select "24148"
click at [104, 231] on select "Select Stylist Ajay [PERSON_NAME] [PERSON_NAME] Counter Sales [PERSON_NAME] Kri…" at bounding box center [133, 238] width 58 height 14
click at [71, 246] on select "Select Service Product Membership Package Voucher Prepaid Gift Card" at bounding box center [71, 238] width 58 height 14
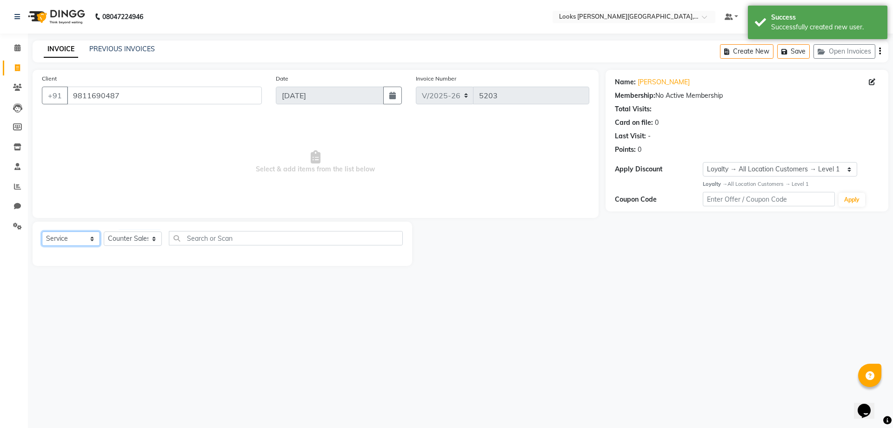
select select "V"
click at [42, 231] on select "Select Service Product Membership Package Voucher Prepaid Gift Card" at bounding box center [71, 238] width 58 height 14
click at [393, 258] on label at bounding box center [392, 258] width 7 height 7
click at [393, 258] on input "checkbox" at bounding box center [392, 258] width 6 height 6
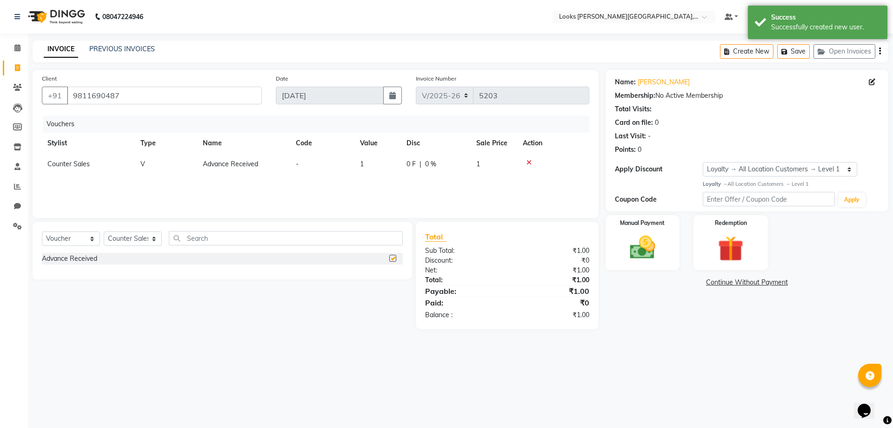
click at [336, 172] on td "-" at bounding box center [322, 164] width 64 height 21
checkbox input "false"
select select "24148"
click at [391, 170] on input "1" at bounding box center [400, 166] width 35 height 14
type input "13500"
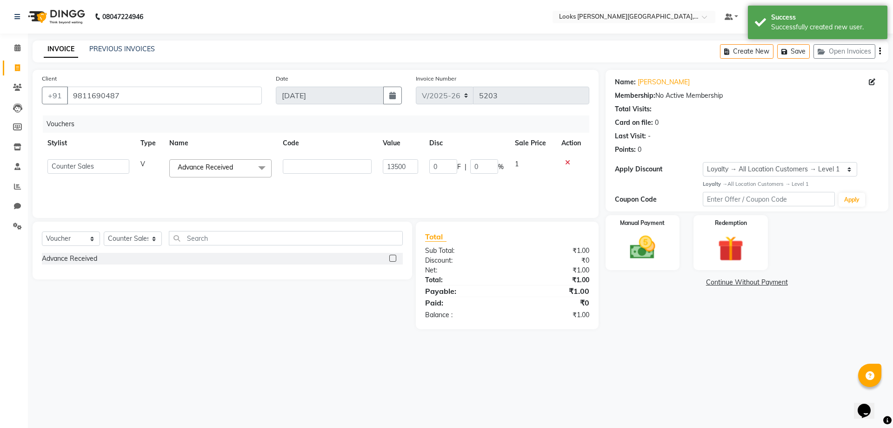
click at [616, 353] on div "08047224946 Select Location × Looks Vaishali Girnar Colony, Jaipur Default Pane…" at bounding box center [446, 214] width 893 height 428
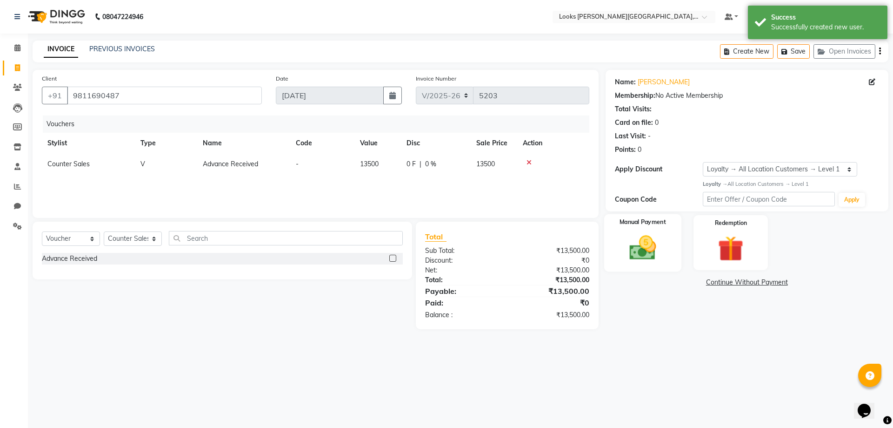
click at [643, 254] on img at bounding box center [642, 247] width 43 height 31
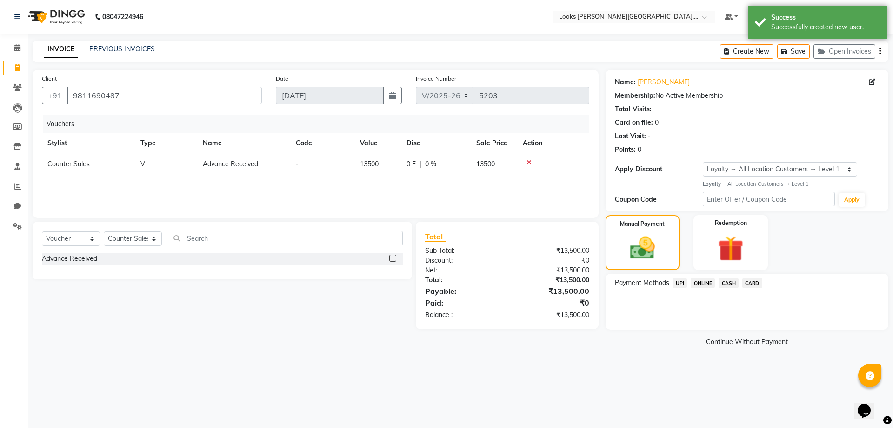
click at [680, 286] on span "UPI" at bounding box center [680, 282] width 14 height 11
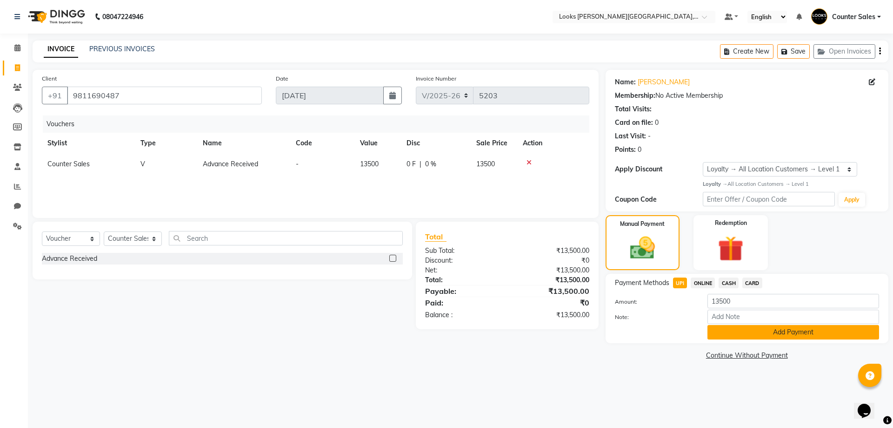
click at [748, 335] on button "Add Payment" at bounding box center [794, 332] width 172 height 14
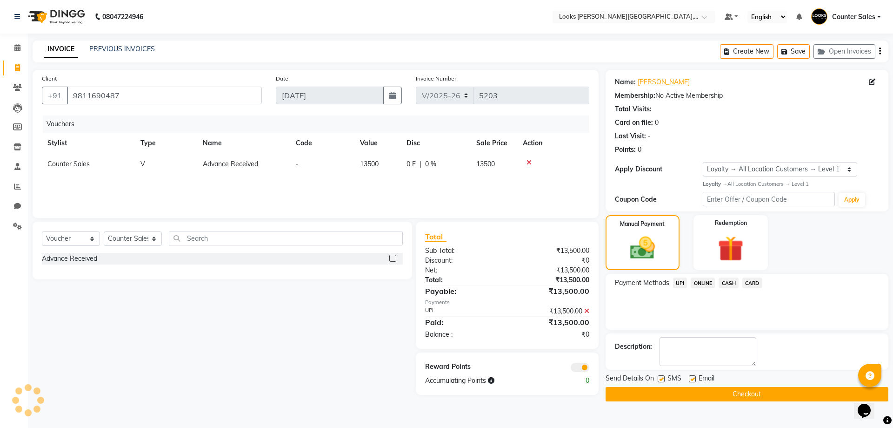
click at [766, 399] on button "Checkout" at bounding box center [747, 394] width 283 height 14
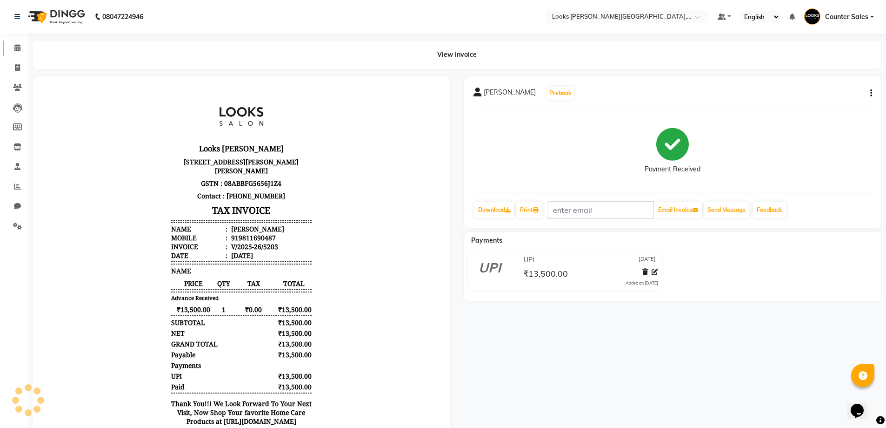
click at [11, 43] on span at bounding box center [17, 48] width 16 height 11
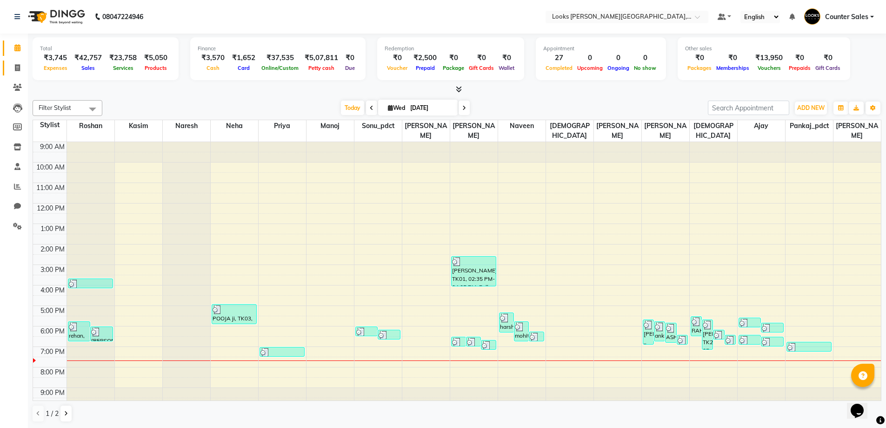
click at [8, 70] on link "Invoice" at bounding box center [14, 67] width 22 height 15
select select "service"
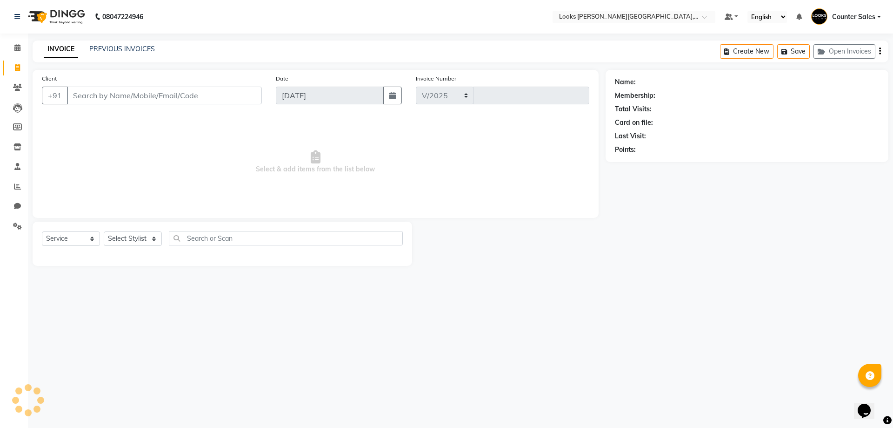
select select "4385"
type input "5204"
click at [13, 41] on link "Calendar" at bounding box center [14, 47] width 22 height 15
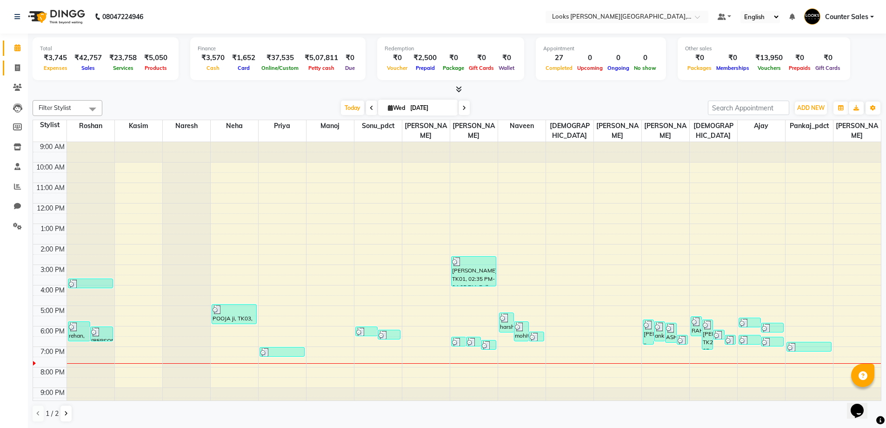
click at [17, 67] on icon at bounding box center [17, 67] width 5 height 7
select select "service"
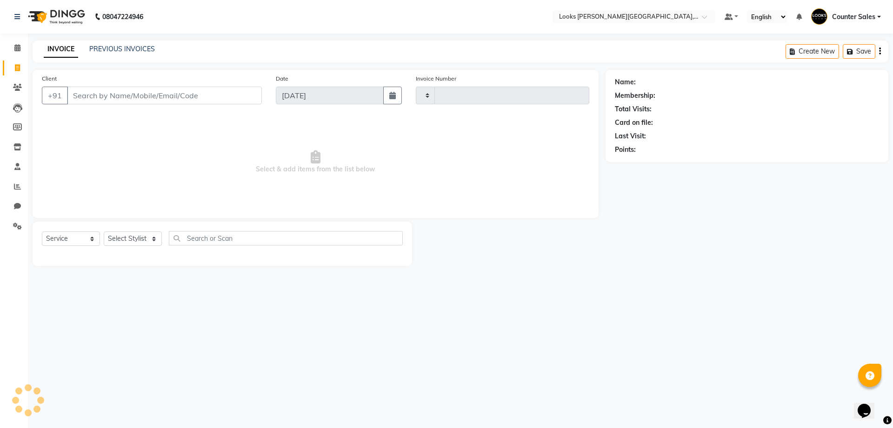
type input "5204"
select select "4385"
click at [126, 49] on link "PREVIOUS INVOICES" at bounding box center [122, 49] width 66 height 8
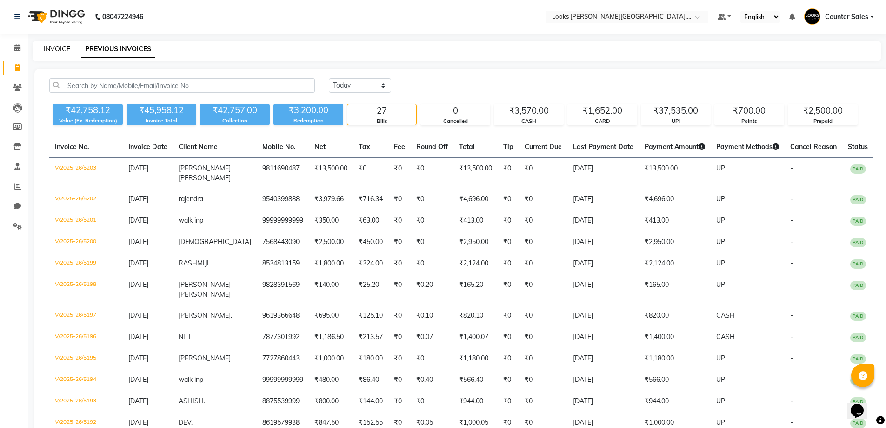
click at [58, 50] on link "INVOICE" at bounding box center [57, 49] width 27 height 8
select select "service"
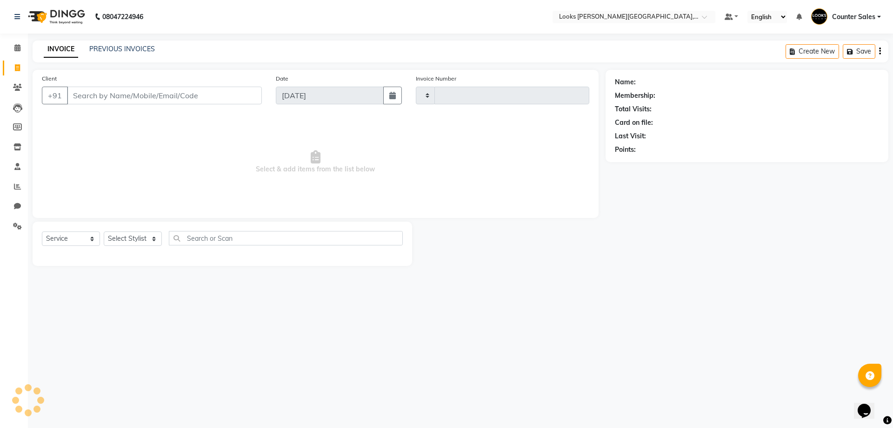
type input "5204"
select select "4385"
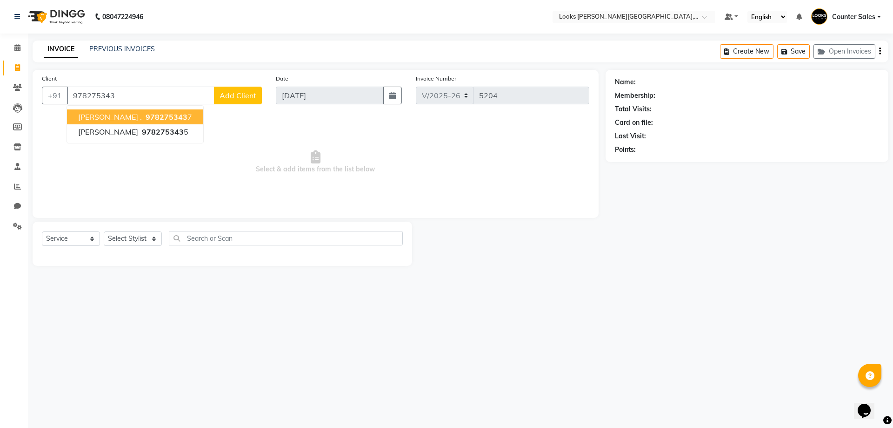
click at [146, 117] on span "978275343" at bounding box center [167, 116] width 42 height 9
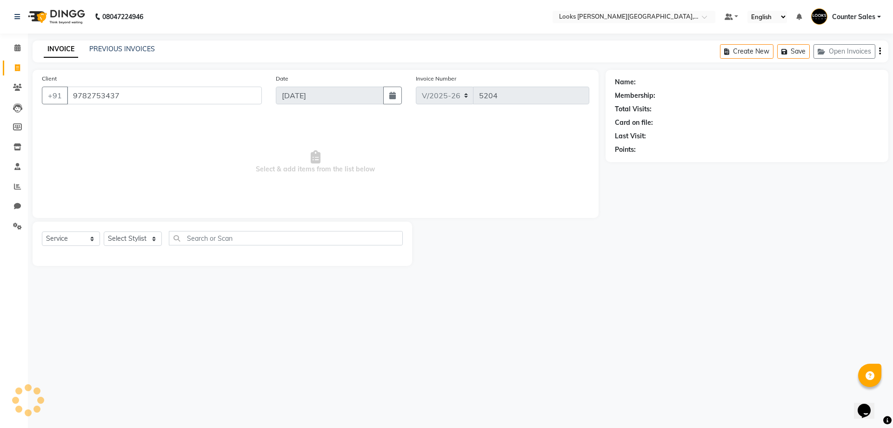
type input "9782753437"
click at [118, 235] on select "Select Stylist Ajay [PERSON_NAME] [PERSON_NAME] Counter Sales [PERSON_NAME] Kri…" at bounding box center [133, 238] width 58 height 14
select select "1: Object"
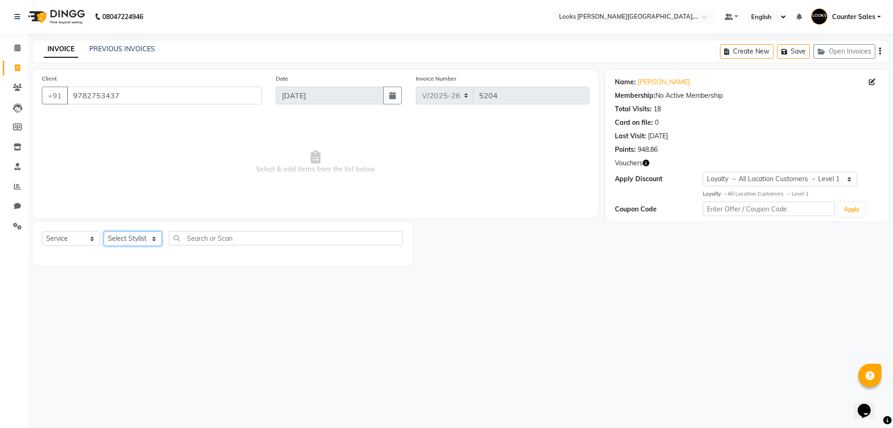
select select "88118"
click at [104, 231] on select "Select Stylist Ajay [PERSON_NAME] [PERSON_NAME] Counter Sales [PERSON_NAME] Kri…" at bounding box center [133, 238] width 58 height 14
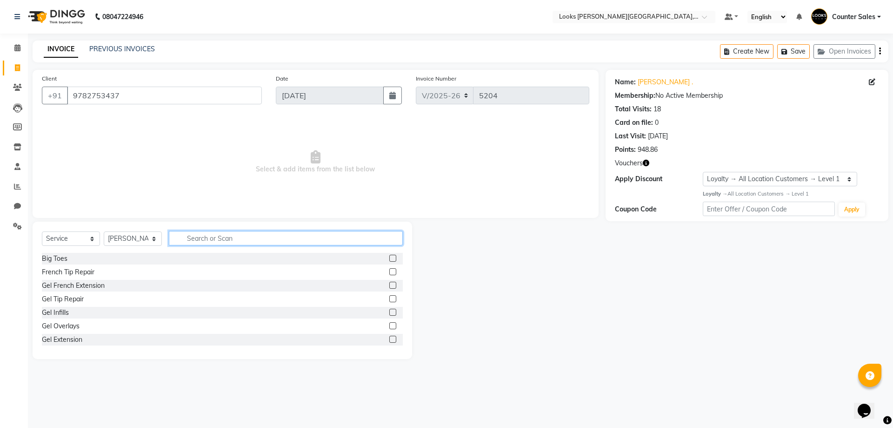
click at [192, 236] on input "text" at bounding box center [286, 238] width 234 height 14
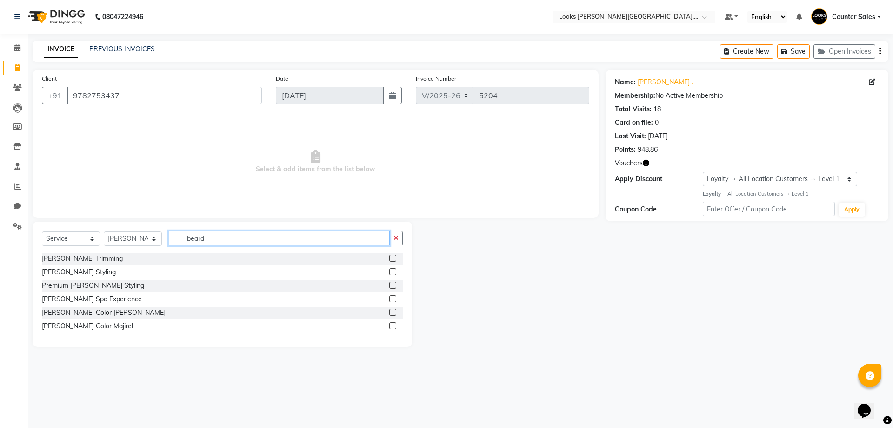
type input "beard"
click at [394, 272] on label at bounding box center [392, 271] width 7 height 7
click at [394, 272] on input "checkbox" at bounding box center [392, 272] width 6 height 6
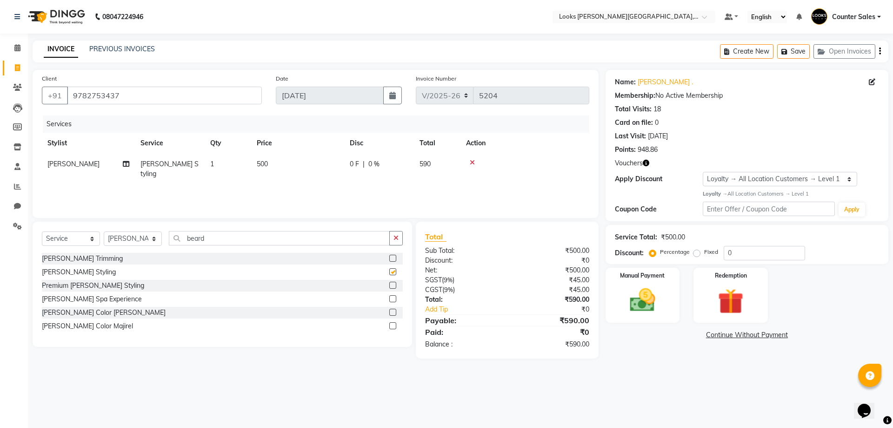
checkbox input "false"
click at [290, 173] on td "500" at bounding box center [297, 169] width 93 height 31
select select "88118"
type input "5"
type input "300"
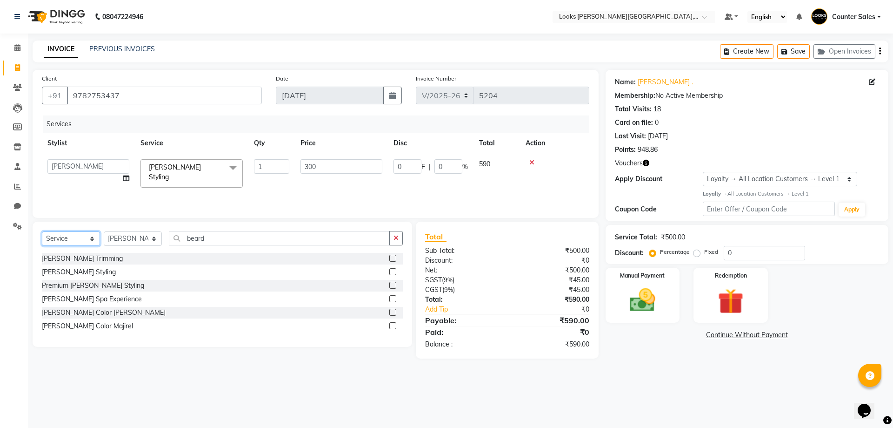
click at [64, 240] on select "Select Service Product Membership Package Voucher Prepaid Gift Card" at bounding box center [71, 238] width 58 height 14
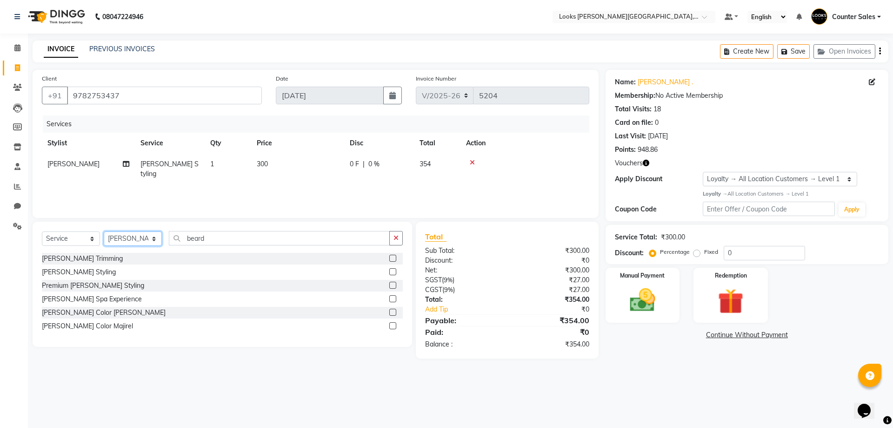
click at [131, 235] on select "Select Stylist Ajay [PERSON_NAME] [PERSON_NAME] Counter Sales [PERSON_NAME] Kri…" at bounding box center [133, 238] width 58 height 14
click at [104, 231] on select "Select Stylist Ajay [PERSON_NAME] [PERSON_NAME] Counter Sales [PERSON_NAME] Kri…" at bounding box center [133, 238] width 58 height 14
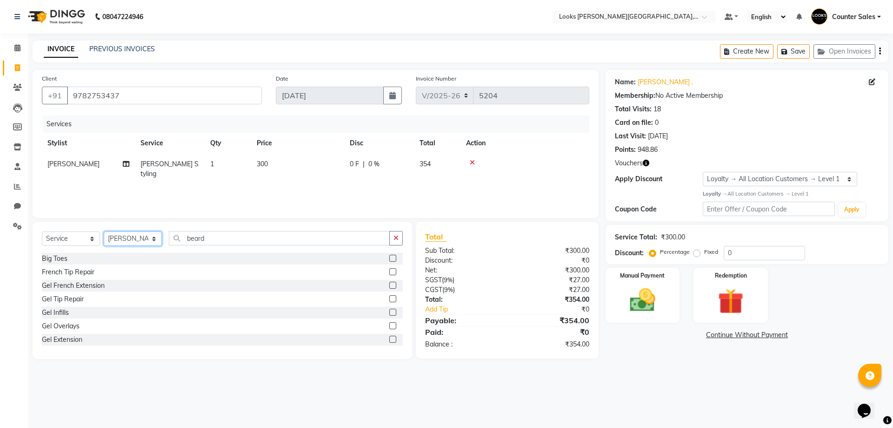
click at [150, 237] on select "Select Stylist Ajay [PERSON_NAME] [PERSON_NAME] Counter Sales [PERSON_NAME] Kri…" at bounding box center [133, 238] width 58 height 14
select select "24205"
click at [104, 231] on select "Select Stylist Ajay [PERSON_NAME] [PERSON_NAME] Counter Sales [PERSON_NAME] Kri…" at bounding box center [133, 238] width 58 height 14
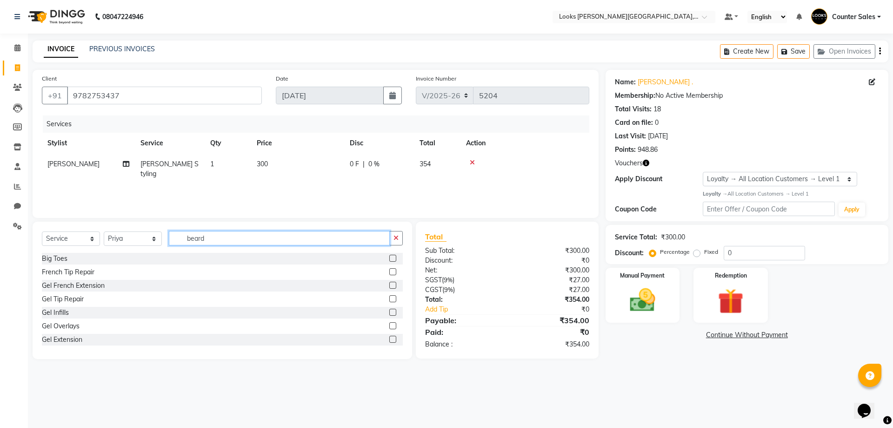
click at [210, 237] on input "beard" at bounding box center [279, 238] width 221 height 14
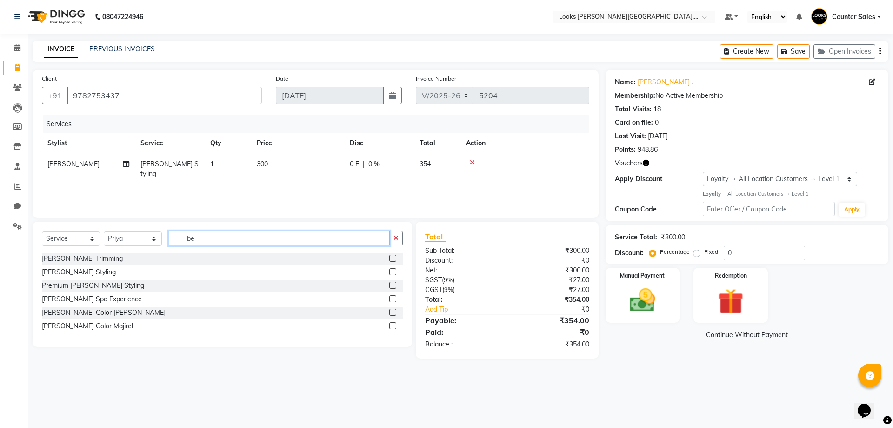
type input "b"
type input "thread"
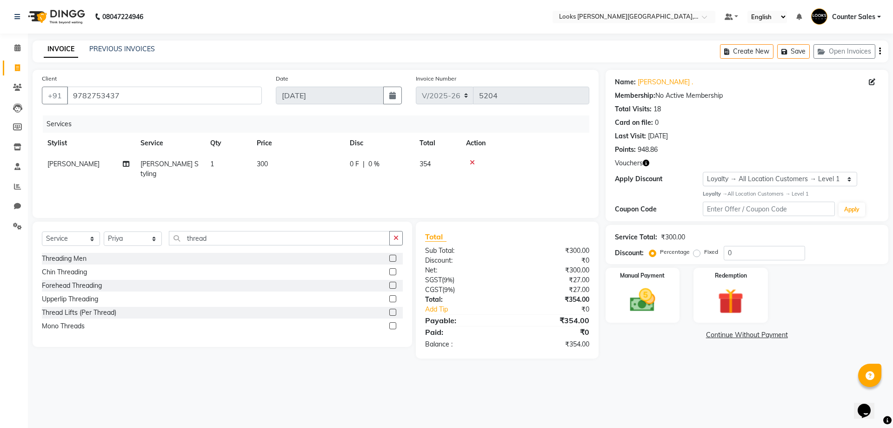
click at [394, 299] on label at bounding box center [392, 298] width 7 height 7
click at [394, 299] on input "checkbox" at bounding box center [392, 299] width 6 height 6
checkbox input "true"
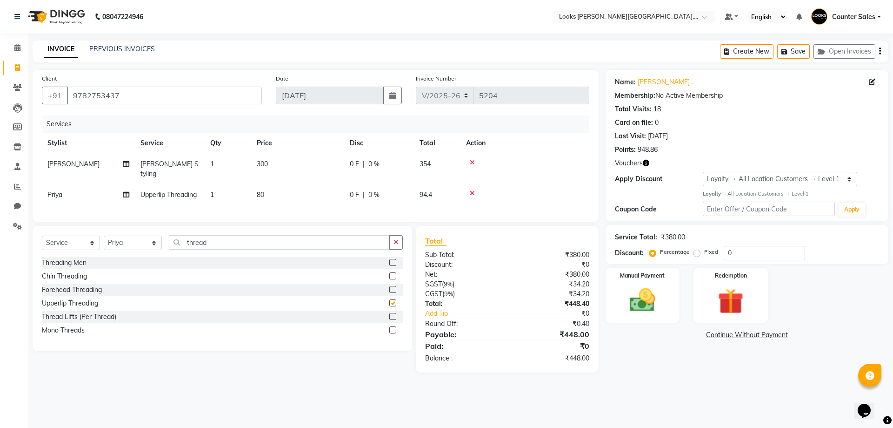
click at [292, 189] on td "80" at bounding box center [297, 194] width 93 height 21
select select "24205"
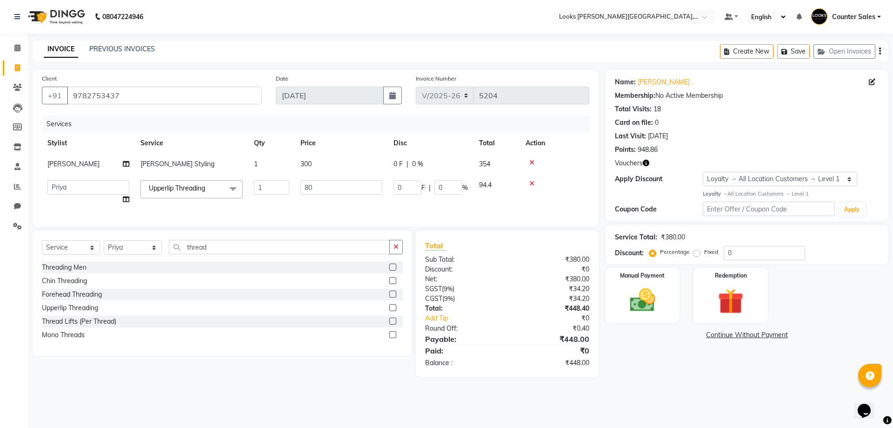
checkbox input "false"
type input "8"
type input "350"
click at [629, 388] on div "08047224946 Select Location × Looks Vaishali Girnar Colony, Jaipur Default Pane…" at bounding box center [446, 214] width 893 height 428
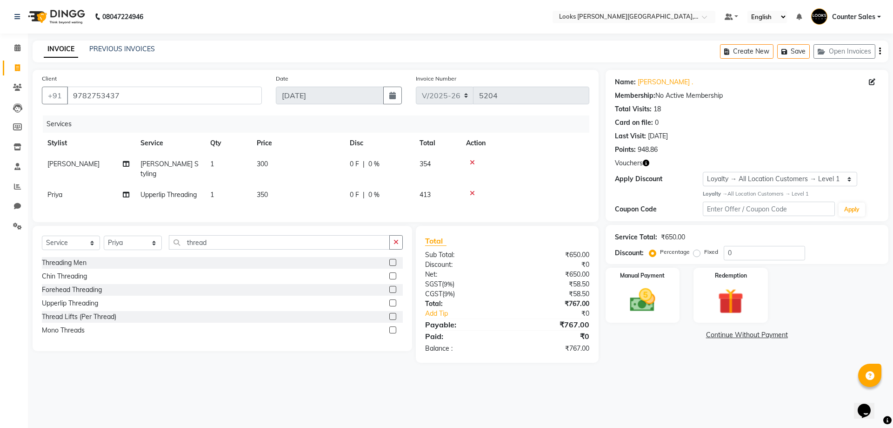
click at [299, 184] on td "350" at bounding box center [297, 194] width 93 height 21
select select "24205"
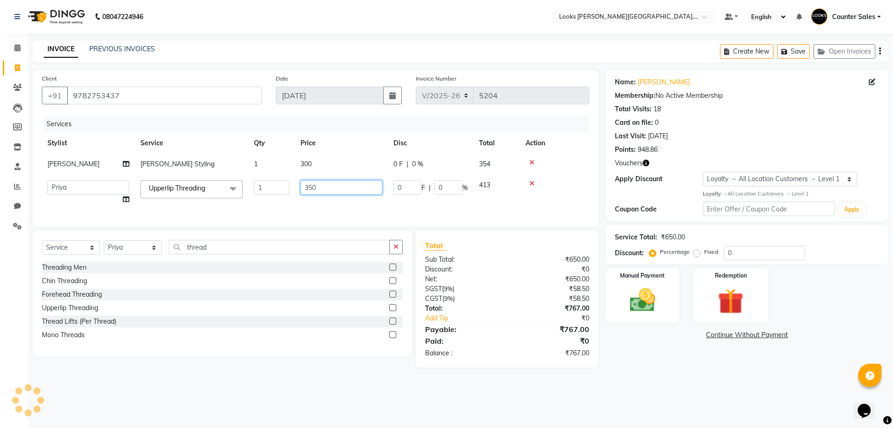
click at [311, 184] on input "350" at bounding box center [342, 187] width 82 height 14
type input "349"
click at [638, 407] on div "08047224946 Select Location × Looks Vaishali Girnar Colony, Jaipur Default Pane…" at bounding box center [446, 214] width 893 height 428
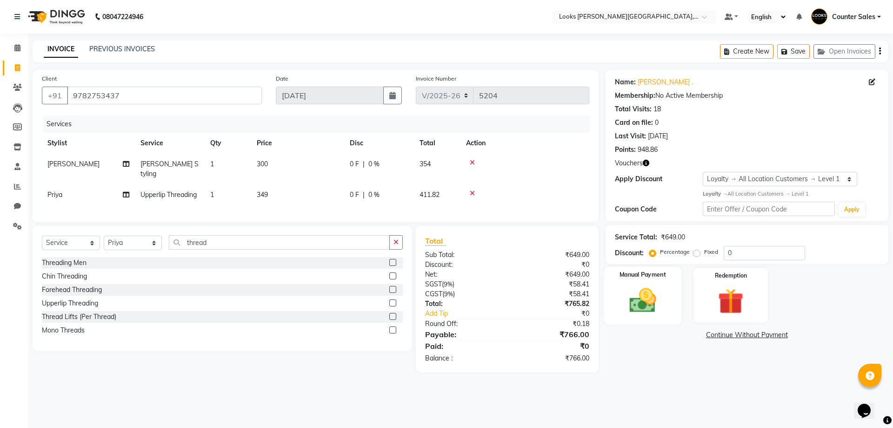
click at [627, 295] on img at bounding box center [642, 300] width 43 height 31
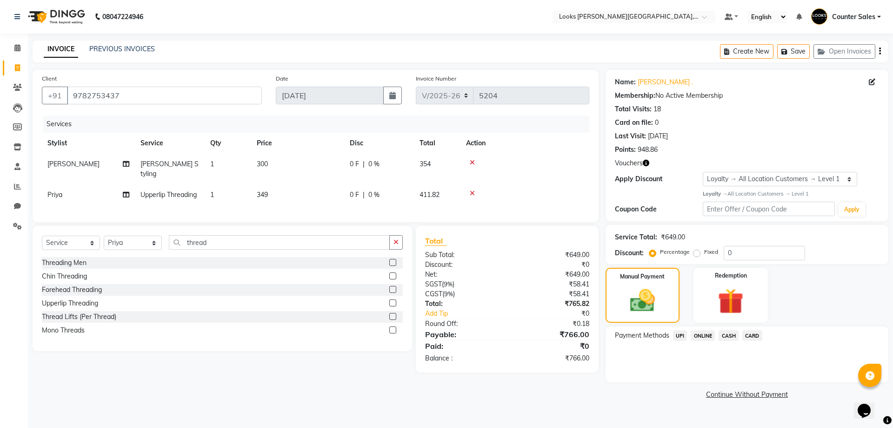
click at [678, 335] on span "UPI" at bounding box center [680, 335] width 14 height 11
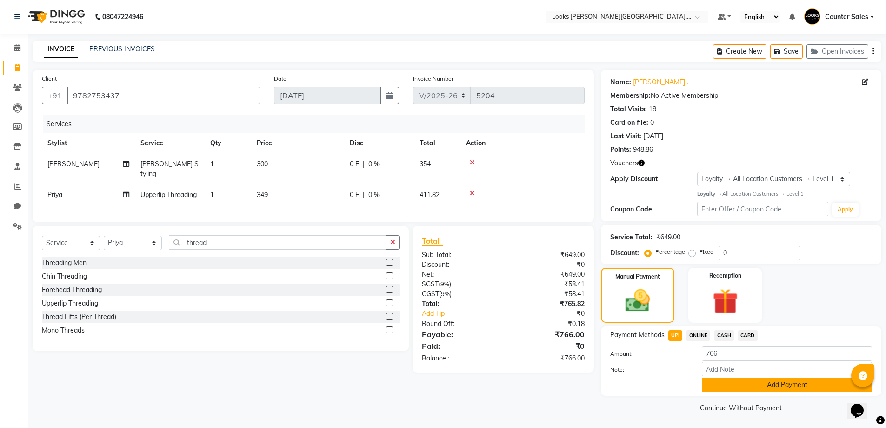
click at [735, 383] on button "Add Payment" at bounding box center [787, 384] width 170 height 14
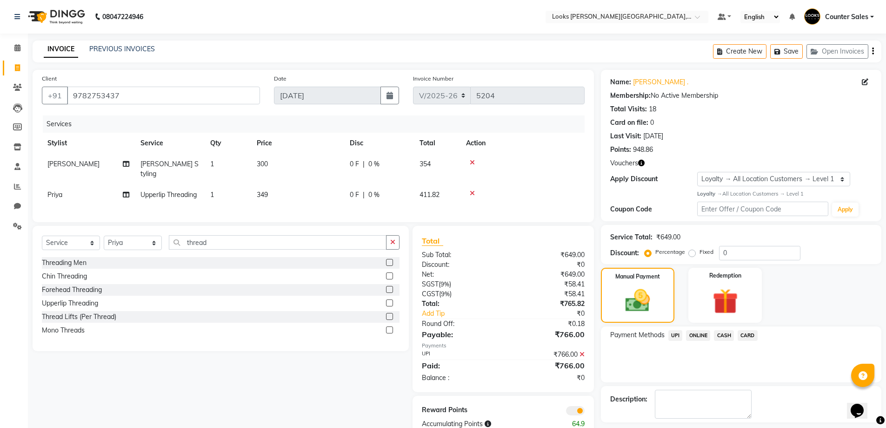
scroll to position [40, 0]
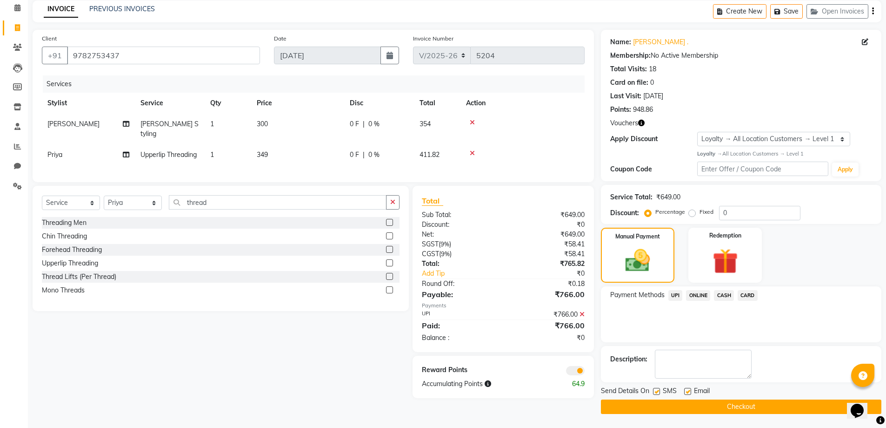
click at [791, 410] on button "Checkout" at bounding box center [741, 406] width 281 height 14
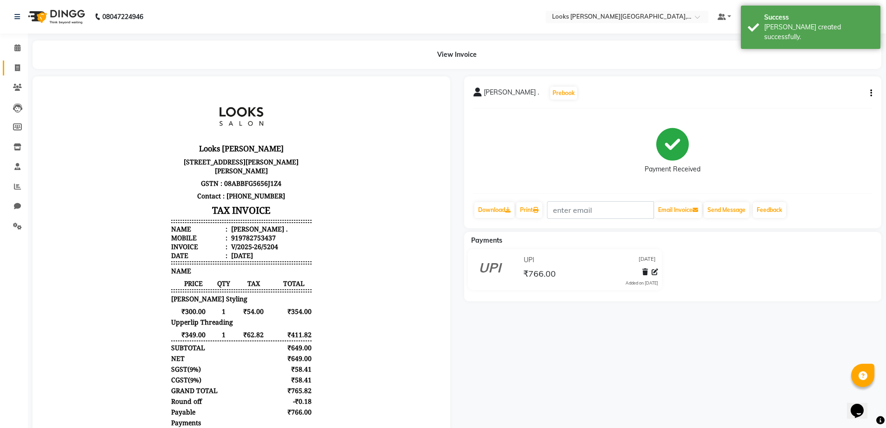
click at [17, 66] on icon at bounding box center [17, 67] width 5 height 7
select select "service"
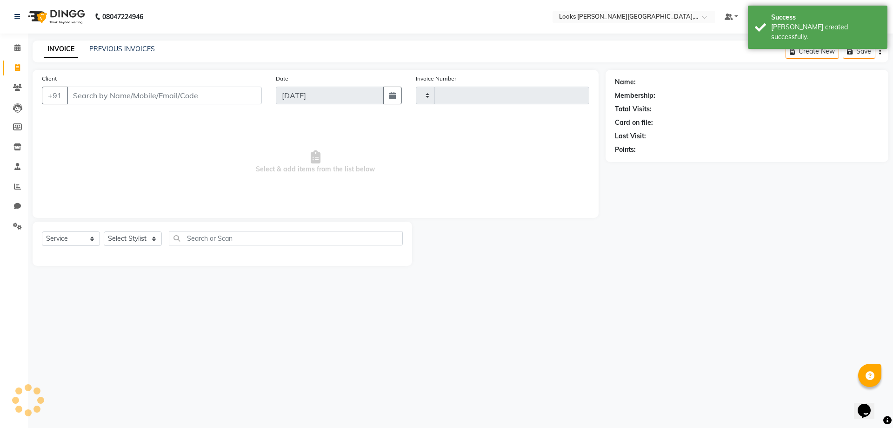
type input "5205"
select select "4385"
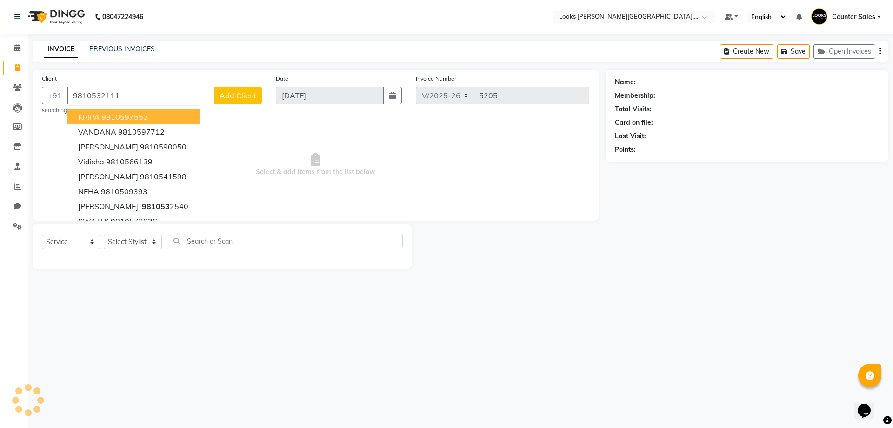
type input "9810532111"
click at [241, 96] on span "Add Client" at bounding box center [238, 95] width 37 height 9
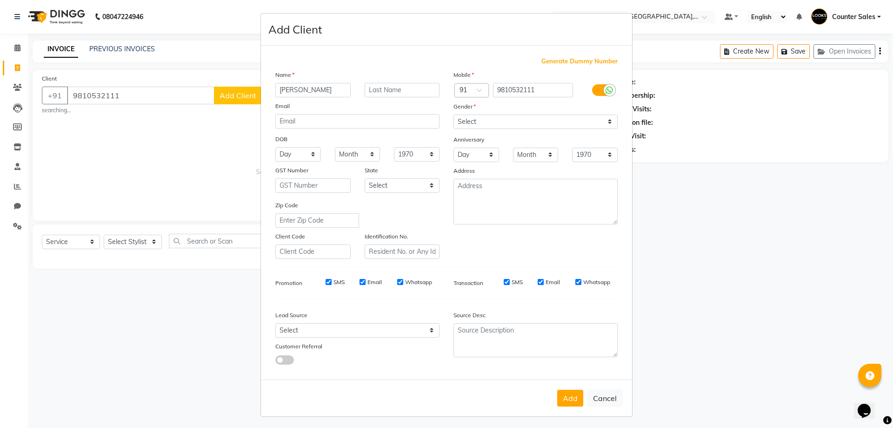
type input "nipun"
click at [493, 123] on select "Select [DEMOGRAPHIC_DATA] [DEMOGRAPHIC_DATA] Other Prefer Not To Say" at bounding box center [536, 121] width 164 height 14
click at [454, 114] on select "Select [DEMOGRAPHIC_DATA] [DEMOGRAPHIC_DATA] Other Prefer Not To Say" at bounding box center [536, 121] width 164 height 14
click at [569, 402] on button "Add" at bounding box center [570, 397] width 26 height 17
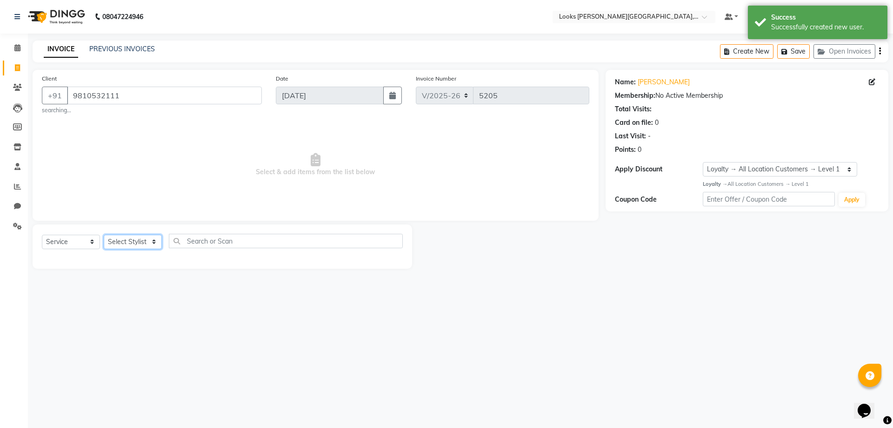
click at [148, 238] on select "Select Stylist Ajay [PERSON_NAME] [PERSON_NAME] Counter Sales [PERSON_NAME] Kri…" at bounding box center [133, 242] width 58 height 14
click at [104, 235] on select "Select Stylist Ajay [PERSON_NAME] [PERSON_NAME] Counter Sales [PERSON_NAME] Kri…" at bounding box center [133, 242] width 58 height 14
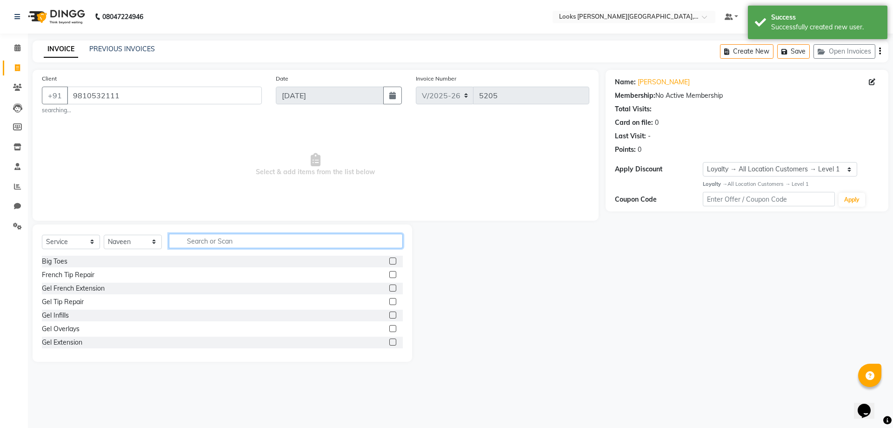
click at [270, 238] on input "text" at bounding box center [286, 241] width 234 height 14
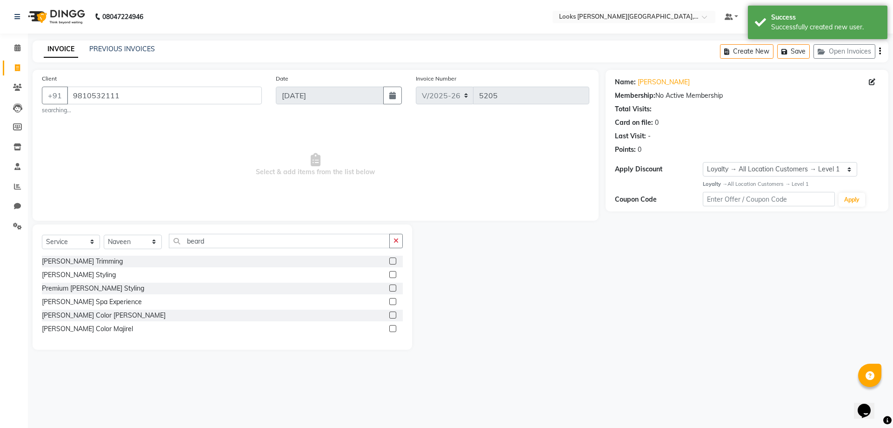
click at [394, 261] on label at bounding box center [392, 260] width 7 height 7
click at [394, 261] on input "checkbox" at bounding box center [392, 261] width 6 height 6
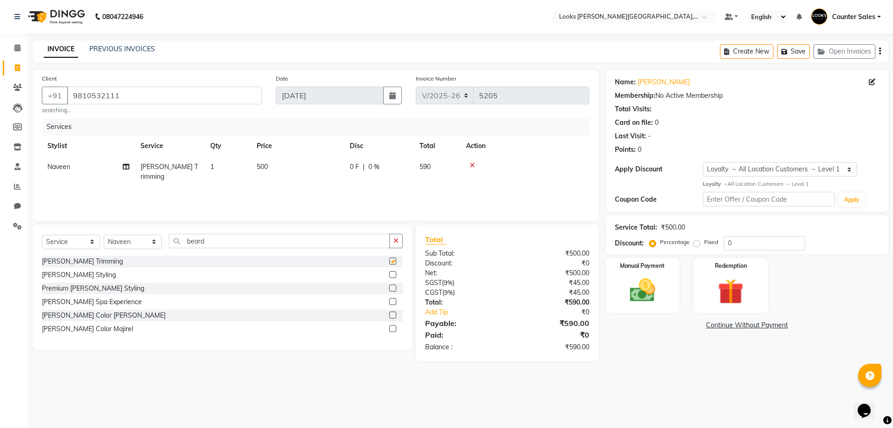
click at [315, 174] on td "500" at bounding box center [297, 171] width 93 height 31
click at [327, 170] on input "500" at bounding box center [342, 169] width 82 height 14
click at [639, 374] on main "INVOICE PREVIOUS INVOICES Create New Save Open Invoices Client +91 9810532111 s…" at bounding box center [460, 207] width 865 height 335
click at [635, 272] on div "Manual Payment" at bounding box center [642, 284] width 77 height 57
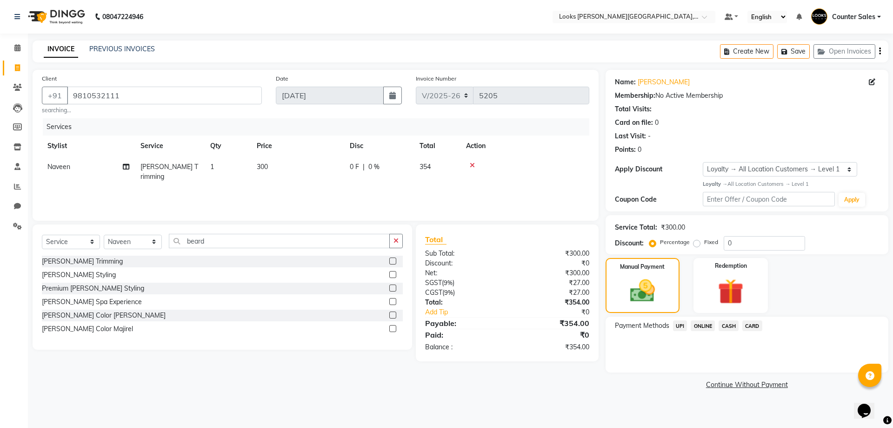
click at [678, 327] on span "UPI" at bounding box center [680, 325] width 14 height 11
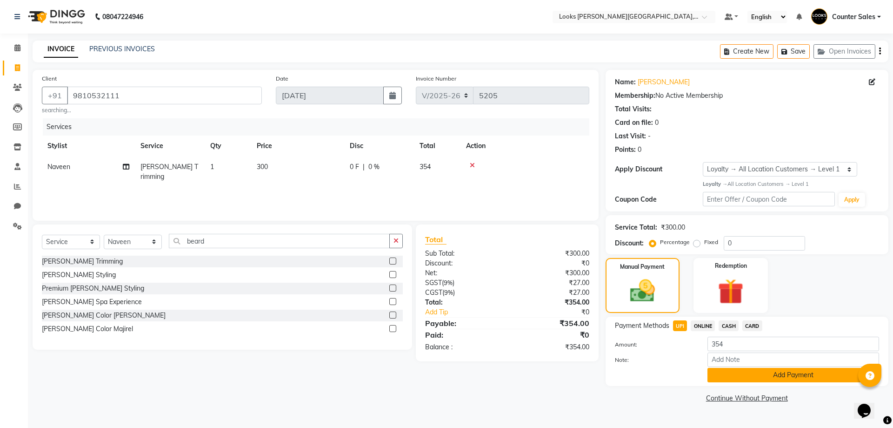
click at [739, 381] on button "Add Payment" at bounding box center [794, 375] width 172 height 14
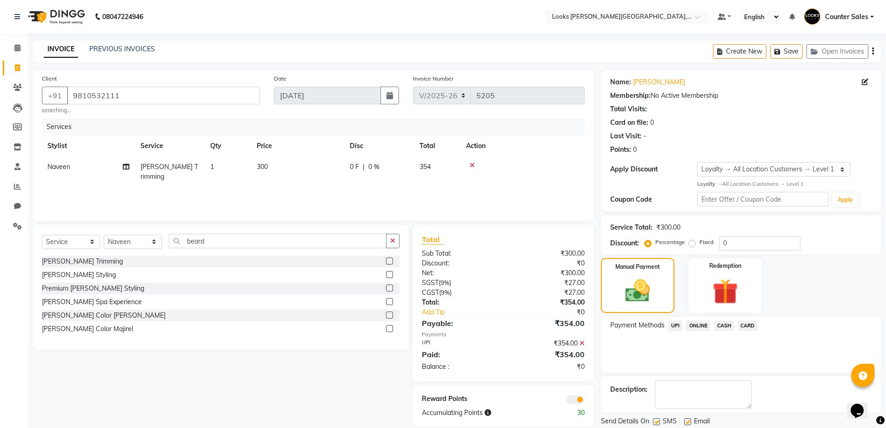
click at [764, 417] on div "Send Details On SMS Email" at bounding box center [741, 422] width 281 height 12
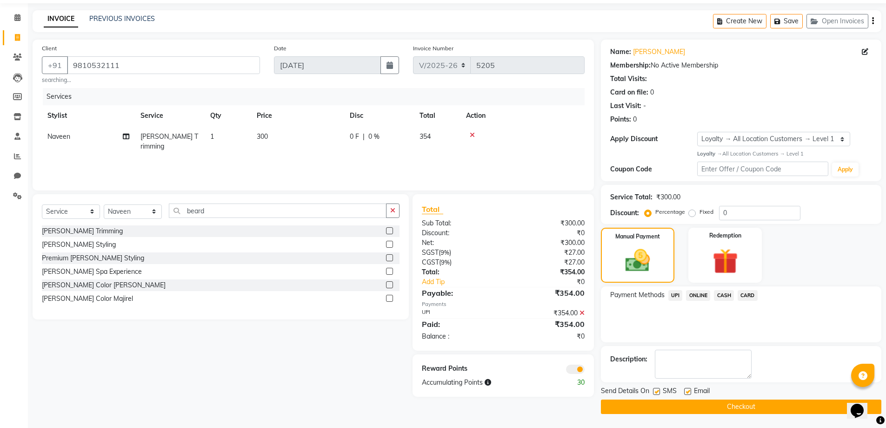
click at [779, 413] on button "Checkout" at bounding box center [741, 406] width 281 height 14
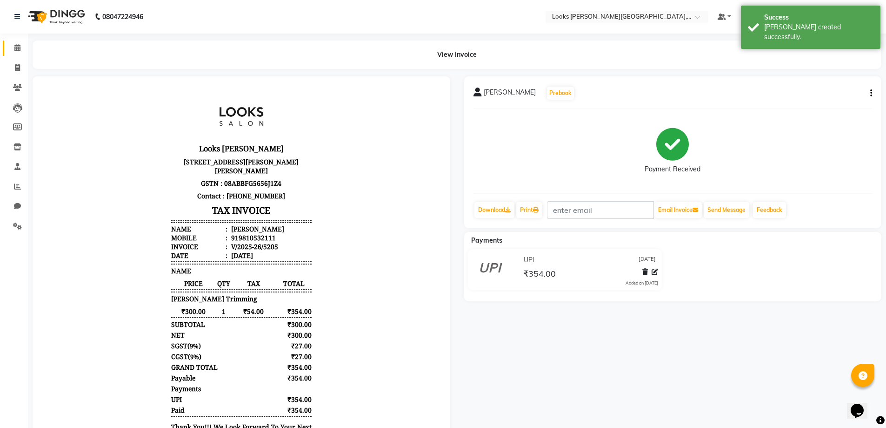
click at [17, 47] on icon at bounding box center [17, 47] width 6 height 7
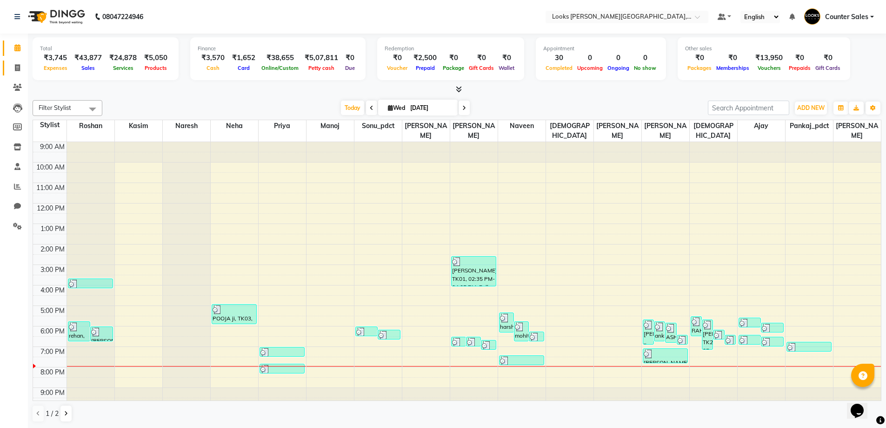
click at [17, 67] on icon at bounding box center [17, 67] width 5 height 7
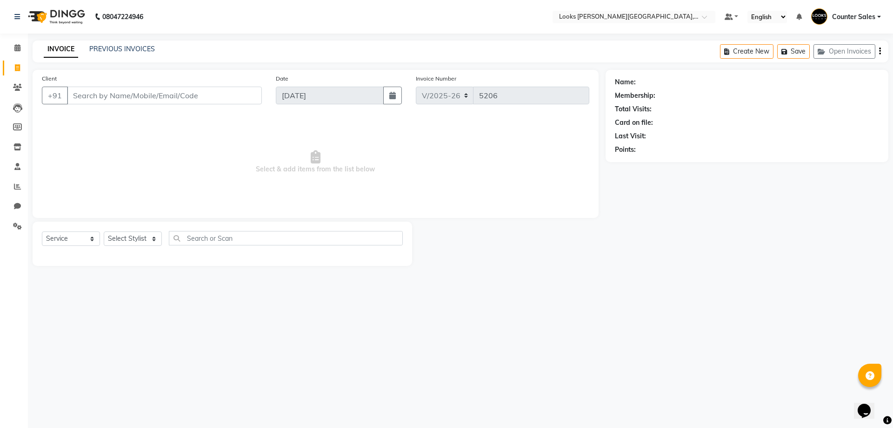
click at [156, 94] on input "Client" at bounding box center [164, 96] width 195 height 18
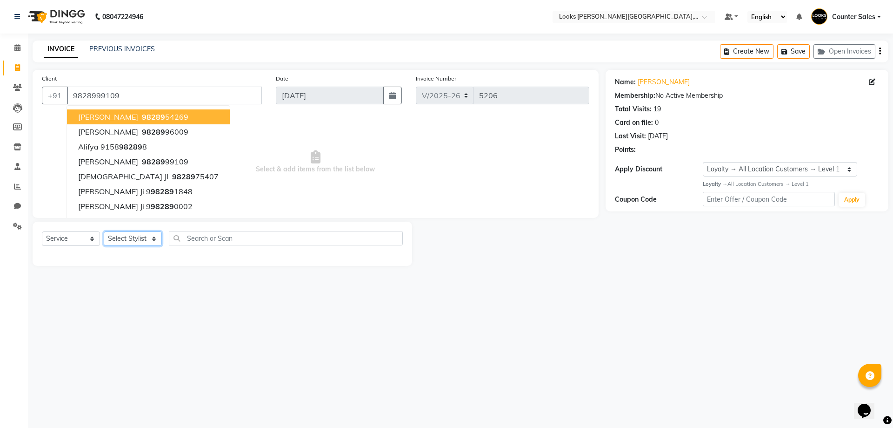
click at [134, 237] on select "Select Stylist Ajay [PERSON_NAME] [PERSON_NAME] Counter Sales [PERSON_NAME] Kri…" at bounding box center [133, 238] width 58 height 14
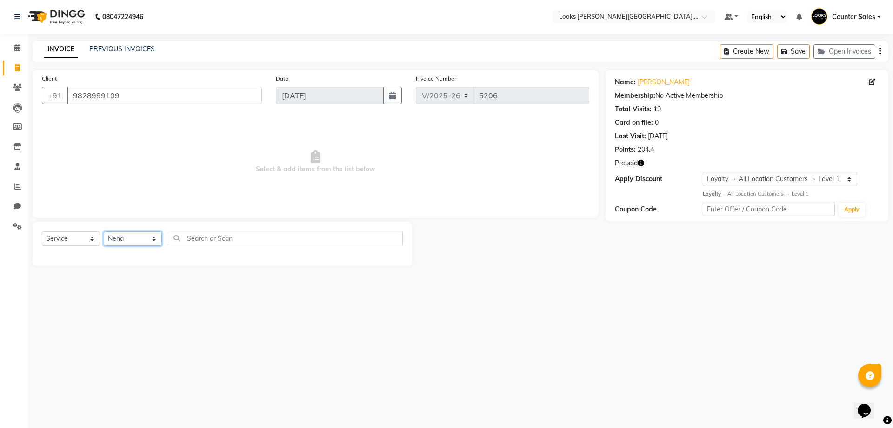
click at [104, 231] on select "Select Stylist Ajay [PERSON_NAME] [PERSON_NAME] Counter Sales [PERSON_NAME] Kri…" at bounding box center [133, 238] width 58 height 14
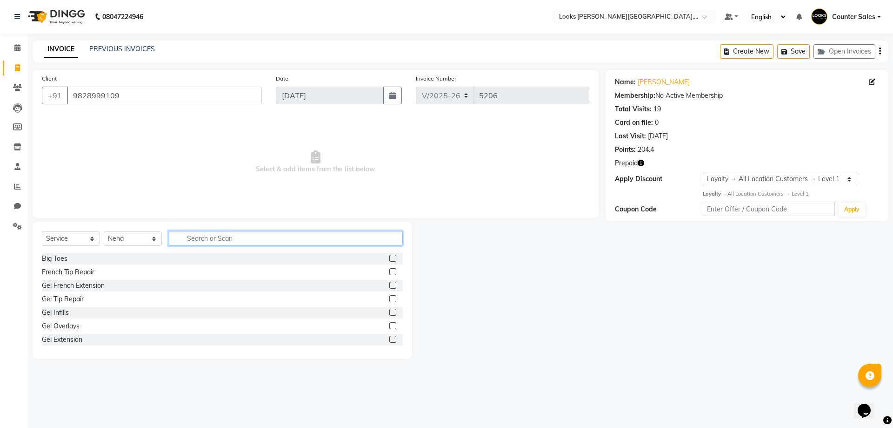
click at [188, 238] on input "text" at bounding box center [286, 238] width 234 height 14
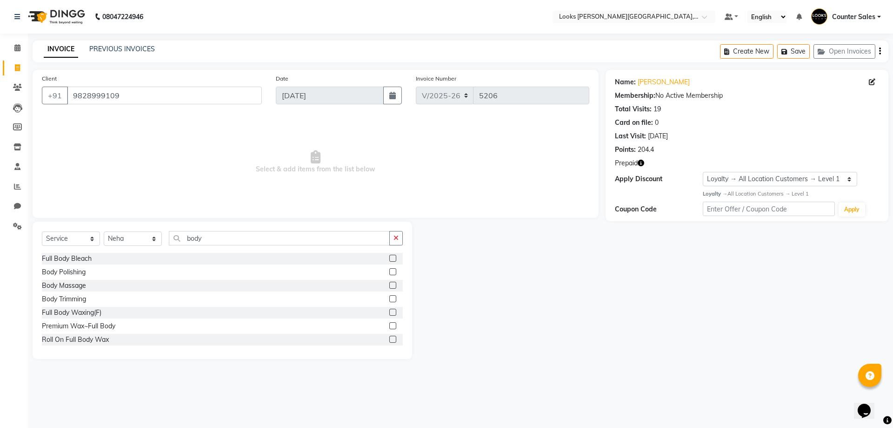
click at [389, 285] on label at bounding box center [392, 285] width 7 height 7
click at [389, 285] on input "checkbox" at bounding box center [392, 285] width 6 height 6
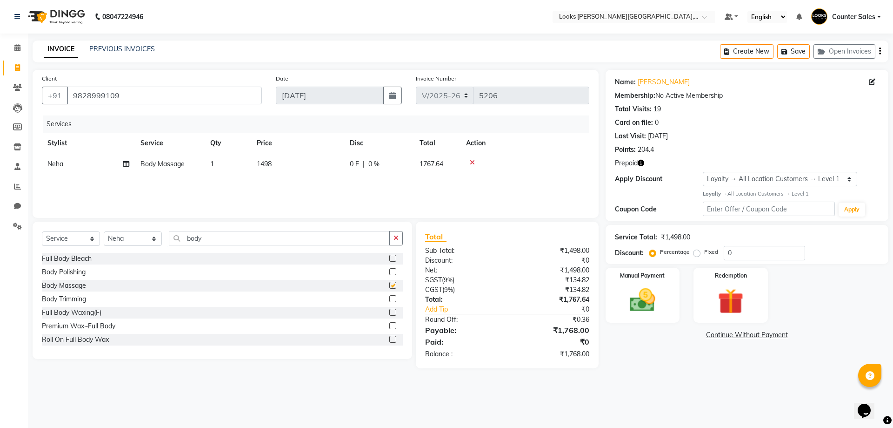
click at [295, 168] on td "1498" at bounding box center [297, 164] width 93 height 21
click at [354, 167] on input "200098" at bounding box center [342, 166] width 82 height 14
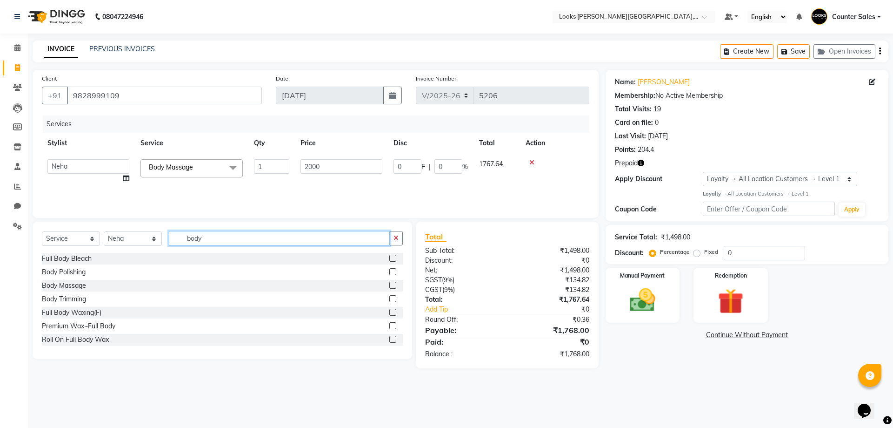
click at [234, 239] on input "body" at bounding box center [279, 238] width 221 height 14
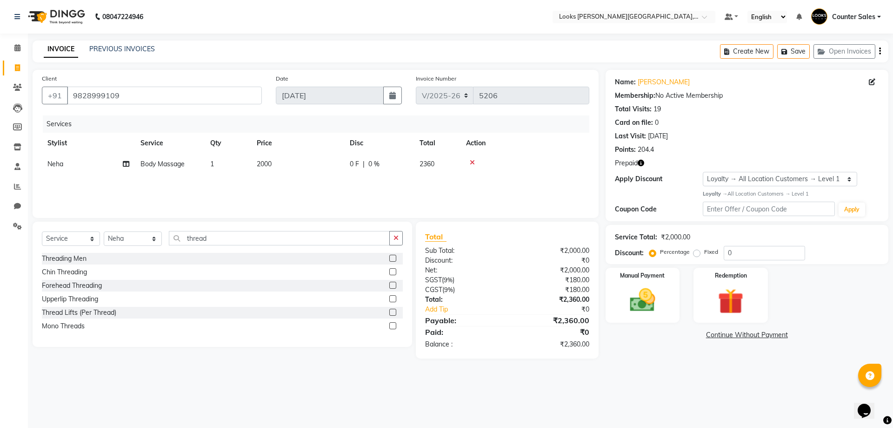
click at [393, 298] on label at bounding box center [392, 298] width 7 height 7
click at [393, 298] on input "checkbox" at bounding box center [392, 299] width 6 height 6
click at [302, 194] on td "80" at bounding box center [297, 184] width 93 height 21
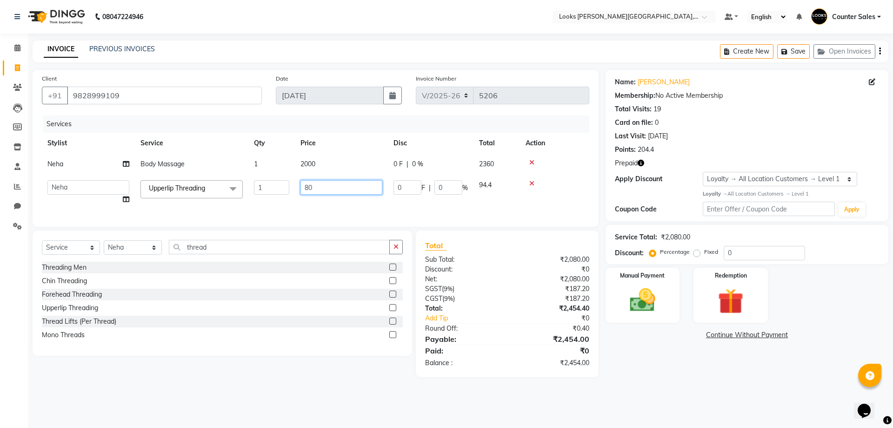
click at [314, 187] on input "80" at bounding box center [342, 187] width 82 height 14
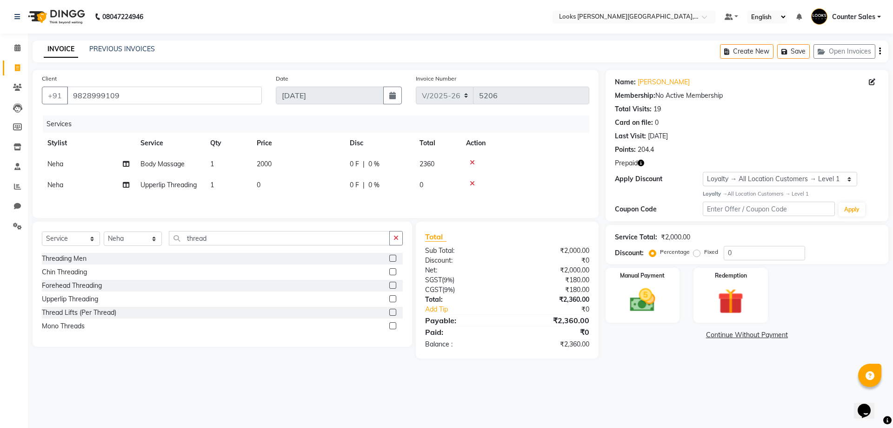
click at [94, 187] on td "Neha" at bounding box center [88, 184] width 93 height 21
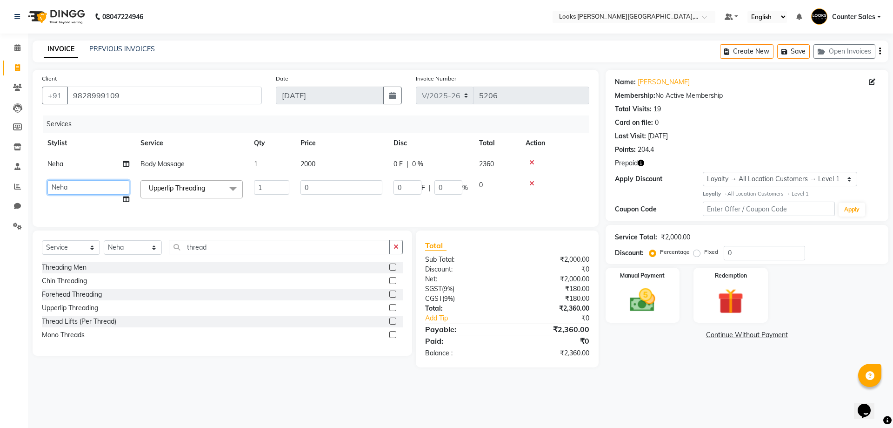
click at [94, 189] on select "Ajay Anjana Arohi Ashu Counter Sales Faizan Kasim Krishna Mamta Singh Manoj Nar…" at bounding box center [88, 187] width 82 height 14
click at [346, 191] on input "0" at bounding box center [342, 187] width 82 height 14
click at [656, 407] on div "08047224946 Select Location × Looks Vaishali Girnar Colony, Jaipur Default Pane…" at bounding box center [446, 214] width 893 height 428
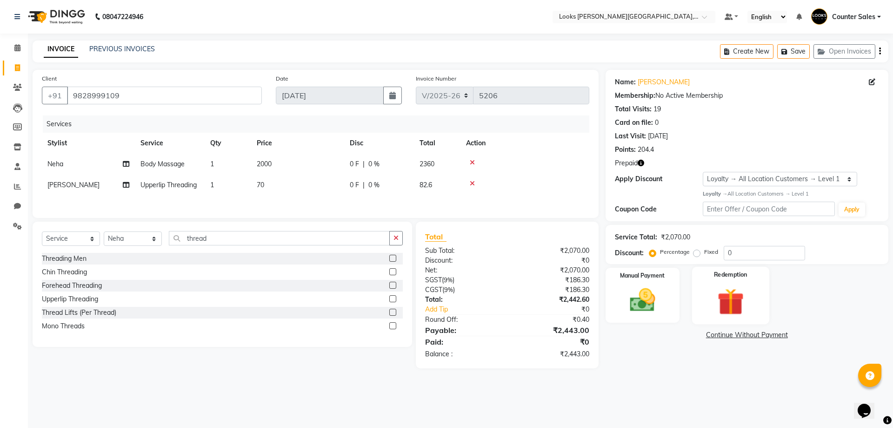
click at [743, 288] on img at bounding box center [730, 301] width 43 height 33
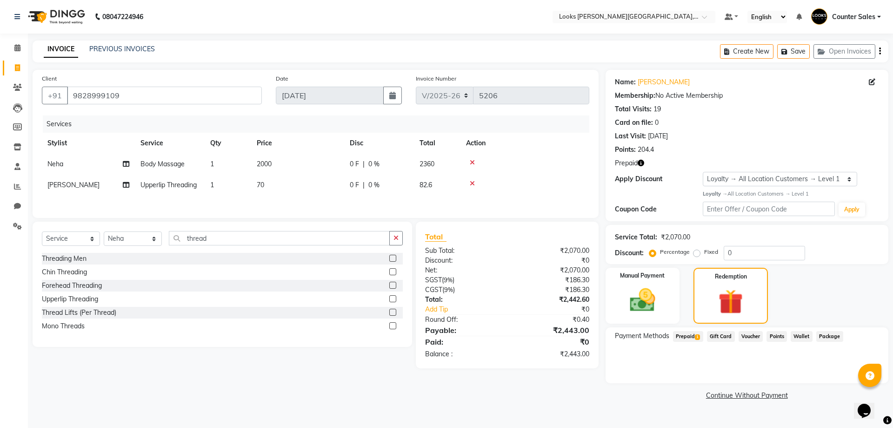
click at [688, 336] on span "Prepaid 1" at bounding box center [688, 336] width 30 height 11
click at [850, 375] on button "Add" at bounding box center [857, 374] width 34 height 16
click at [650, 371] on button "Send OTP" at bounding box center [640, 366] width 49 height 16
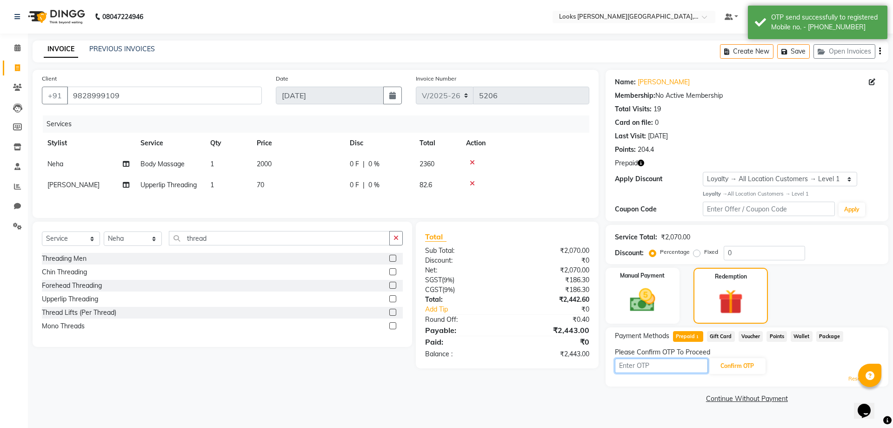
click at [656, 368] on input "text" at bounding box center [661, 365] width 93 height 14
click at [743, 362] on button "Confirm OTP" at bounding box center [737, 366] width 57 height 16
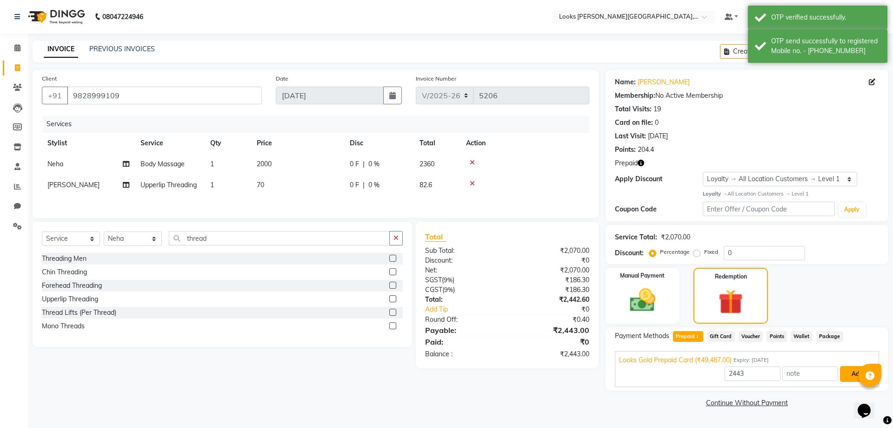
click at [847, 378] on button "Add" at bounding box center [857, 374] width 34 height 16
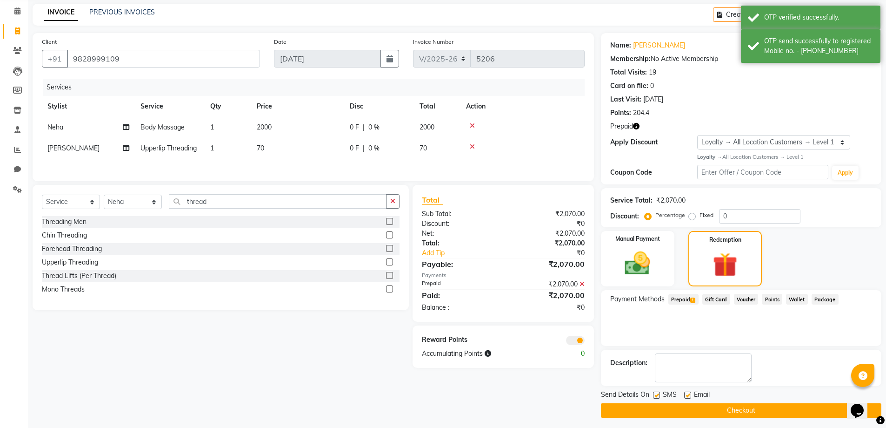
scroll to position [40, 0]
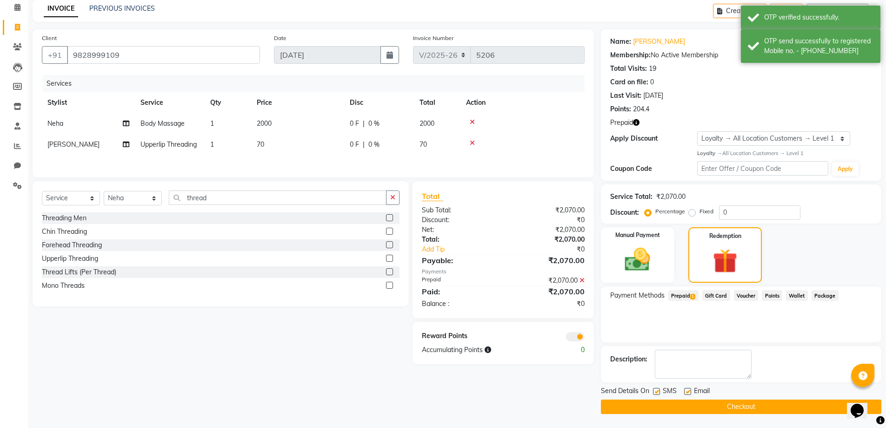
click at [779, 408] on button "Checkout" at bounding box center [741, 406] width 281 height 14
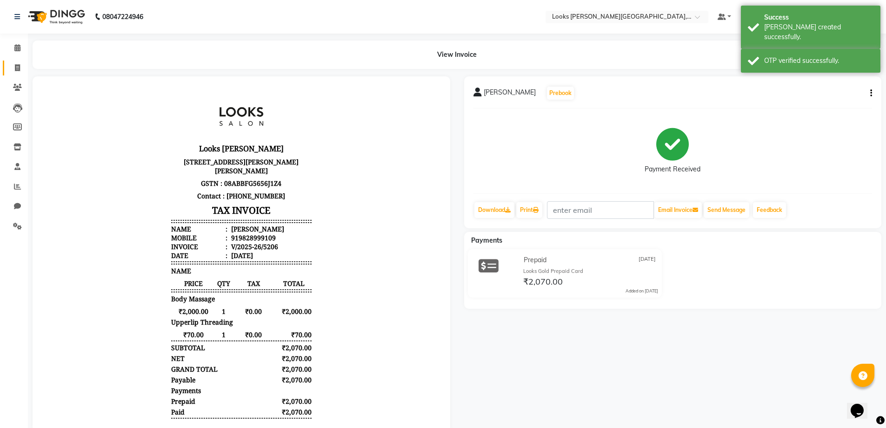
click at [17, 68] on icon at bounding box center [17, 67] width 5 height 7
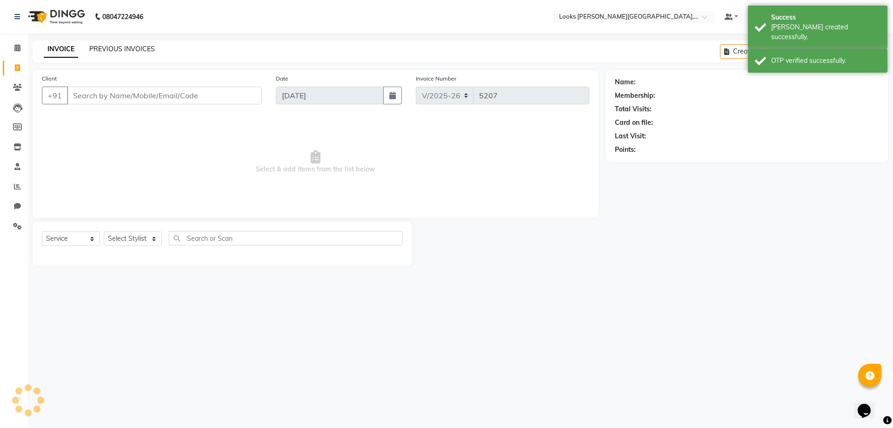
click at [146, 52] on link "PREVIOUS INVOICES" at bounding box center [122, 49] width 66 height 8
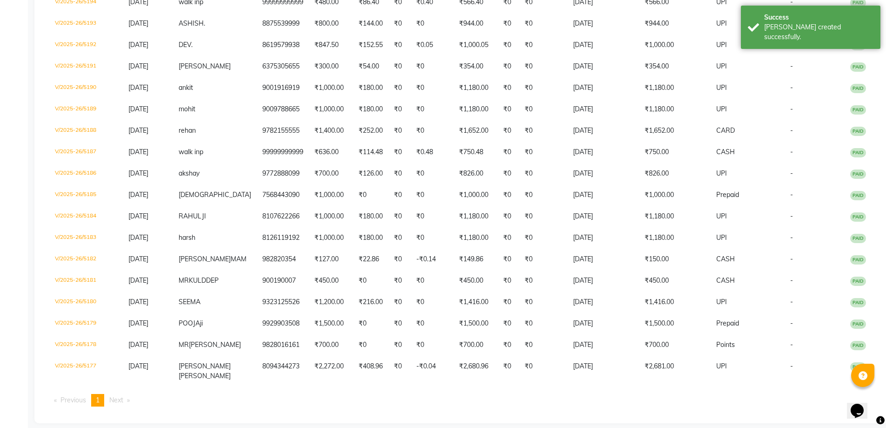
scroll to position [441, 0]
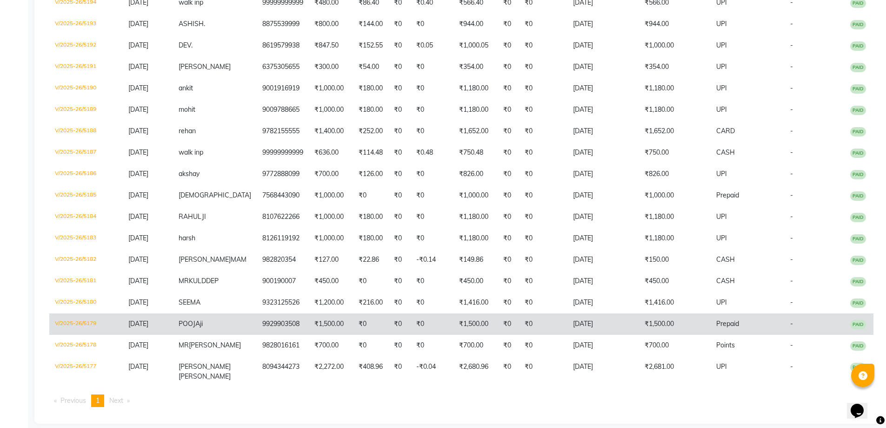
click at [271, 315] on td "9929903508" at bounding box center [283, 323] width 52 height 21
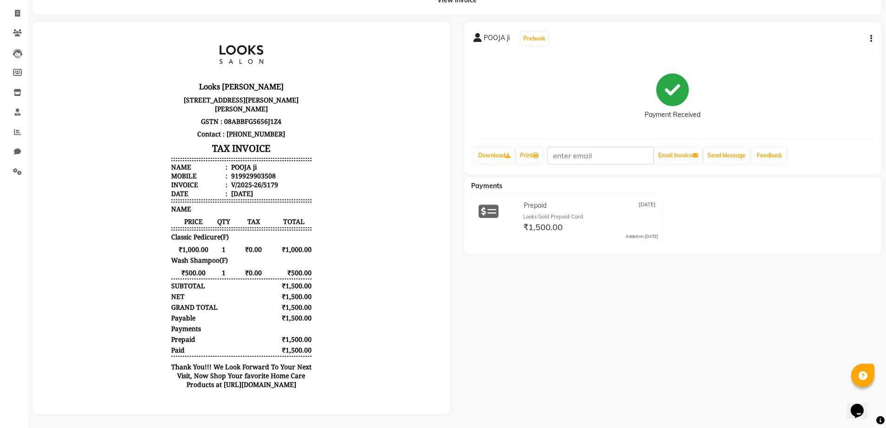
scroll to position [13, 0]
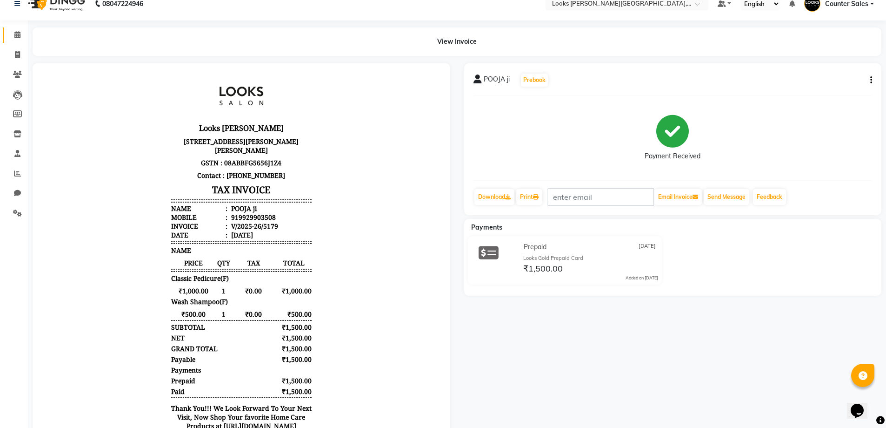
click at [20, 34] on icon at bounding box center [17, 34] width 6 height 7
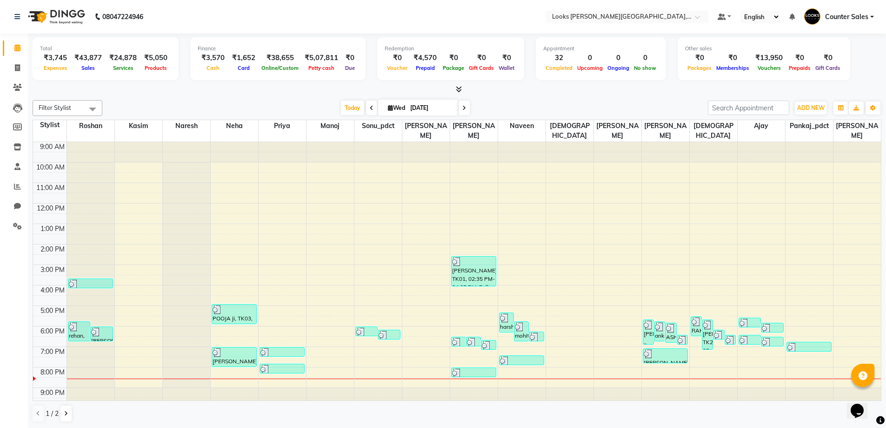
scroll to position [0, 0]
click at [14, 227] on icon at bounding box center [17, 225] width 9 height 7
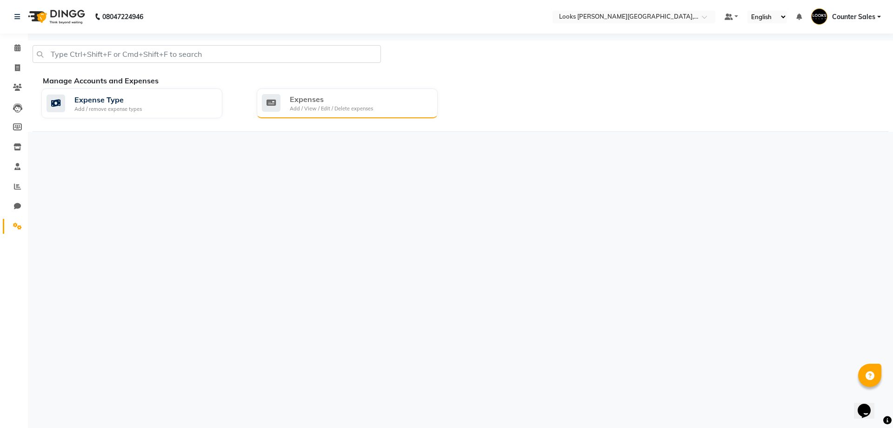
click at [322, 104] on div "Expenses" at bounding box center [331, 99] width 83 height 11
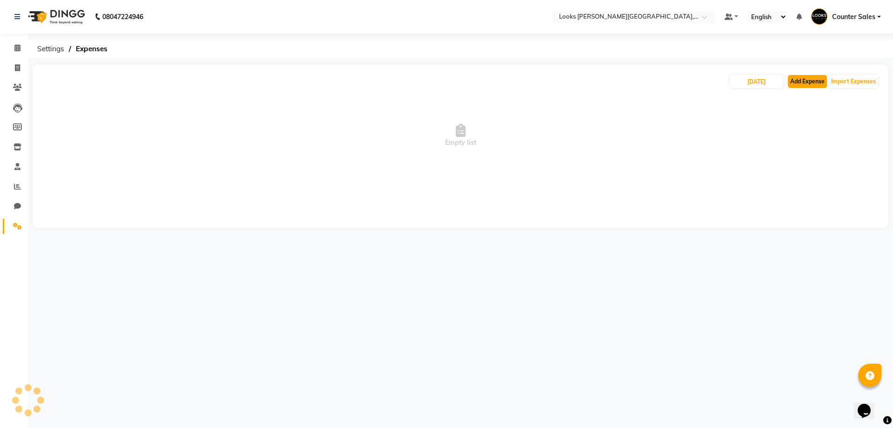
click at [802, 81] on button "Add Expense" at bounding box center [807, 81] width 39 height 13
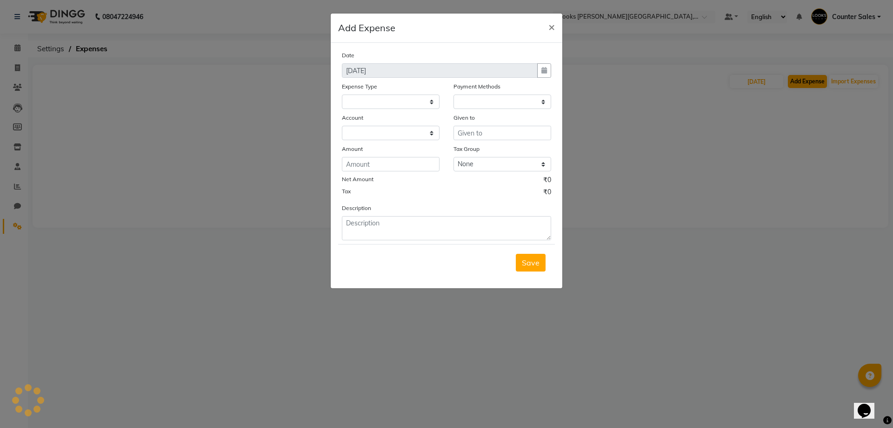
select select
select select "1"
select select "3192"
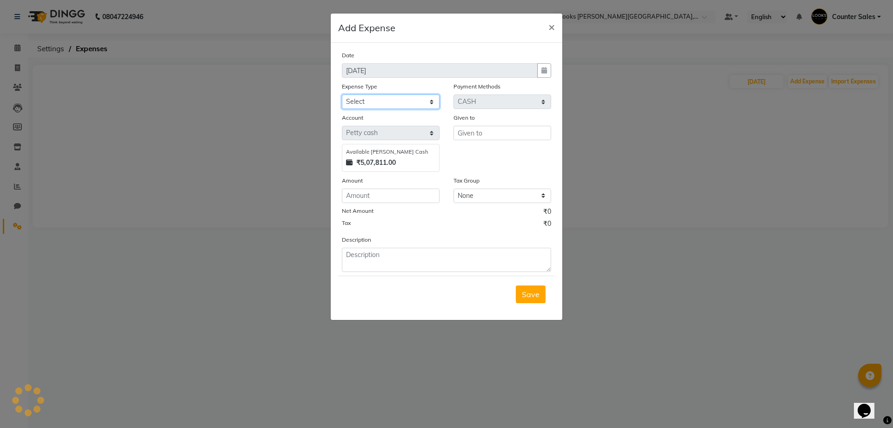
click at [360, 104] on select "Select Bank Deposit Blinkit Cash Handover CLIENT Client ordered food Client Ref…" at bounding box center [391, 101] width 98 height 14
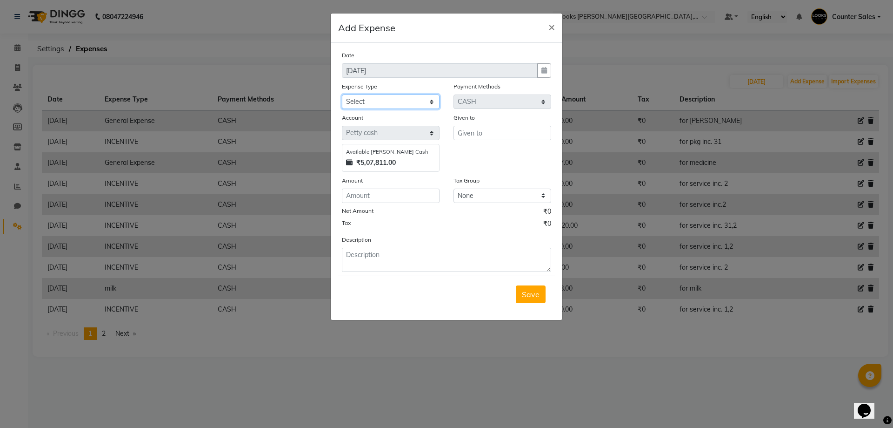
select select "5134"
click at [342, 94] on select "Select Bank Deposit Blinkit Cash Handover CLIENT Client ordered food Client Ref…" at bounding box center [391, 101] width 98 height 14
click at [373, 193] on input "number" at bounding box center [391, 195] width 98 height 14
type input "75"
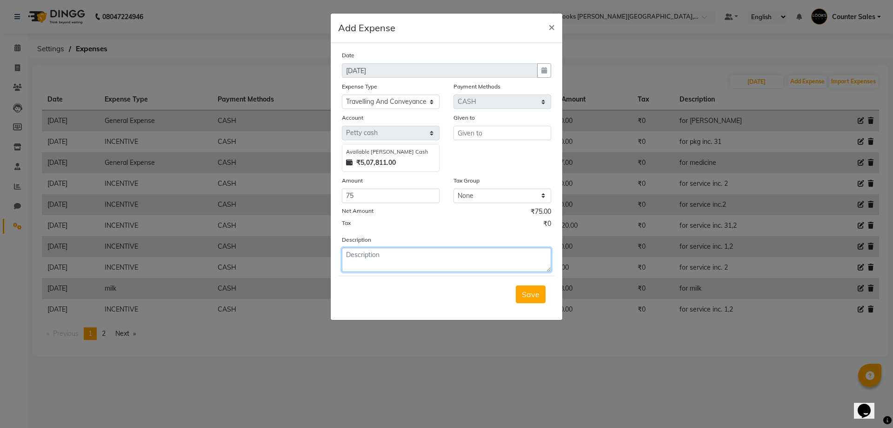
click at [391, 255] on textarea at bounding box center [446, 260] width 209 height 24
type textarea "petrol"
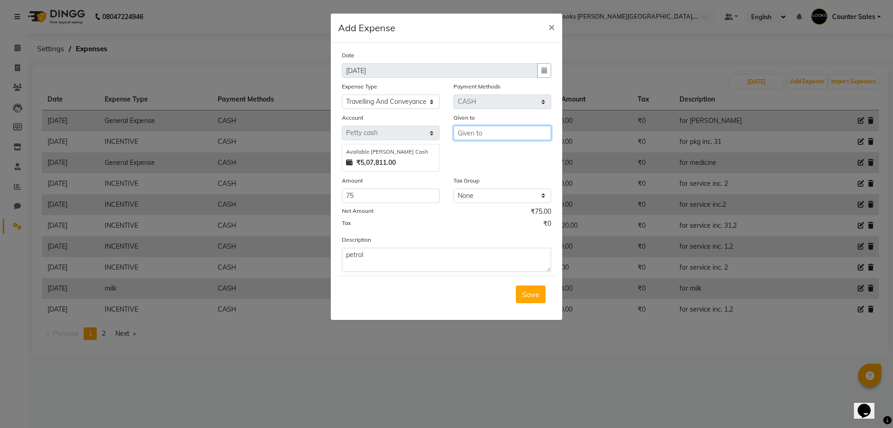
click at [509, 136] on input "text" at bounding box center [503, 133] width 98 height 14
type input "jadu"
click at [525, 293] on span "Save" at bounding box center [531, 293] width 18 height 9
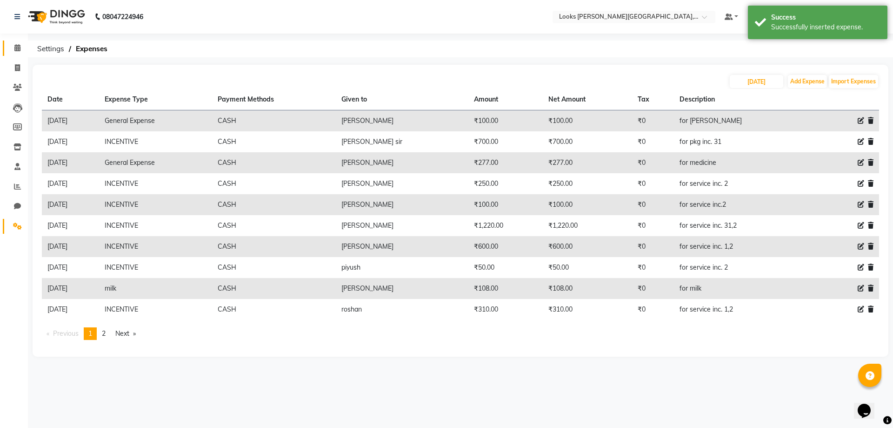
click at [17, 44] on span at bounding box center [17, 48] width 16 height 11
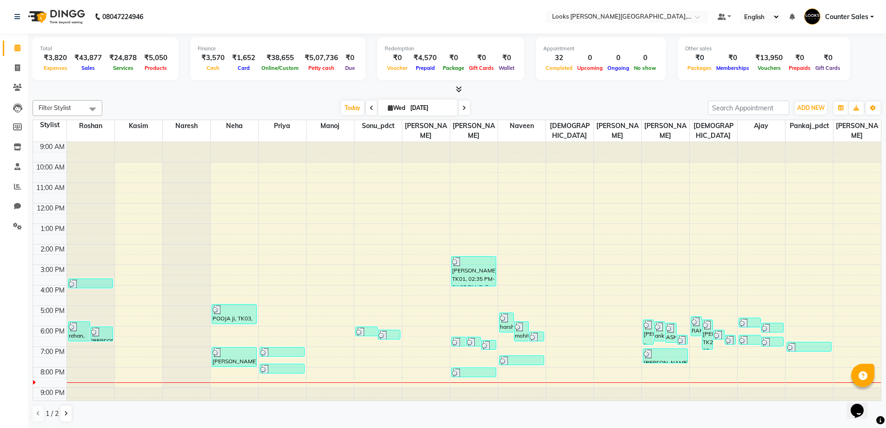
click at [577, 377] on td at bounding box center [474, 382] width 815 height 10
click at [12, 224] on span at bounding box center [17, 226] width 16 height 11
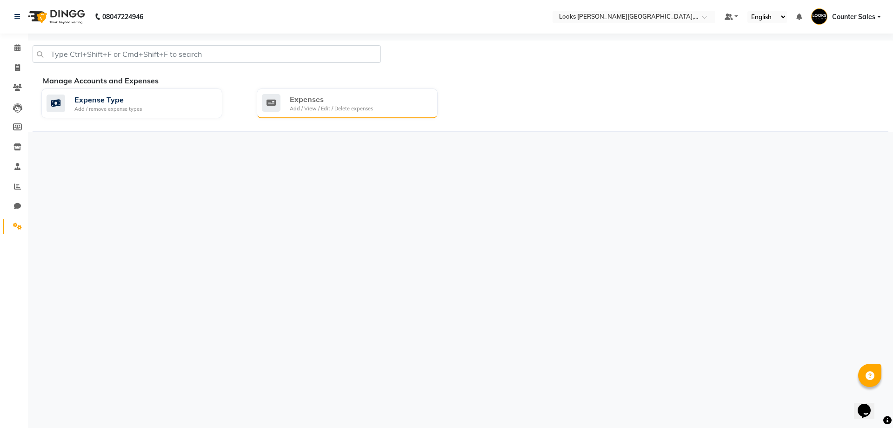
click at [316, 103] on div "Expenses" at bounding box center [331, 99] width 83 height 11
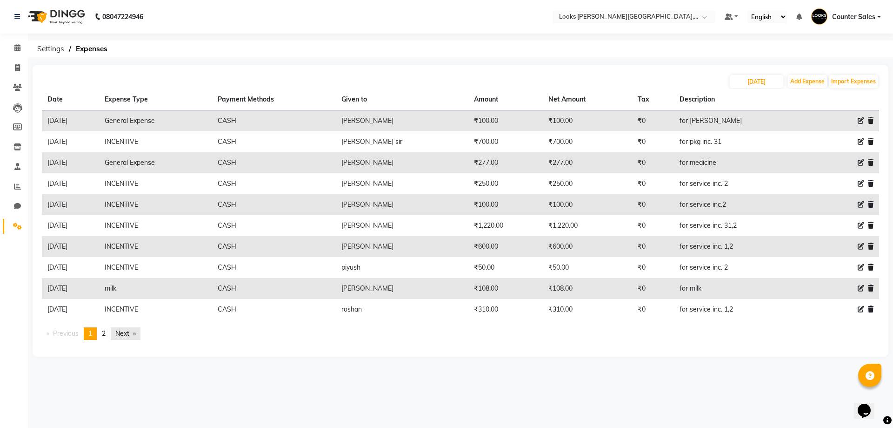
click at [129, 327] on link "Next page" at bounding box center [126, 333] width 30 height 13
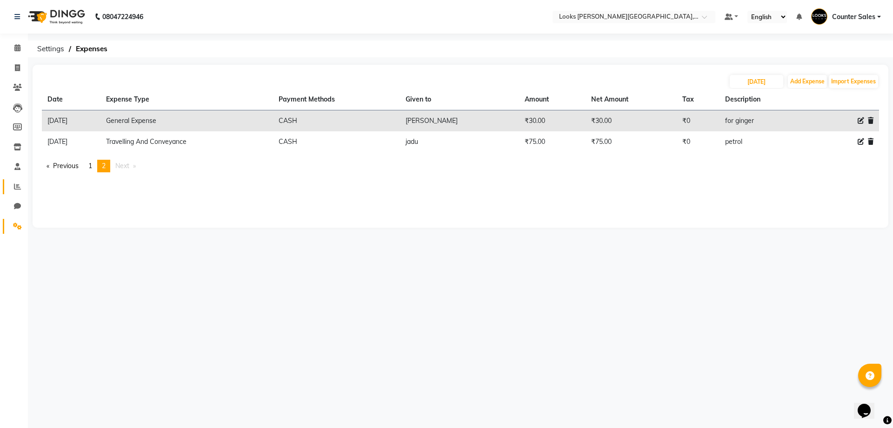
click at [17, 186] on icon at bounding box center [17, 186] width 7 height 7
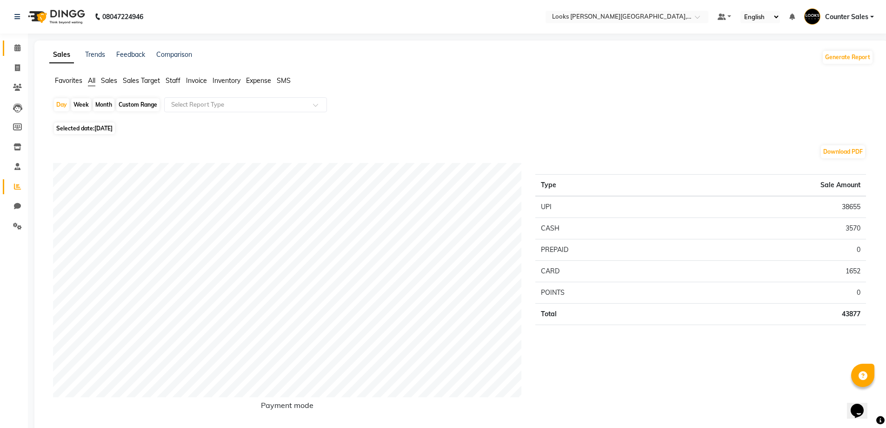
click at [10, 51] on span at bounding box center [17, 48] width 16 height 11
